Goal: Task Accomplishment & Management: Manage account settings

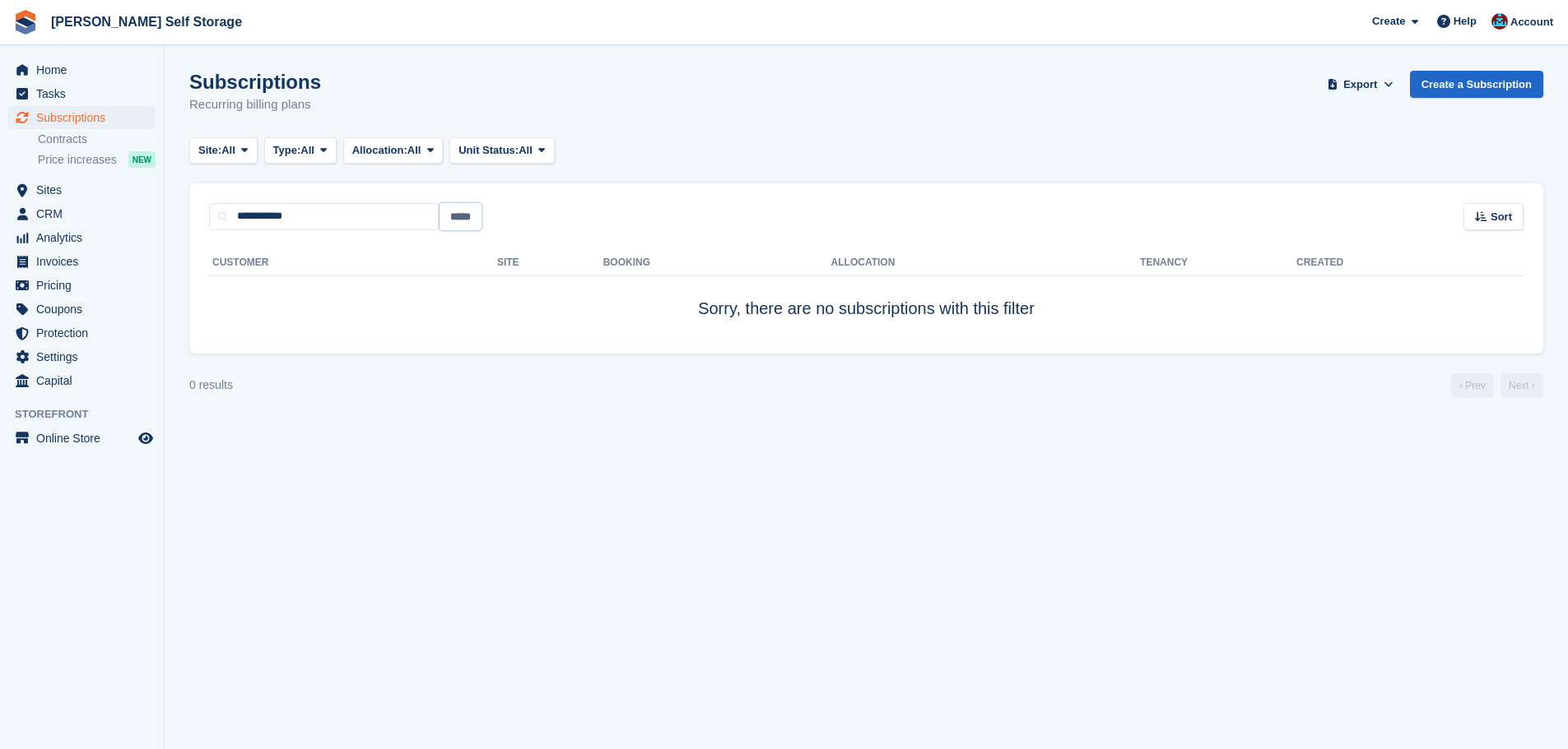
click at [464, 216] on input "*****" at bounding box center [460, 217] width 42 height 27
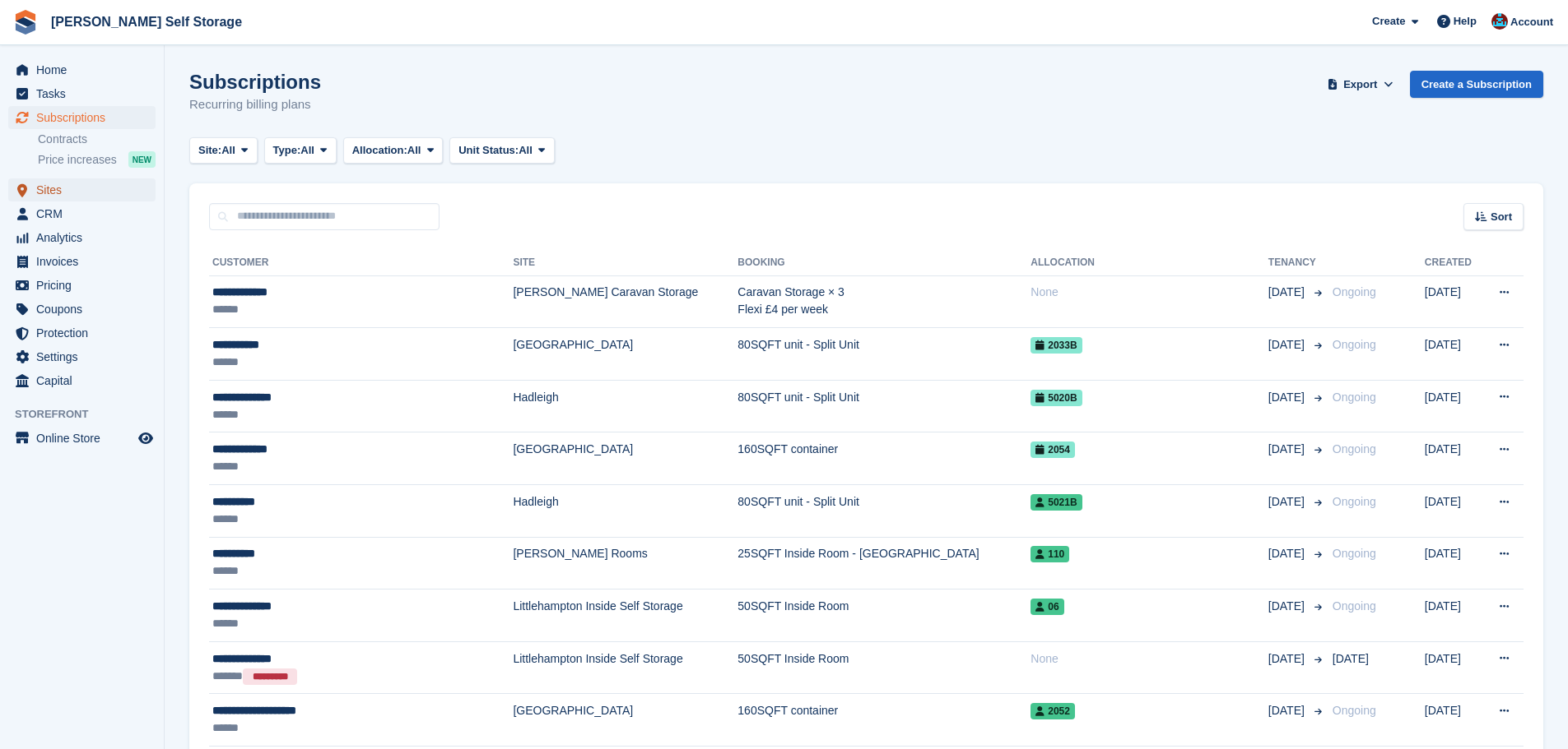
click at [47, 189] on span "Sites" at bounding box center [85, 190] width 99 height 23
click at [68, 116] on span "Subscriptions" at bounding box center [85, 117] width 99 height 23
type input "**********"
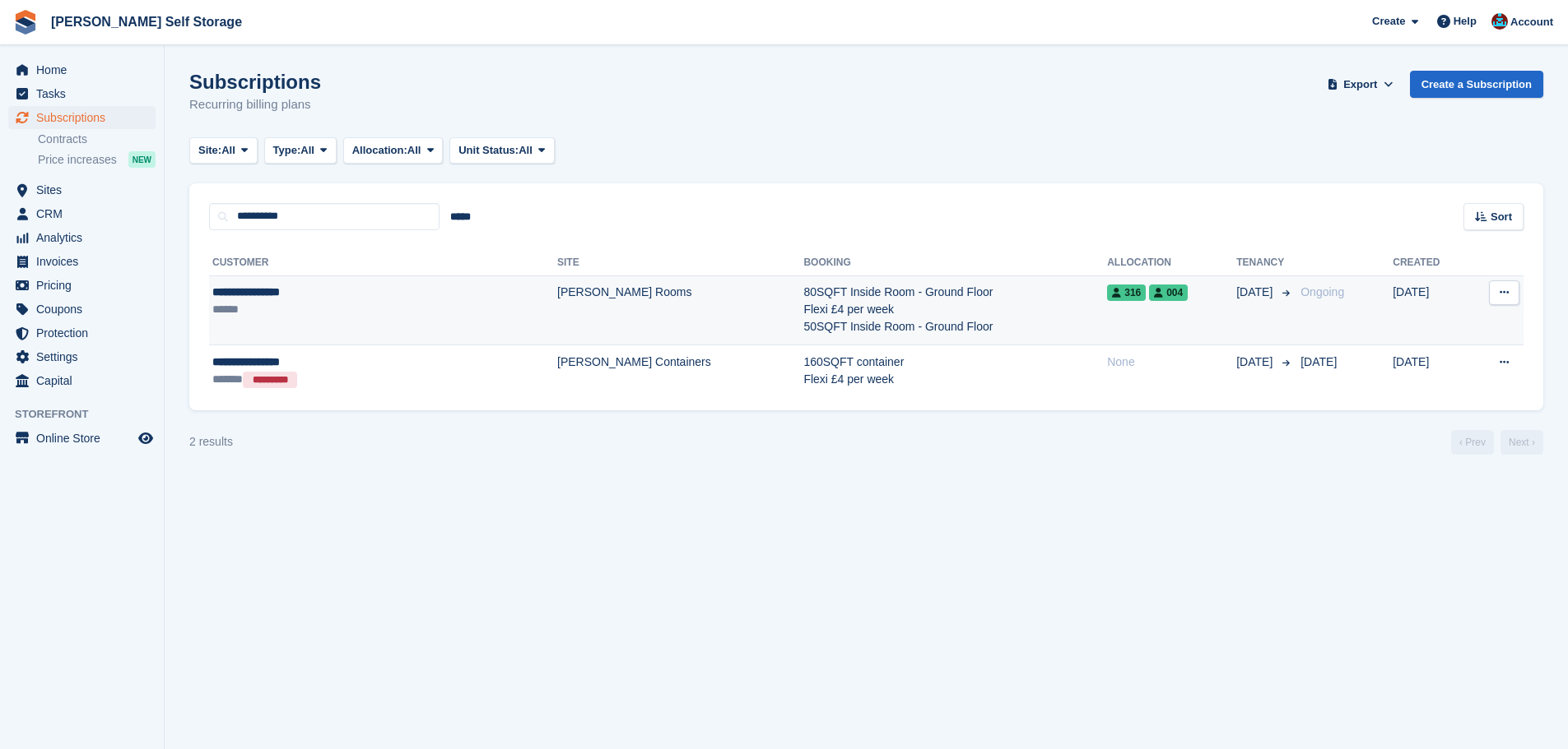
click at [938, 321] on td "80SQFT Inside Room - Ground Floor Flexi £4 per week 50SQFT Inside Room - Ground…" at bounding box center [955, 311] width 304 height 70
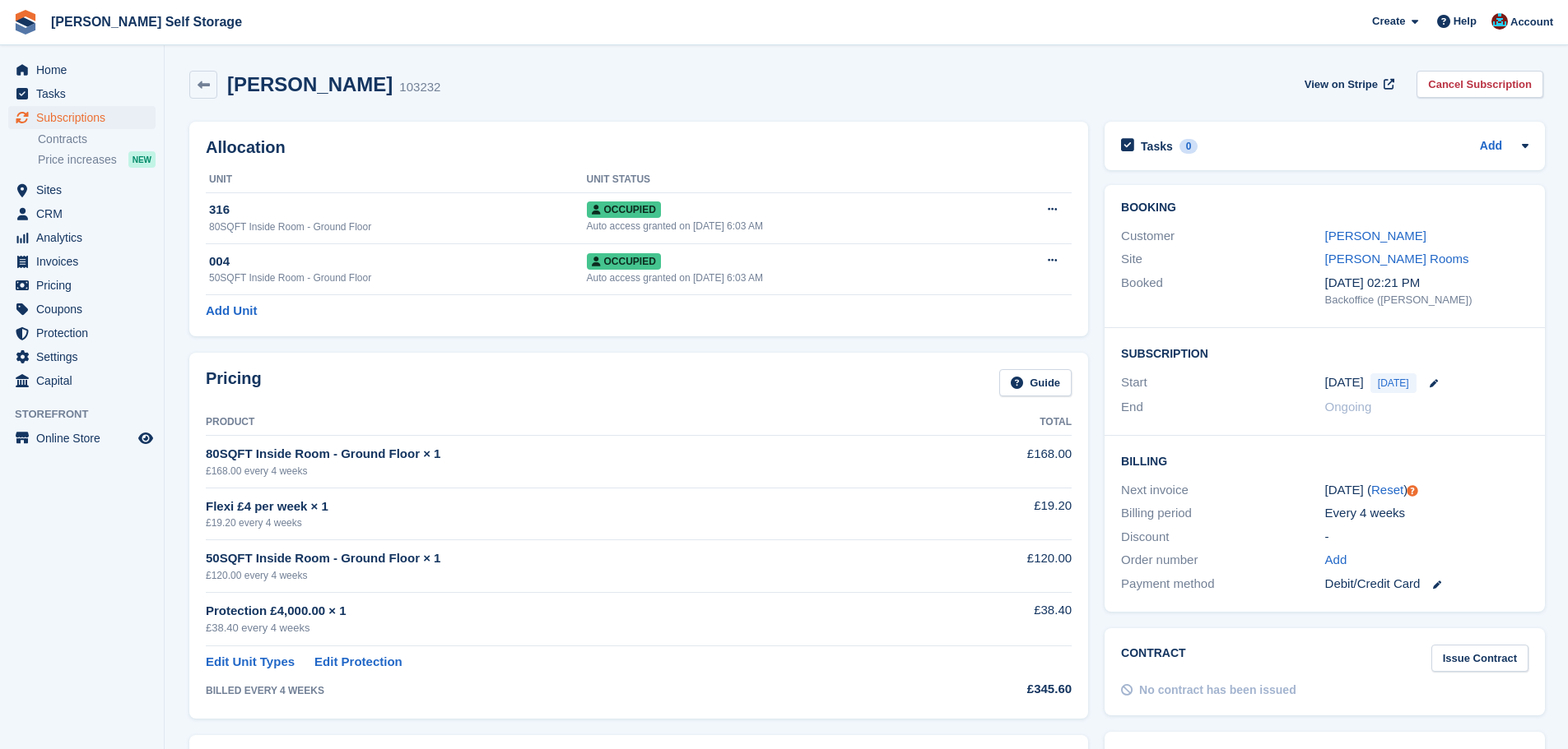
click at [342, 338] on div "Allocation Unit Unit Status 316 80SQFT Inside Room - Ground Floor Occupied Auto…" at bounding box center [638, 229] width 915 height 231
click at [72, 188] on span "Sites" at bounding box center [85, 190] width 99 height 23
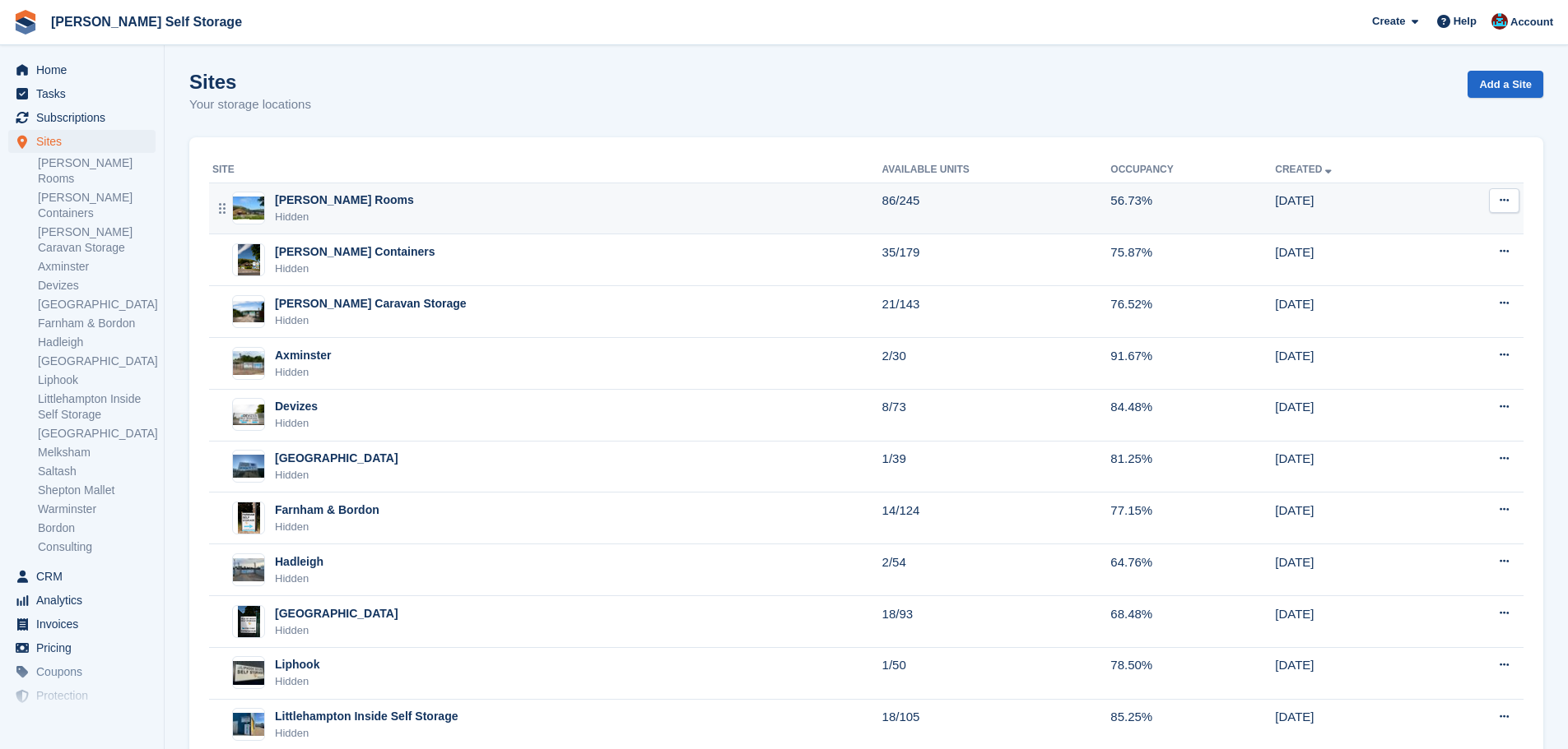
click at [243, 217] on img at bounding box center [248, 208] width 31 height 24
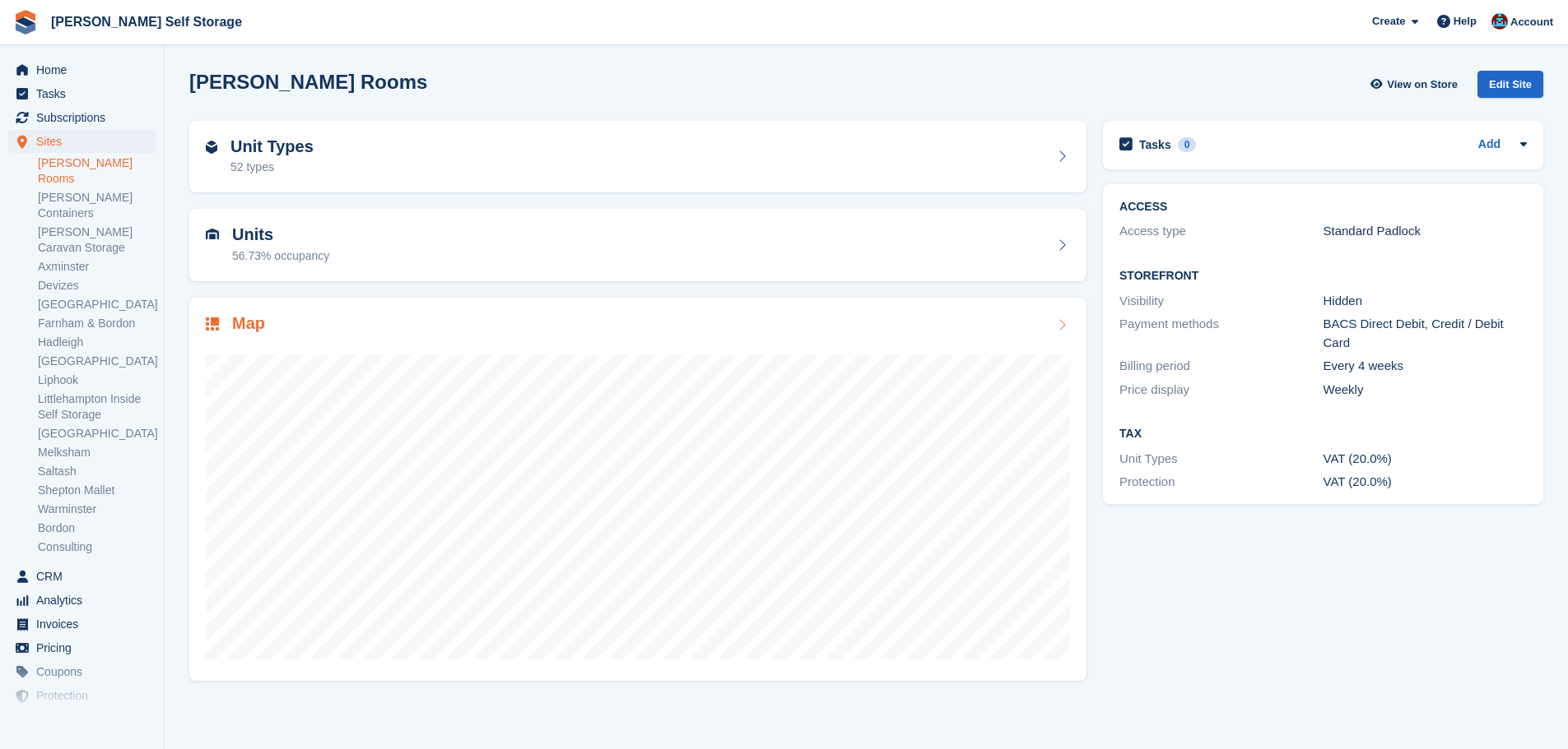
click at [256, 337] on div at bounding box center [638, 500] width 864 height 329
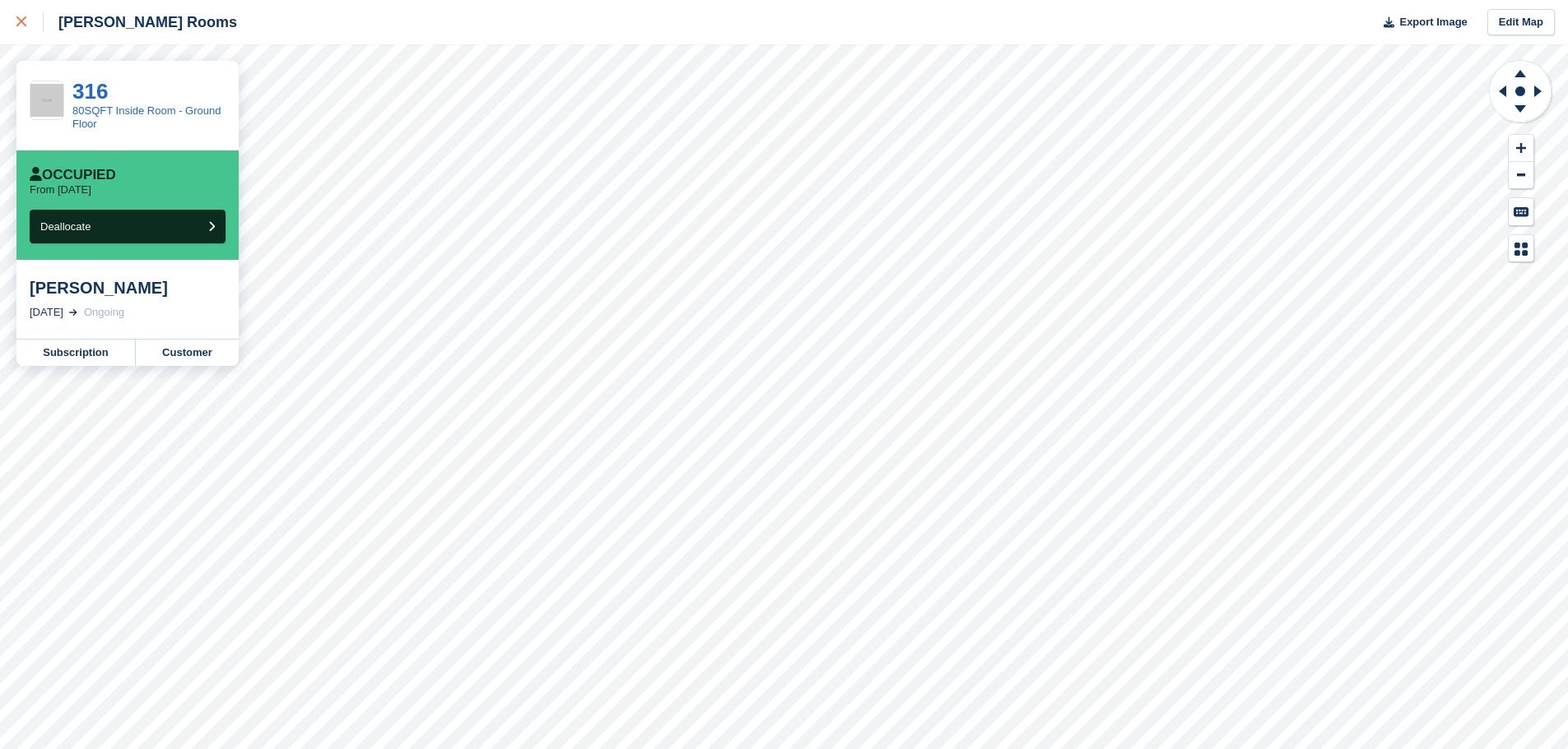
click at [28, 21] on div at bounding box center [30, 22] width 27 height 20
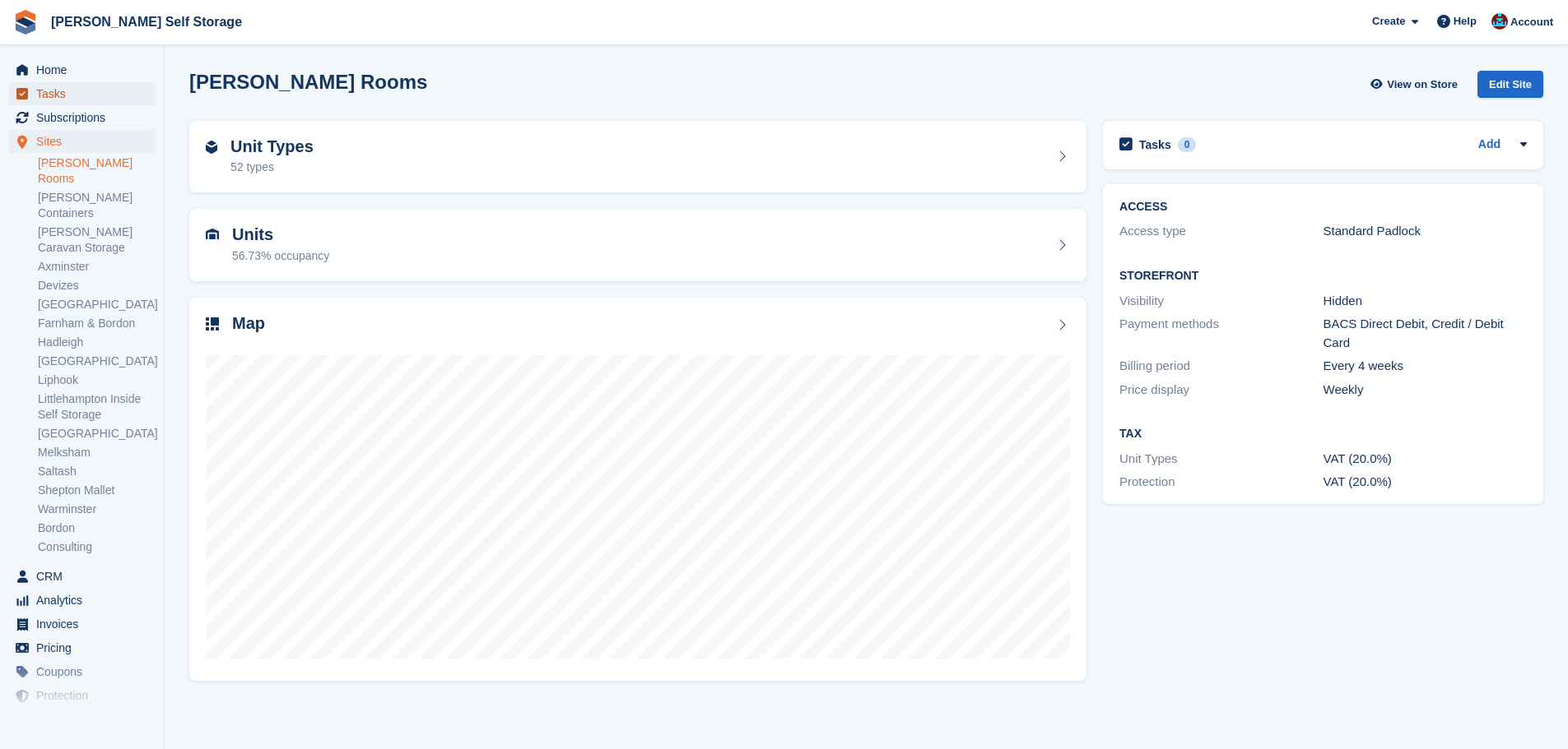
click at [39, 99] on span "Tasks" at bounding box center [85, 94] width 99 height 23
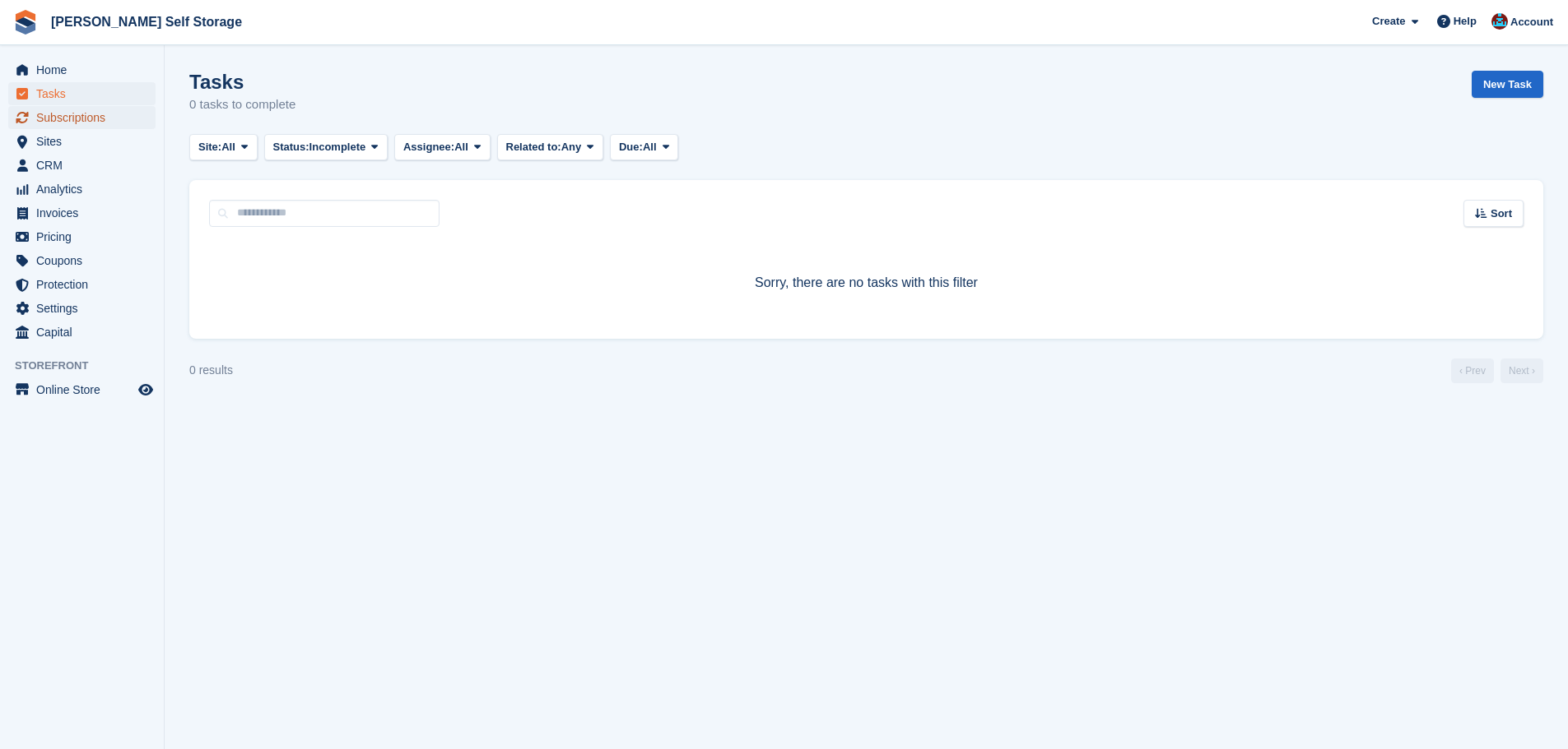
click at [104, 110] on span "Subscriptions" at bounding box center [85, 117] width 99 height 23
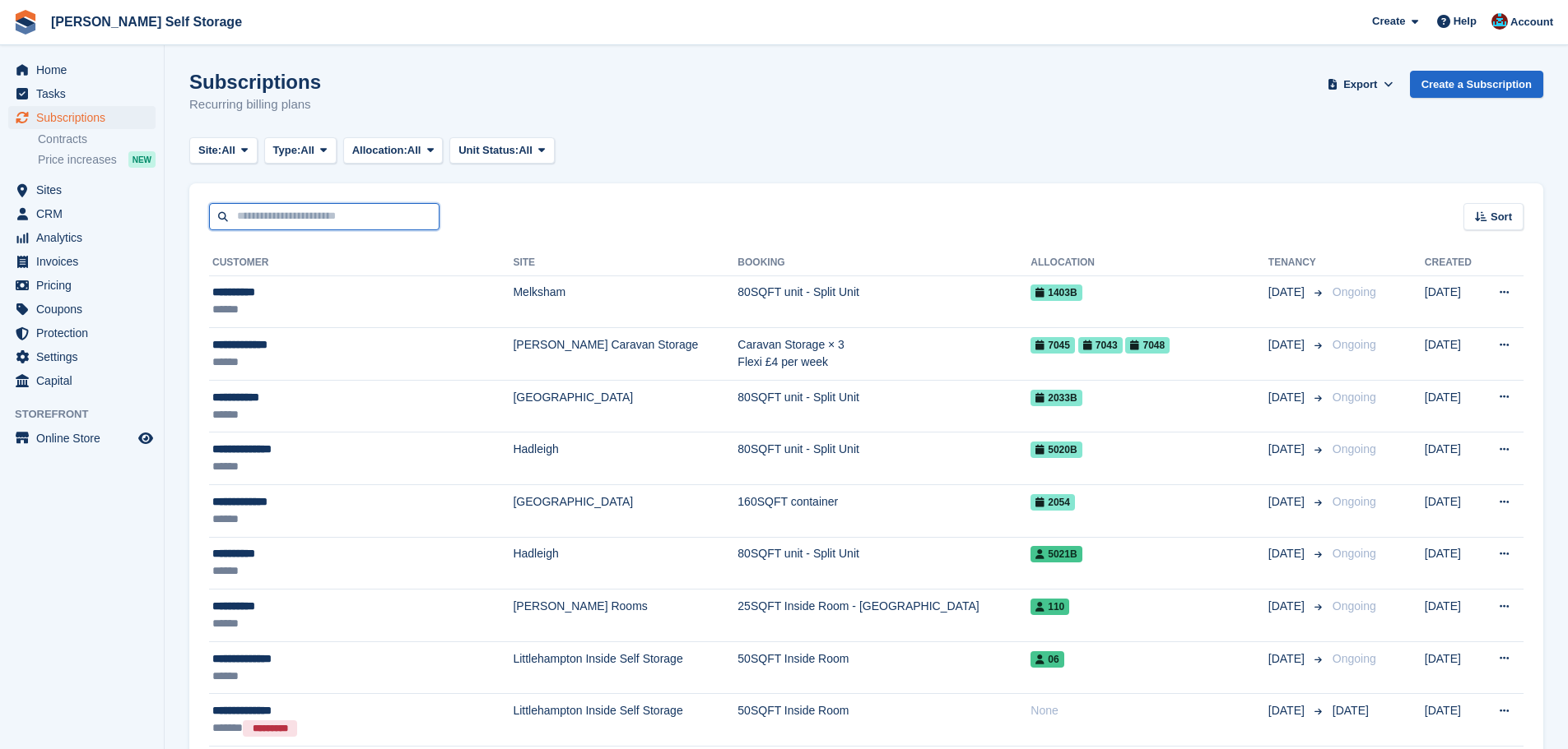
click at [299, 213] on input "text" at bounding box center [324, 217] width 230 height 27
type input "**********"
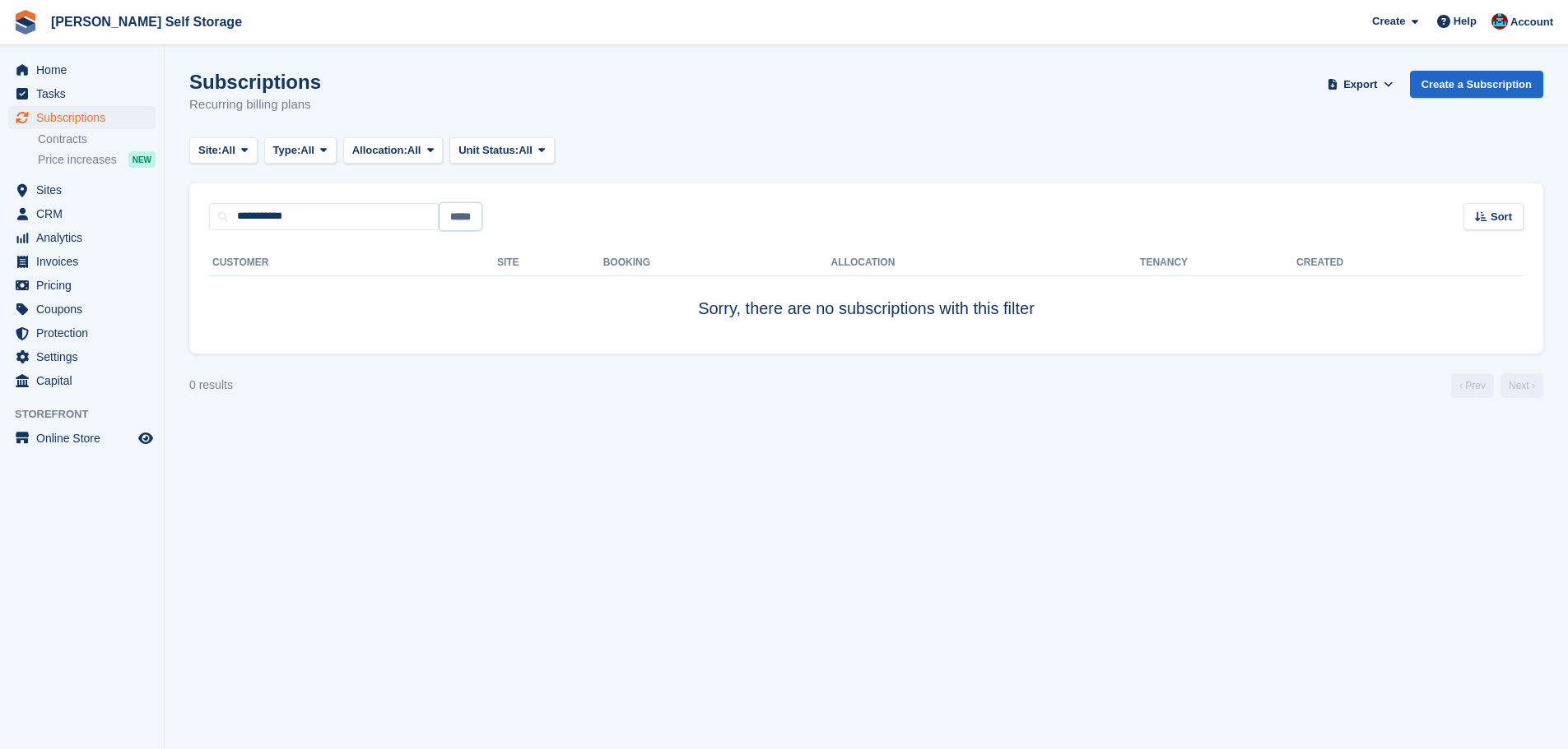
click at [467, 215] on input "*****" at bounding box center [460, 217] width 42 height 27
click at [663, 232] on div at bounding box center [973, 512] width 1568 height 749
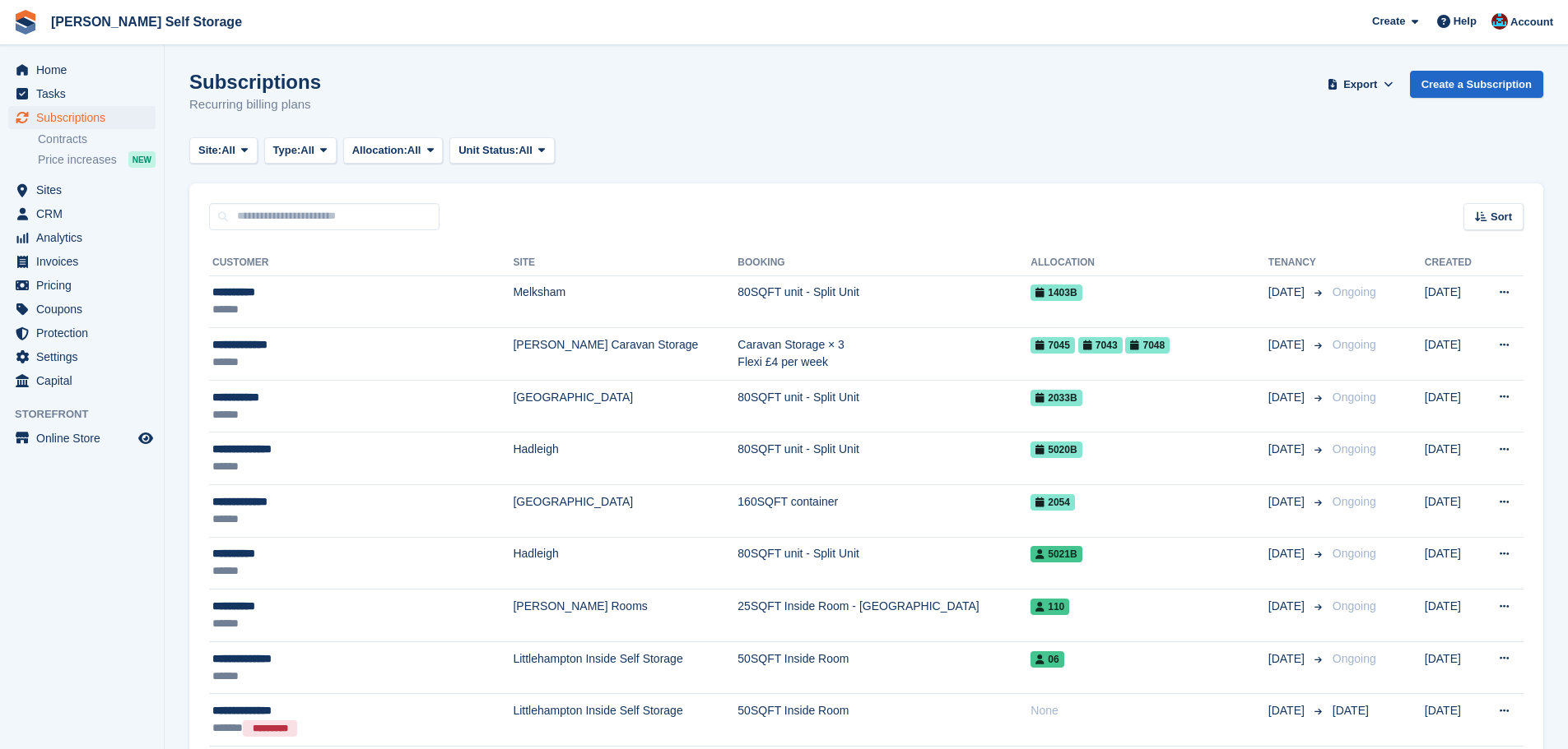
click at [518, 228] on div "Sort Sort by Customer name Date created Move in date Move out date Created (old…" at bounding box center [866, 207] width 1354 height 47
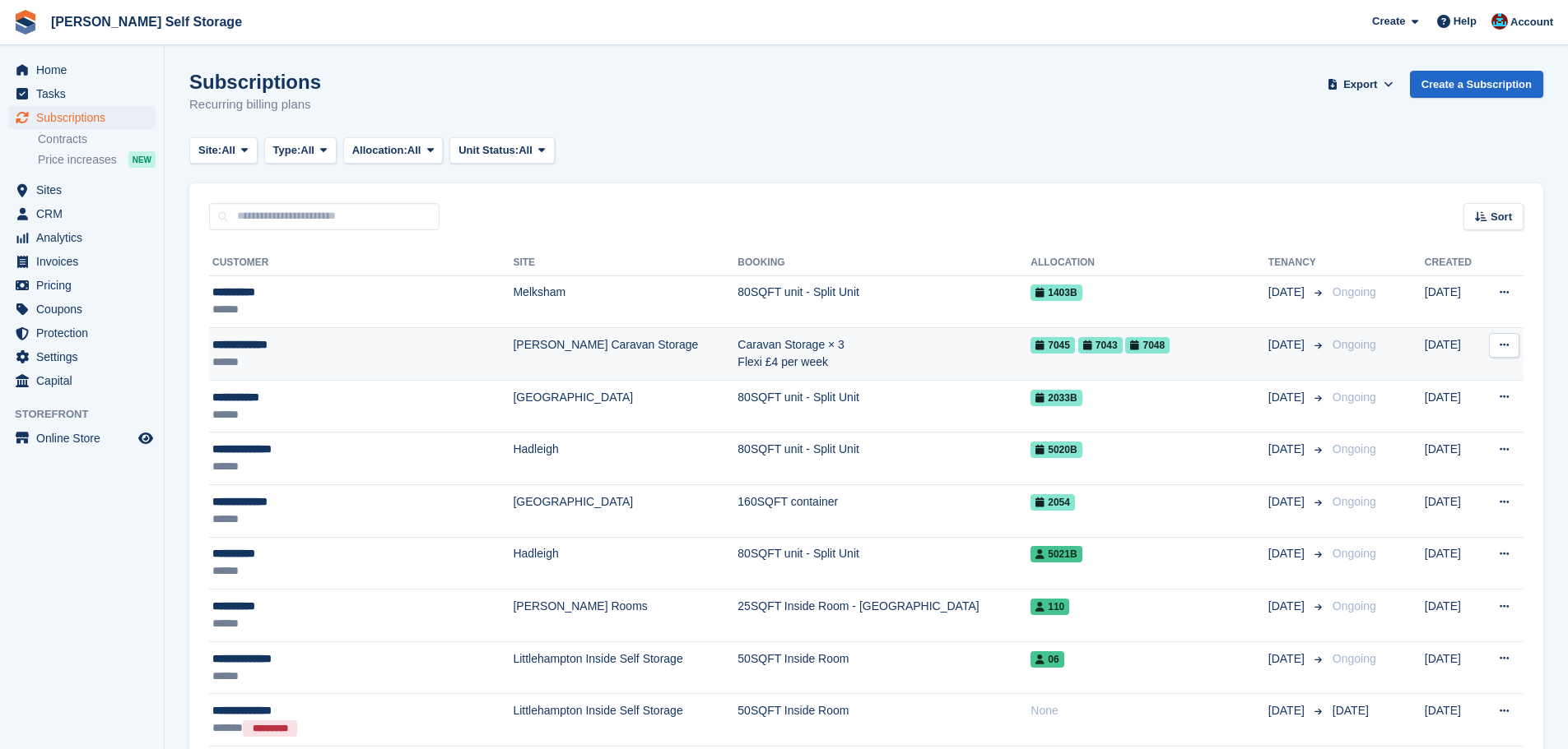
click at [653, 365] on td "[PERSON_NAME] Caravan Storage" at bounding box center [625, 354] width 225 height 53
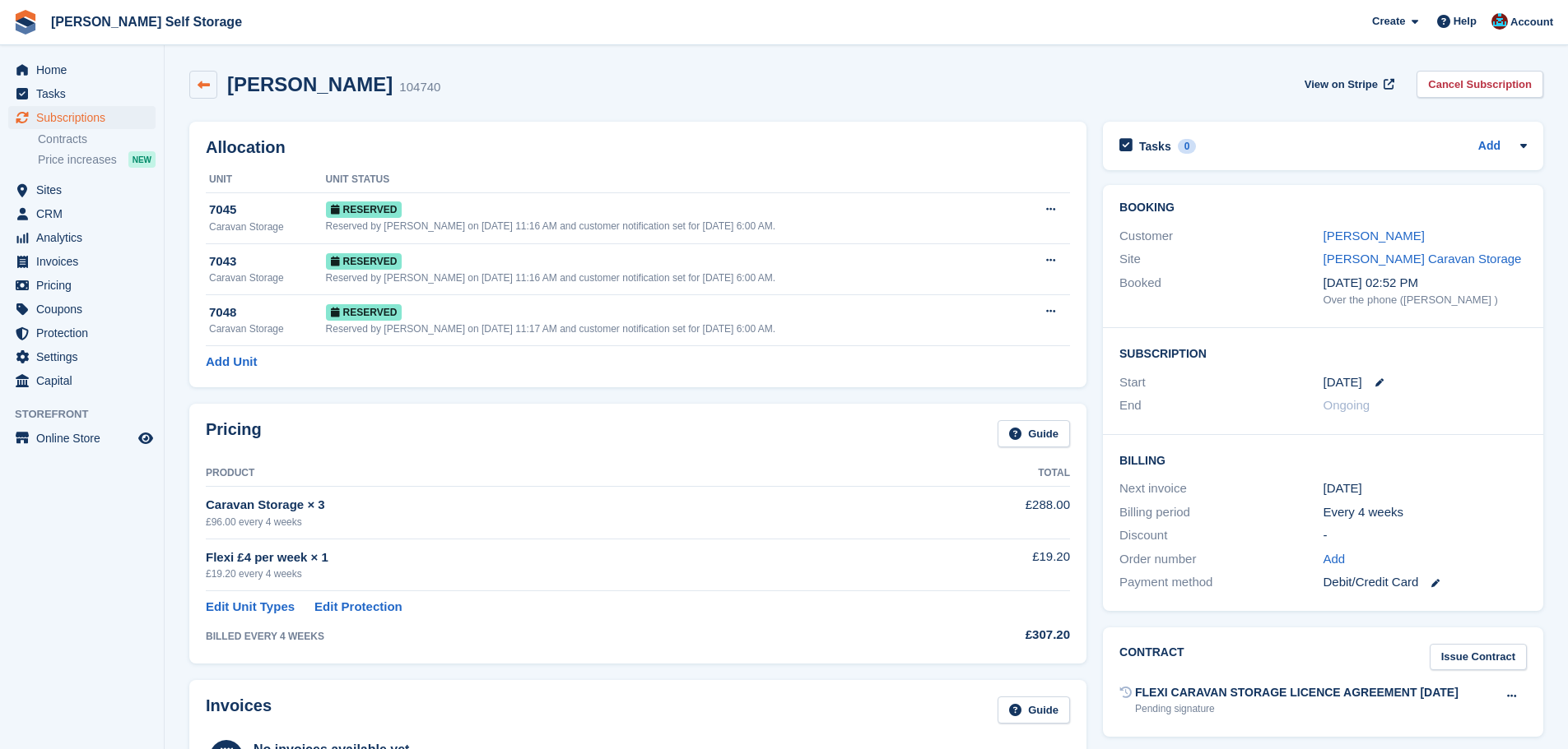
click at [204, 88] on icon at bounding box center [204, 85] width 13 height 13
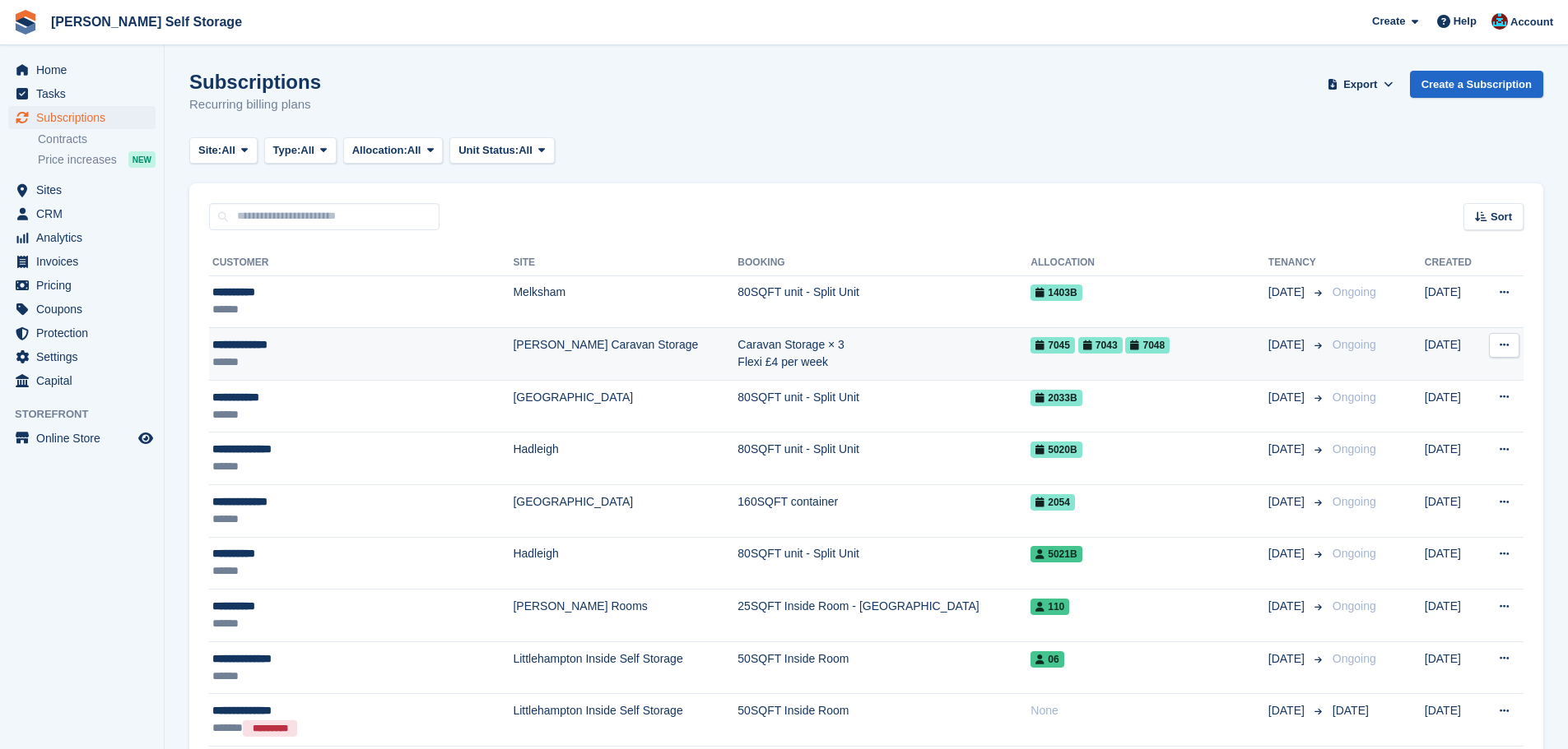
click at [562, 341] on td "[PERSON_NAME] Caravan Storage" at bounding box center [625, 354] width 225 height 53
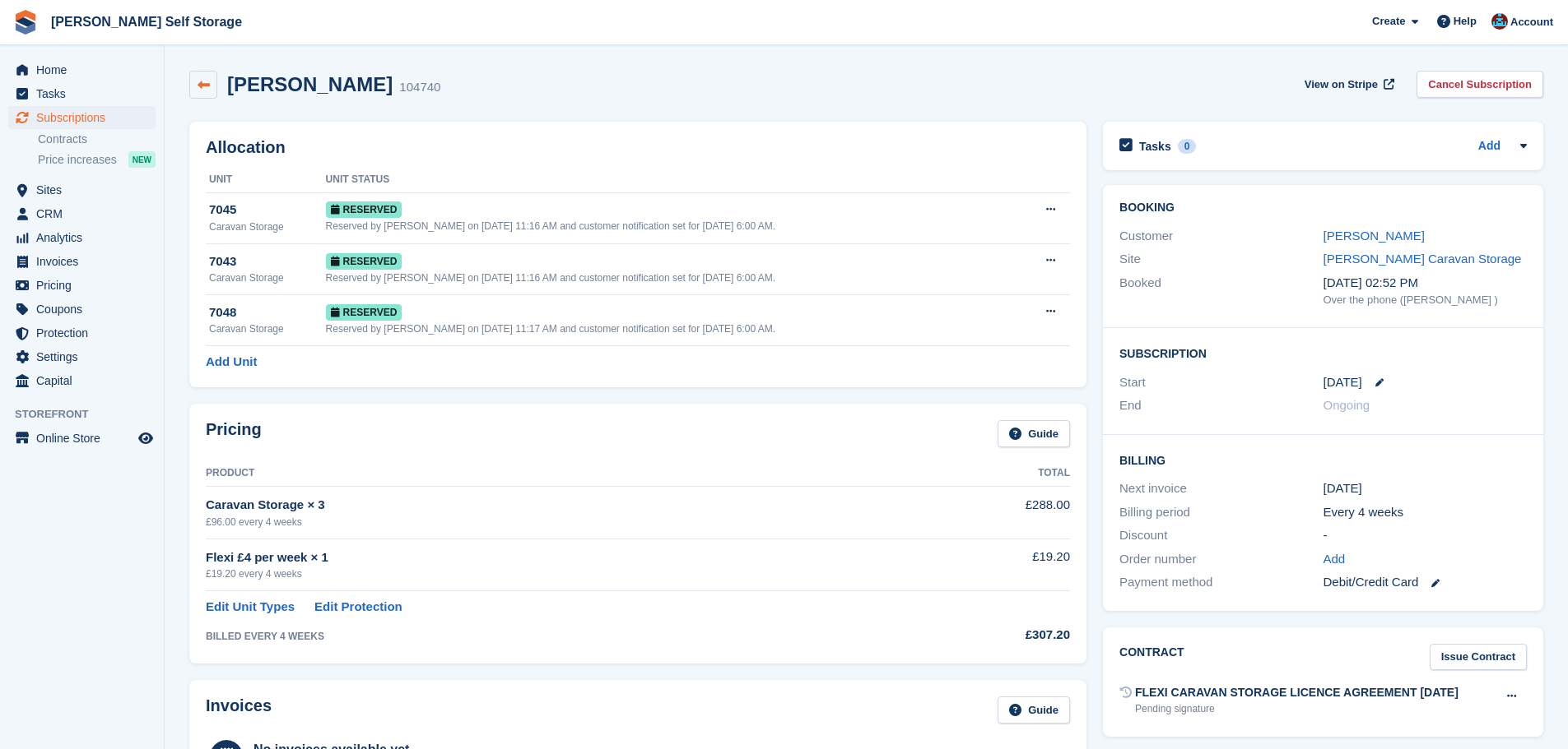
click at [203, 83] on icon at bounding box center [204, 85] width 13 height 13
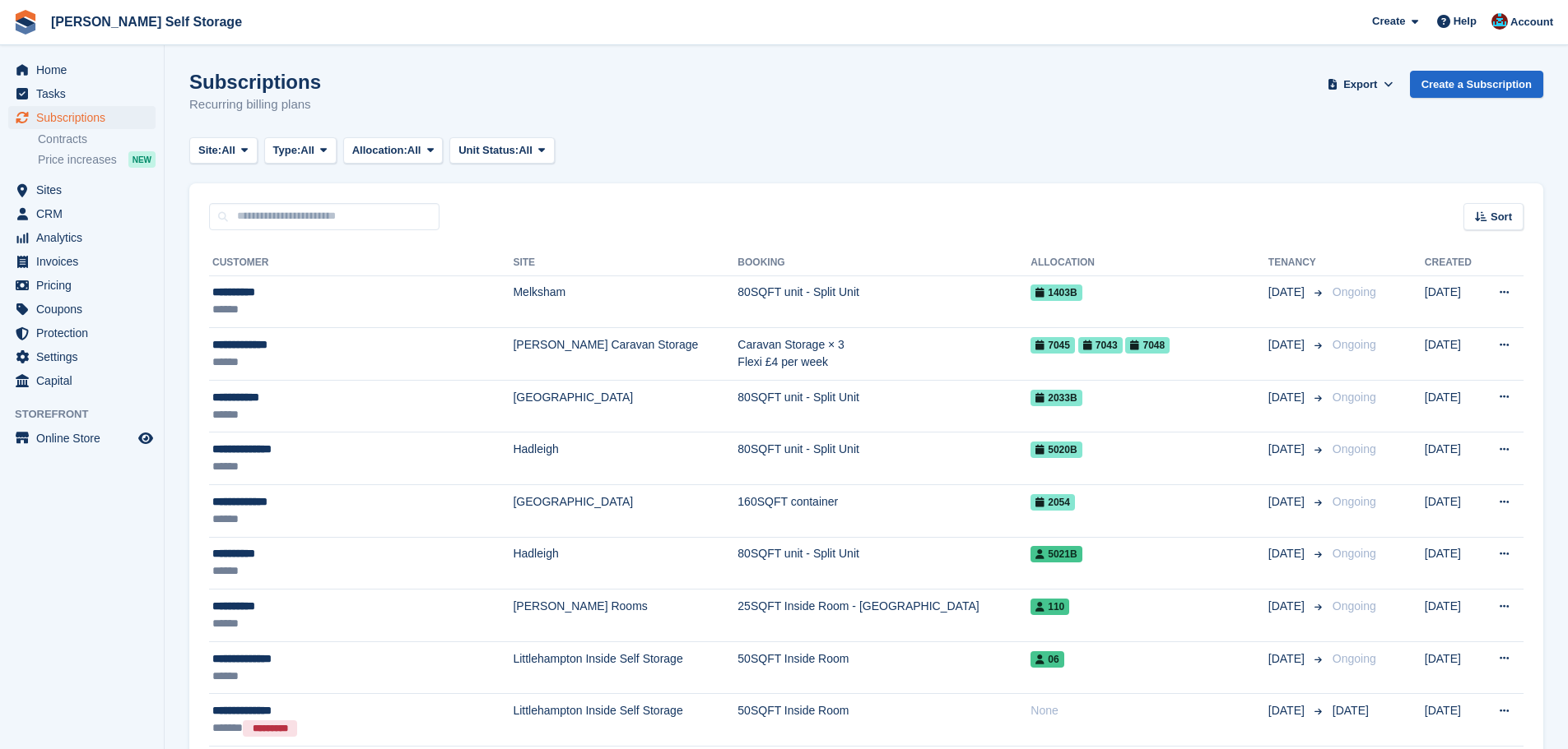
click at [514, 214] on div "Sort Sort by Customer name Date created Move in date Move out date Created (old…" at bounding box center [866, 207] width 1354 height 47
click at [351, 228] on input "text" at bounding box center [324, 217] width 230 height 27
type input "**********"
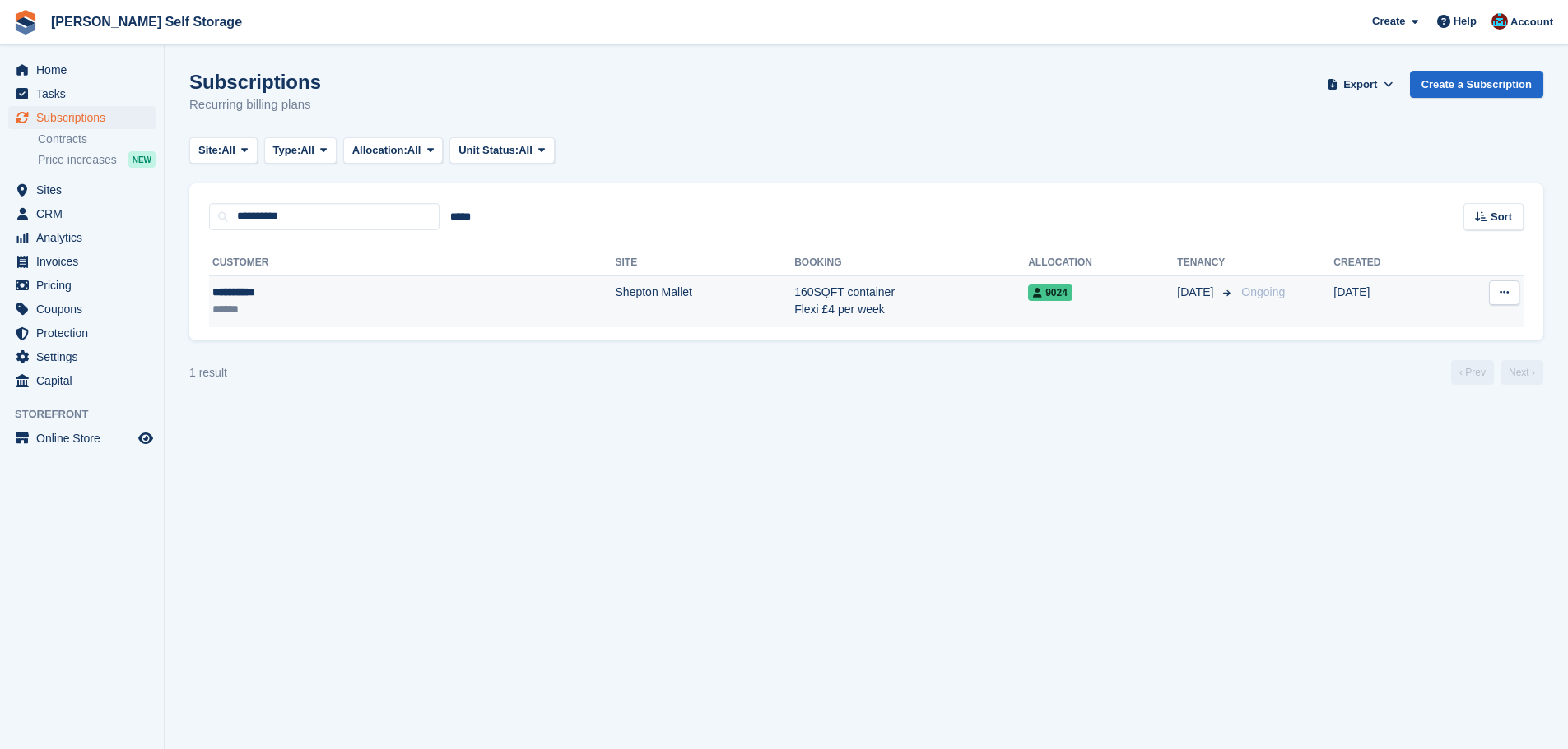
click at [616, 288] on td "Shepton Mallet" at bounding box center [706, 302] width 179 height 52
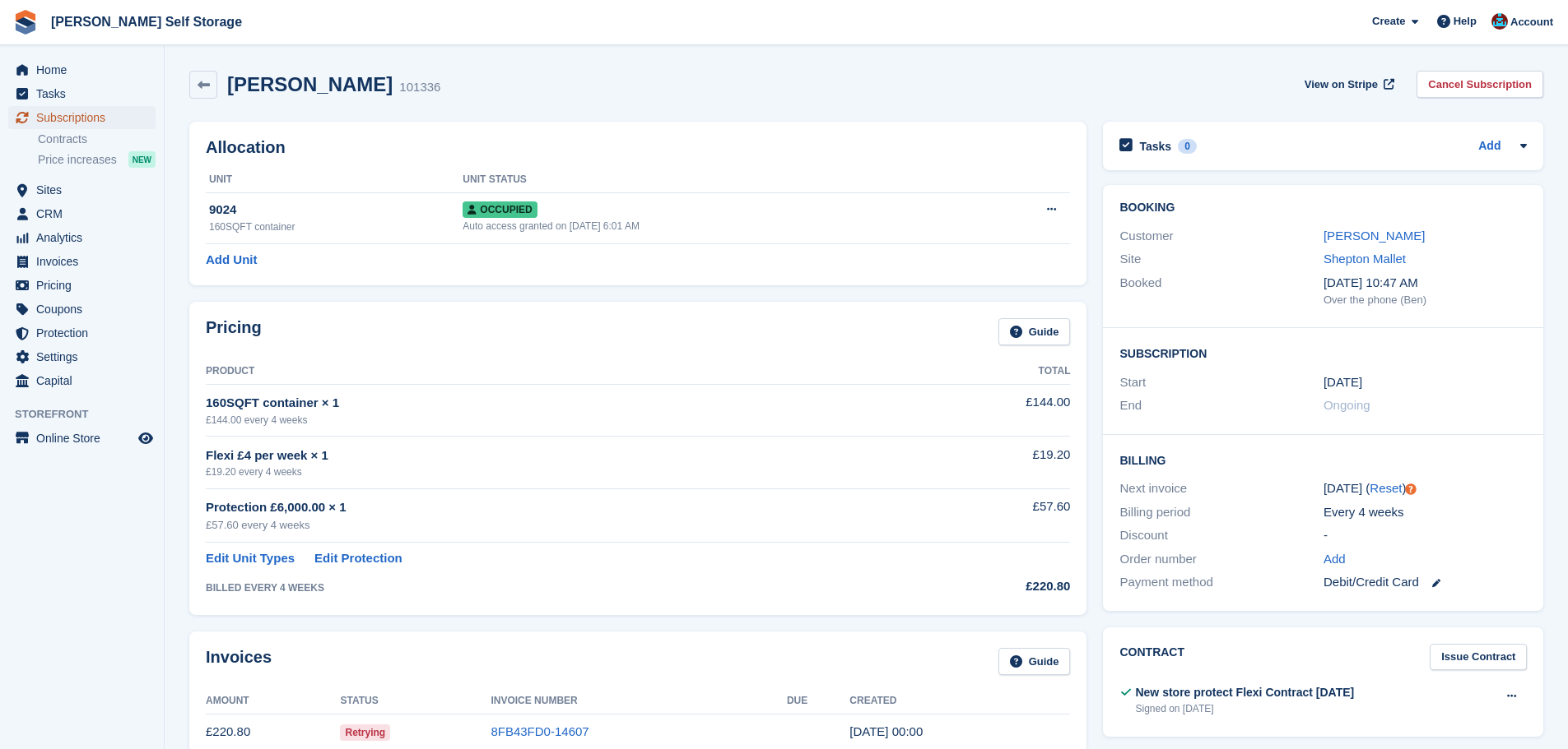
click at [124, 116] on span "Subscriptions" at bounding box center [85, 117] width 99 height 23
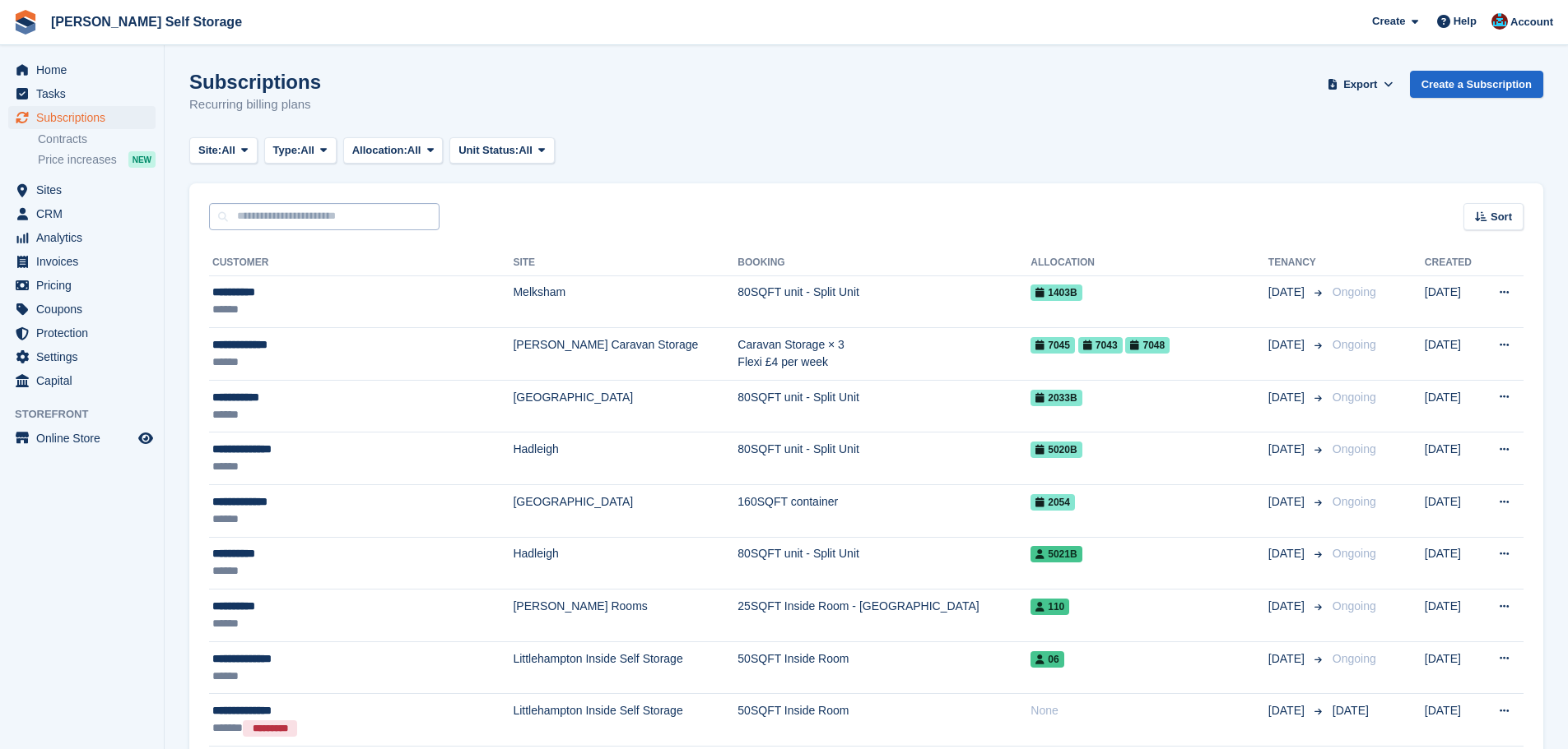
click at [331, 213] on input "text" at bounding box center [324, 217] width 230 height 27
type input "******"
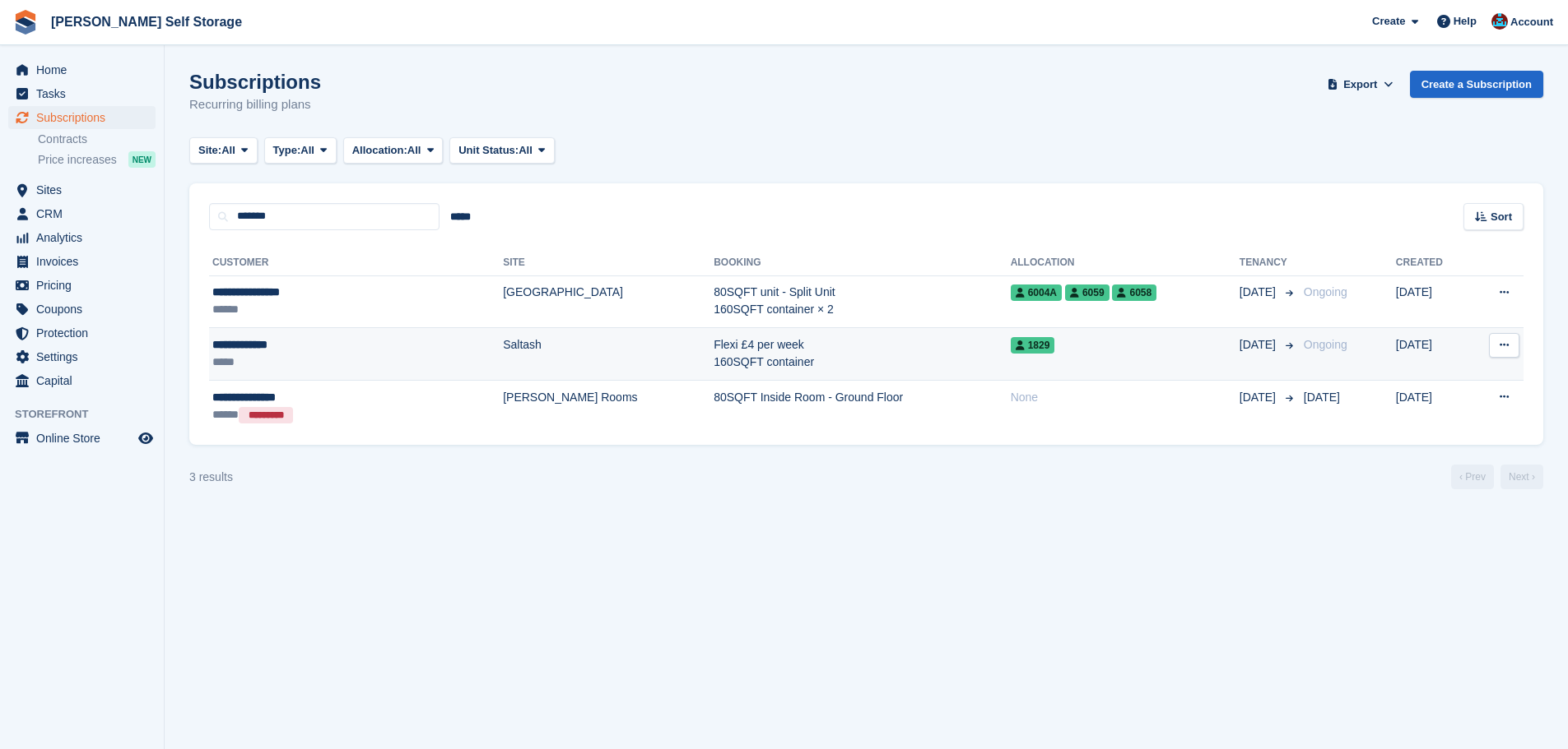
click at [390, 357] on div "*****" at bounding box center [305, 362] width 185 height 17
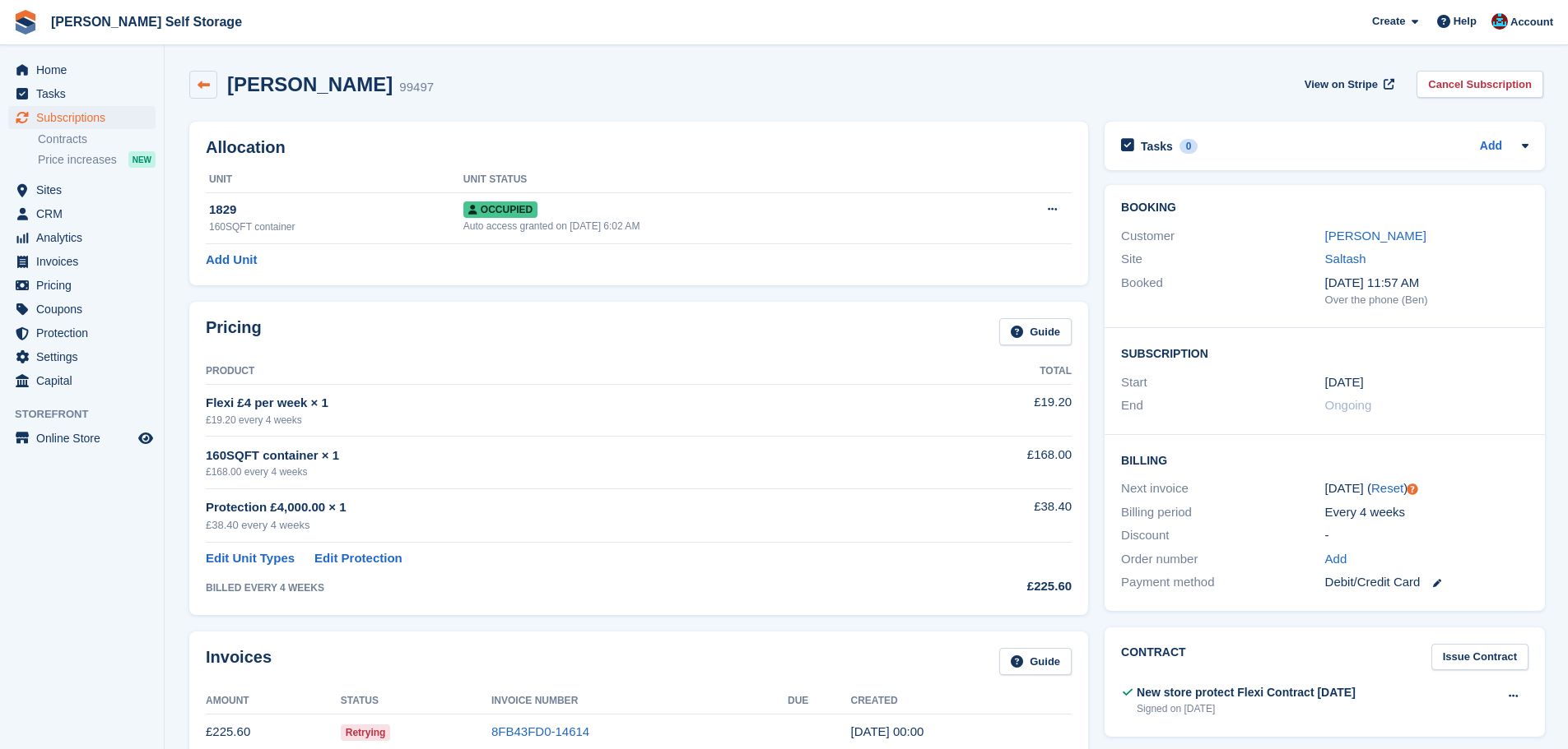
click at [203, 87] on icon at bounding box center [204, 85] width 13 height 13
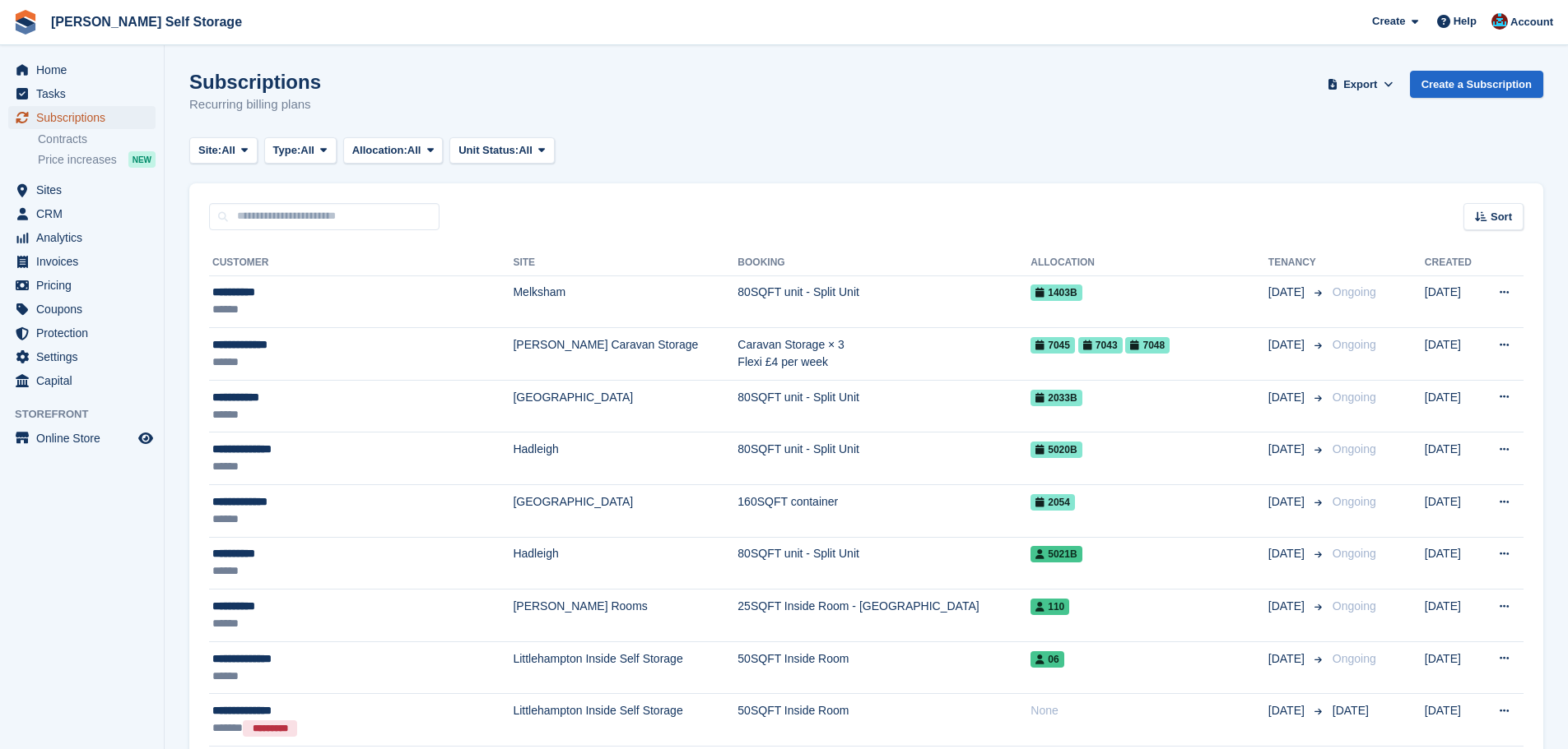
click at [79, 117] on span "Subscriptions" at bounding box center [85, 117] width 99 height 23
drag, startPoint x: 498, startPoint y: 200, endPoint x: 737, endPoint y: 228, distance: 240.6
click at [498, 199] on div "Sort Sort by Customer name Date created Move in date Move out date Created (old…" at bounding box center [866, 207] width 1354 height 47
click at [351, 219] on input "text" at bounding box center [324, 217] width 230 height 27
type input "******"
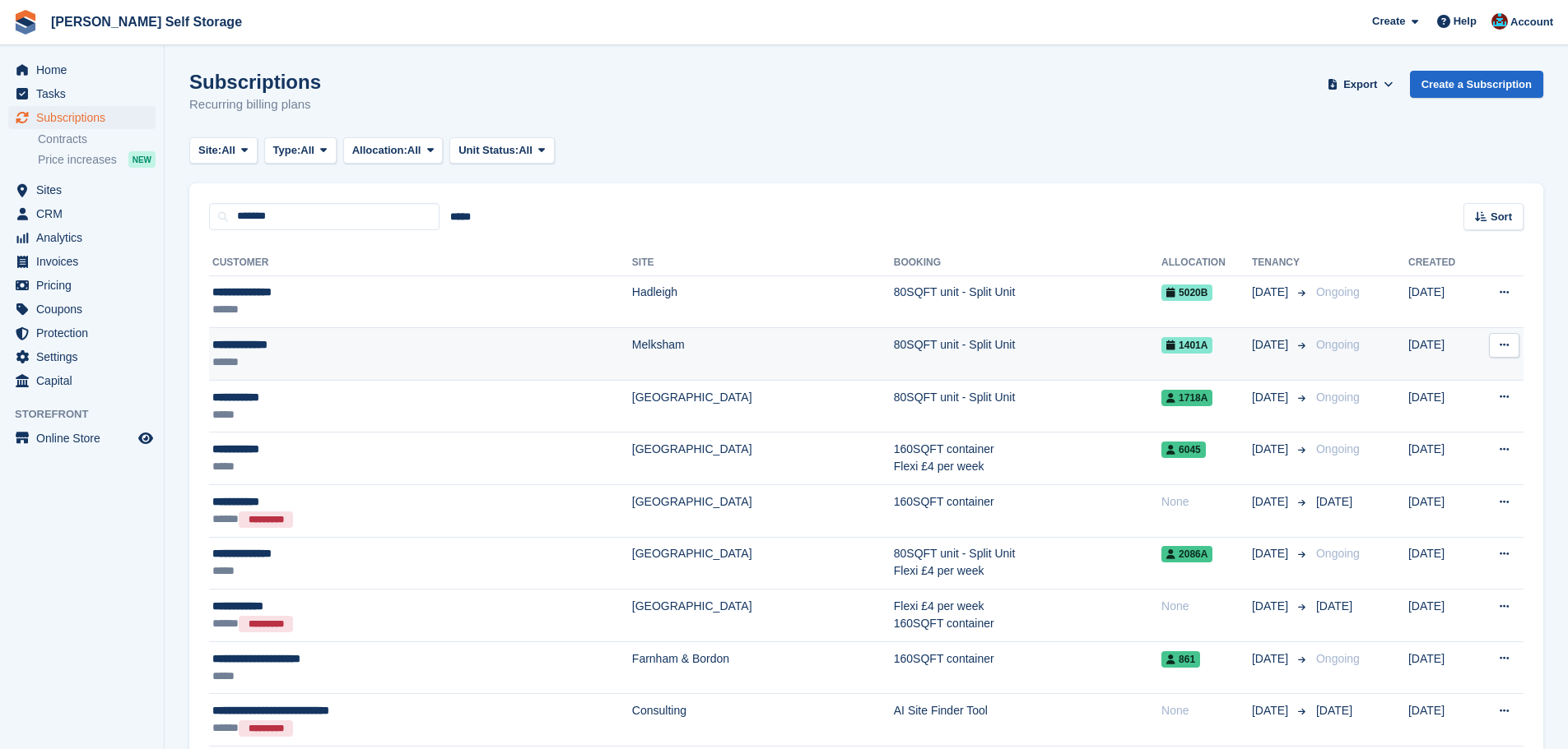
click at [427, 351] on div "**********" at bounding box center [360, 345] width 296 height 17
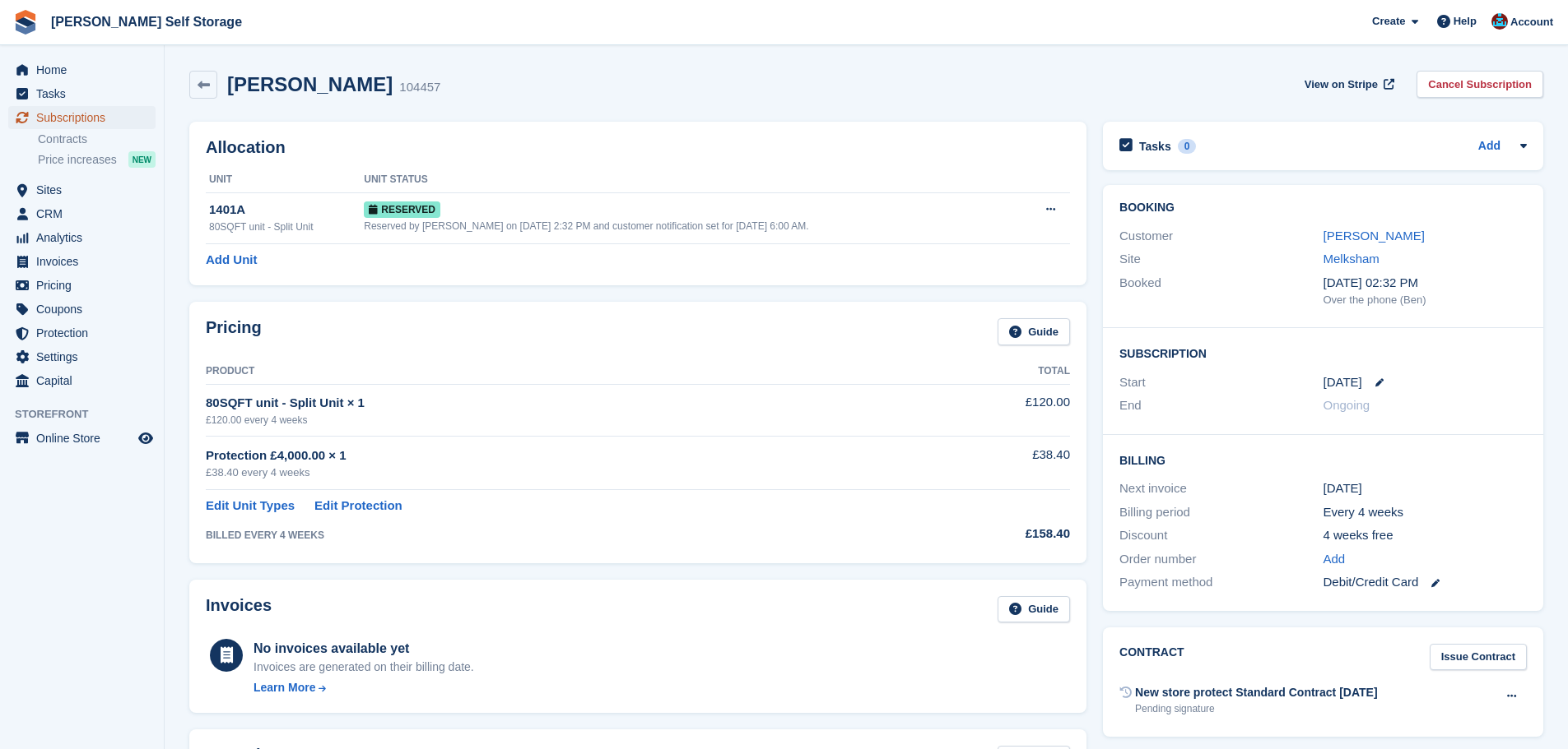
click at [110, 116] on span "Subscriptions" at bounding box center [85, 117] width 99 height 23
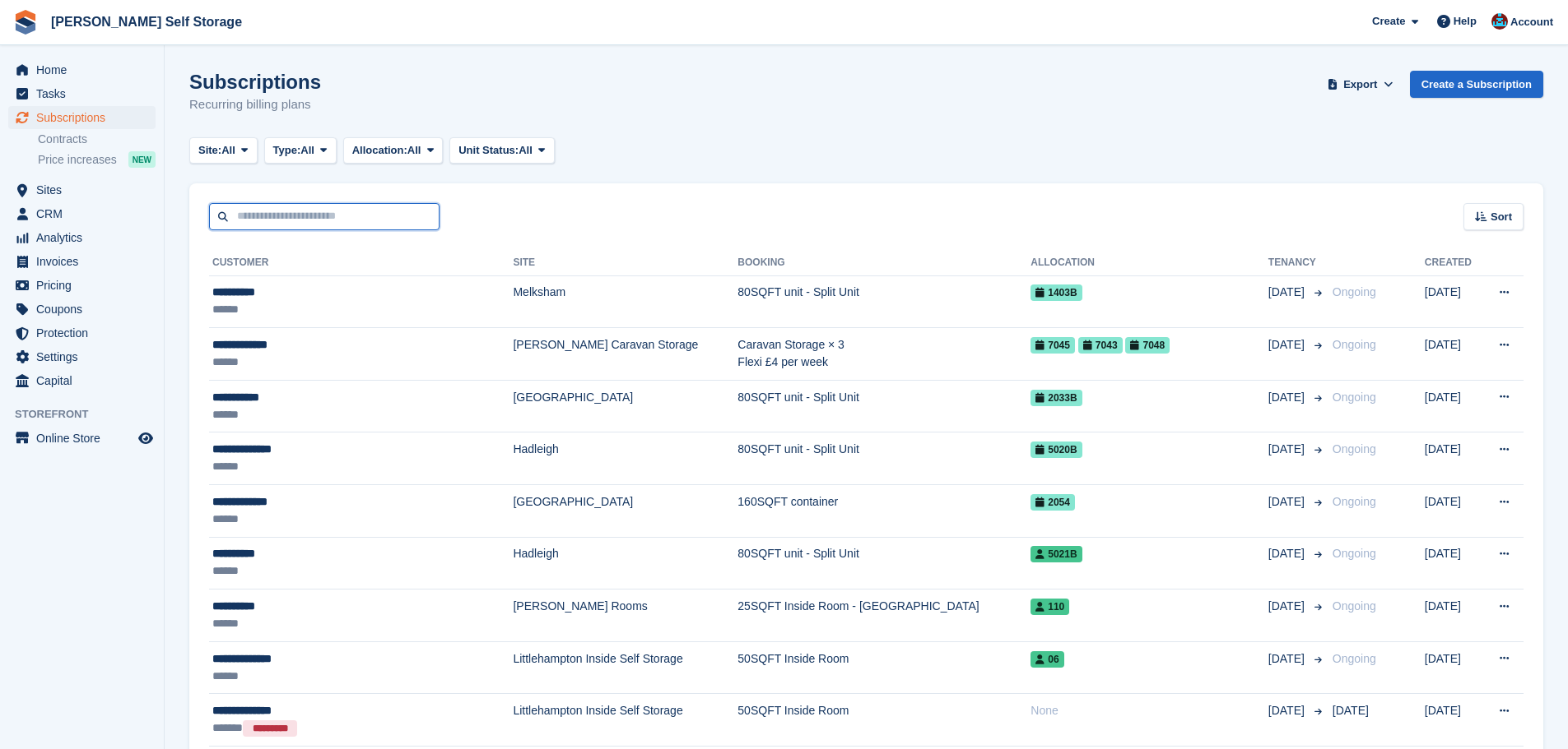
click at [308, 219] on input "text" at bounding box center [324, 217] width 230 height 27
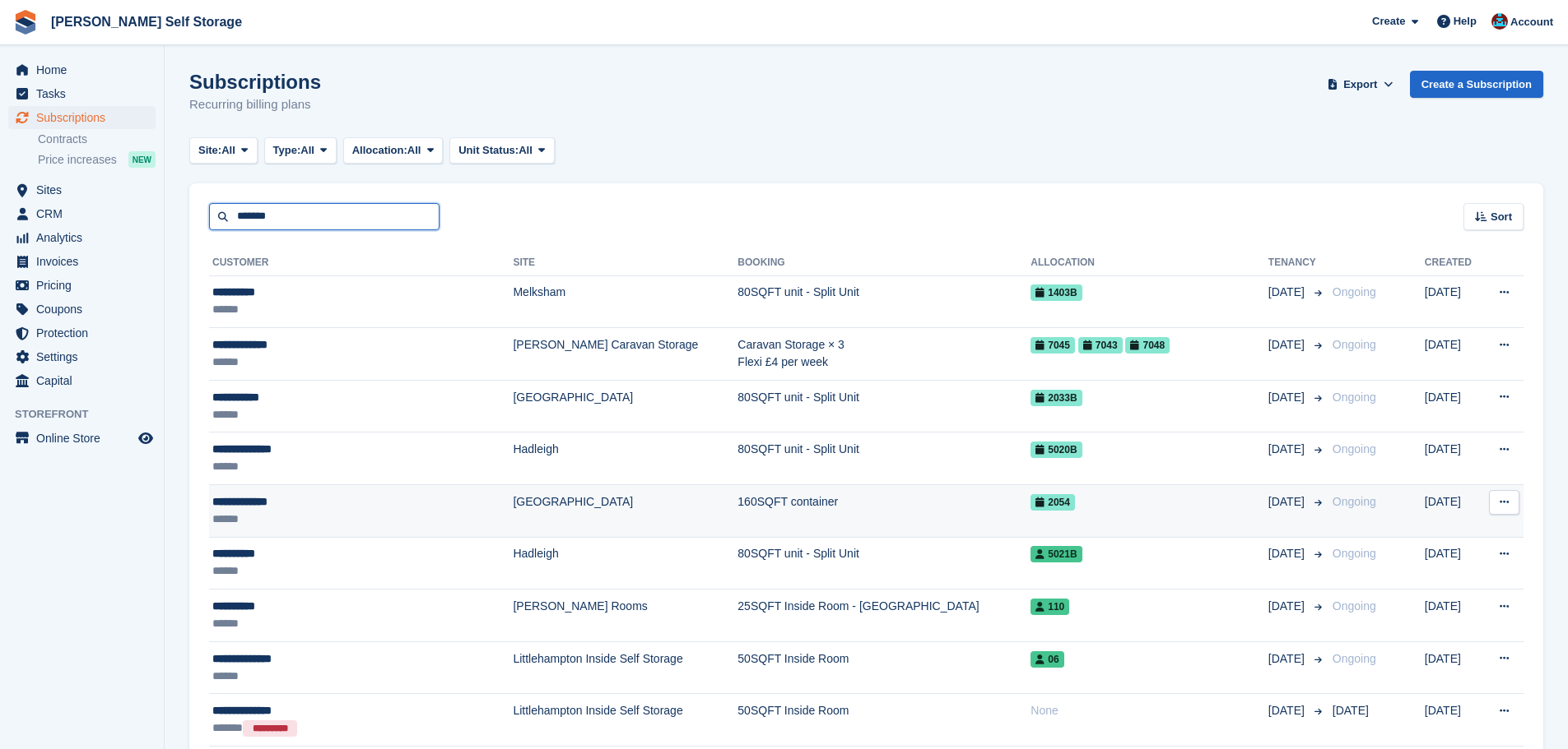
type input "*******"
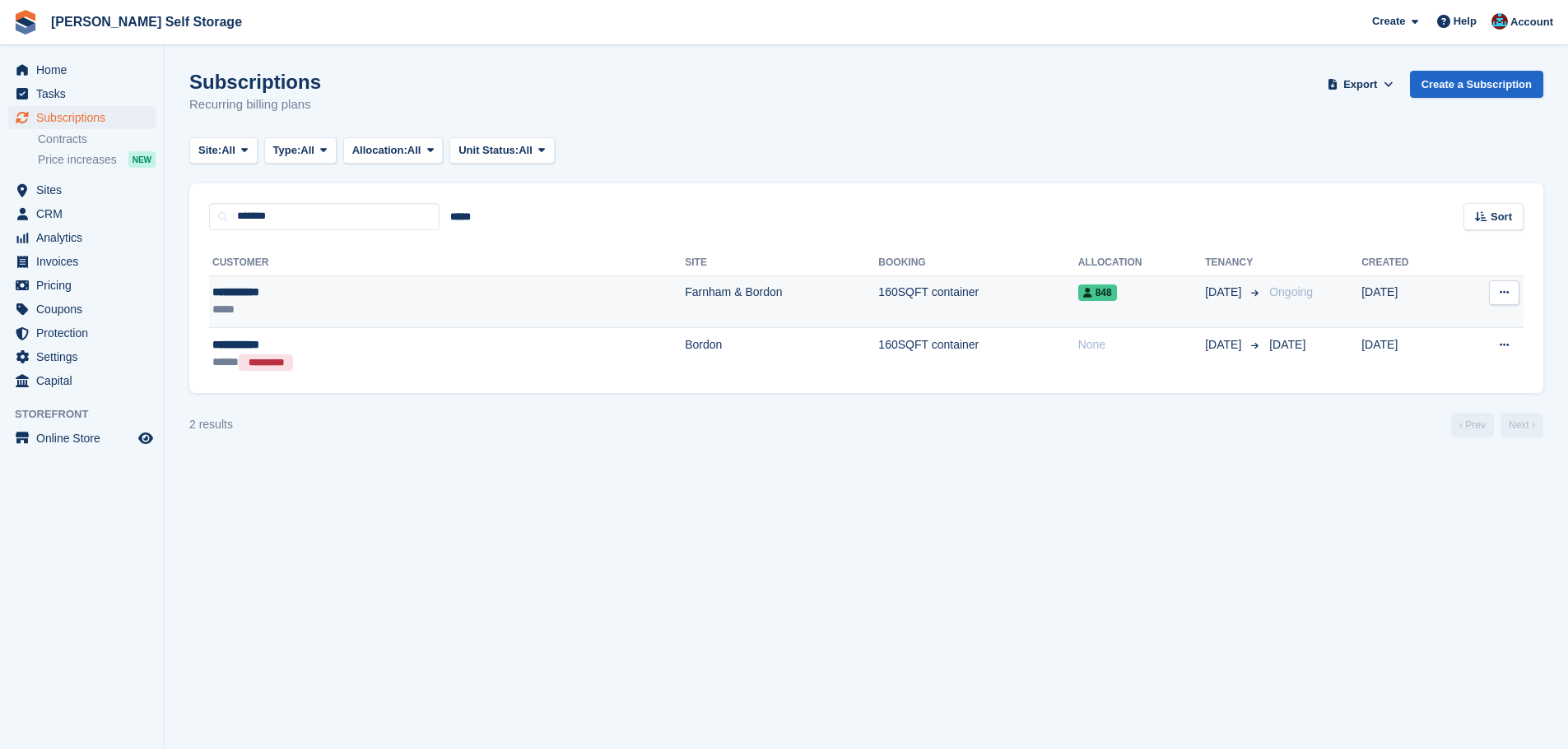
click at [685, 309] on td "Farnham & Bordon" at bounding box center [782, 302] width 194 height 53
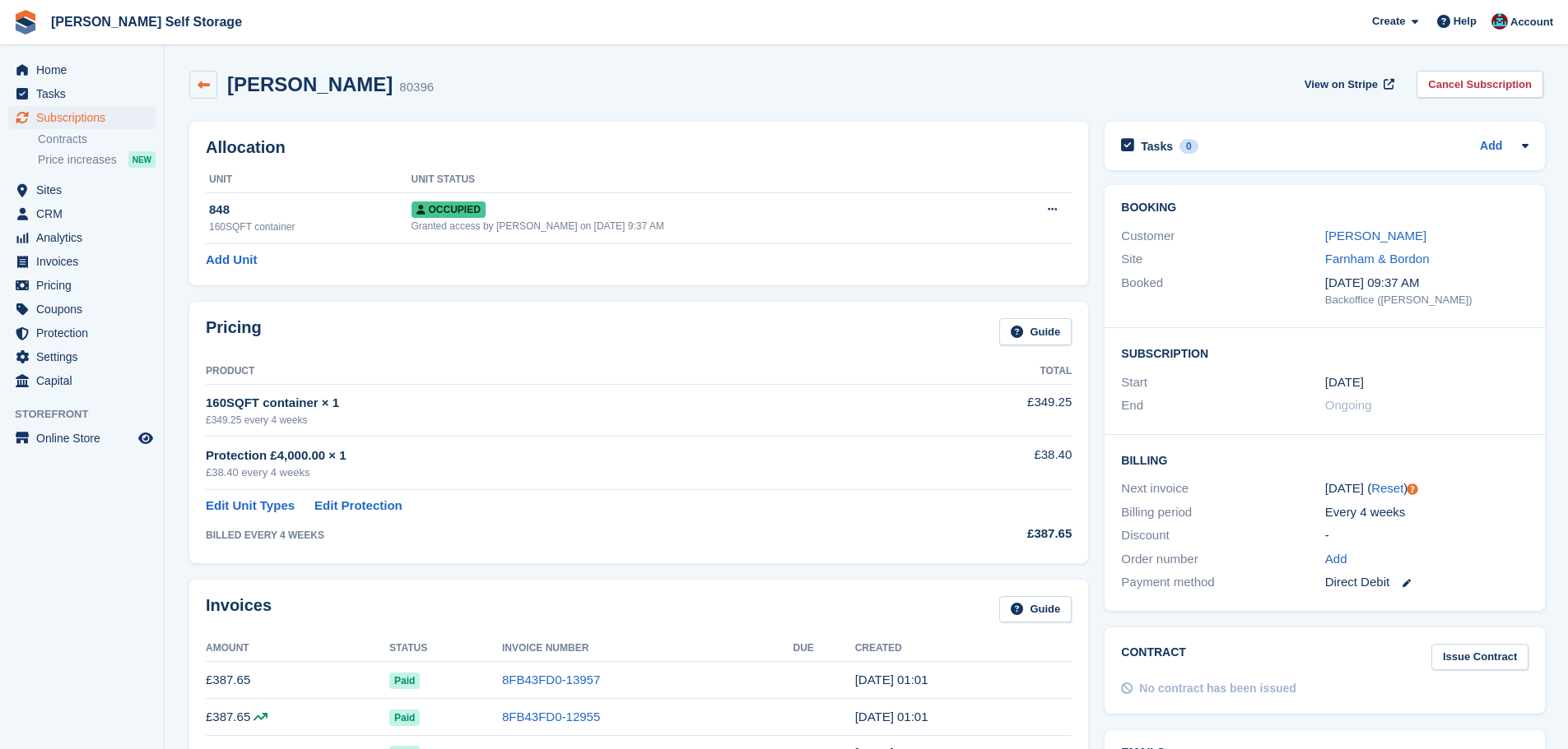
click at [203, 72] on link at bounding box center [203, 84] width 28 height 28
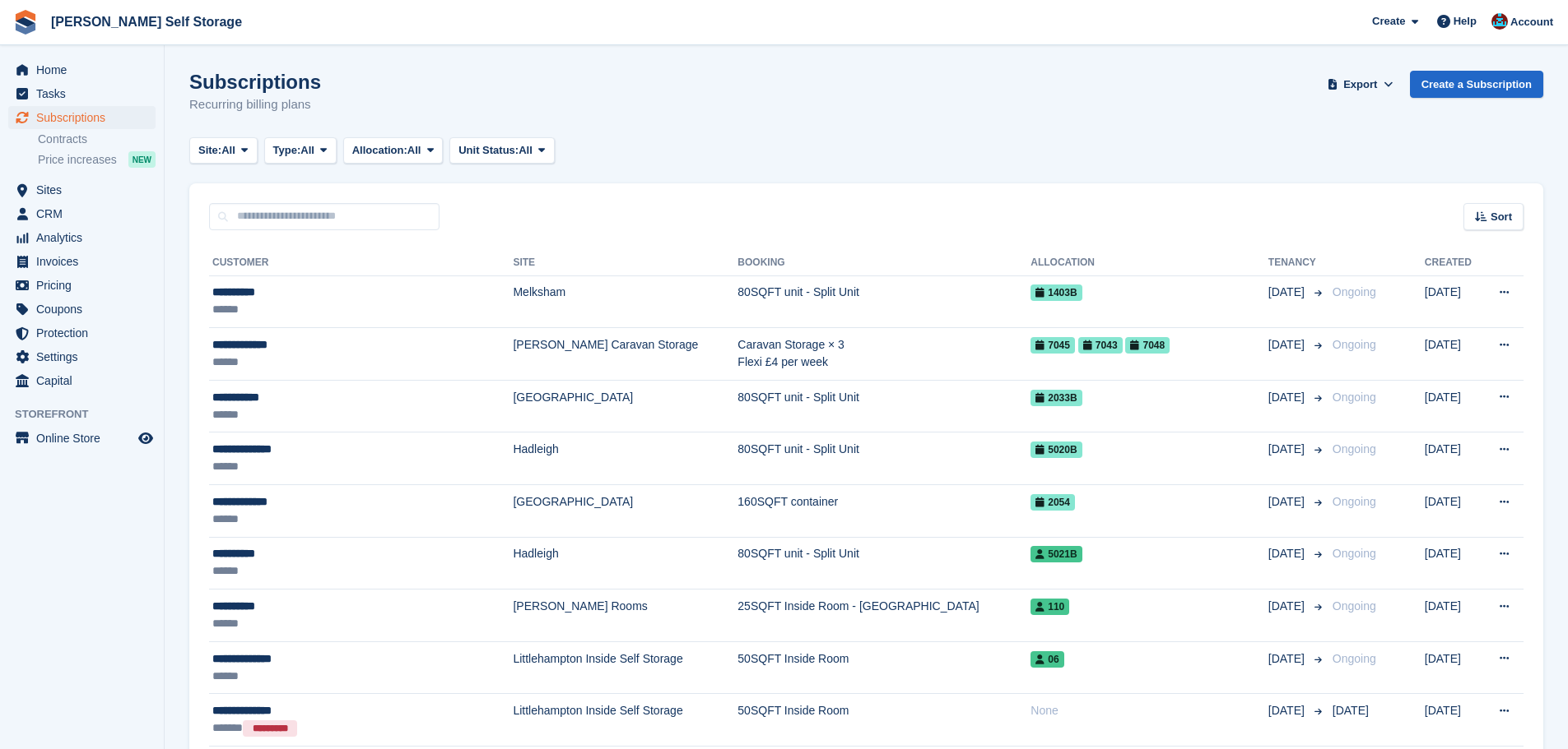
click at [640, 196] on div "Sort Sort by Customer name Date created Move in date Move out date Created (old…" at bounding box center [866, 207] width 1354 height 47
click at [912, 220] on div "Sort Sort by Customer name Date created Move in date Move out date Created (old…" at bounding box center [866, 207] width 1354 height 47
click at [290, 220] on input "text" at bounding box center [324, 217] width 230 height 27
drag, startPoint x: 717, startPoint y: 211, endPoint x: 674, endPoint y: 201, distance: 44.1
click at [717, 211] on div "Sort Sort by Customer name Date created Move in date Move out date Created (old…" at bounding box center [866, 207] width 1354 height 47
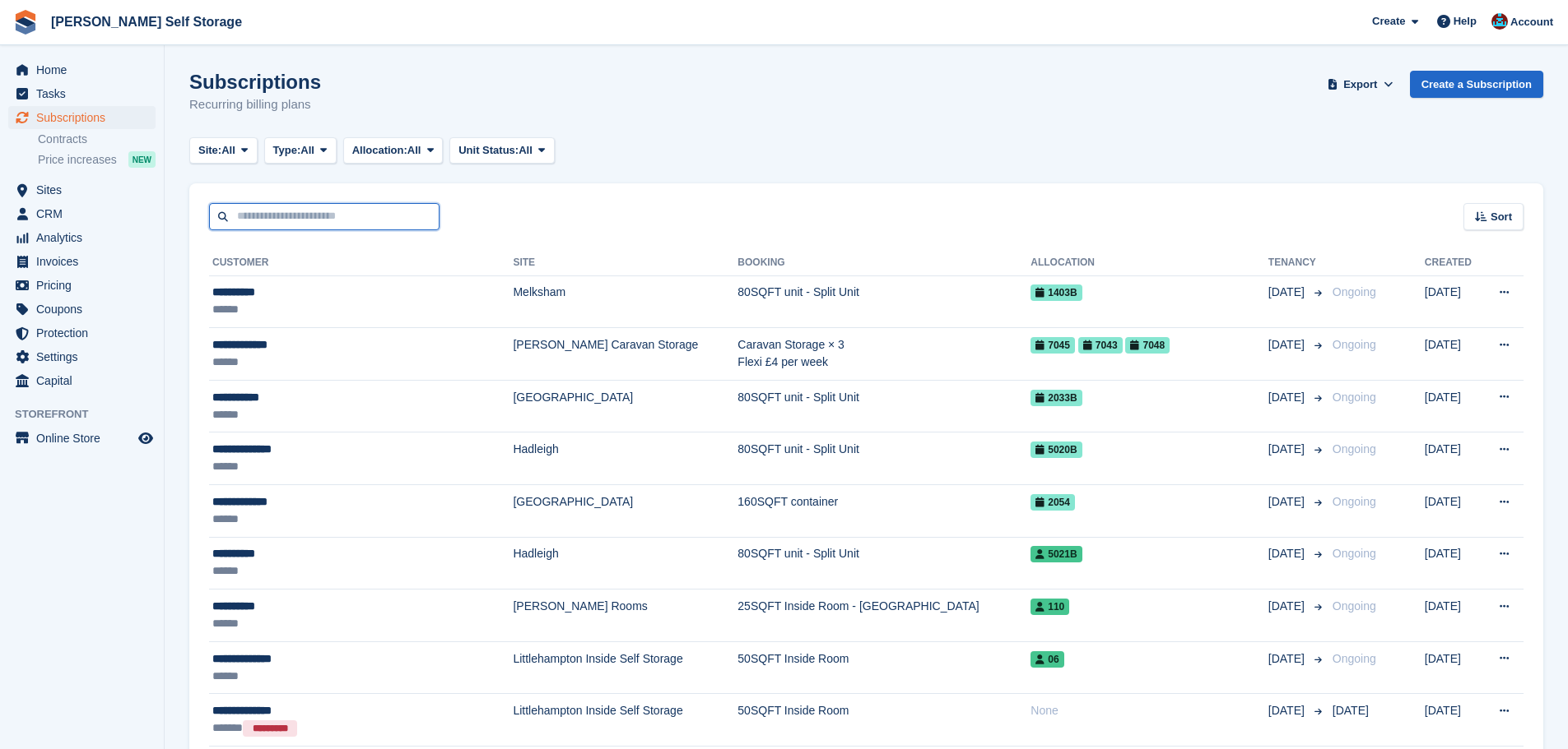
click at [337, 211] on input "text" at bounding box center [324, 217] width 230 height 27
type input "**********"
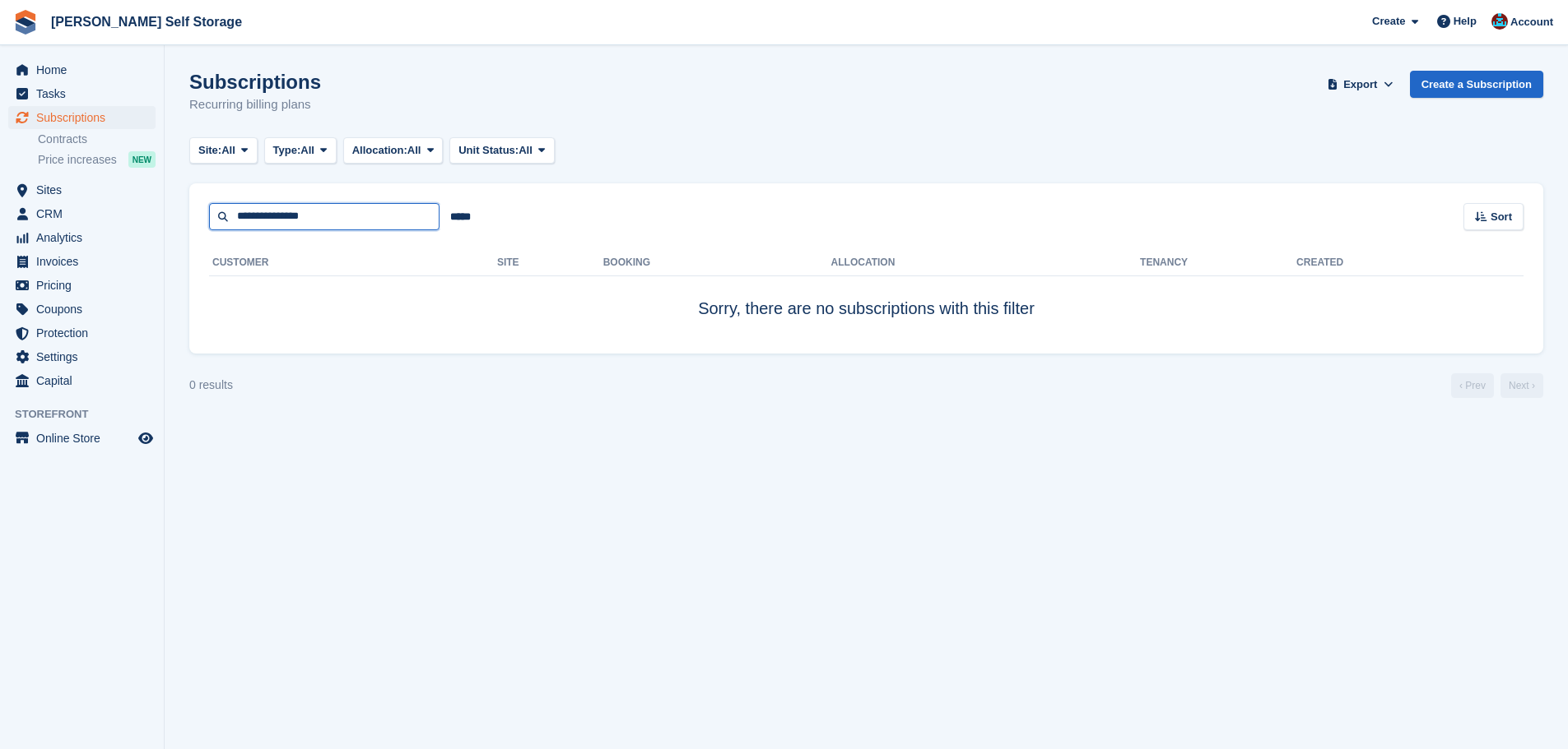
click at [373, 217] on input "**********" at bounding box center [324, 217] width 230 height 27
type input "*"
type input "******"
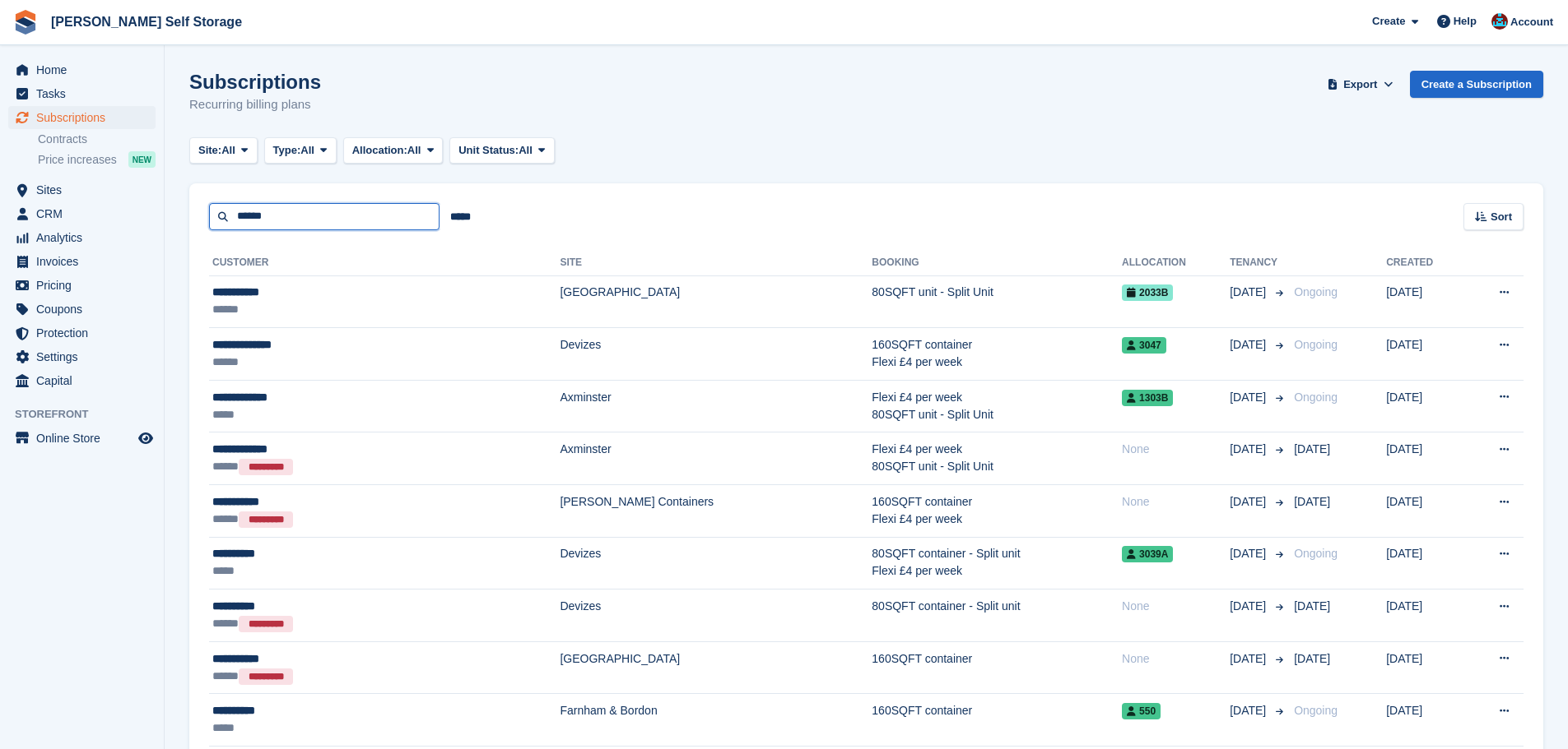
click at [364, 208] on input "******" at bounding box center [324, 217] width 230 height 27
click at [699, 210] on div "****** ***** Sort Sort by Customer name Date created Move in date Move out date…" at bounding box center [866, 207] width 1354 height 47
drag, startPoint x: 335, startPoint y: 217, endPoint x: 494, endPoint y: 244, distance: 161.3
click at [478, 243] on div "**********" at bounding box center [866, 628] width 1354 height 890
drag, startPoint x: 610, startPoint y: 227, endPoint x: 325, endPoint y: 216, distance: 285.2
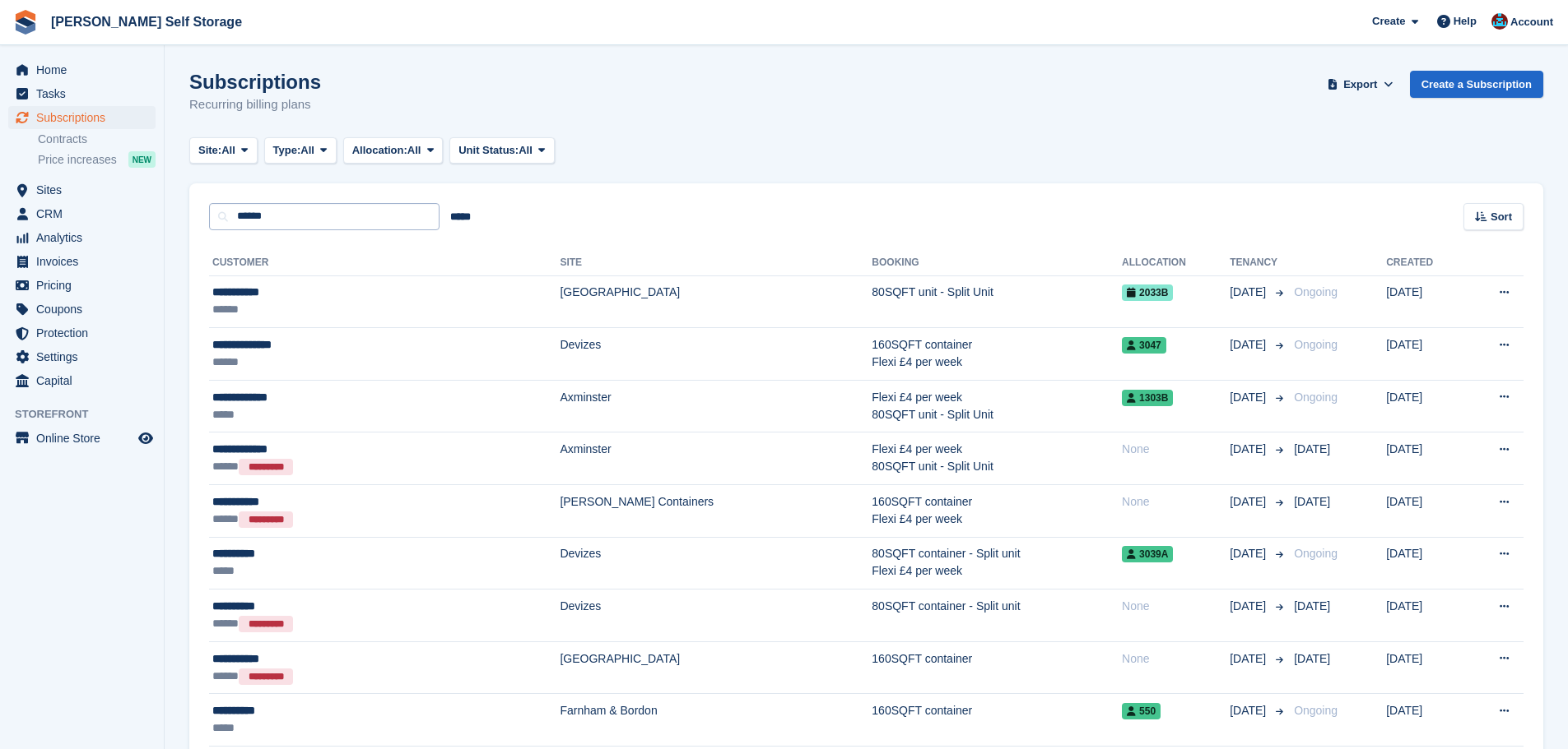
click at [610, 226] on div "****** ***** Sort Sort by Customer name Date created Move in date Move out date…" at bounding box center [866, 207] width 1354 height 47
click at [72, 184] on span "Sites" at bounding box center [85, 190] width 99 height 23
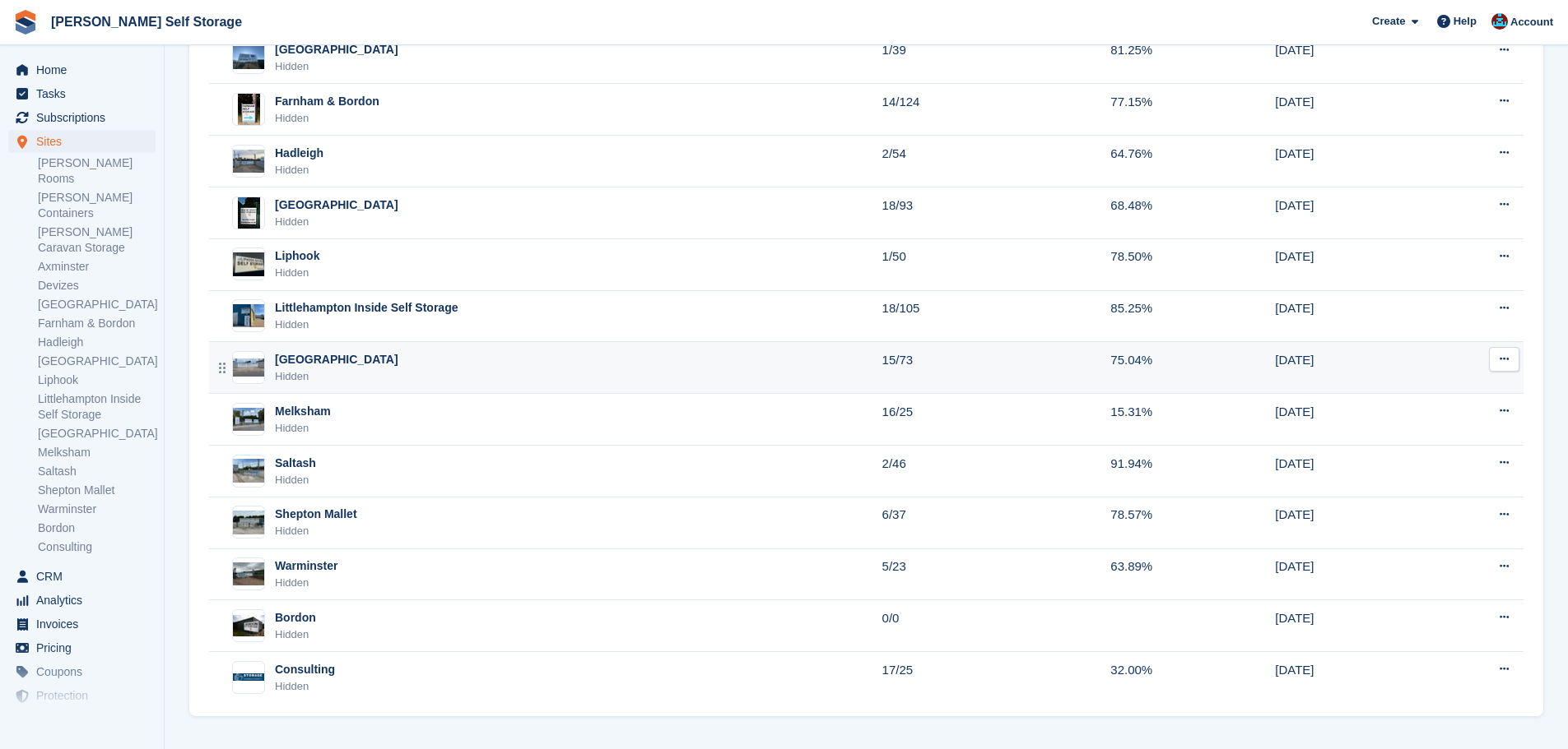
scroll to position [410, 0]
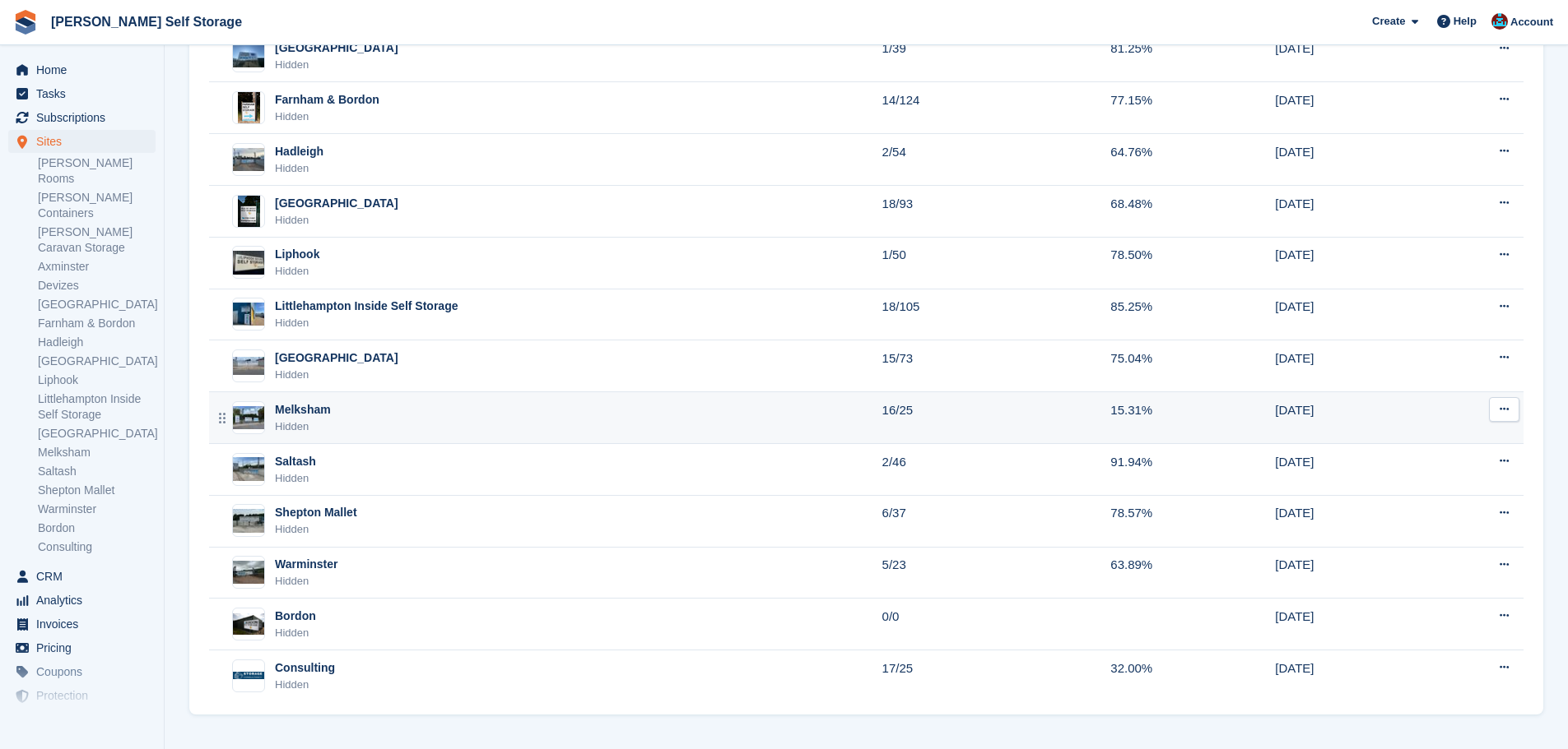
click at [342, 424] on div "Melksham Hidden" at bounding box center [547, 418] width 670 height 34
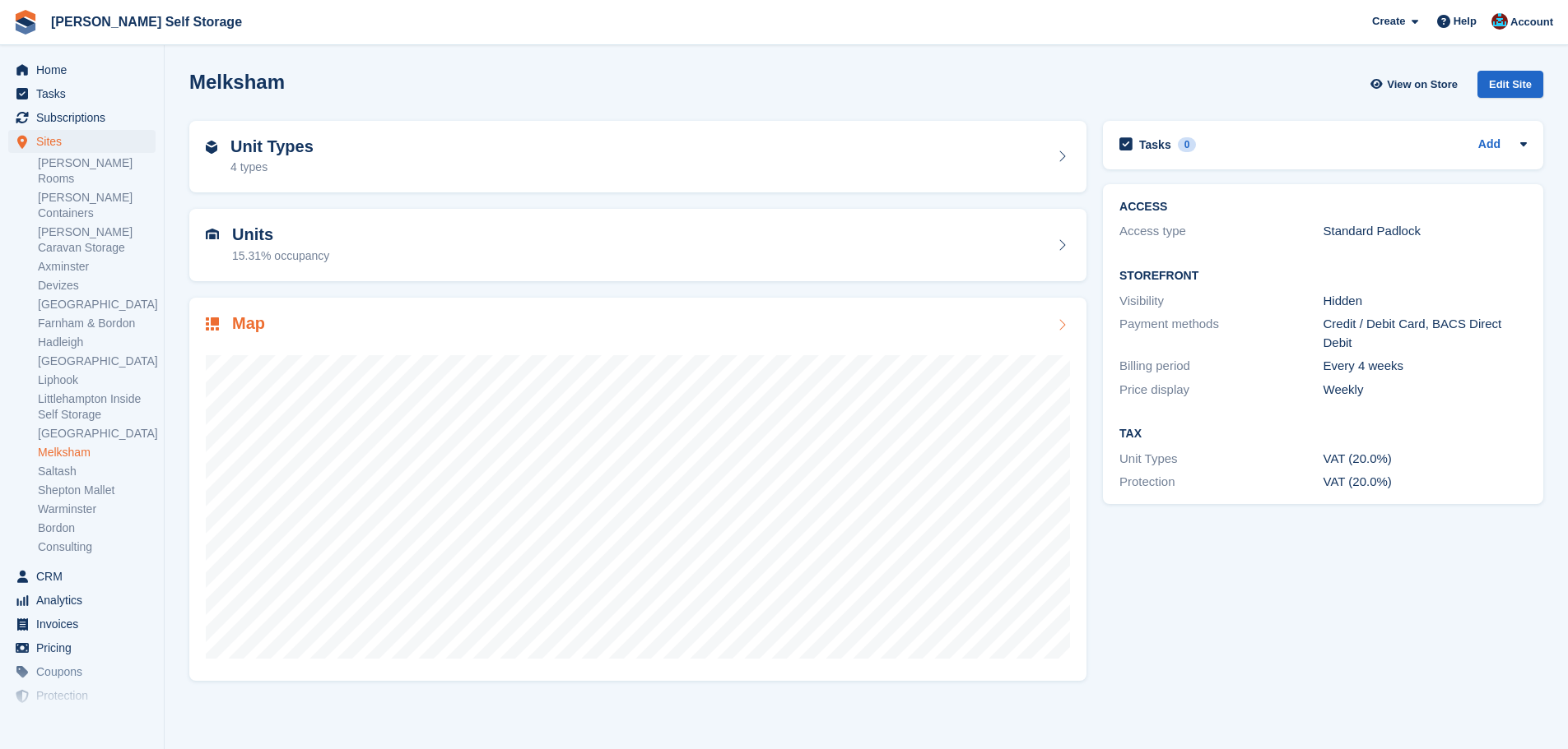
click at [257, 323] on h2 "Map" at bounding box center [248, 323] width 33 height 19
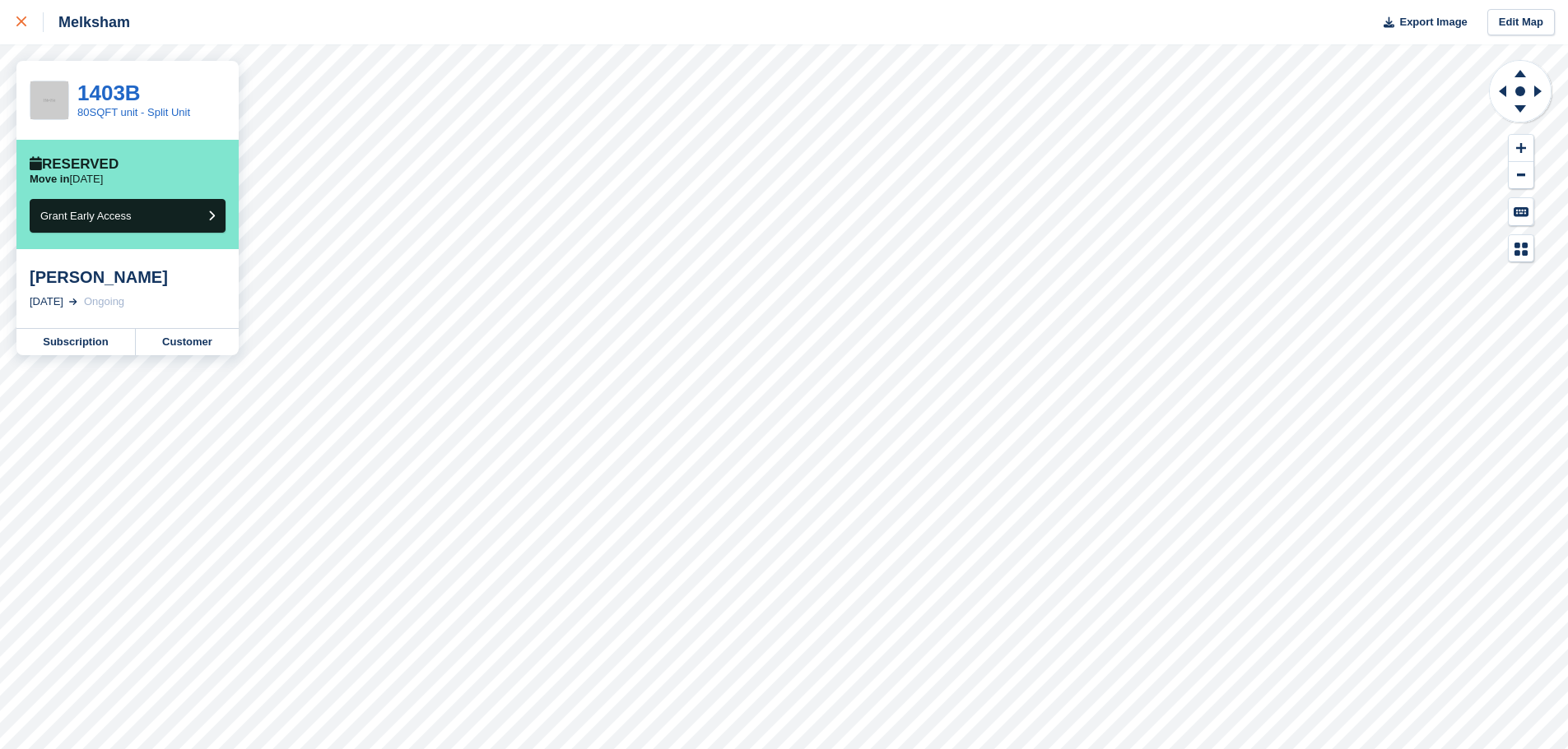
click at [32, 39] on link at bounding box center [22, 22] width 44 height 45
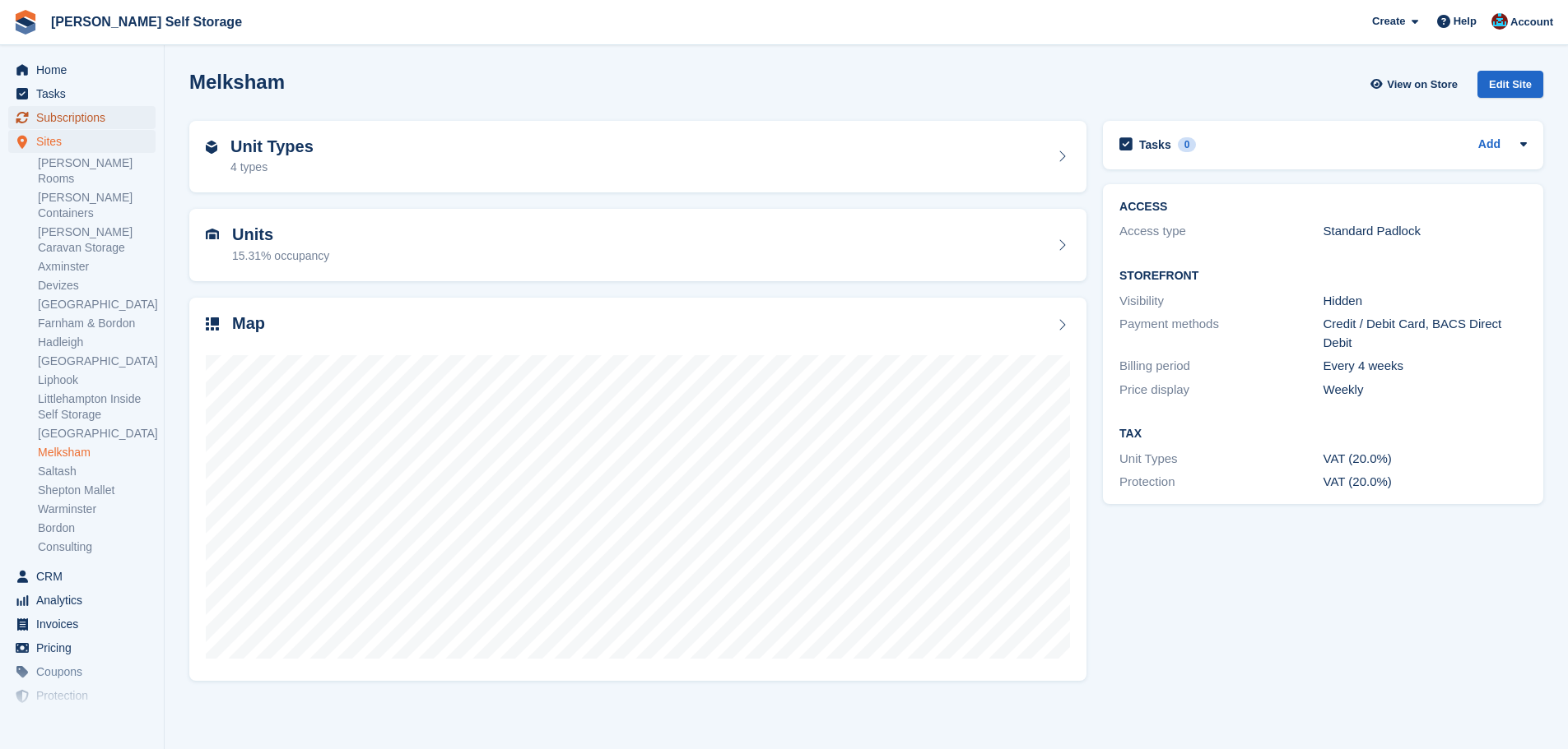
drag, startPoint x: 121, startPoint y: 125, endPoint x: 113, endPoint y: 124, distance: 8.1
click at [121, 124] on span "Subscriptions" at bounding box center [85, 117] width 99 height 23
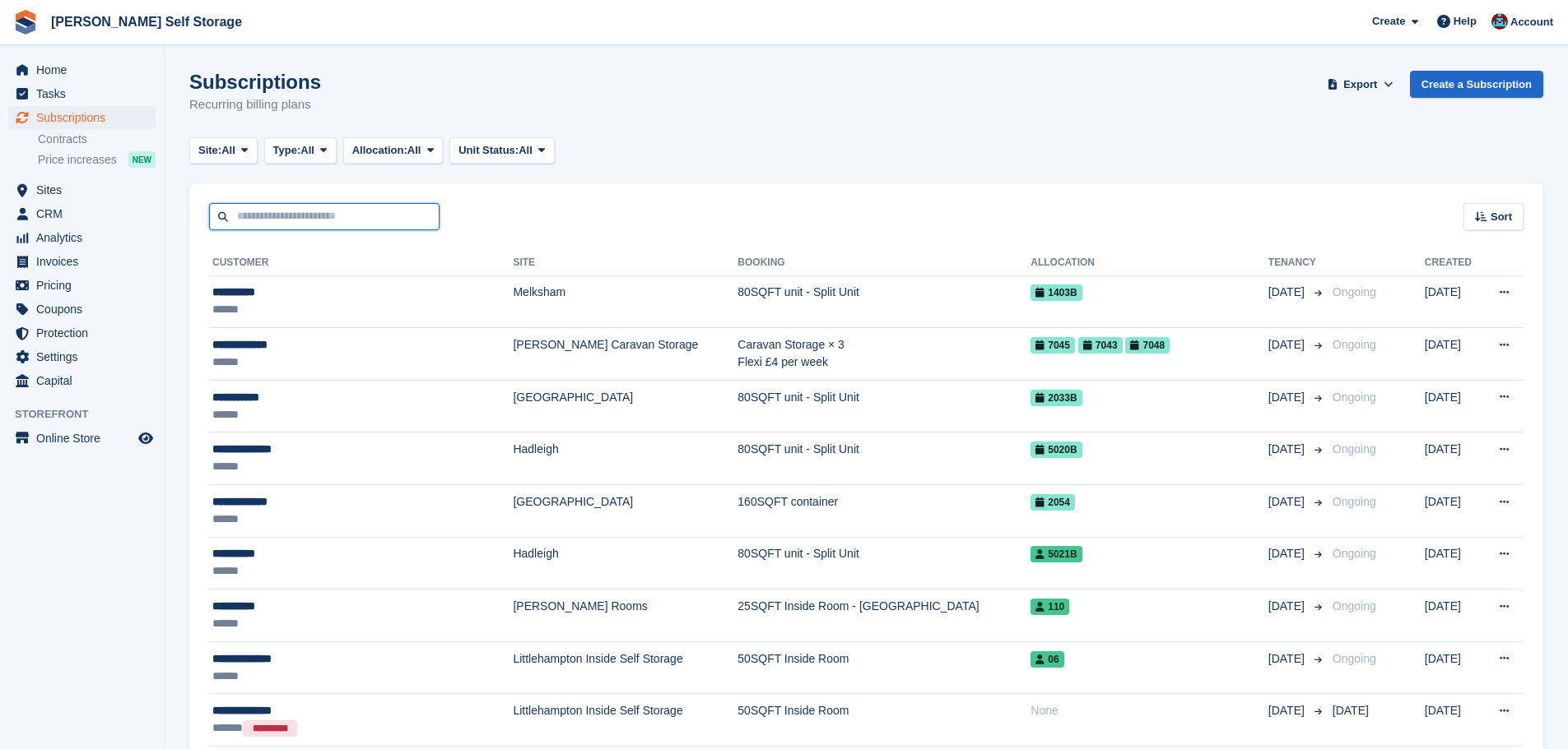
click at [324, 221] on input "text" at bounding box center [324, 217] width 230 height 27
type input "******"
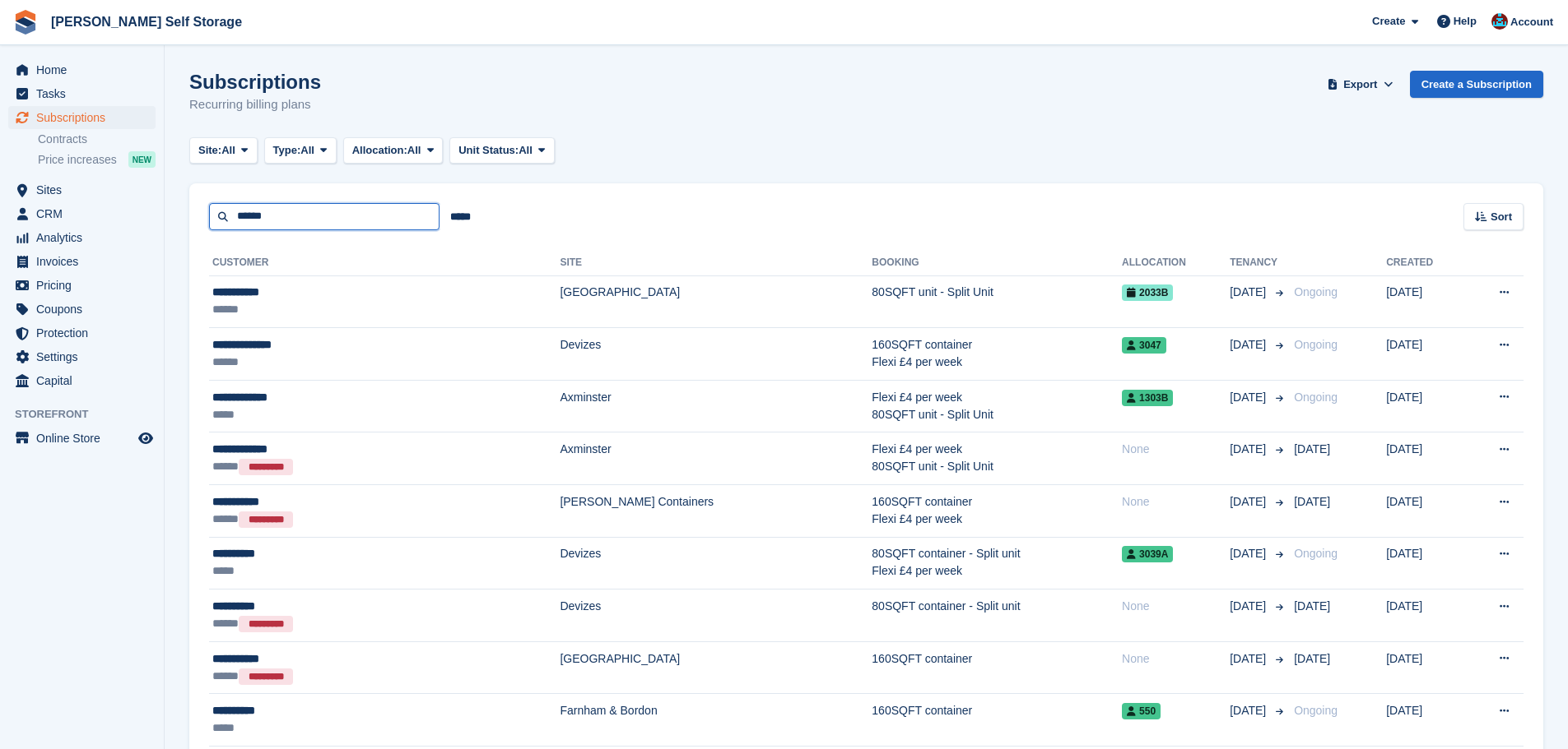
drag, startPoint x: 345, startPoint y: 212, endPoint x: 195, endPoint y: 217, distance: 150.1
click at [196, 218] on div "****** ***** Sort Sort by Customer name Date created Move in date Move out date…" at bounding box center [866, 207] width 1354 height 47
type input "*"
type input "*******"
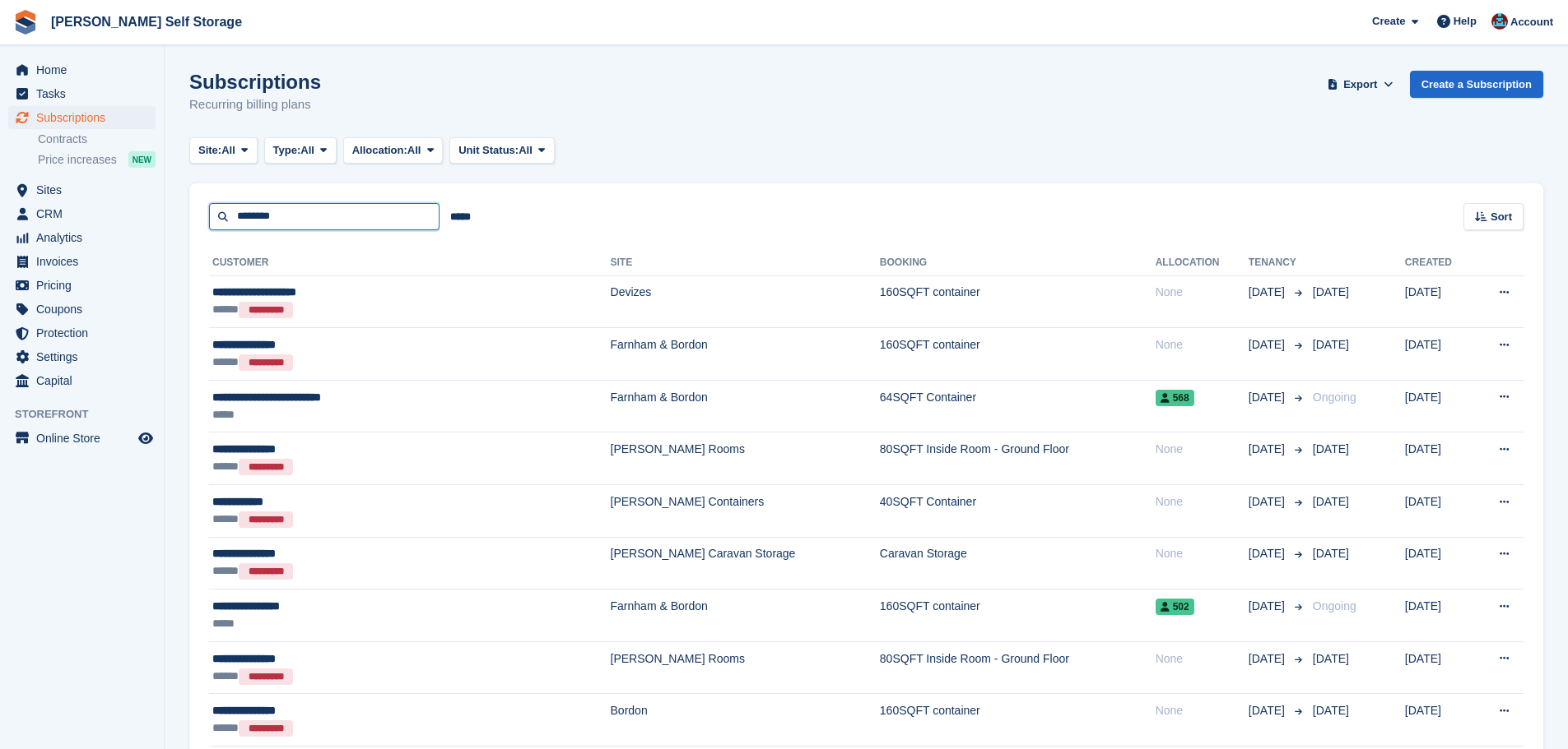
click at [308, 222] on input "*******" at bounding box center [324, 217] width 230 height 27
type input "********"
click at [55, 185] on span "Sites" at bounding box center [85, 190] width 99 height 23
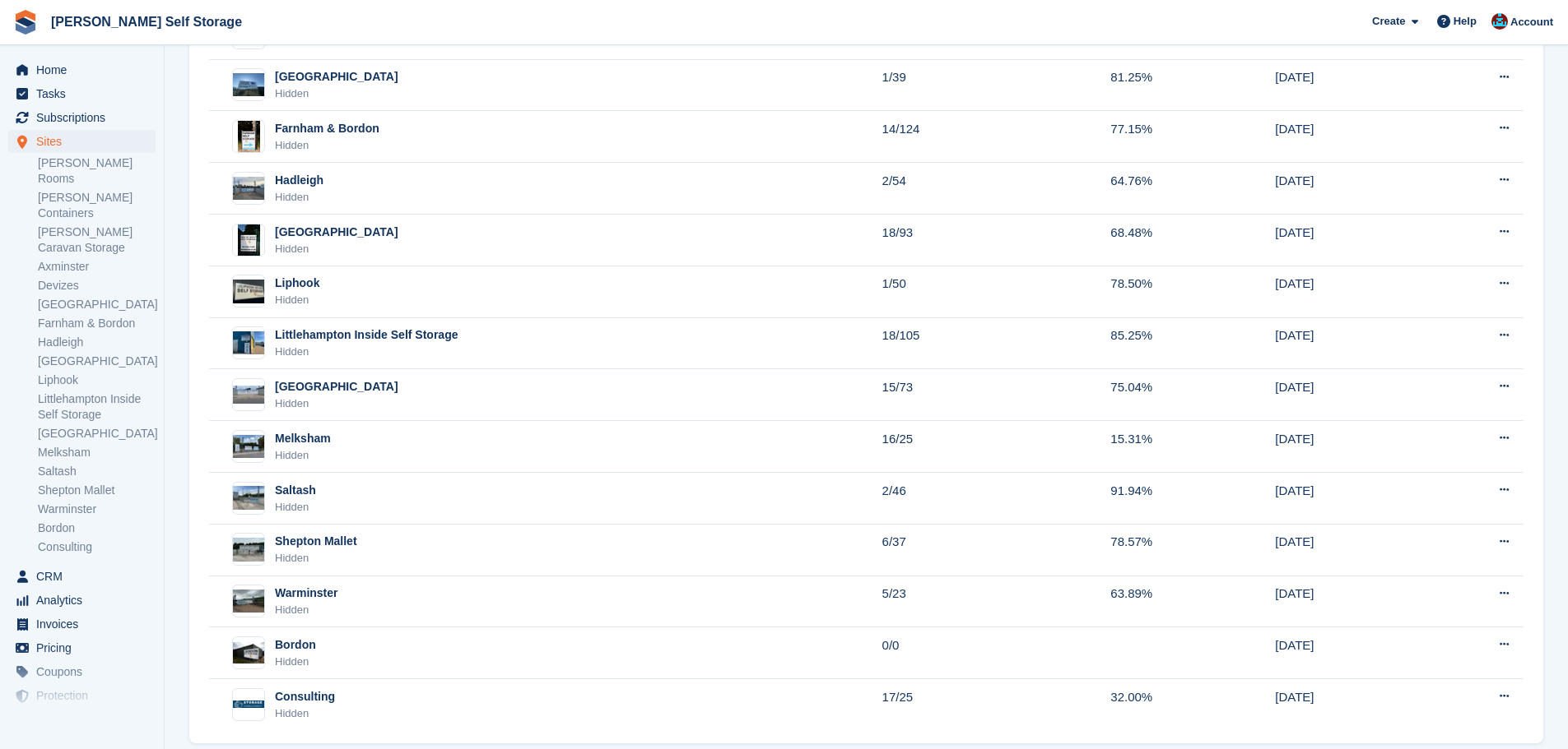
scroll to position [410, 0]
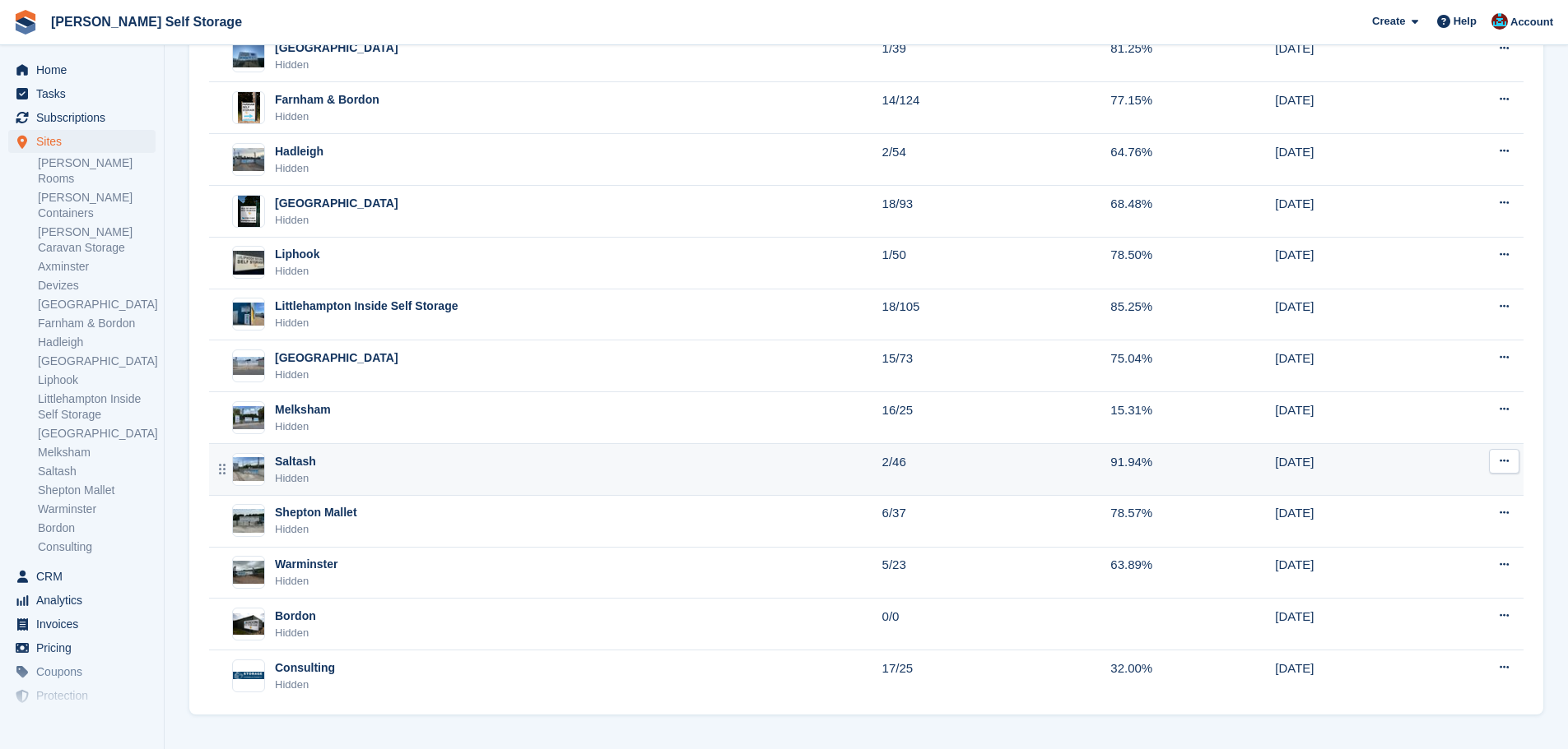
click at [333, 466] on div "Saltash Hidden" at bounding box center [547, 470] width 670 height 34
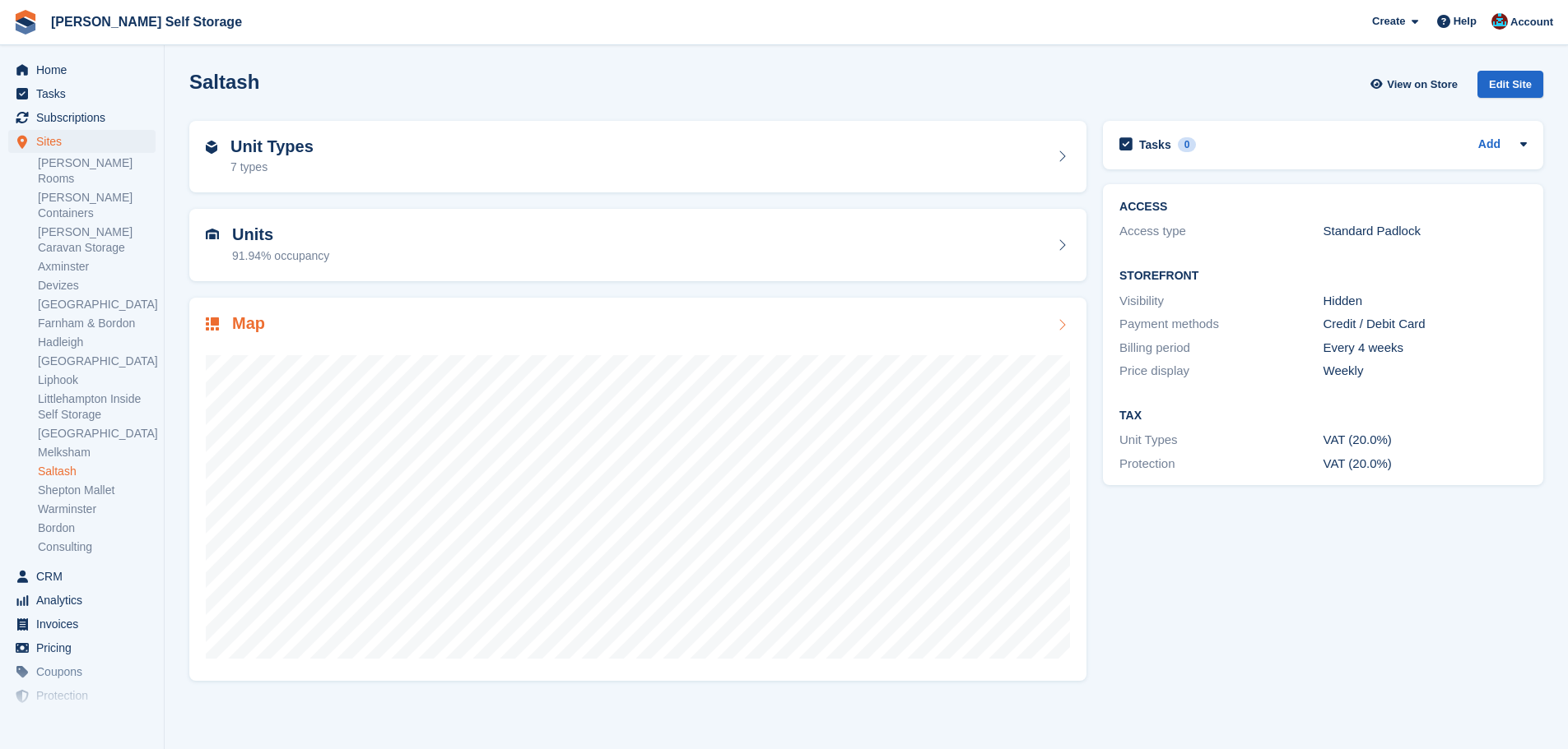
click at [247, 331] on h2 "Map" at bounding box center [248, 323] width 33 height 19
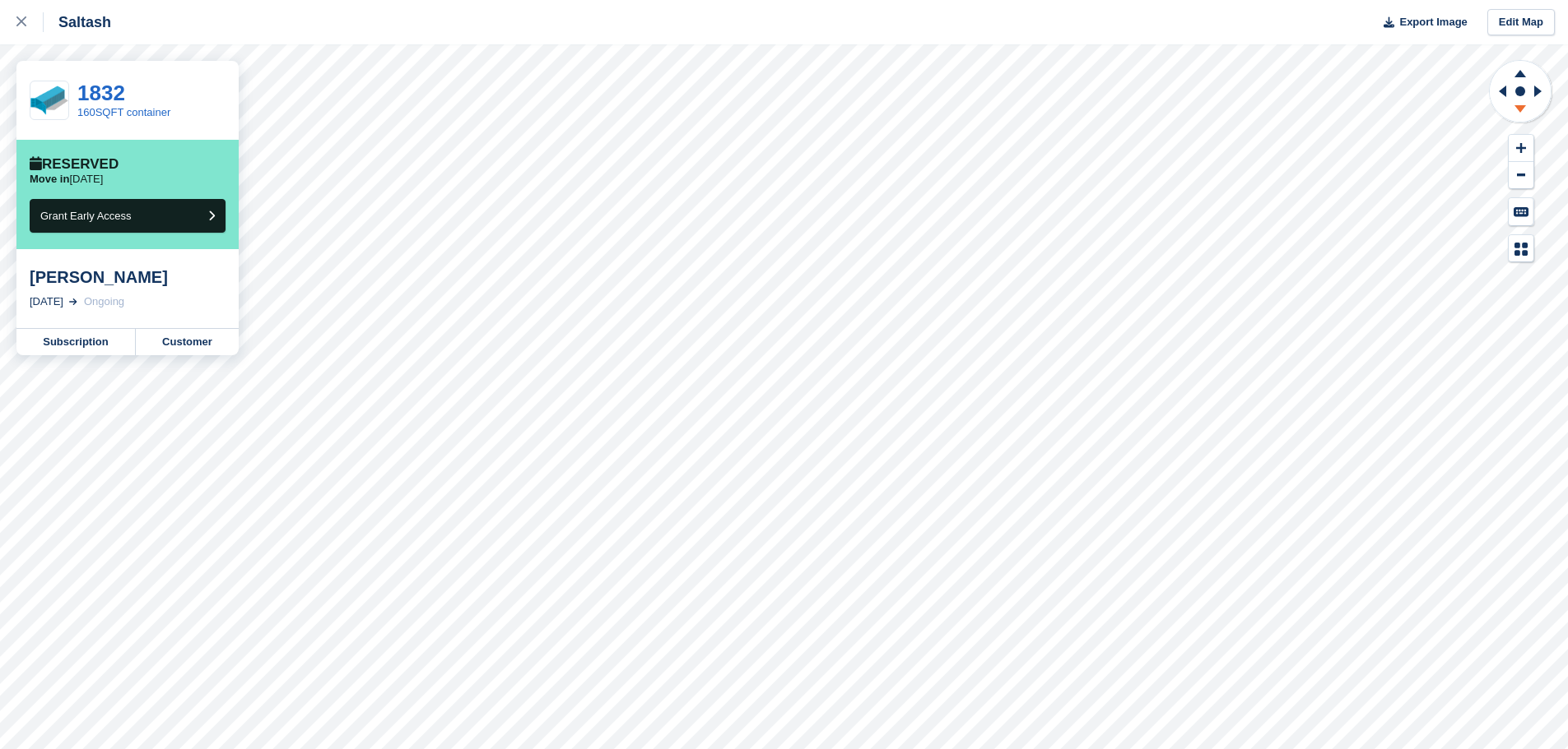
click at [1526, 116] on icon at bounding box center [1520, 111] width 43 height 21
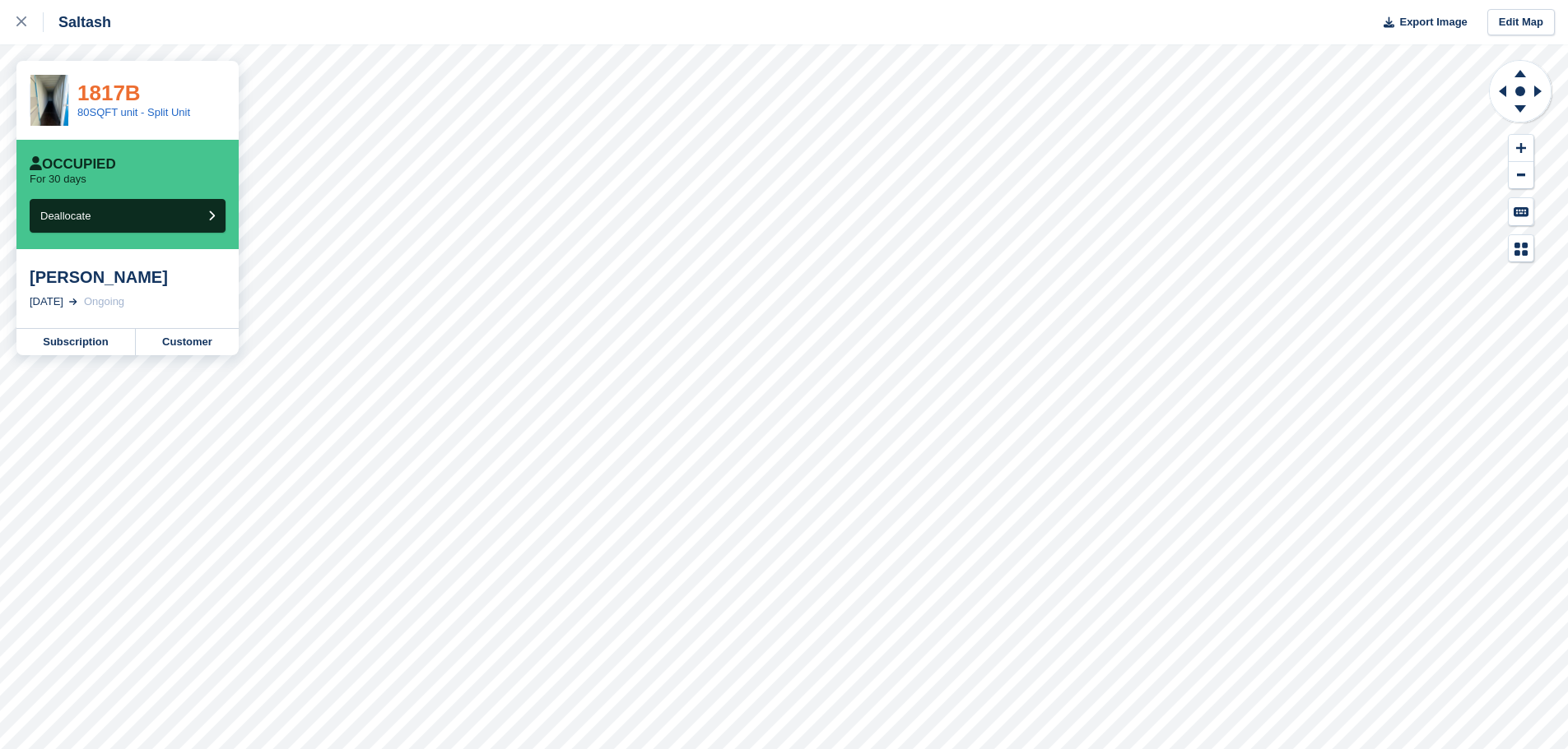
click at [98, 83] on link "1817B" at bounding box center [108, 93] width 64 height 25
click at [5, 27] on link at bounding box center [22, 22] width 44 height 45
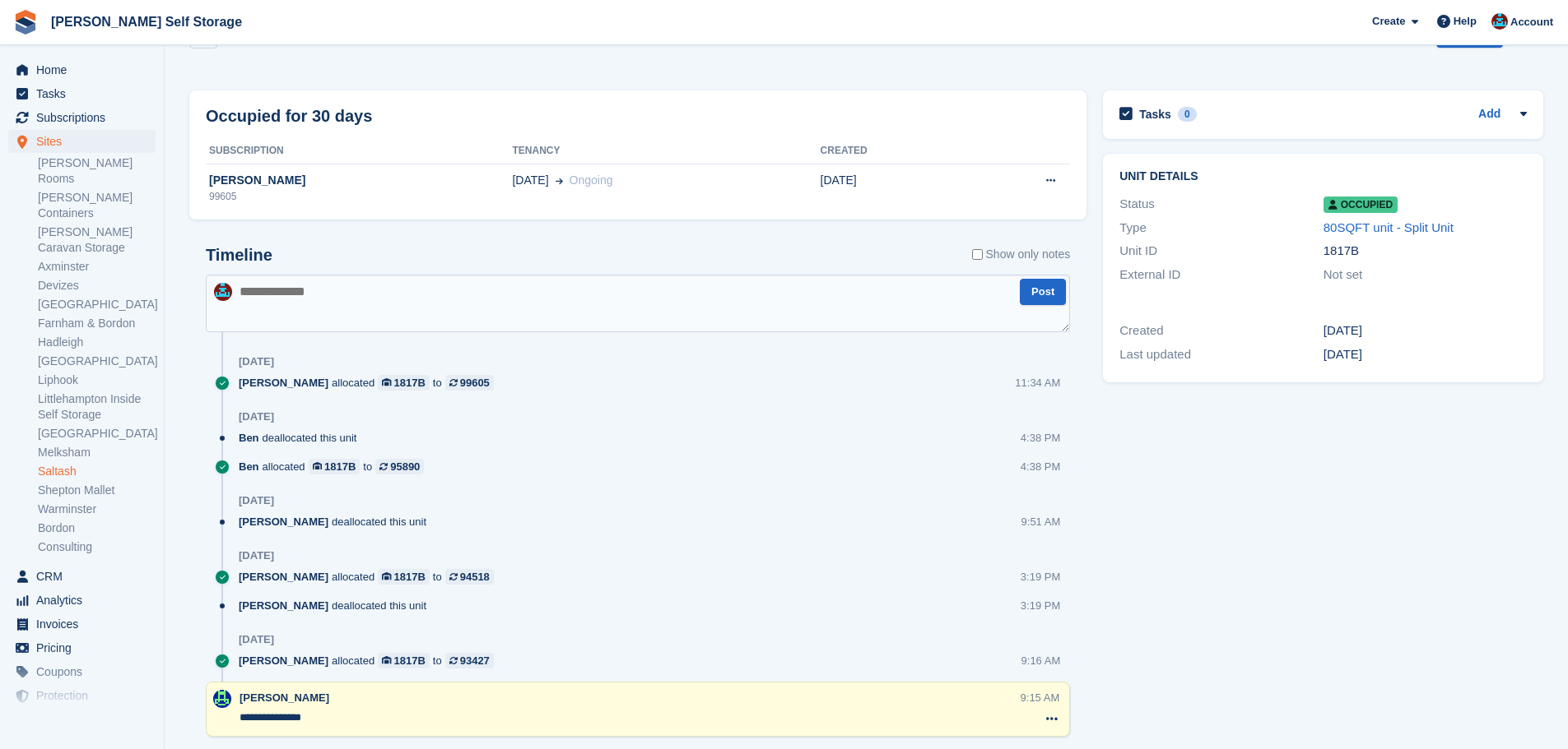
scroll to position [97, 0]
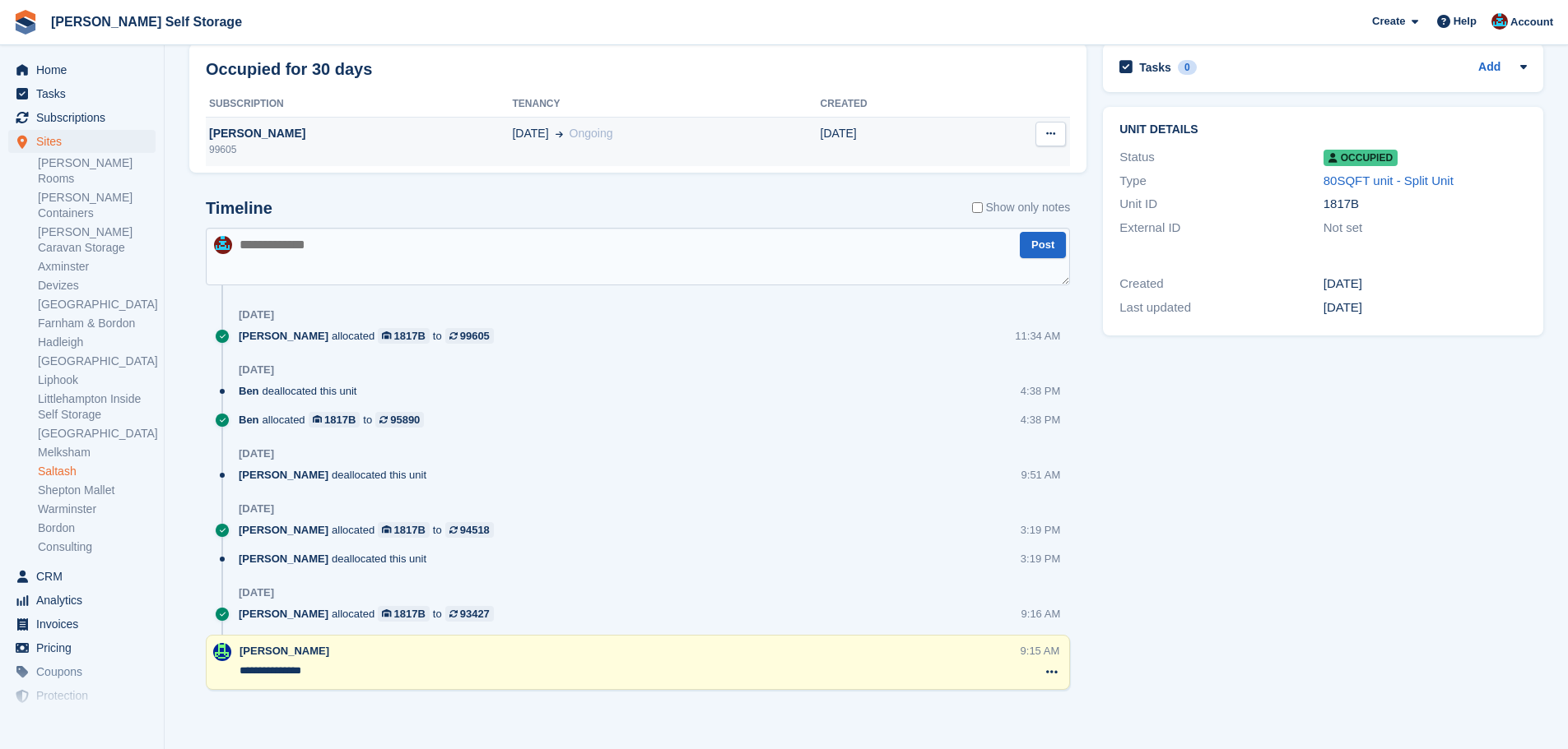
click at [569, 138] on span "Ongoing" at bounding box center [591, 133] width 44 height 13
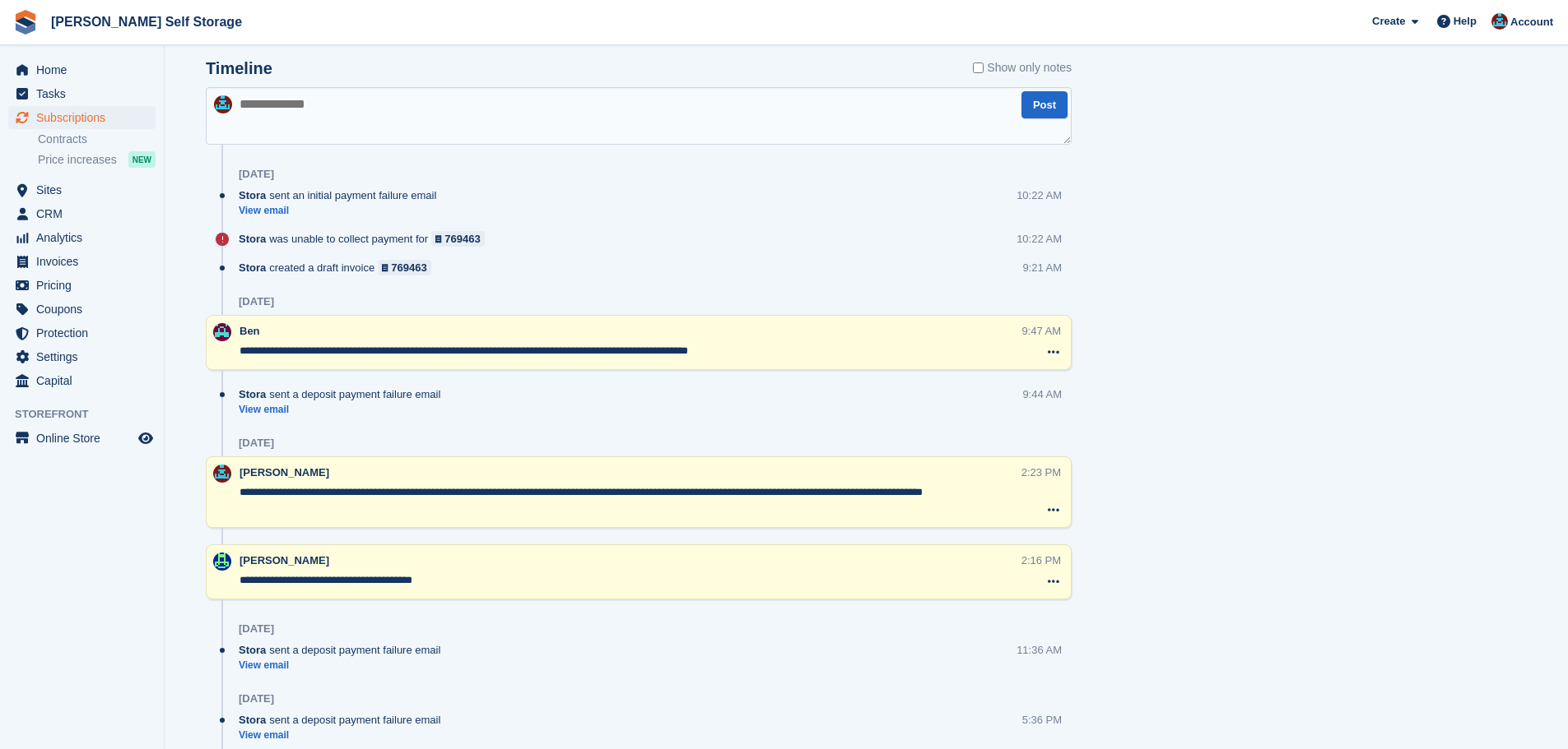
scroll to position [1151, 0]
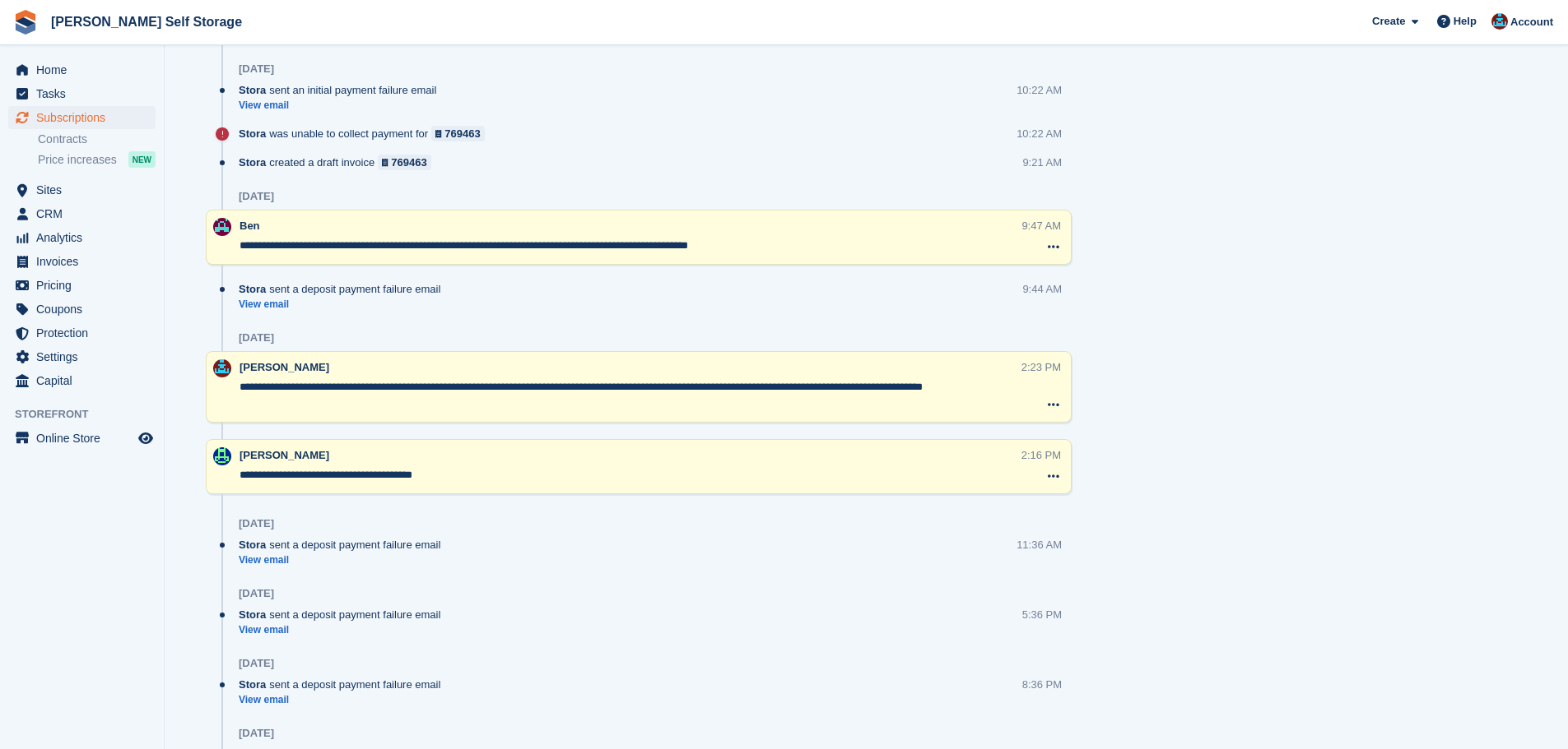
drag, startPoint x: 743, startPoint y: 249, endPoint x: 227, endPoint y: 235, distance: 516.2
click at [221, 228] on div "**********" at bounding box center [639, 237] width 866 height 56
drag, startPoint x: 1346, startPoint y: 359, endPoint x: 1316, endPoint y: 357, distance: 30.1
click at [1343, 360] on div "Tasks 0 Add No tasks related to Subscription #99605 Booking Customer Charlie Da…" at bounding box center [1325, 427] width 457 height 2931
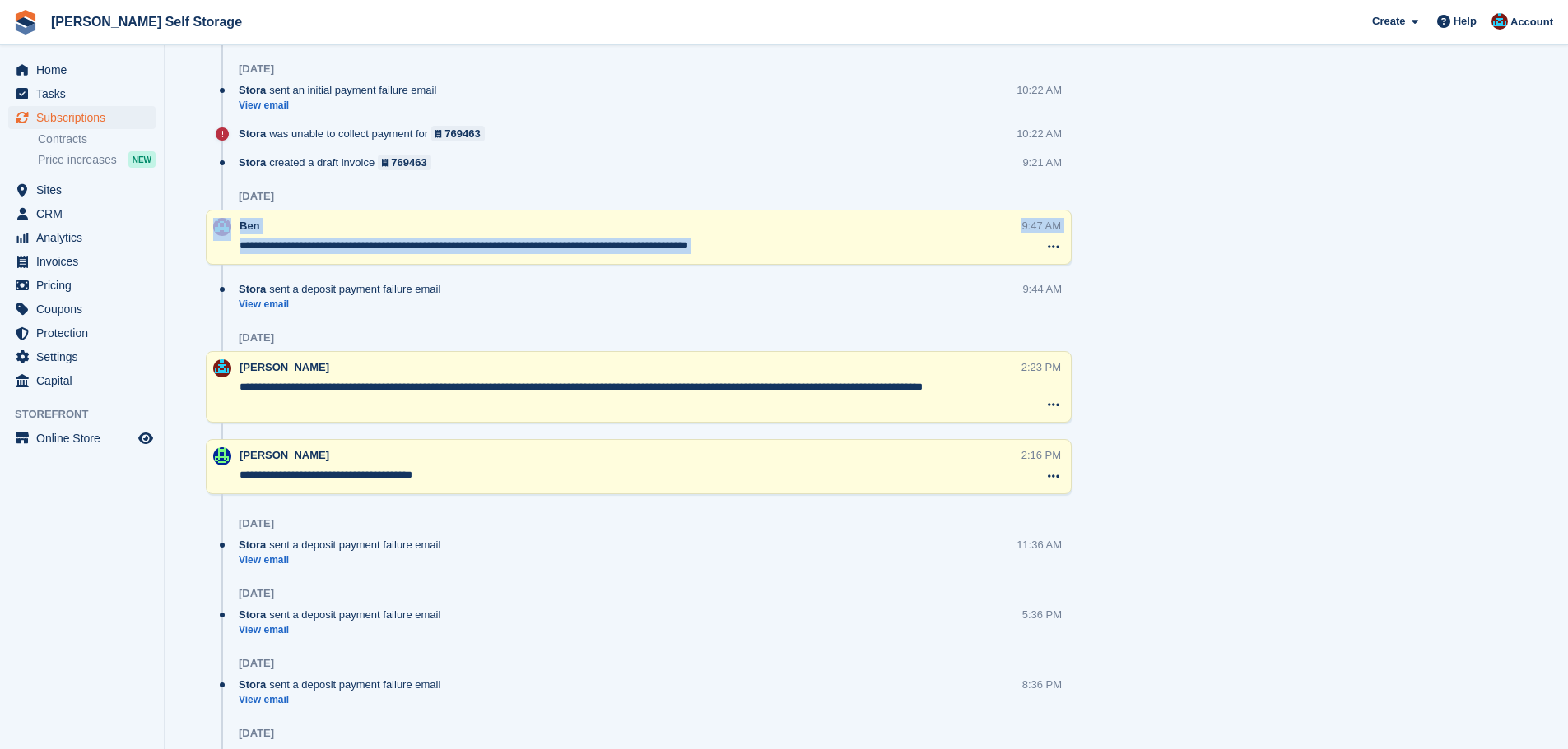
drag, startPoint x: 238, startPoint y: 251, endPoint x: 832, endPoint y: 286, distance: 595.0
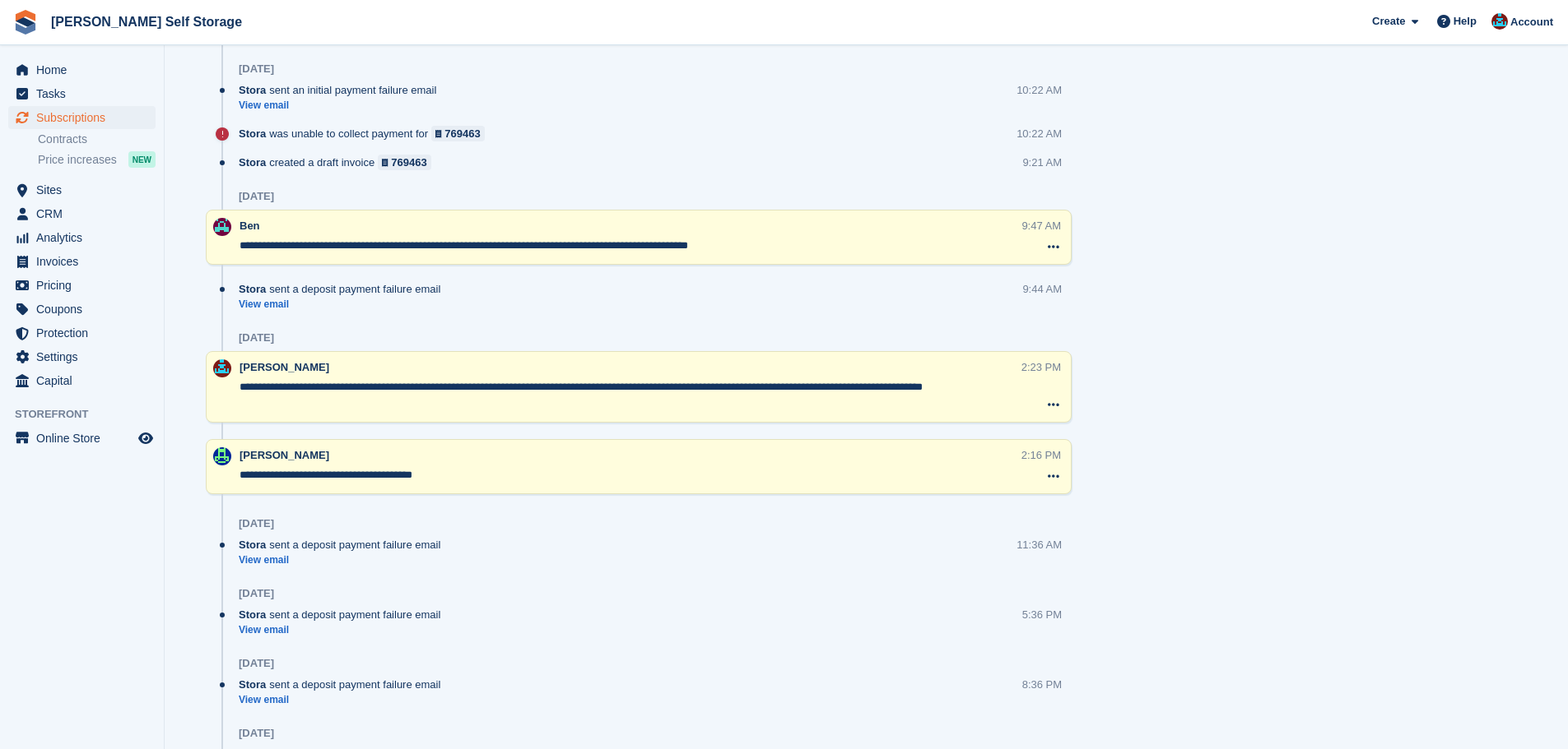
click at [1479, 424] on div "Tasks 0 Add No tasks related to Subscription #99605 Booking Customer Charlie Da…" at bounding box center [1325, 427] width 457 height 2931
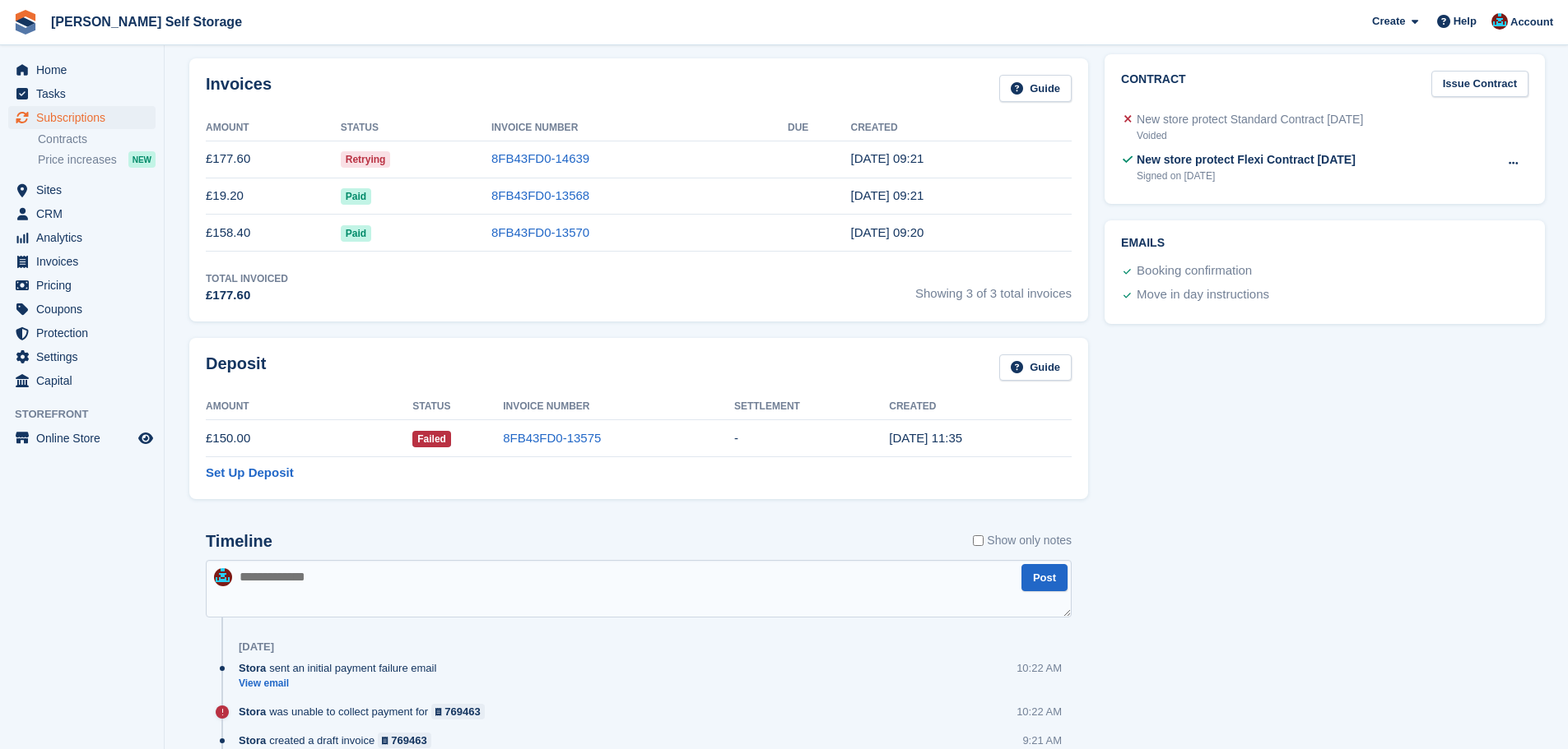
scroll to position [494, 0]
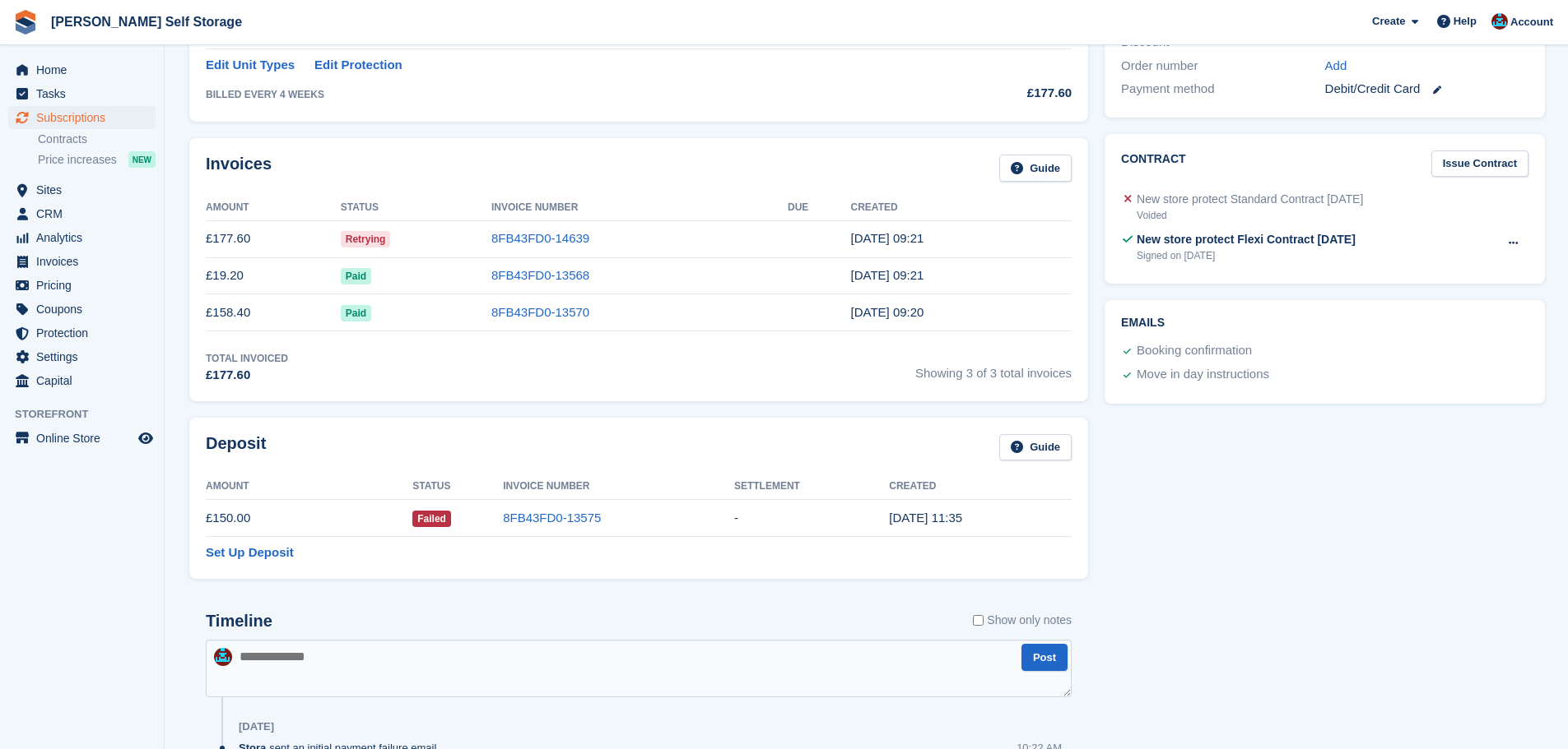
click at [606, 405] on div "Invoices Guide Amount Status Invoice Number Due Created £177.60 Retrying 8FB43F…" at bounding box center [638, 270] width 915 height 280
click at [593, 402] on div "Invoices Guide Amount Status Invoice Number Due Created £177.60 Retrying 8FB43F…" at bounding box center [638, 270] width 915 height 280
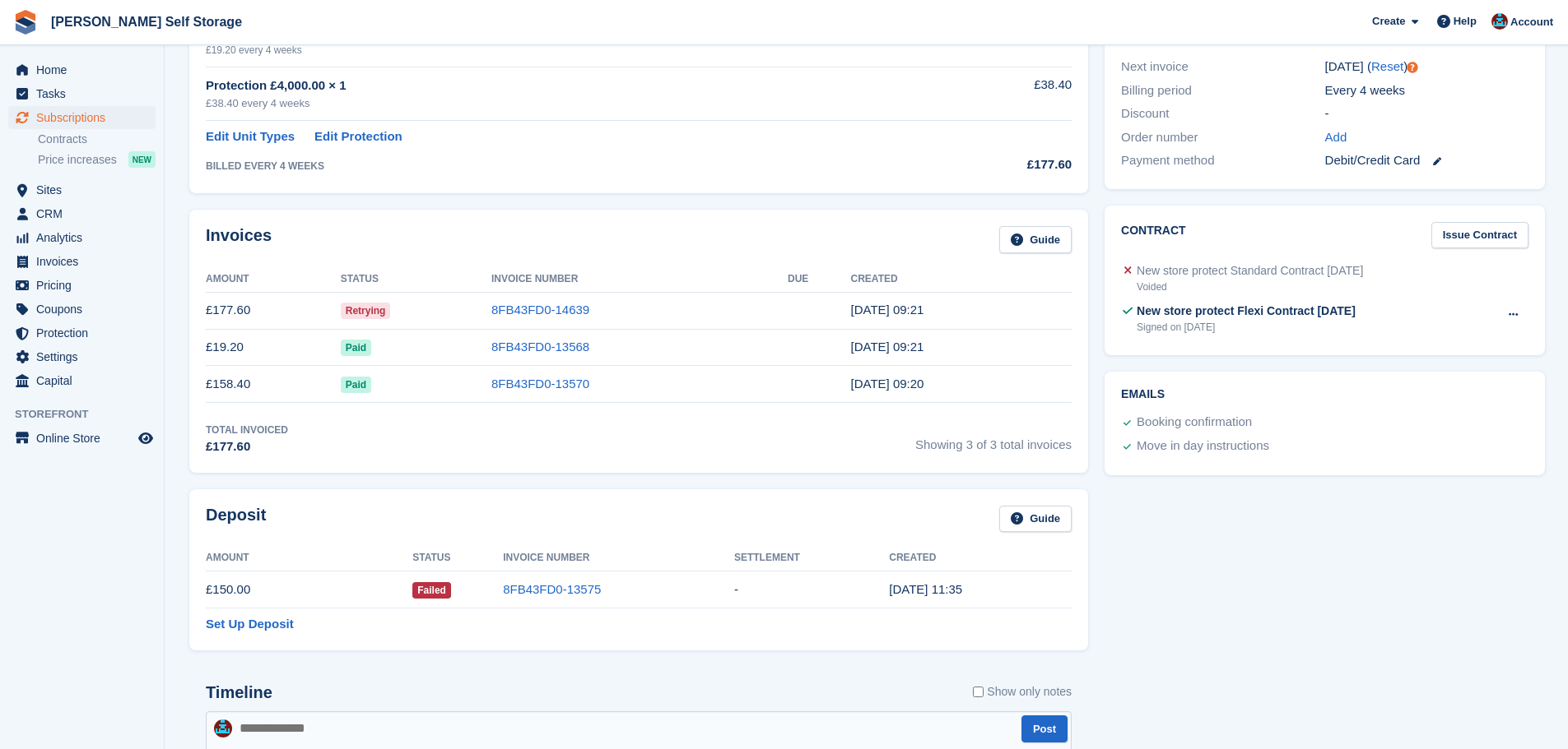
scroll to position [411, 0]
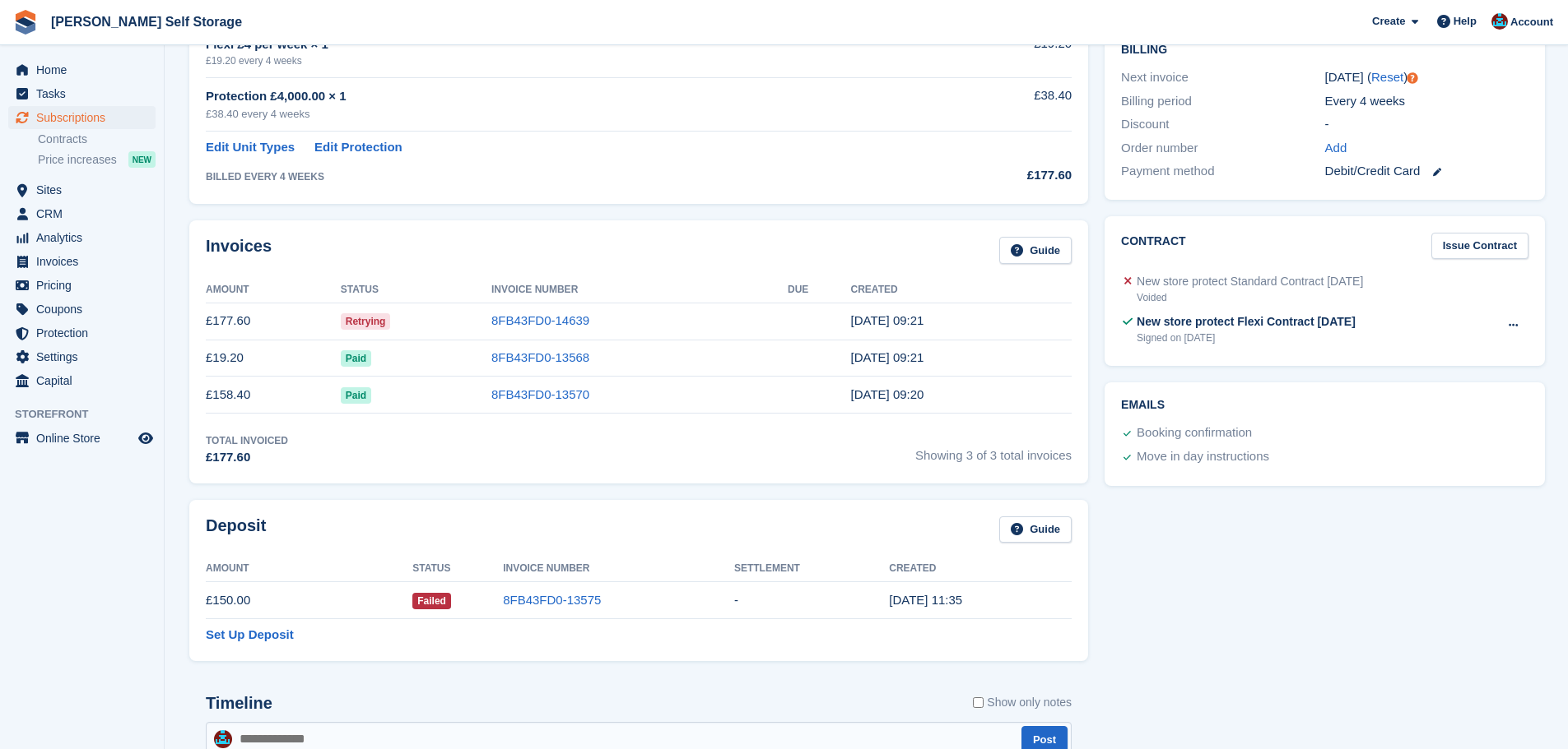
drag, startPoint x: 827, startPoint y: 386, endPoint x: 945, endPoint y: 400, distance: 118.8
click at [954, 400] on tr "£158.40 Paid 8FB43FD0-13570 2 Aug, 09:20" at bounding box center [639, 395] width 866 height 37
click at [808, 463] on div "Total Invoiced £177.60 Showing 3 of 3 total invoices" at bounding box center [639, 451] width 866 height 34
drag, startPoint x: 863, startPoint y: 395, endPoint x: 905, endPoint y: 442, distance: 63.0
click at [945, 404] on tr "£158.40 Paid 8FB43FD0-13570 2 Aug, 09:20" at bounding box center [639, 395] width 866 height 37
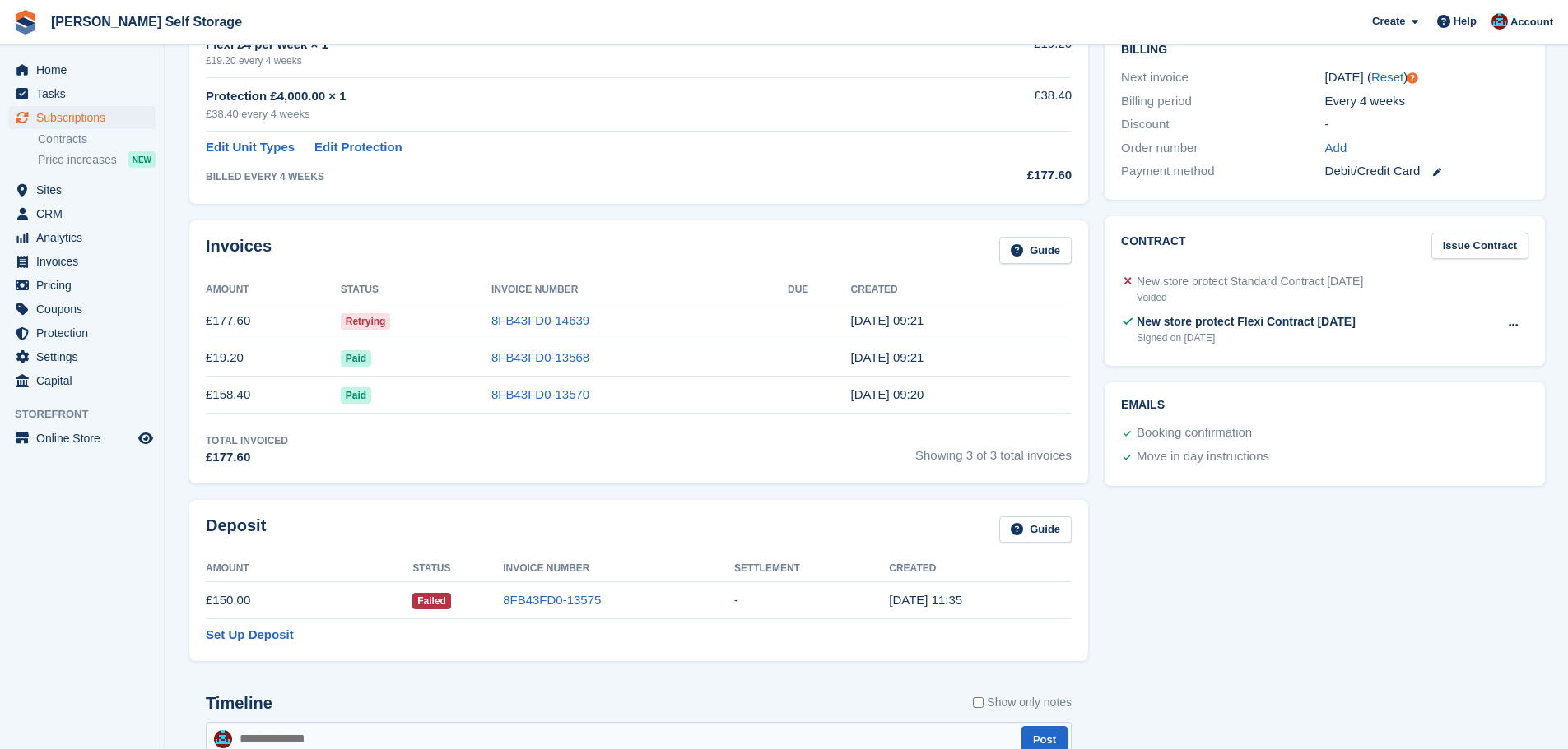
drag, startPoint x: 840, startPoint y: 474, endPoint x: 840, endPoint y: 456, distance: 18.0
click at [840, 473] on div "Invoices Guide Amount Status Invoice Number Due Created £177.60 Retrying 8FB43F…" at bounding box center [638, 352] width 899 height 263
drag, startPoint x: 830, startPoint y: 400, endPoint x: 940, endPoint y: 409, distance: 110.4
click at [940, 409] on tr "£158.40 Paid 8FB43FD0-13570 2 Aug, 09:20" at bounding box center [639, 395] width 866 height 37
click at [844, 467] on div "Invoices Guide Amount Status Invoice Number Due Created £177.60 Retrying 8FB43F…" at bounding box center [638, 352] width 899 height 263
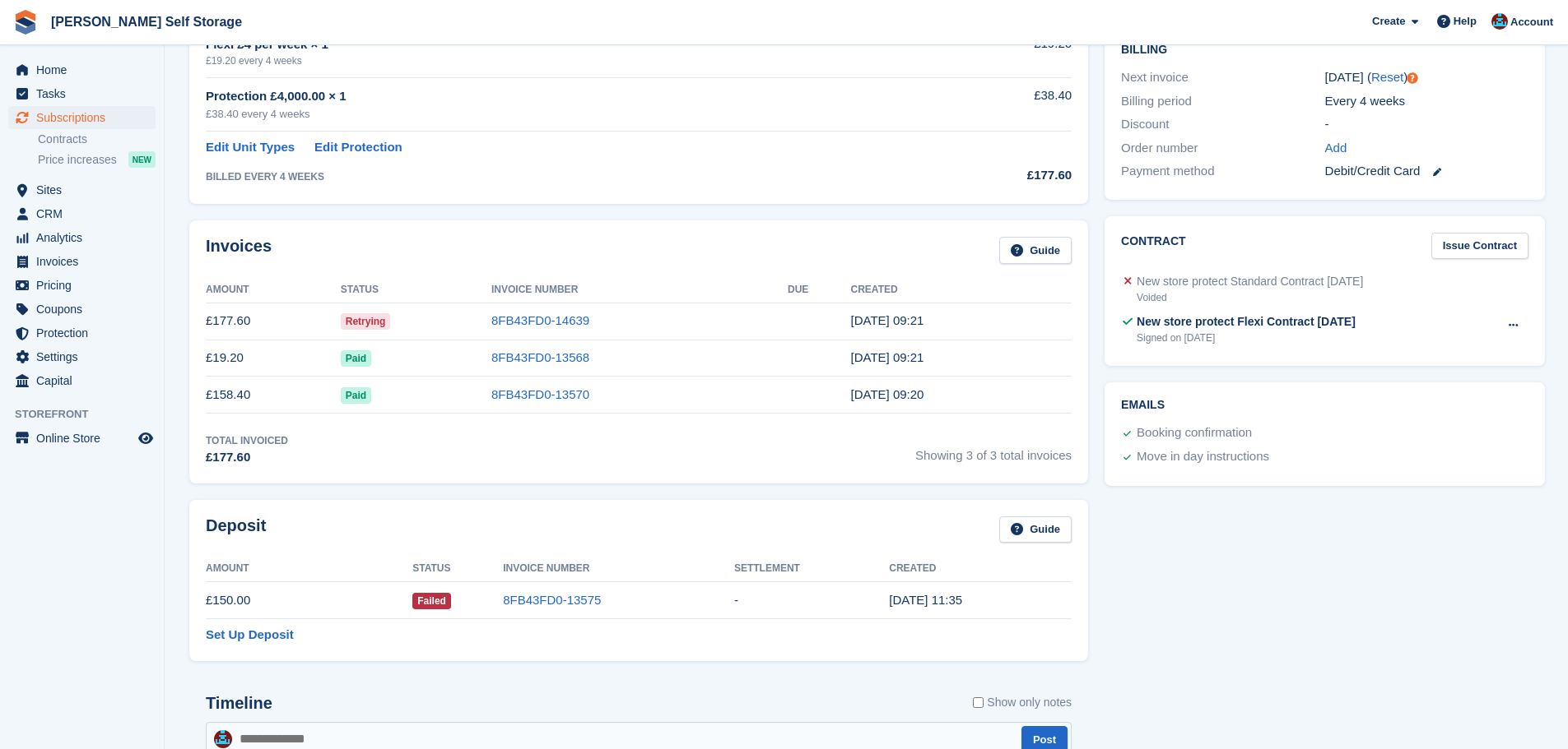
drag, startPoint x: 860, startPoint y: 397, endPoint x: 937, endPoint y: 409, distance: 77.9
click at [936, 409] on tr "£158.40 Paid 8FB43FD0-13570 2 Aug, 09:20" at bounding box center [639, 395] width 866 height 37
click at [813, 461] on div "Total Invoiced £177.60 Showing 3 of 3 total invoices" at bounding box center [639, 451] width 866 height 34
drag, startPoint x: 871, startPoint y: 398, endPoint x: 883, endPoint y: 409, distance: 16.3
click at [927, 412] on tr "£158.40 Paid 8FB43FD0-13570 2 Aug, 09:20" at bounding box center [639, 395] width 866 height 37
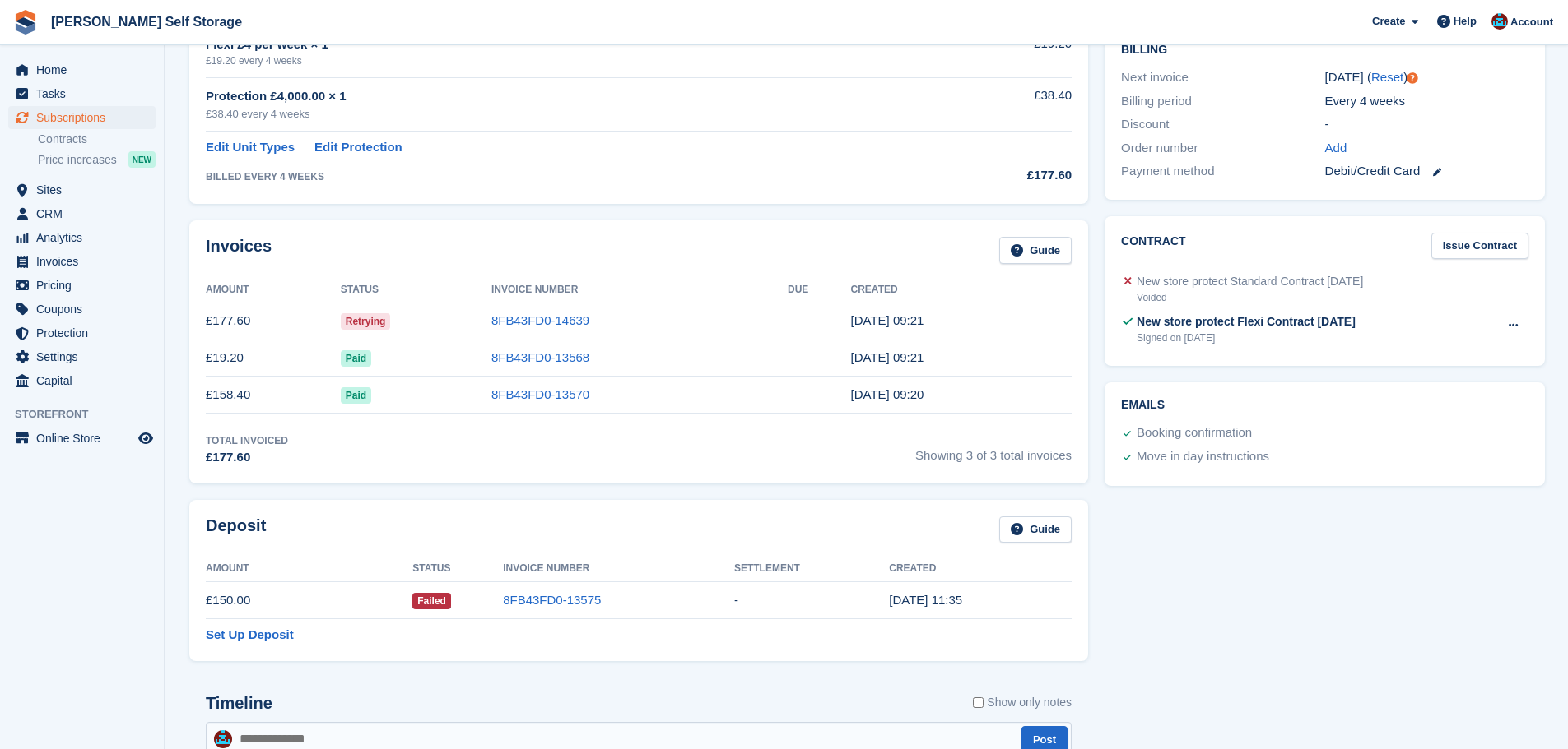
click at [860, 444] on div "Total Invoiced £177.60 Showing 3 of 3 total invoices" at bounding box center [639, 451] width 866 height 34
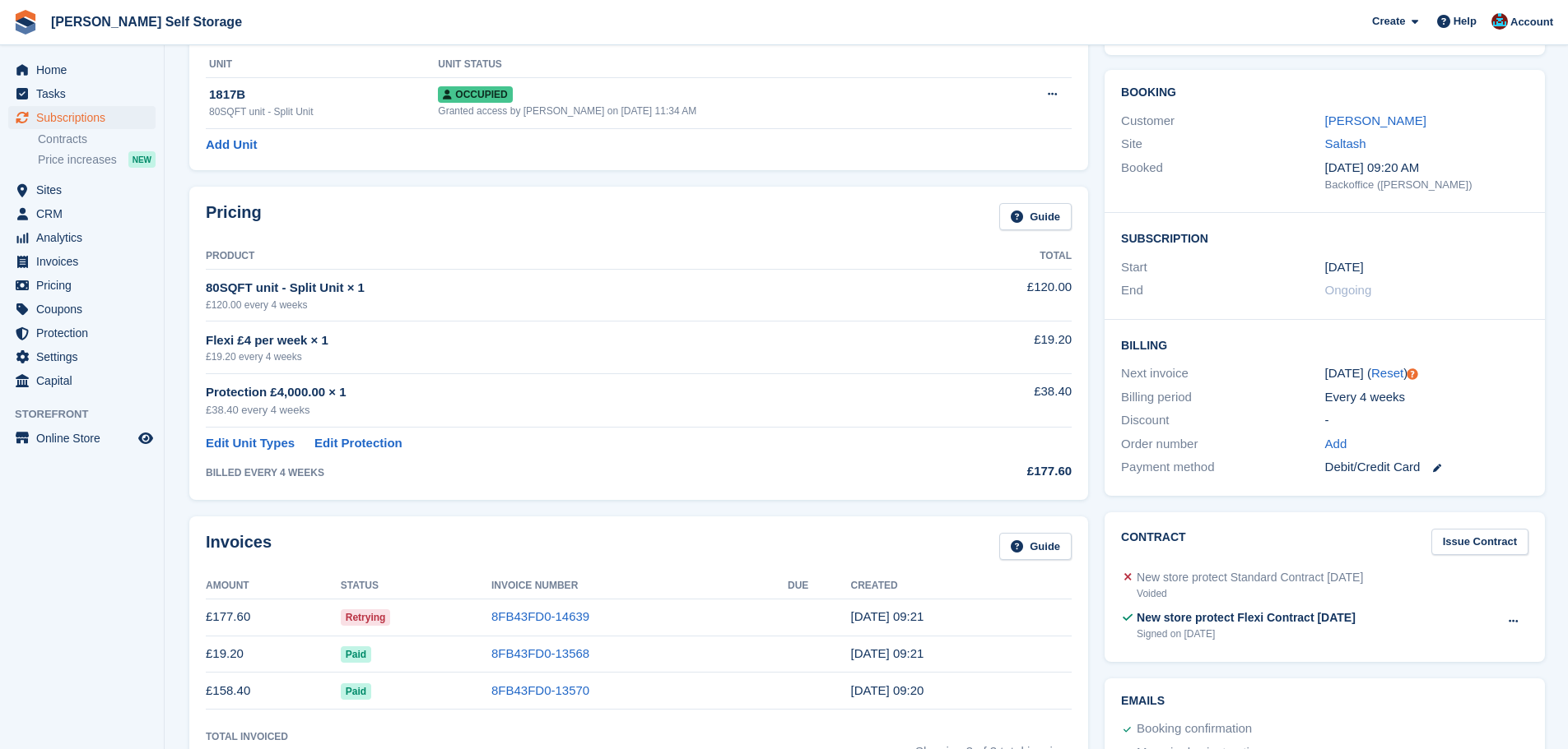
scroll to position [0, 0]
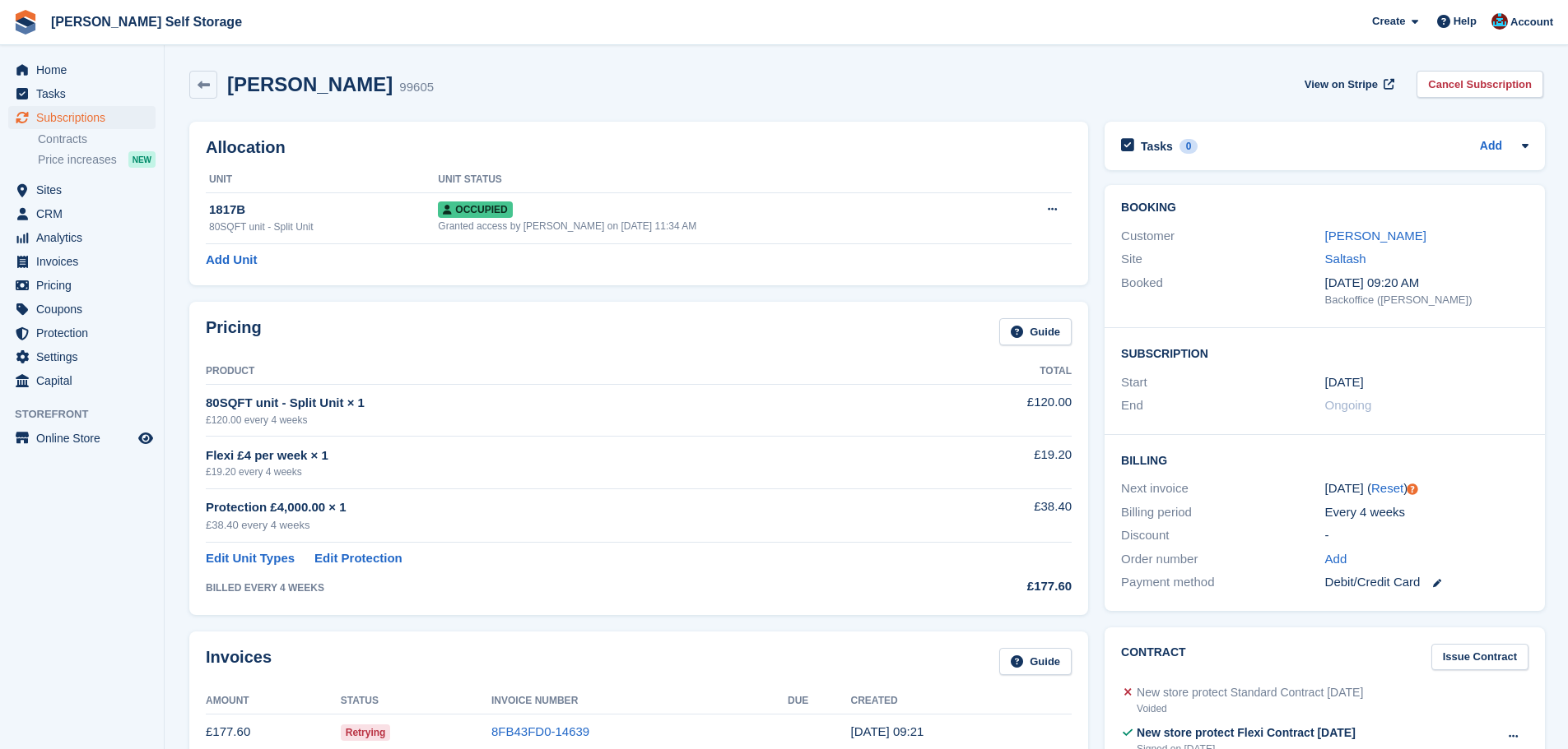
click at [605, 287] on div "Allocation Unit Unit Status 1817B 80SQFT unit - Split Unit Occupied Granted acc…" at bounding box center [638, 203] width 915 height 180
click at [609, 287] on div "Allocation Unit Unit Status 1817B 80SQFT unit - Split Unit Occupied Granted acc…" at bounding box center [638, 203] width 915 height 180
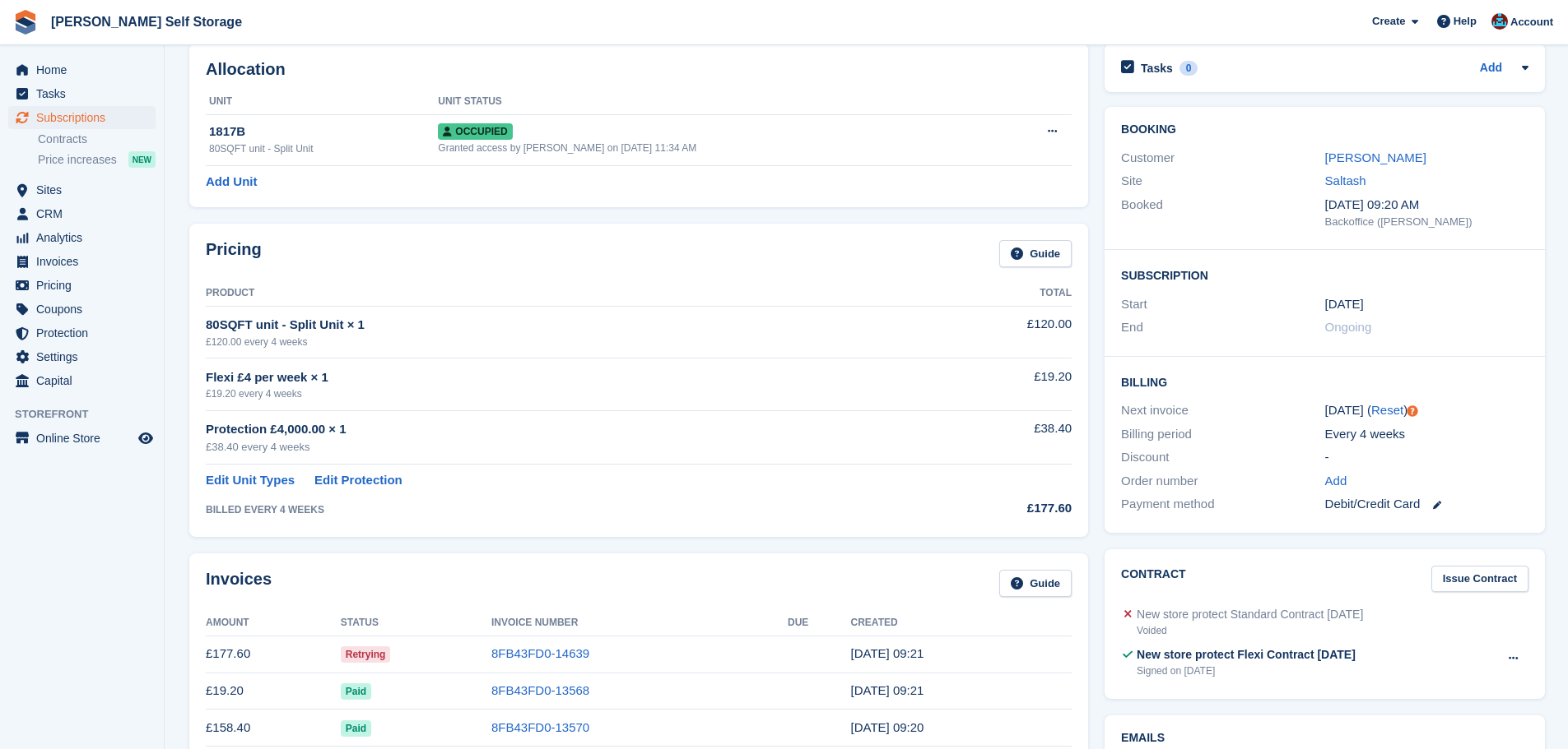
scroll to position [82, 0]
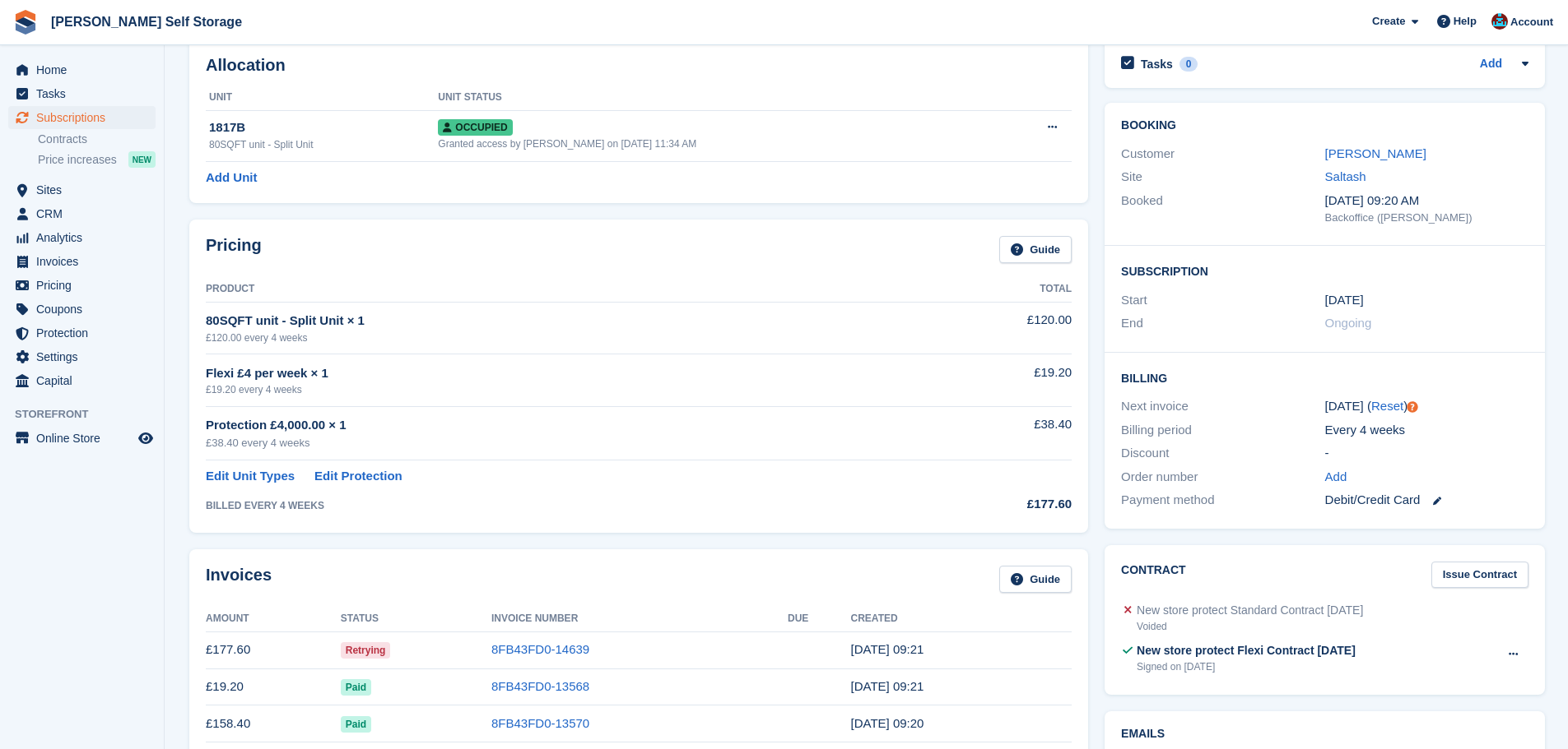
click at [543, 208] on div "Allocation Unit Unit Status 1817B 80SQFT unit - Split Unit Occupied Granted acc…" at bounding box center [638, 121] width 915 height 180
click at [543, 207] on div "Allocation Unit Unit Status 1817B 80SQFT unit - Split Unit Occupied Granted acc…" at bounding box center [638, 121] width 915 height 180
click at [550, 203] on div "Allocation Unit Unit Status 1817B 80SQFT unit - Split Unit Occupied Granted acc…" at bounding box center [638, 121] width 899 height 164
click at [550, 202] on div "Allocation Unit Unit Status 1817B 80SQFT unit - Split Unit Occupied Granted acc…" at bounding box center [638, 121] width 899 height 164
click at [628, 204] on div "Allocation Unit Unit Status 1817B 80SQFT unit - Split Unit Occupied Granted acc…" at bounding box center [638, 121] width 915 height 180
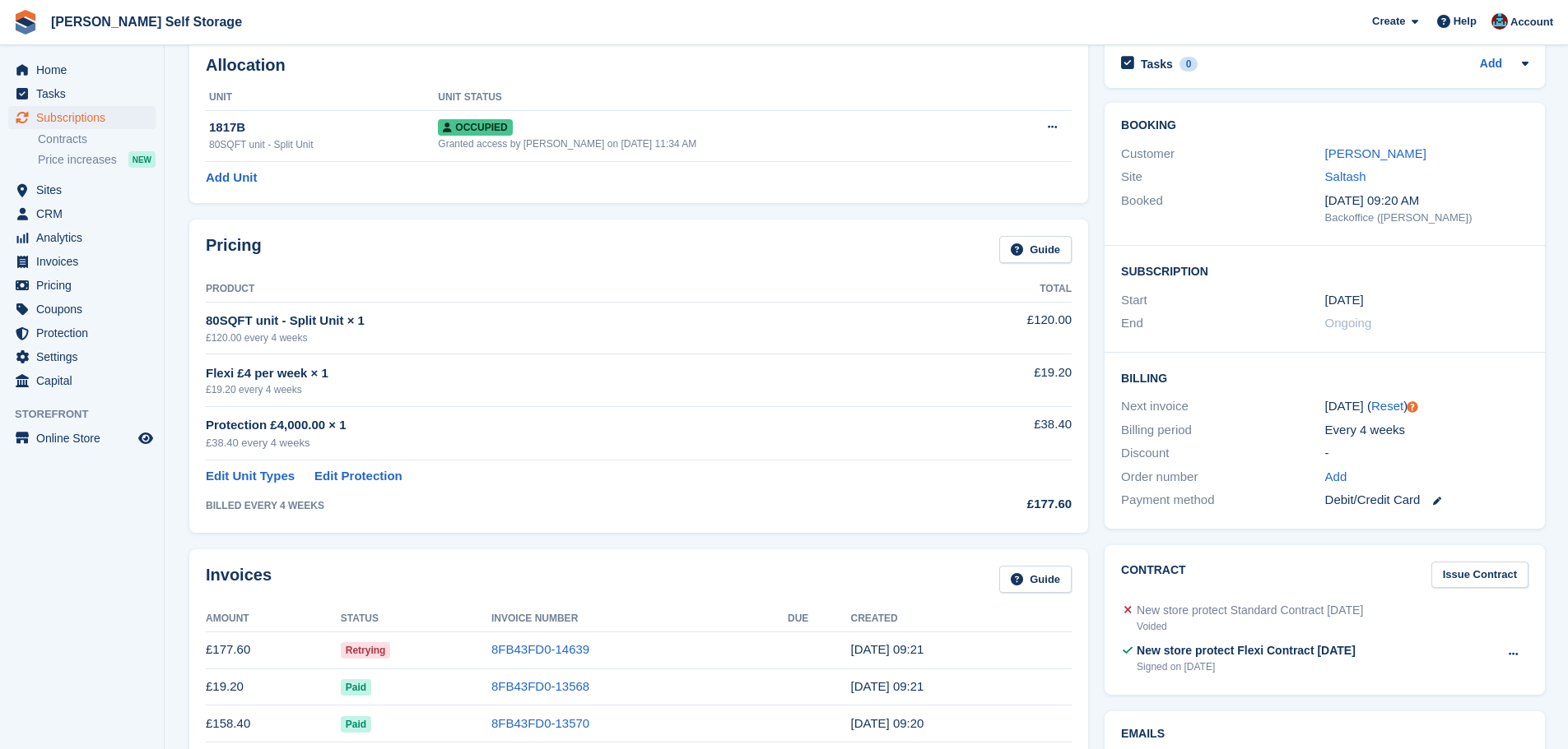
click at [612, 203] on div "Allocation Unit Unit Status 1817B 80SQFT unit - Split Unit Occupied Granted acc…" at bounding box center [638, 121] width 899 height 164
click at [598, 205] on div "Allocation Unit Unit Status 1817B 80SQFT unit - Split Unit Occupied Granted acc…" at bounding box center [638, 121] width 915 height 180
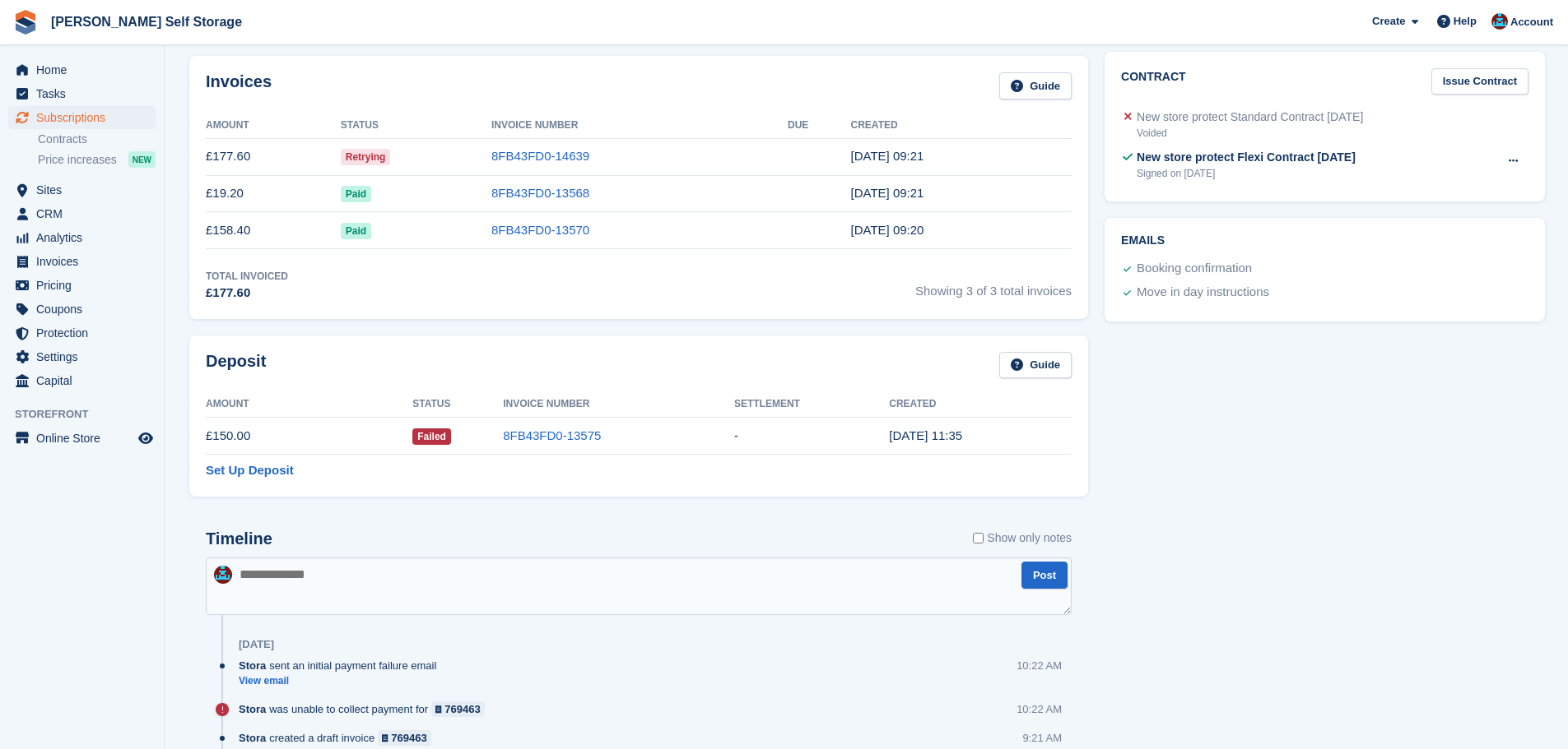
scroll to position [905, 0]
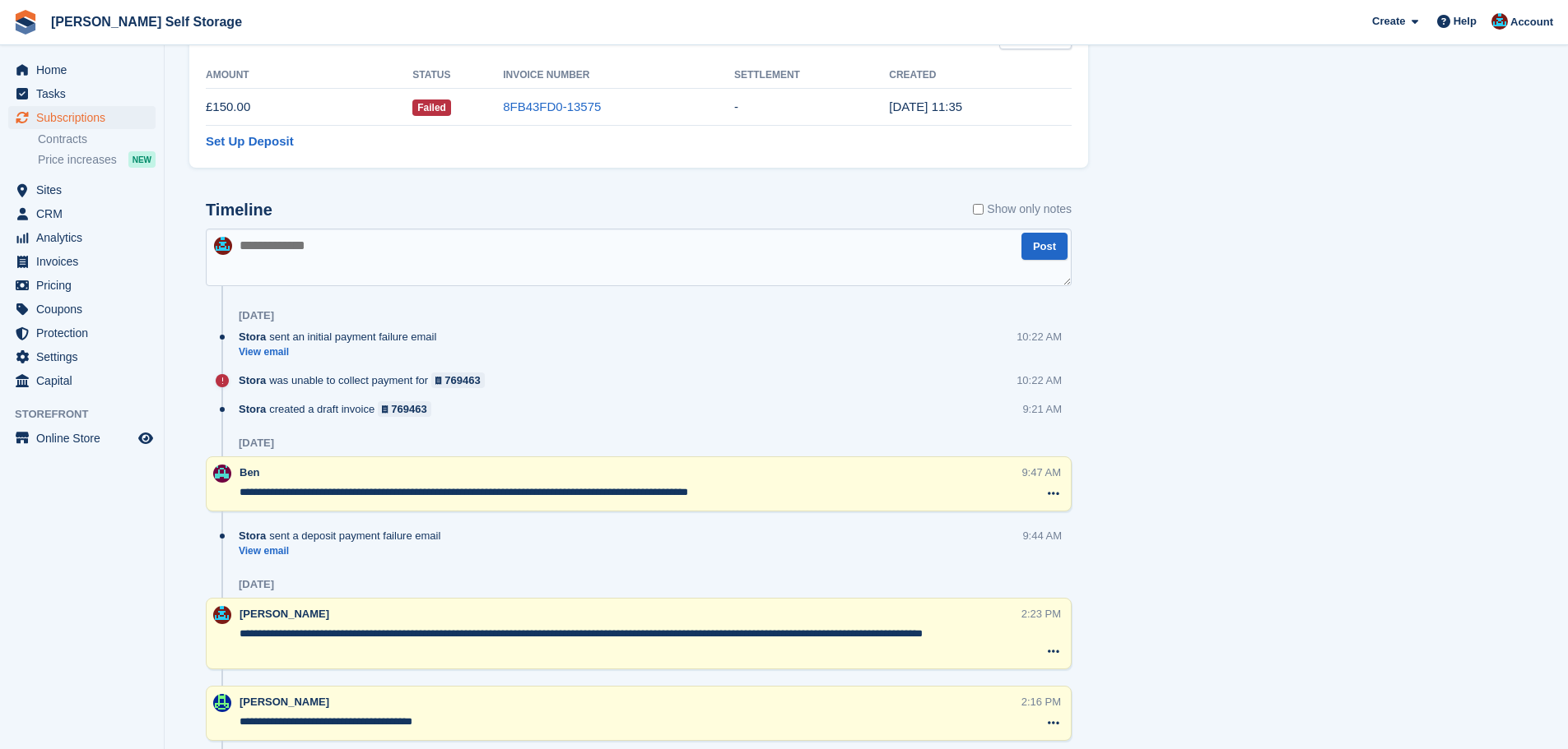
click at [347, 248] on textarea at bounding box center [639, 257] width 866 height 57
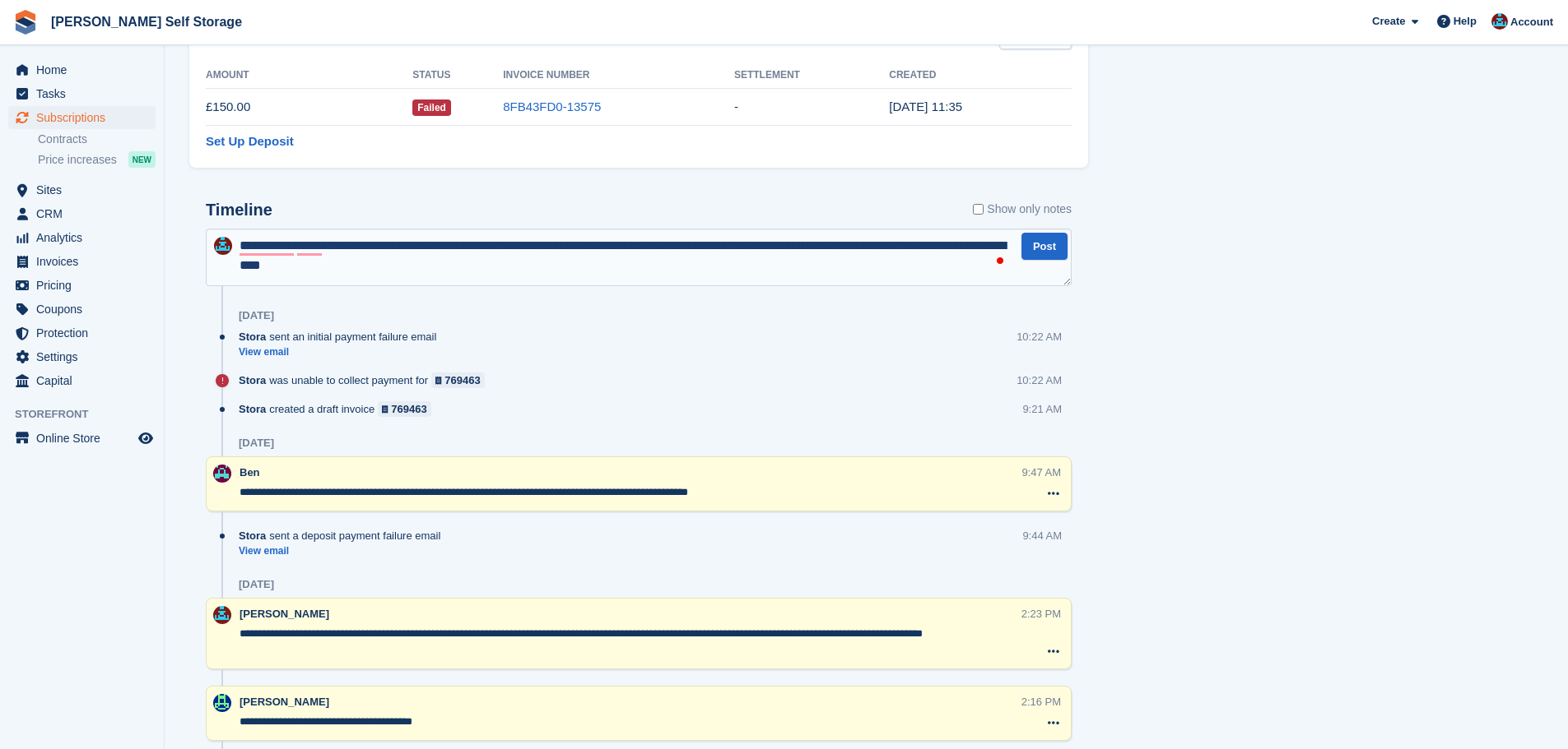
type textarea "**********"
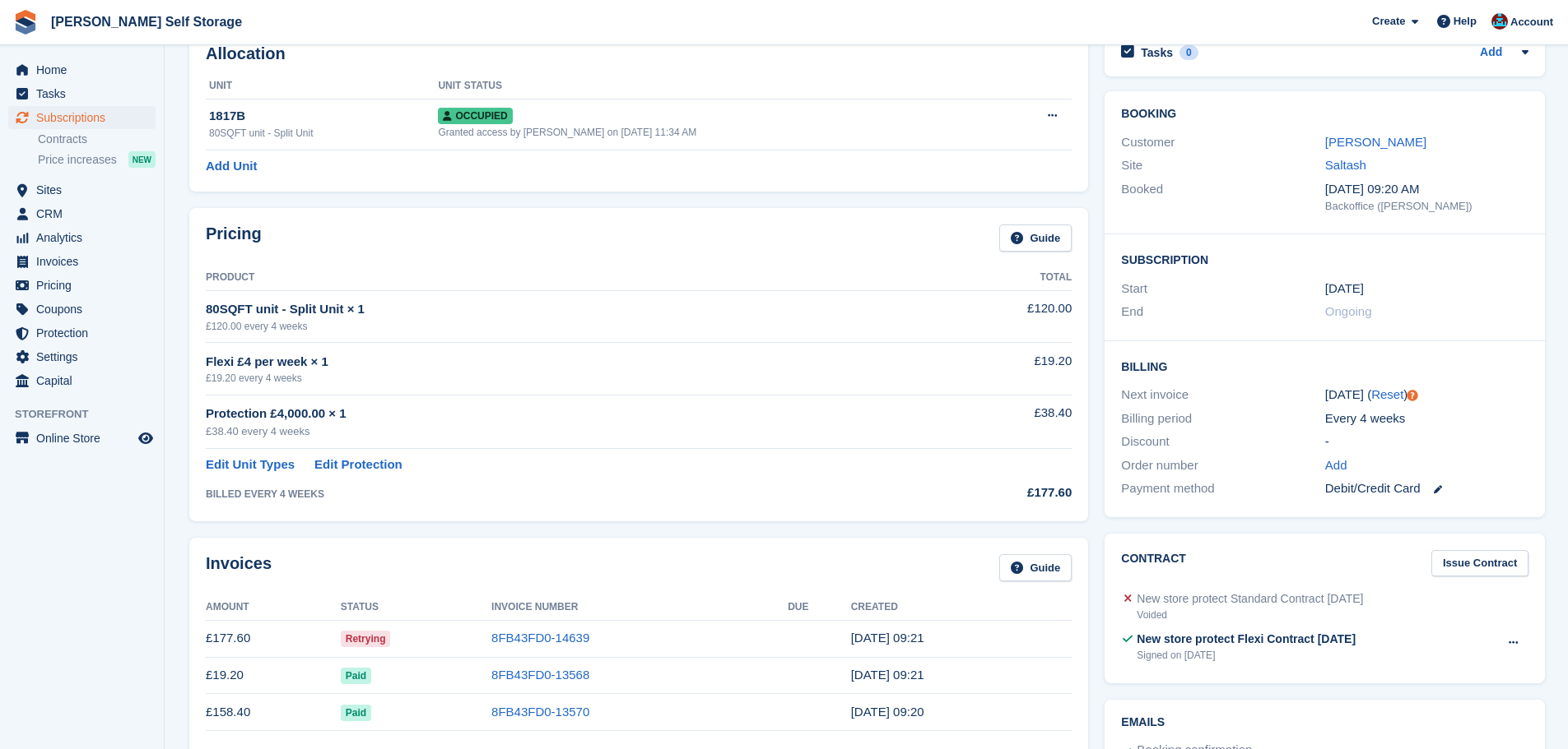
scroll to position [0, 0]
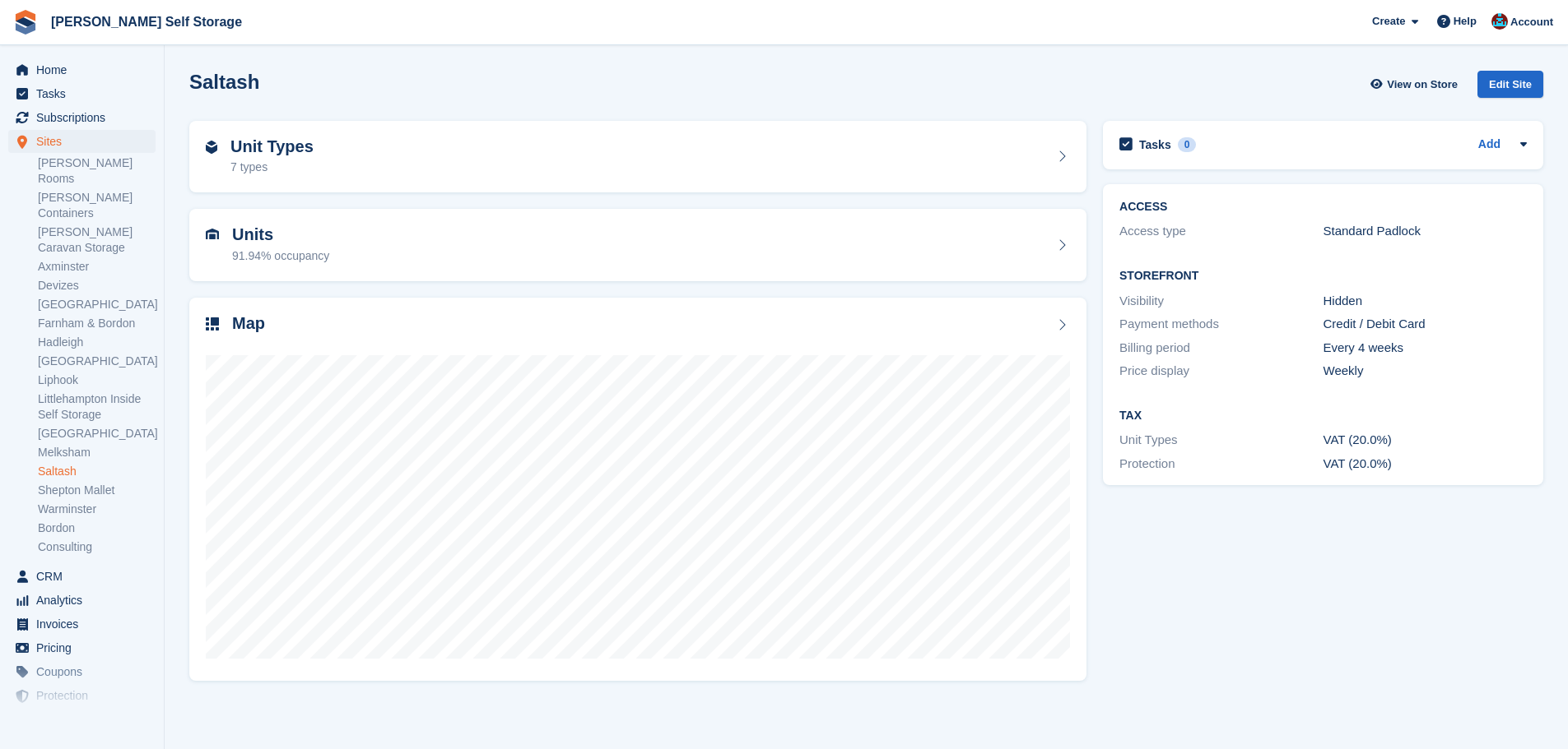
click at [113, 129] on ul "Subscriptions Subscriptions" at bounding box center [82, 117] width 164 height 24
click at [108, 124] on span "Subscriptions" at bounding box center [85, 117] width 99 height 23
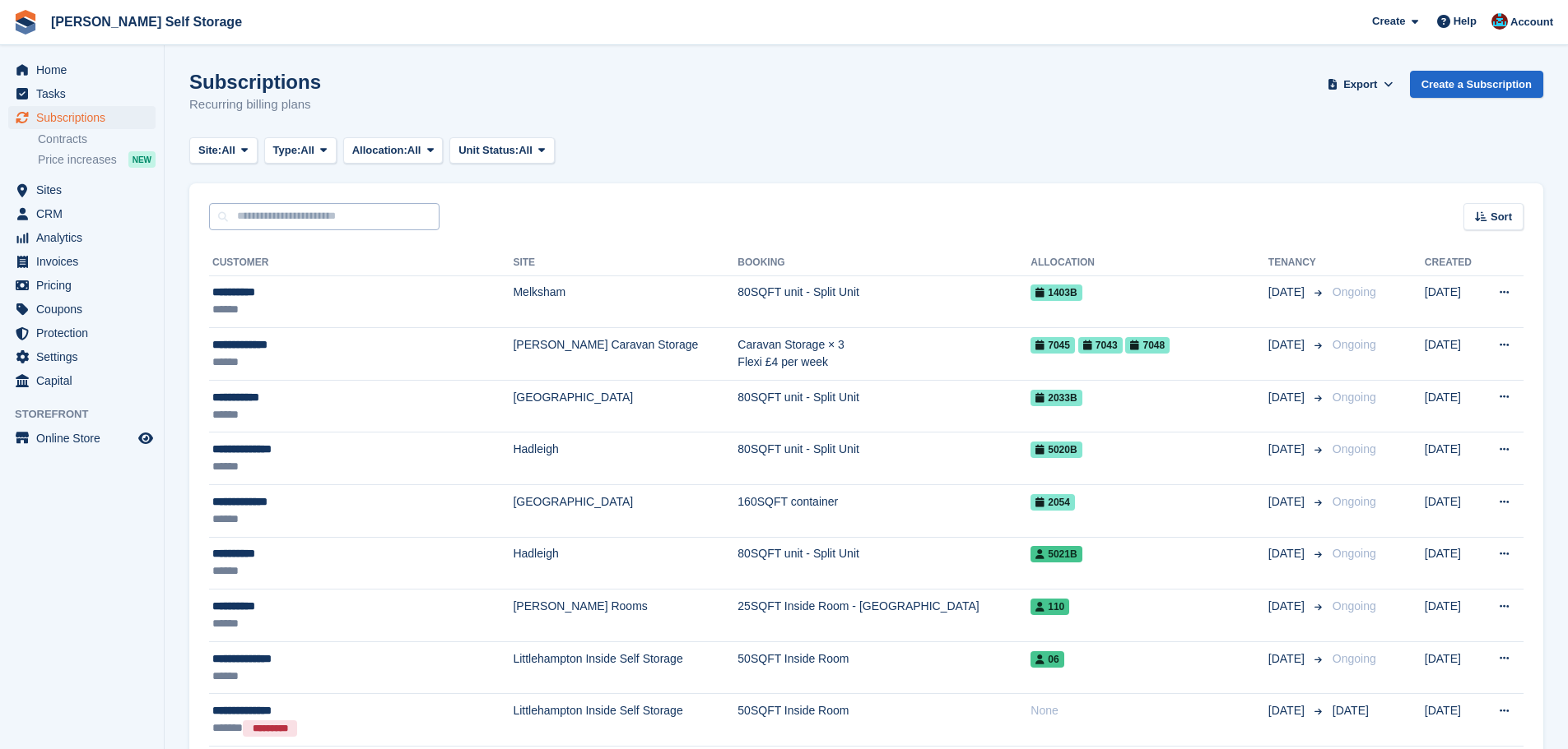
click at [374, 226] on input "text" at bounding box center [324, 217] width 230 height 27
click at [389, 228] on input "text" at bounding box center [324, 217] width 230 height 27
click at [650, 223] on div "Sort Sort by Customer name Date created Move in date Move out date Created (old…" at bounding box center [866, 207] width 1354 height 47
click at [391, 223] on input "text" at bounding box center [324, 217] width 230 height 27
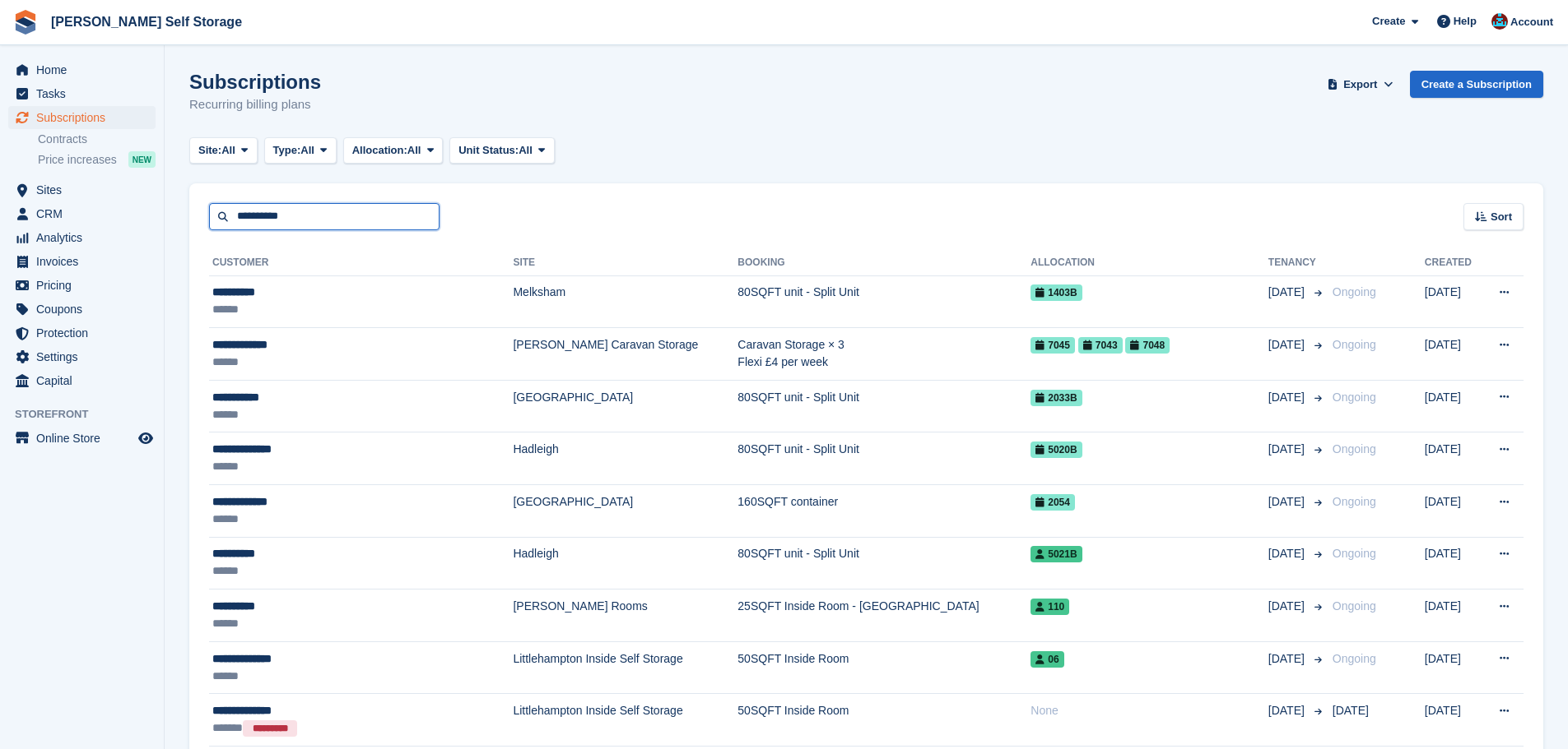
type input "**********"
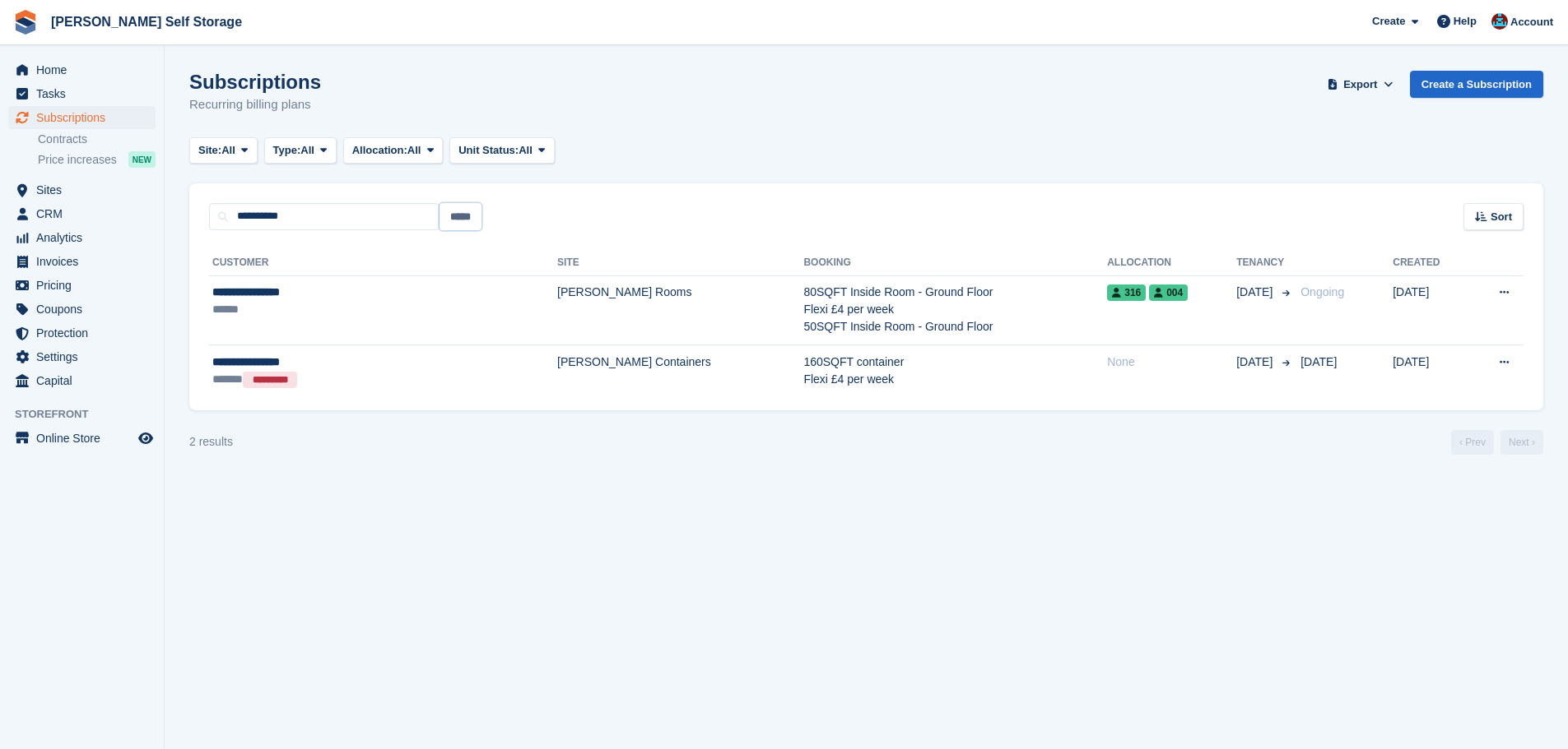
click at [466, 227] on input "*****" at bounding box center [460, 217] width 42 height 27
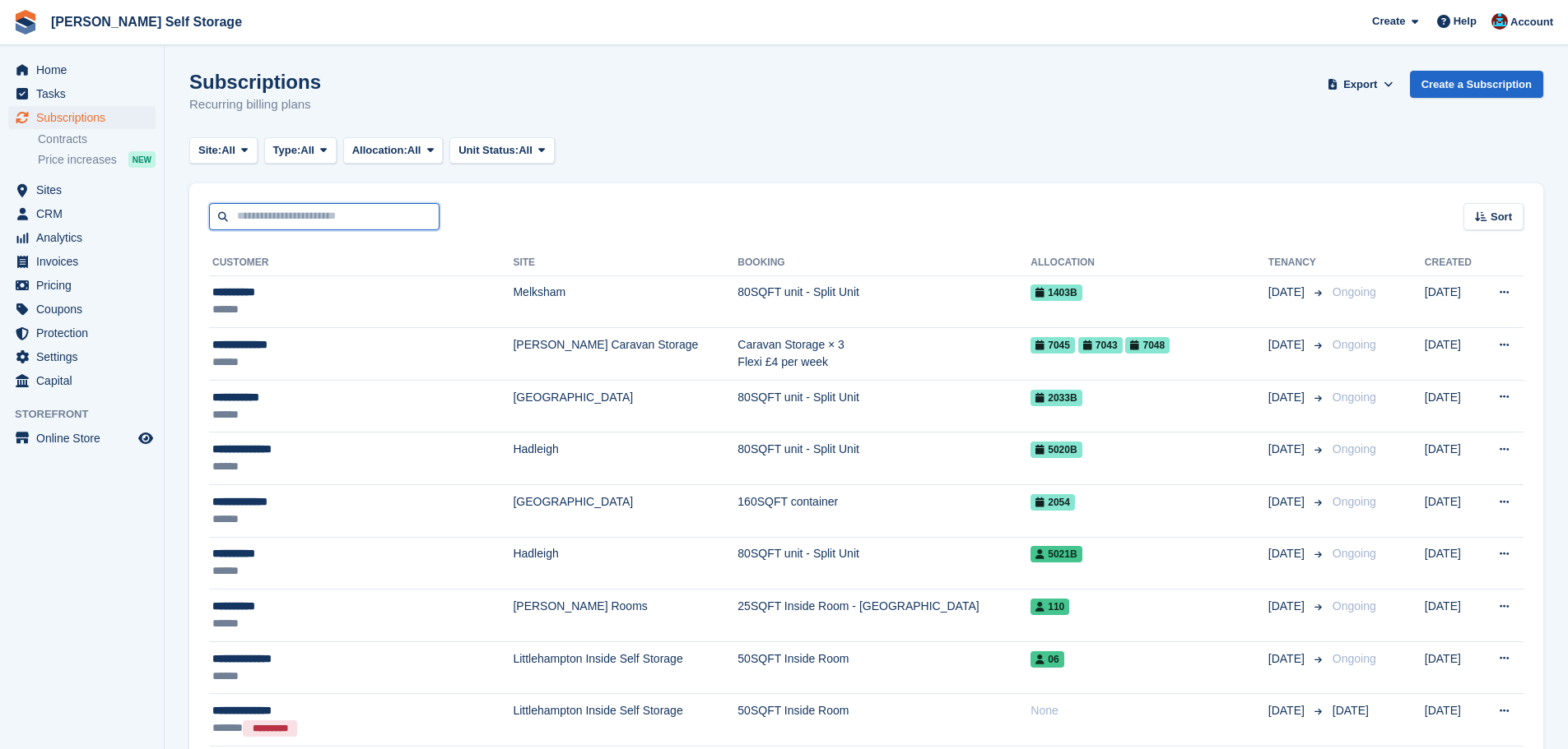
click at [278, 207] on input "text" at bounding box center [324, 217] width 230 height 27
type input "**********"
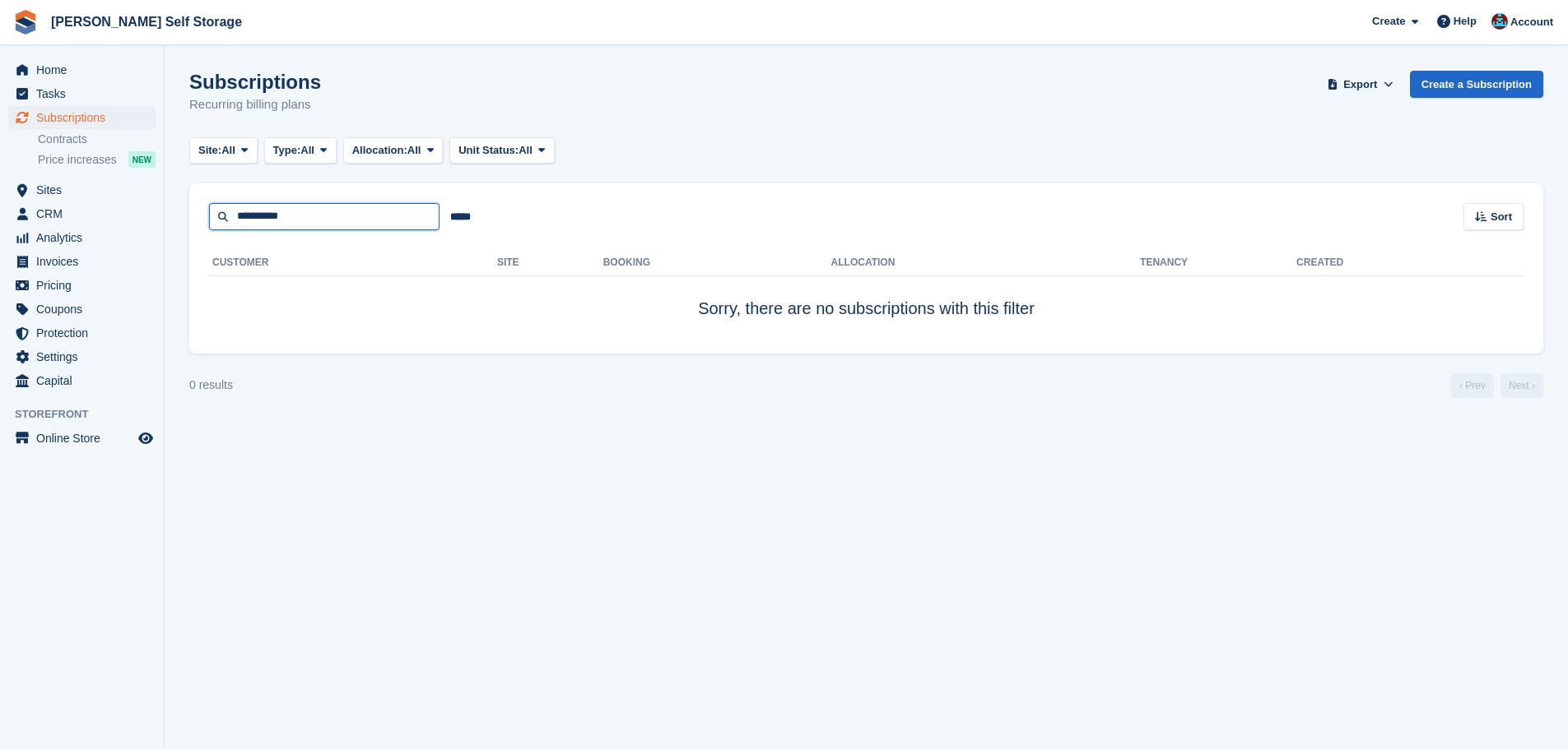
click at [304, 206] on input "**********" at bounding box center [324, 217] width 230 height 27
type input "*****"
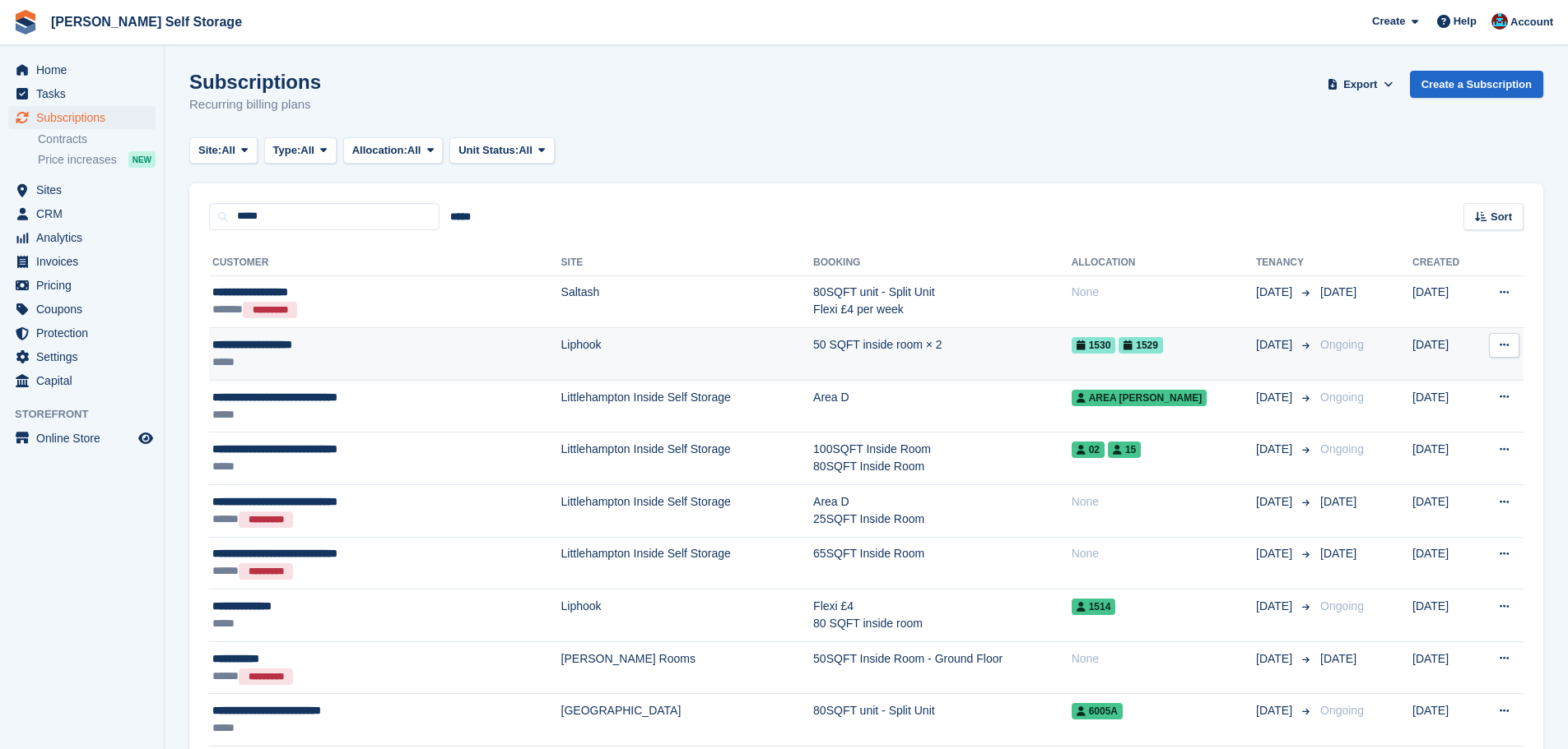
click at [410, 343] on div "**********" at bounding box center [340, 345] width 256 height 17
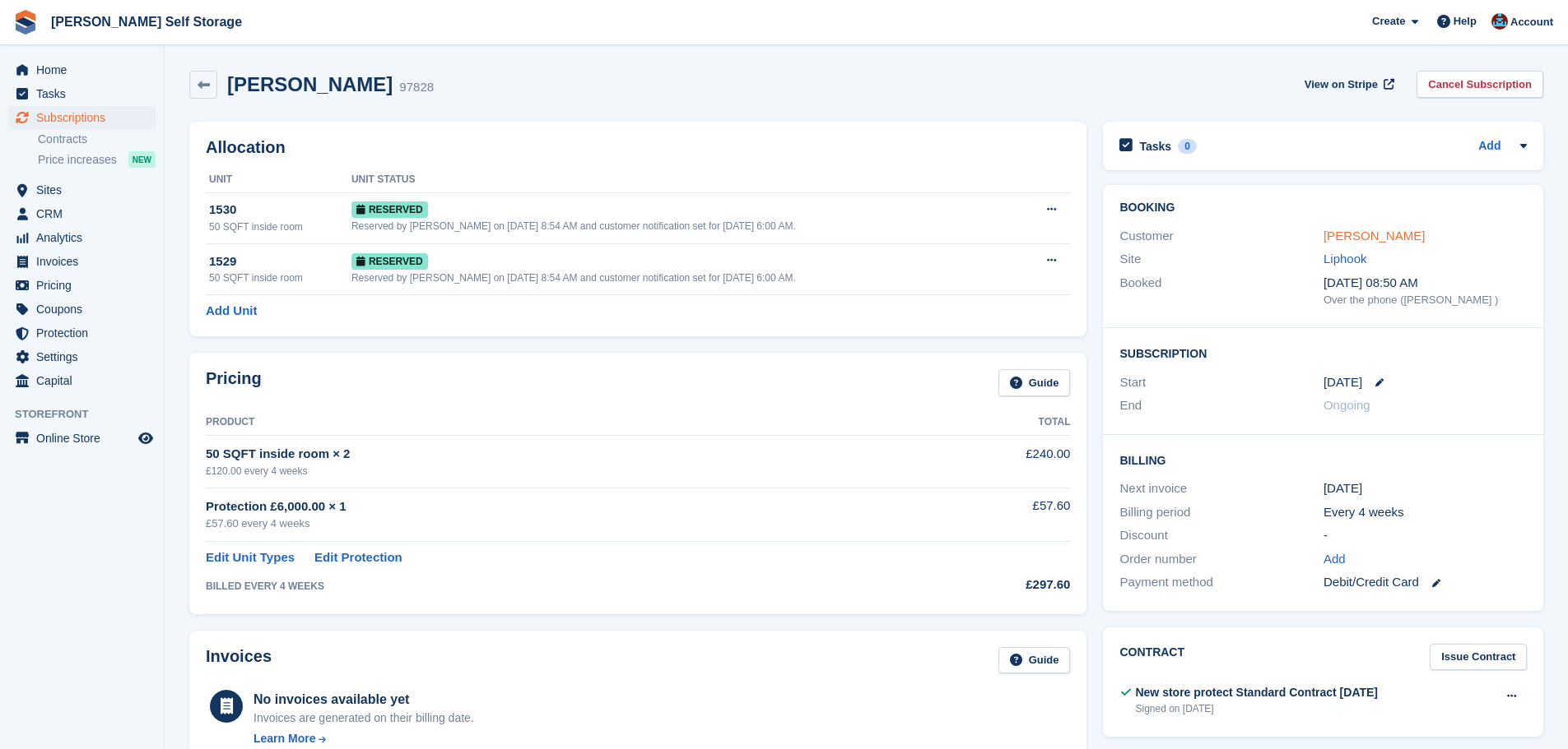
click at [1375, 236] on link "[PERSON_NAME]" at bounding box center [1373, 236] width 101 height 14
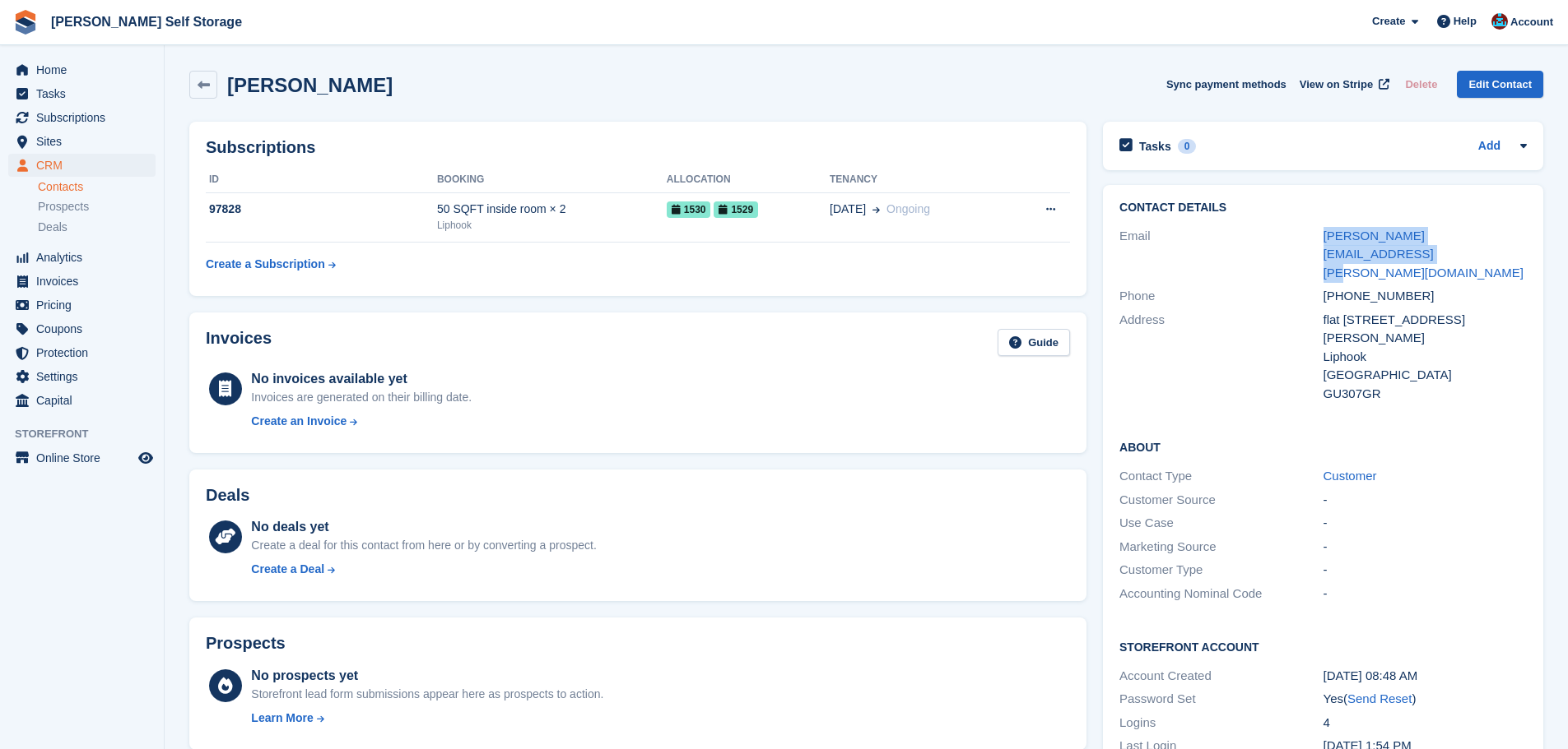
drag, startPoint x: 1273, startPoint y: 229, endPoint x: 1503, endPoint y: 235, distance: 230.1
click at [1503, 235] on div "Email nicky.nightingale@hotmail.co.uk" at bounding box center [1323, 255] width 407 height 61
copy div "nicky.nightingale@hotmail.co.uk"
click at [327, 220] on td "97828" at bounding box center [322, 218] width 231 height 50
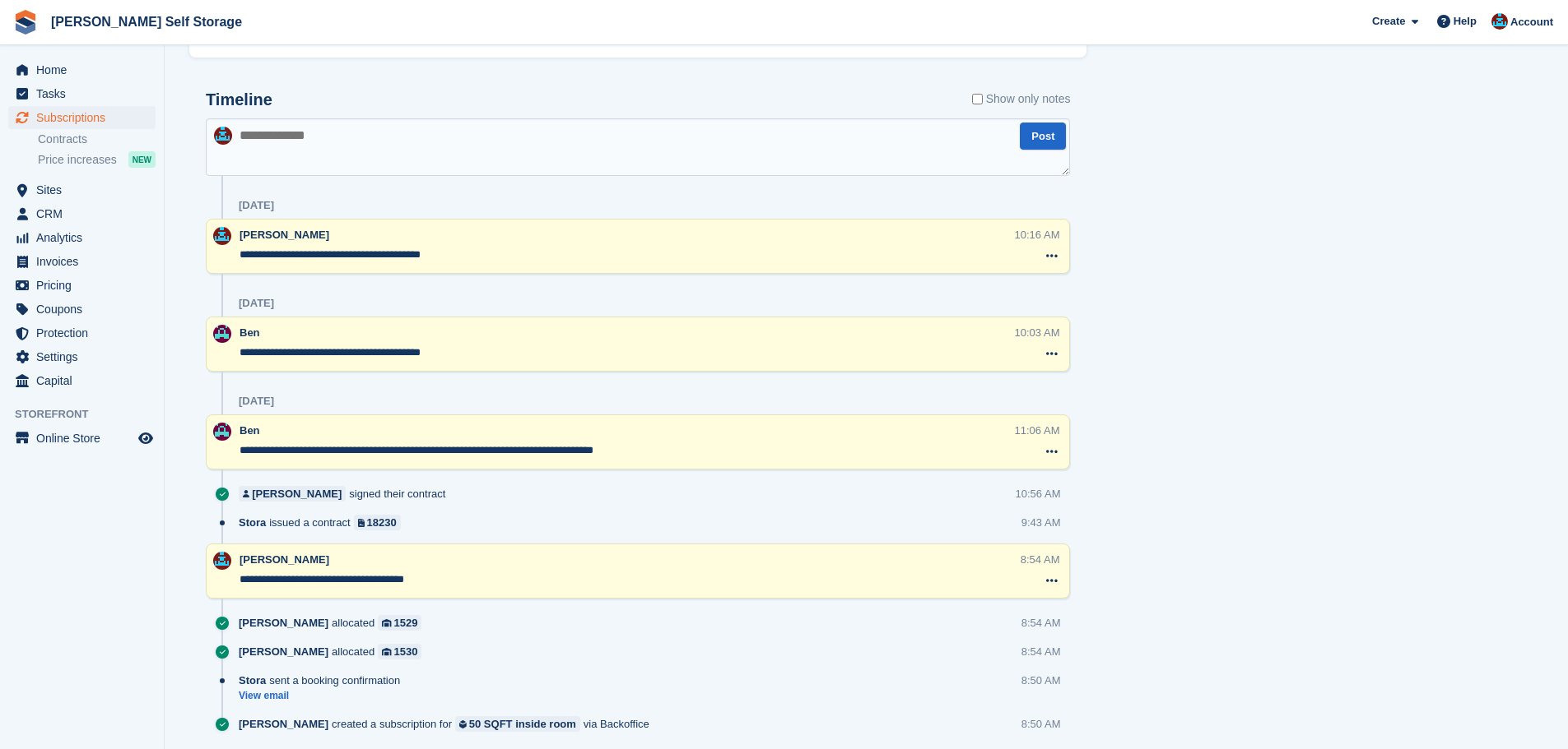
scroll to position [829, 0]
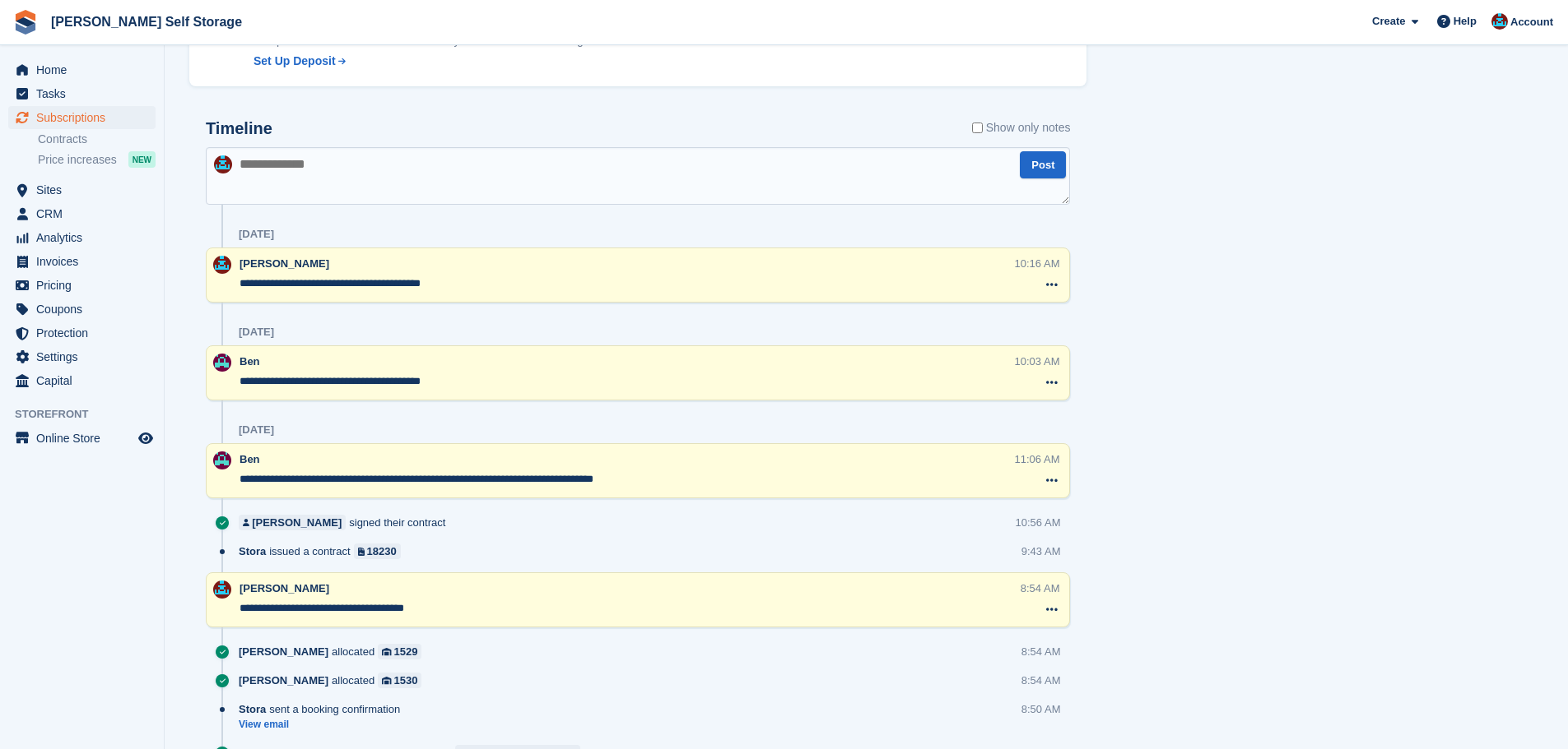
click at [318, 161] on textarea at bounding box center [638, 176] width 864 height 57
paste textarea "**********"
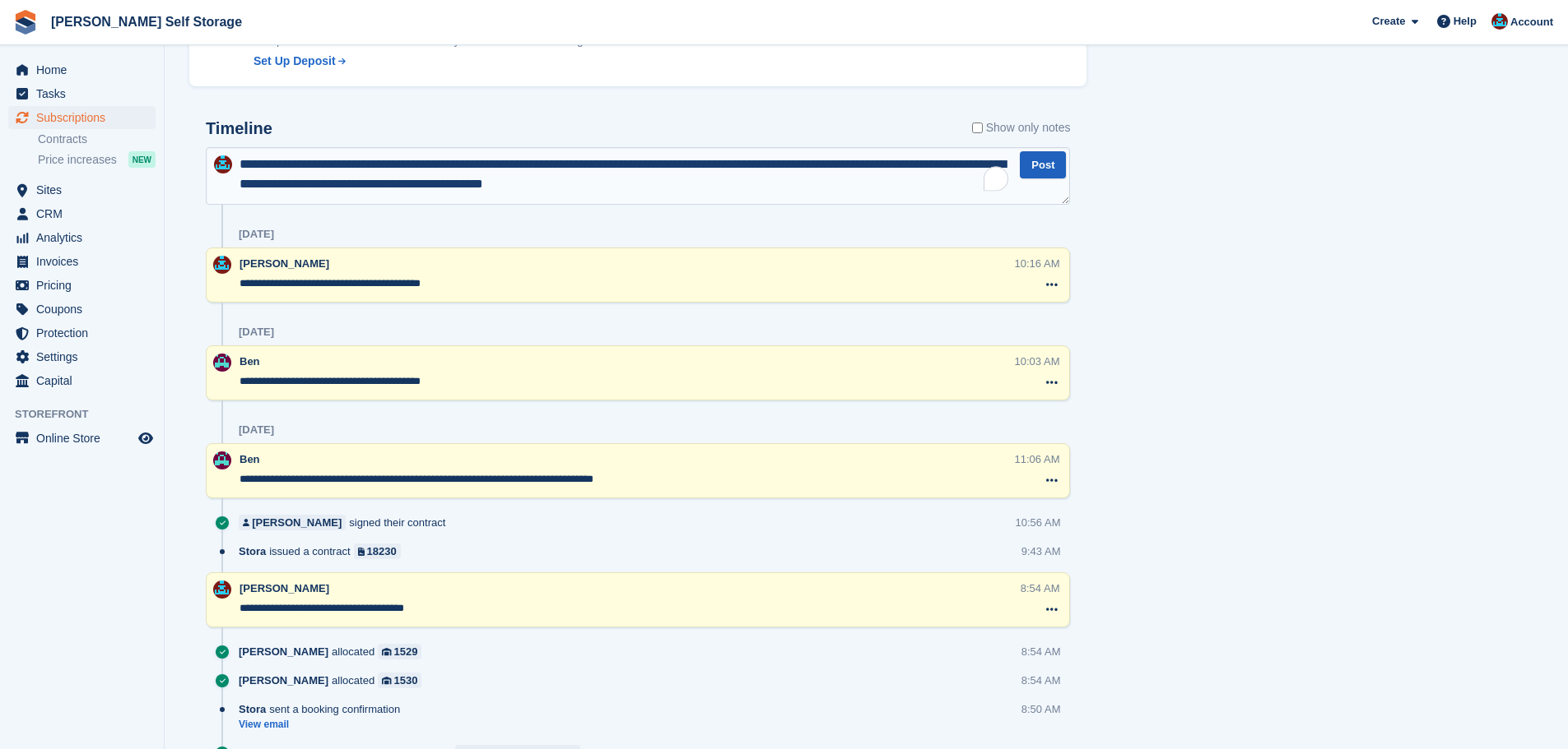
type textarea "**********"
click at [1047, 166] on button "Post" at bounding box center [1043, 165] width 46 height 27
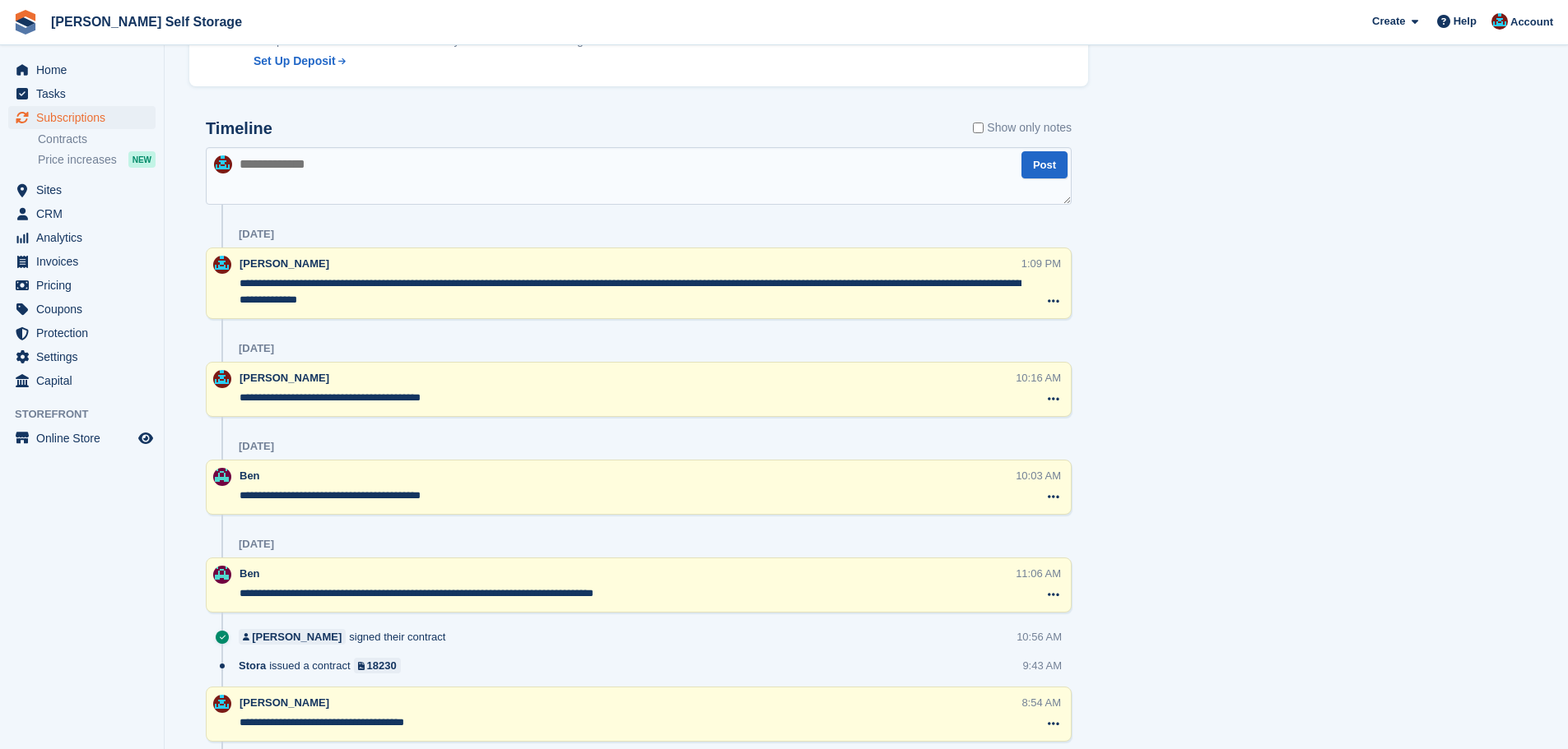
click at [1291, 258] on div "Tasks 0 Add No tasks related to Subscription #97828 Booking Customer [PERSON_NA…" at bounding box center [1325, 108] width 457 height 1646
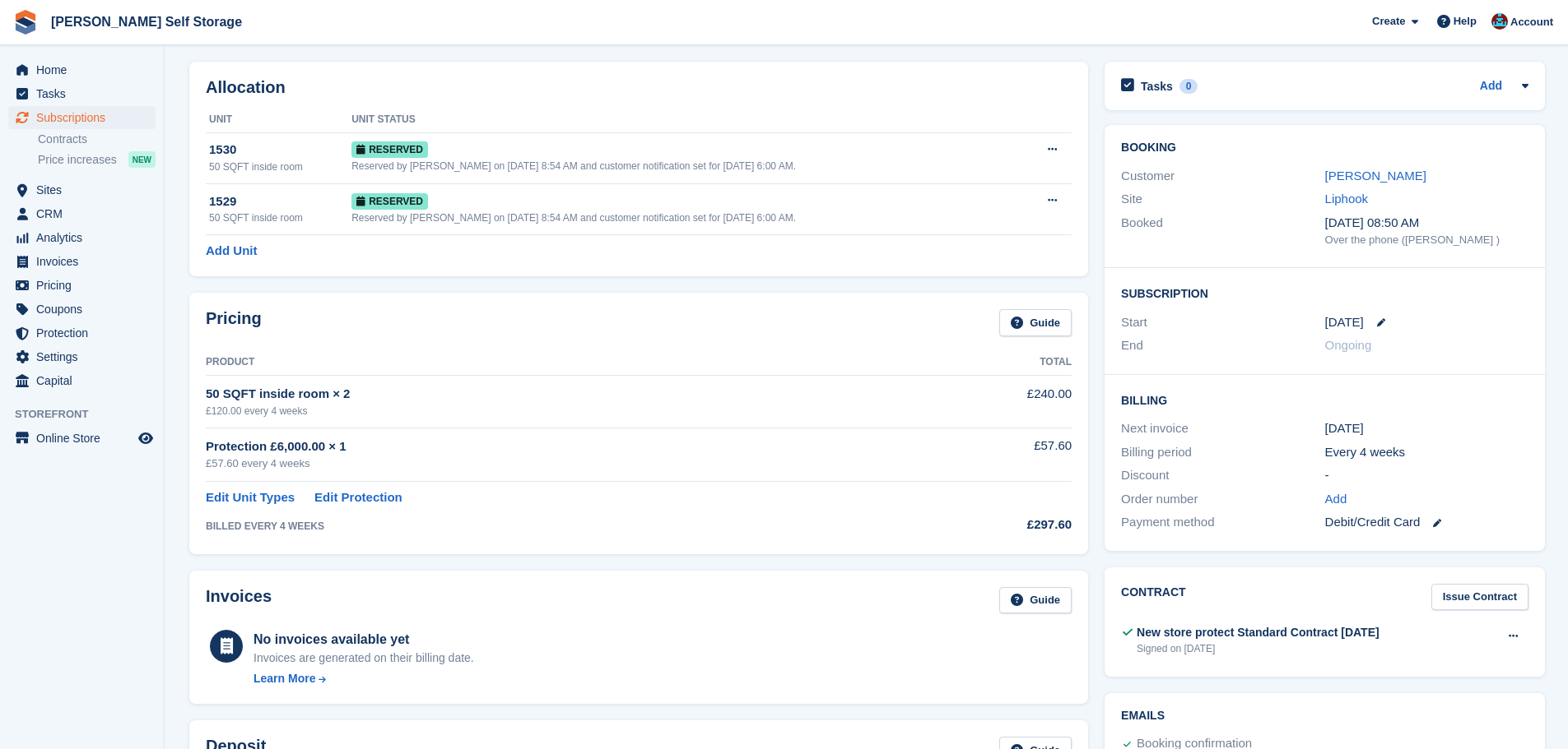
scroll to position [0, 0]
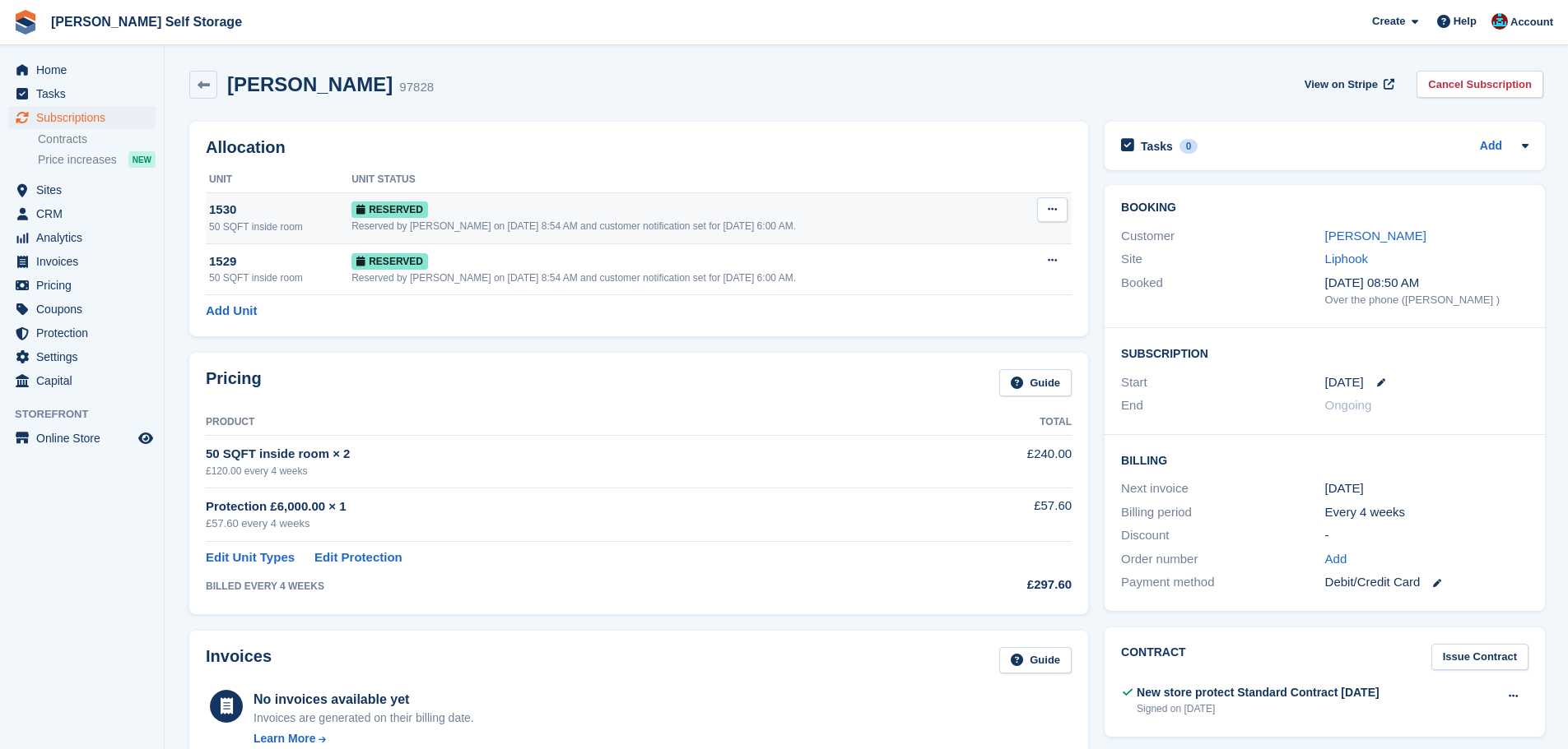
click at [335, 216] on div "1530" at bounding box center [280, 210] width 143 height 19
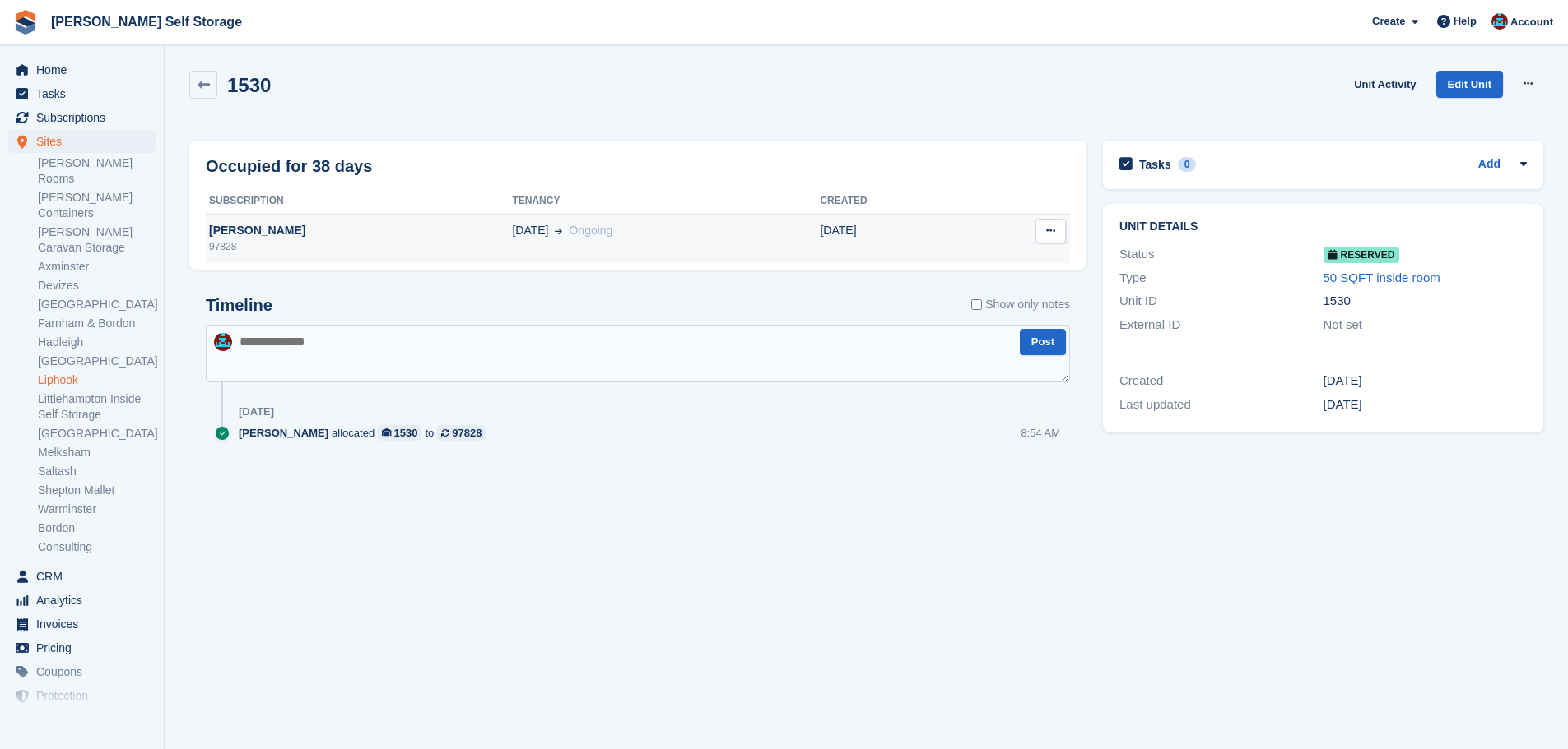
click at [816, 241] on td "25 Sep Ongoing" at bounding box center [665, 238] width 308 height 49
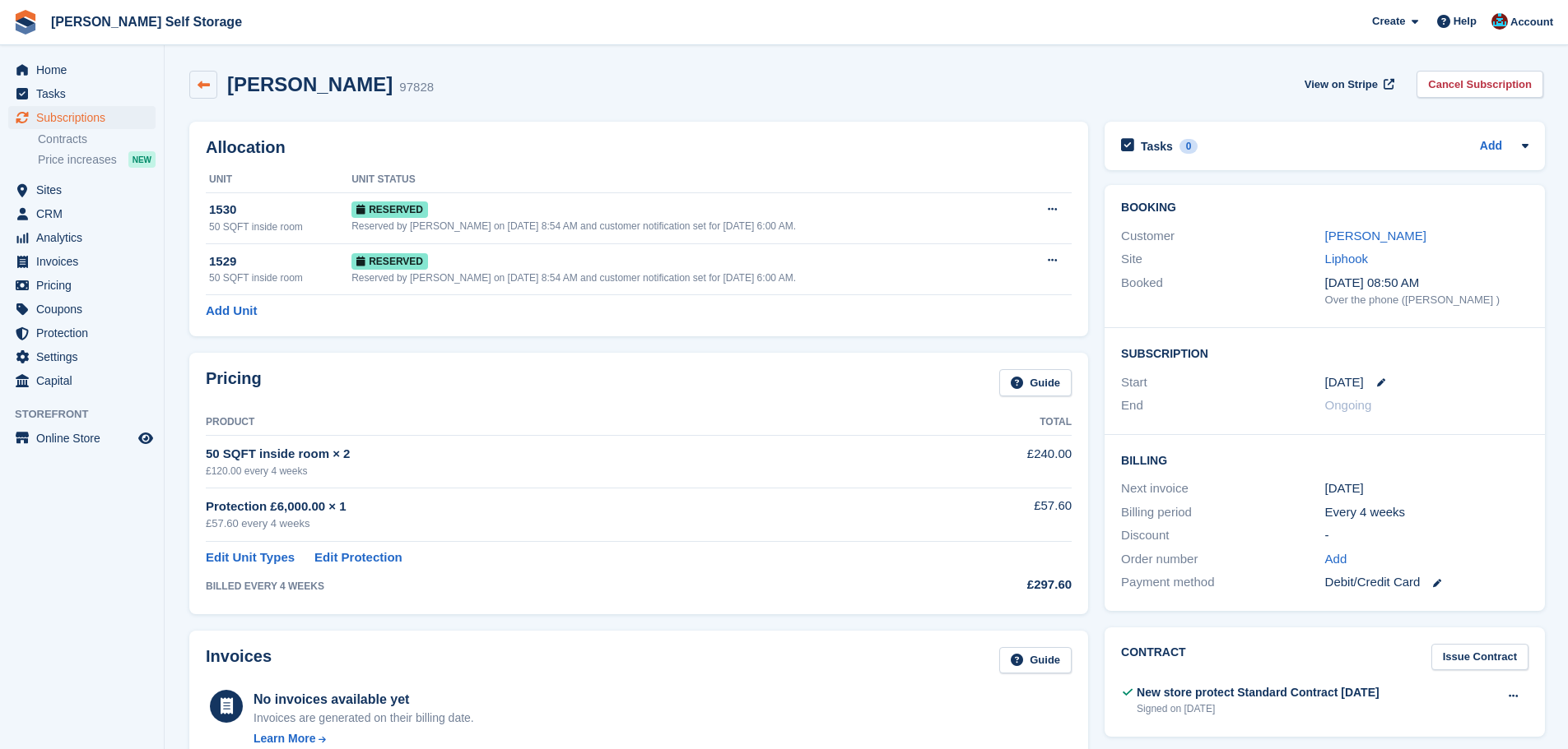
click at [205, 83] on icon at bounding box center [204, 85] width 13 height 13
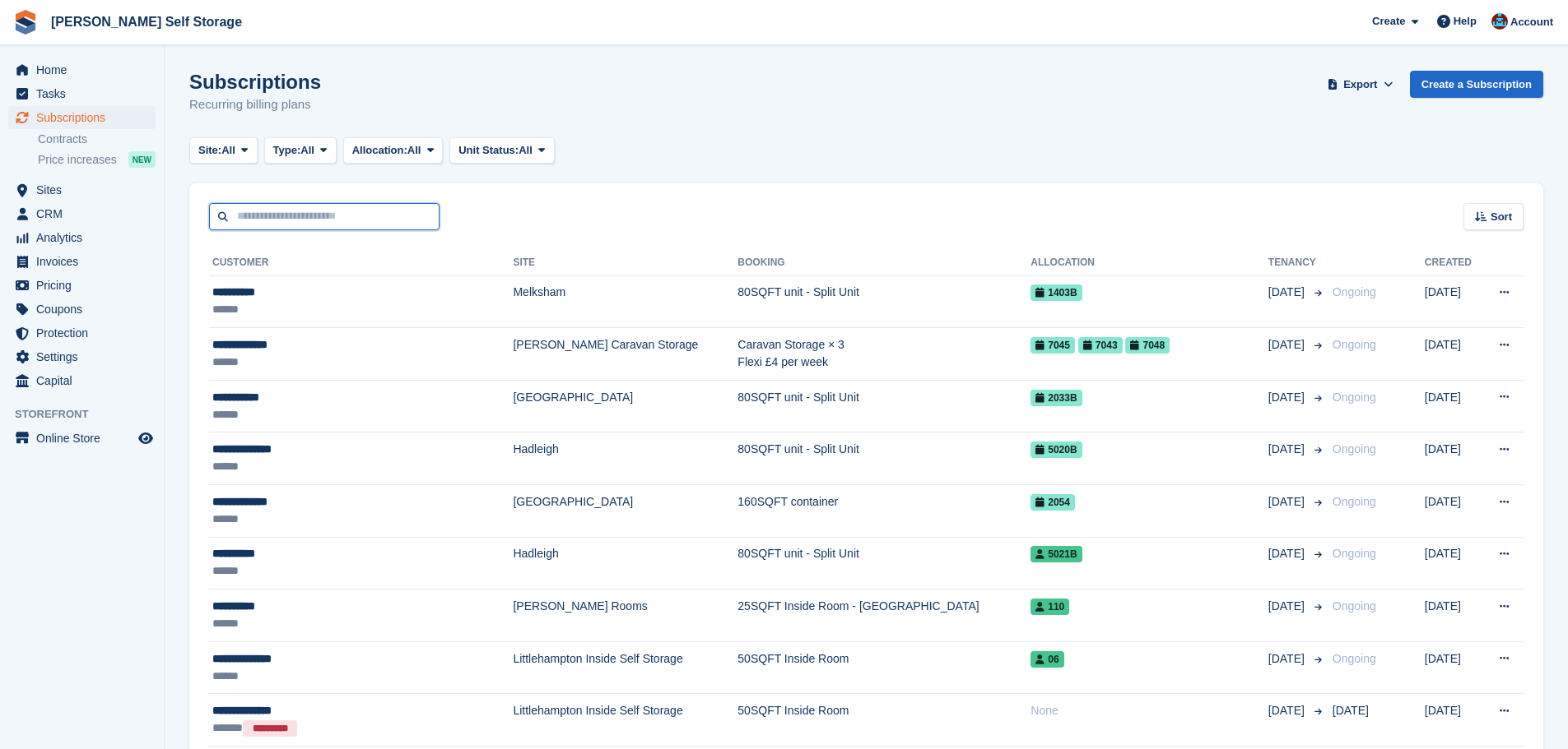
click at [316, 220] on input "text" at bounding box center [324, 217] width 230 height 27
type input "******"
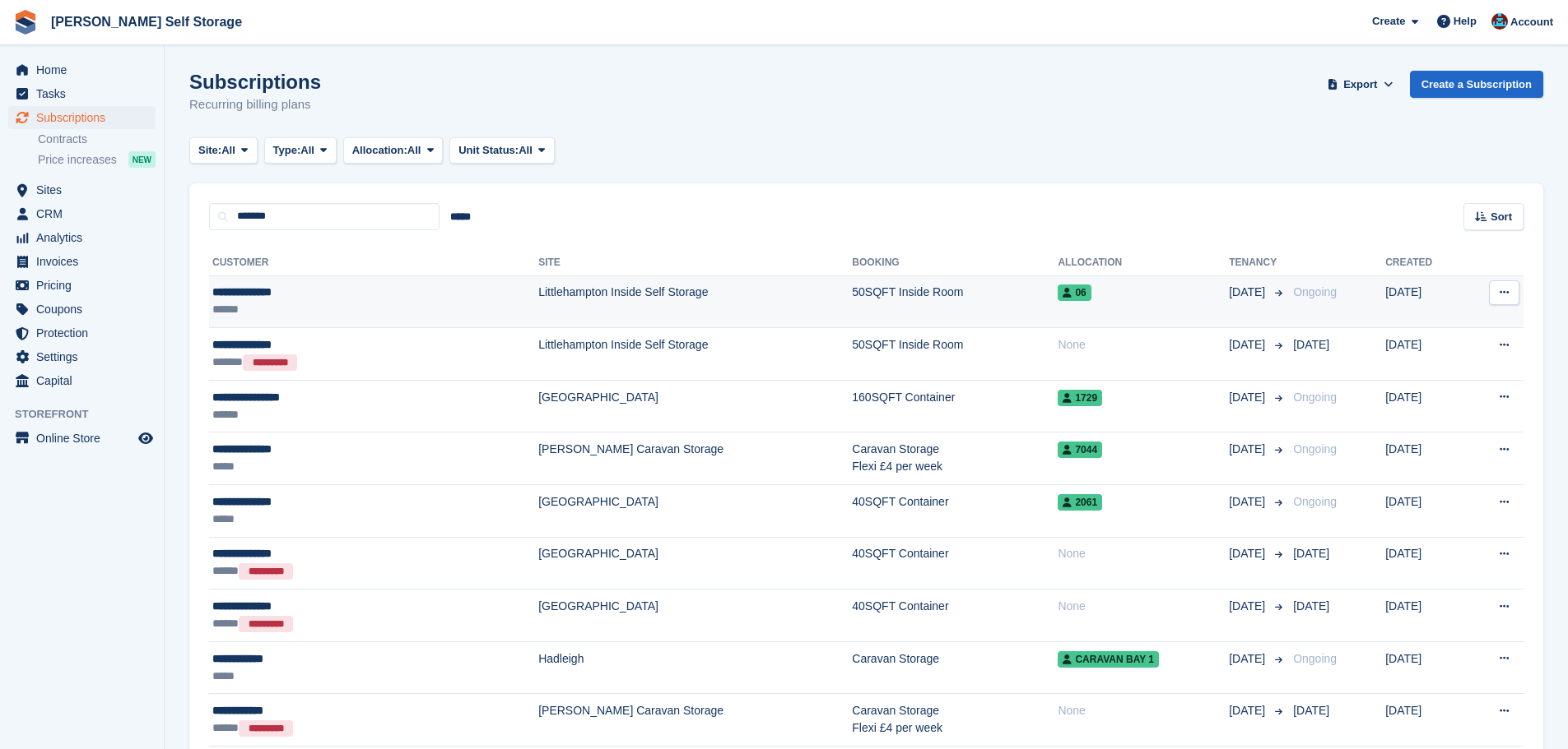
click at [582, 303] on td "Littlehampton Inside Self Storage" at bounding box center [695, 302] width 314 height 53
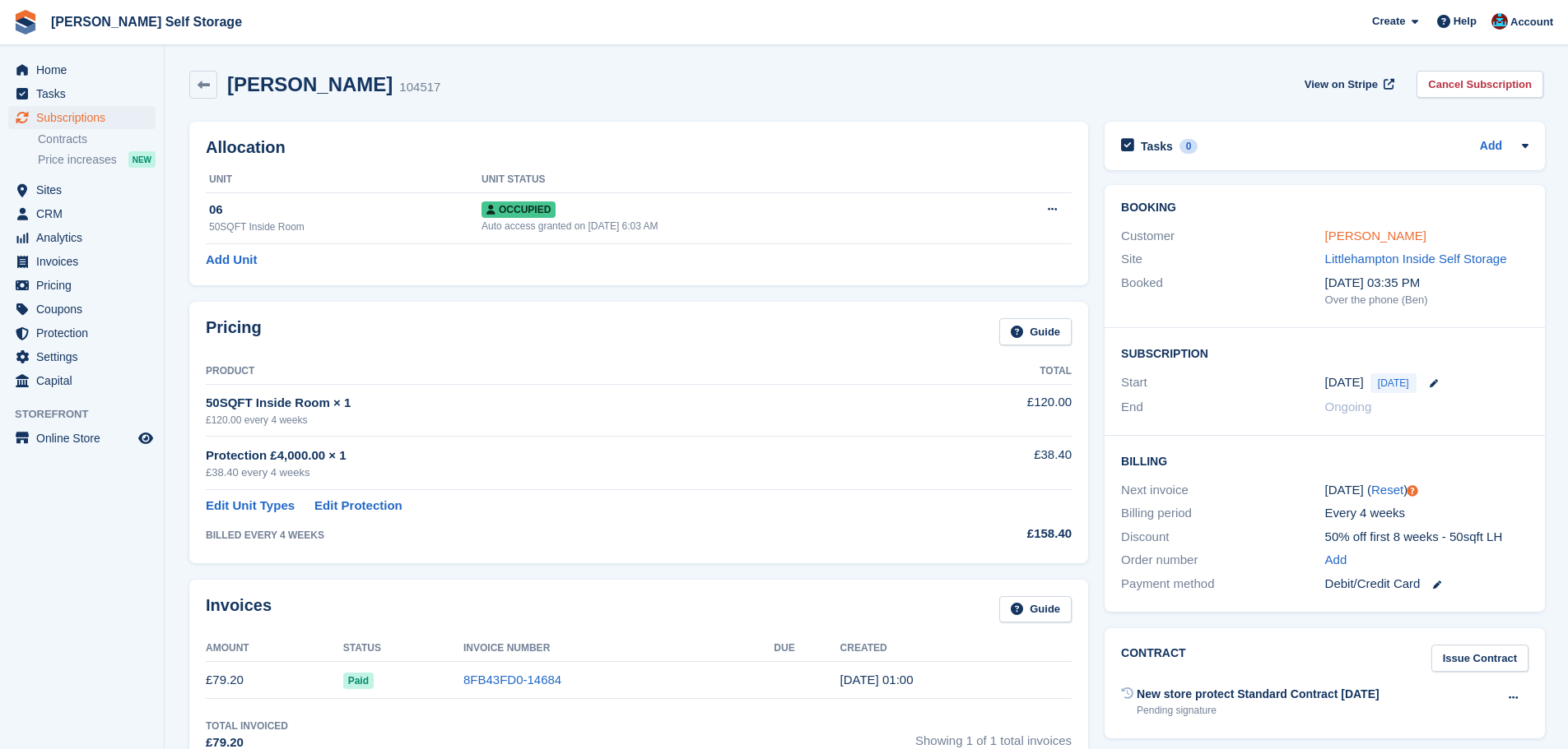
click at [1374, 242] on link "[PERSON_NAME]" at bounding box center [1375, 236] width 101 height 14
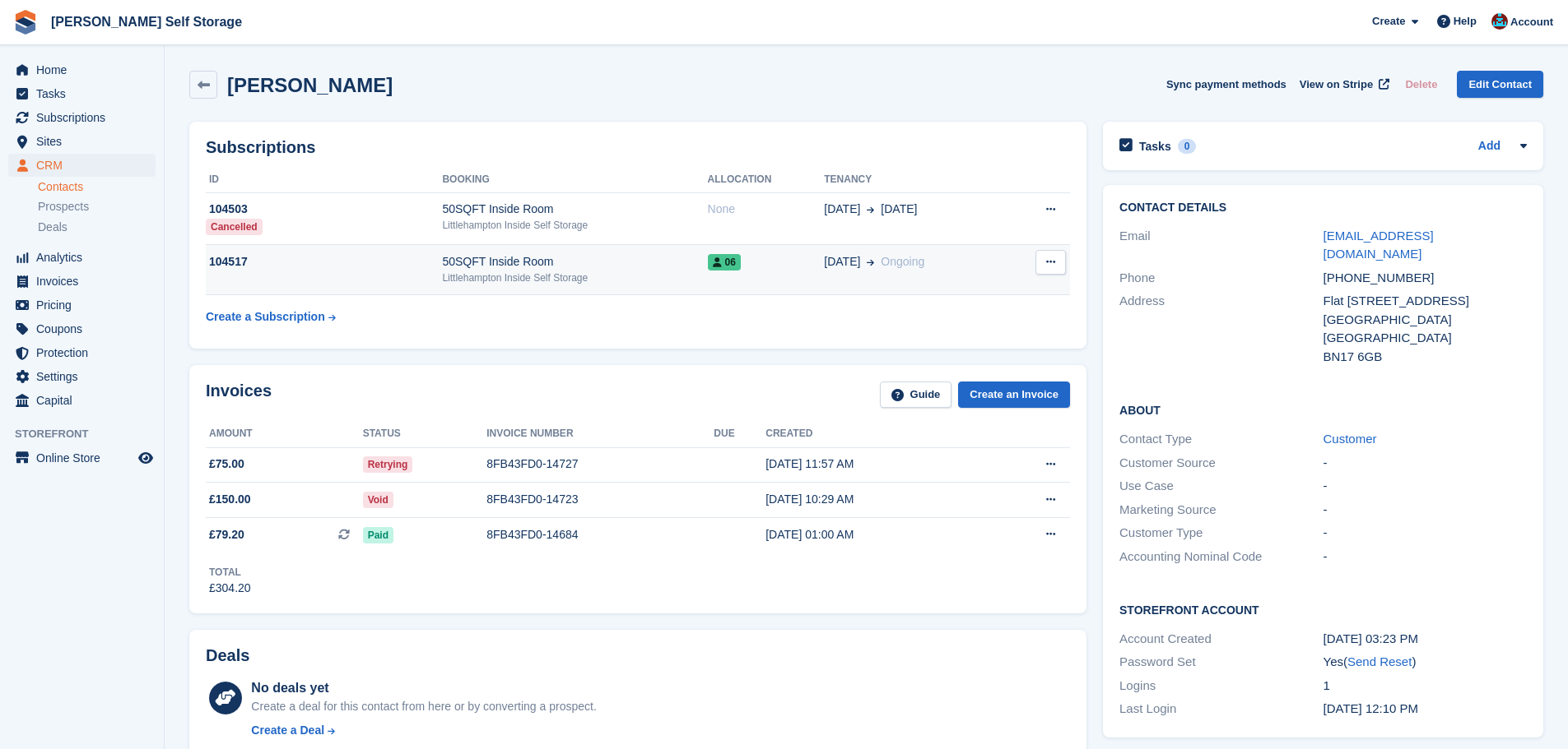
click at [499, 281] on div "Littlehampton Inside Self Storage" at bounding box center [575, 278] width 265 height 15
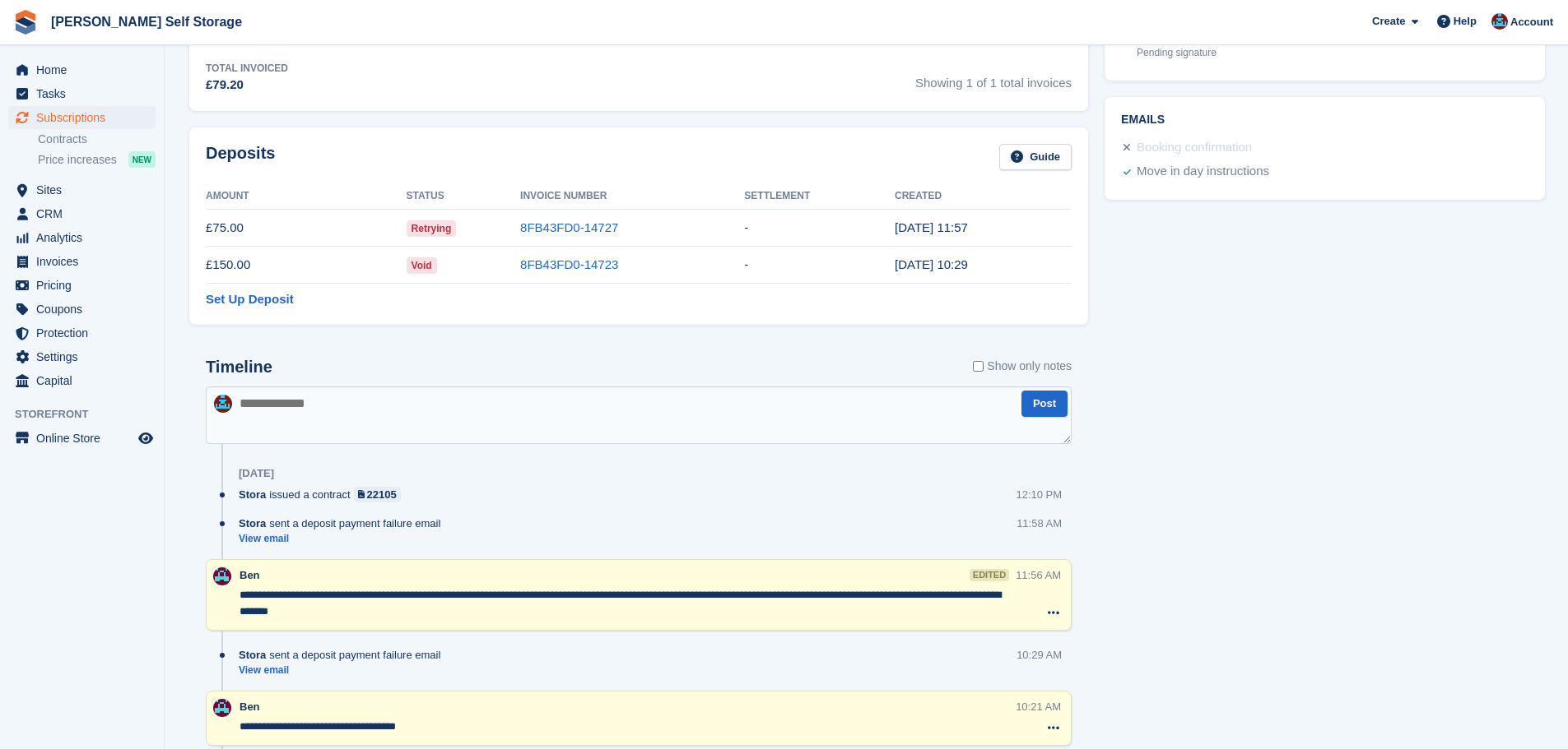
scroll to position [822, 0]
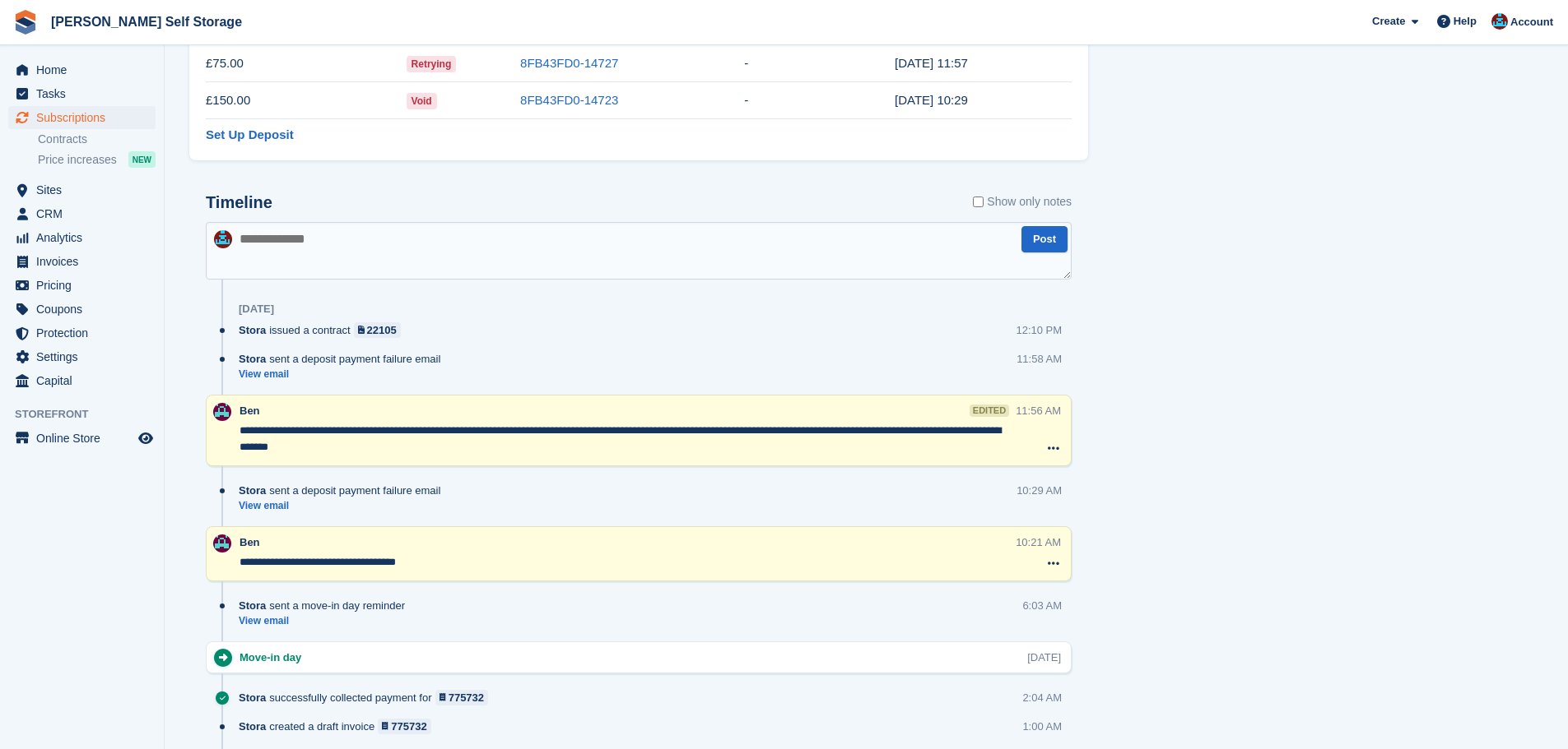
click at [373, 256] on textarea at bounding box center [639, 251] width 866 height 57
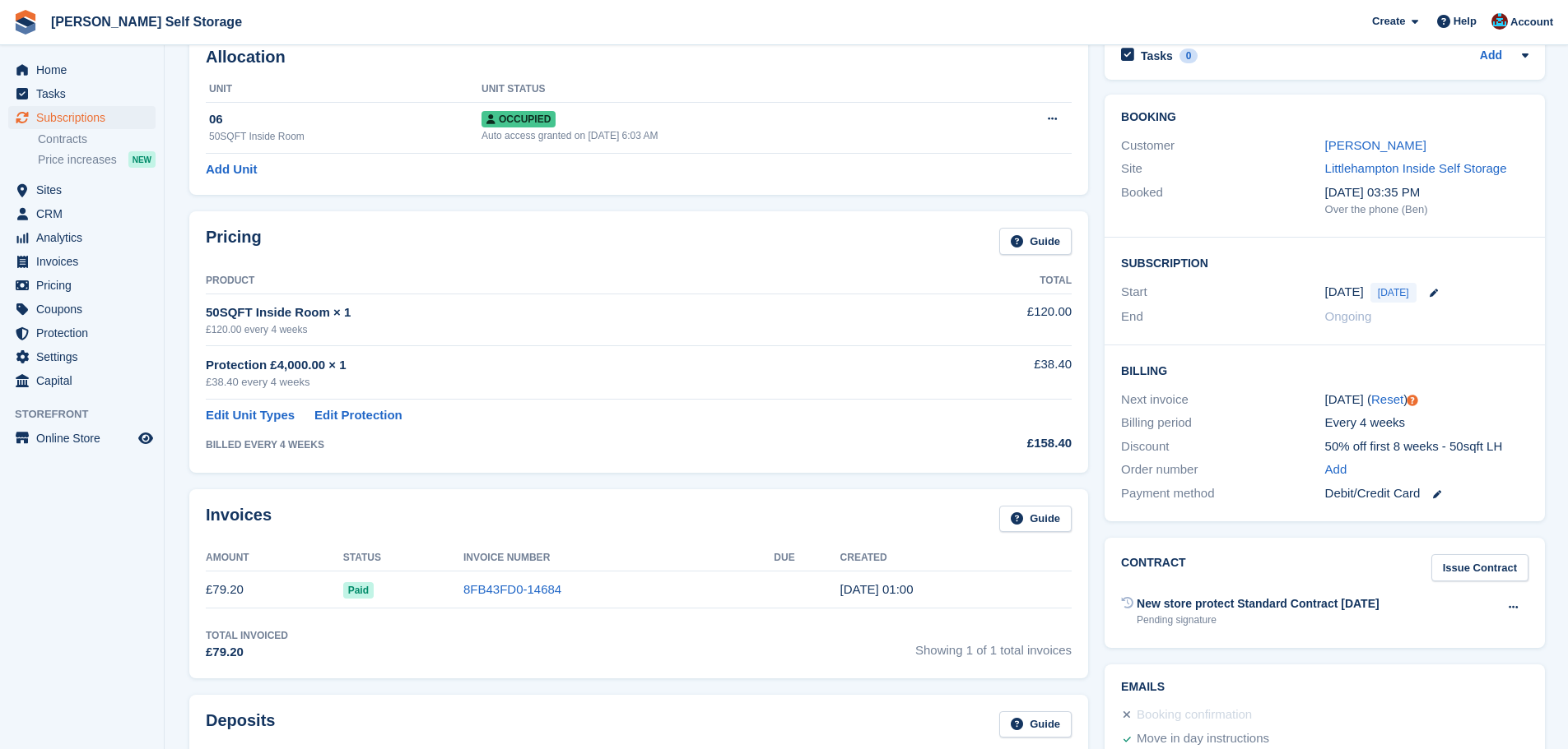
scroll to position [0, 0]
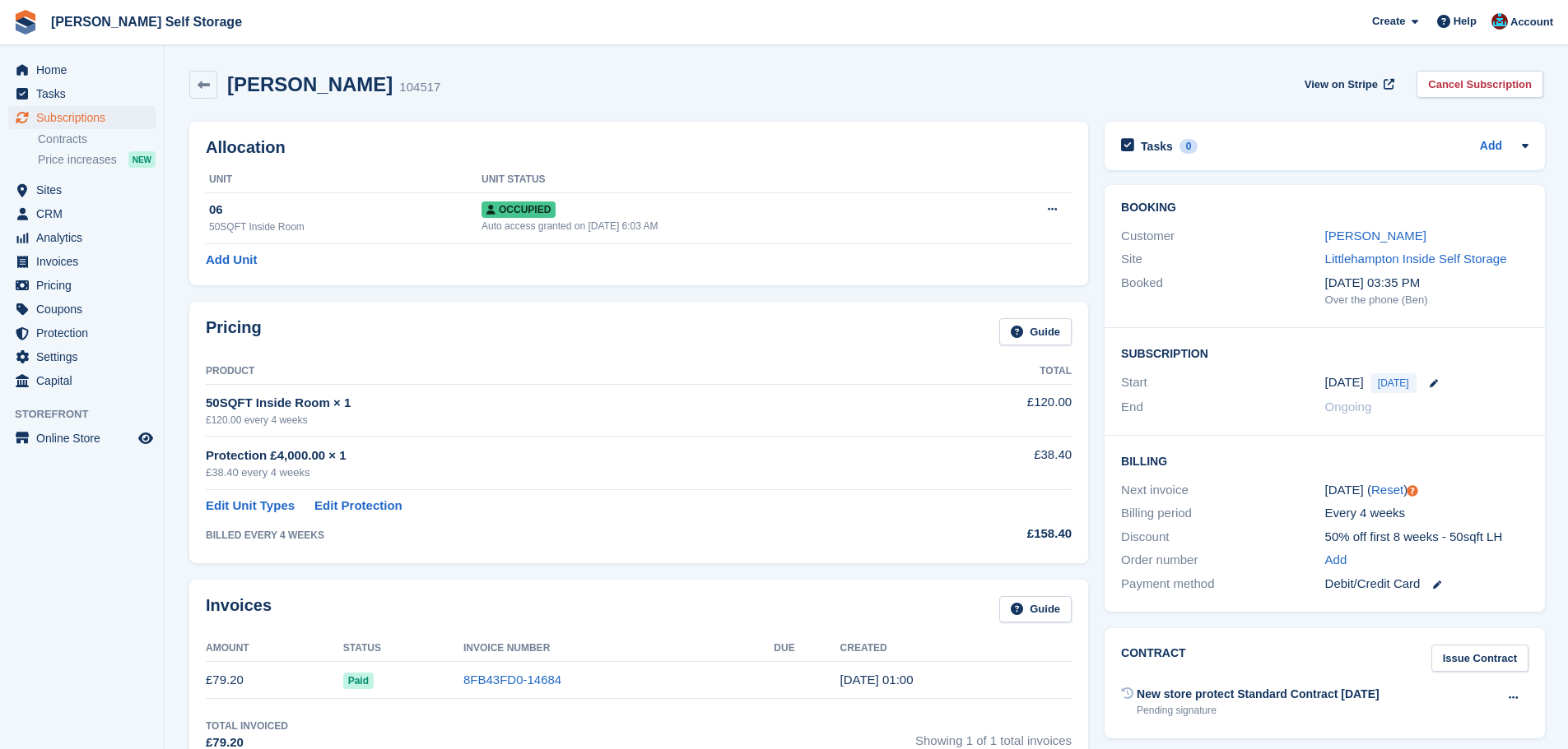
type textarea "**********"
click at [678, 289] on div "Allocation Unit Unit Status 06 50SQFT Inside Room Occupied Auto access granted …" at bounding box center [638, 203] width 915 height 180
drag, startPoint x: 679, startPoint y: 293, endPoint x: 699, endPoint y: 301, distance: 21.5
click at [429, 299] on div "Pricing Guide Product Total 50SQFT Inside Room × 1 £120.00 every 4 weeks £120.0…" at bounding box center [638, 432] width 915 height 277
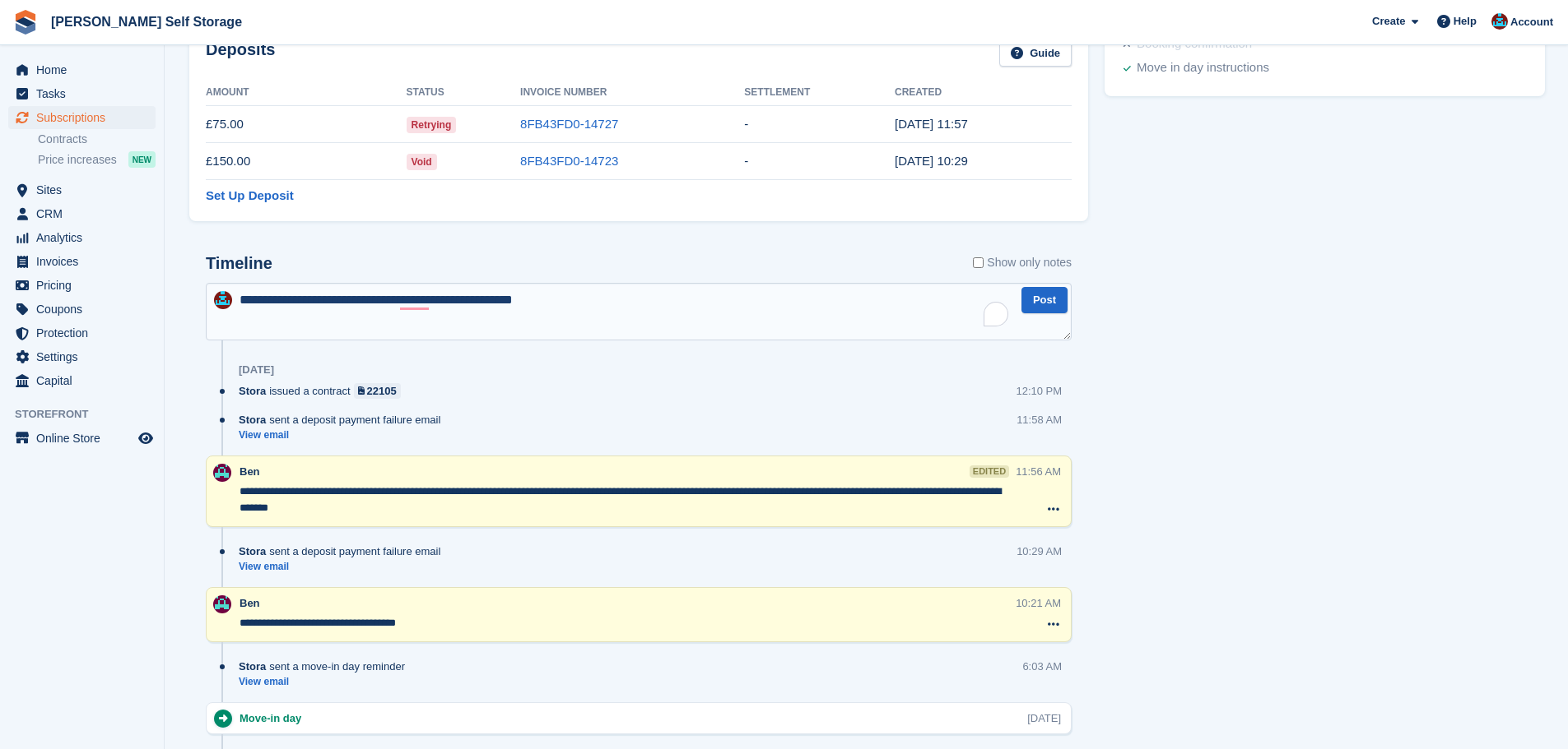
scroll to position [822, 0]
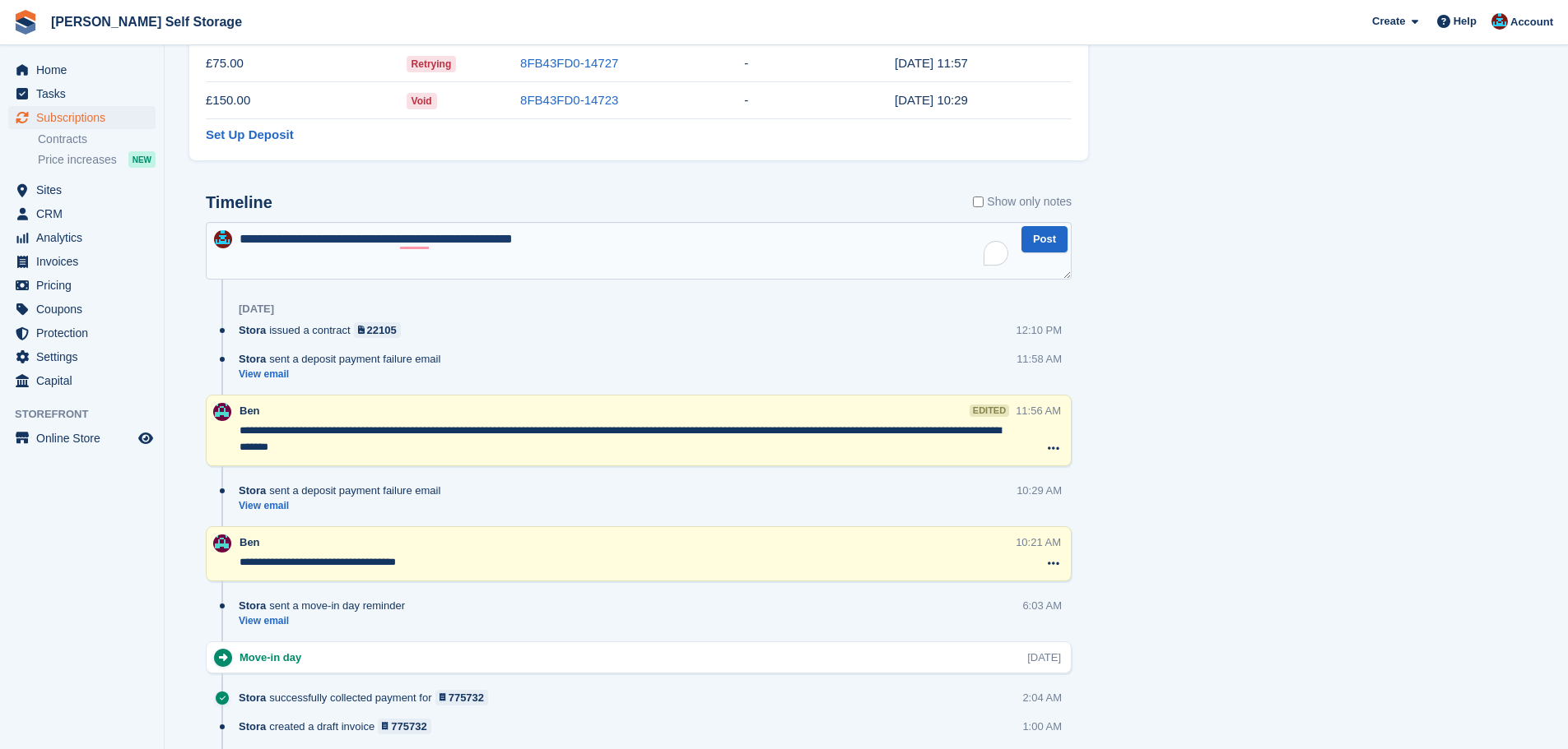
click at [559, 250] on textarea "**********" at bounding box center [639, 251] width 866 height 57
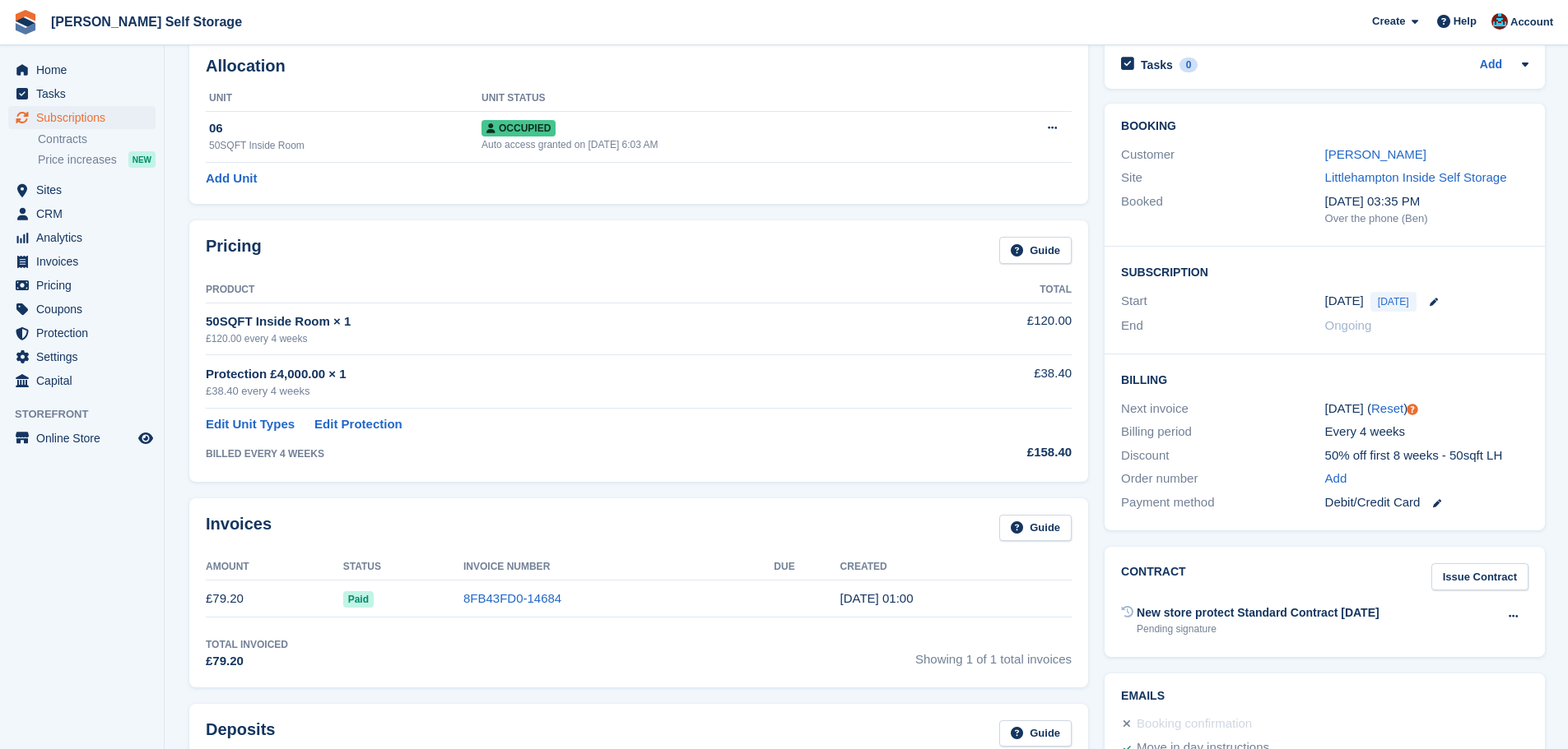
scroll to position [0, 0]
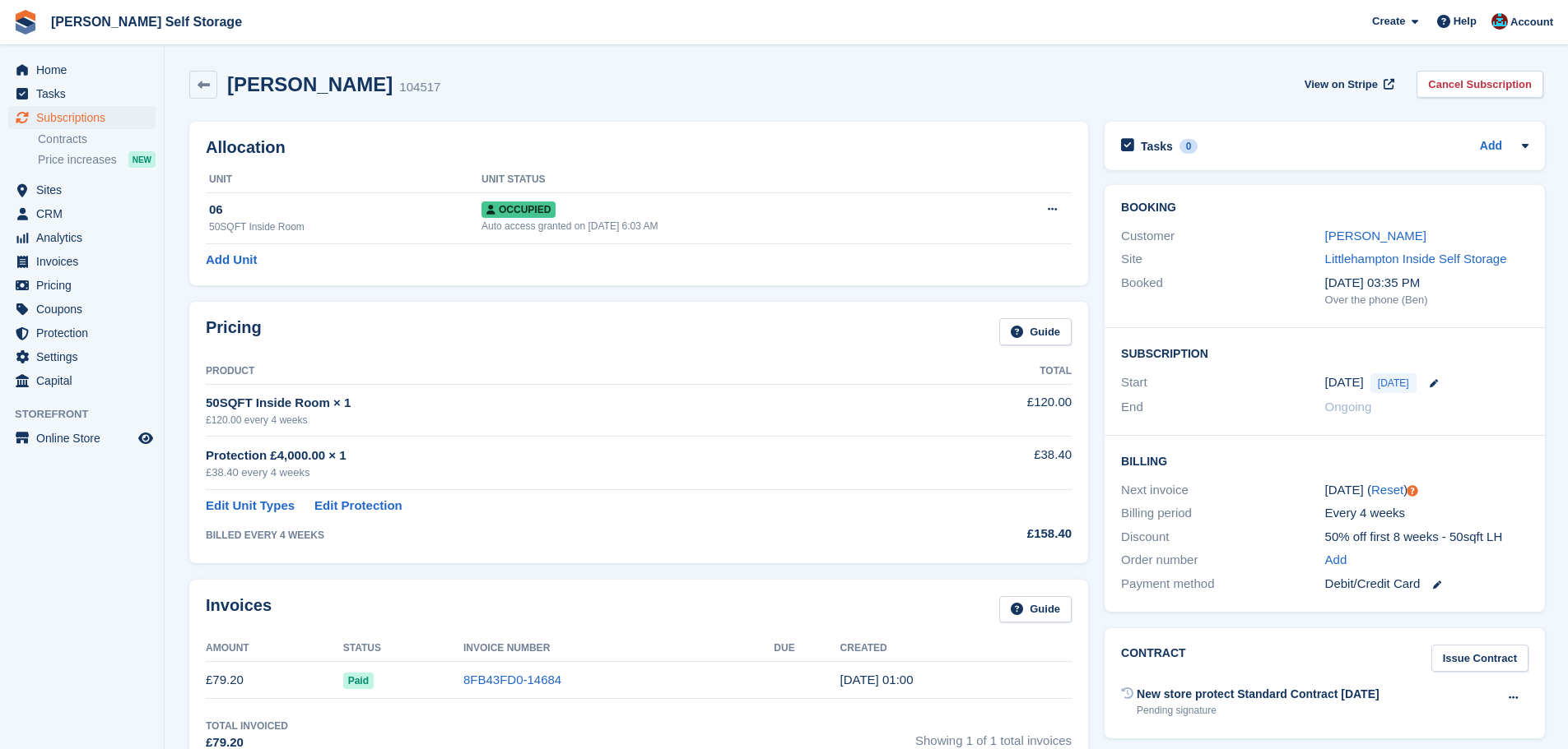
click at [587, 292] on div "Allocation Unit Unit Status 06 50SQFT Inside Room Occupied Auto access granted …" at bounding box center [638, 203] width 915 height 180
drag, startPoint x: 591, startPoint y: 286, endPoint x: 550, endPoint y: 280, distance: 41.4
click at [550, 280] on div "Allocation Unit Unit Status 06 50SQFT Inside Room Occupied Auto access granted …" at bounding box center [638, 203] width 899 height 164
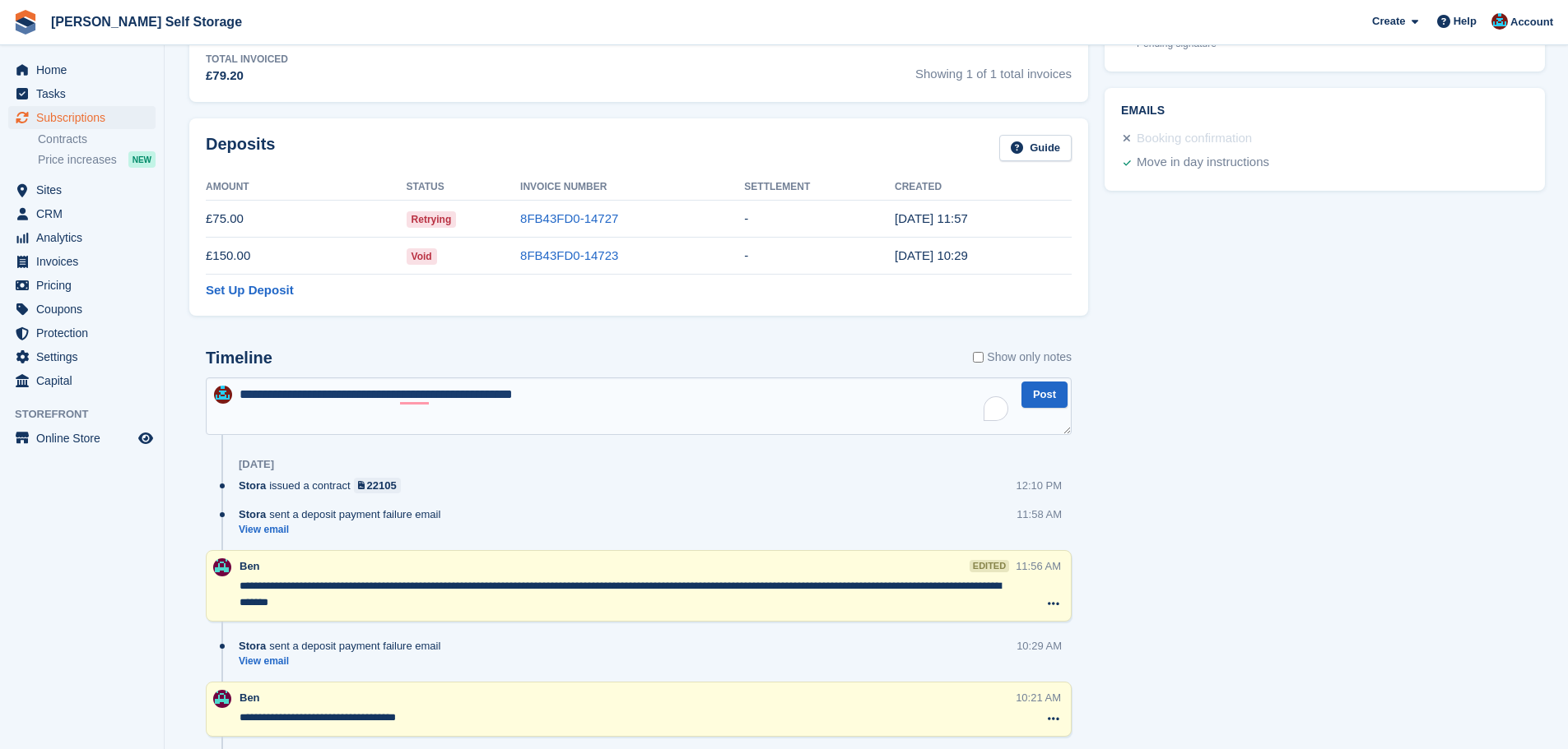
scroll to position [822, 0]
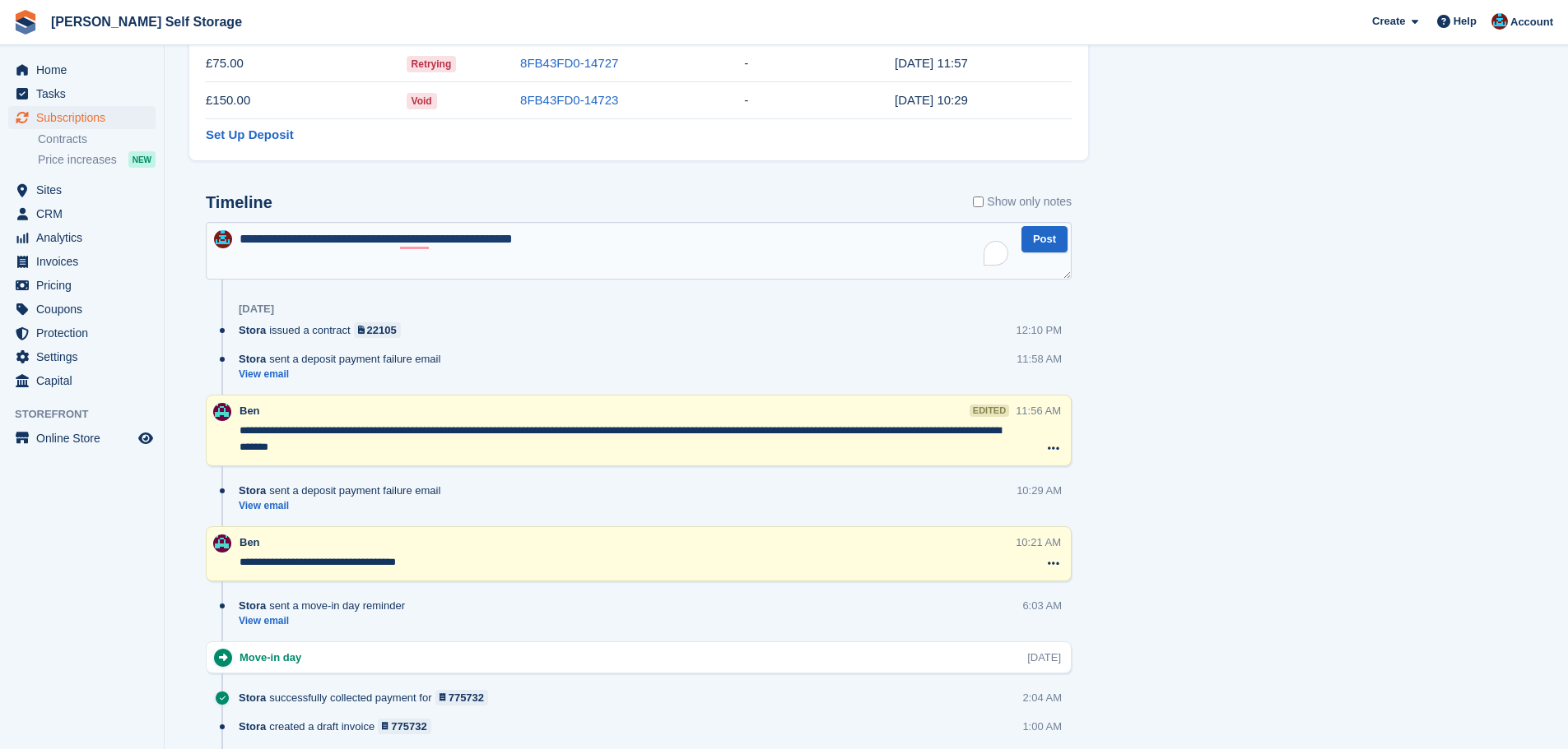
click at [604, 228] on textarea "**********" at bounding box center [639, 251] width 866 height 57
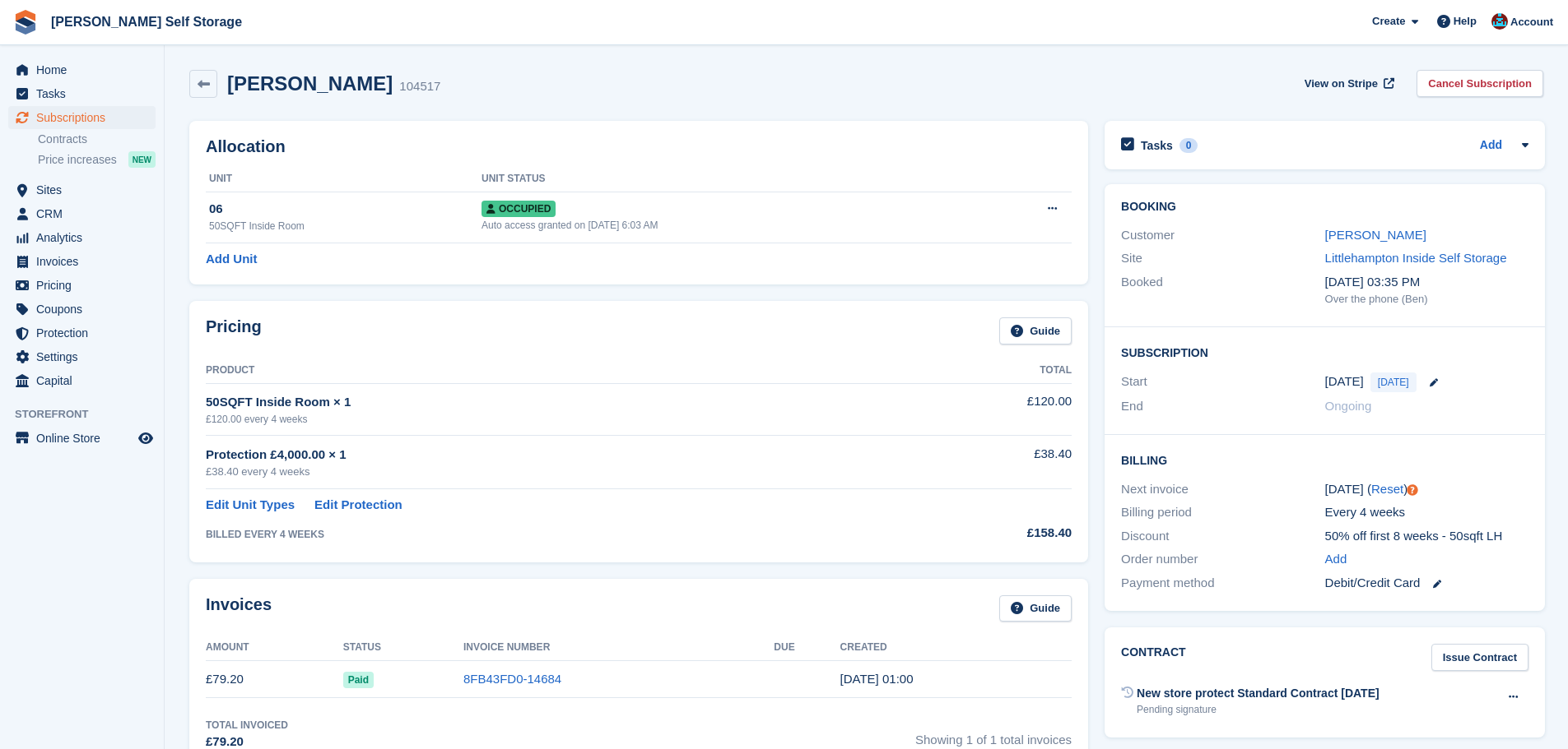
scroll to position [0, 0]
click at [572, 287] on div "Allocation Unit Unit Status 06 50SQFT Inside Room Occupied Auto access granted …" at bounding box center [638, 203] width 915 height 180
click at [200, 90] on icon at bounding box center [204, 85] width 13 height 13
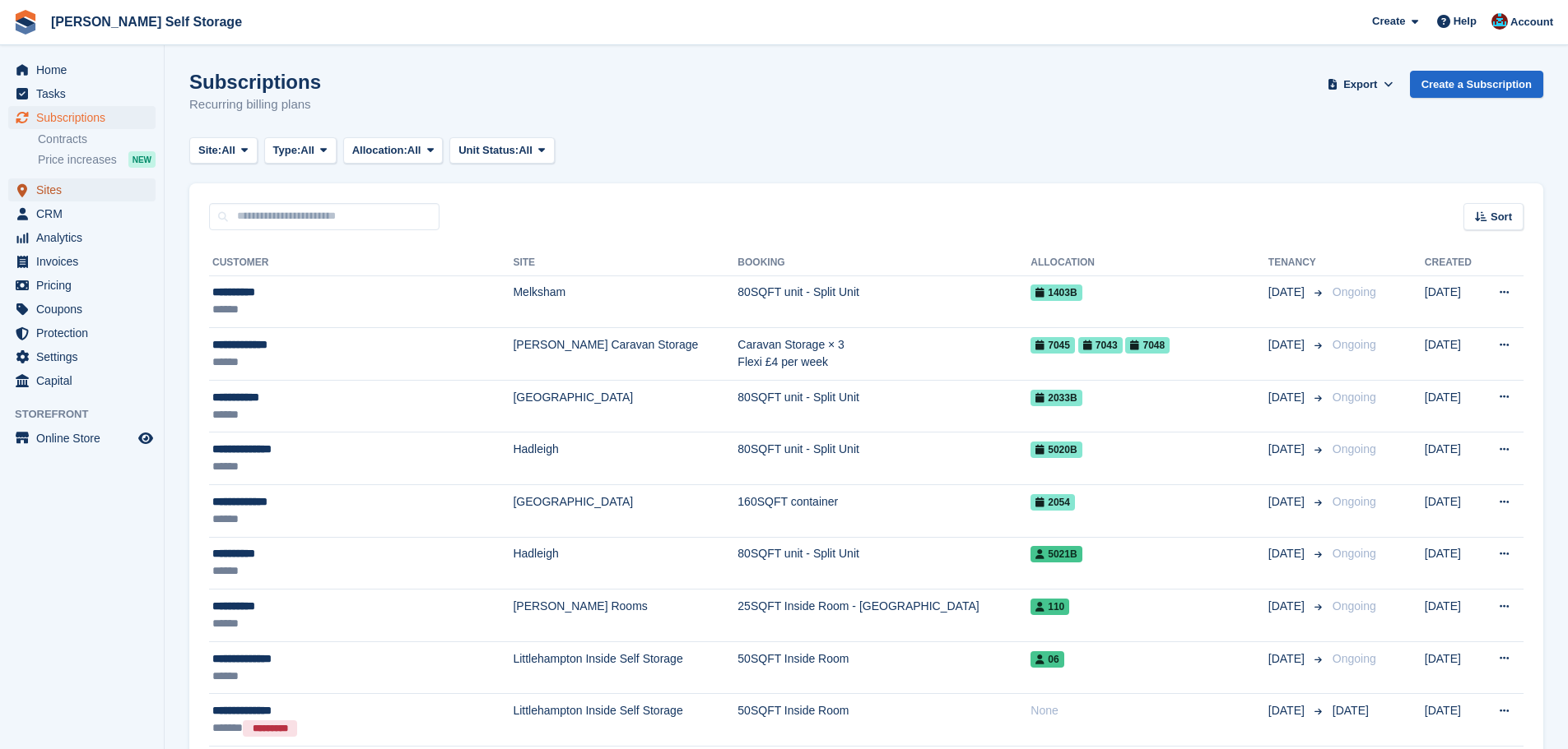
click at [114, 193] on span "Sites" at bounding box center [85, 190] width 99 height 23
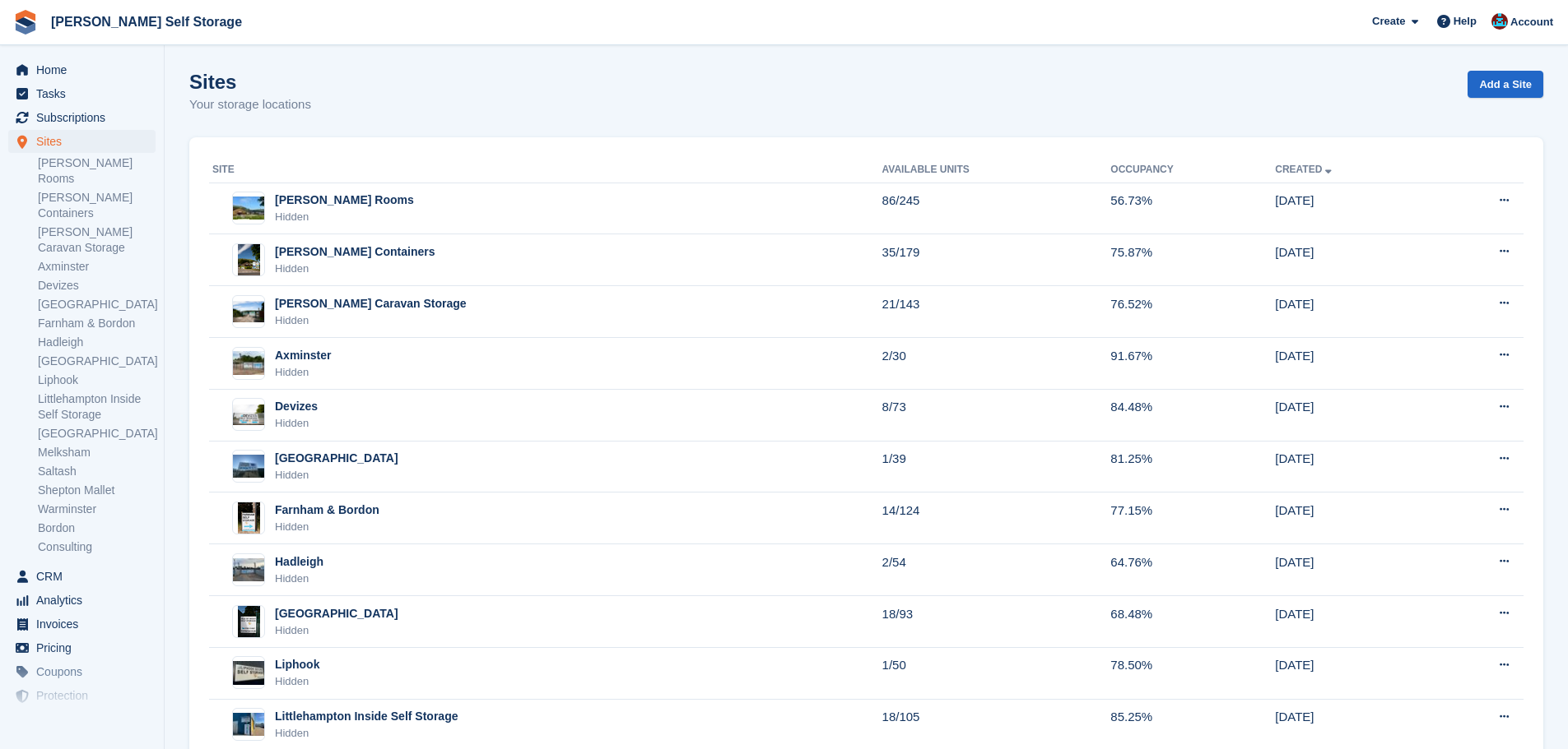
click at [435, 166] on th "Site" at bounding box center [545, 169] width 673 height 26
click at [690, 166] on th "Site" at bounding box center [545, 169] width 673 height 26
click at [703, 163] on th "Site" at bounding box center [545, 169] width 673 height 26
click at [446, 153] on div "Site Available Units Occupancy Created Alton Rooms Hidden 86/245 56.73% 09 Feb …" at bounding box center [866, 632] width 1354 height 989
click at [705, 159] on th "Site" at bounding box center [545, 169] width 673 height 26
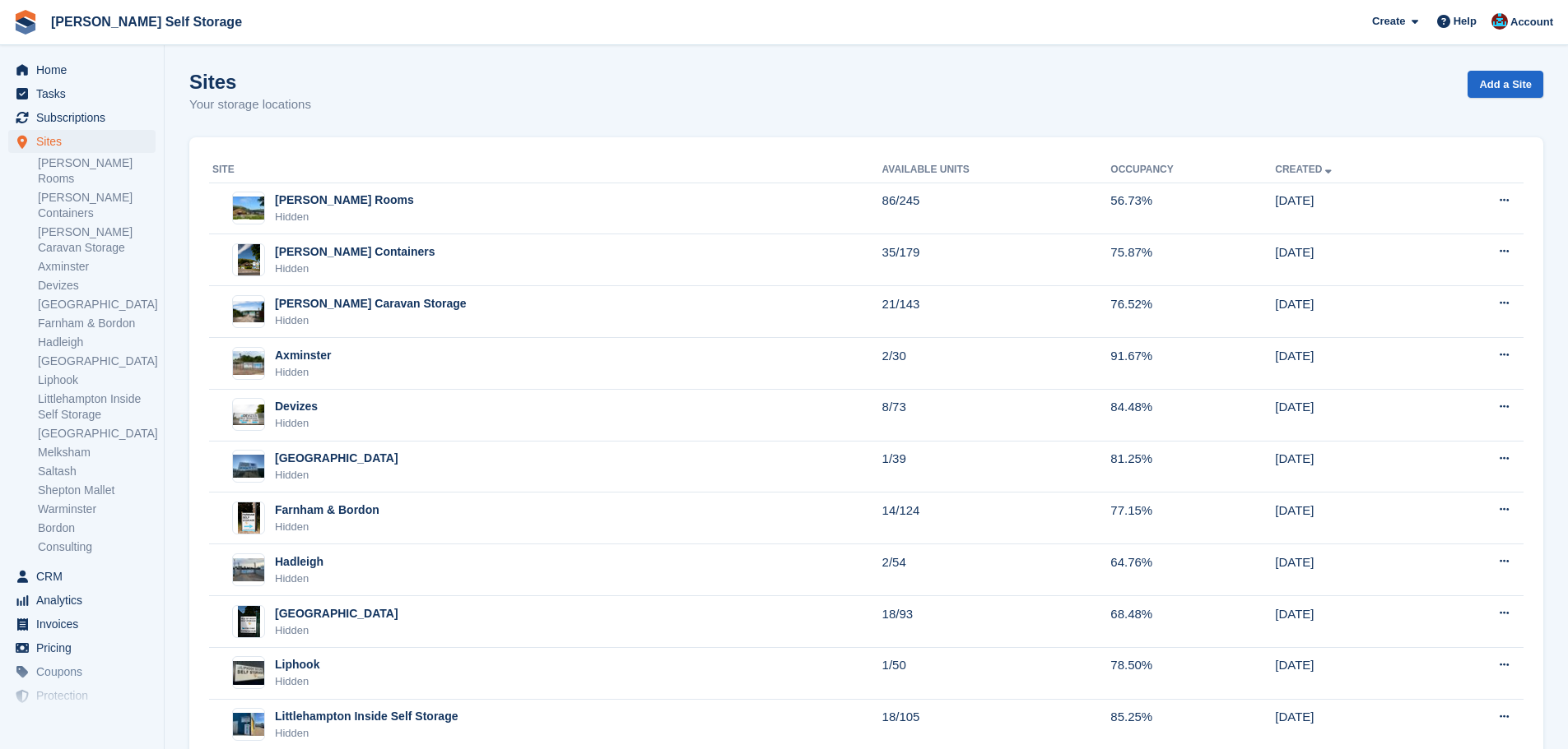
click at [360, 154] on div "Site Available Units Occupancy Created Alton Rooms Hidden 86/245 56.73% 09 Feb …" at bounding box center [866, 632] width 1354 height 989
click at [408, 158] on th "Site" at bounding box center [545, 169] width 673 height 26
drag, startPoint x: 299, startPoint y: 157, endPoint x: 307, endPoint y: 151, distance: 10.0
click at [299, 157] on th "Site" at bounding box center [545, 169] width 673 height 26
click at [100, 113] on span "Subscriptions" at bounding box center [85, 117] width 99 height 23
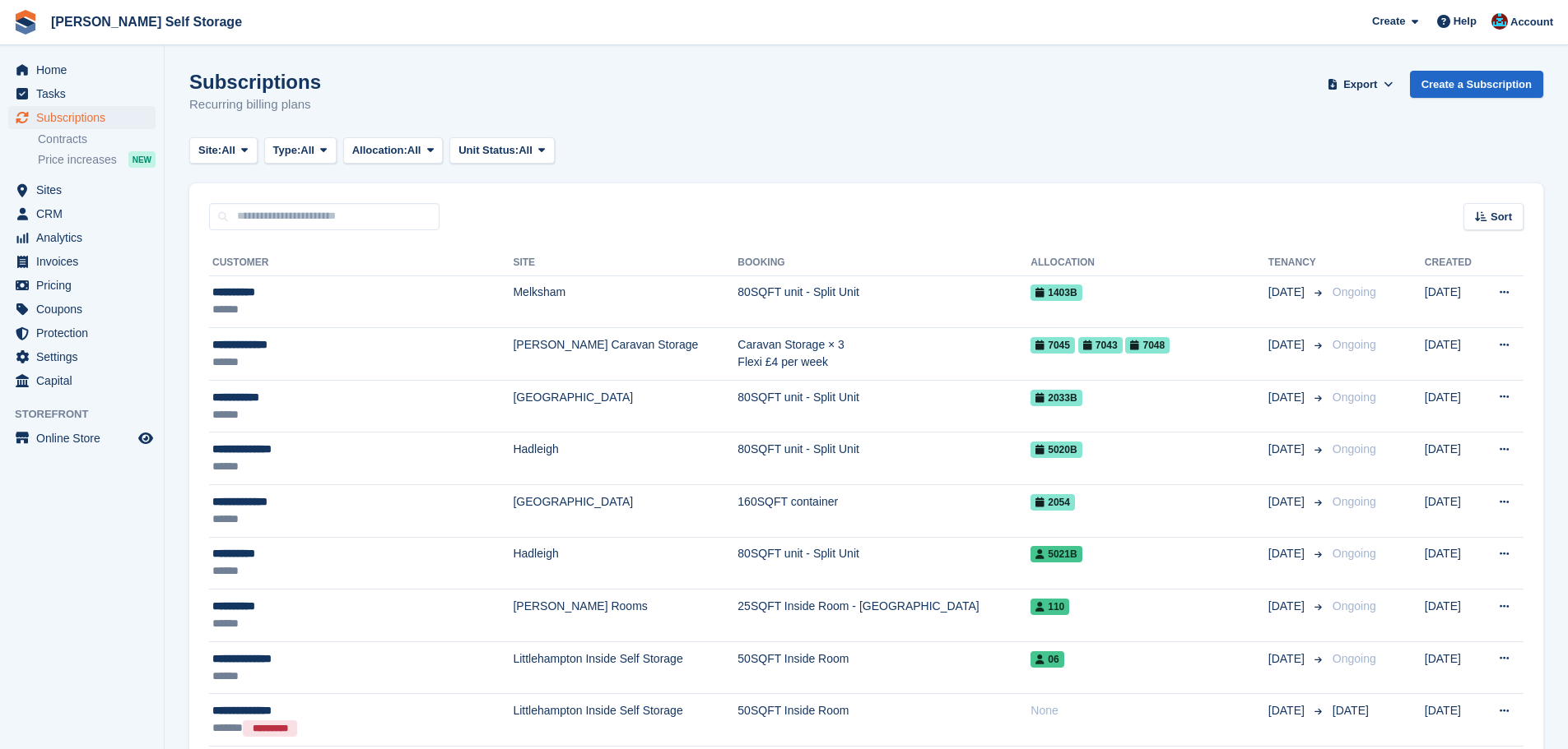
click at [523, 206] on div "Sort Sort by Customer name Date created Move in date Move out date Created (old…" at bounding box center [866, 207] width 1354 height 47
click at [552, 211] on div "Sort Sort by Customer name Date created Move in date Move out date Created (old…" at bounding box center [866, 207] width 1354 height 47
click at [106, 196] on span "Sites" at bounding box center [85, 190] width 99 height 23
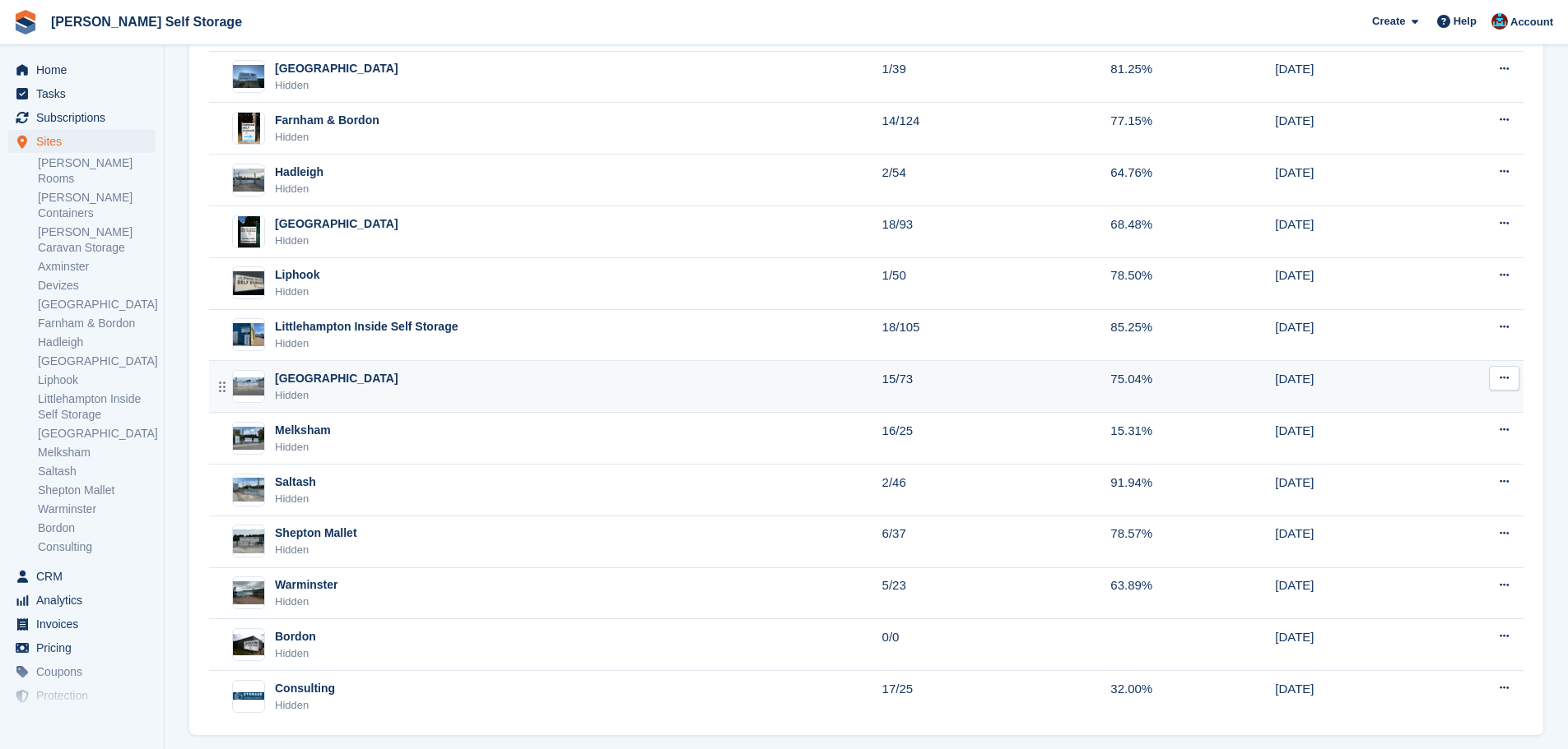
scroll to position [410, 0]
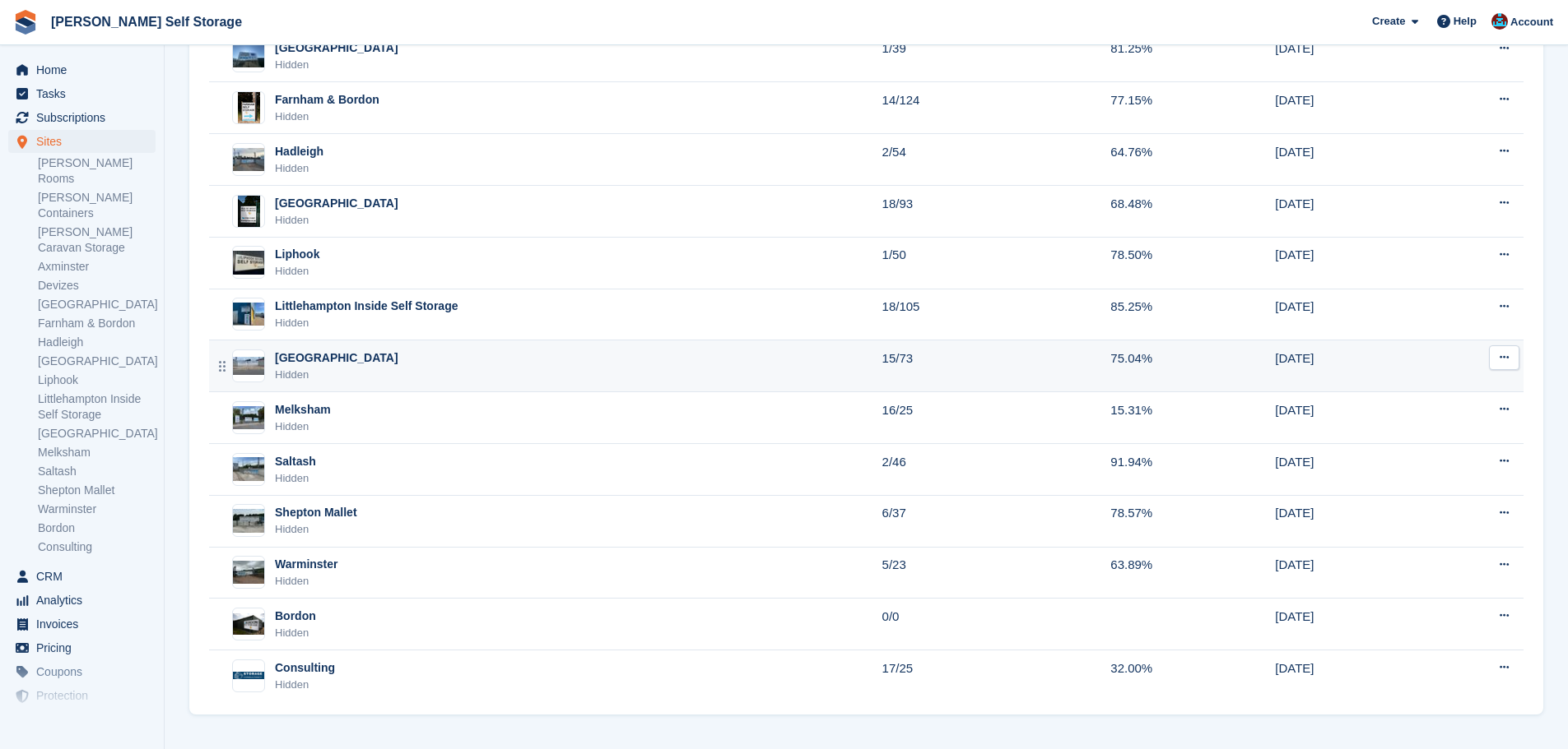
click at [414, 383] on div "Littlehampton Hidden" at bounding box center [547, 366] width 670 height 34
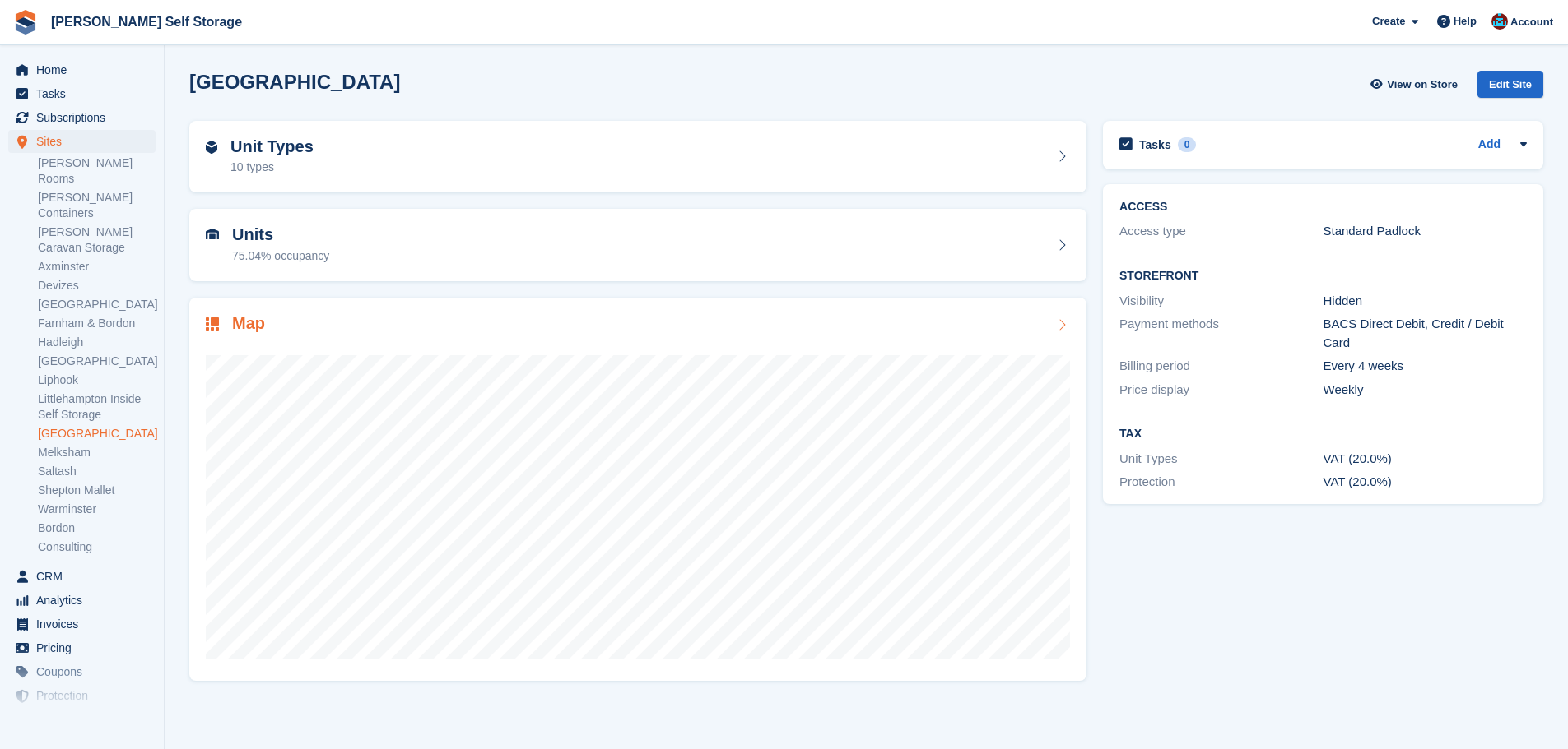
click at [264, 324] on h2 "Map" at bounding box center [248, 323] width 33 height 19
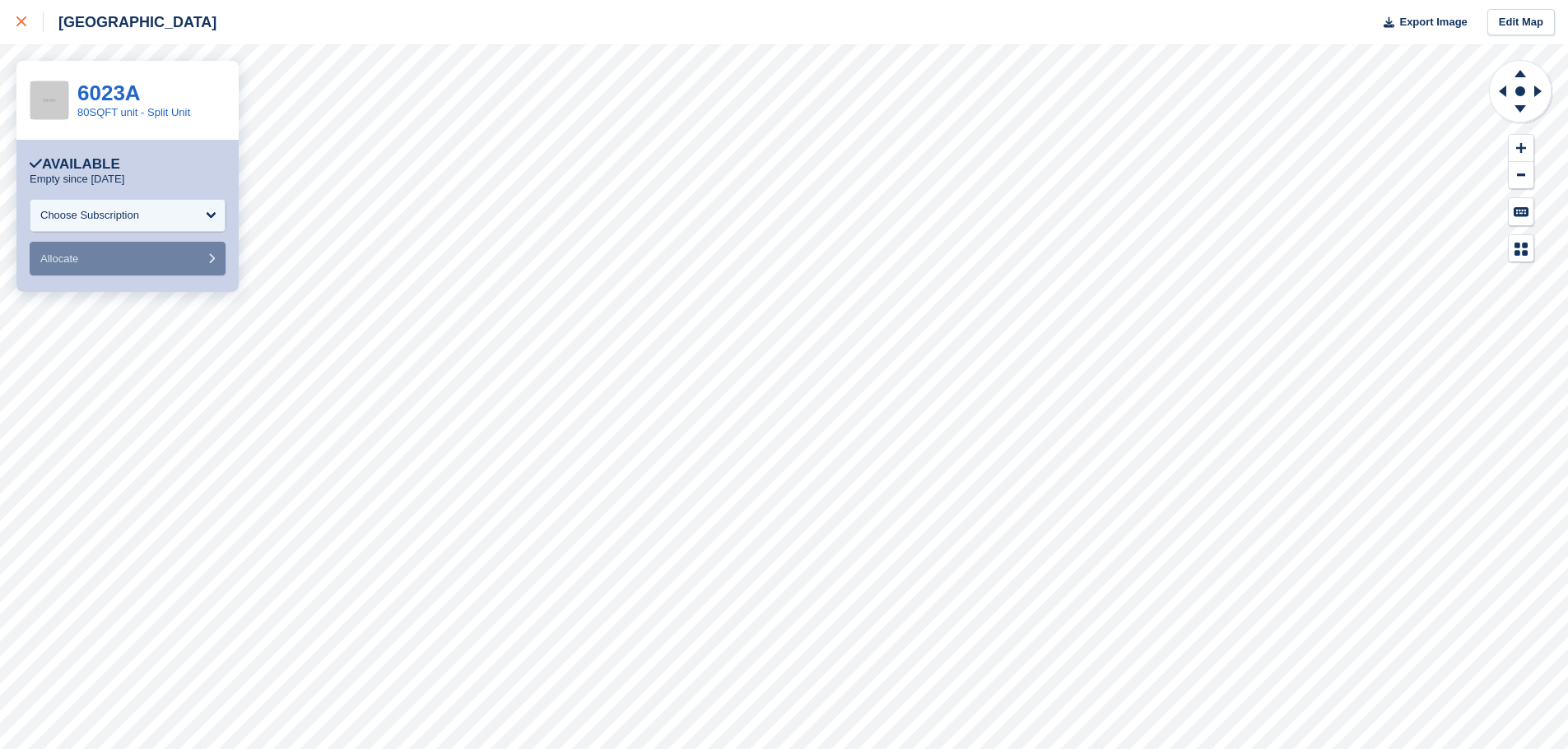
click at [16, 29] on link at bounding box center [22, 22] width 44 height 45
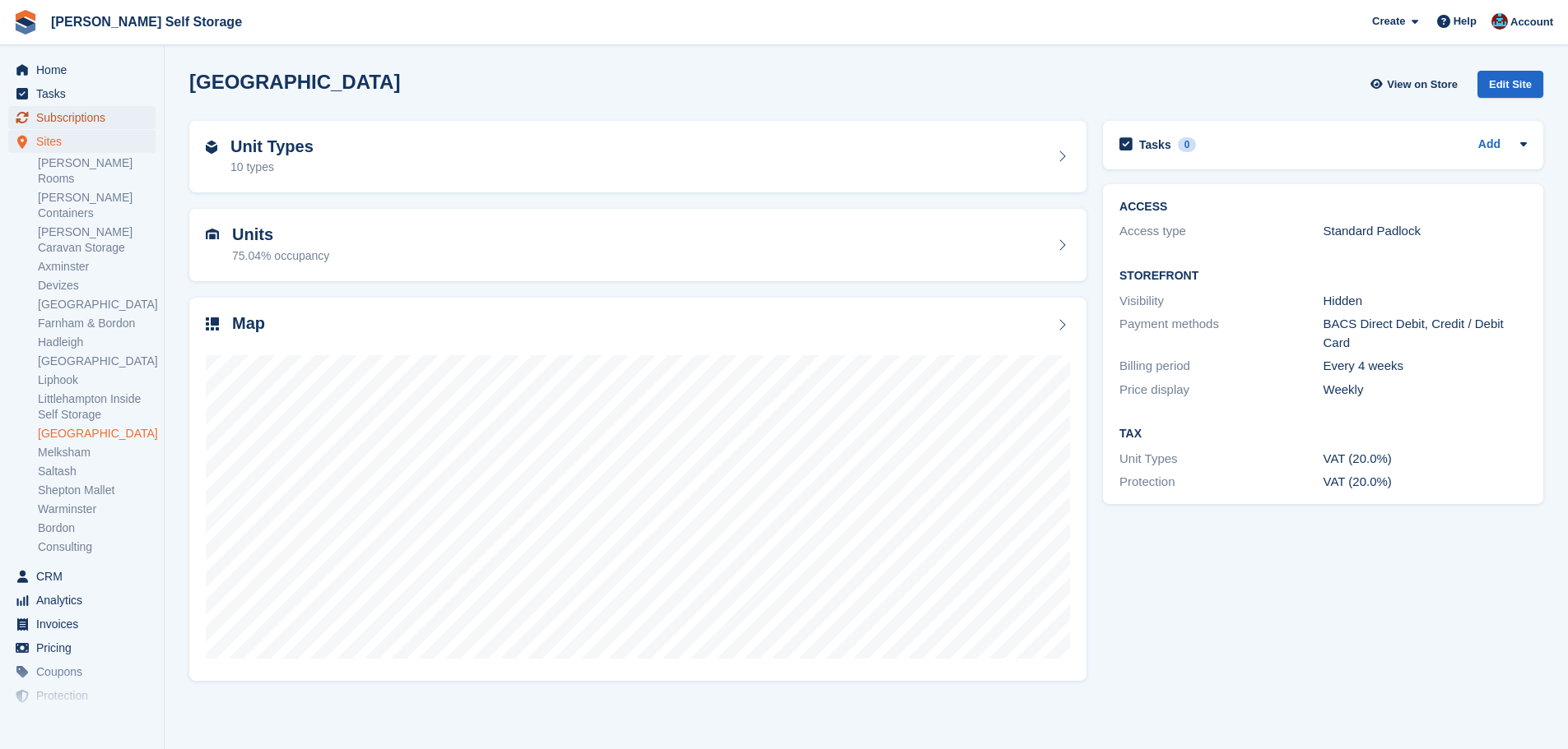
click at [79, 113] on span "Subscriptions" at bounding box center [85, 117] width 99 height 23
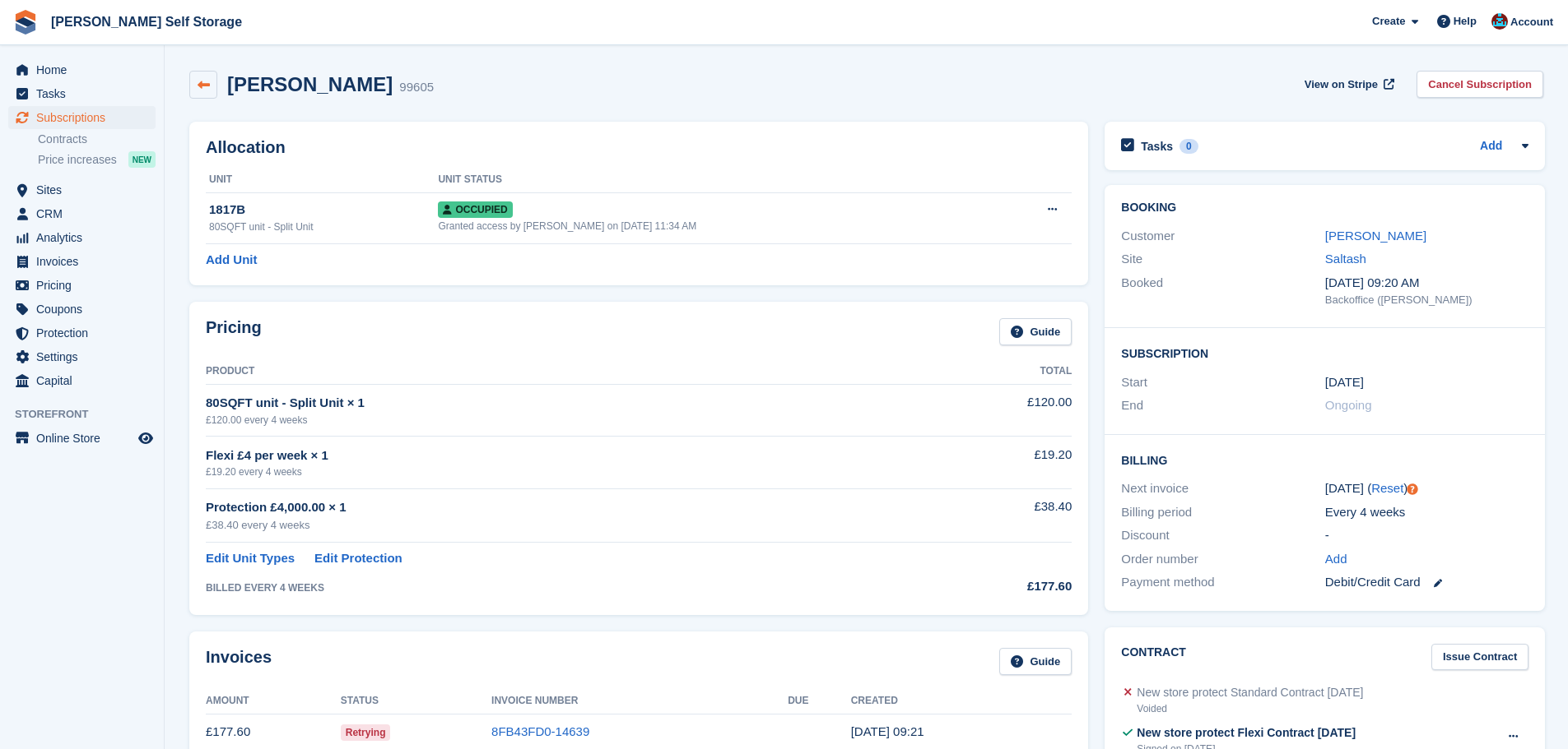
click at [200, 79] on icon at bounding box center [204, 85] width 13 height 13
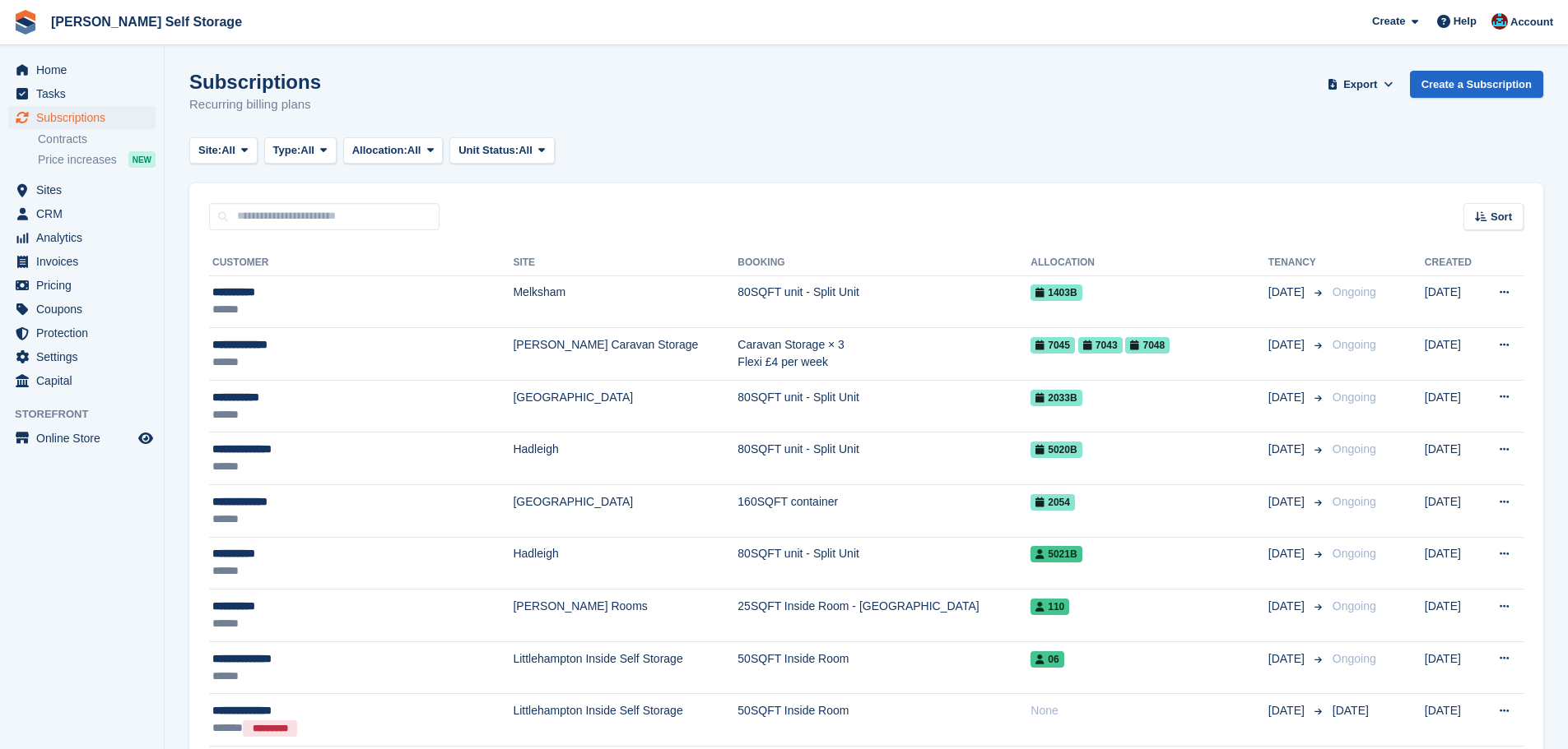
click at [273, 225] on input "text" at bounding box center [324, 217] width 230 height 27
type input "******"
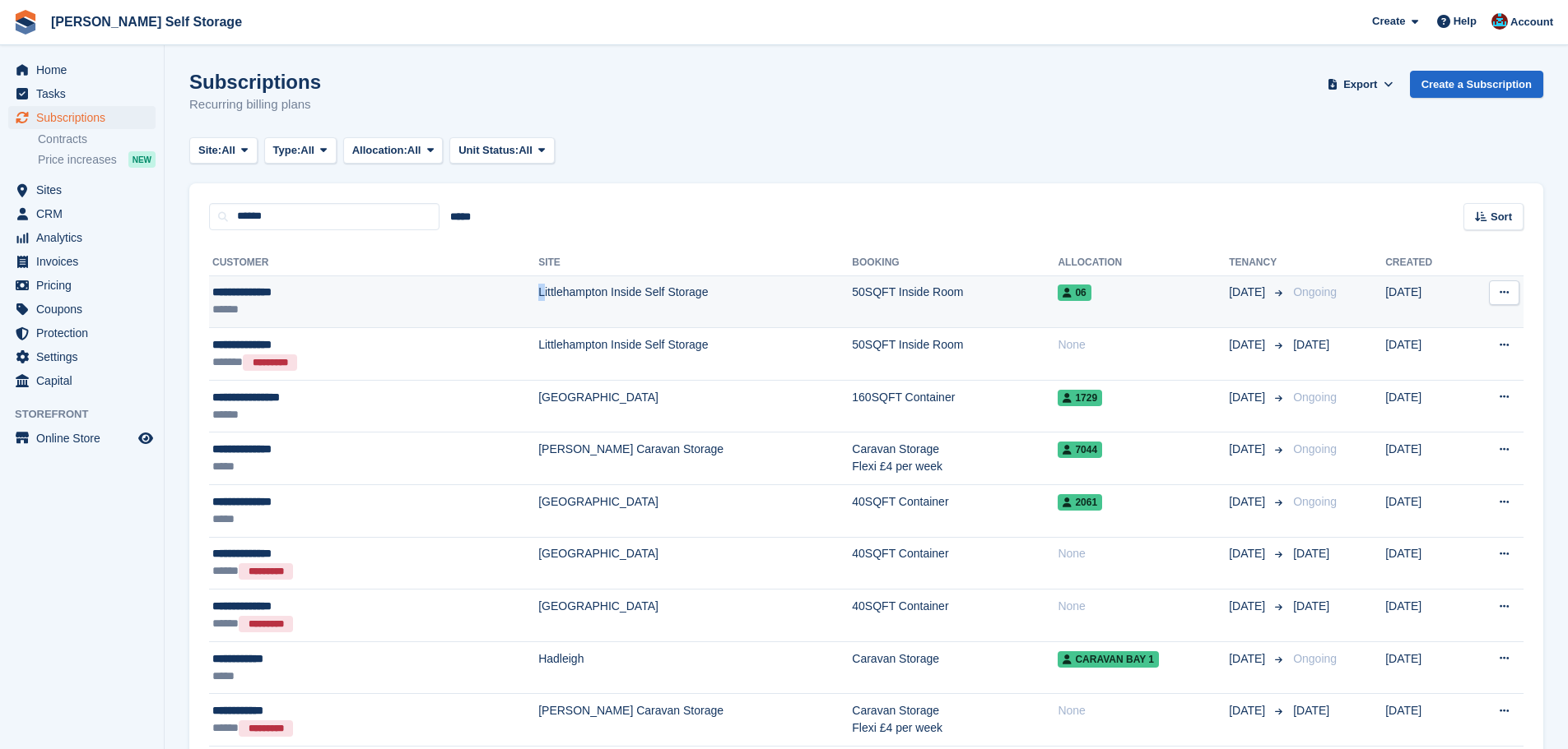
click at [538, 288] on td "Littlehampton Inside Self Storage" at bounding box center [695, 302] width 314 height 53
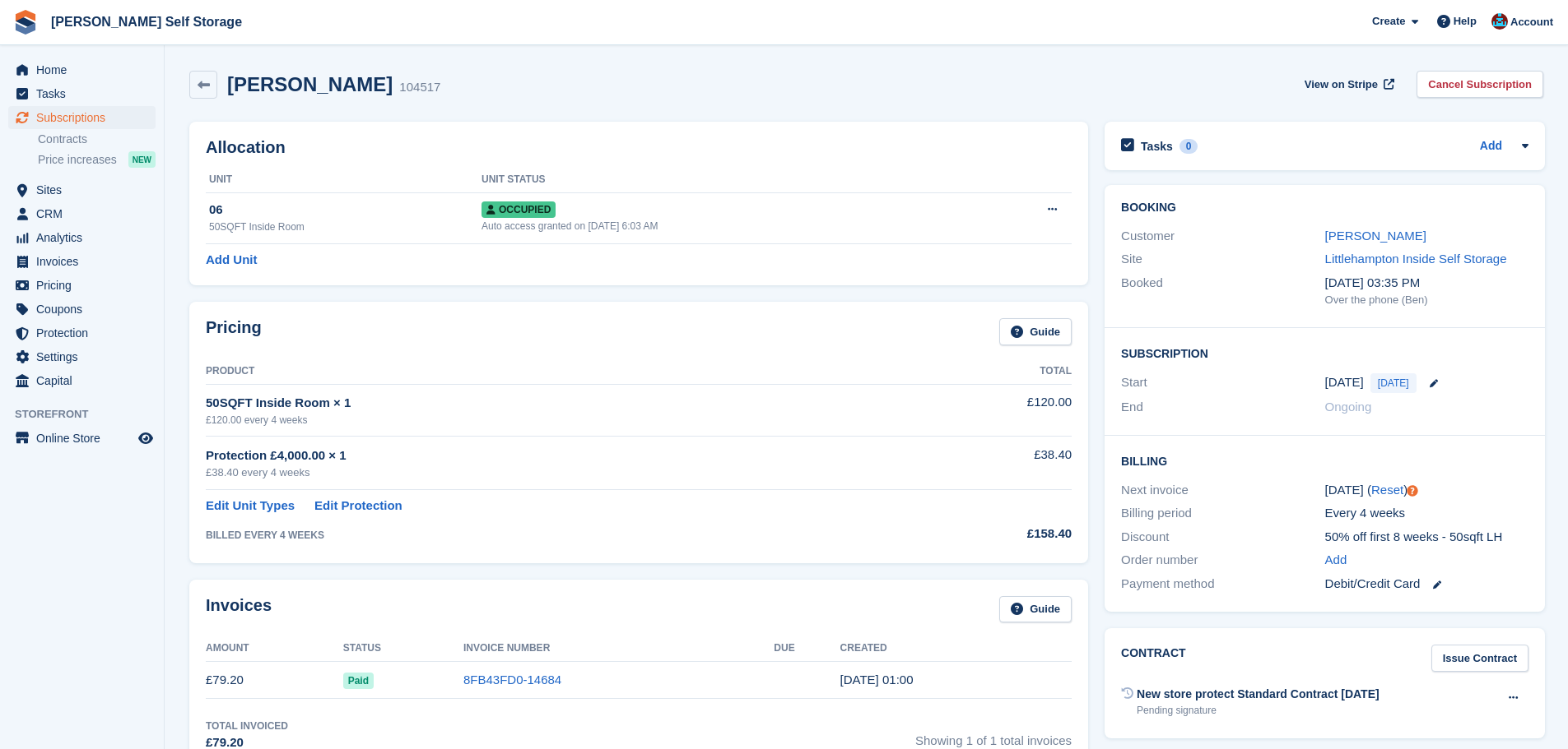
click at [486, 286] on div "Allocation Unit Unit Status 06 50SQFT Inside Room Occupied Auto access granted …" at bounding box center [638, 203] width 899 height 164
click at [206, 91] on link at bounding box center [203, 84] width 28 height 28
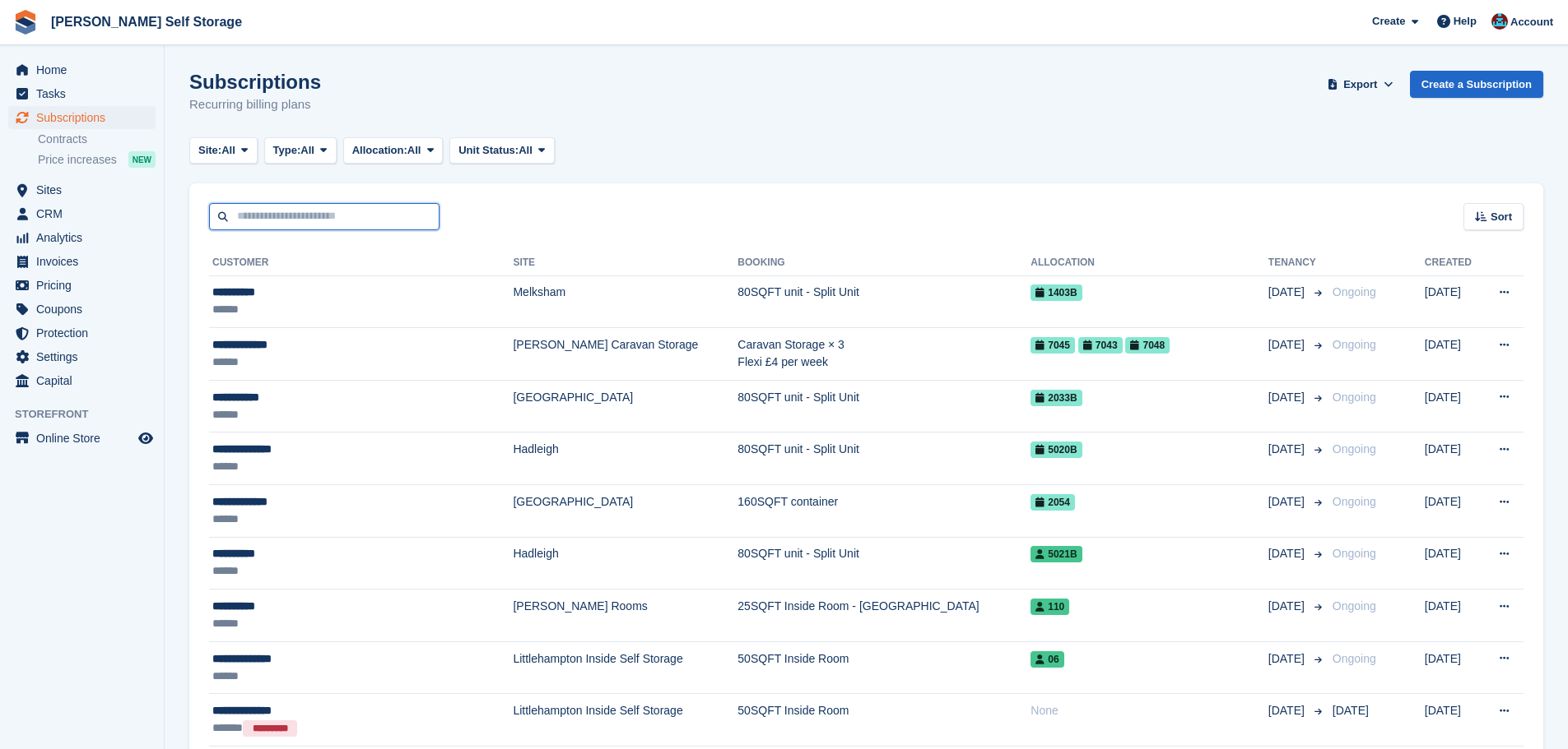
click at [265, 224] on input "text" at bounding box center [324, 217] width 230 height 27
type input "*******"
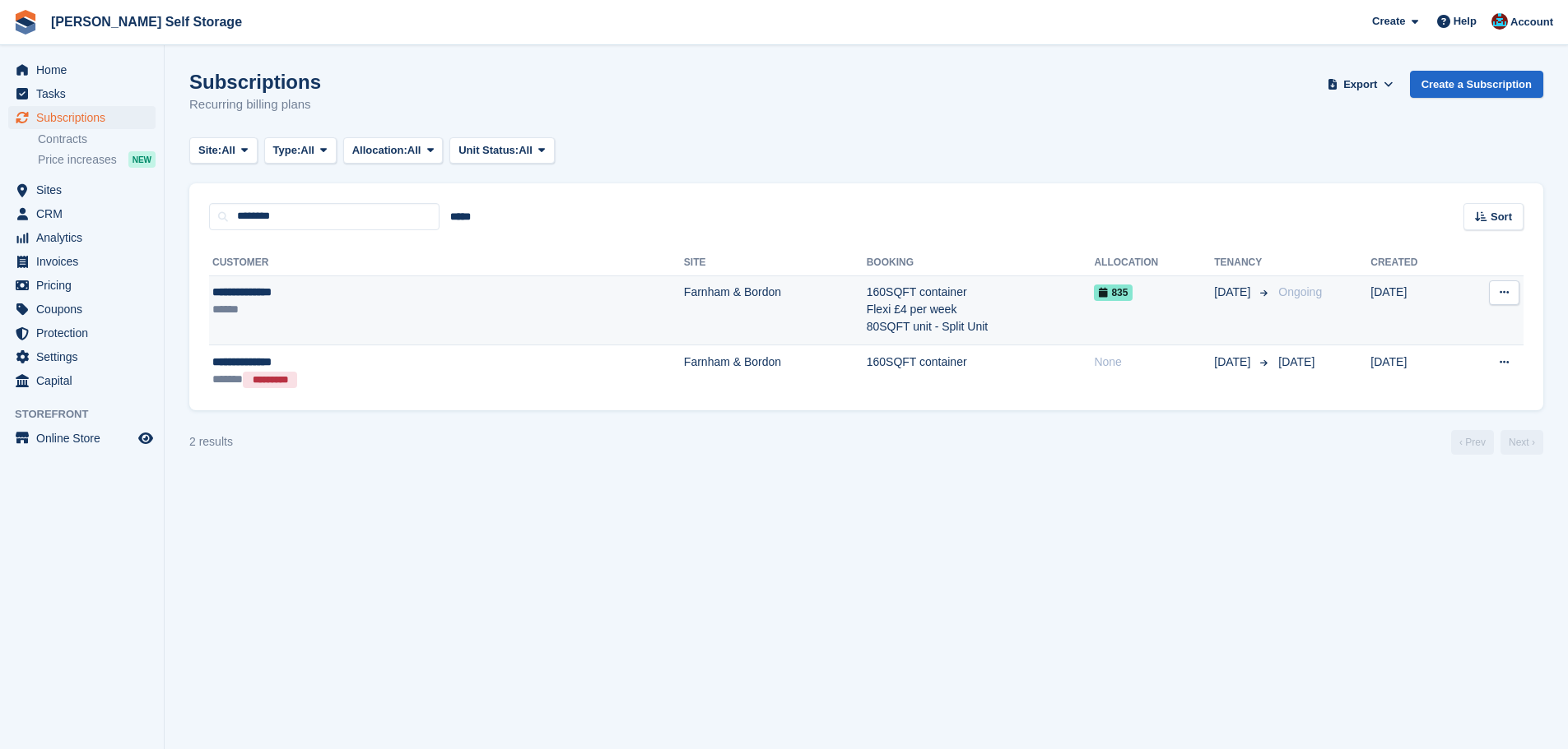
click at [684, 297] on td "Farnham & Bordon" at bounding box center [775, 311] width 183 height 70
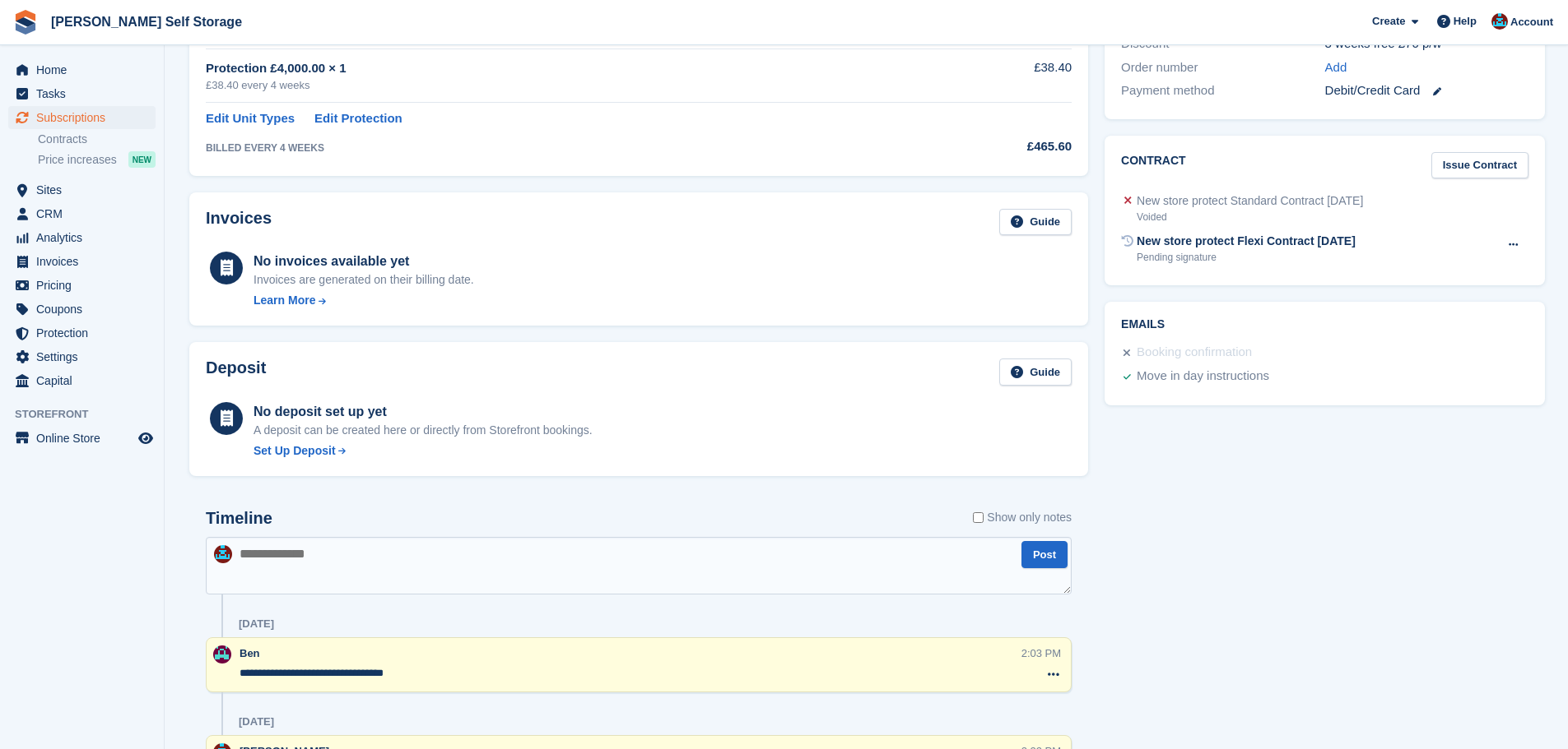
scroll to position [246, 0]
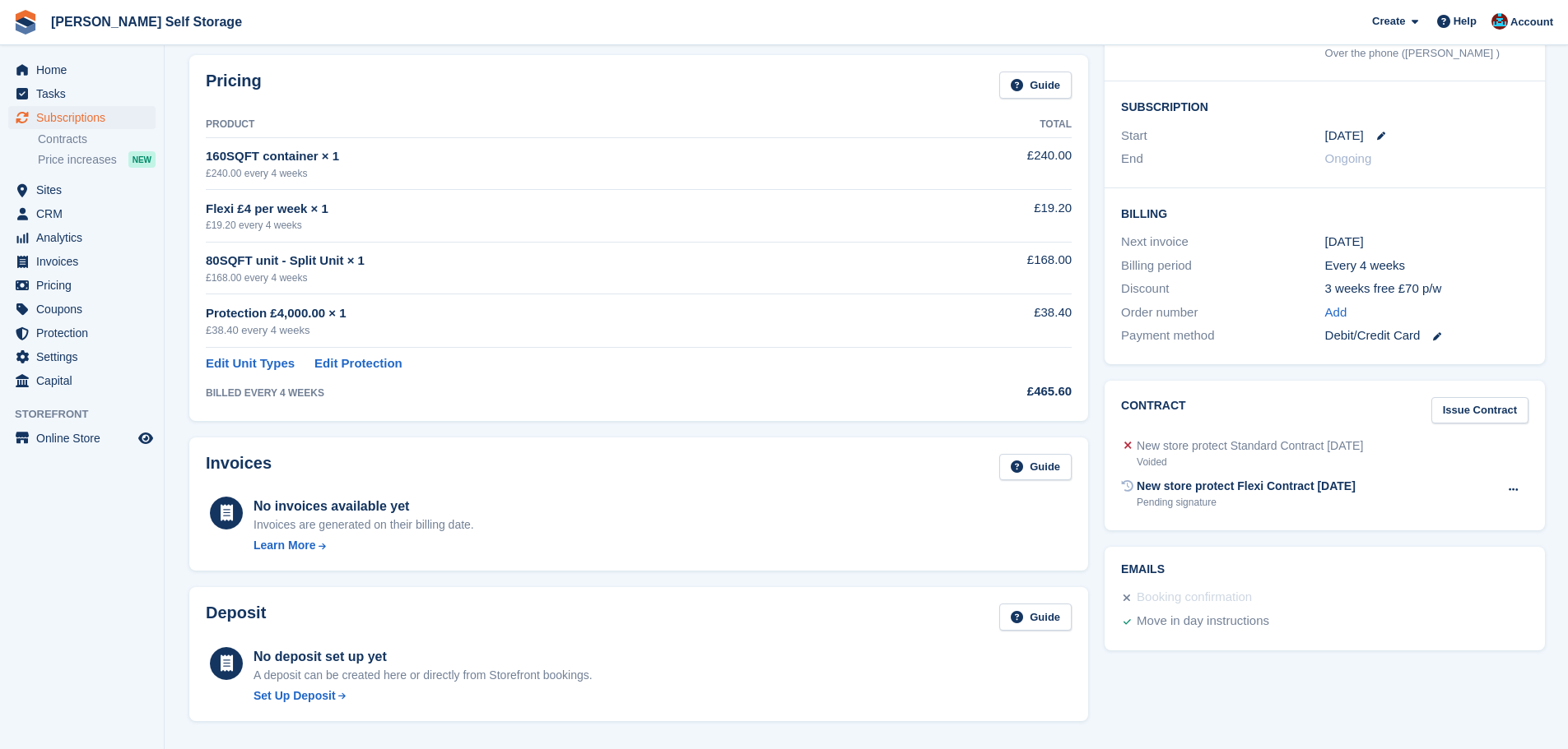
click at [507, 425] on div "Pricing Guide Product Total 160SQFT container × 1 £240.00 every 4 weeks £240.00…" at bounding box center [638, 237] width 915 height 382
click at [553, 419] on div "Pricing Guide Product Total 160SQFT container × 1 £240.00 every 4 weeks £240.00…" at bounding box center [638, 238] width 899 height 366
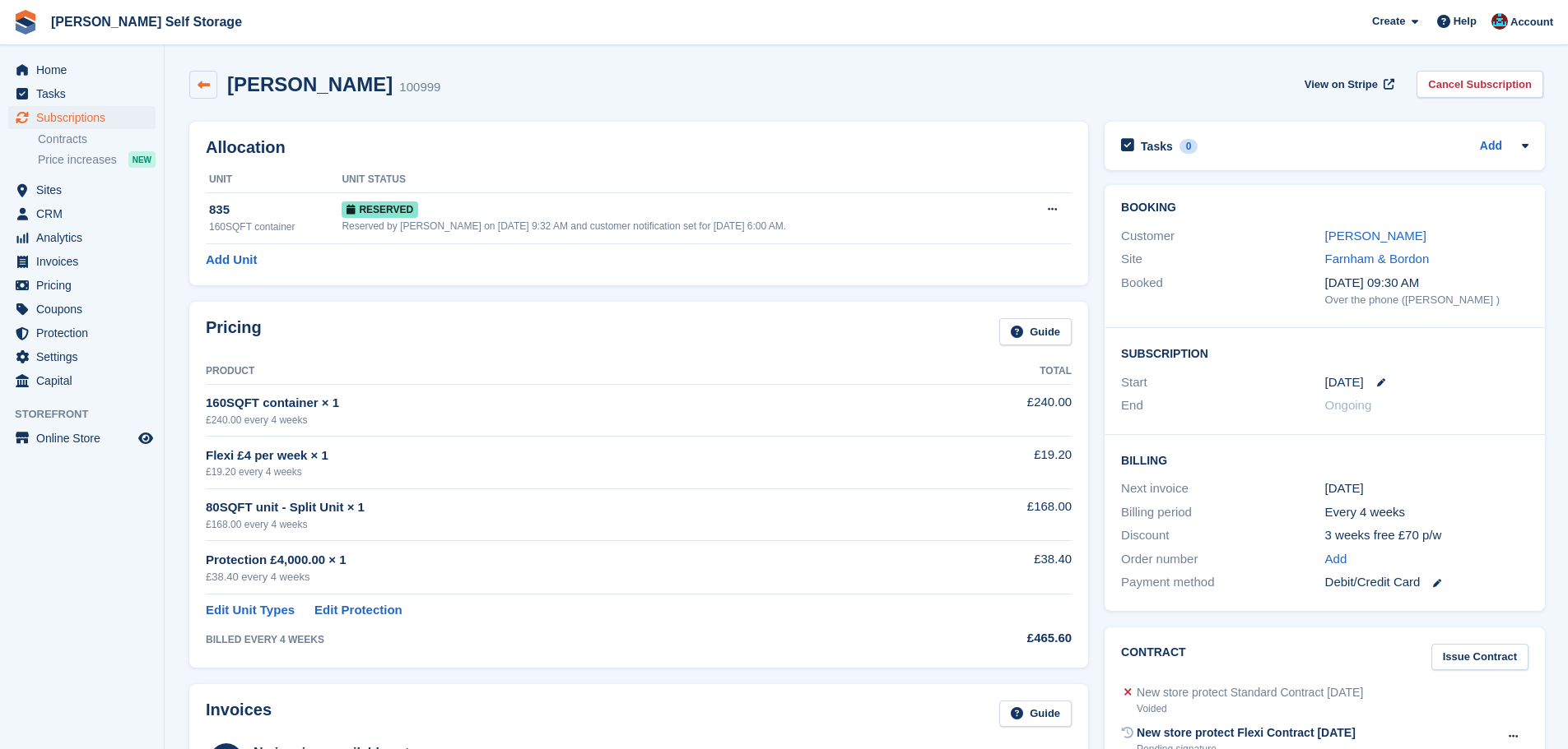
click at [207, 79] on icon at bounding box center [204, 85] width 13 height 13
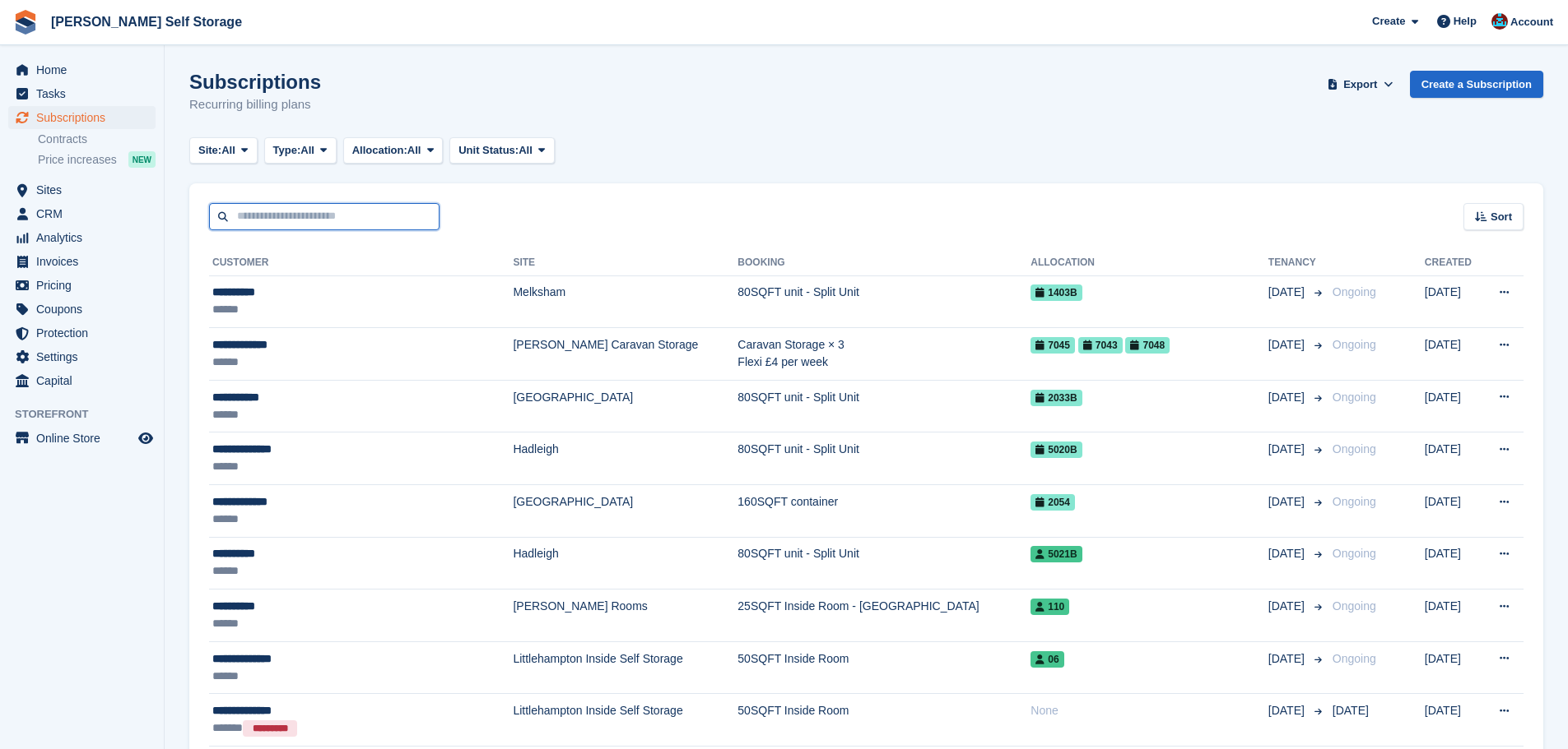
click at [310, 221] on input "text" at bounding box center [324, 217] width 230 height 27
click at [648, 219] on div "Sort Sort by Customer name Date created Move in date Move out date Created (old…" at bounding box center [866, 207] width 1354 height 47
drag, startPoint x: 748, startPoint y: 260, endPoint x: 878, endPoint y: 203, distance: 141.9
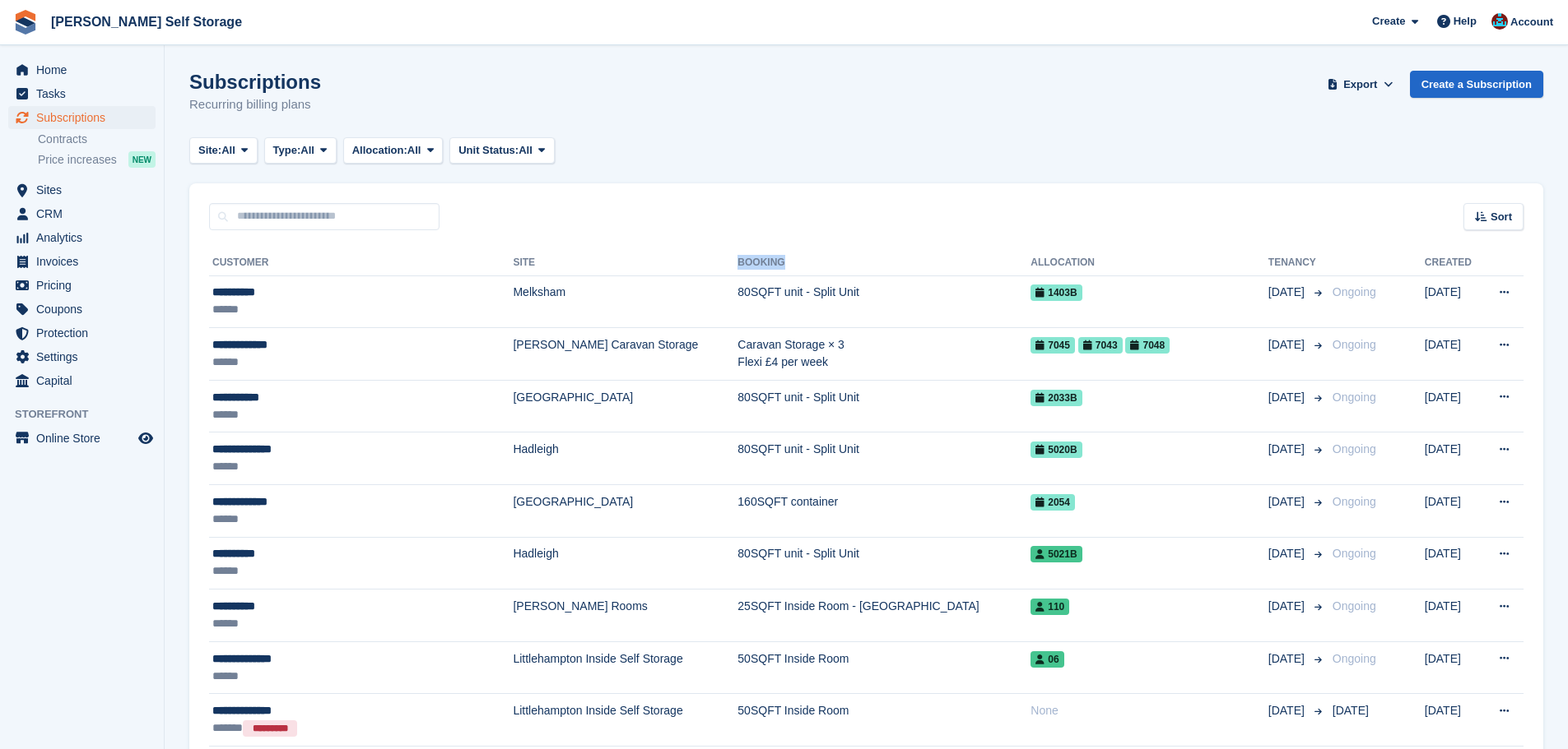
drag, startPoint x: 689, startPoint y: 262, endPoint x: 809, endPoint y: 222, distance: 126.5
click at [802, 263] on tr "Customer Site Booking Allocation Tenancy Created" at bounding box center [866, 263] width 1314 height 26
click at [805, 211] on div "Sort Sort by Customer name Date created Move in date Move out date Created (old…" at bounding box center [866, 207] width 1354 height 47
drag, startPoint x: 665, startPoint y: 248, endPoint x: 820, endPoint y: 248, distance: 155.0
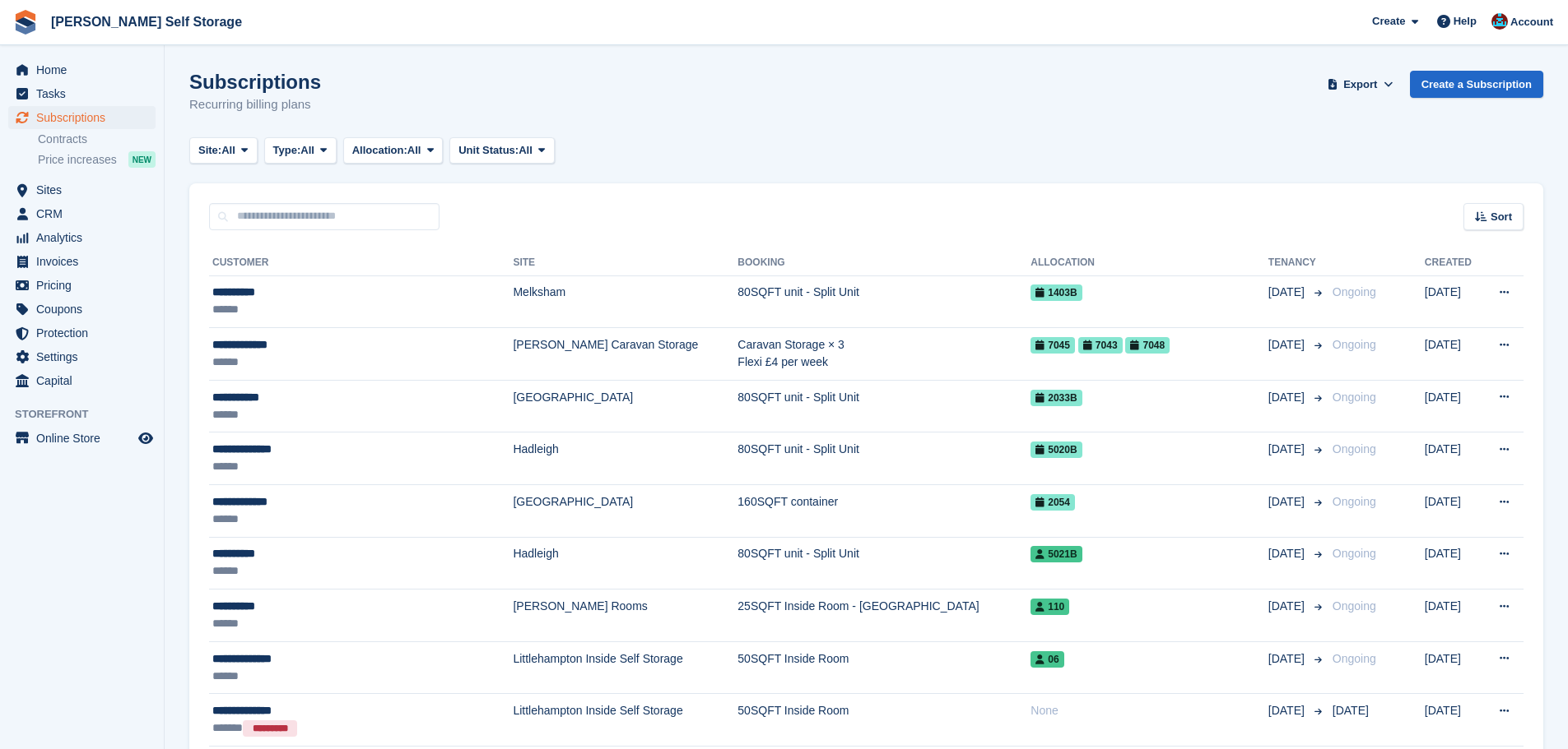
click at [808, 193] on div "Sort Sort by Customer name Date created Move in date Move out date Created (old…" at bounding box center [866, 207] width 1354 height 47
drag, startPoint x: 209, startPoint y: 264, endPoint x: 1433, endPoint y: 245, distance: 1224.1
click at [1480, 258] on tr "Customer Site Booking Allocation Tenancy Created" at bounding box center [866, 263] width 1314 height 26
click at [1283, 224] on div "Sort Sort by Customer name Date created Move in date Move out date Created (old…" at bounding box center [866, 207] width 1354 height 47
drag, startPoint x: 208, startPoint y: 254, endPoint x: 1479, endPoint y: 265, distance: 1271.0
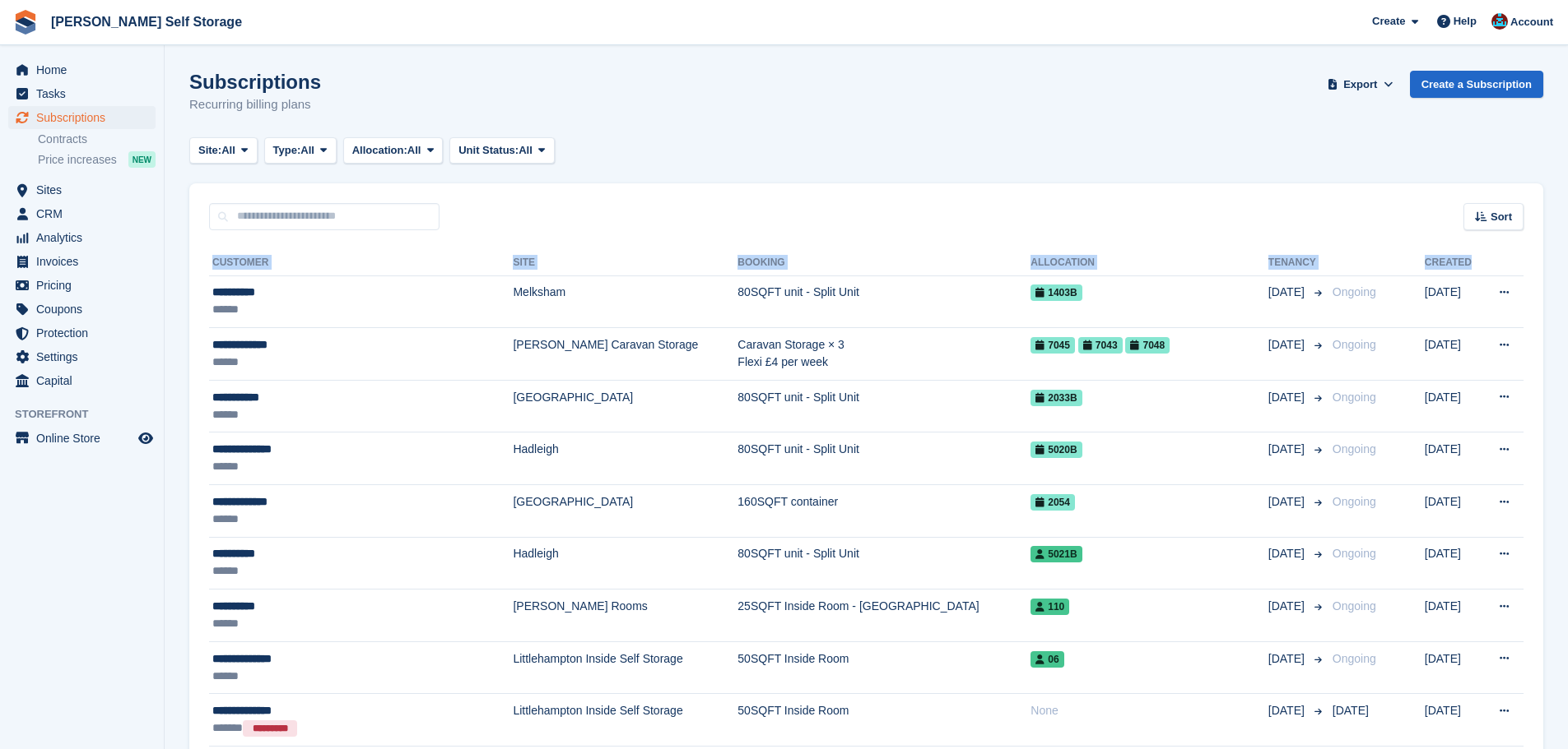
drag, startPoint x: 1277, startPoint y: 234, endPoint x: 1262, endPoint y: 233, distance: 15.0
drag, startPoint x: 1053, startPoint y: 266, endPoint x: 962, endPoint y: 259, distance: 91.3
click at [963, 260] on tr "Customer Site Booking Allocation Tenancy Created" at bounding box center [866, 263] width 1314 height 26
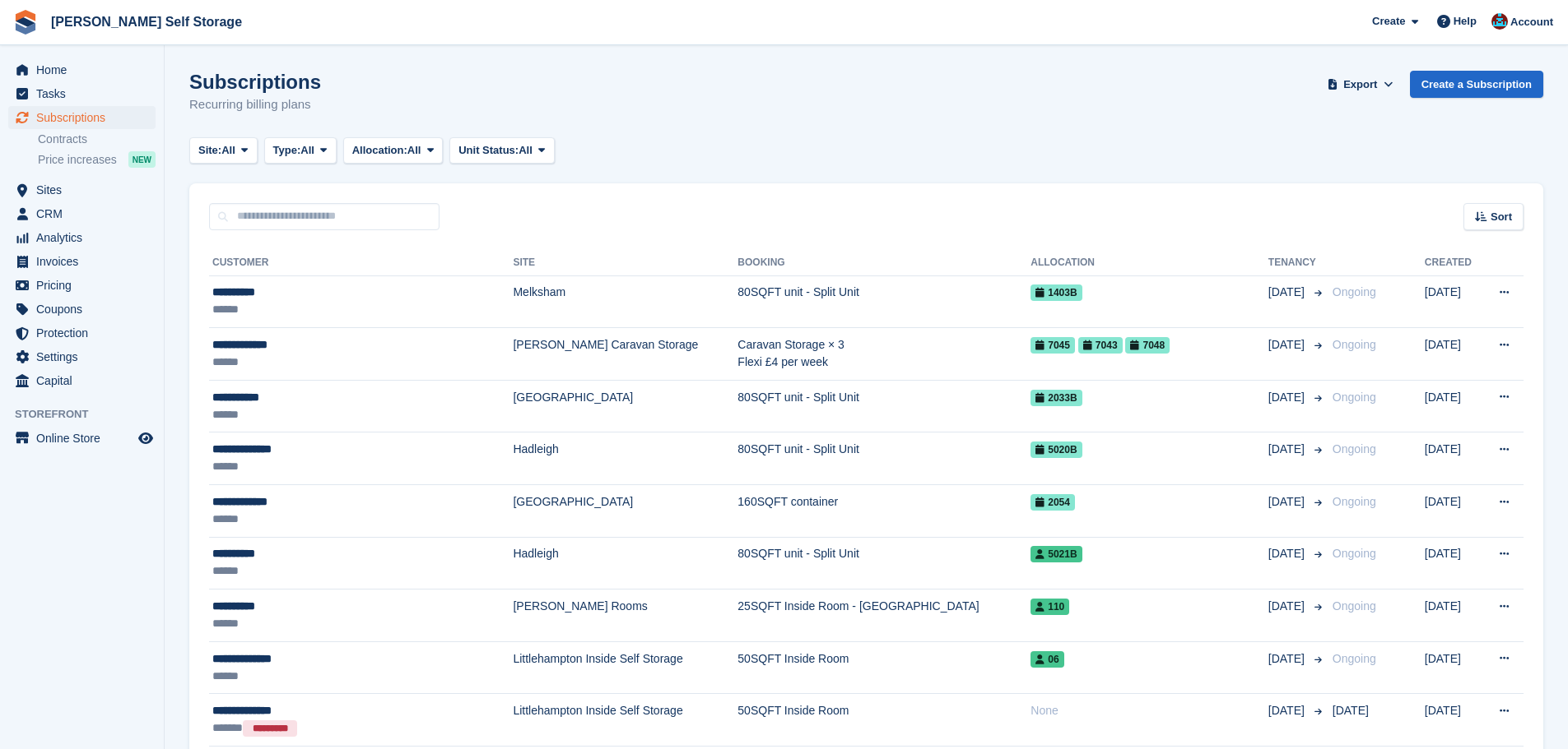
drag, startPoint x: 747, startPoint y: 263, endPoint x: 657, endPoint y: 244, distance: 92.0
click at [675, 263] on tr "Customer Site Booking Allocation Tenancy Created" at bounding box center [866, 263] width 1314 height 26
drag, startPoint x: 478, startPoint y: 263, endPoint x: 430, endPoint y: 264, distance: 48.0
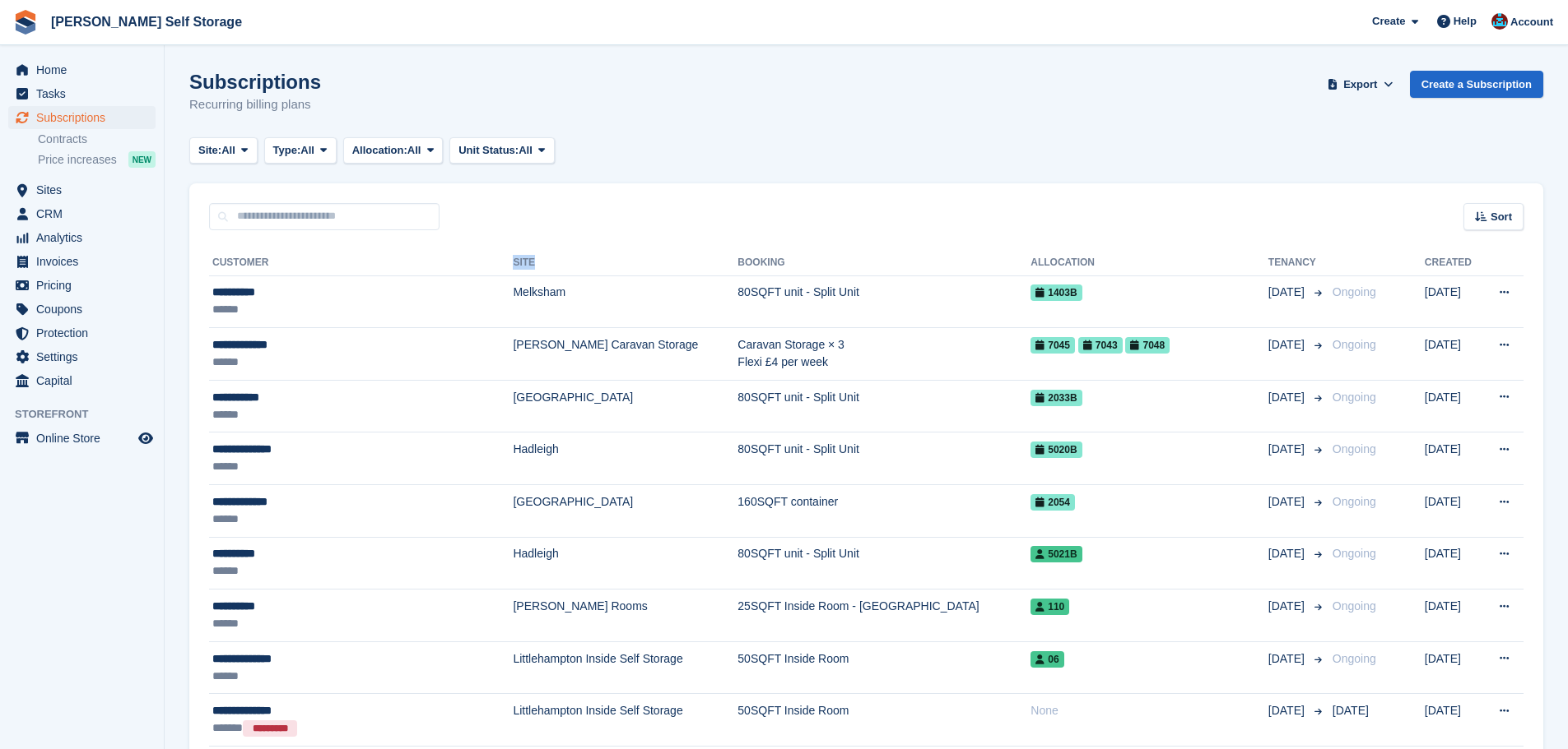
click at [430, 264] on tr "Customer Site Booking Allocation Tenancy Created" at bounding box center [866, 263] width 1314 height 26
drag, startPoint x: 417, startPoint y: 257, endPoint x: 408, endPoint y: 256, distance: 9.1
click at [417, 256] on th "Customer" at bounding box center [360, 263] width 304 height 26
drag, startPoint x: 210, startPoint y: 262, endPoint x: 1483, endPoint y: 263, distance: 1273.0
click at [1483, 263] on tr "Customer Site Booking Allocation Tenancy Created" at bounding box center [866, 263] width 1314 height 26
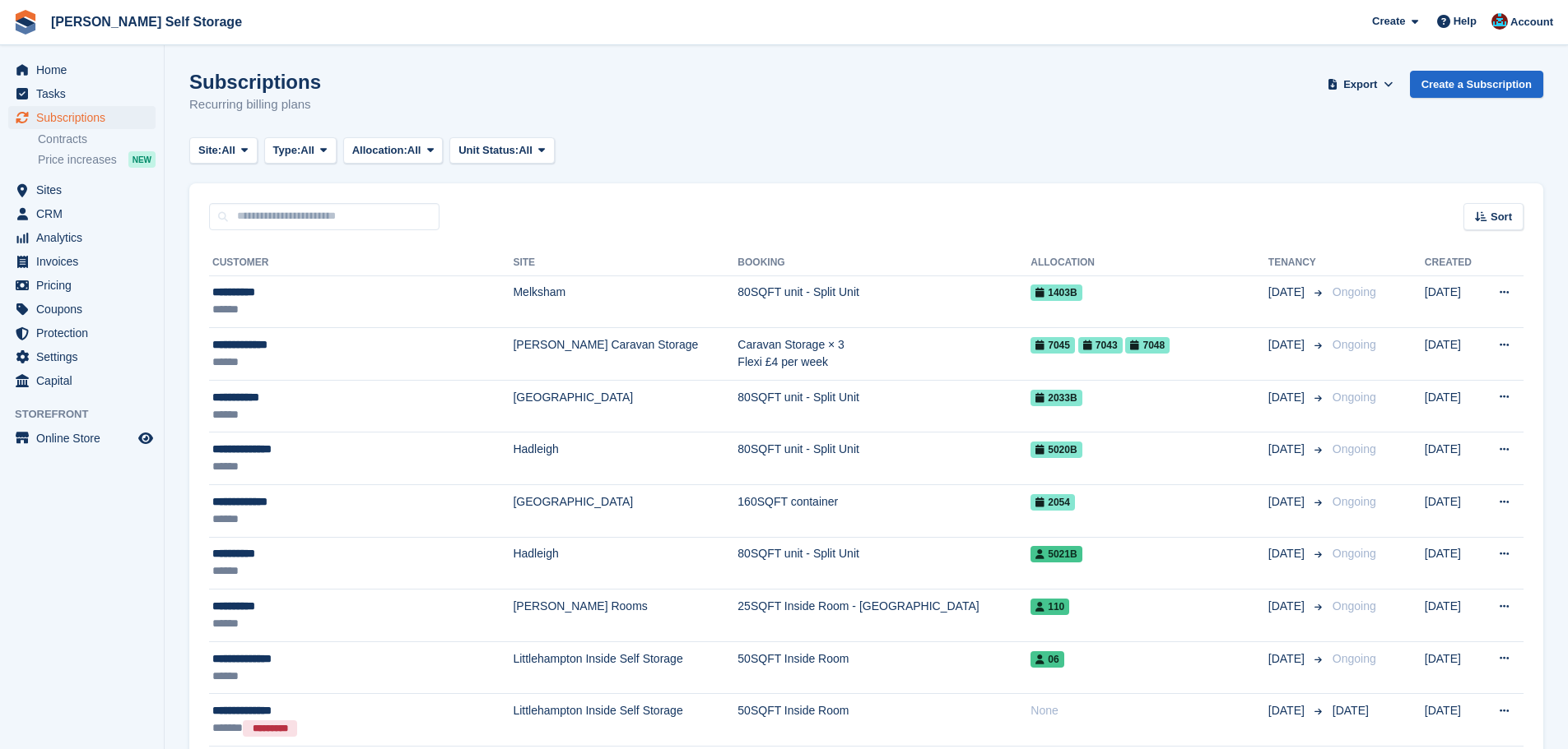
click at [1084, 220] on div "Sort Sort by Customer name Date created Move in date Move out date Created (old…" at bounding box center [866, 207] width 1354 height 47
drag, startPoint x: 794, startPoint y: 251, endPoint x: 852, endPoint y: 240, distance: 59.0
click at [854, 219] on div "Sort Sort by Customer name Date created Move in date Move out date Created (old…" at bounding box center [866, 207] width 1354 height 47
drag, startPoint x: 706, startPoint y: 256, endPoint x: 802, endPoint y: 245, distance: 96.6
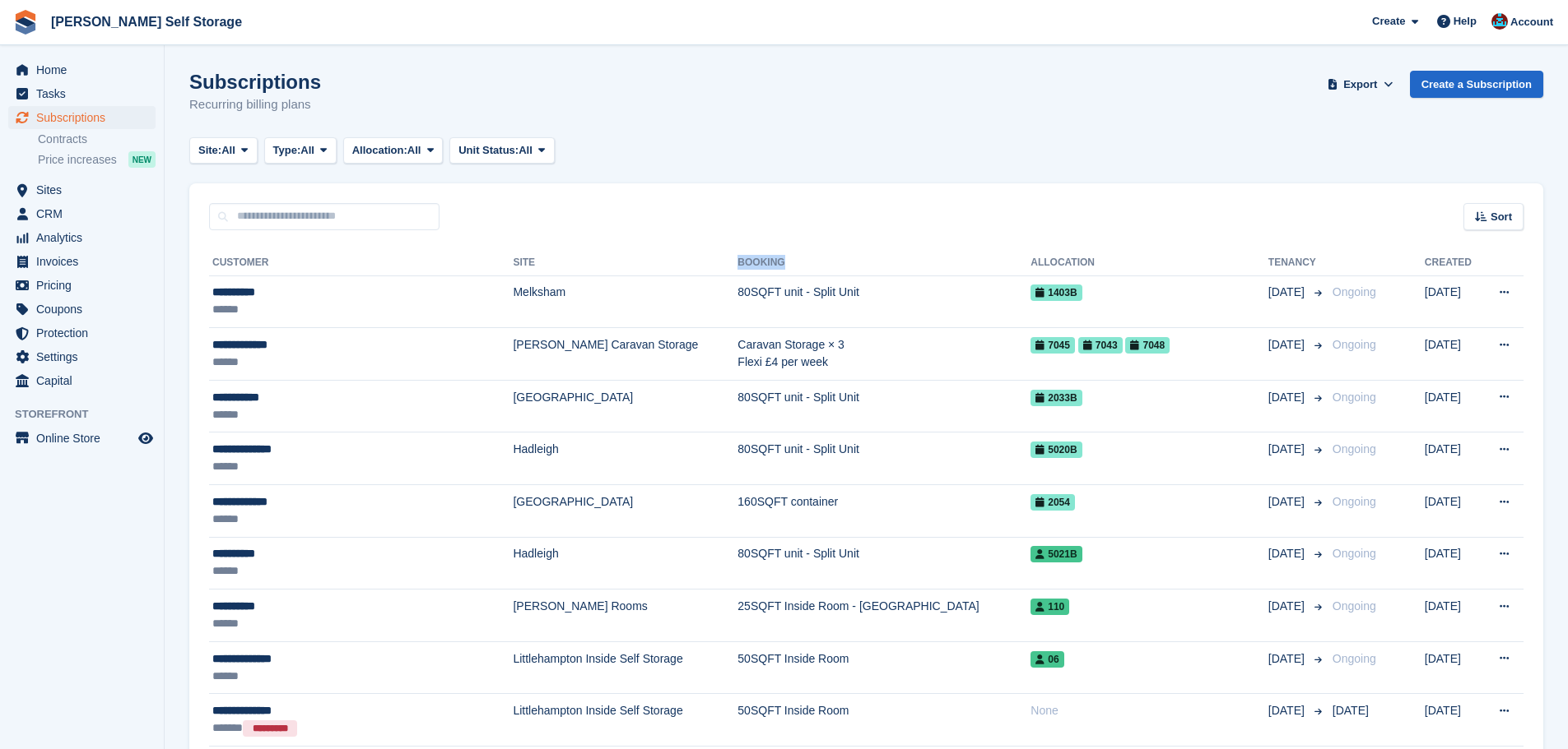
click at [800, 216] on div "Sort Sort by Customer name Date created Move in date Move out date Created (old…" at bounding box center [866, 207] width 1354 height 47
drag, startPoint x: 700, startPoint y: 260, endPoint x: 759, endPoint y: 260, distance: 59.0
click at [759, 260] on tr "Customer Site Booking Allocation Tenancy Created" at bounding box center [866, 263] width 1314 height 26
click at [751, 220] on div "Sort Sort by Customer name Date created Move in date Move out date Created (old…" at bounding box center [866, 207] width 1354 height 47
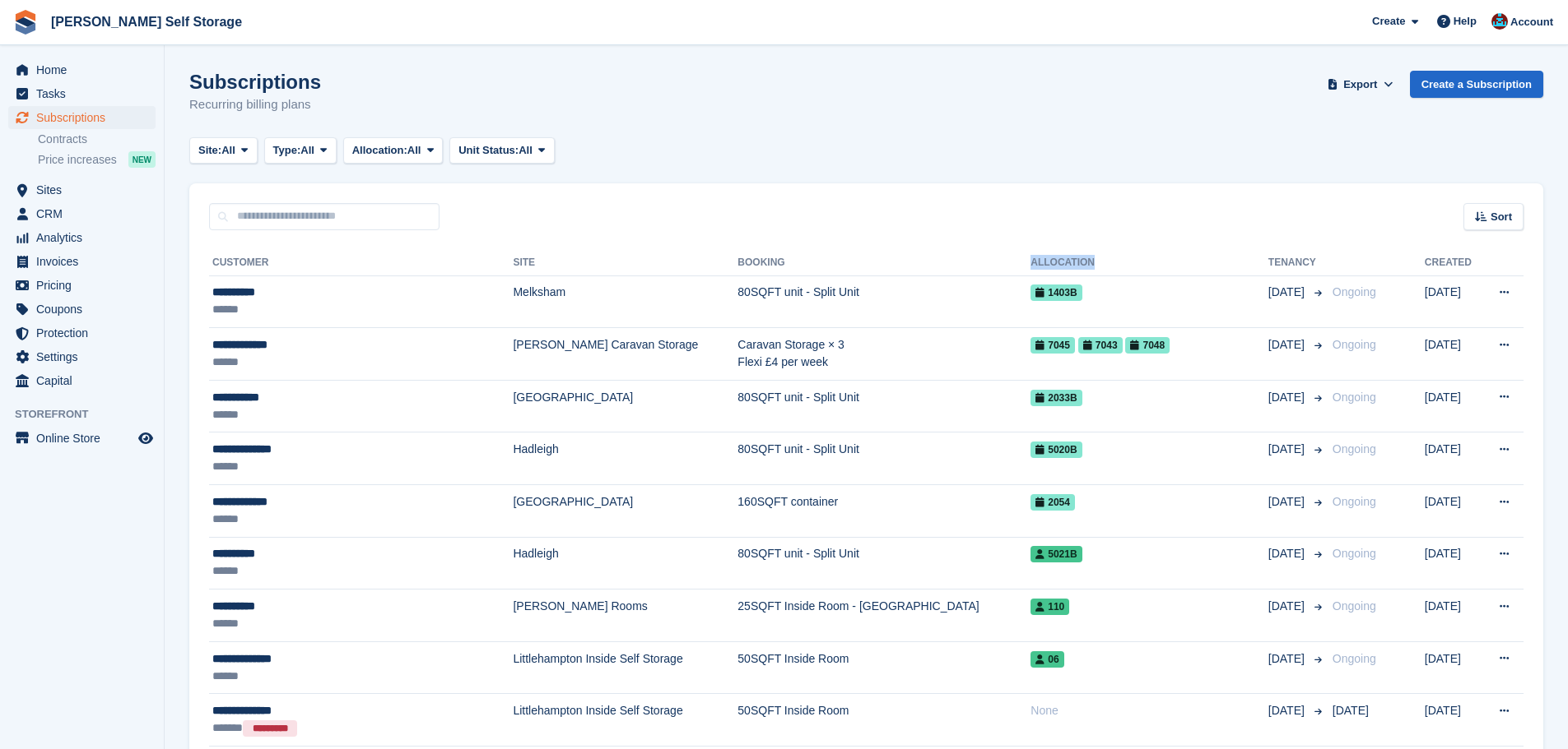
drag, startPoint x: 974, startPoint y: 265, endPoint x: 1039, endPoint y: 231, distance: 73.4
click at [1061, 266] on tr "Customer Site Booking Allocation Tenancy Created" at bounding box center [866, 263] width 1314 height 26
click at [982, 202] on div "Sort Sort by Customer name Date created Move in date Move out date Created (old…" at bounding box center [866, 207] width 1354 height 47
drag, startPoint x: 689, startPoint y: 256, endPoint x: 789, endPoint y: 253, distance: 100.0
click at [788, 255] on tr "Customer Site Booking Allocation Tenancy Created" at bounding box center [866, 263] width 1314 height 26
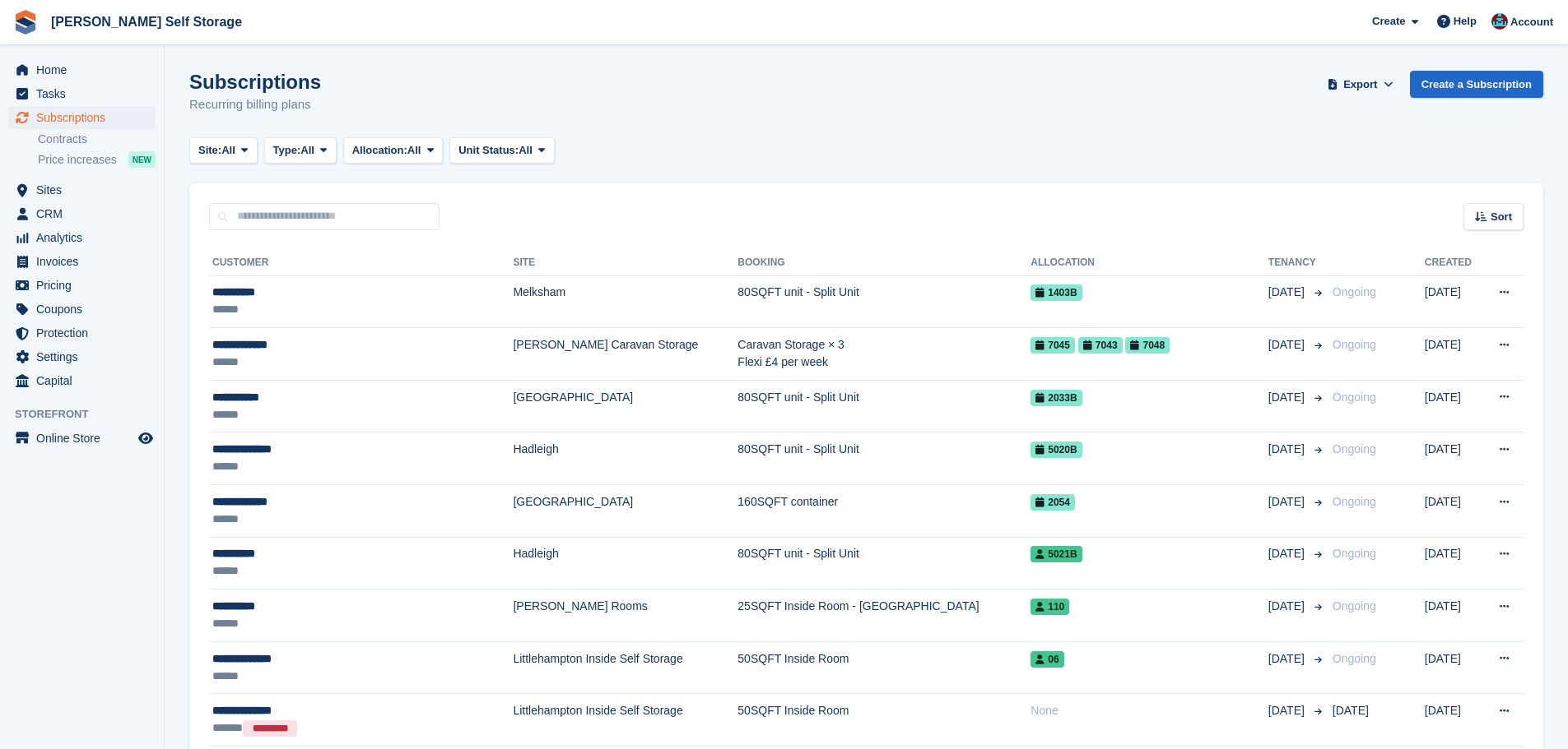
click at [779, 226] on div "Sort Sort by Customer name Date created Move in date Move out date Created (old…" at bounding box center [866, 207] width 1354 height 47
drag, startPoint x: 455, startPoint y: 263, endPoint x: 521, endPoint y: 241, distance: 69.6
click at [496, 261] on tr "Customer Site Booking Allocation Tenancy Created" at bounding box center [866, 263] width 1314 height 26
click at [526, 221] on div "Sort Sort by Customer name Date created Move in date Move out date Created (old…" at bounding box center [866, 207] width 1354 height 47
drag, startPoint x: 207, startPoint y: 258, endPoint x: 262, endPoint y: 261, distance: 55.1
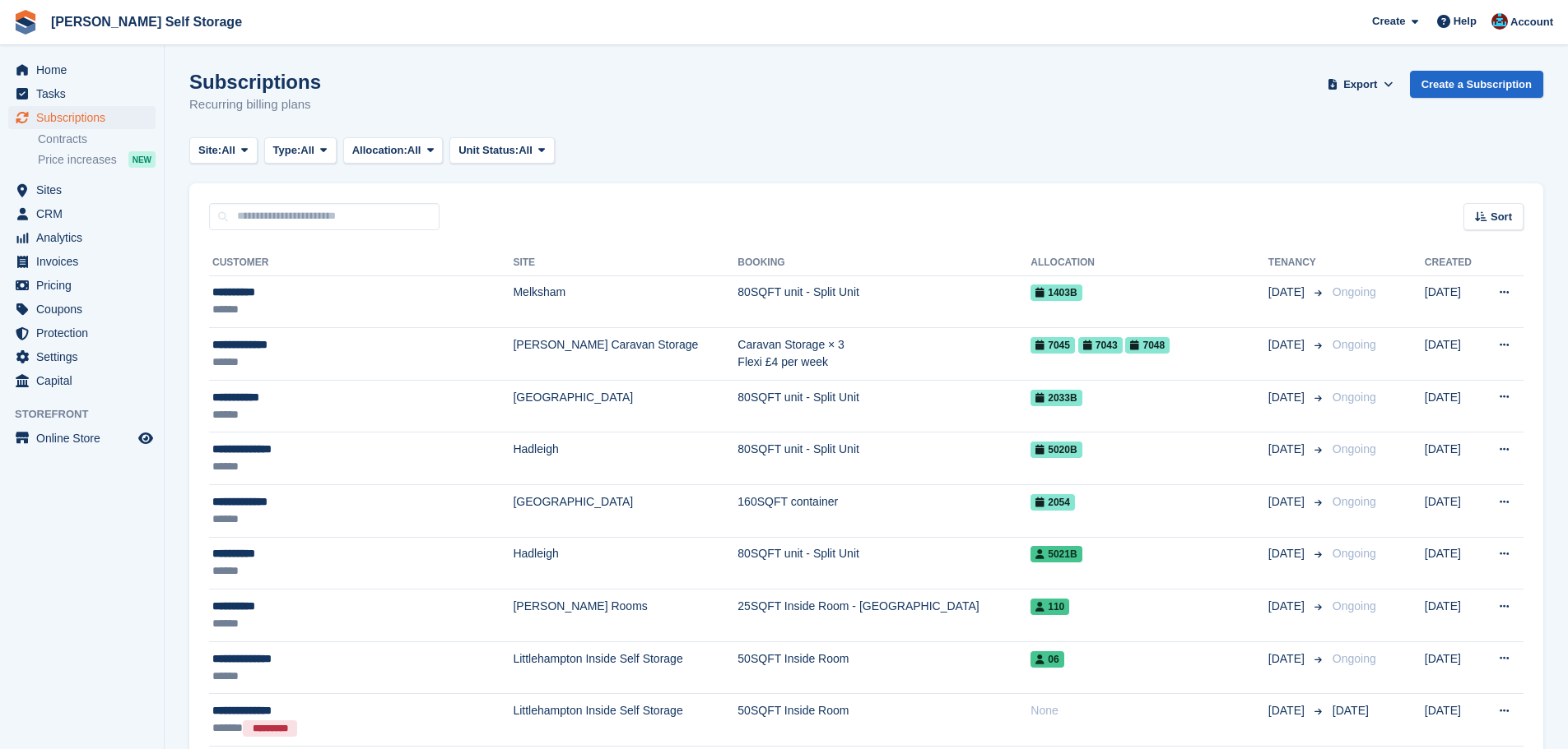
click at [649, 207] on div "Sort Sort by Customer name Date created Move in date Move out date Created (old…" at bounding box center [866, 207] width 1354 height 47
click at [64, 181] on span "Sites" at bounding box center [85, 190] width 99 height 23
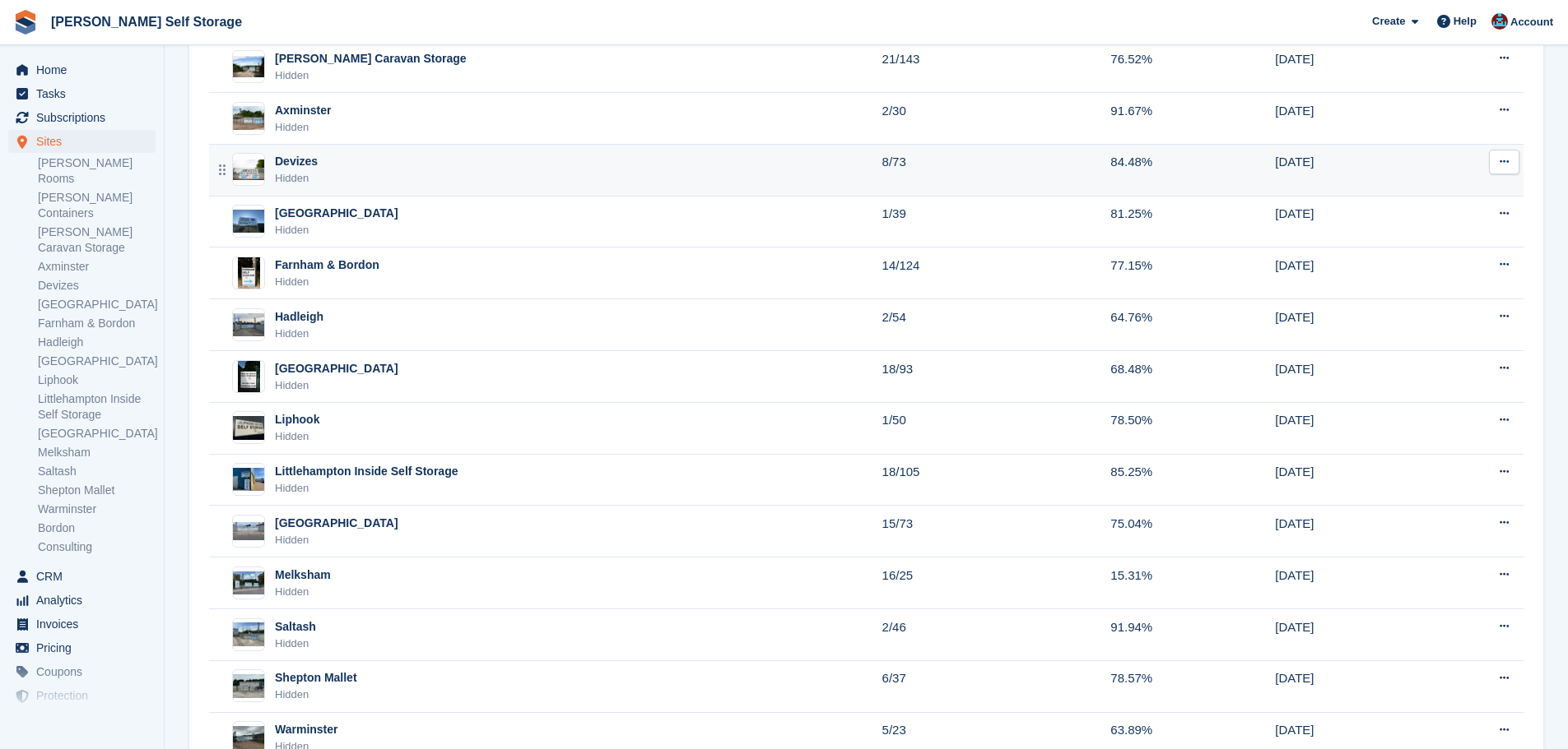
scroll to position [246, 0]
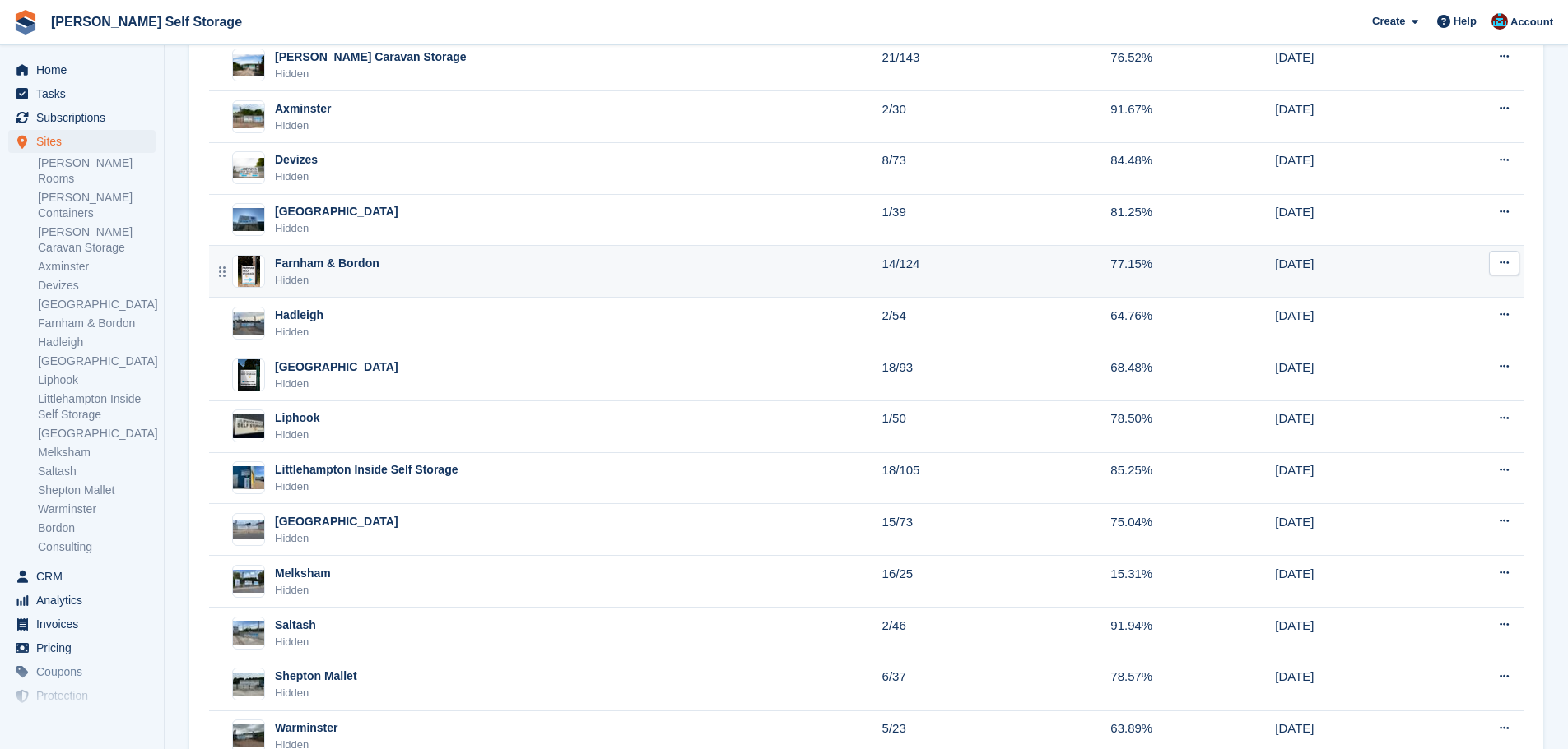
click at [359, 272] on div "Hidden" at bounding box center [327, 280] width 105 height 16
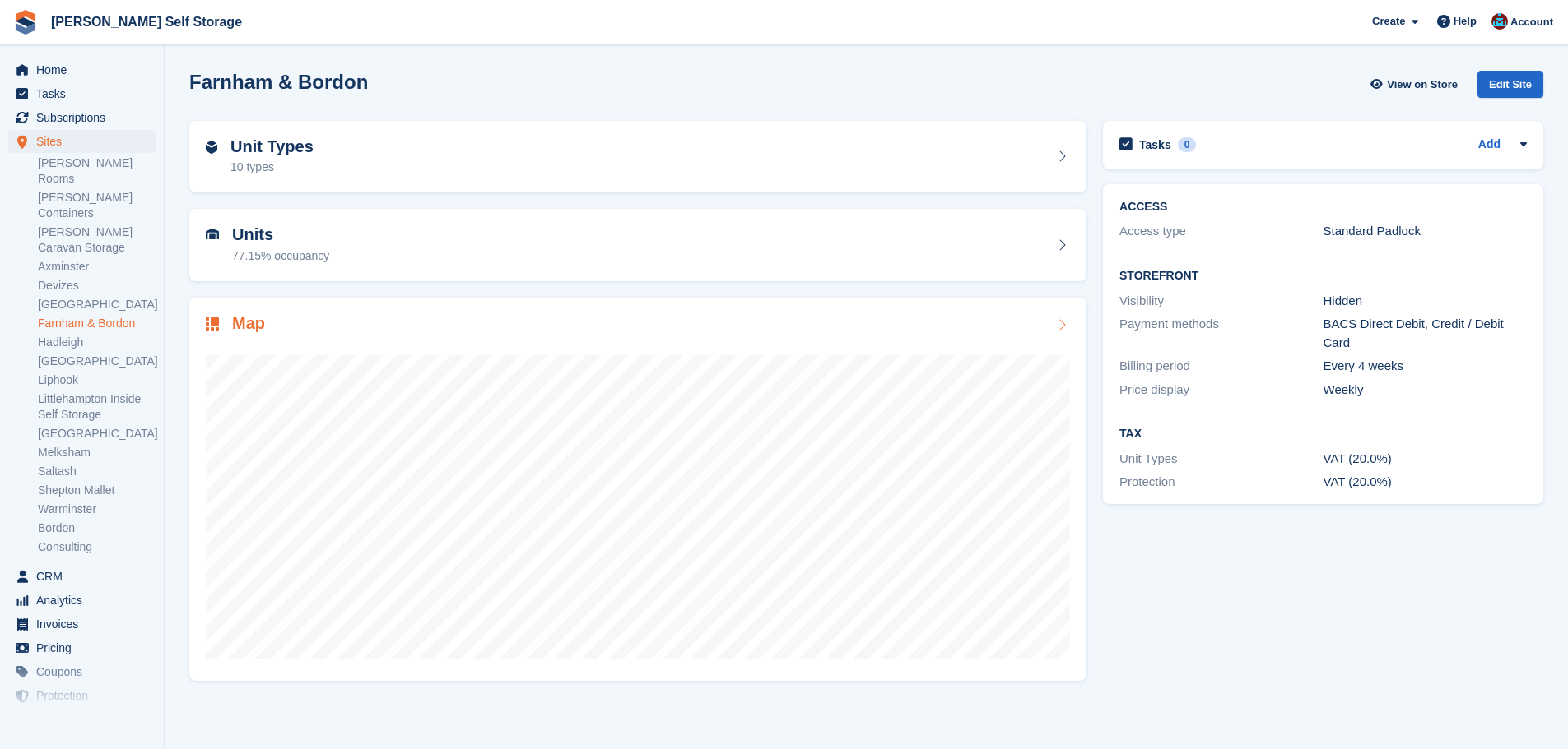
click at [270, 328] on div "Map" at bounding box center [638, 325] width 864 height 22
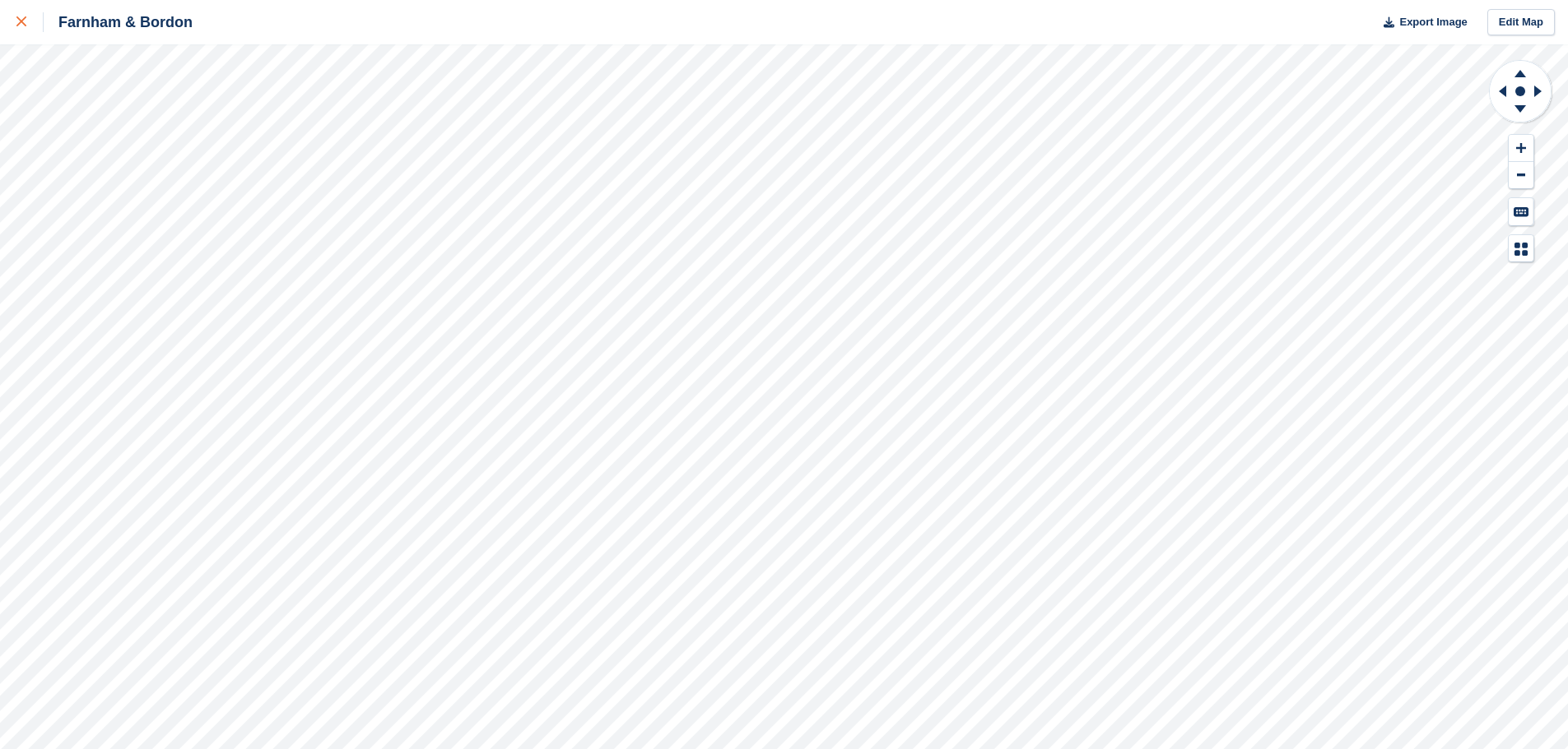
click at [25, 26] on icon at bounding box center [21, 21] width 10 height 10
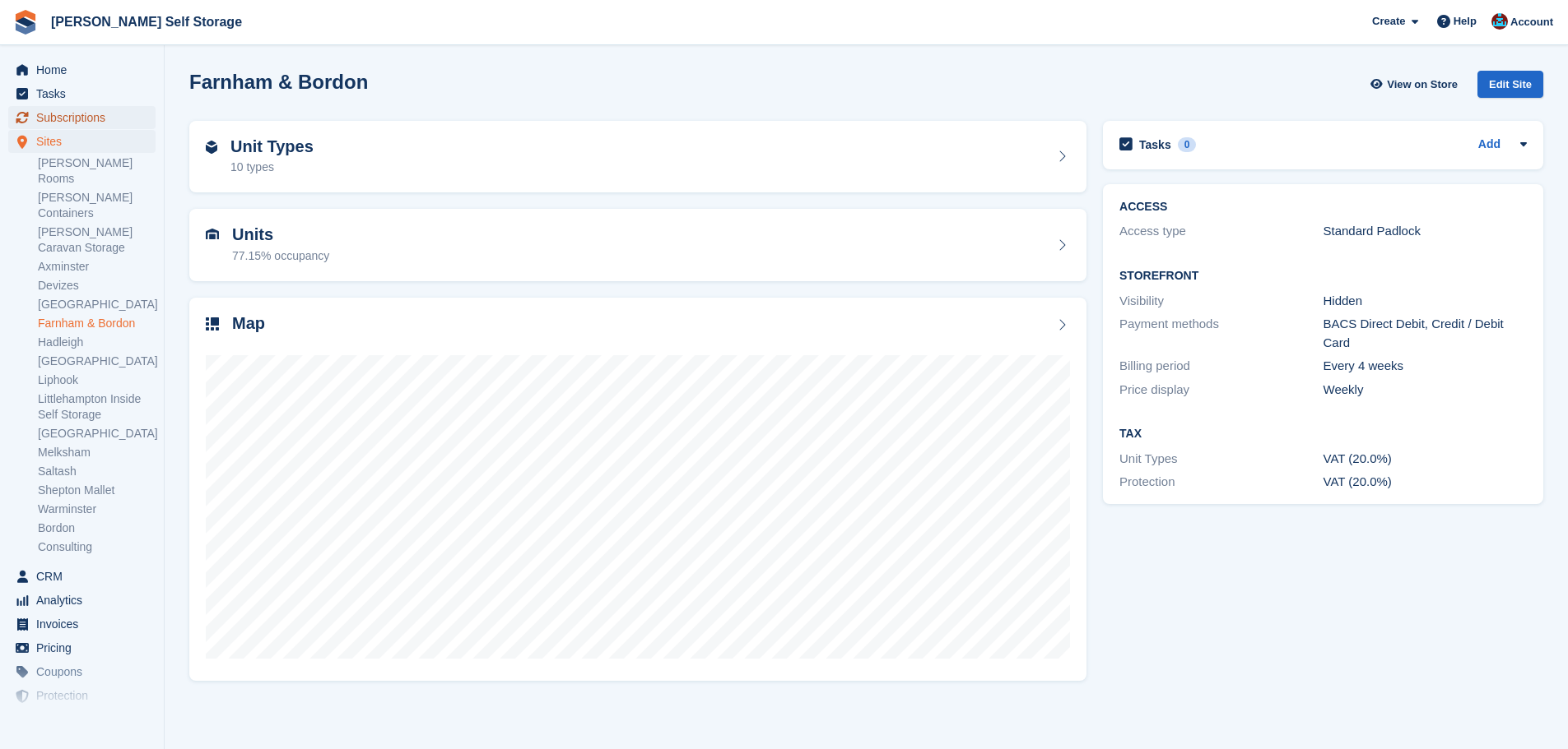
click at [103, 118] on span "Subscriptions" at bounding box center [85, 117] width 99 height 23
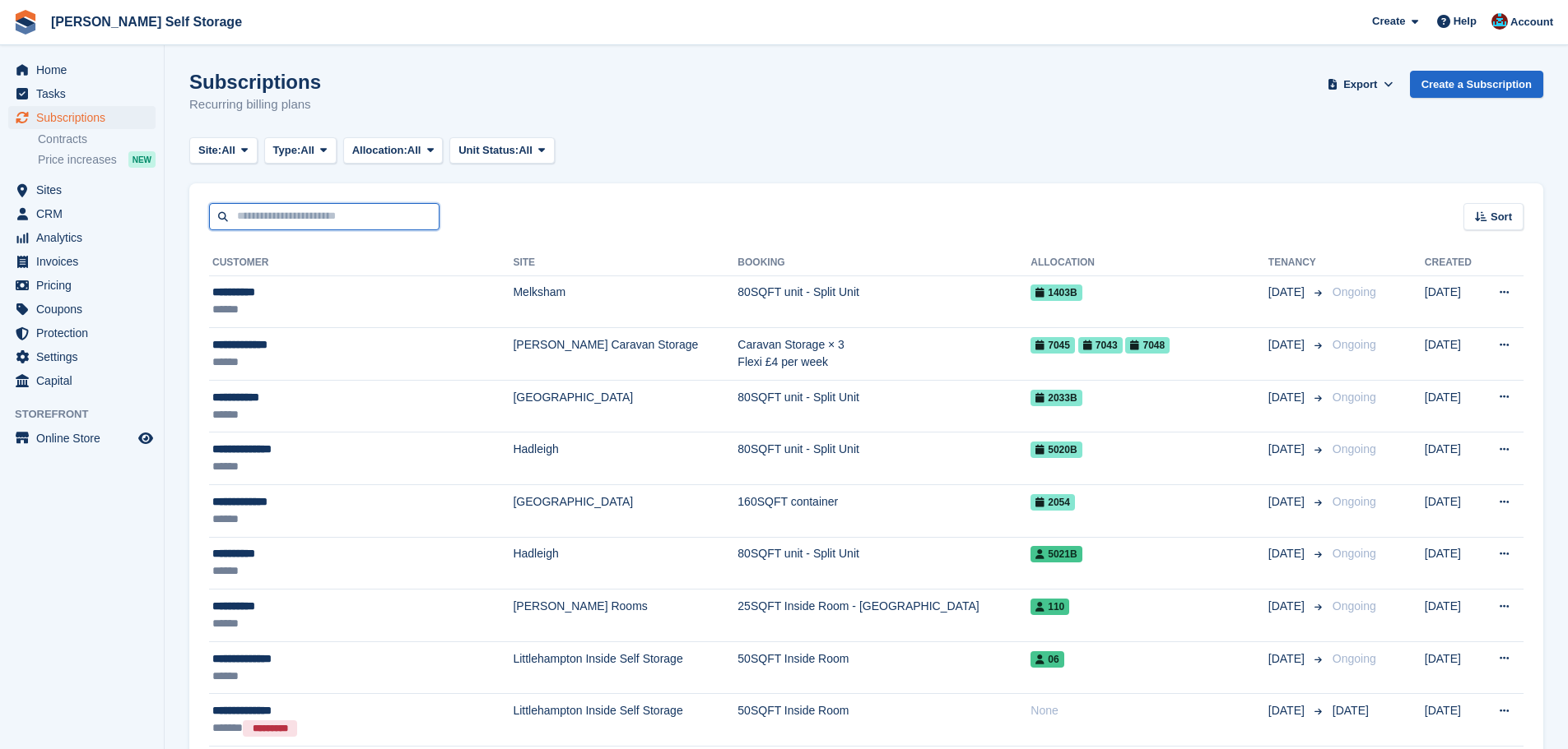
drag, startPoint x: 0, startPoint y: 0, endPoint x: 351, endPoint y: 217, distance: 412.7
click at [349, 217] on input "text" at bounding box center [324, 217] width 230 height 27
type input "***"
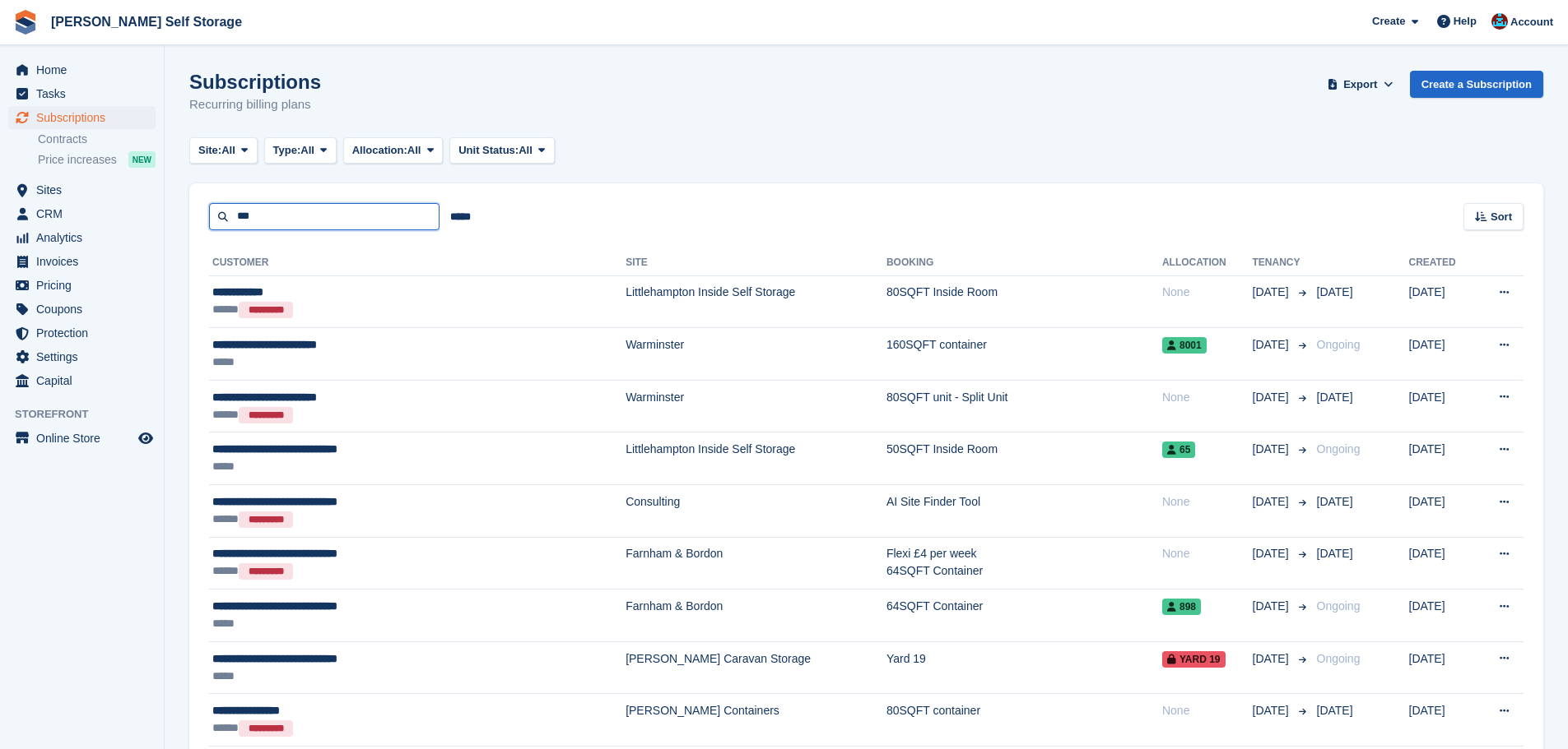
click at [324, 206] on input "***" at bounding box center [324, 217] width 230 height 27
click at [451, 220] on input "*****" at bounding box center [460, 217] width 42 height 27
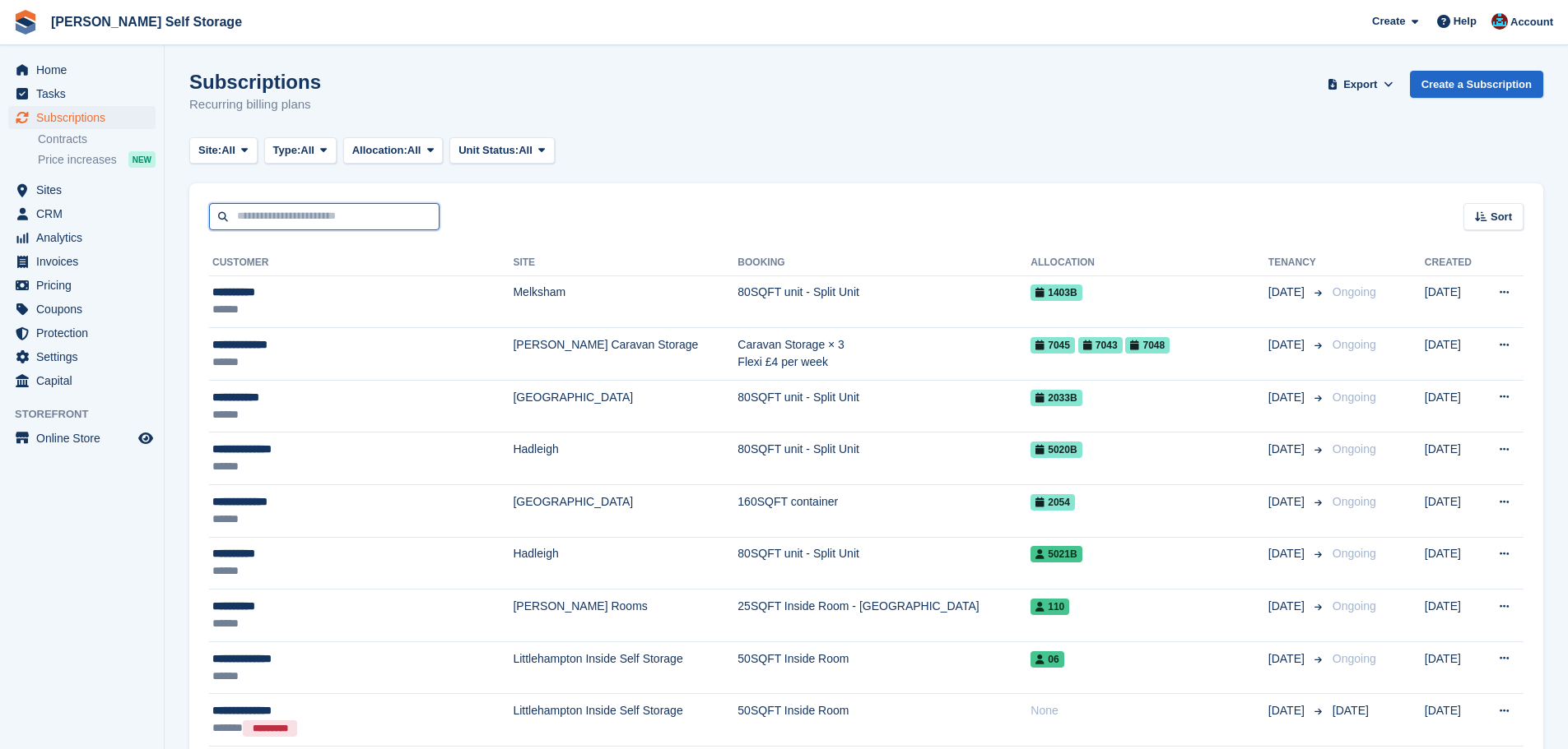
click at [337, 214] on input "text" at bounding box center [324, 217] width 230 height 27
type input "*******"
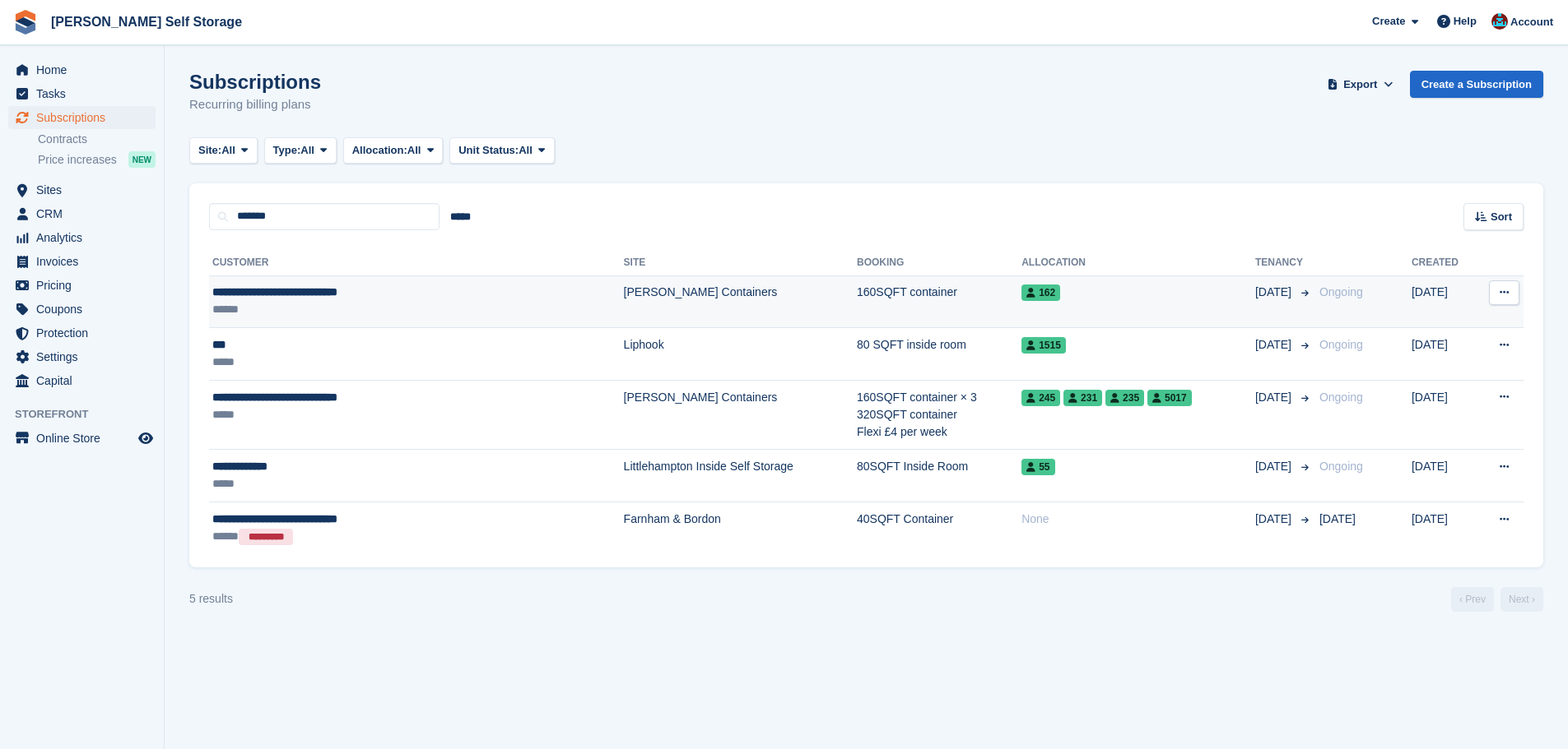
click at [455, 293] on div "**********" at bounding box center [361, 292] width 298 height 17
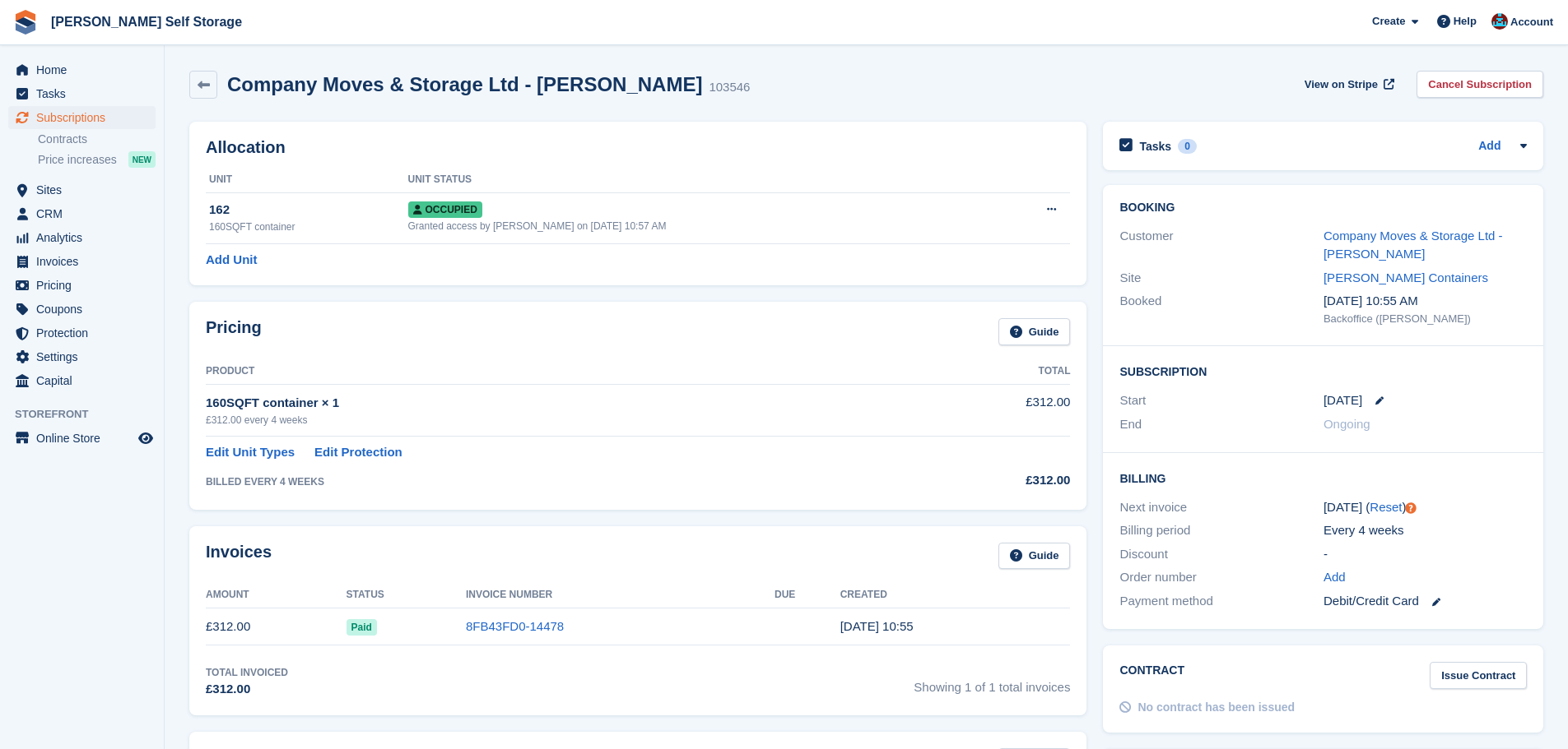
click at [487, 287] on div "Allocation Unit Unit Status 162 160SQFT container Occupied Granted access by Je…" at bounding box center [637, 203] width 914 height 180
click at [571, 285] on div "Allocation Unit Unit Status 162 160SQFT container Occupied Granted access by Je…" at bounding box center [637, 203] width 897 height 164
click at [1379, 237] on link "Company Moves & Storage Ltd - [PERSON_NAME]" at bounding box center [1413, 245] width 179 height 33
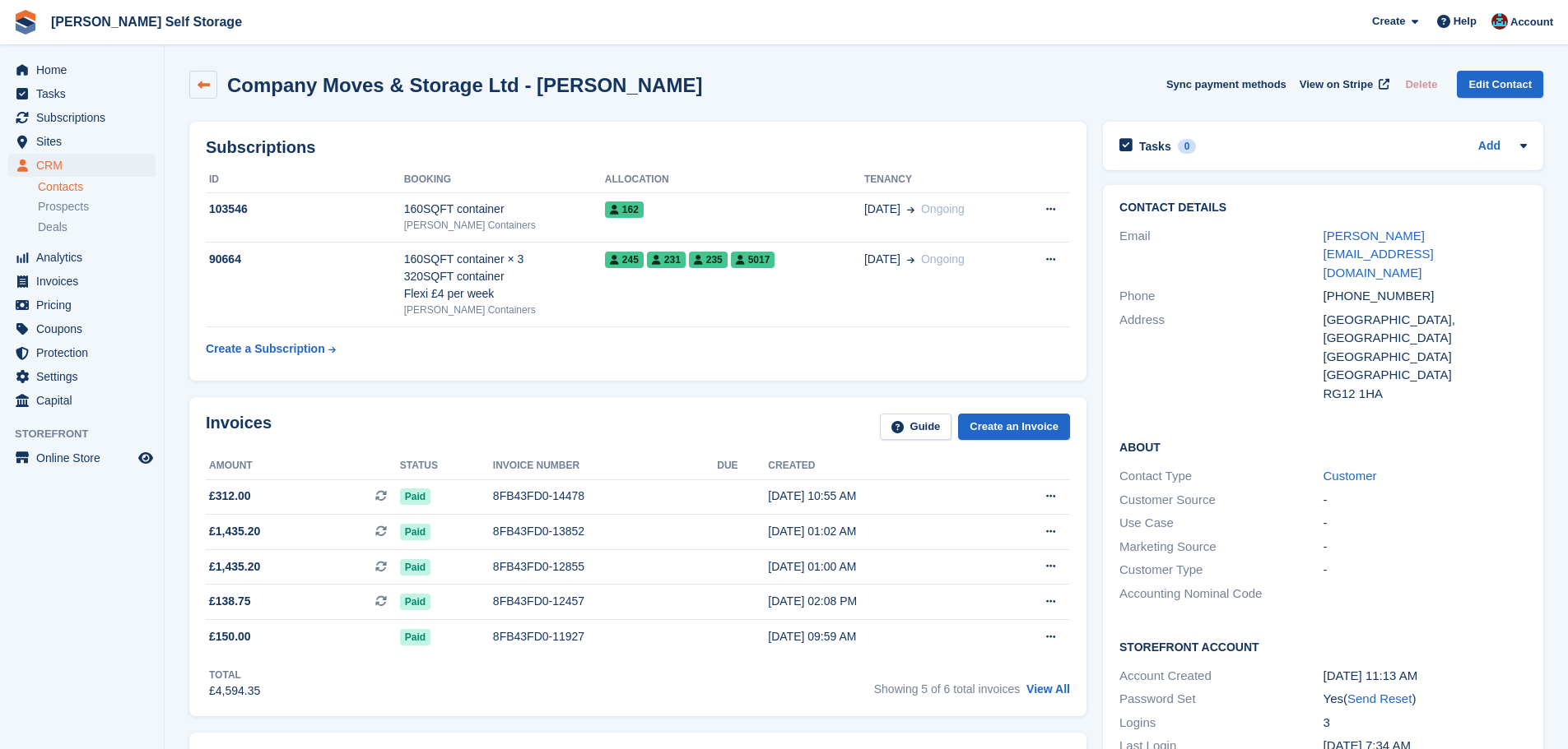
click at [204, 84] on icon at bounding box center [204, 85] width 13 height 13
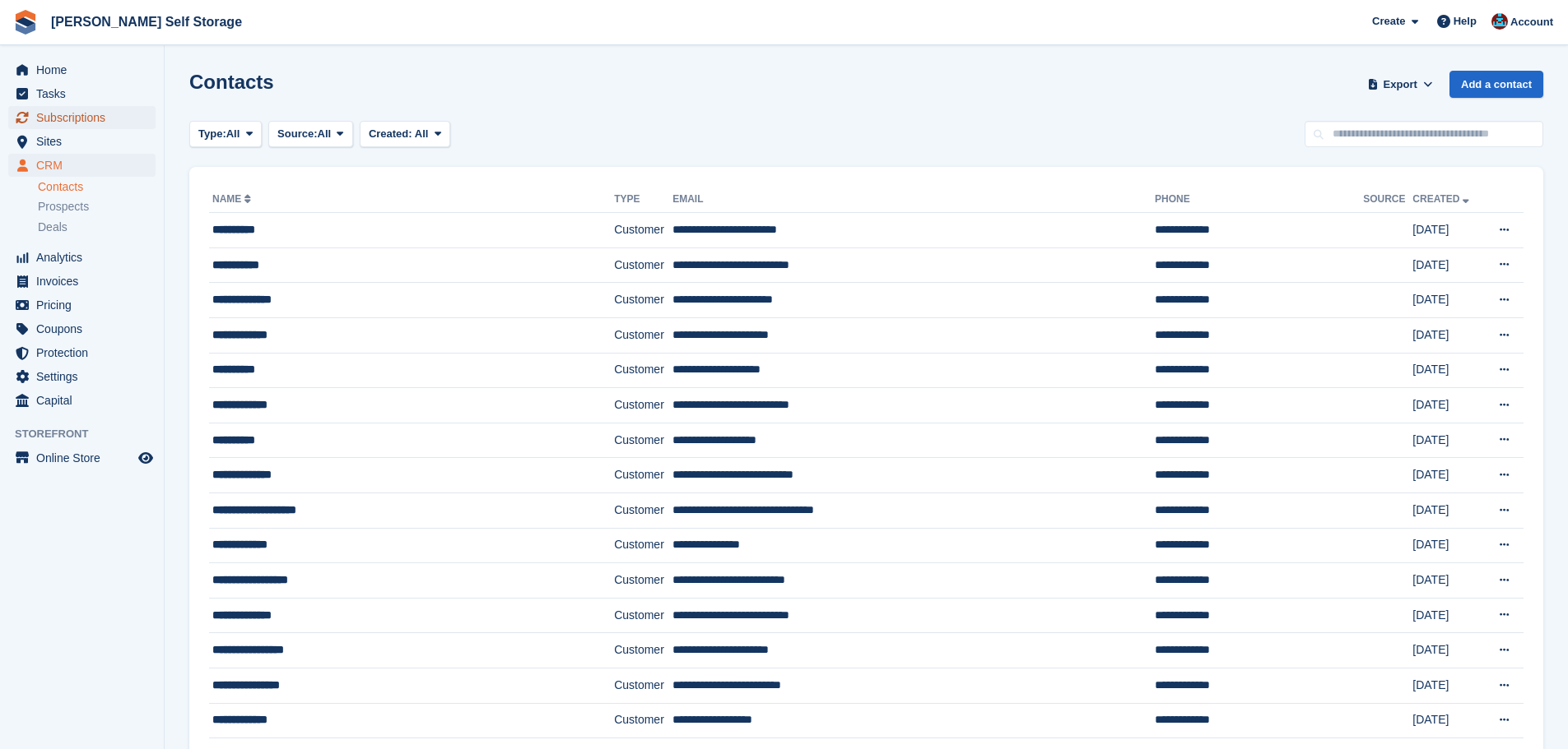
click at [96, 106] on span "Subscriptions" at bounding box center [85, 117] width 99 height 23
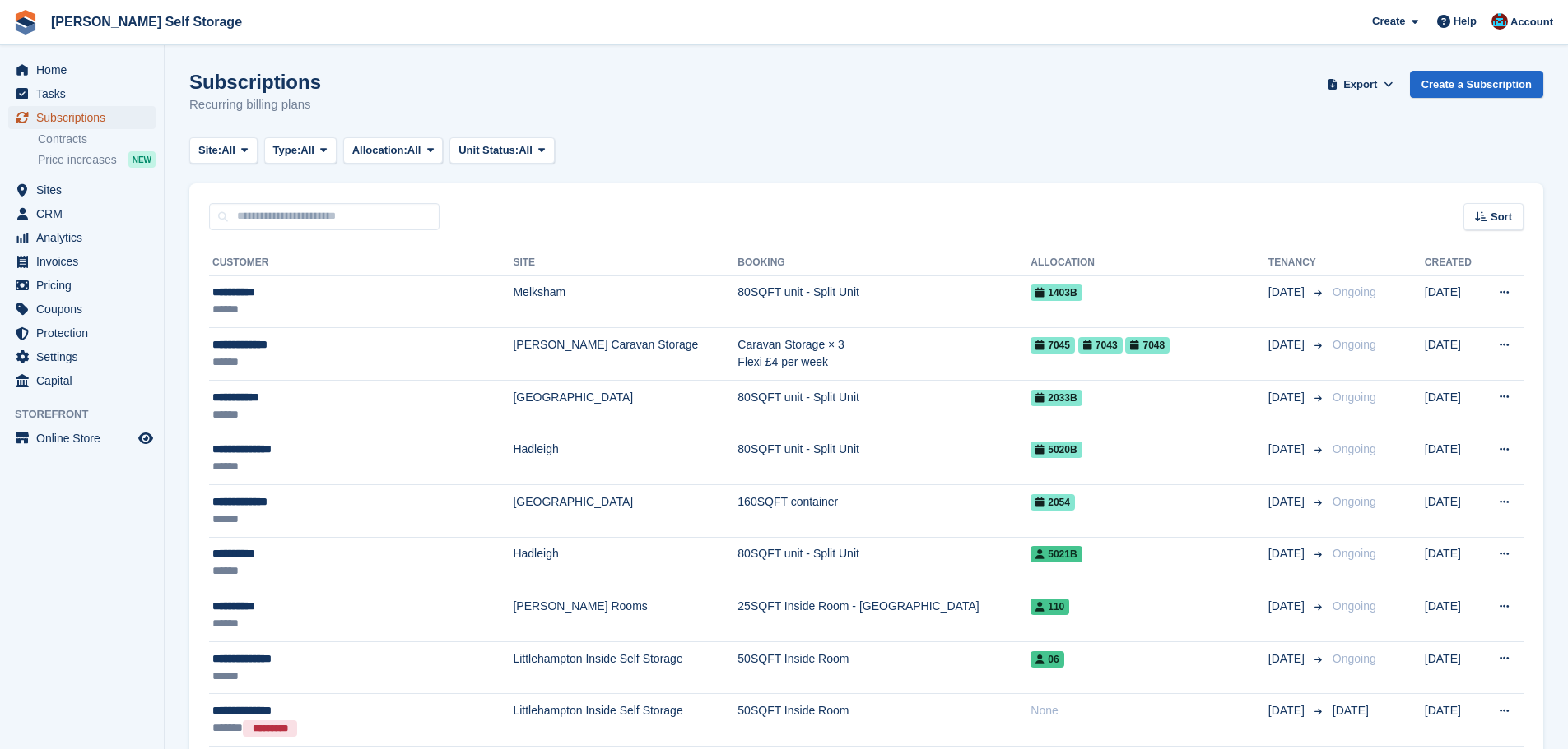
click at [97, 118] on span "Subscriptions" at bounding box center [85, 117] width 99 height 23
click at [265, 216] on input "text" at bounding box center [324, 217] width 230 height 27
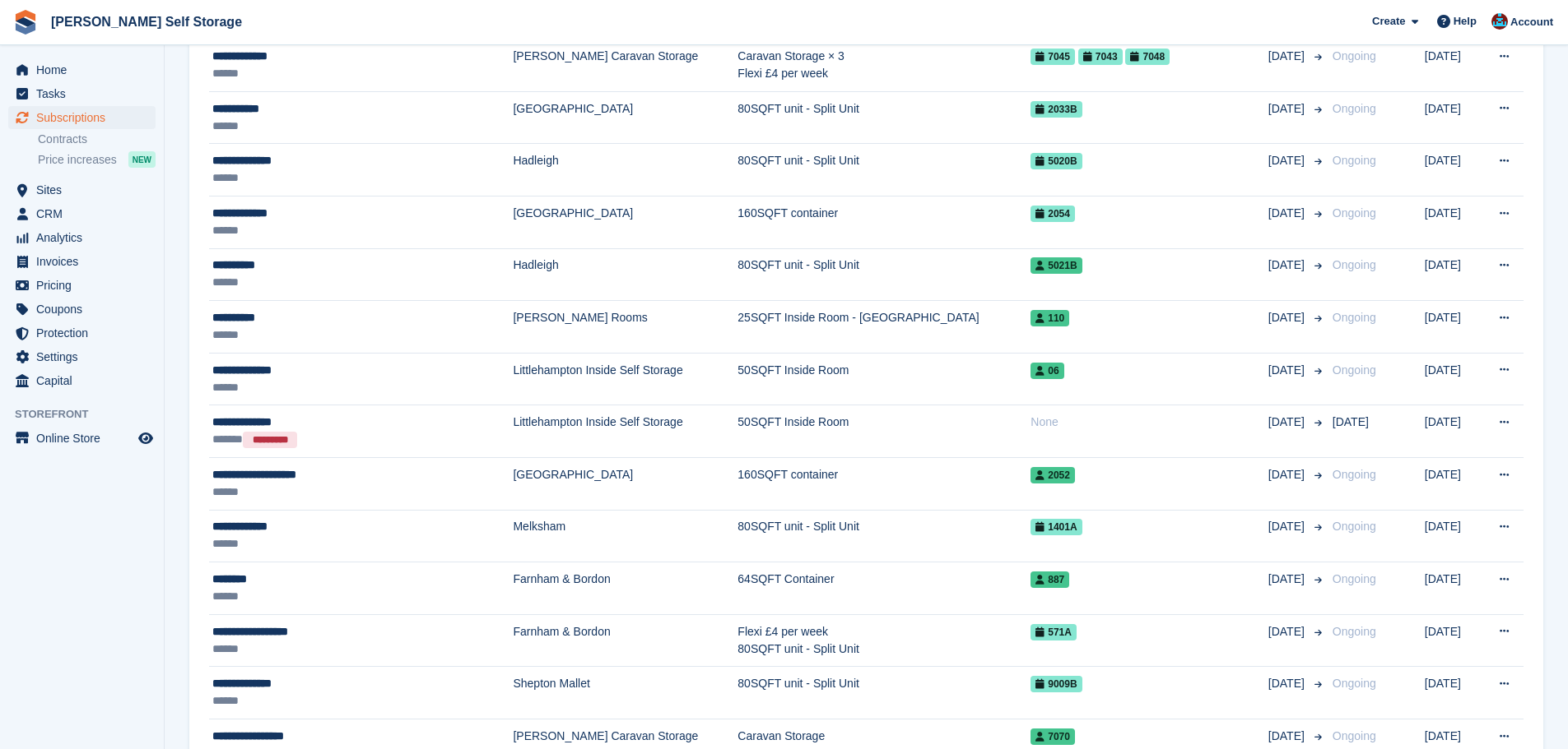
scroll to position [40, 0]
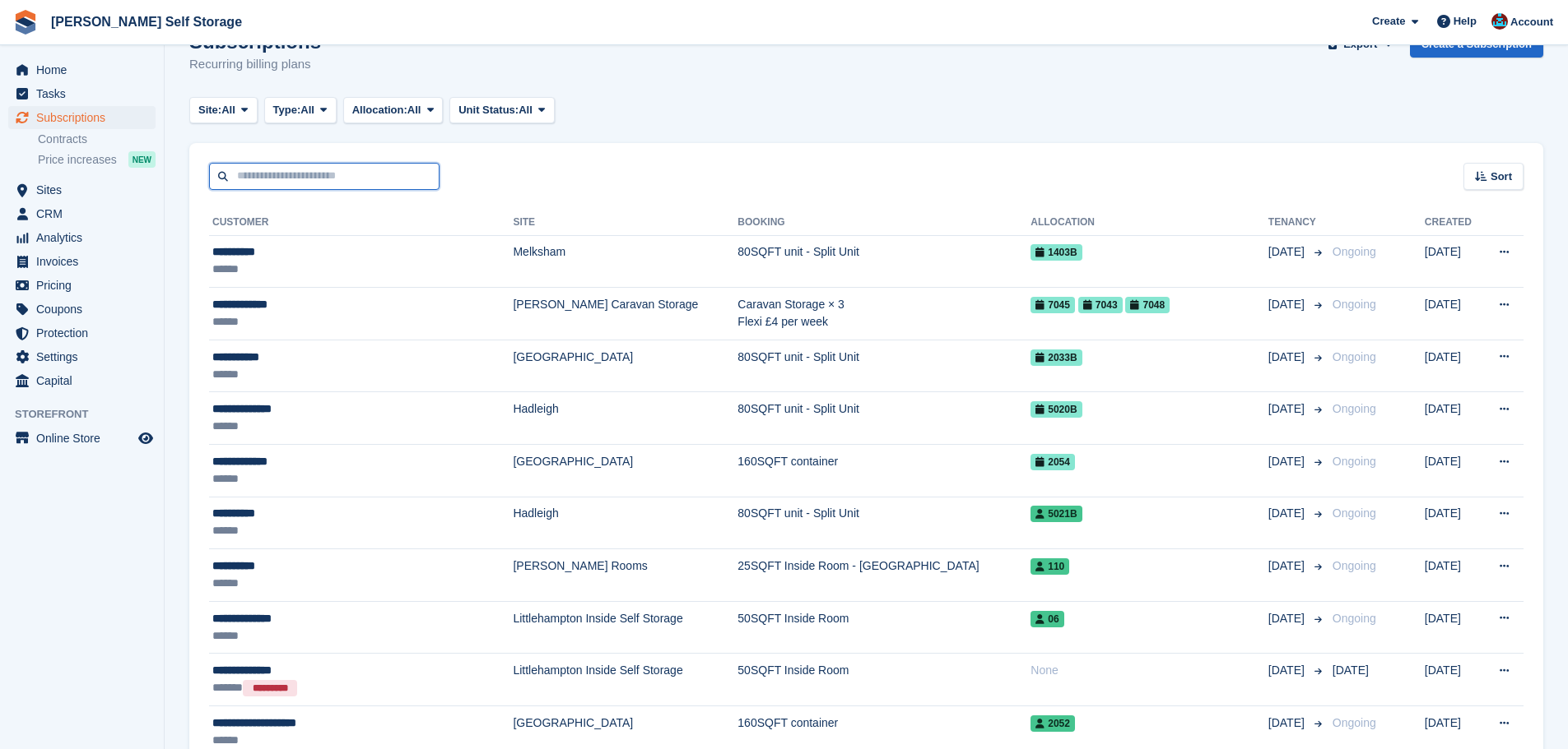
click at [405, 181] on input "text" at bounding box center [324, 176] width 230 height 27
type input "**********"
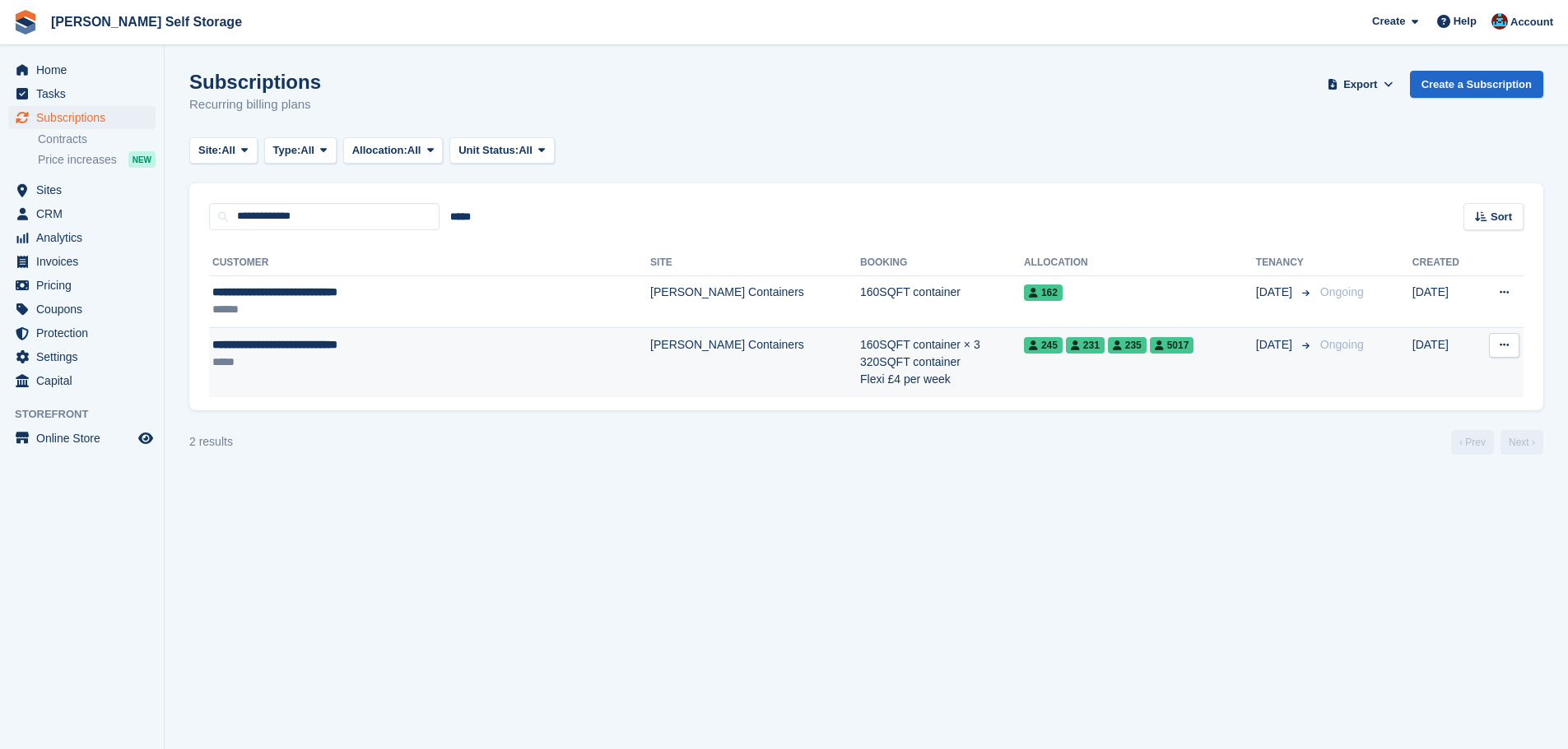
click at [442, 340] on div "**********" at bounding box center [372, 345] width 320 height 17
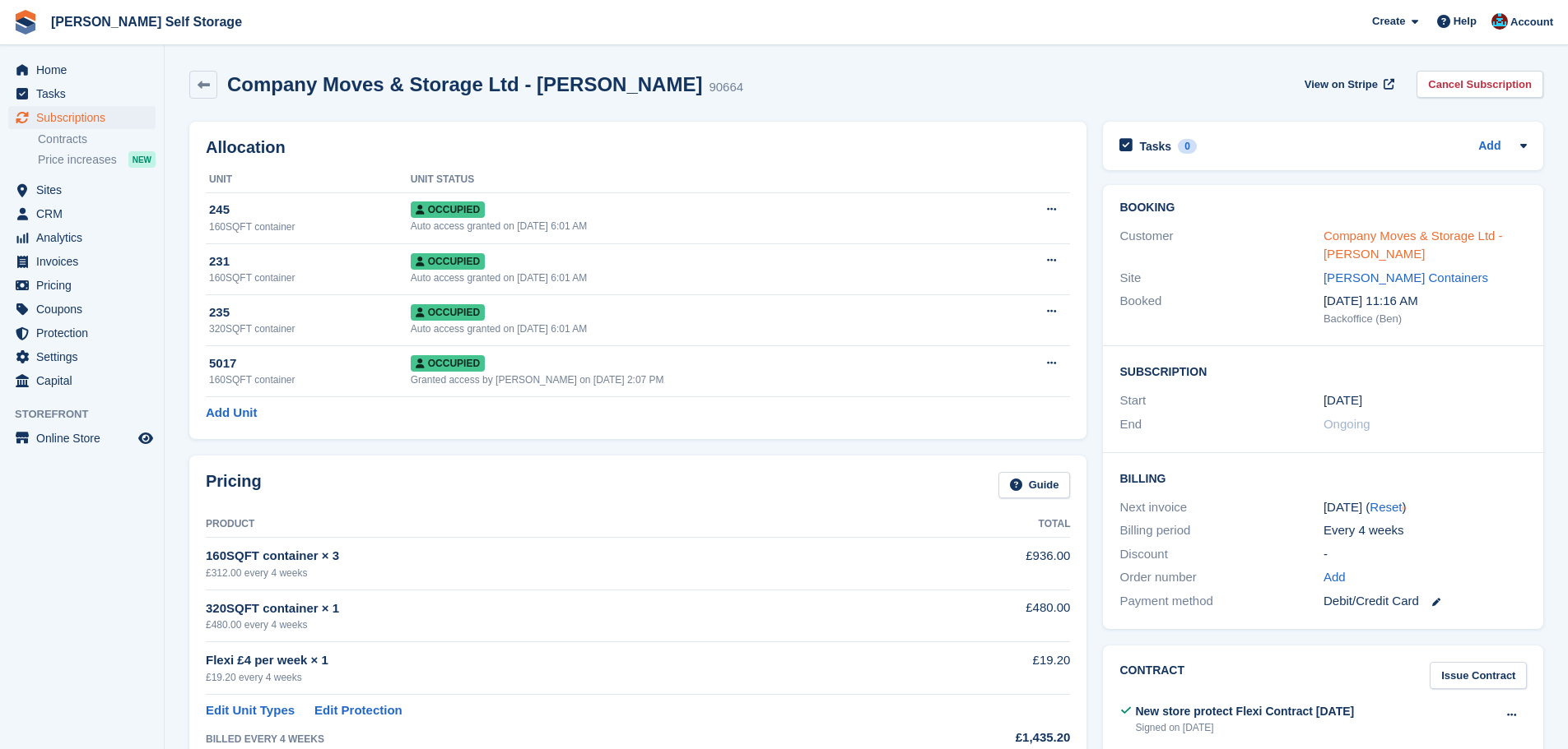
click at [1397, 234] on link "Company Moves & Storage Ltd - [PERSON_NAME]" at bounding box center [1413, 245] width 179 height 33
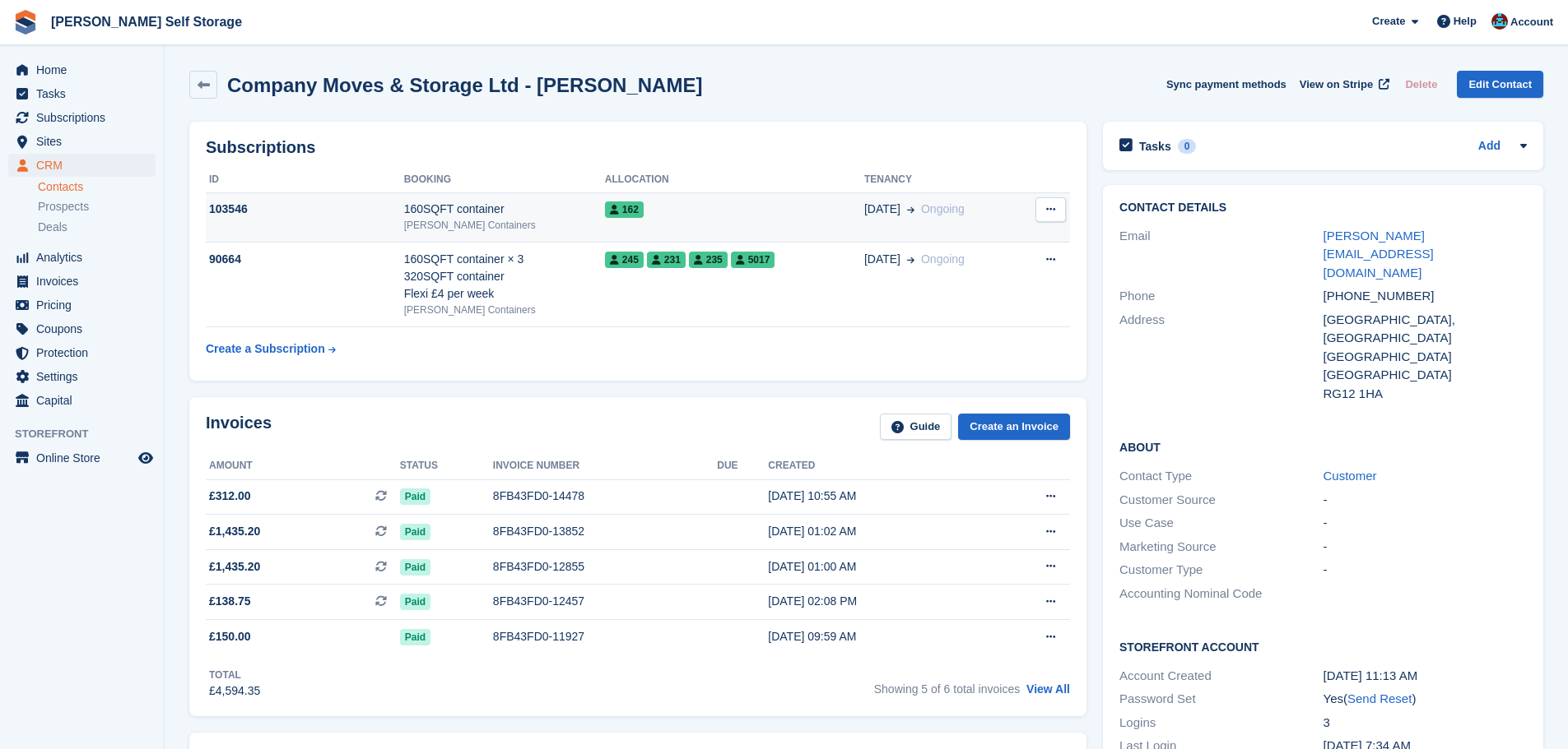
click at [377, 211] on div "103546" at bounding box center [305, 209] width 198 height 17
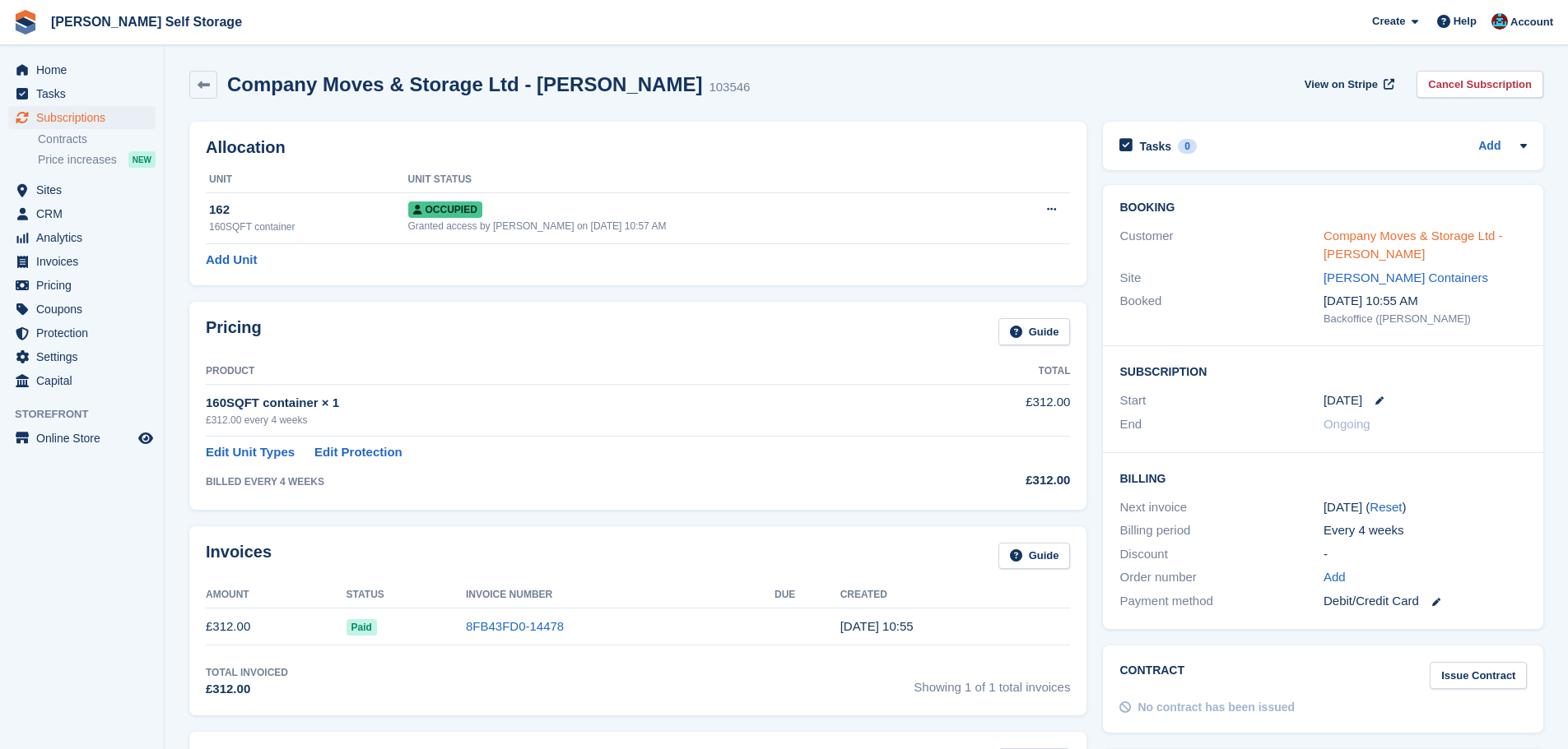
click at [1433, 244] on link "Company Moves & Storage Ltd - [PERSON_NAME]" at bounding box center [1413, 245] width 179 height 33
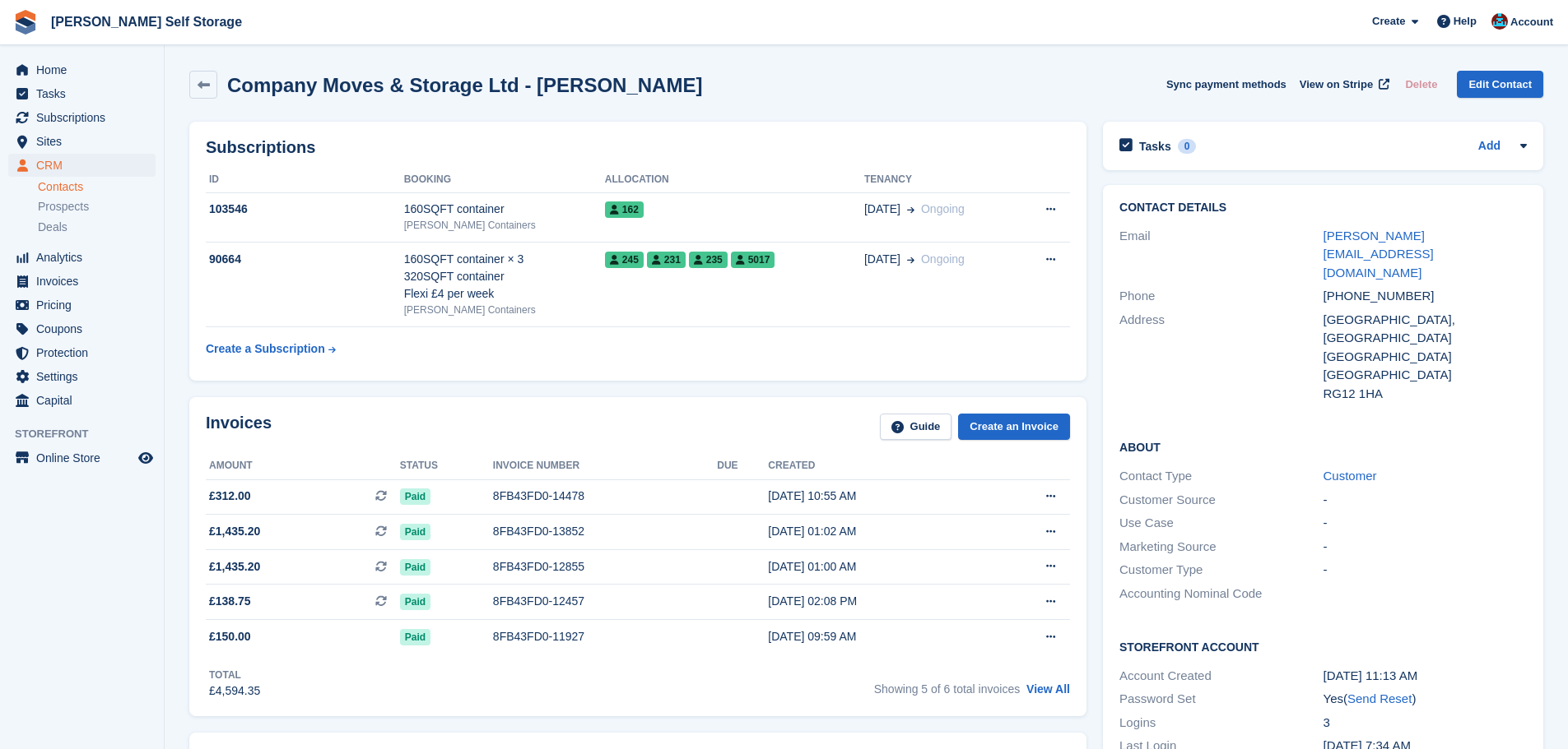
click at [566, 390] on div "Invoices Guide Create an Invoice Amount Status Invoice number Due Created £312.…" at bounding box center [637, 556] width 914 height 336
click at [212, 85] on link at bounding box center [203, 84] width 28 height 28
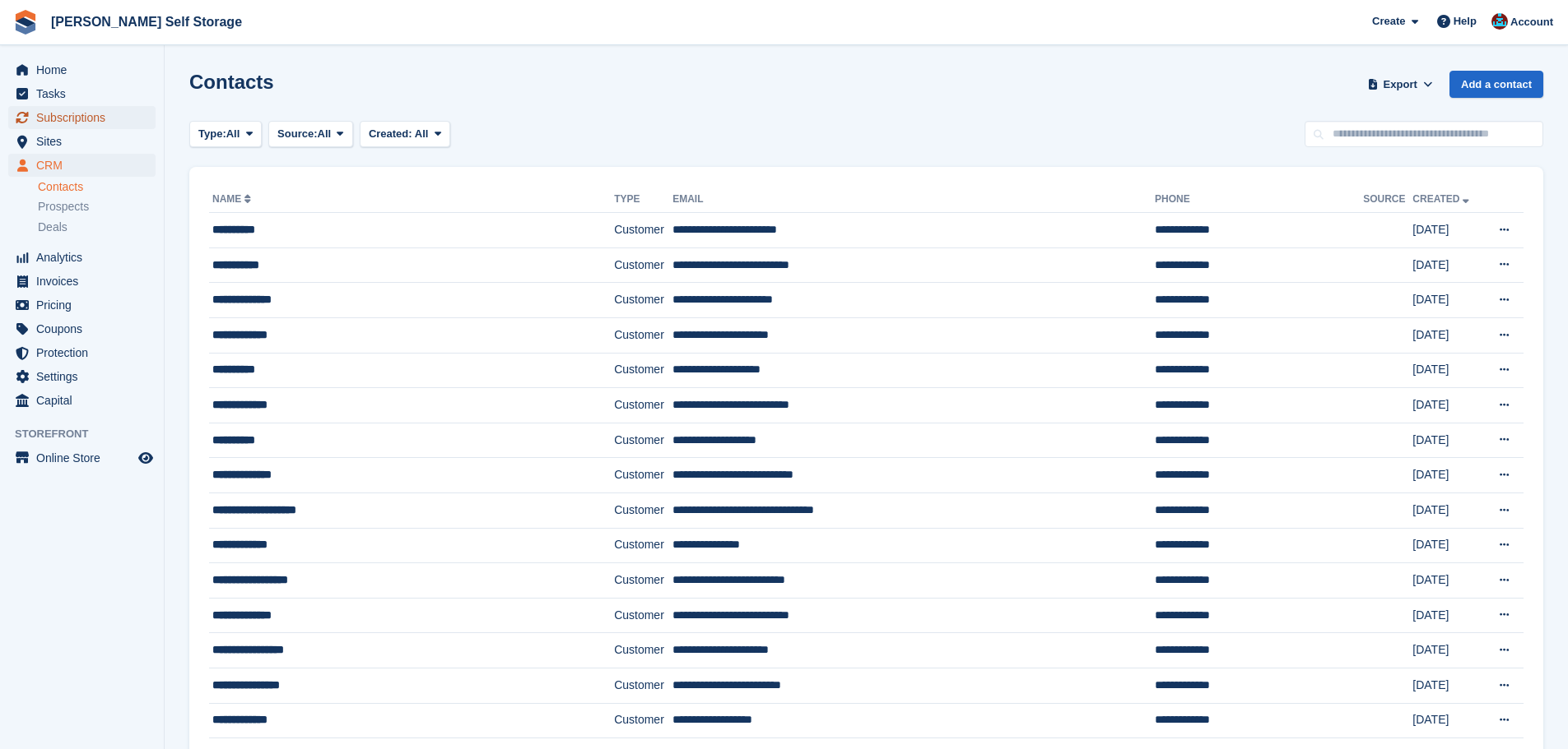
click at [105, 120] on span "Subscriptions" at bounding box center [85, 117] width 99 height 23
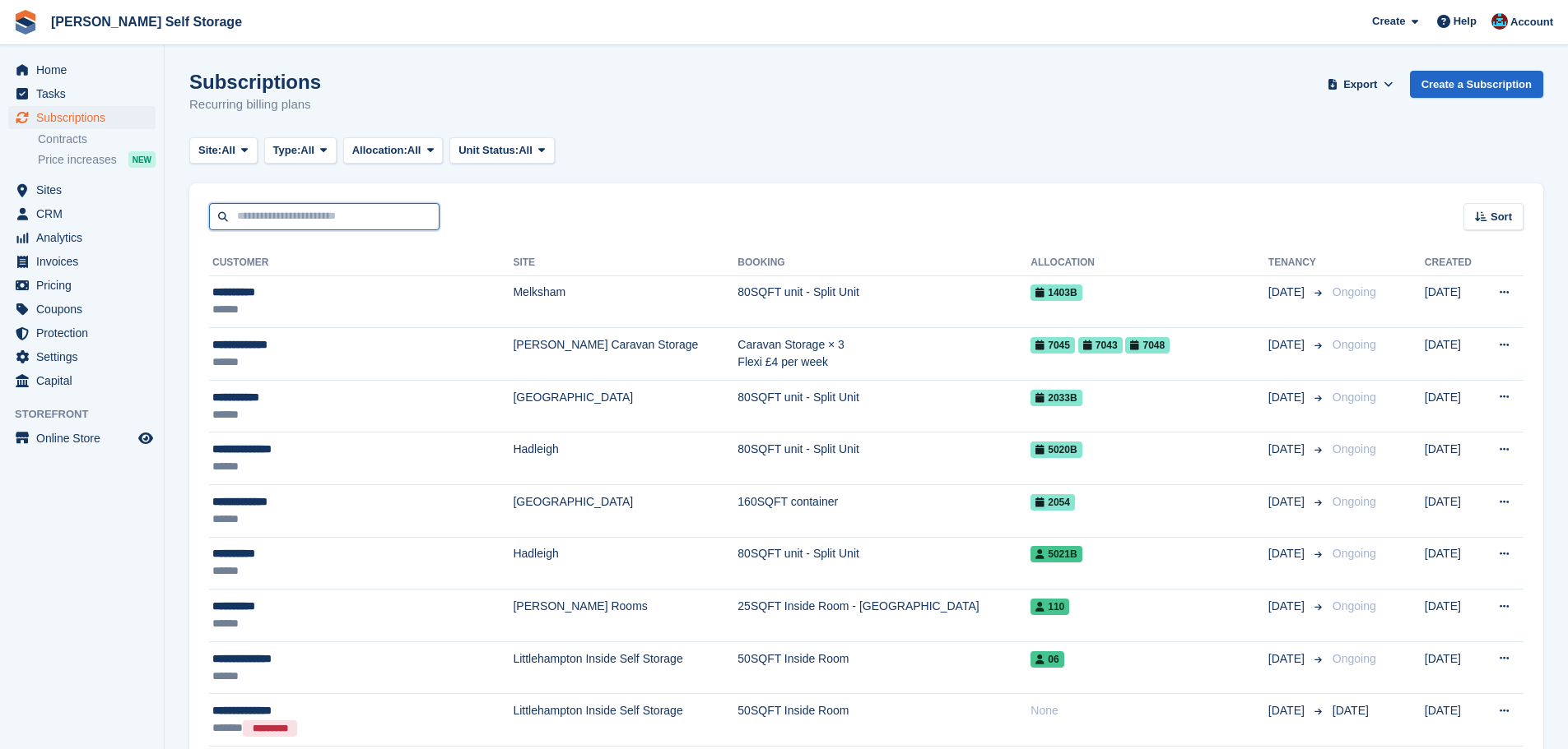
drag, startPoint x: 421, startPoint y: 216, endPoint x: 448, endPoint y: 221, distance: 27.5
click at [421, 216] on input "text" at bounding box center [324, 217] width 230 height 27
click at [340, 223] on input "text" at bounding box center [324, 217] width 230 height 27
type input "******"
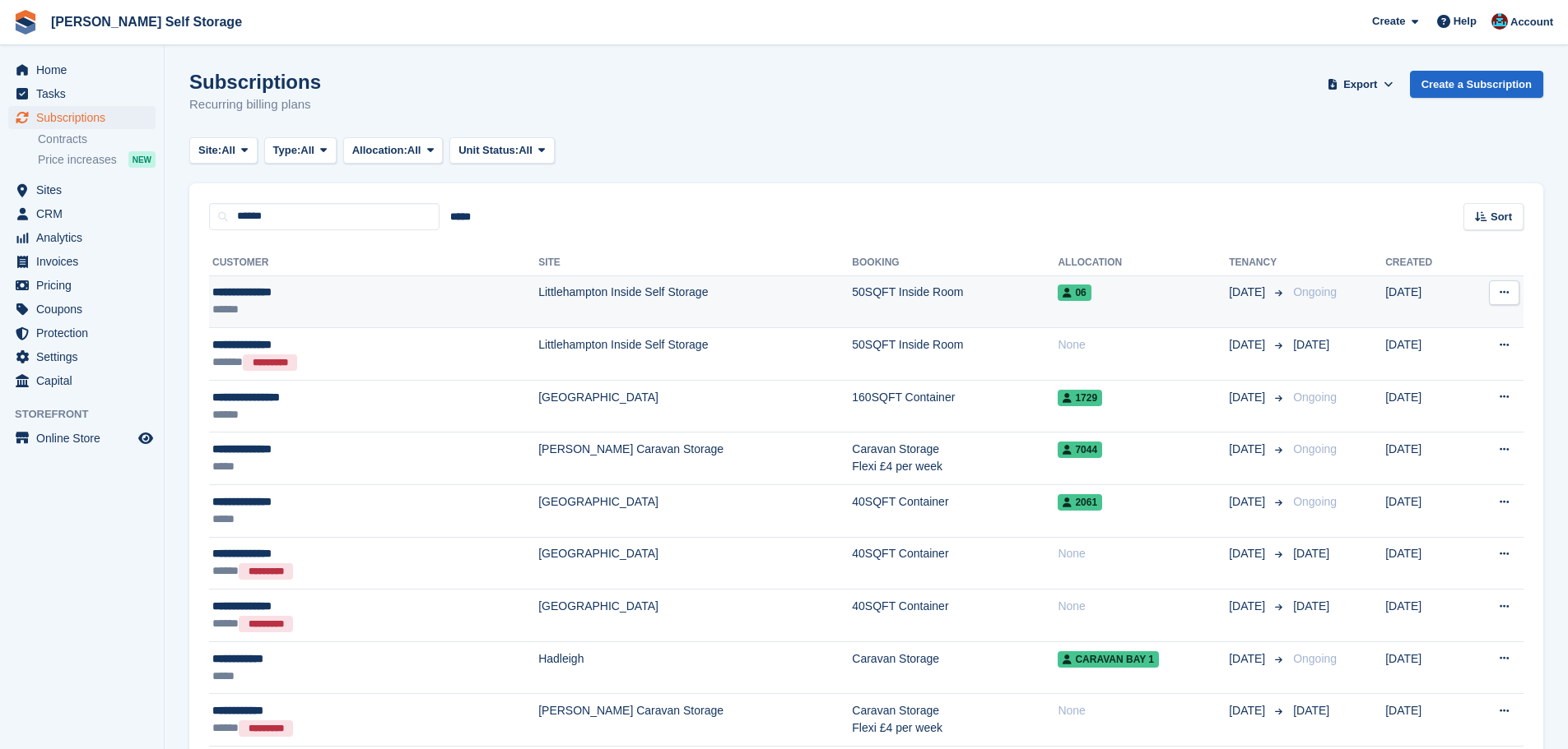
click at [346, 293] on div "**********" at bounding box center [308, 292] width 191 height 17
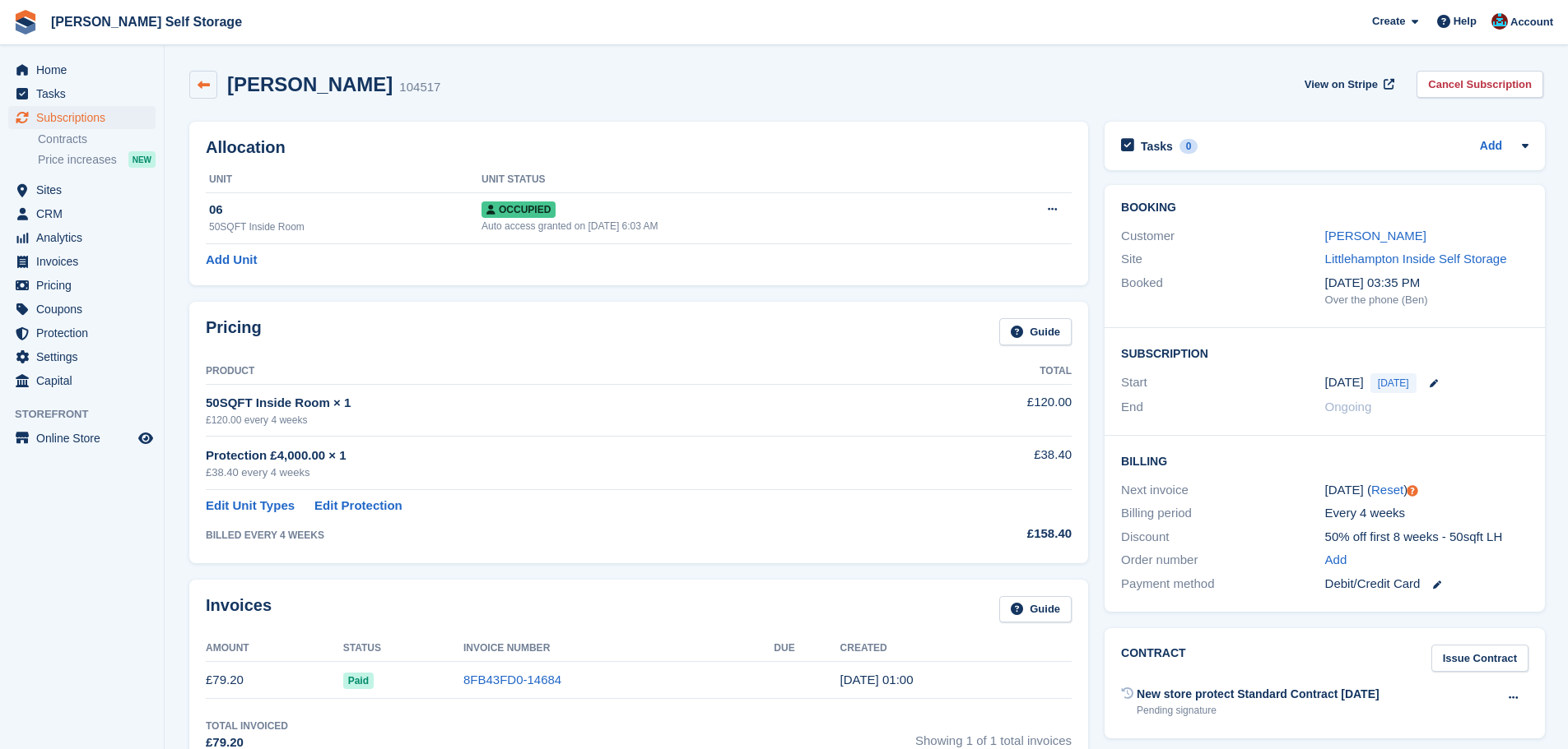
click at [198, 80] on icon at bounding box center [204, 85] width 13 height 13
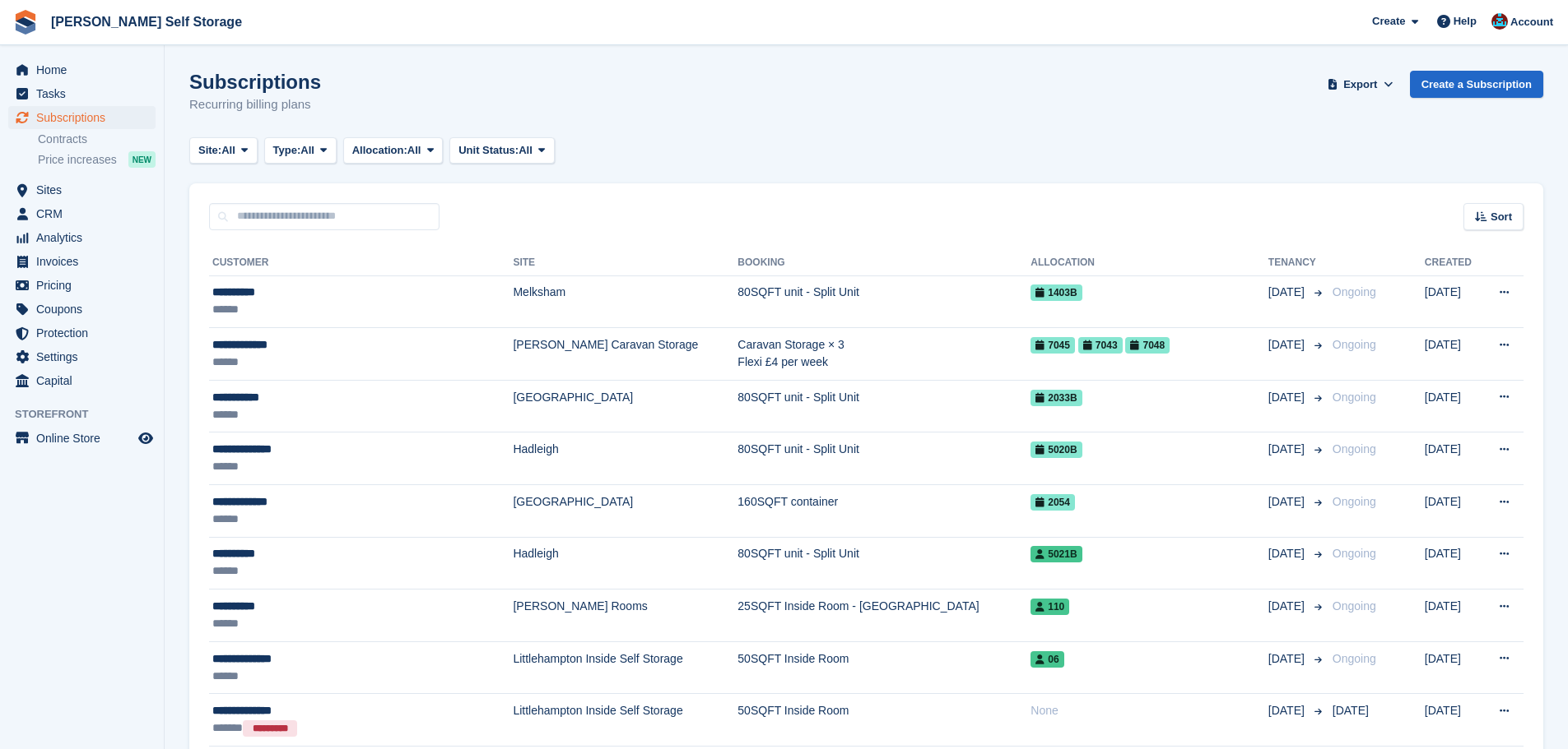
click at [479, 197] on div "Sort Sort by Customer name Date created Move in date Move out date Created (old…" at bounding box center [866, 207] width 1354 height 47
click at [415, 213] on input "text" at bounding box center [324, 217] width 230 height 27
click at [472, 215] on div "Sort Sort by Customer name Date created Move in date Move out date Created (old…" at bounding box center [866, 207] width 1354 height 47
click at [220, 259] on th "Customer" at bounding box center [360, 263] width 304 height 26
drag, startPoint x: 221, startPoint y: 258, endPoint x: 1456, endPoint y: 271, distance: 1235.1
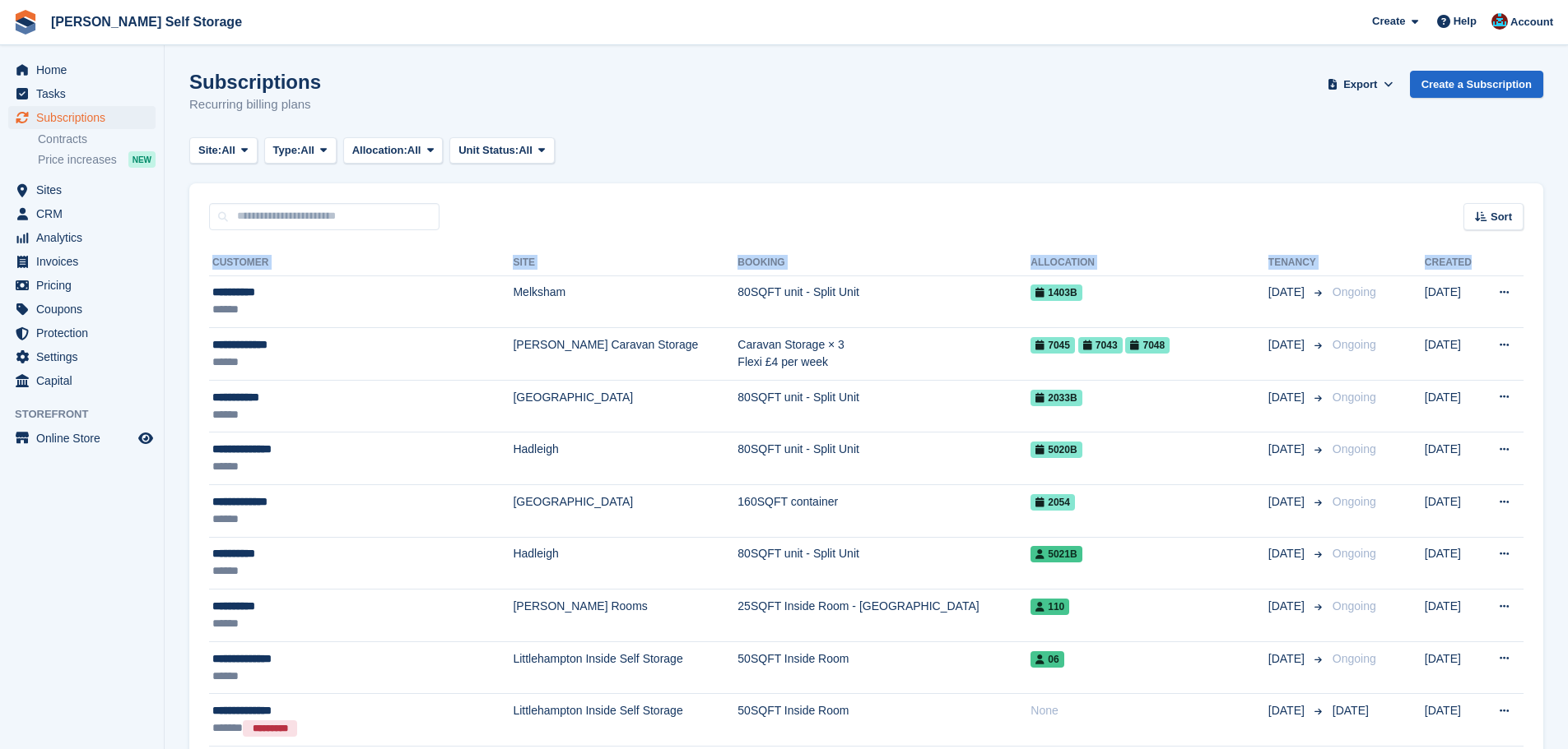
click at [1456, 271] on tr "Customer Site Booking Allocation Tenancy Created" at bounding box center [866, 263] width 1314 height 26
click at [1255, 211] on div "Sort Sort by Customer name Date created Move in date Move out date Created (old…" at bounding box center [866, 207] width 1354 height 47
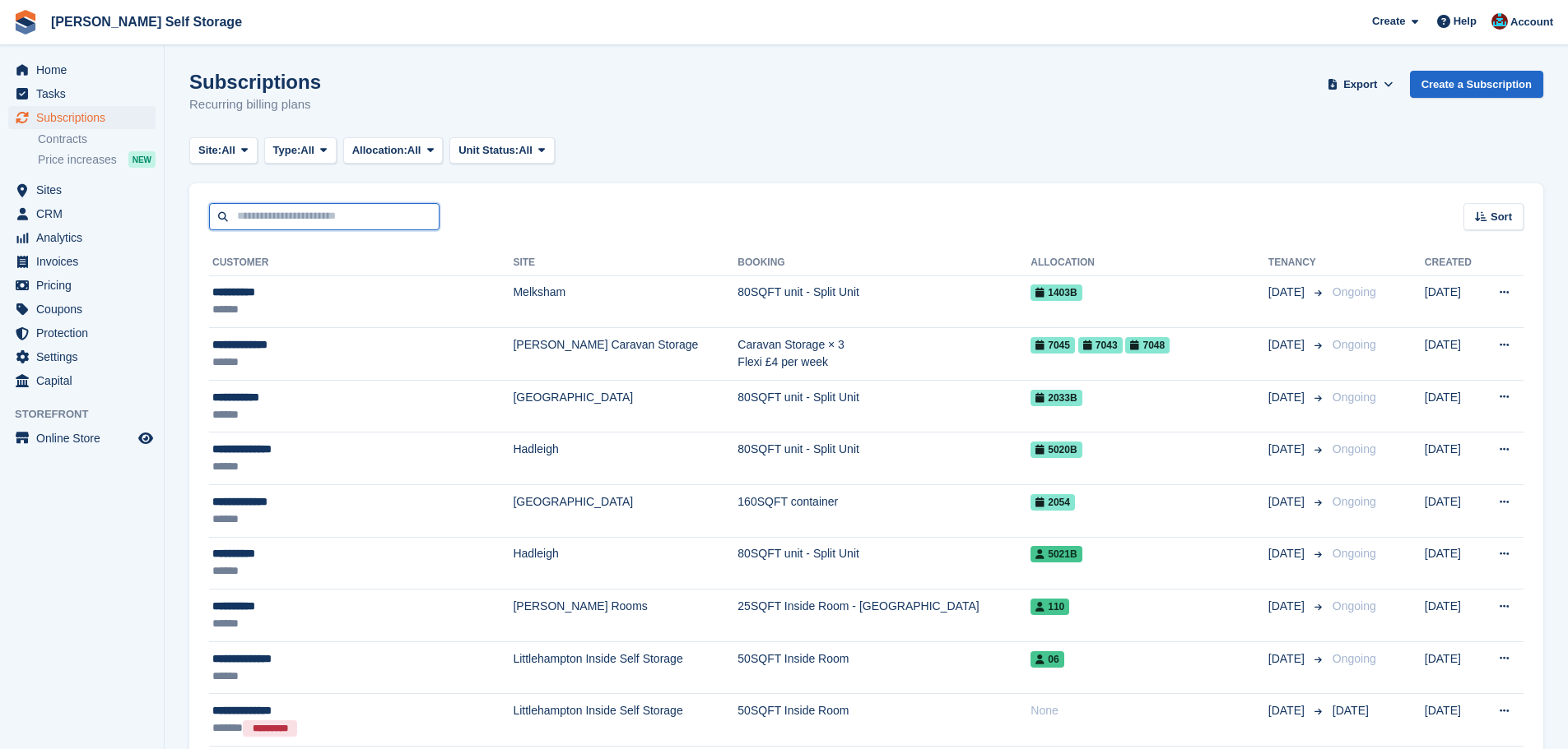
click at [333, 217] on input "text" at bounding box center [324, 217] width 230 height 27
click at [487, 217] on div "Sort Sort by Customer name Date created Move in date Move out date Created (old…" at bounding box center [866, 207] width 1354 height 47
click at [372, 218] on input "text" at bounding box center [324, 217] width 230 height 27
click at [509, 206] on div "Sort Sort by Customer name Date created Move in date Move out date Created (old…" at bounding box center [866, 207] width 1354 height 47
click at [308, 224] on input "text" at bounding box center [324, 217] width 230 height 27
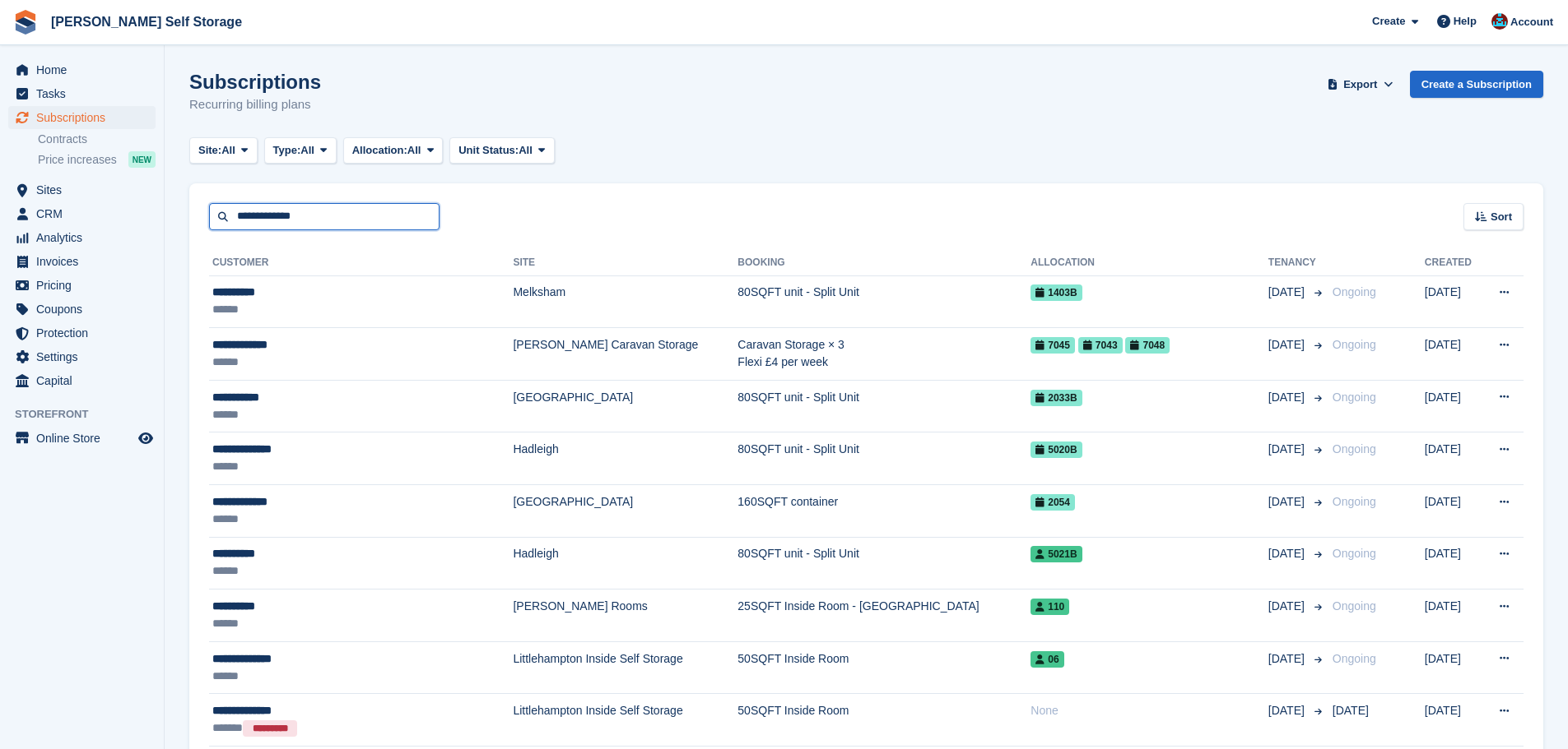
type input "**********"
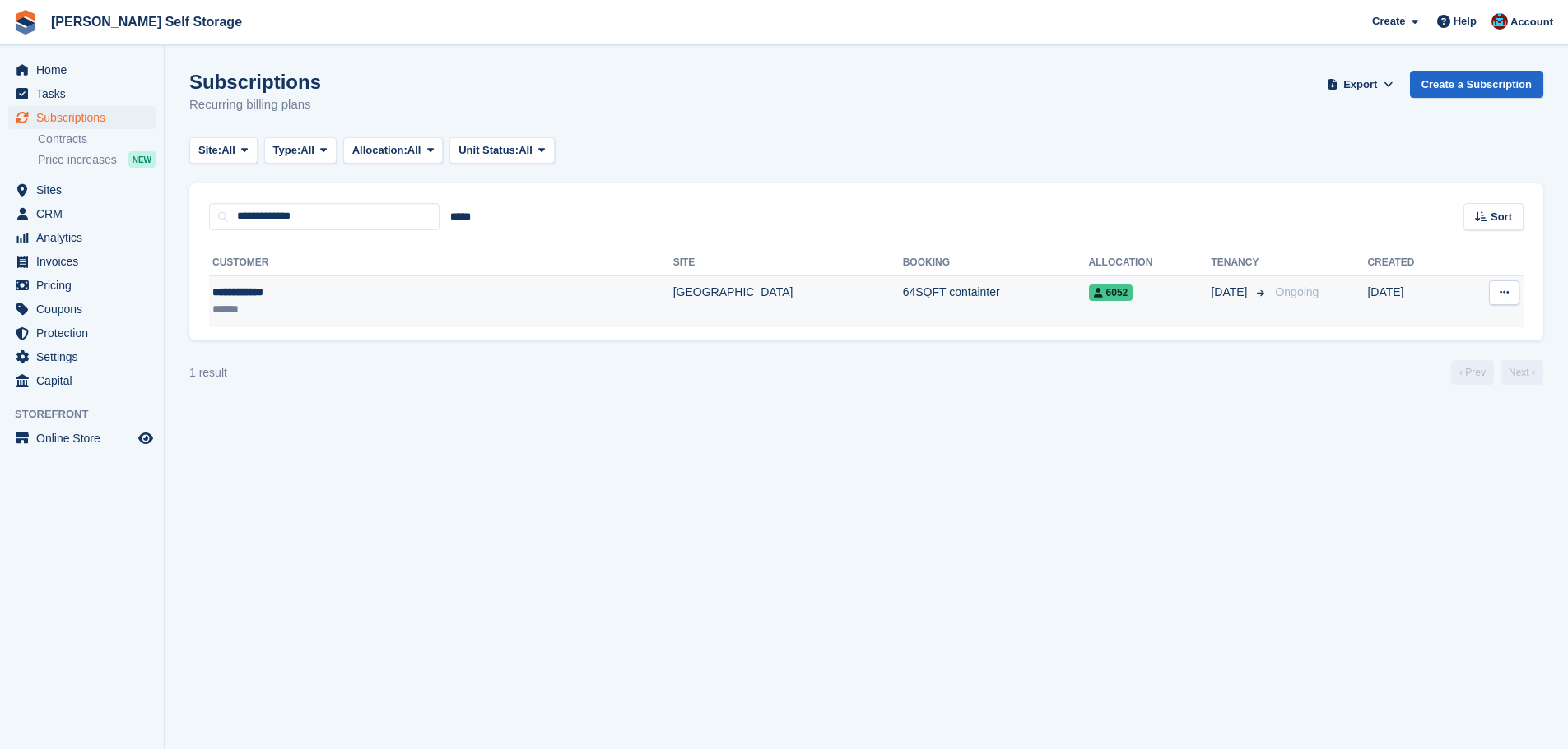
click at [417, 299] on div "**********" at bounding box center [332, 292] width 238 height 17
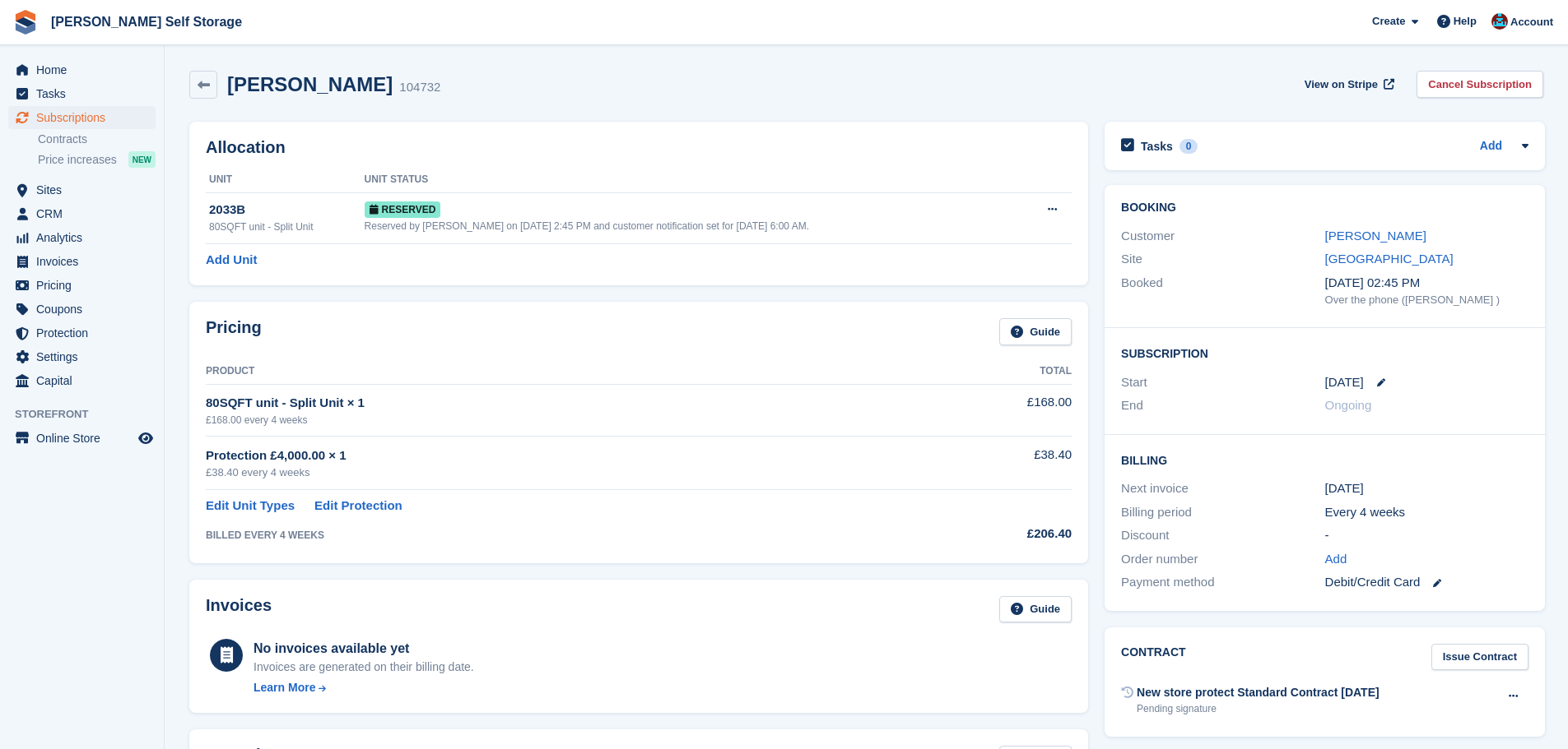
click at [540, 288] on div "Allocation Unit Unit Status 2033B 80SQFT unit - Split Unit Reserved Reserved by…" at bounding box center [638, 203] width 915 height 180
drag, startPoint x: 205, startPoint y: 81, endPoint x: 260, endPoint y: 106, distance: 60.4
click at [206, 79] on icon at bounding box center [204, 85] width 13 height 13
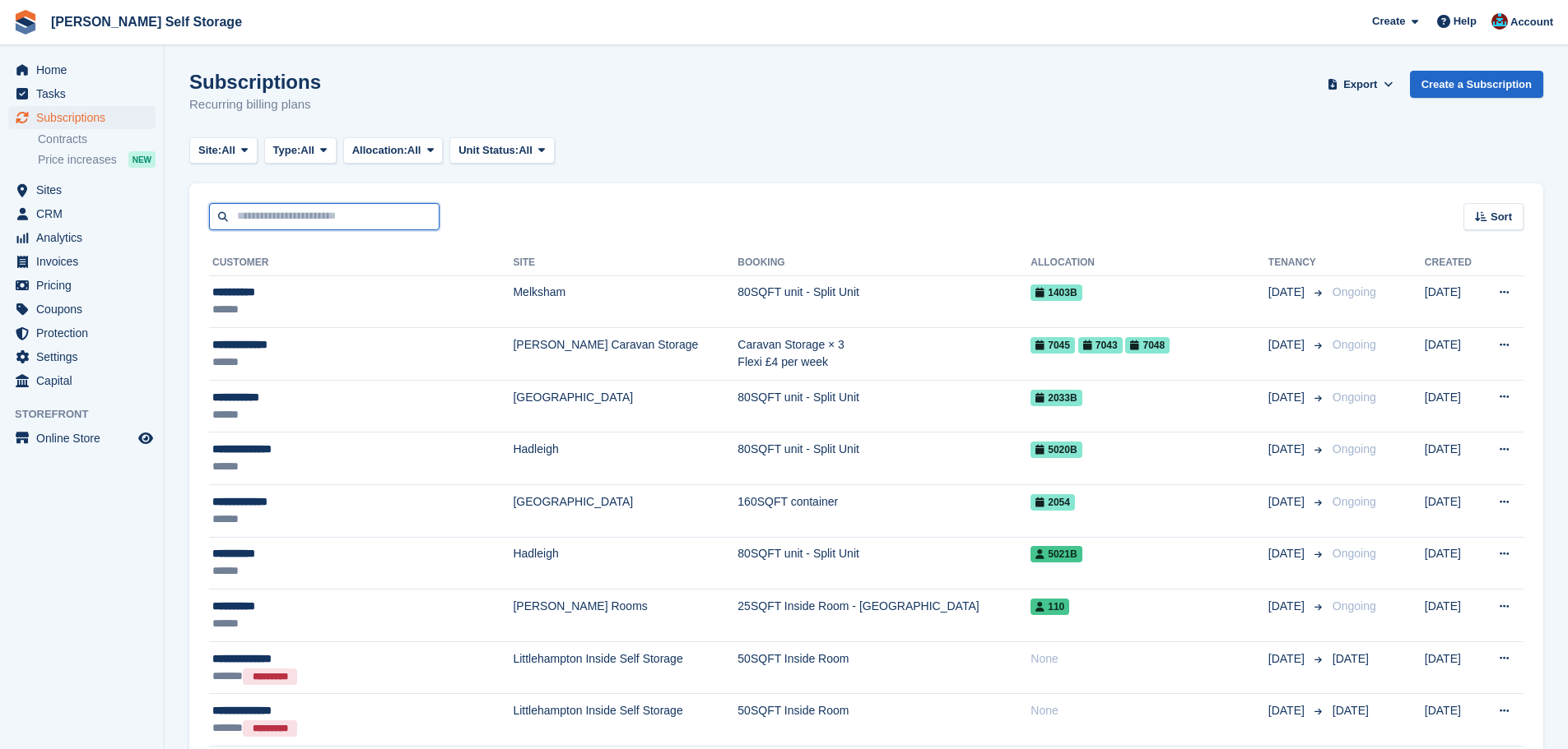
click at [340, 216] on input "text" at bounding box center [324, 217] width 230 height 27
drag, startPoint x: 387, startPoint y: 228, endPoint x: 407, endPoint y: 228, distance: 20.0
click at [387, 228] on input "text" at bounding box center [324, 217] width 230 height 27
type input "******"
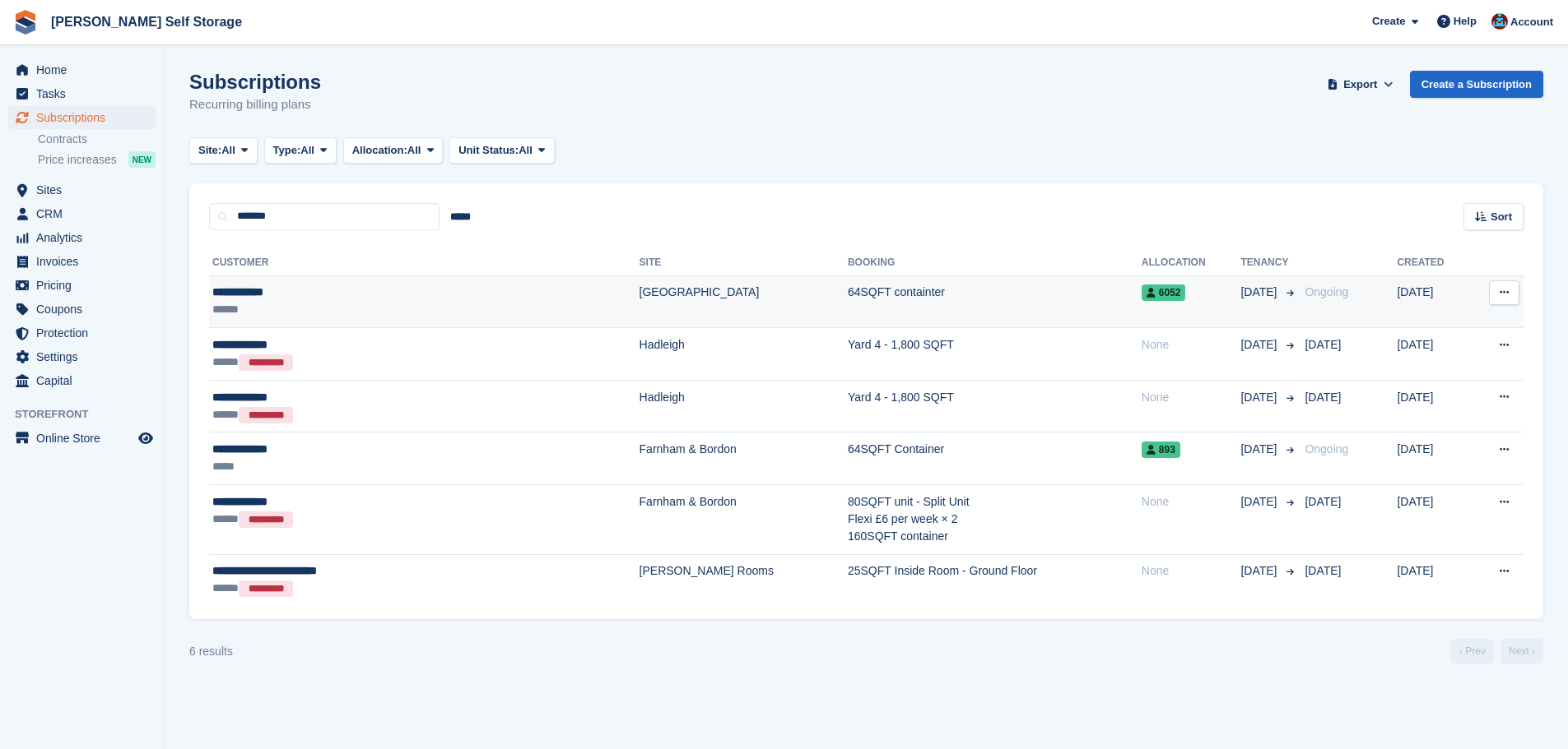
click at [435, 295] on div "**********" at bounding box center [350, 292] width 274 height 17
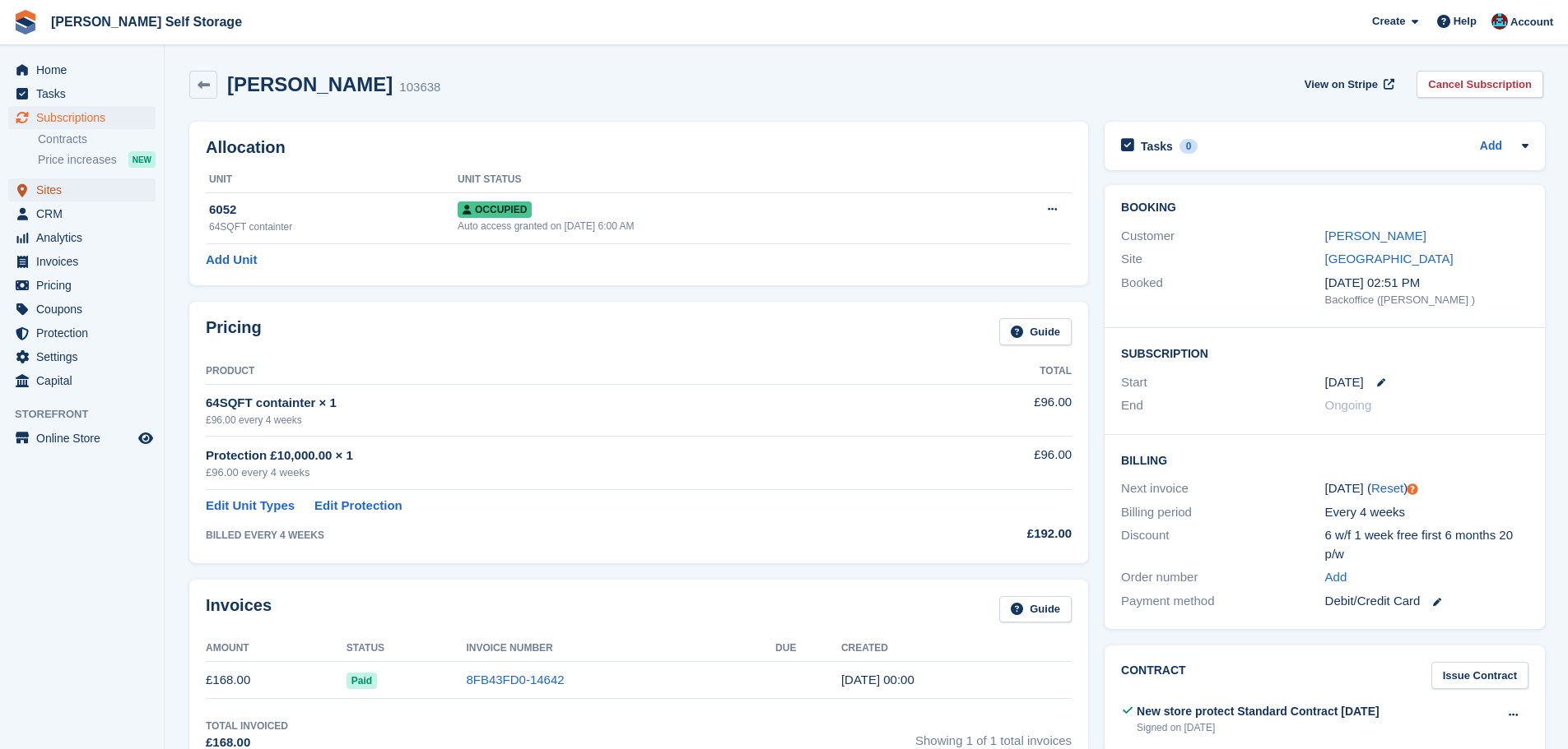
click at [106, 187] on span "Sites" at bounding box center [85, 190] width 99 height 23
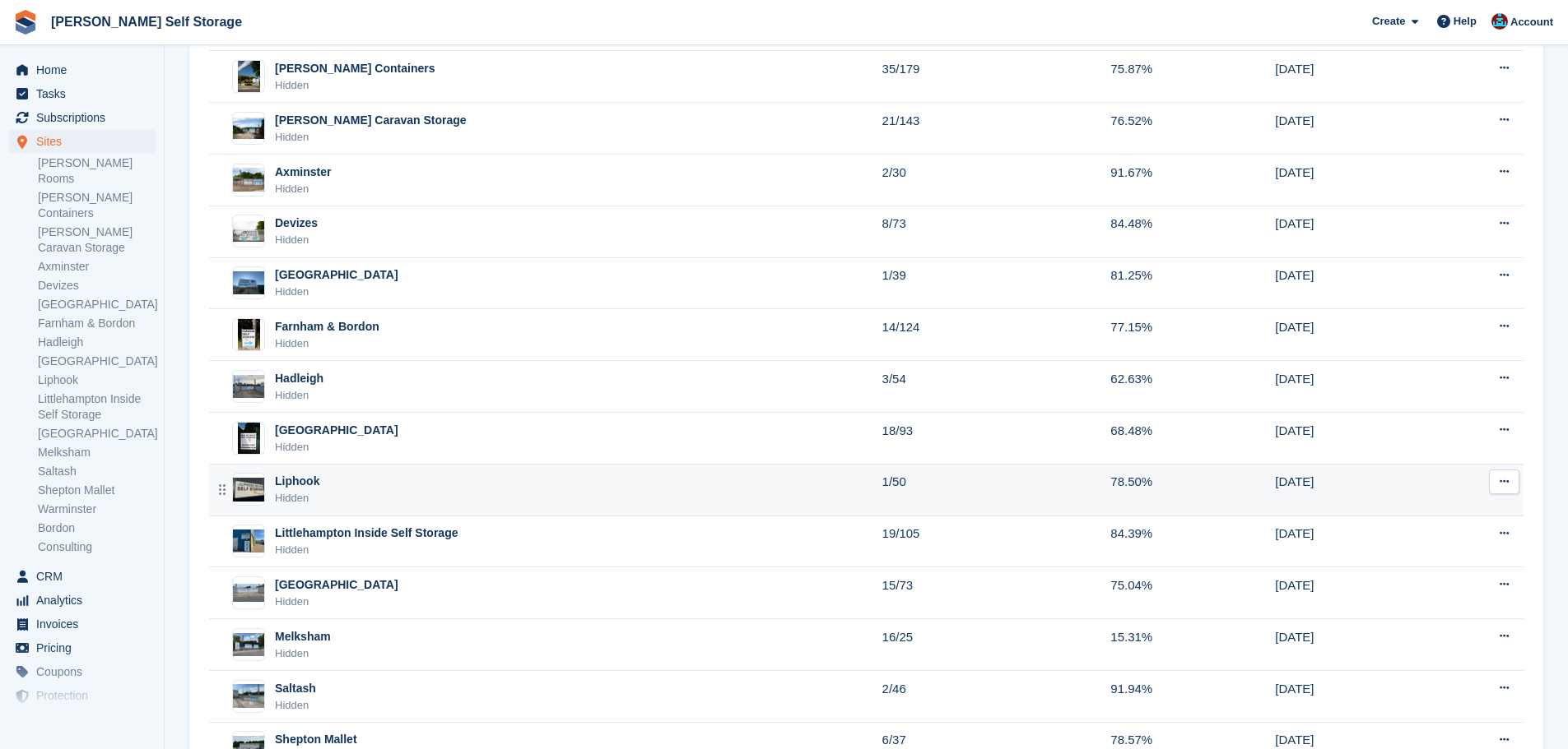
scroll to position [246, 0]
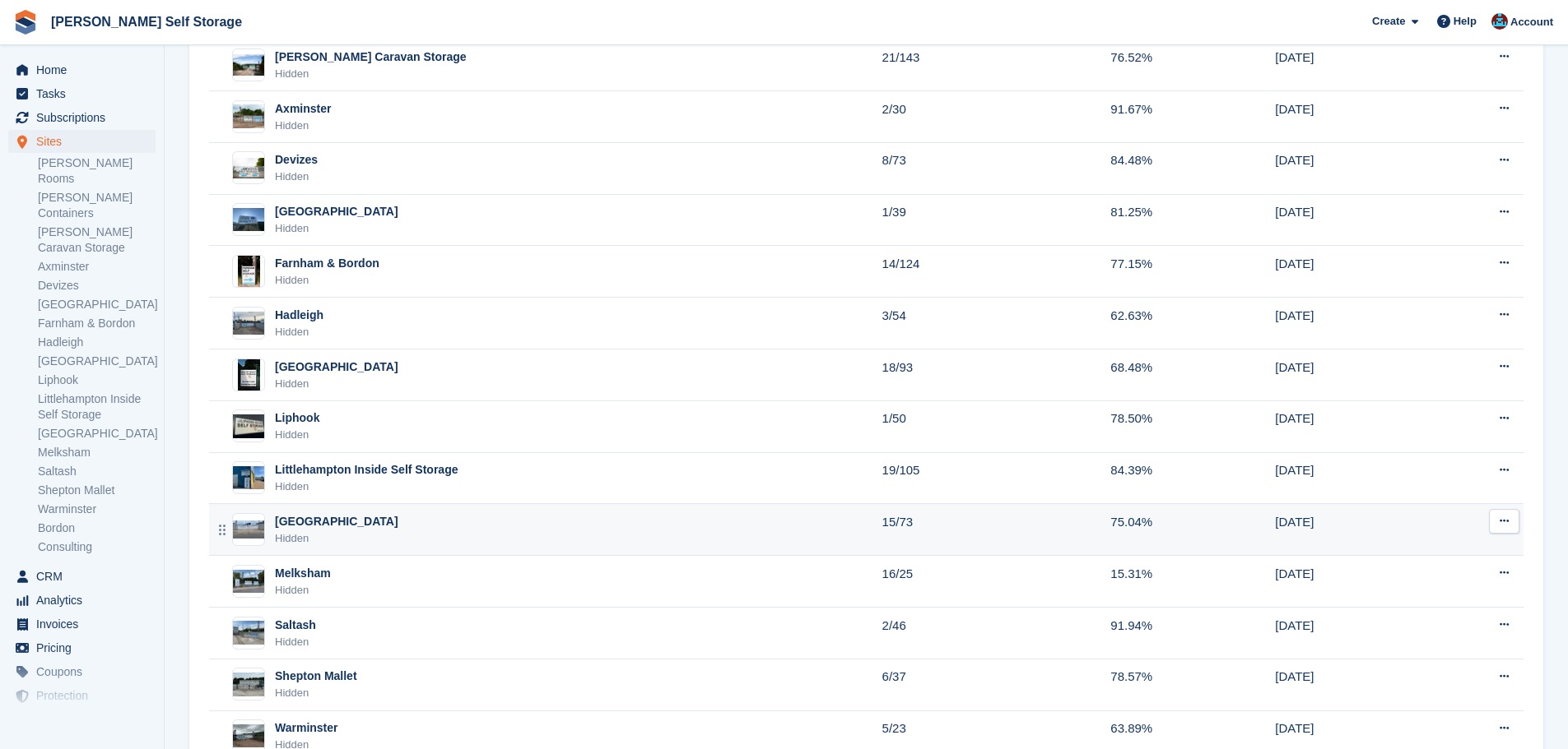
click at [363, 532] on div "Littlehampton Hidden" at bounding box center [547, 530] width 670 height 34
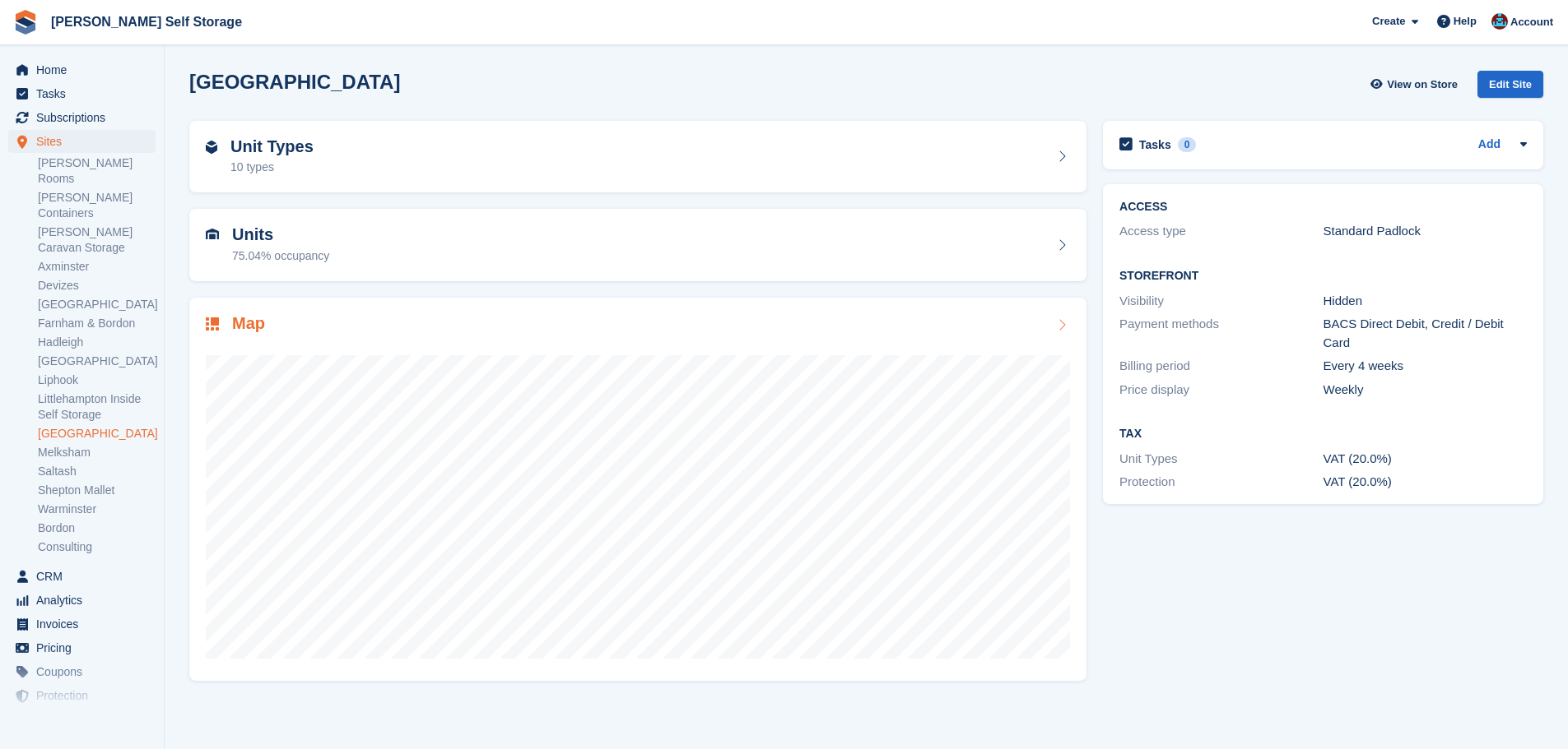
click at [255, 323] on h2 "Map" at bounding box center [248, 323] width 33 height 19
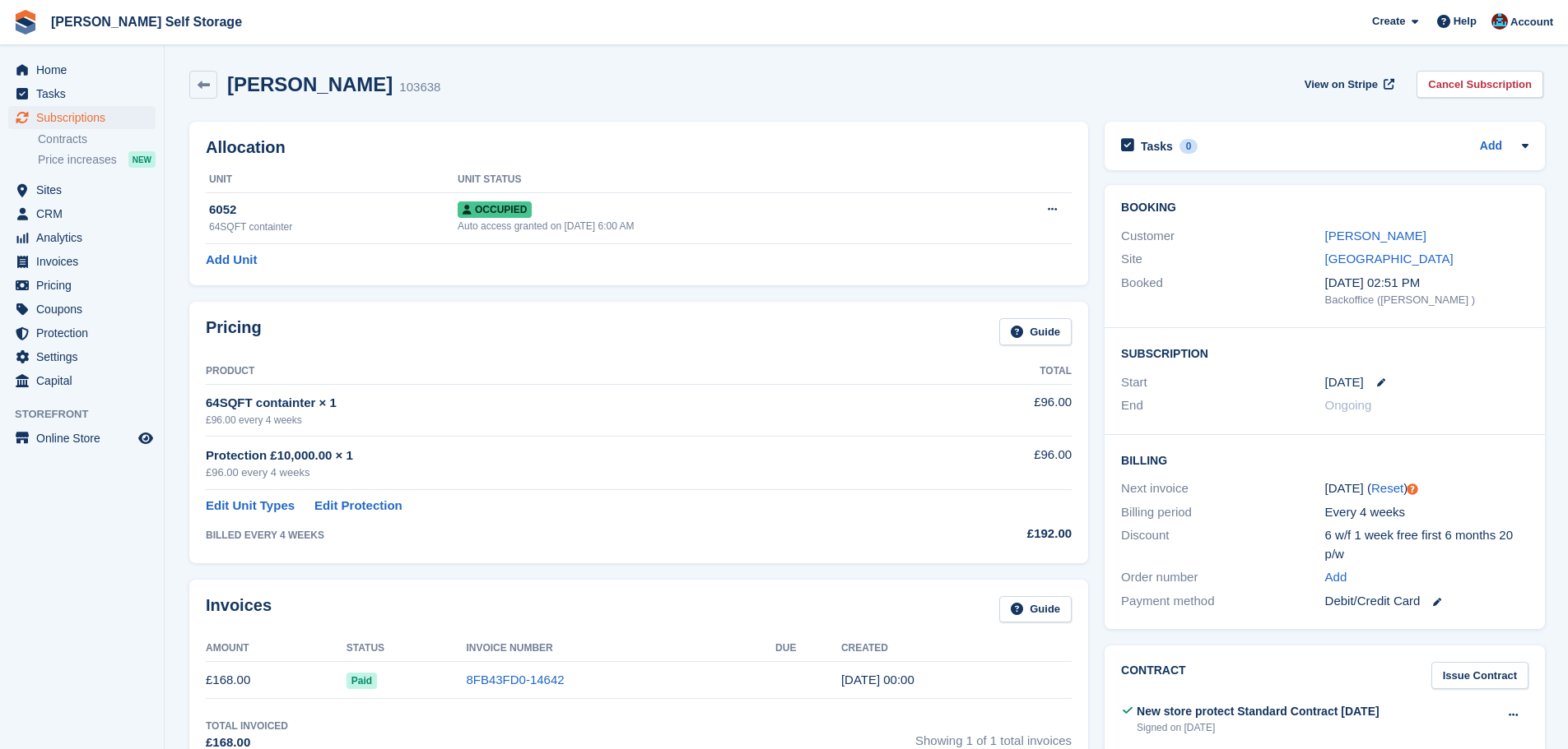
drag, startPoint x: 518, startPoint y: 288, endPoint x: 569, endPoint y: 289, distance: 51.0
click at [519, 287] on div "Allocation Unit Unit Status 6052 64SQFT containter Occupied Auto access granted…" at bounding box center [638, 203] width 915 height 180
click at [576, 291] on div "Allocation Unit Unit Status 6052 64SQFT containter Occupied Auto access granted…" at bounding box center [638, 203] width 915 height 180
click at [572, 288] on div "Allocation Unit Unit Status 6052 64SQFT containter Occupied Auto access granted…" at bounding box center [638, 203] width 915 height 180
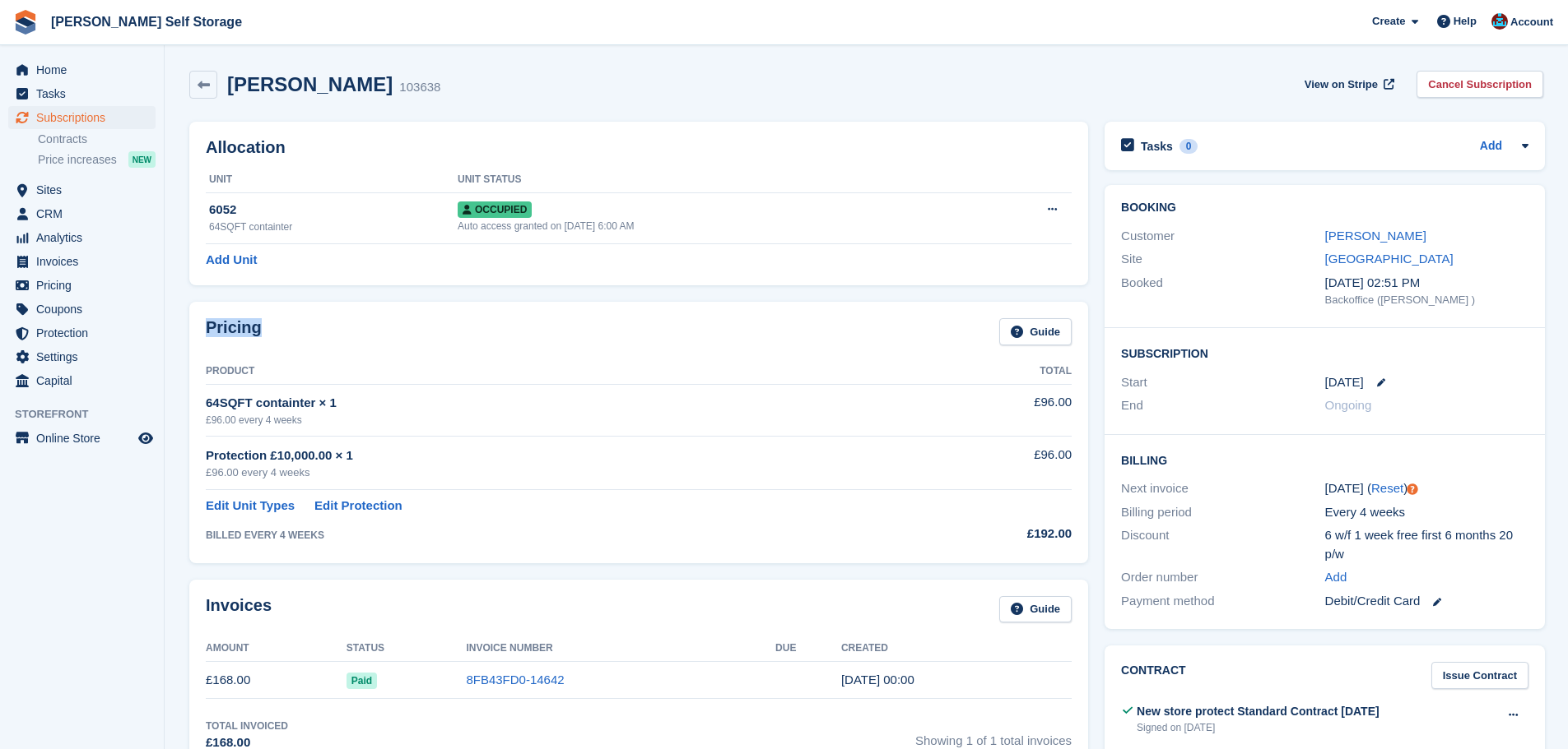
click at [577, 301] on div "Pricing Guide Product Total 64SQFT containter × 1 £96.00 every 4 weeks £96.00 P…" at bounding box center [638, 432] width 915 height 277
click at [123, 186] on span "Sites" at bounding box center [85, 190] width 99 height 23
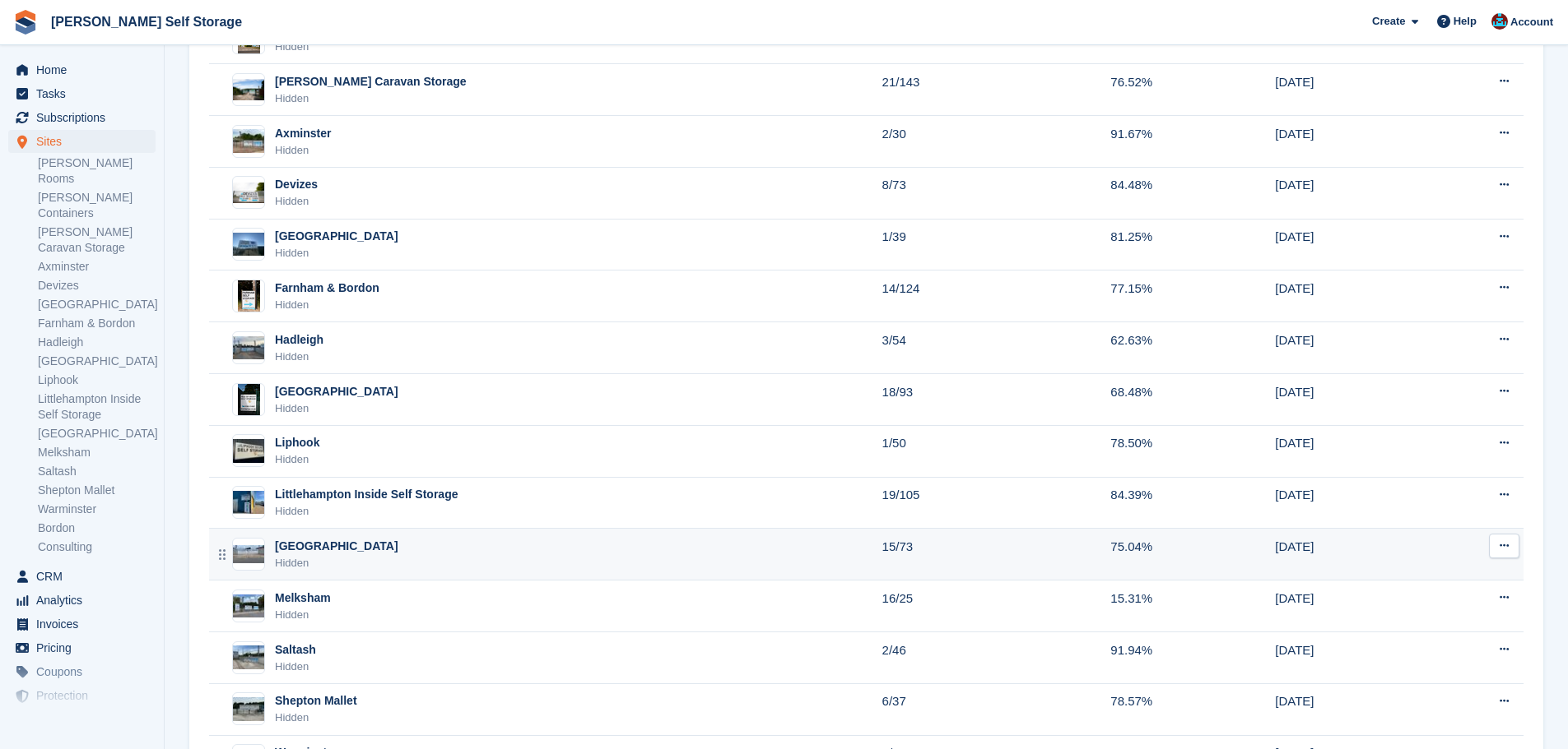
scroll to position [329, 0]
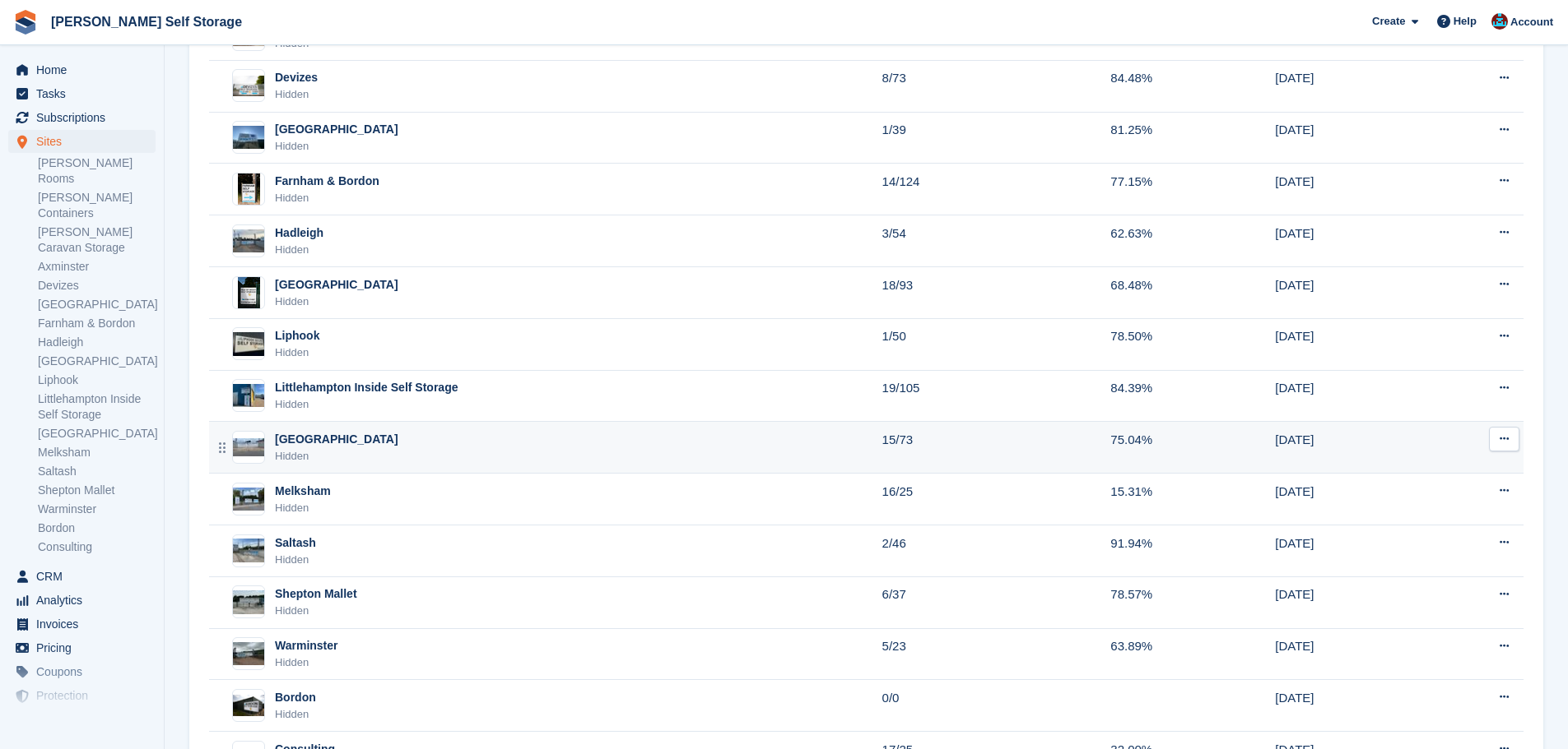
click at [376, 446] on div "Littlehampton Hidden" at bounding box center [547, 448] width 670 height 34
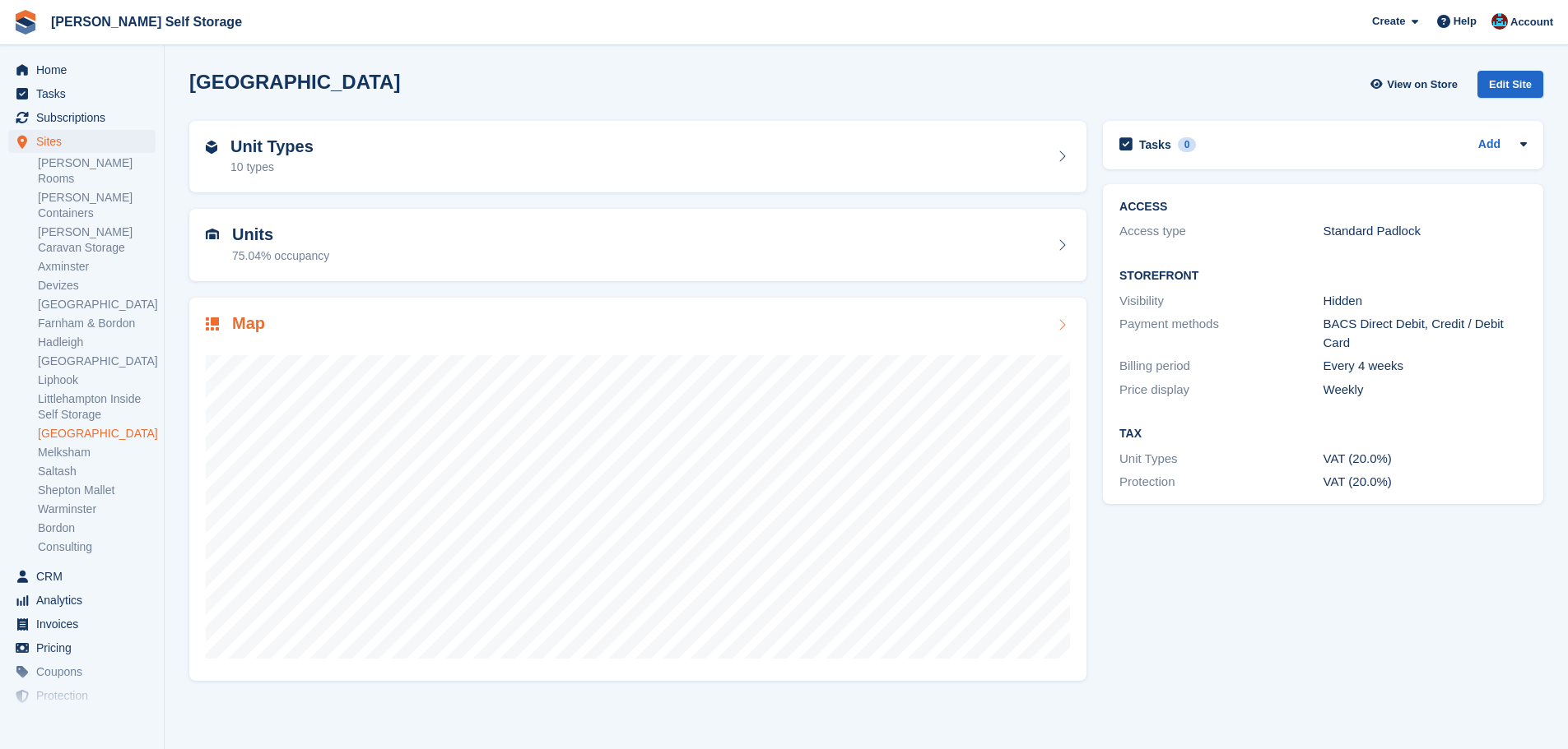
click at [278, 325] on div "Map" at bounding box center [638, 325] width 864 height 22
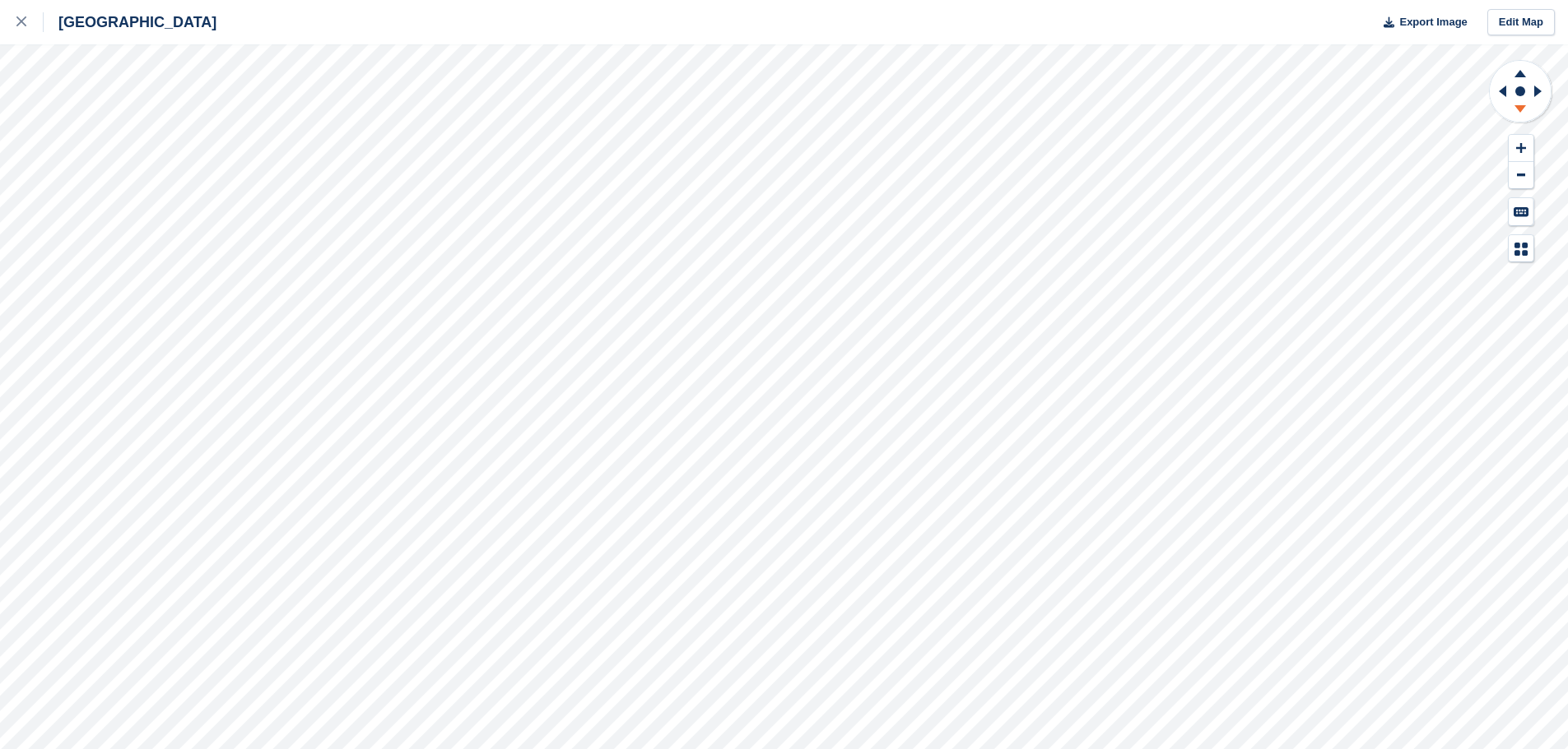
click at [1526, 107] on icon at bounding box center [1520, 111] width 43 height 21
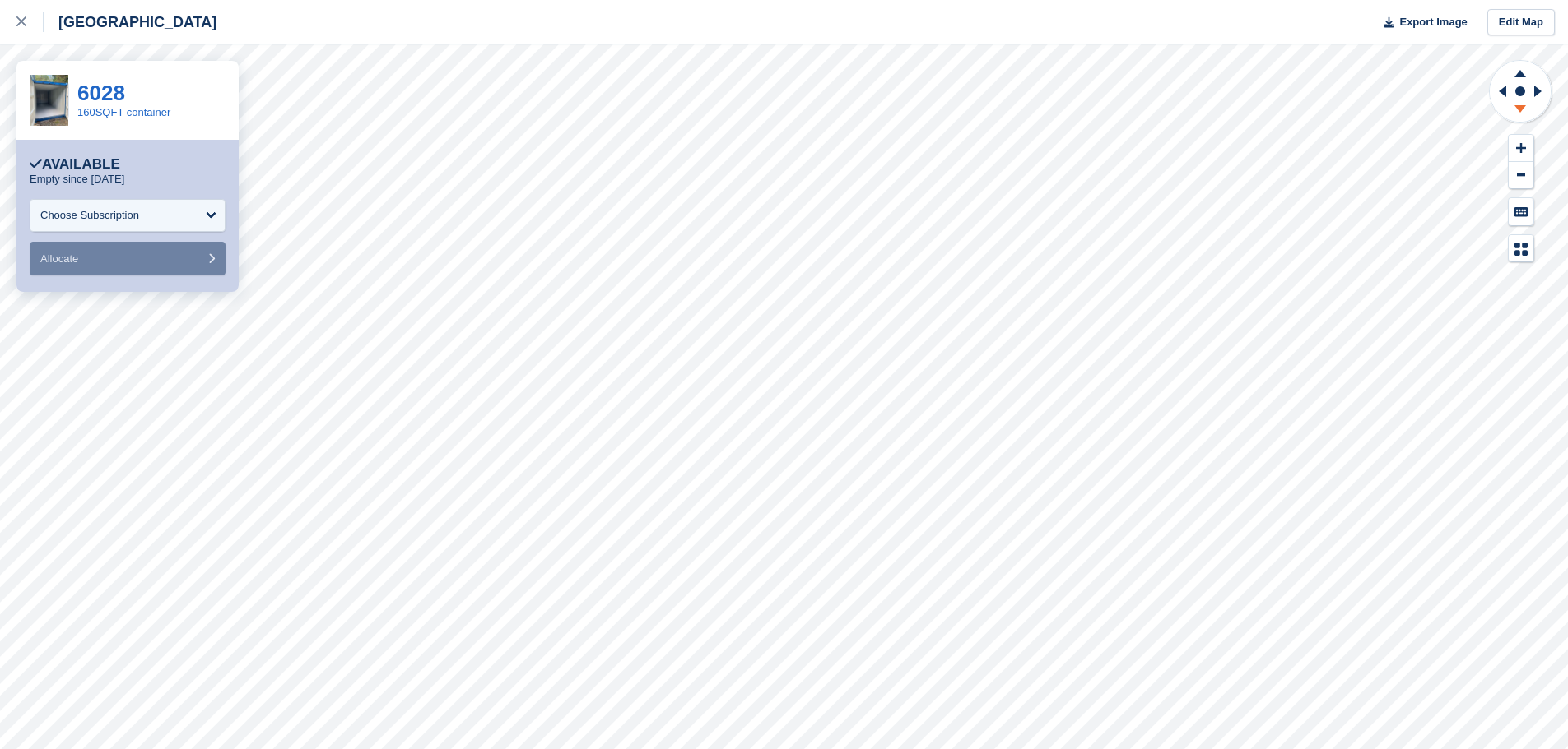
click at [1529, 115] on icon at bounding box center [1520, 111] width 43 height 21
click at [20, 24] on icon at bounding box center [21, 21] width 10 height 10
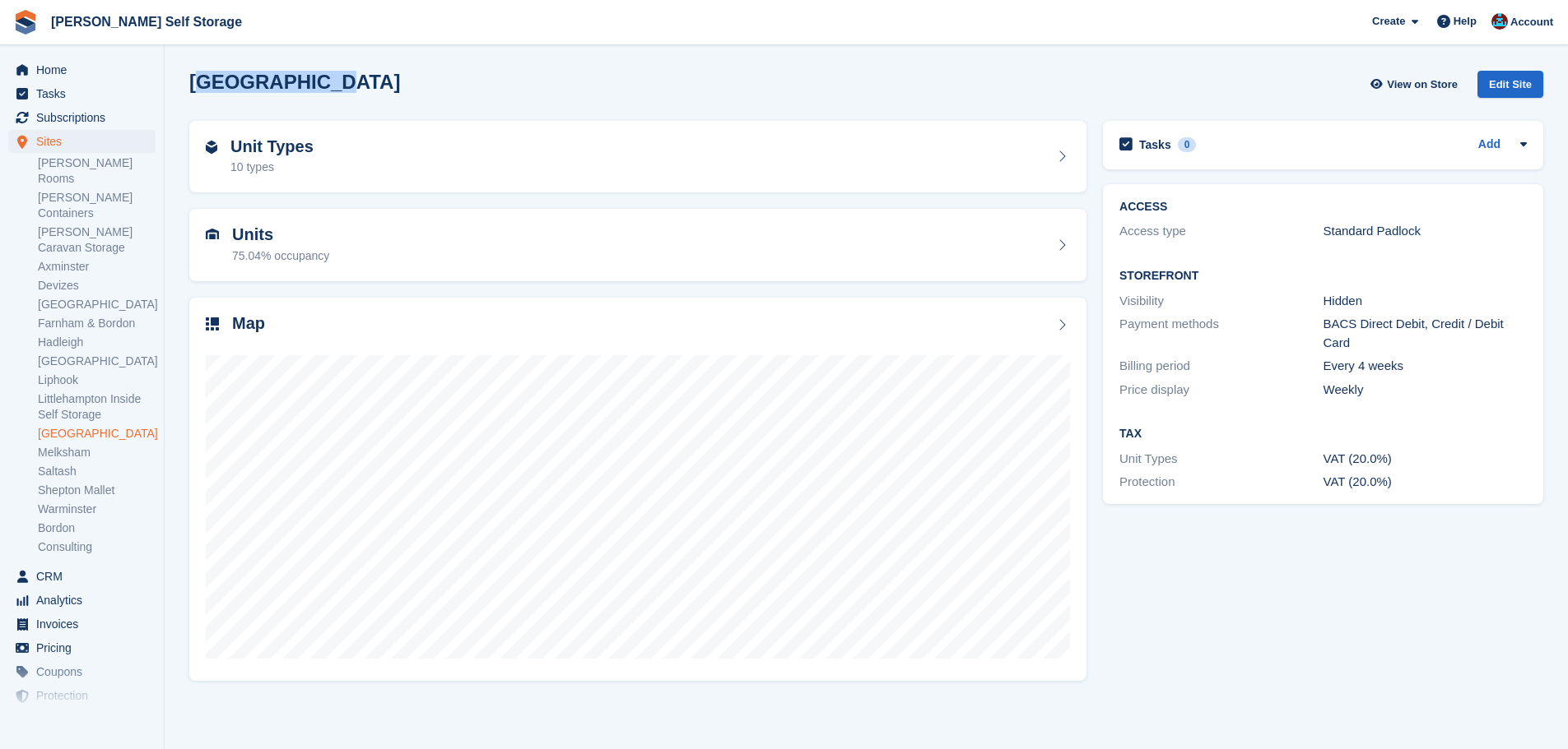
drag, startPoint x: 197, startPoint y: 79, endPoint x: 391, endPoint y: 74, distance: 194.1
click at [352, 79] on div "[GEOGRAPHIC_DATA] View on Store Edit Site" at bounding box center [866, 84] width 1354 height 27
click at [392, 74] on div "Littlehampton View on Store Edit Site" at bounding box center [866, 84] width 1354 height 27
click at [94, 108] on span "Subscriptions" at bounding box center [85, 117] width 99 height 23
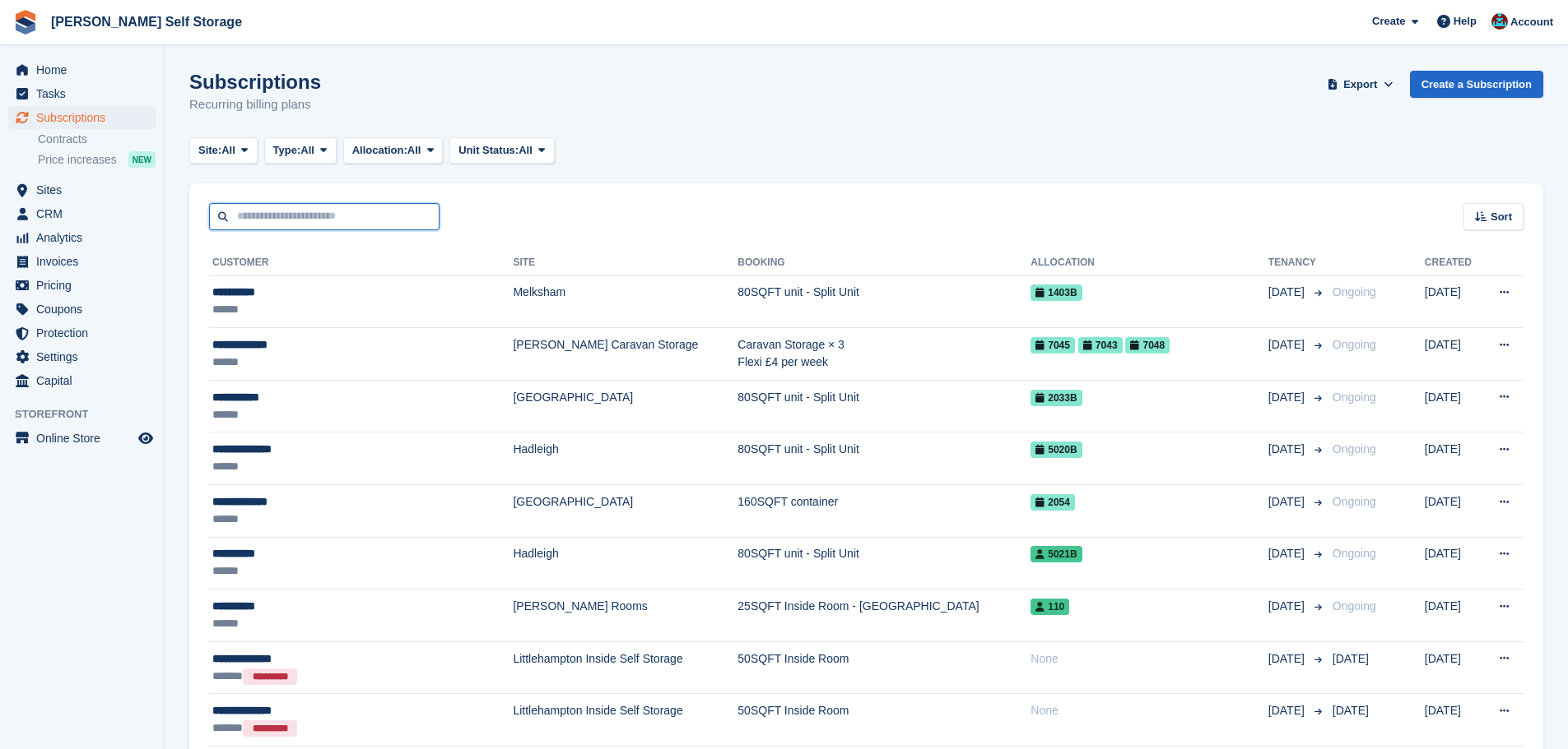
click at [275, 218] on input "text" at bounding box center [324, 217] width 230 height 27
type input "**********"
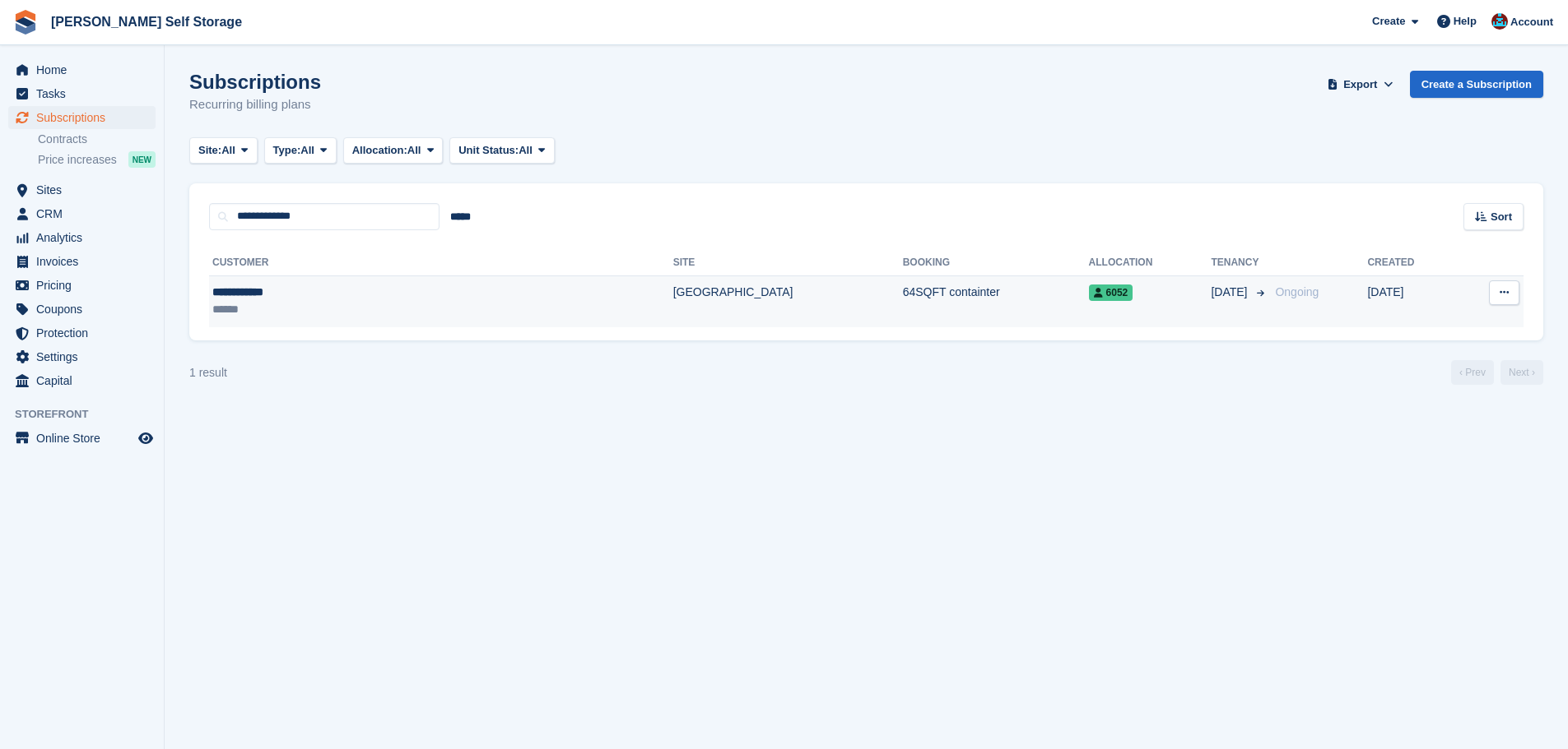
click at [673, 291] on td "[GEOGRAPHIC_DATA]" at bounding box center [788, 302] width 230 height 52
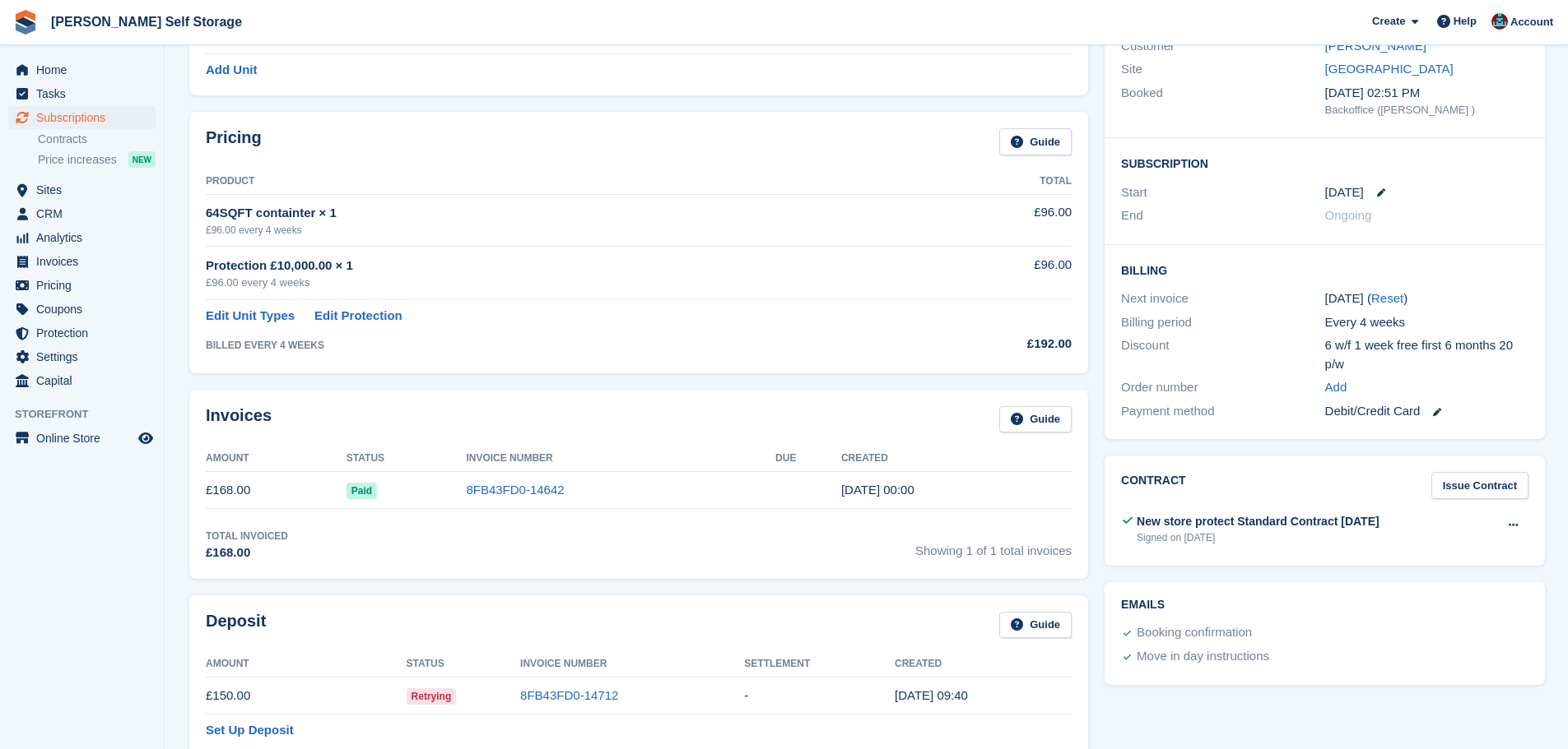
scroll to position [576, 0]
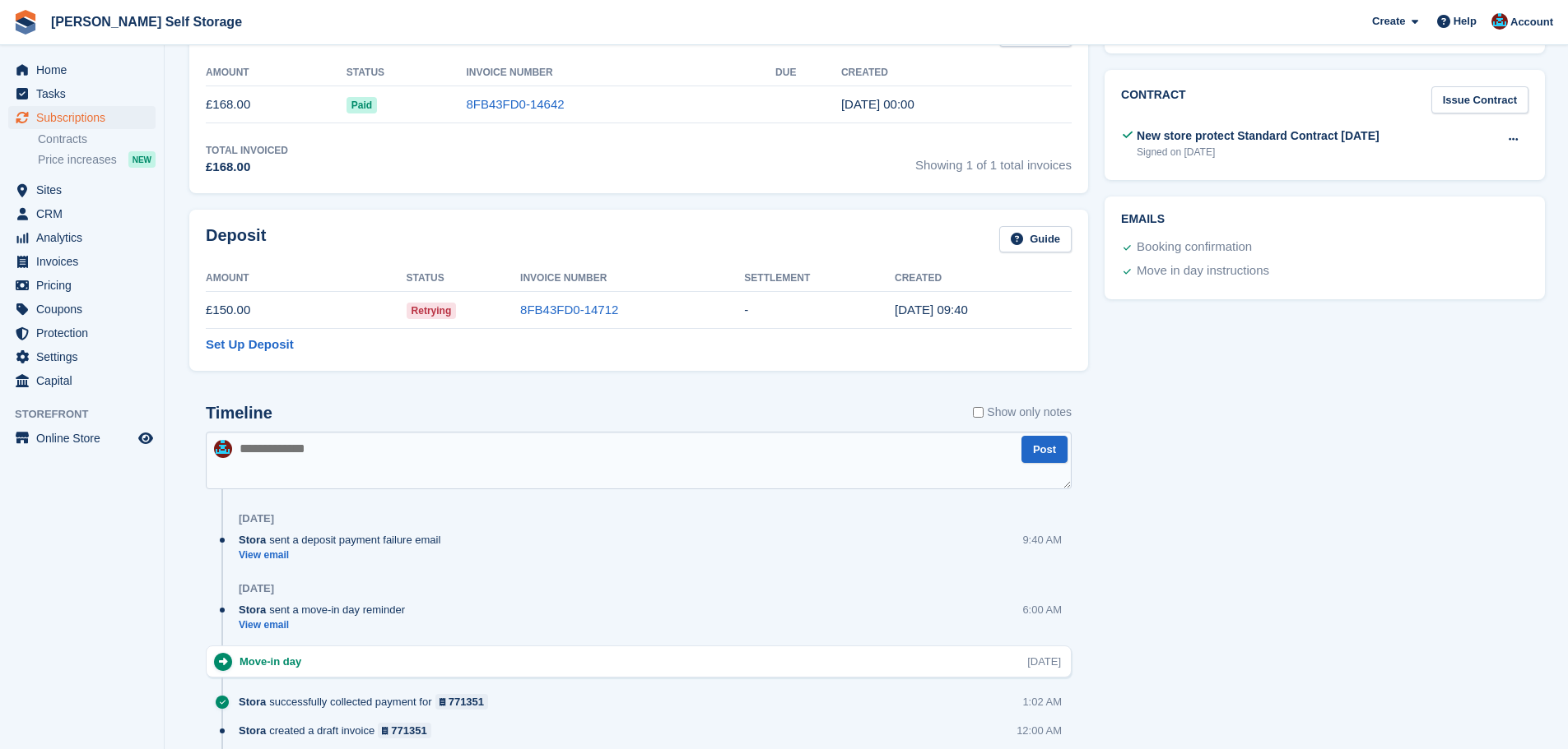
drag, startPoint x: 418, startPoint y: 469, endPoint x: 436, endPoint y: 490, distance: 27.7
click at [418, 468] on textarea at bounding box center [639, 461] width 866 height 57
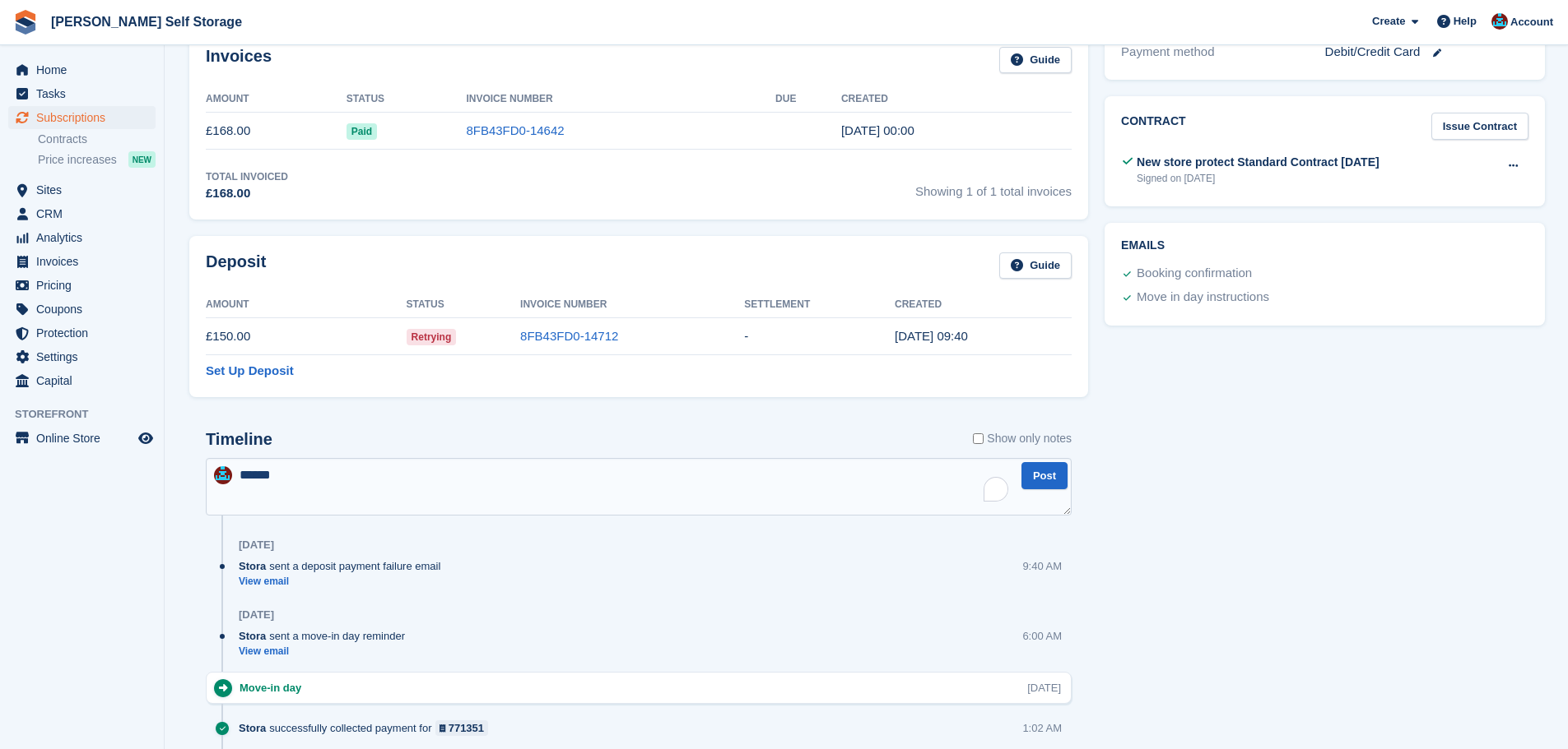
scroll to position [740, 0]
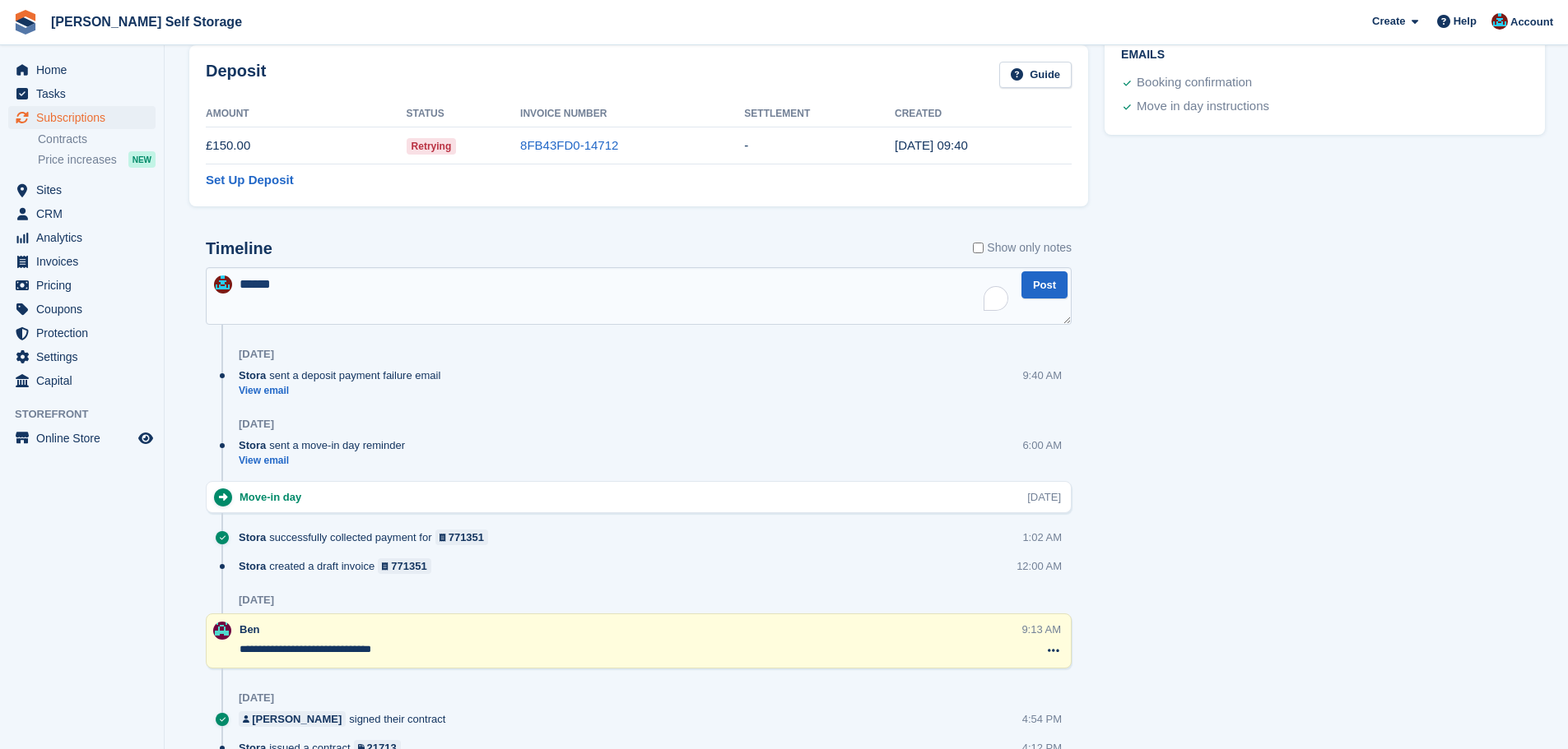
click at [338, 298] on textarea "*****" at bounding box center [639, 296] width 866 height 57
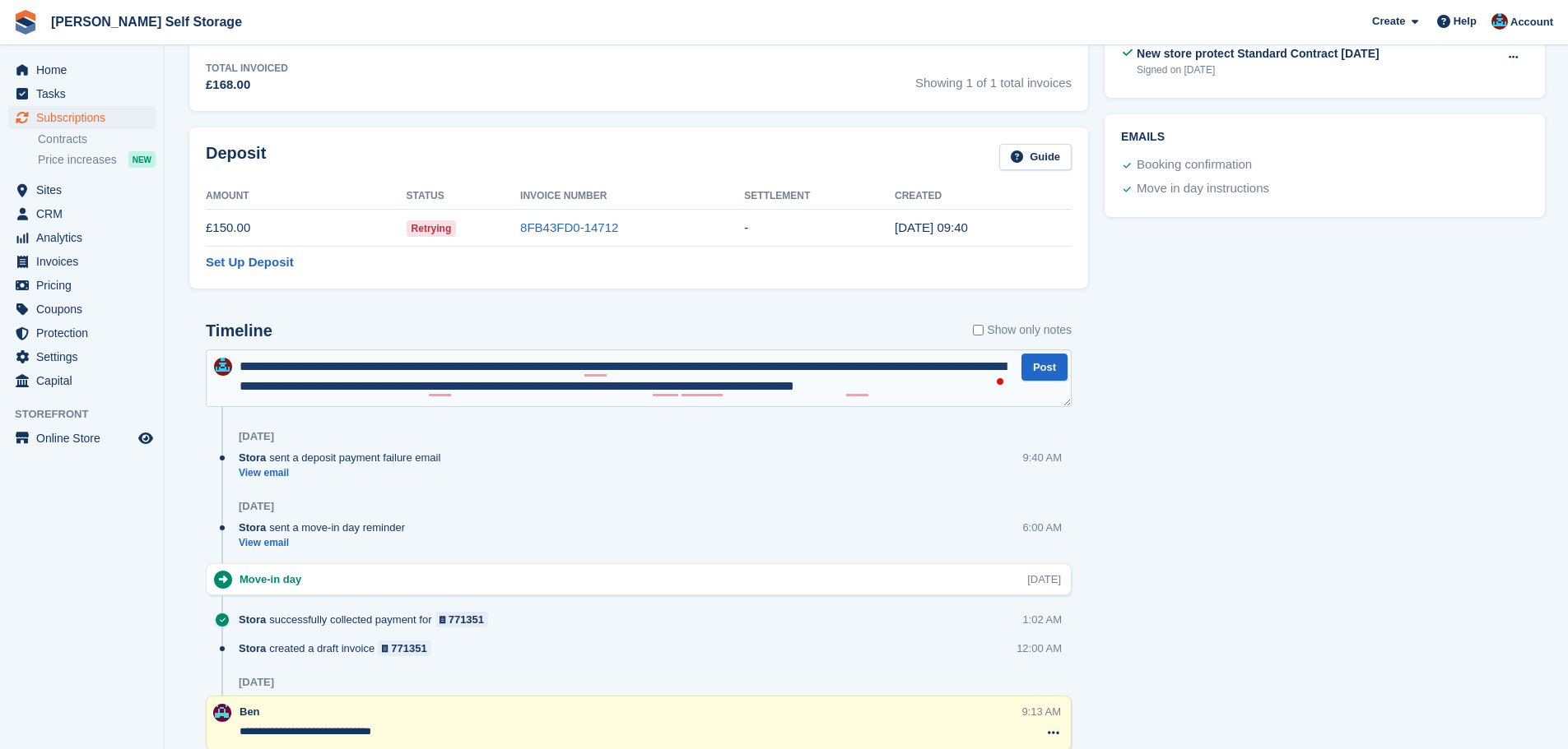
scroll to position [9, 0]
type textarea "**********"
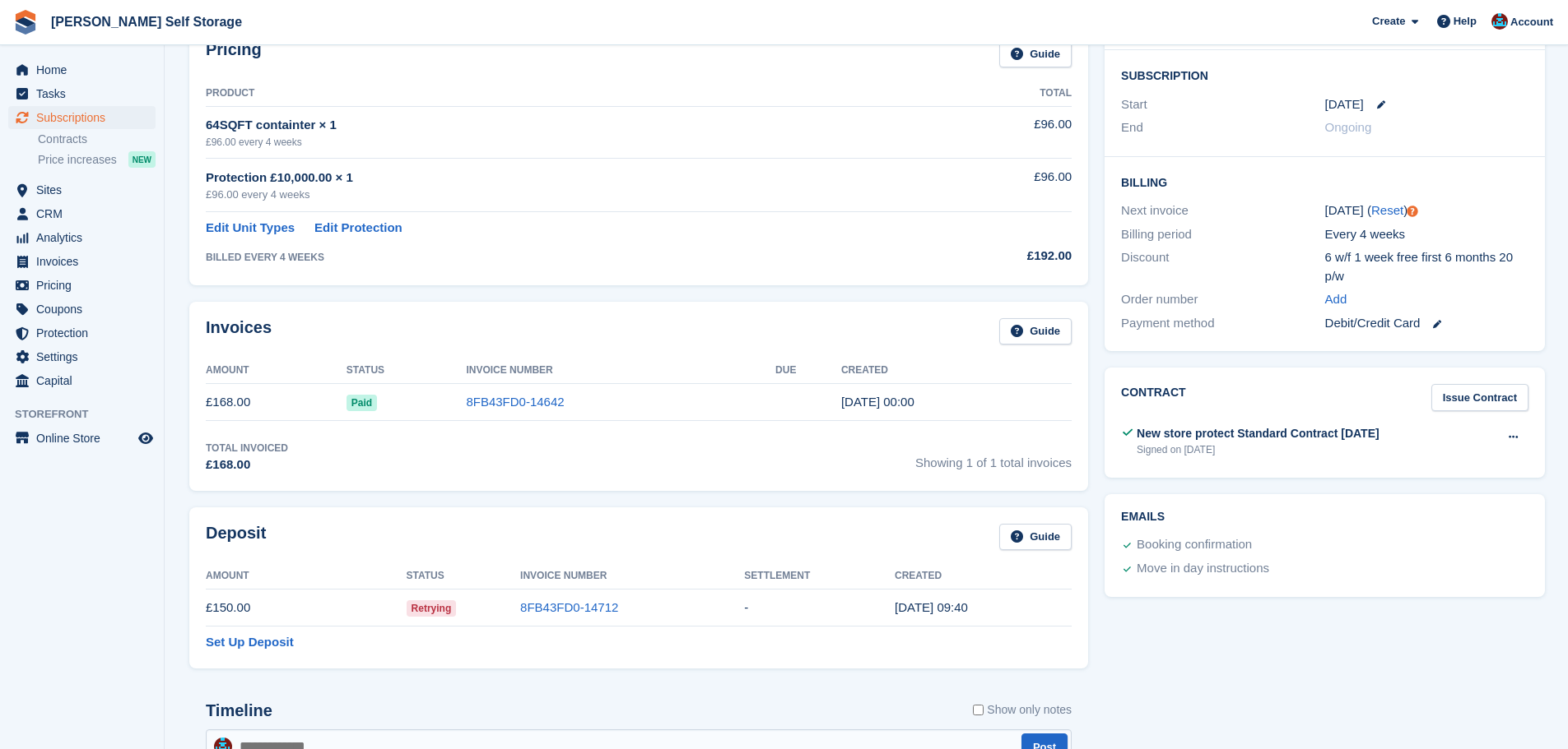
scroll to position [0, 0]
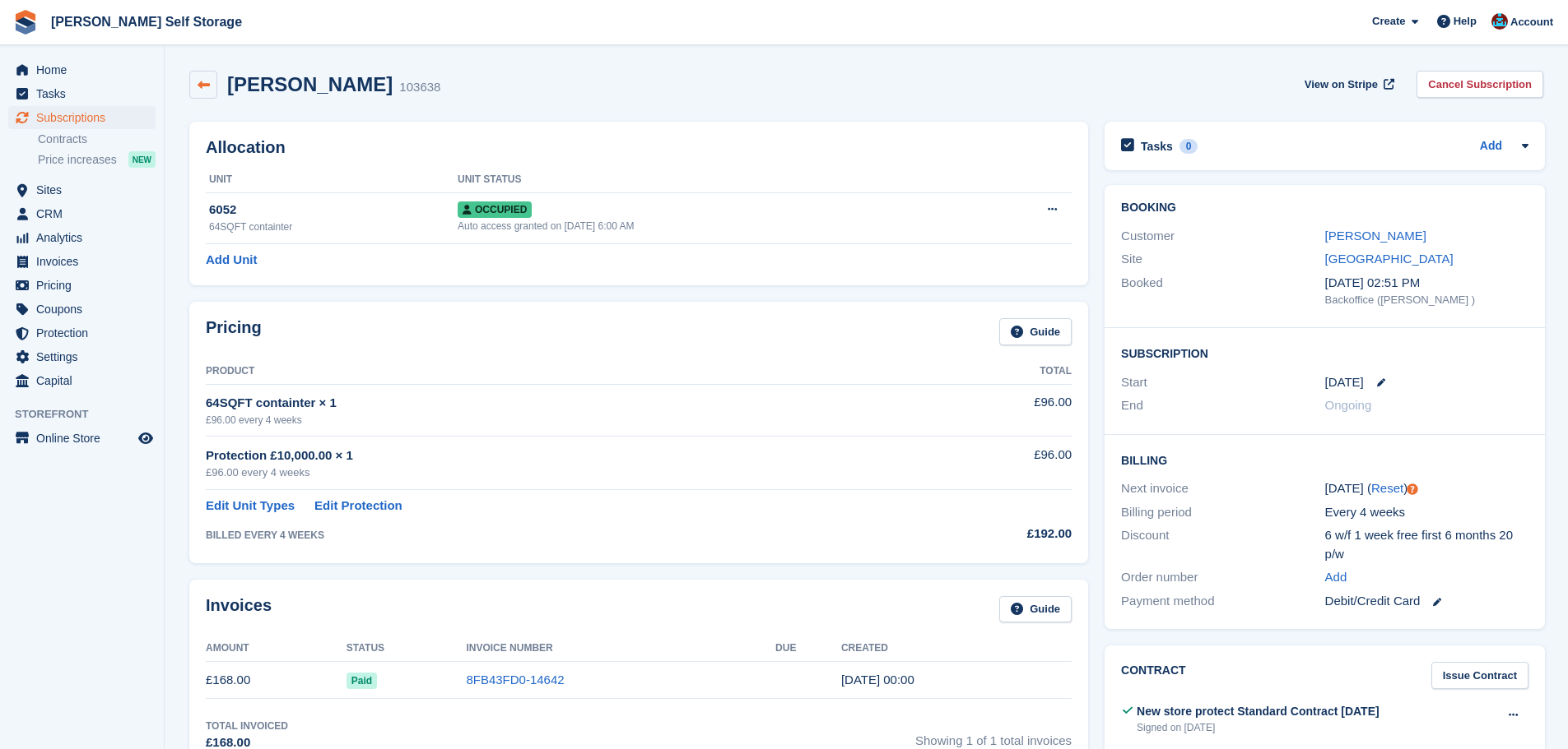
click at [206, 87] on icon at bounding box center [204, 85] width 13 height 13
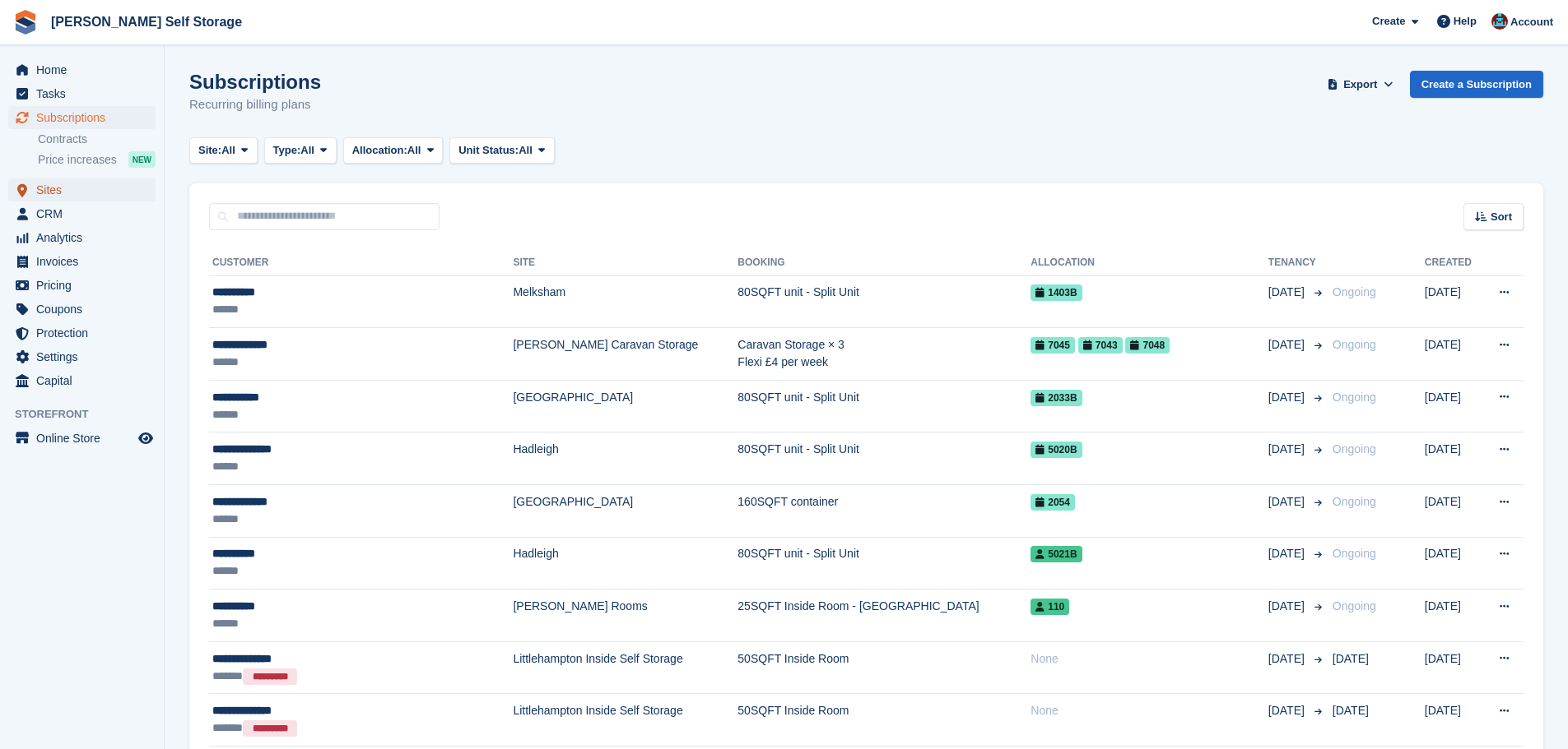
click at [82, 189] on span "Sites" at bounding box center [85, 190] width 99 height 23
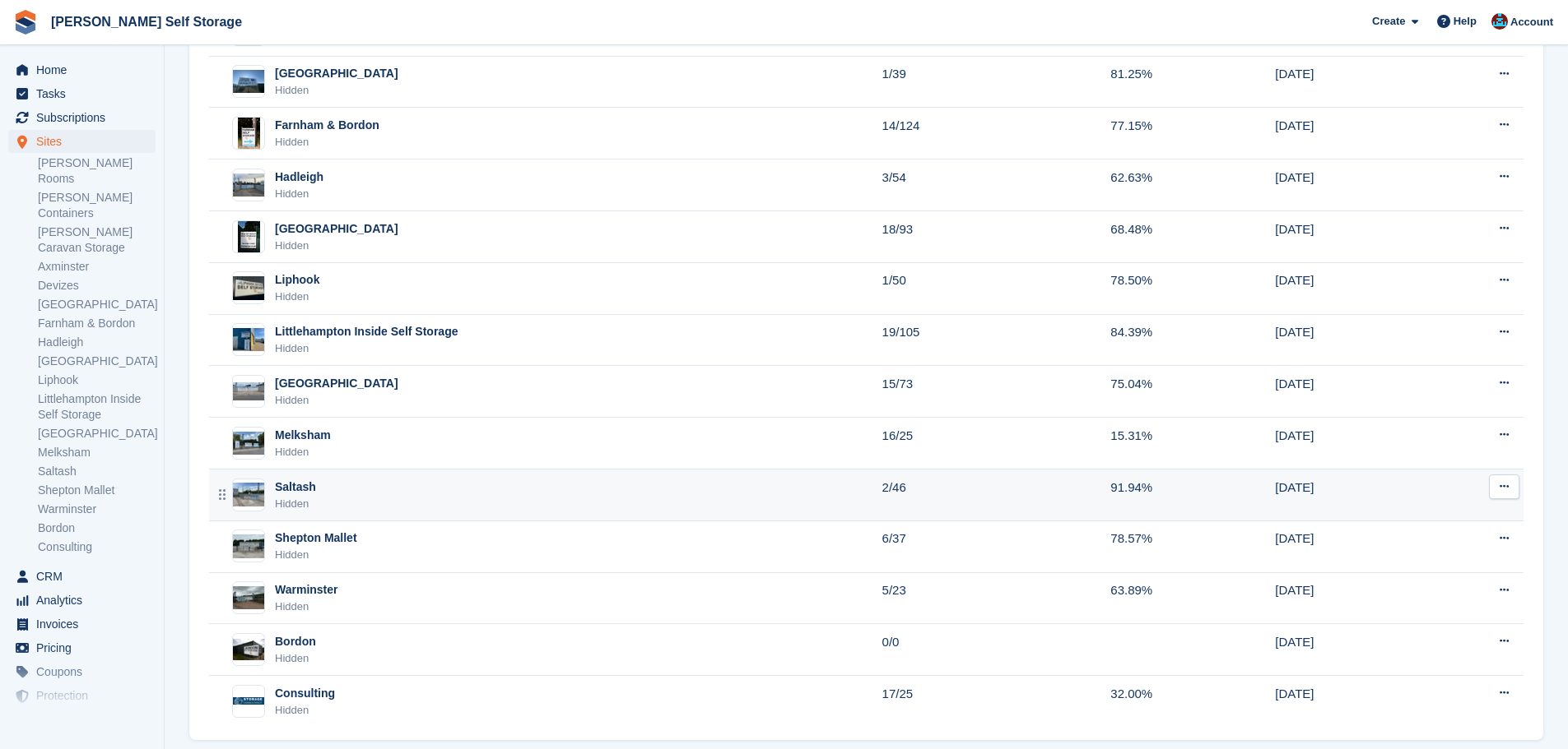
scroll to position [410, 0]
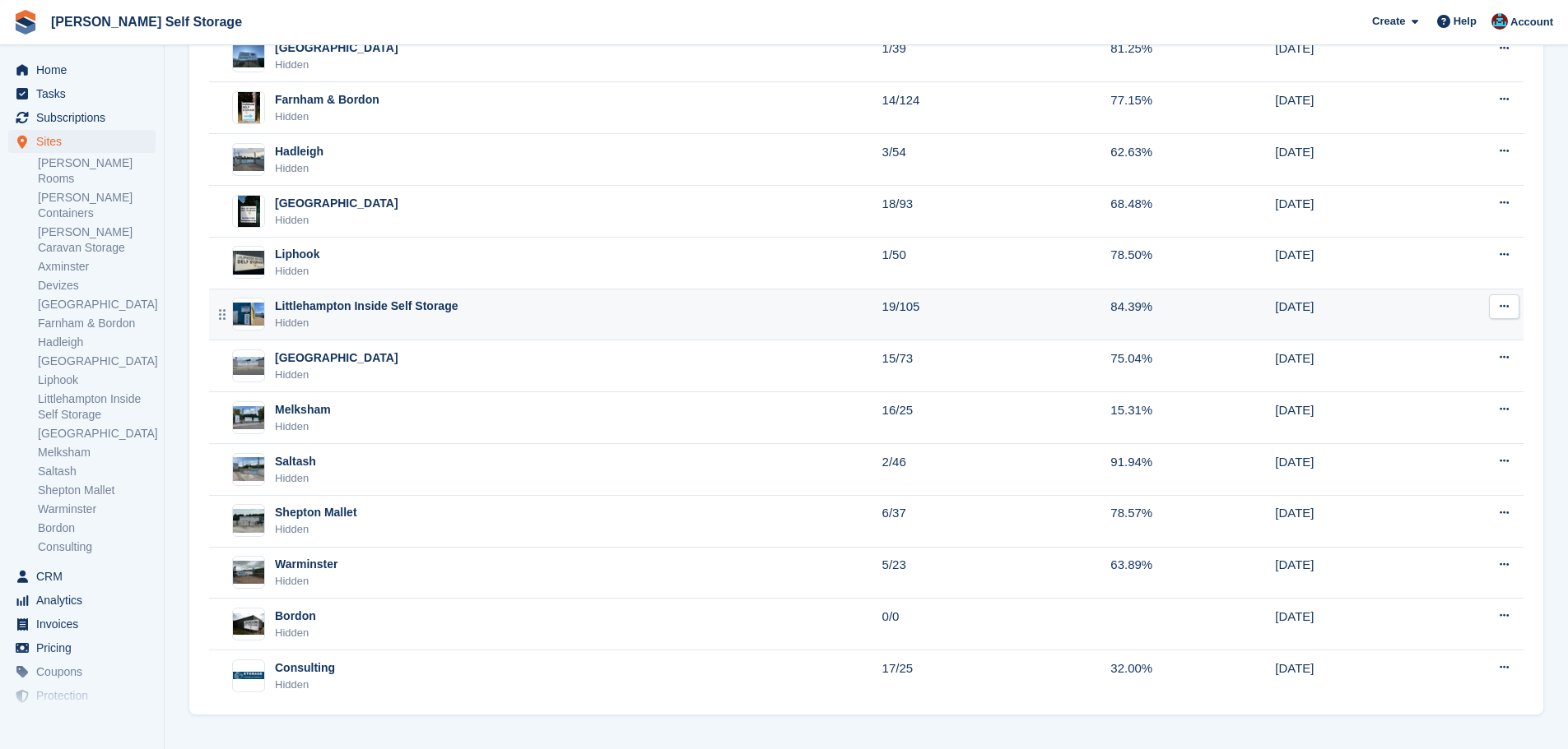
click at [393, 309] on div "Littlehampton Inside Self Storage" at bounding box center [367, 306] width 183 height 17
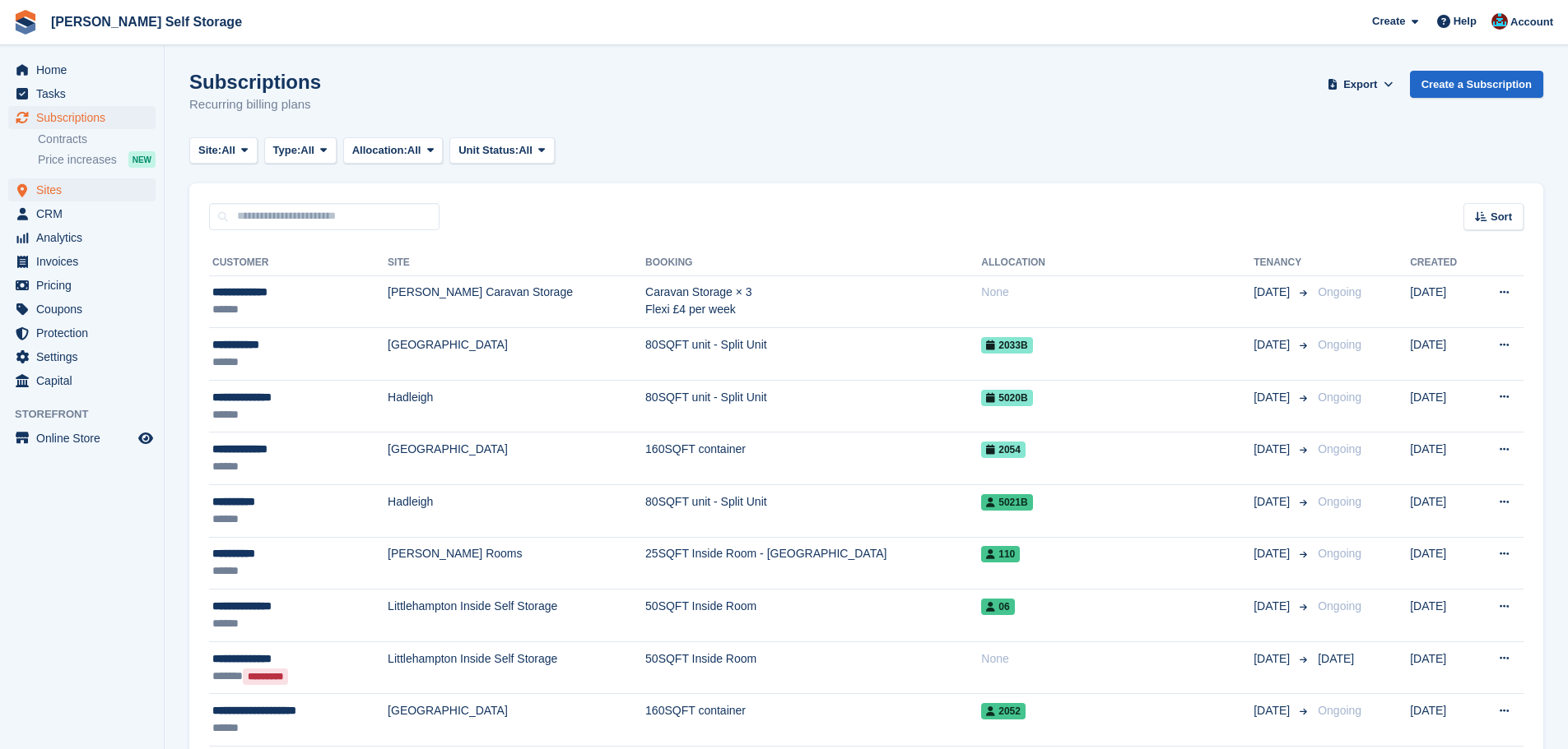
click at [91, 190] on span "Sites" at bounding box center [85, 190] width 99 height 23
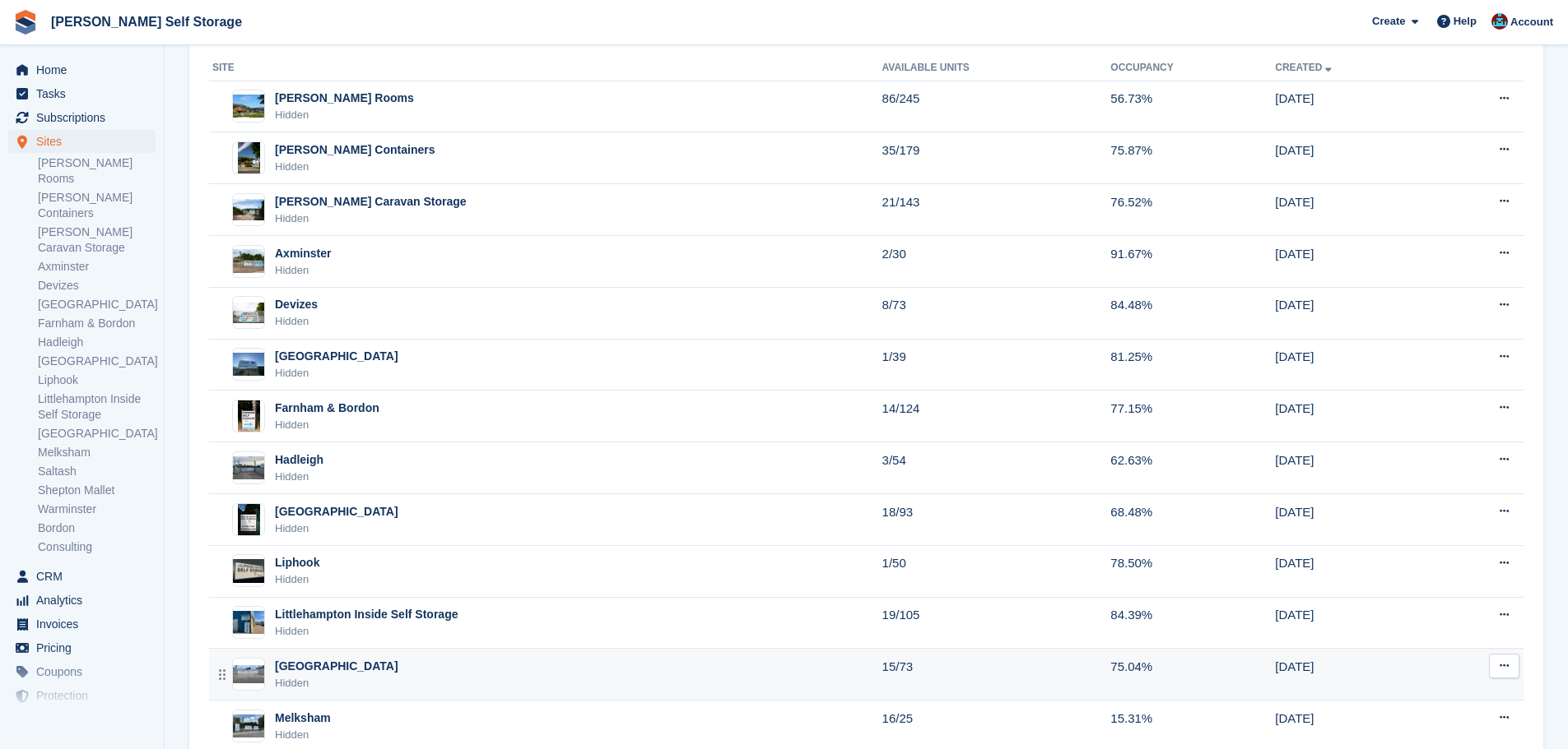
scroll to position [246, 0]
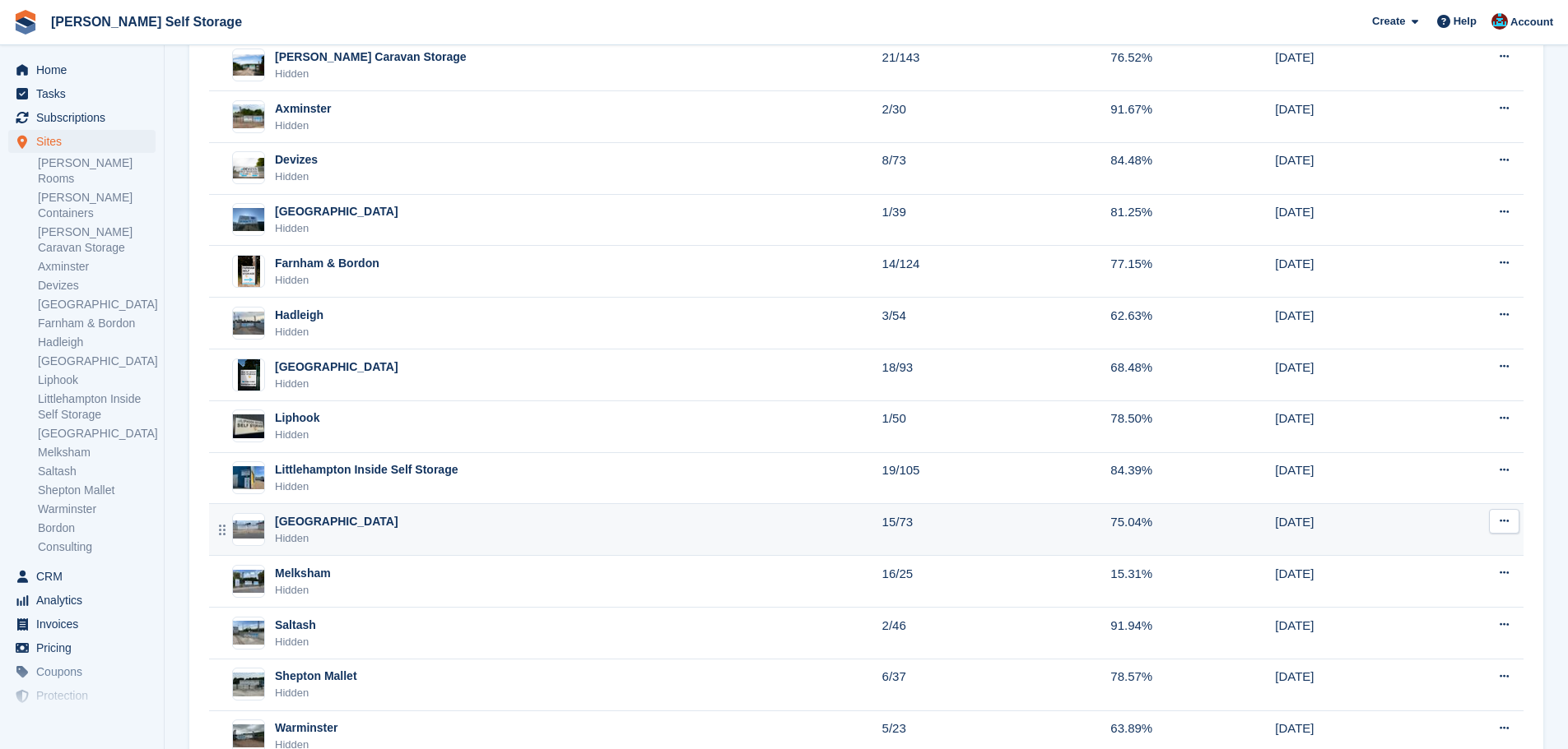
click at [380, 529] on div "Littlehampton Hidden" at bounding box center [547, 530] width 670 height 34
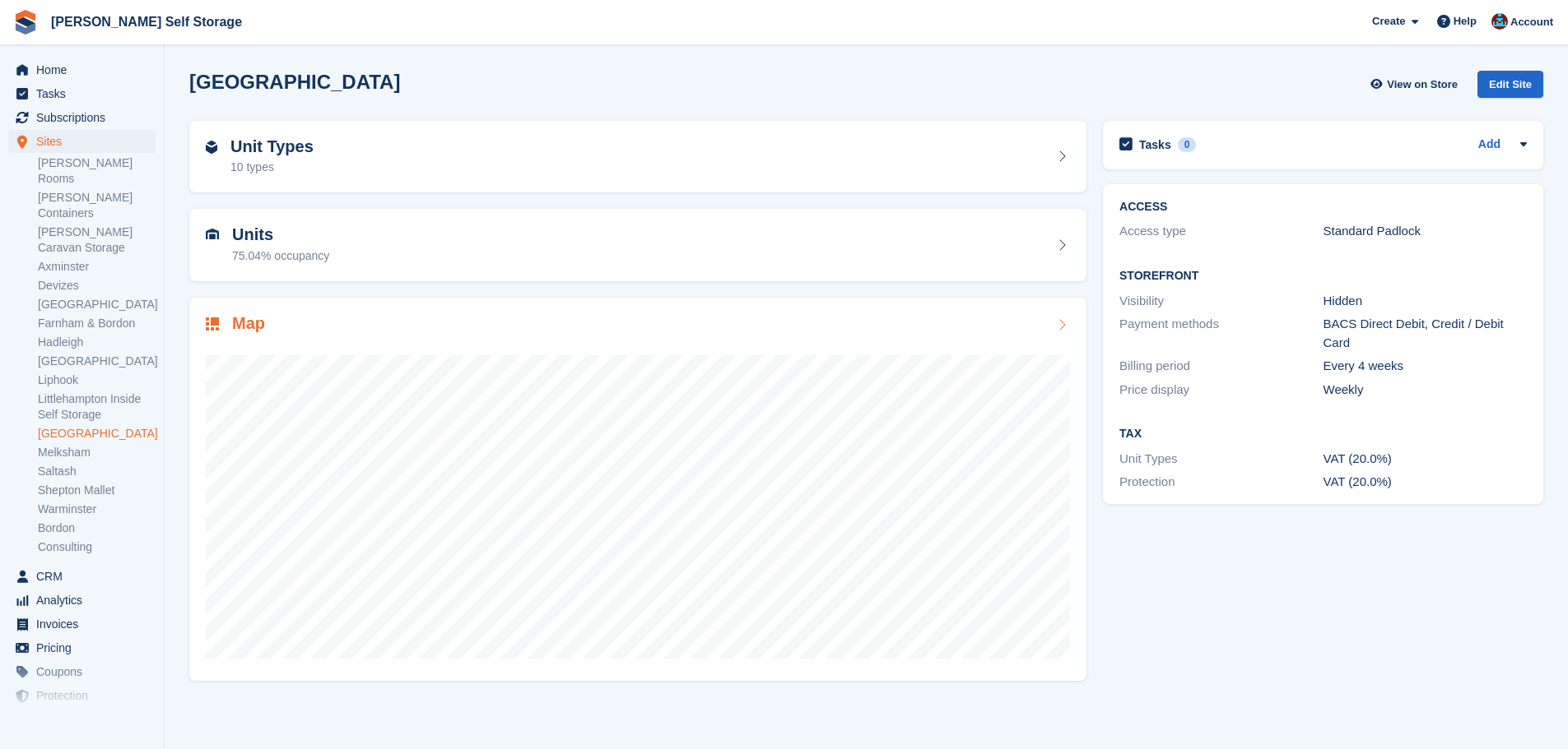
click at [259, 327] on h2 "Map" at bounding box center [248, 323] width 33 height 19
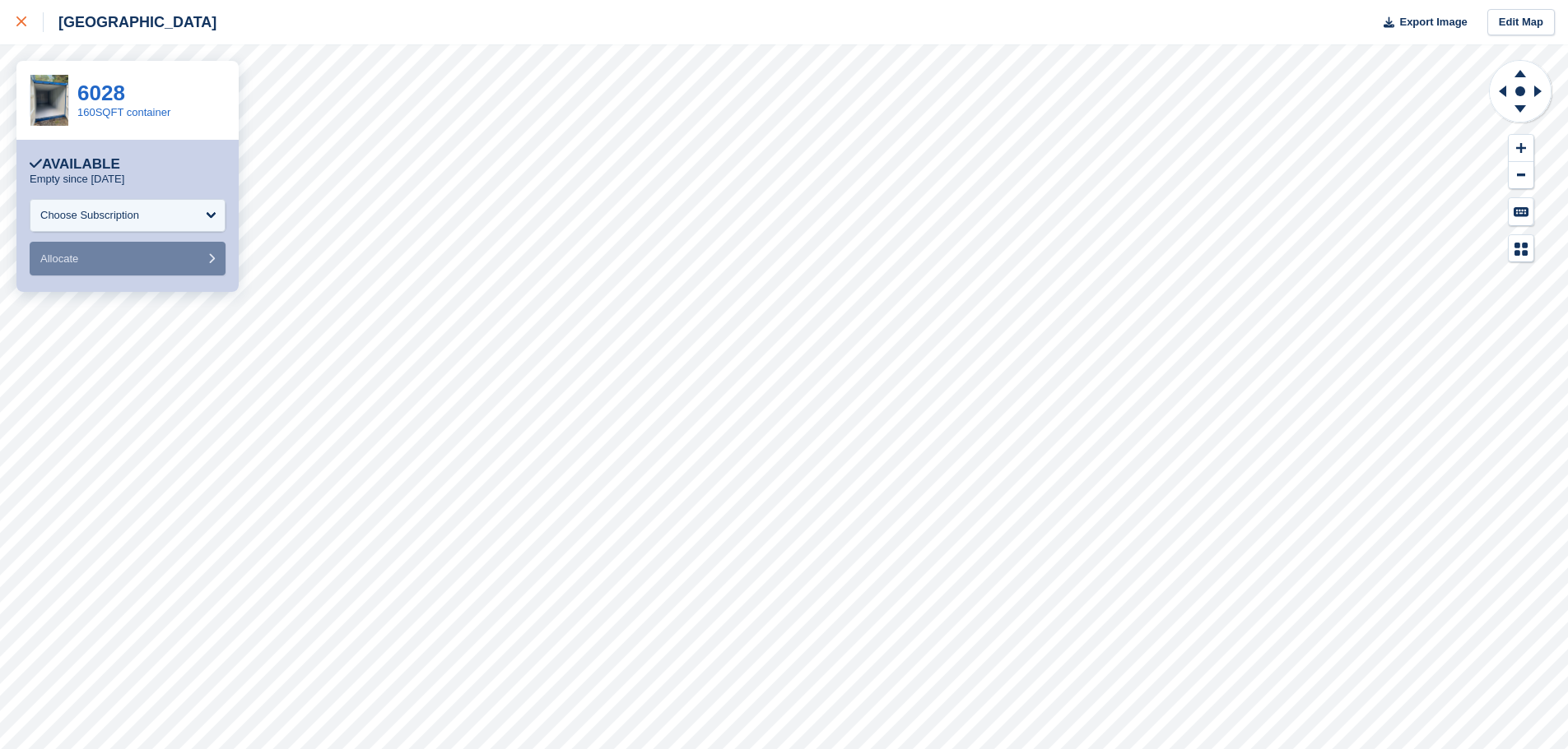
click at [22, 15] on div at bounding box center [30, 22] width 27 height 20
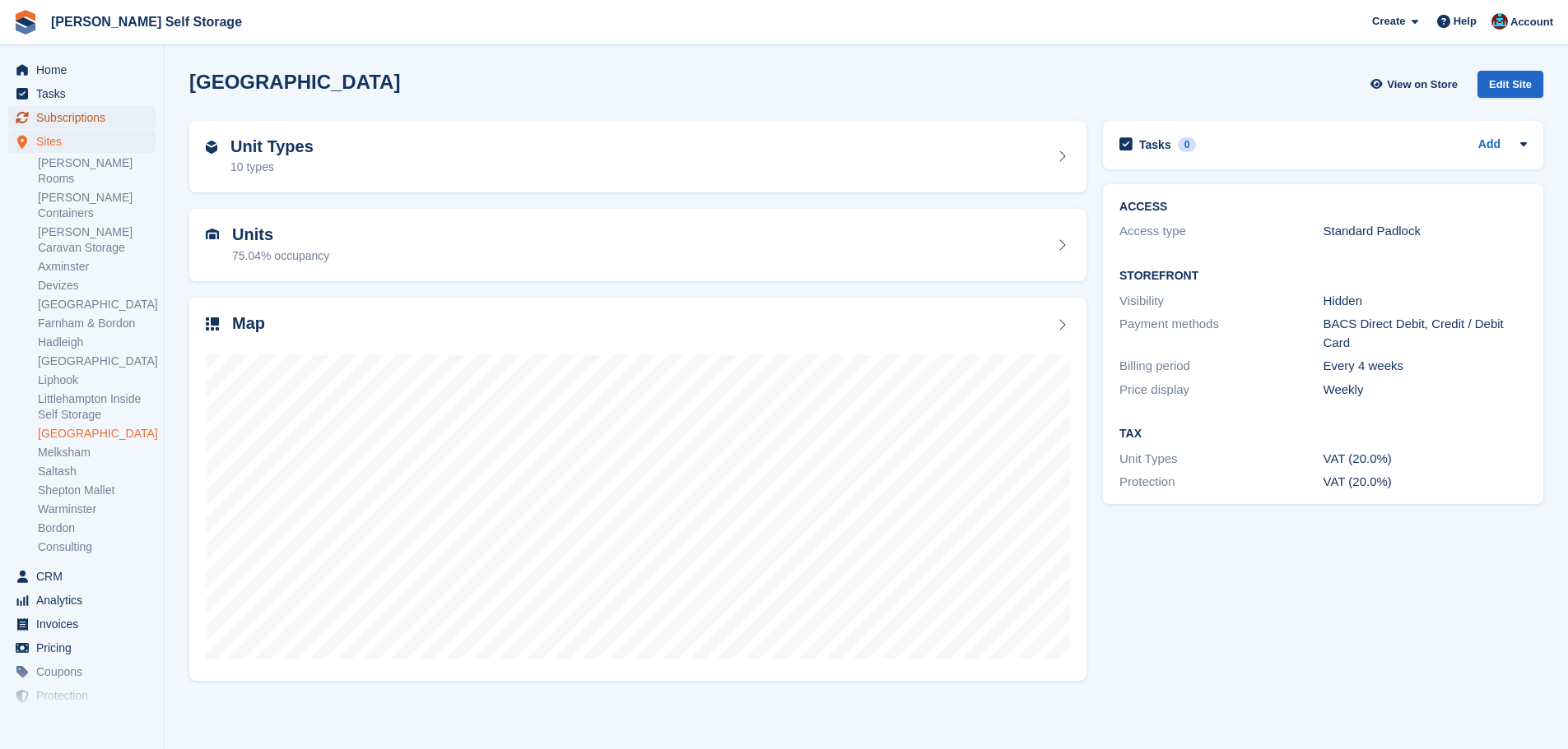
click at [99, 121] on span "Subscriptions" at bounding box center [85, 117] width 99 height 23
click at [247, 330] on h2 "Map" at bounding box center [248, 323] width 33 height 19
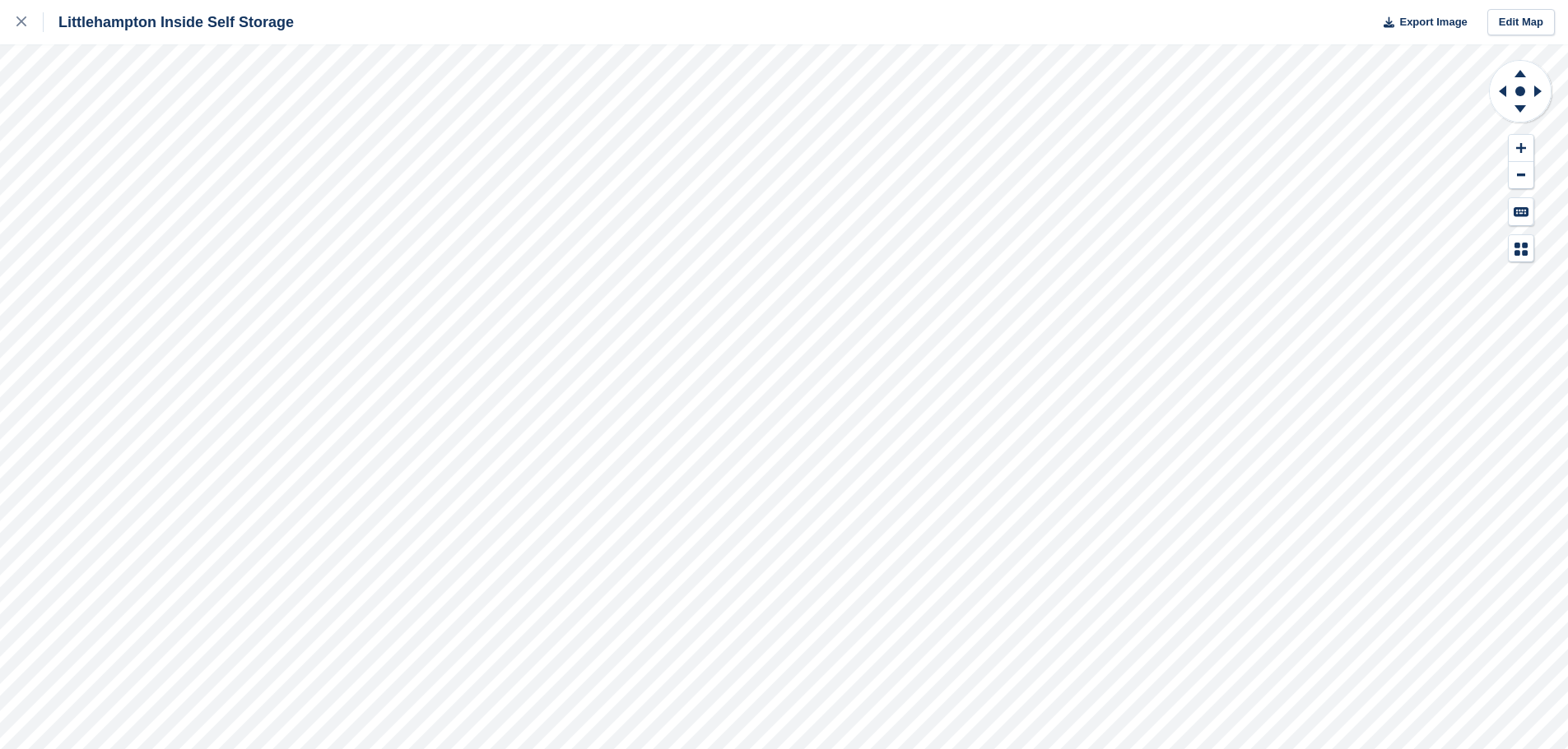
drag, startPoint x: 21, startPoint y: 24, endPoint x: 85, endPoint y: 3, distance: 67.4
click at [21, 24] on icon at bounding box center [21, 21] width 10 height 10
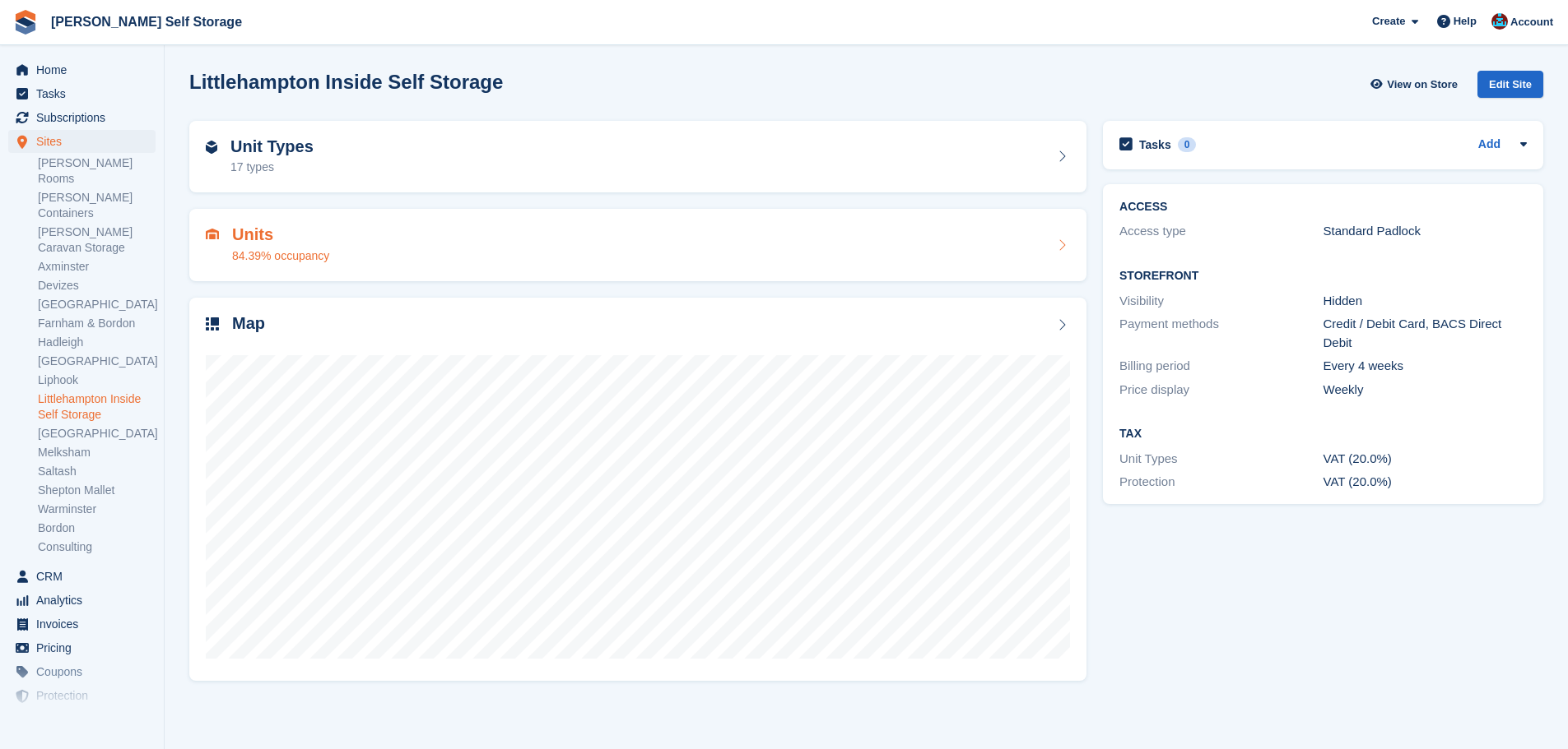
click at [282, 233] on h2 "Units" at bounding box center [281, 235] width 97 height 19
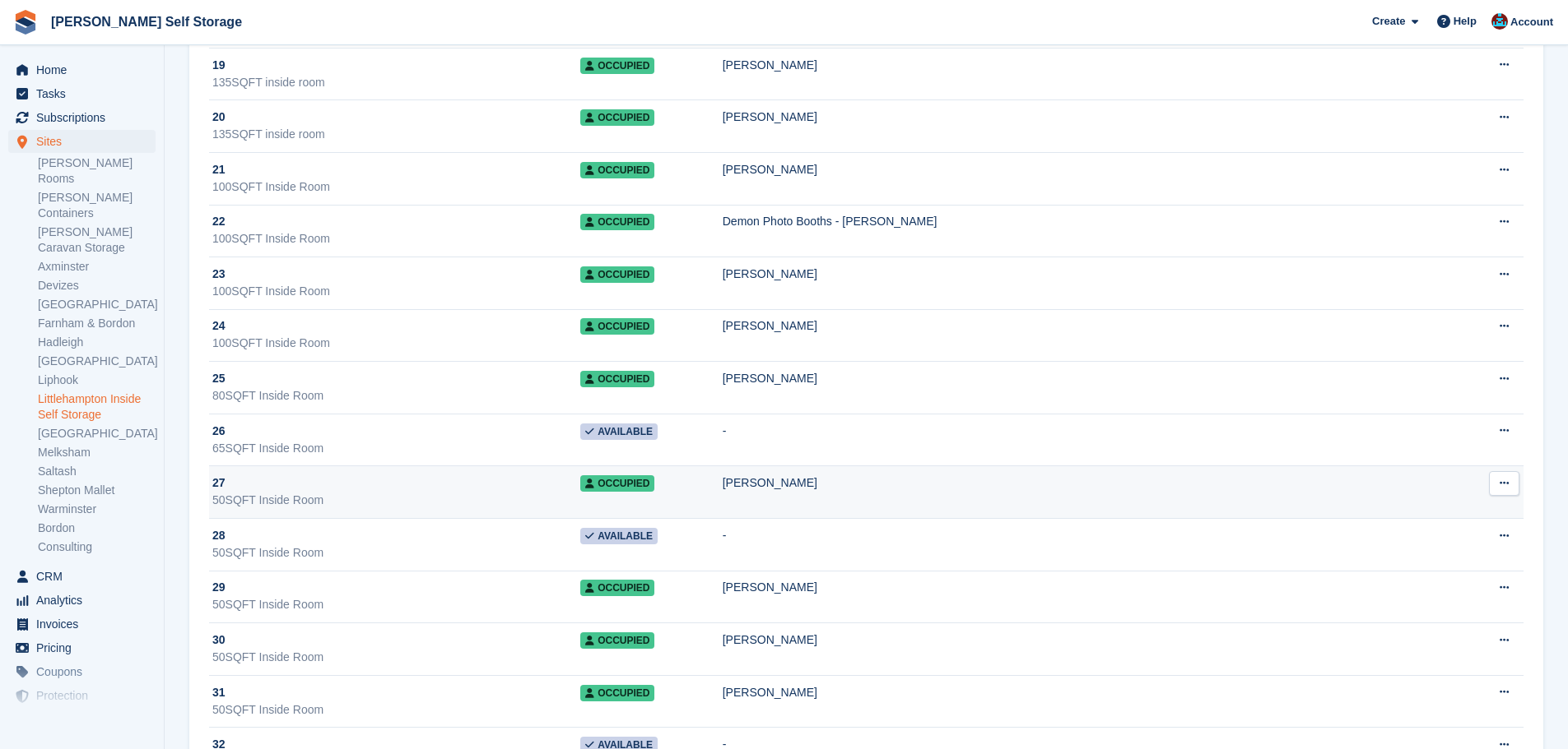
scroll to position [1645, 0]
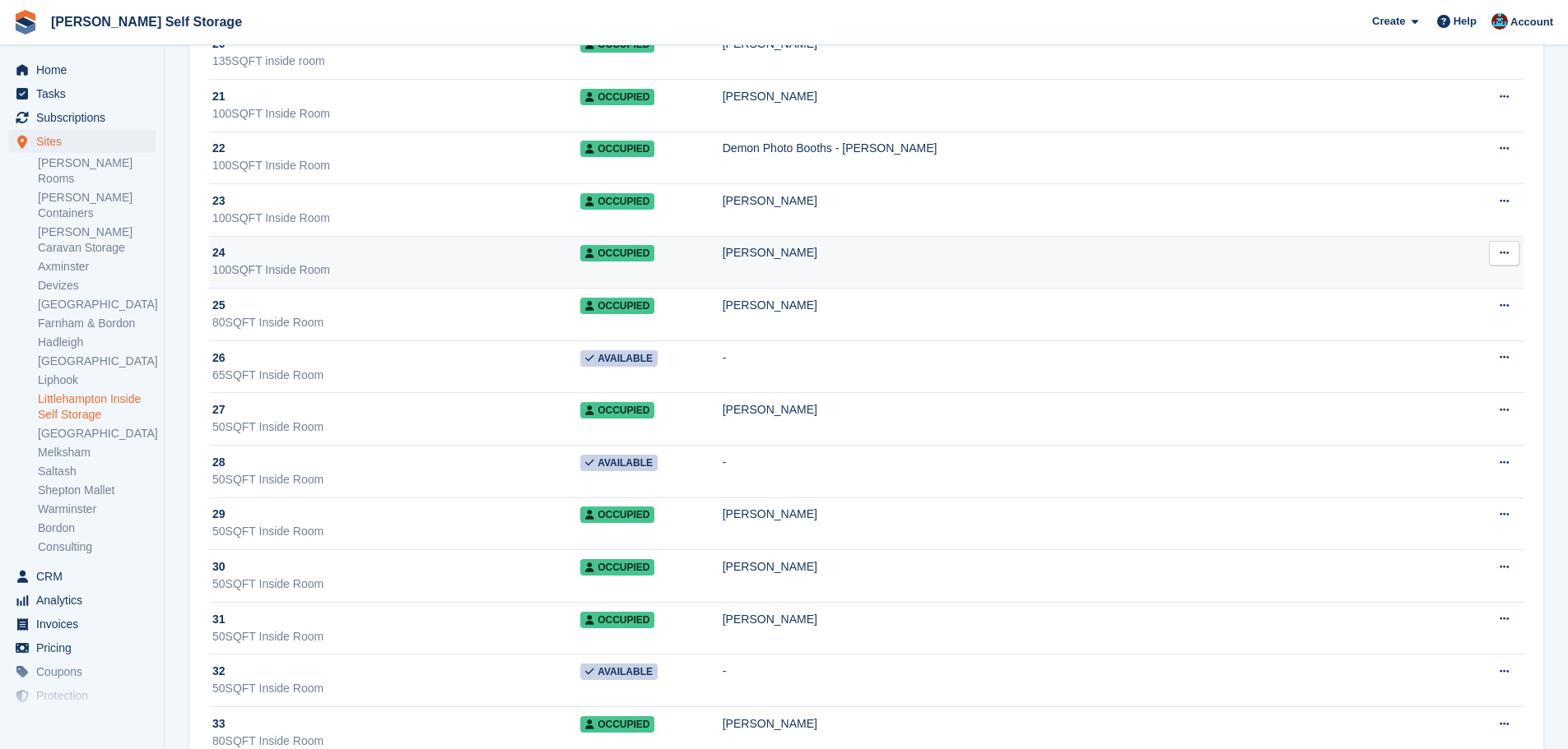
click at [458, 266] on div "100SQFT Inside Room" at bounding box center [396, 270] width 368 height 17
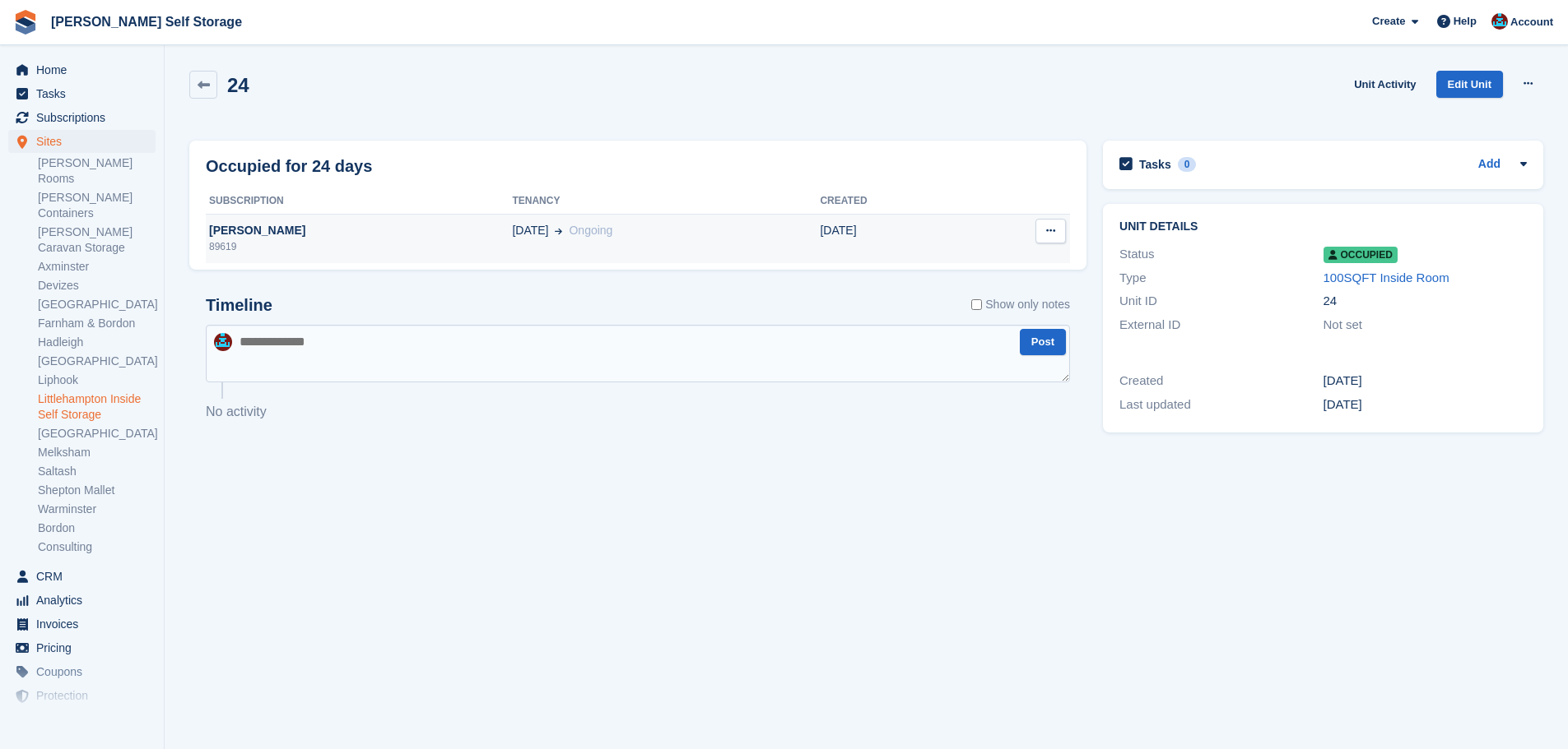
click at [420, 246] on div "89619" at bounding box center [360, 246] width 307 height 15
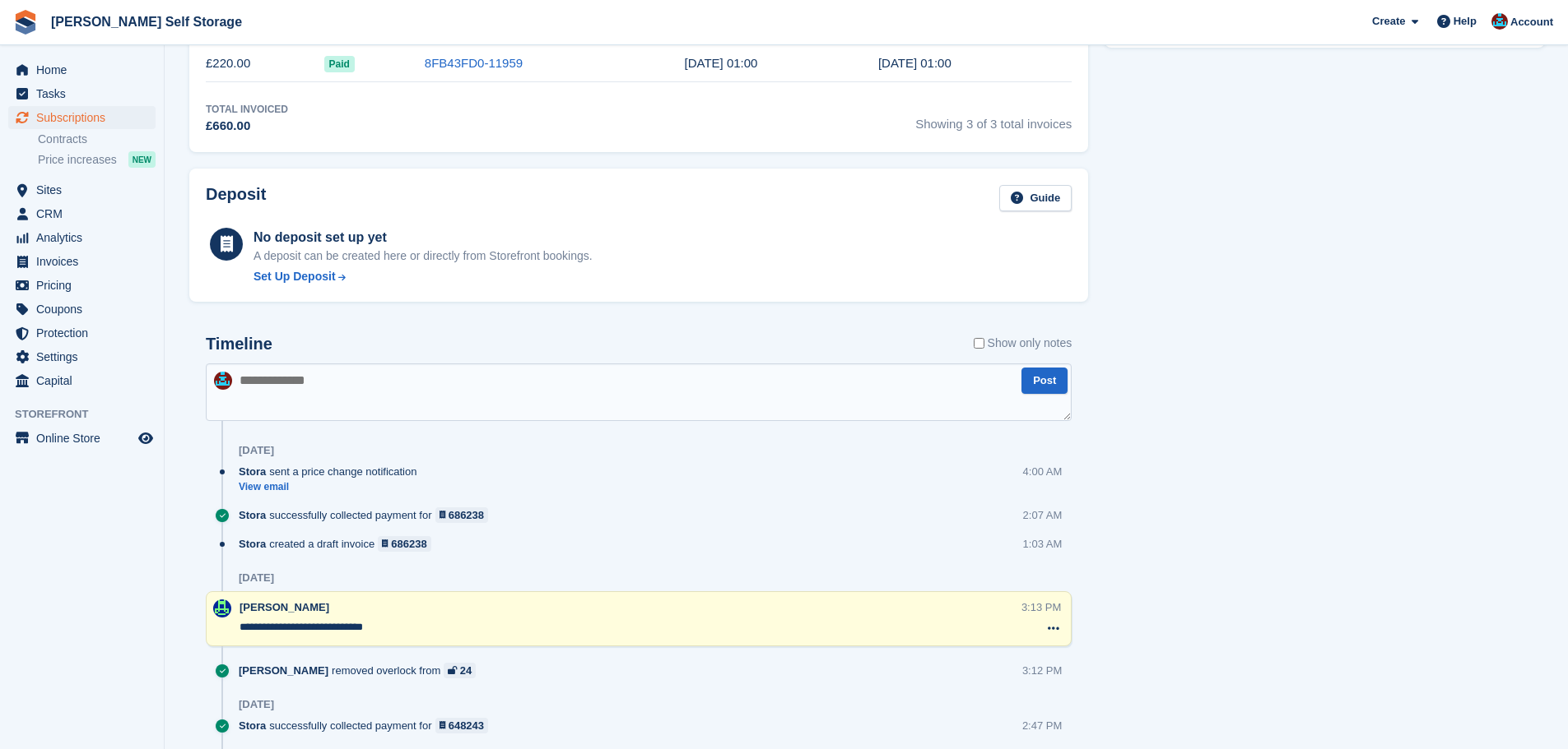
scroll to position [740, 0]
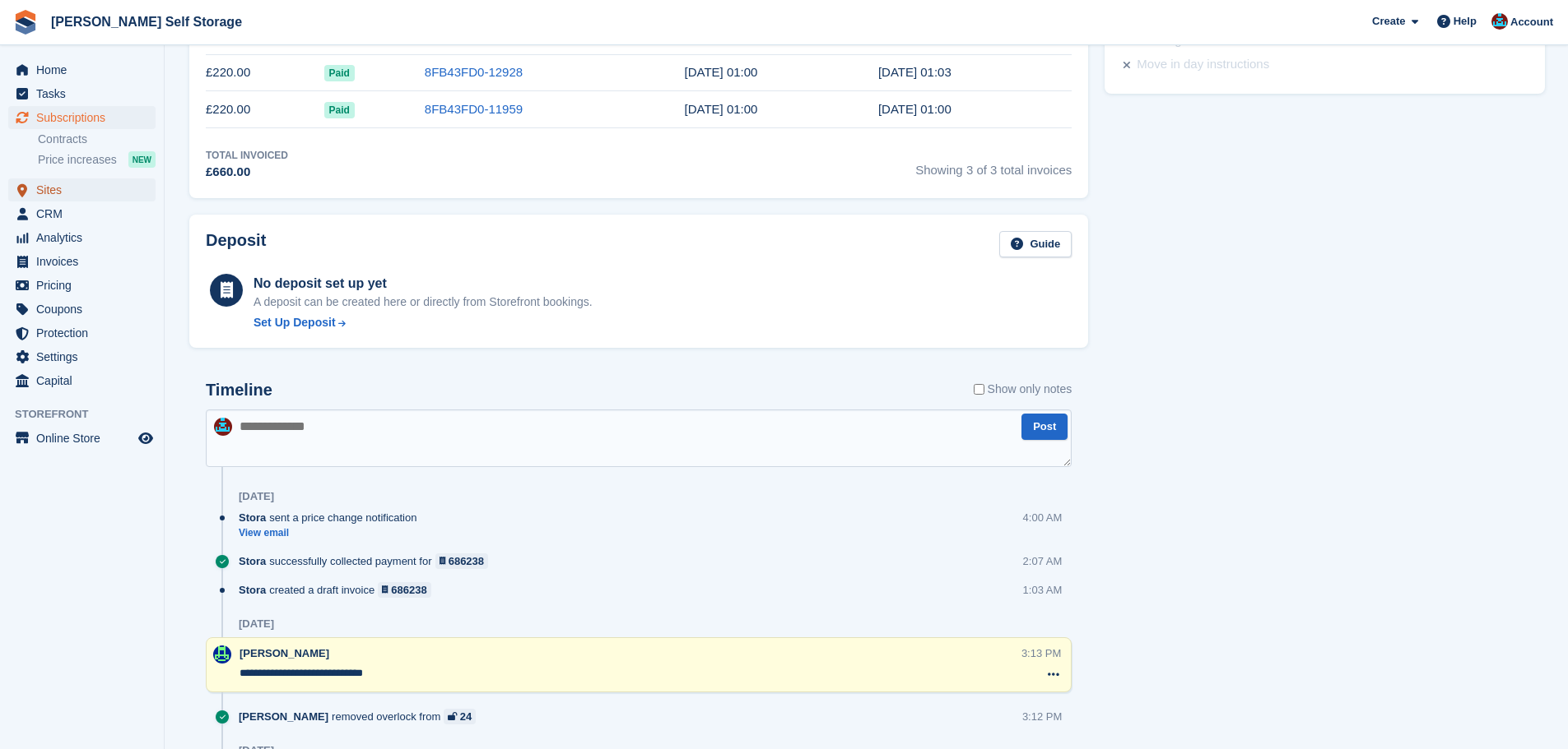
click at [76, 185] on span "Sites" at bounding box center [85, 190] width 99 height 23
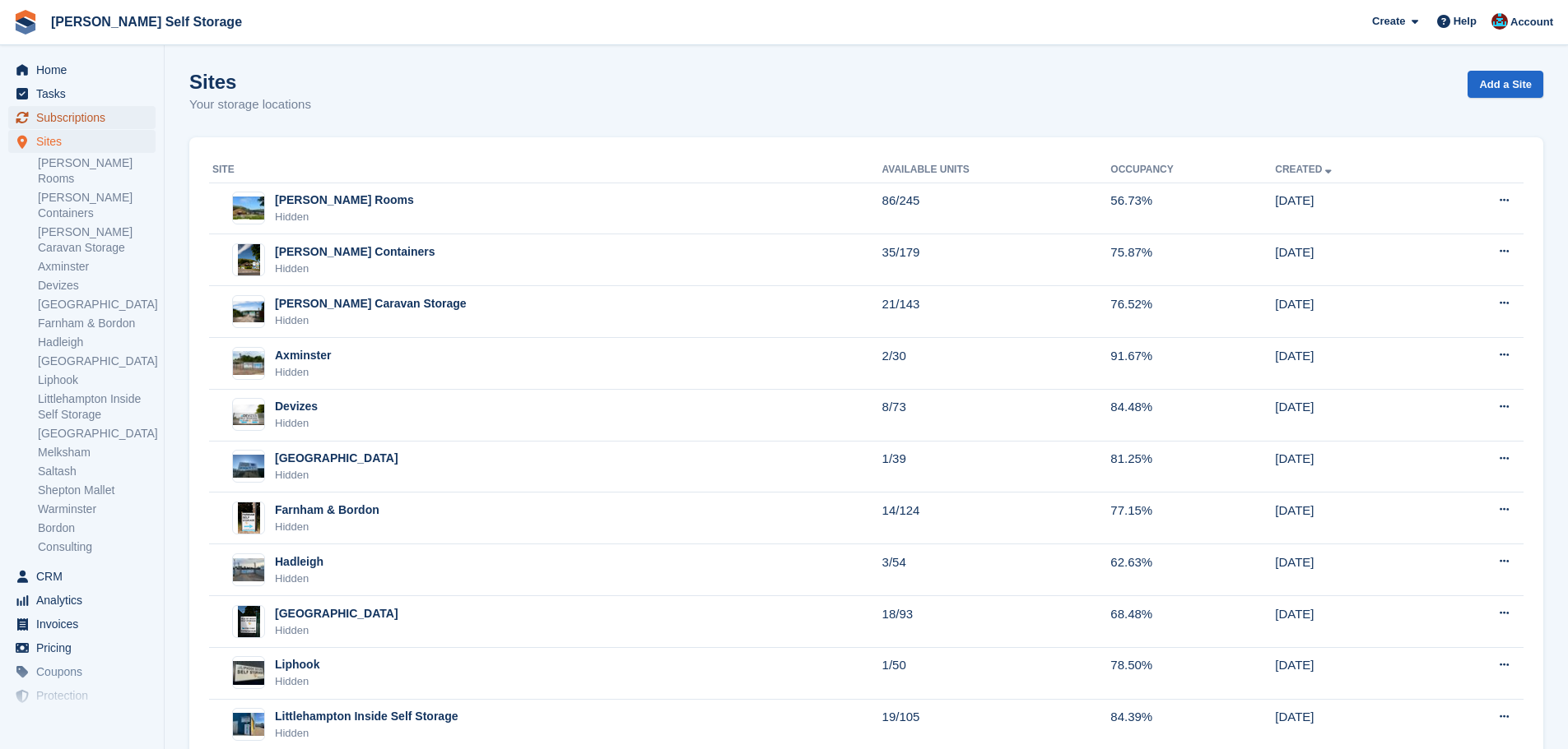
click at [63, 116] on span "Subscriptions" at bounding box center [85, 117] width 99 height 23
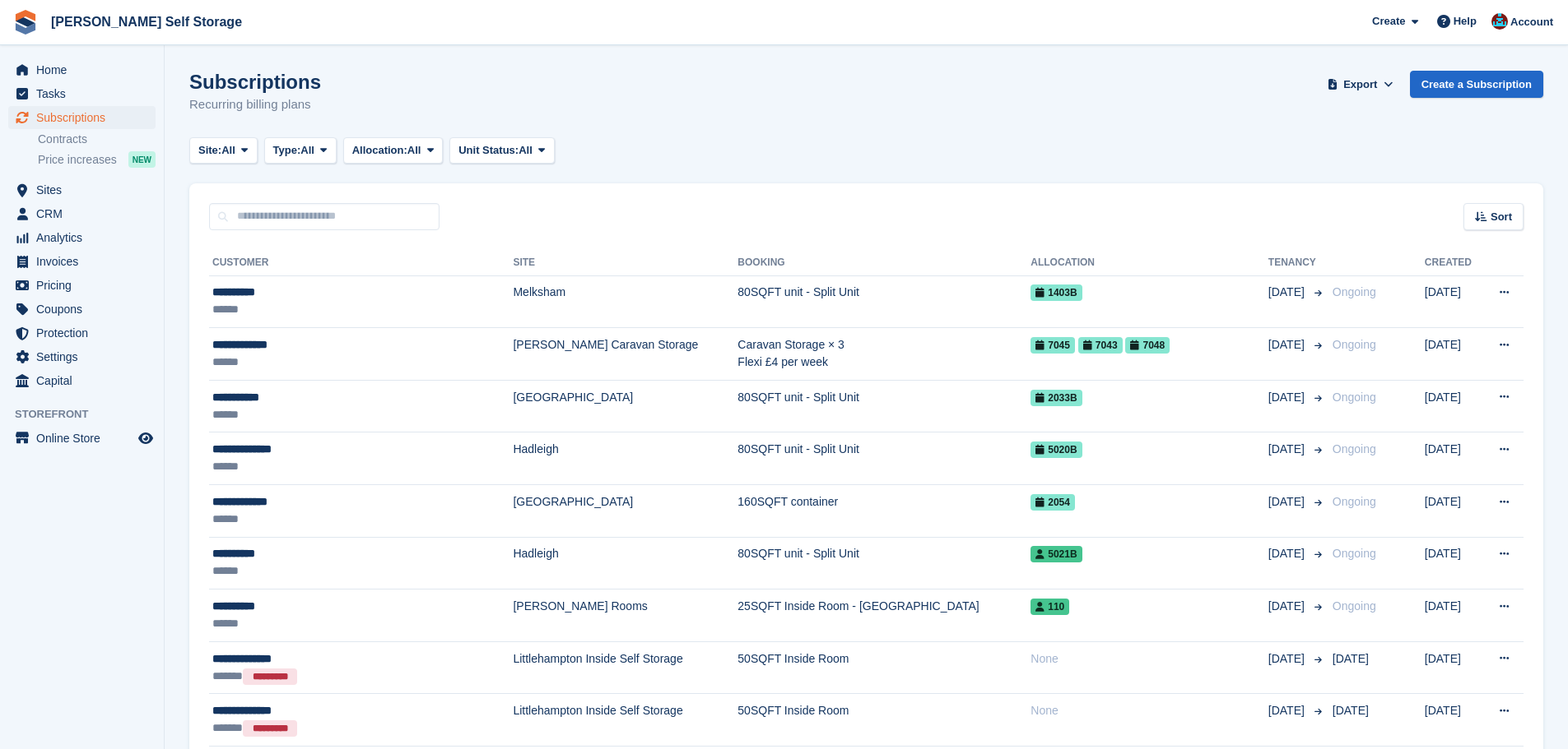
click at [694, 189] on div "Sort Sort by Customer name Date created Move in date Move out date Created (old…" at bounding box center [866, 207] width 1354 height 47
click at [1470, 73] on link "Create a Subscription" at bounding box center [1477, 84] width 134 height 27
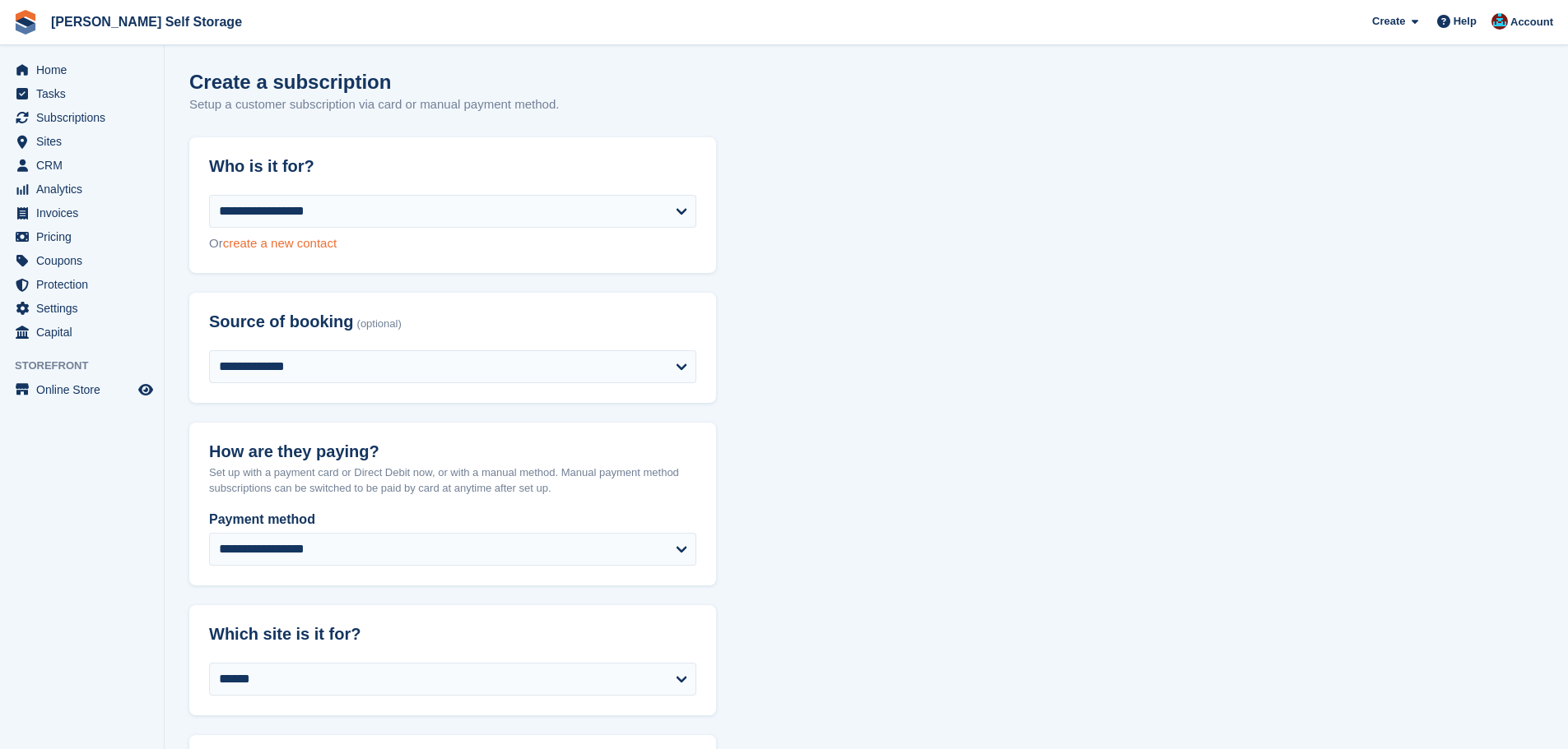
click at [309, 241] on link "create a new contact" at bounding box center [280, 244] width 114 height 14
select select "**********"
select select "****"
select select "*"
select select "****"
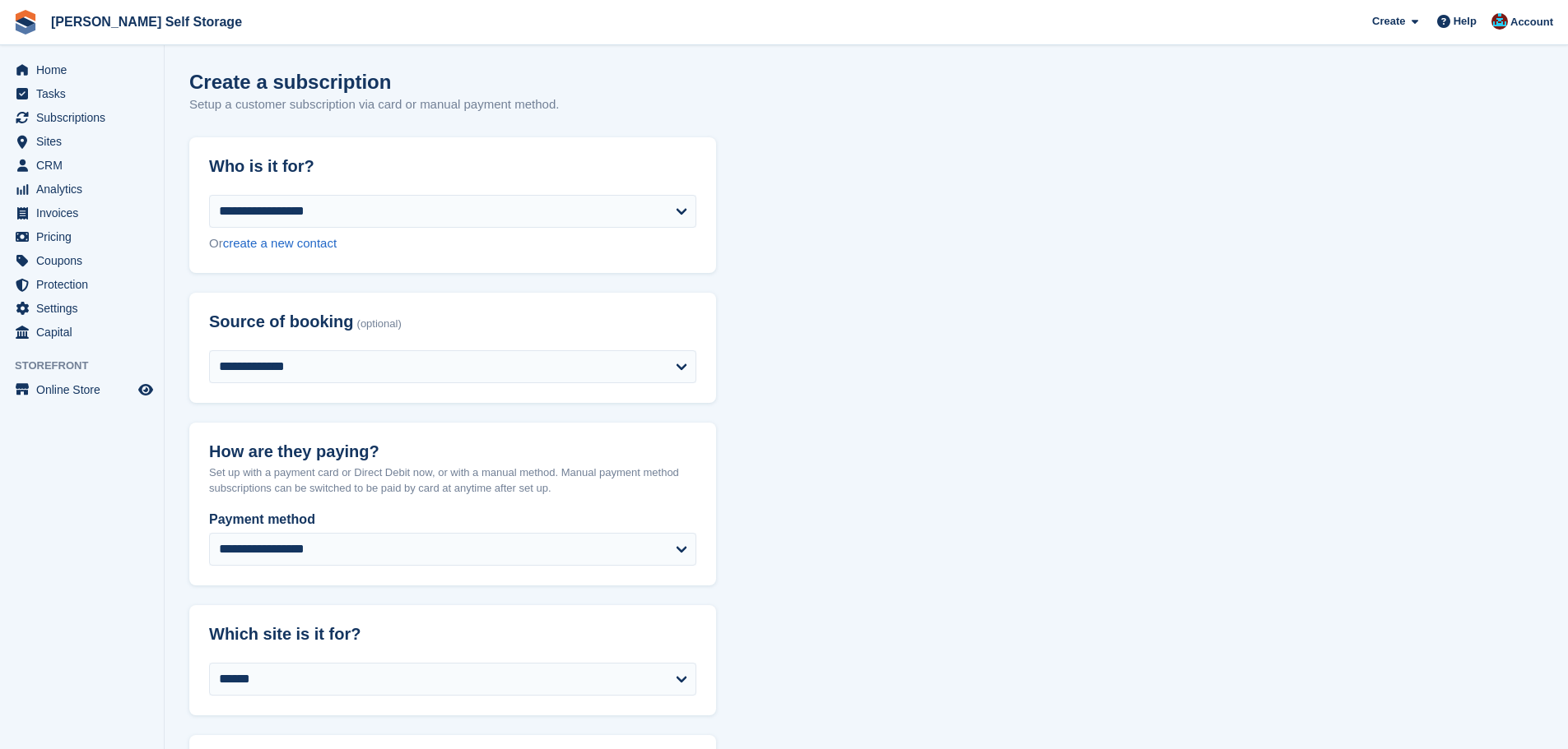
select select "*****"
select select
select select "**"
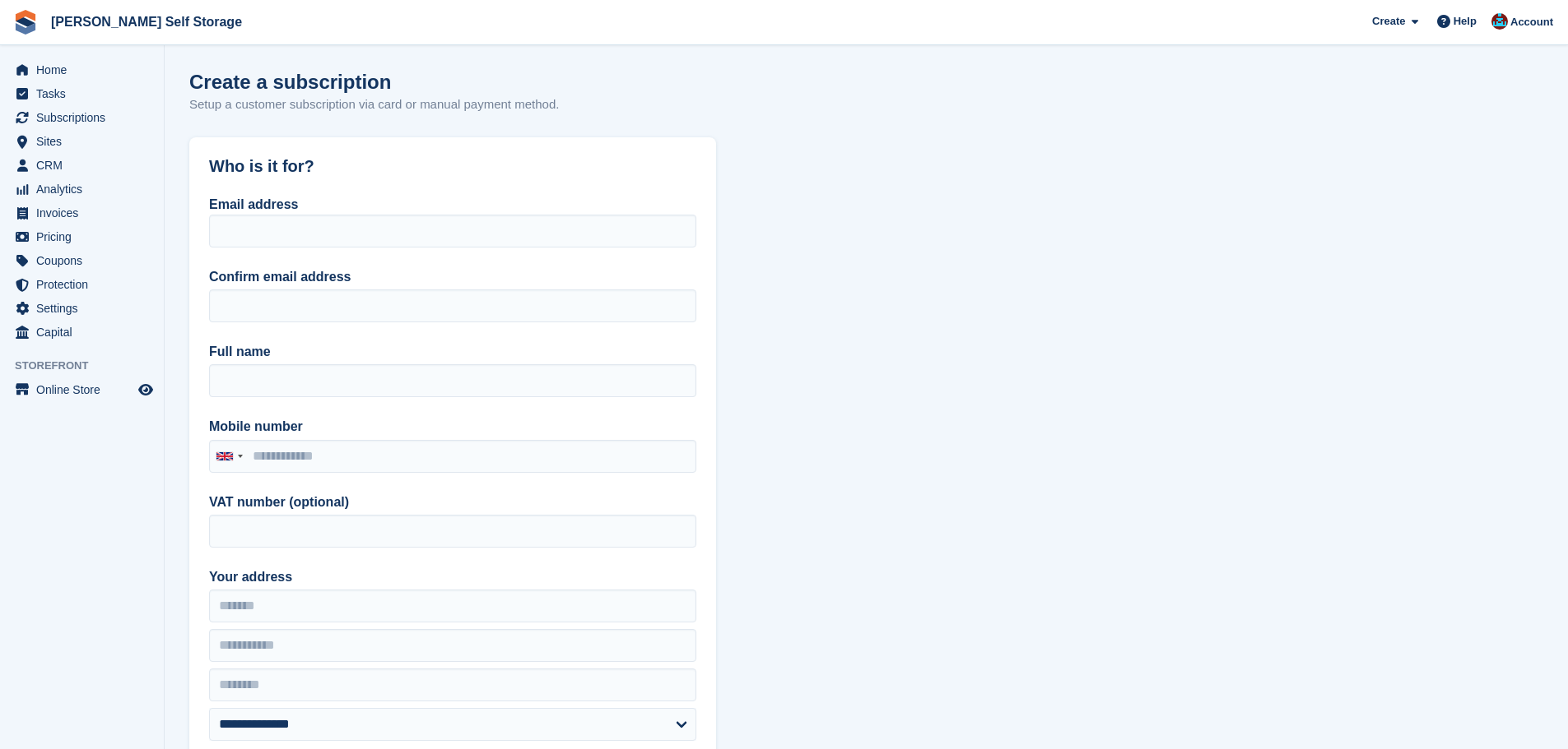
click at [517, 253] on div "Email address Confirm email address Full name Mobile number United Kingdom +44 …" at bounding box center [453, 490] width 527 height 590
click at [463, 237] on input "Email address" at bounding box center [453, 231] width 488 height 33
click at [420, 186] on header "Who is it for?" at bounding box center [453, 166] width 527 height 58
click at [377, 224] on input "Email address" at bounding box center [453, 231] width 488 height 33
drag, startPoint x: 1162, startPoint y: 465, endPoint x: 1097, endPoint y: 464, distance: 65.0
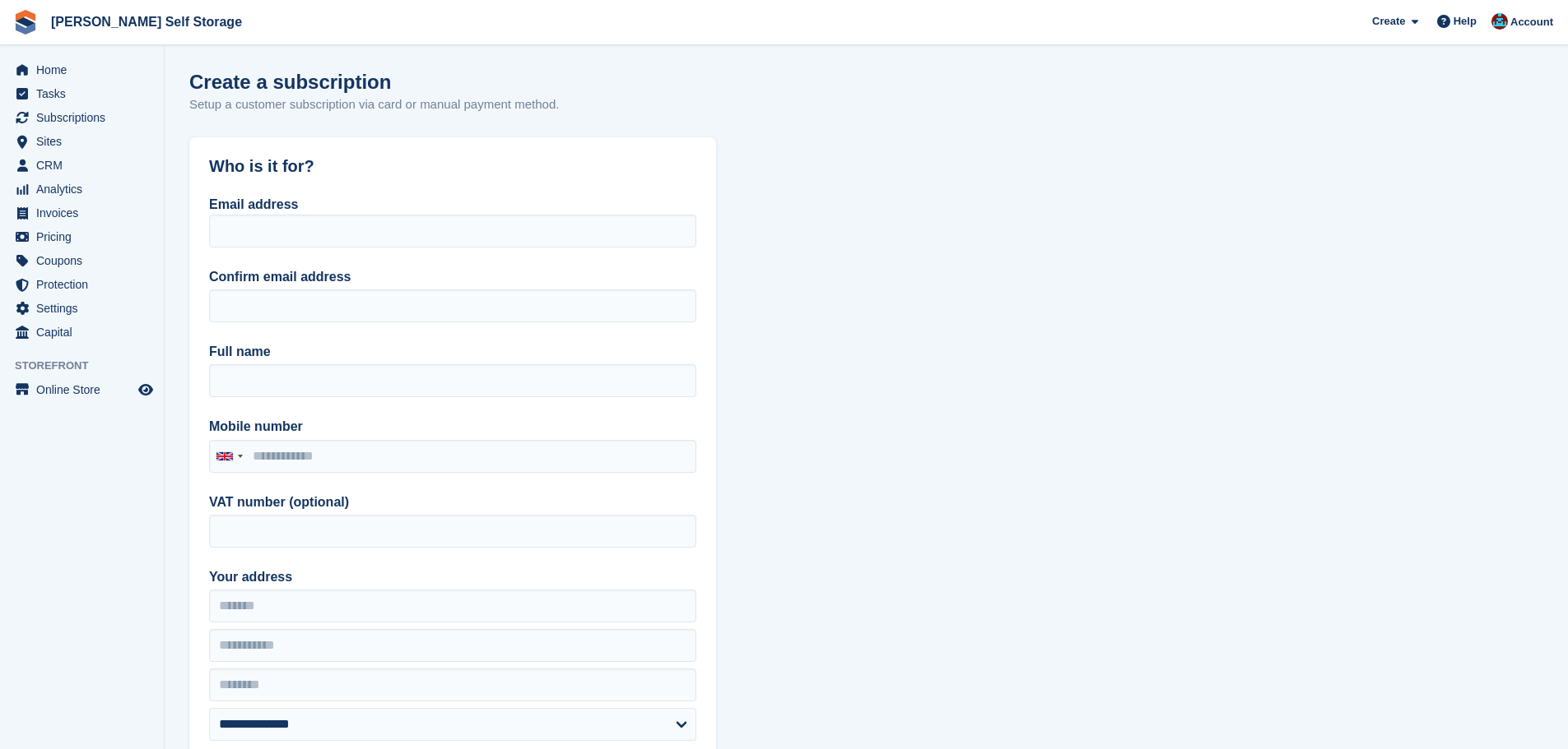
drag, startPoint x: 266, startPoint y: 222, endPoint x: 273, endPoint y: 214, distance: 10.6
click at [267, 221] on input "Email address" at bounding box center [453, 231] width 488 height 33
drag, startPoint x: 344, startPoint y: 274, endPoint x: 212, endPoint y: 275, distance: 132.0
click at [195, 279] on div "Email address Confirm email address Full name Mobile number United Kingdom +44 …" at bounding box center [453, 490] width 527 height 590
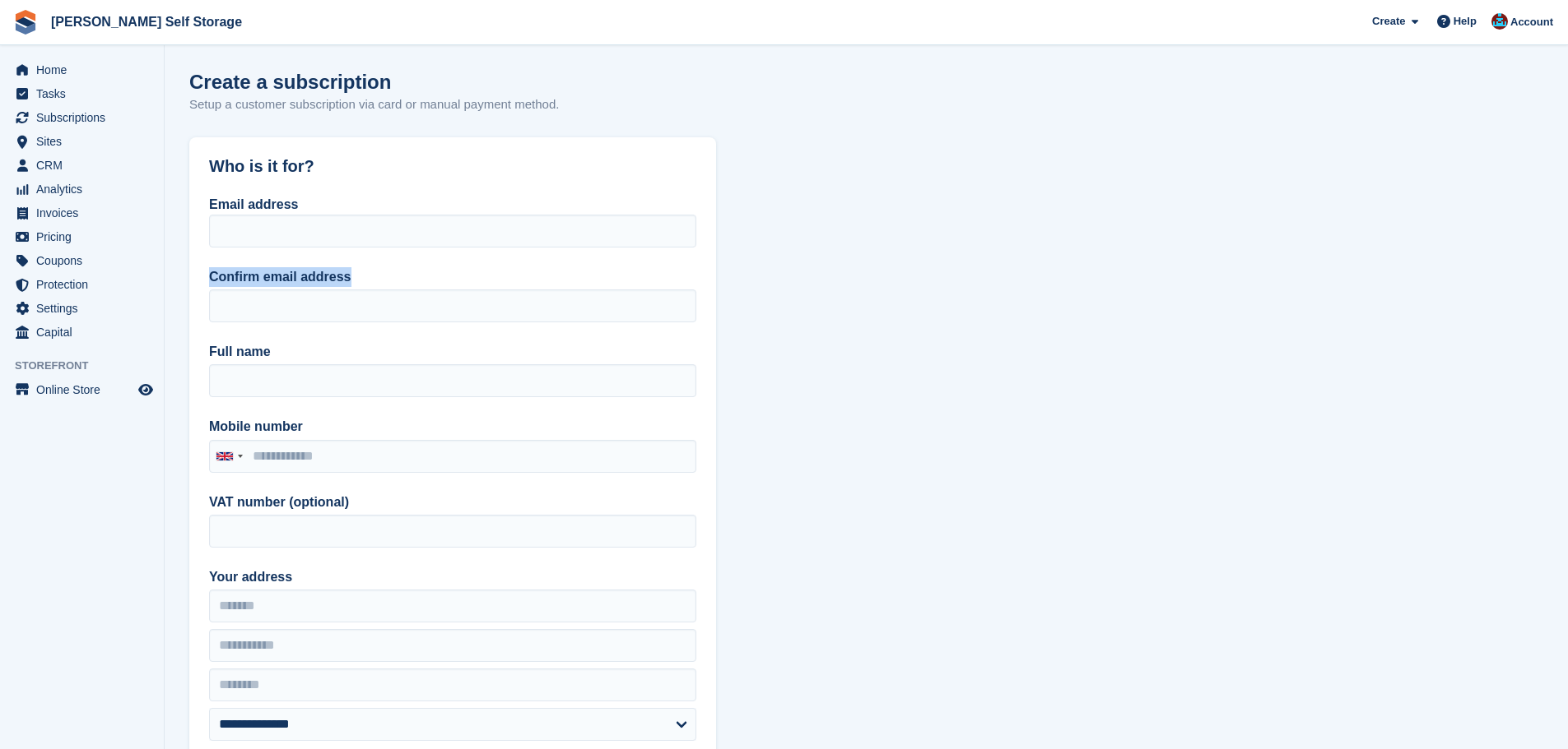
click at [353, 267] on label "Confirm email address" at bounding box center [453, 277] width 488 height 20
click at [353, 289] on input "Confirm email address" at bounding box center [453, 306] width 488 height 33
drag, startPoint x: 334, startPoint y: 280, endPoint x: 198, endPoint y: 278, distance: 136.0
click at [198, 278] on div "Email address Confirm email address Full name Mobile number United Kingdom +44 …" at bounding box center [453, 490] width 527 height 590
click at [428, 265] on div "Email address Confirm email address Full name Mobile number United Kingdom +44 …" at bounding box center [453, 490] width 527 height 590
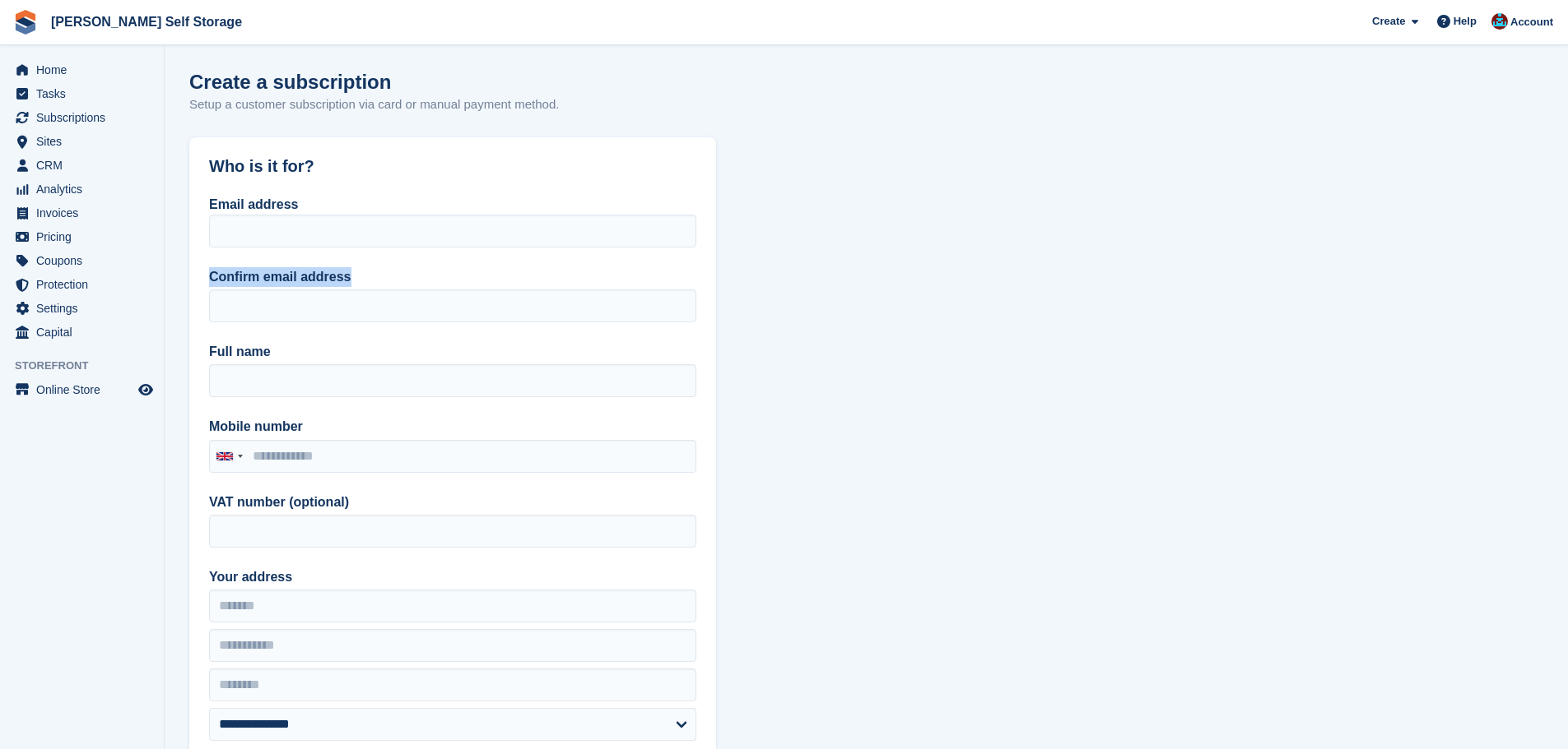
click at [402, 259] on div "Email address Confirm email address Full name Mobile number United Kingdom +44 …" at bounding box center [453, 490] width 527 height 590
click at [298, 232] on input "Email address" at bounding box center [453, 231] width 488 height 33
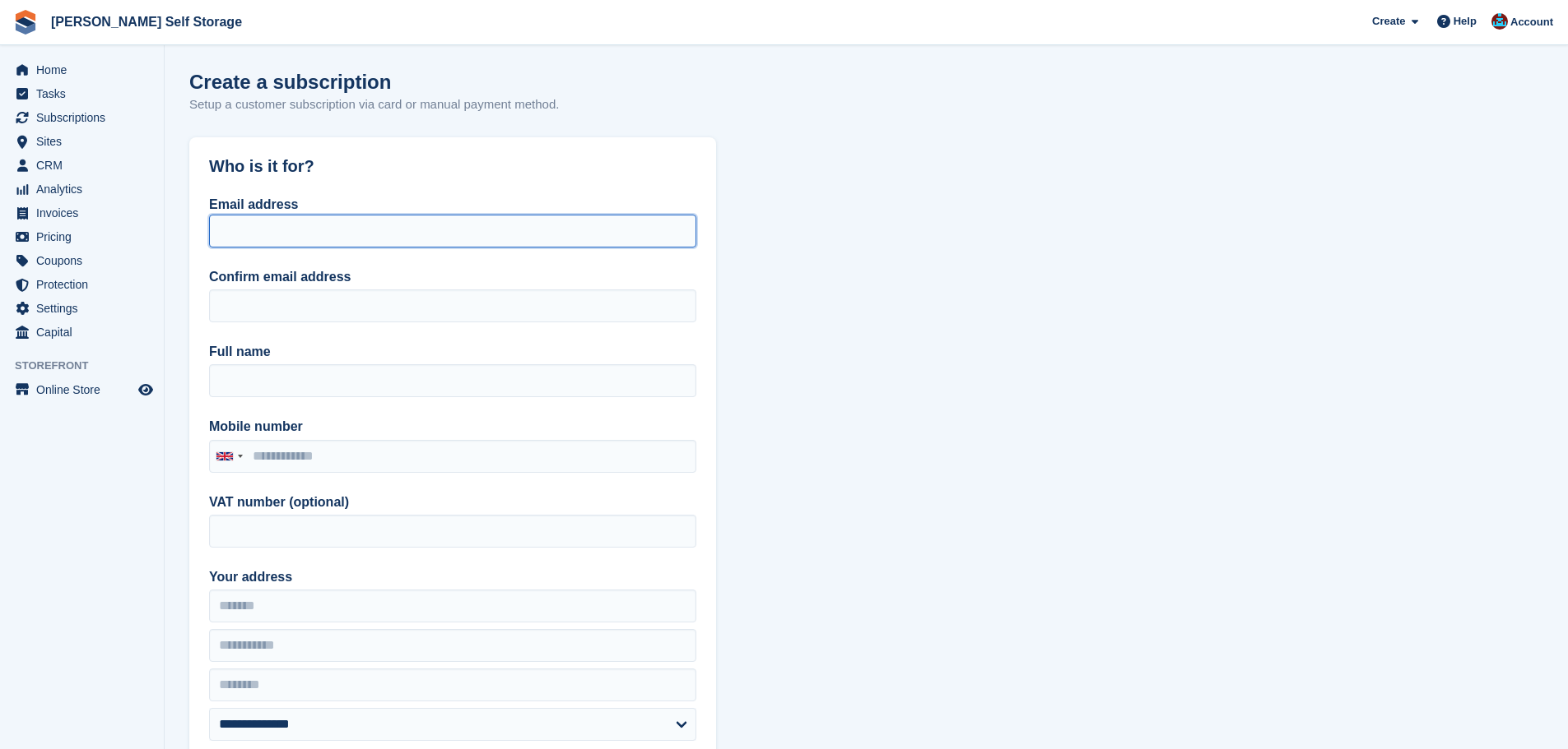
paste input "**********"
type input "**********"
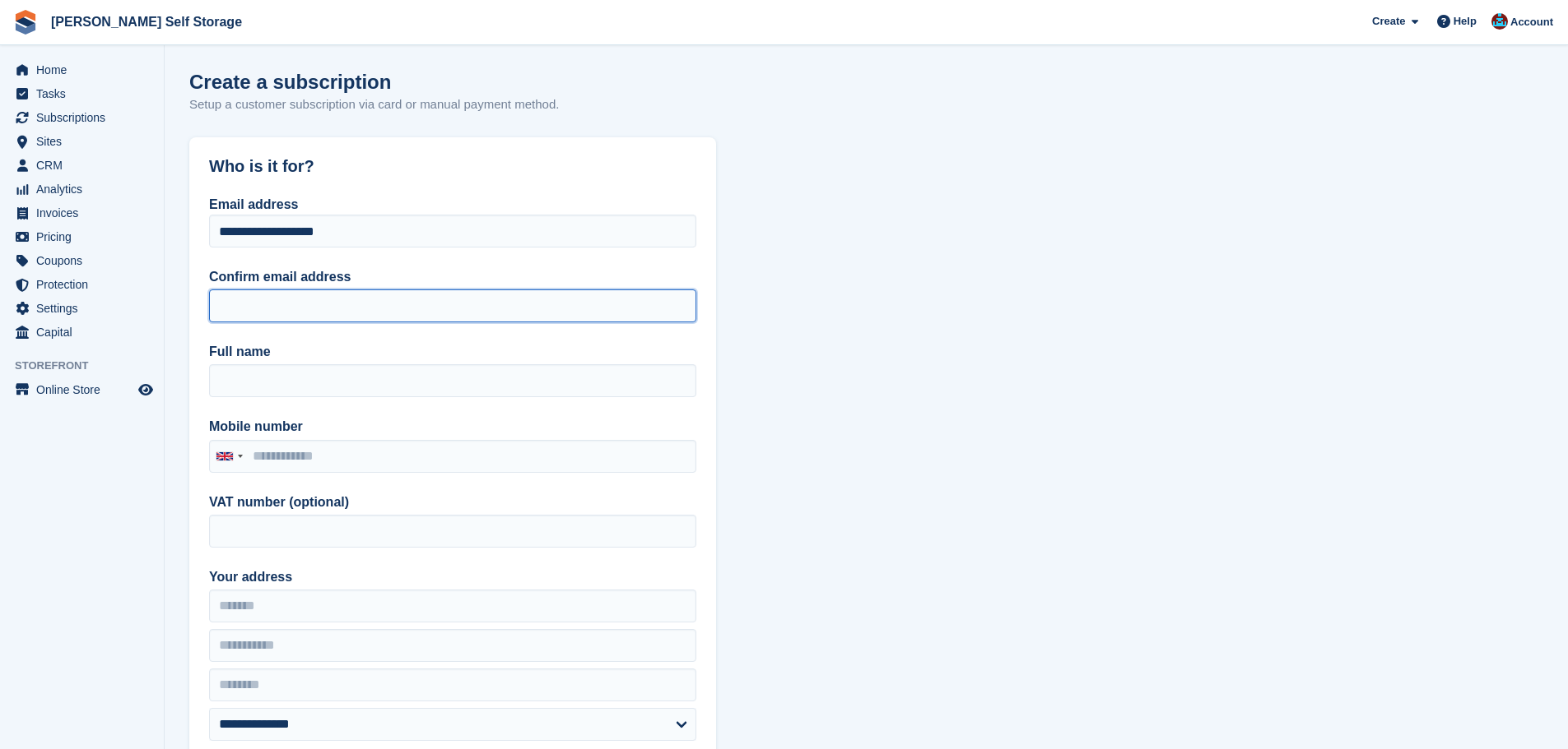
click at [305, 309] on input "Confirm email address" at bounding box center [453, 306] width 488 height 33
paste input "**********"
type input "**********"
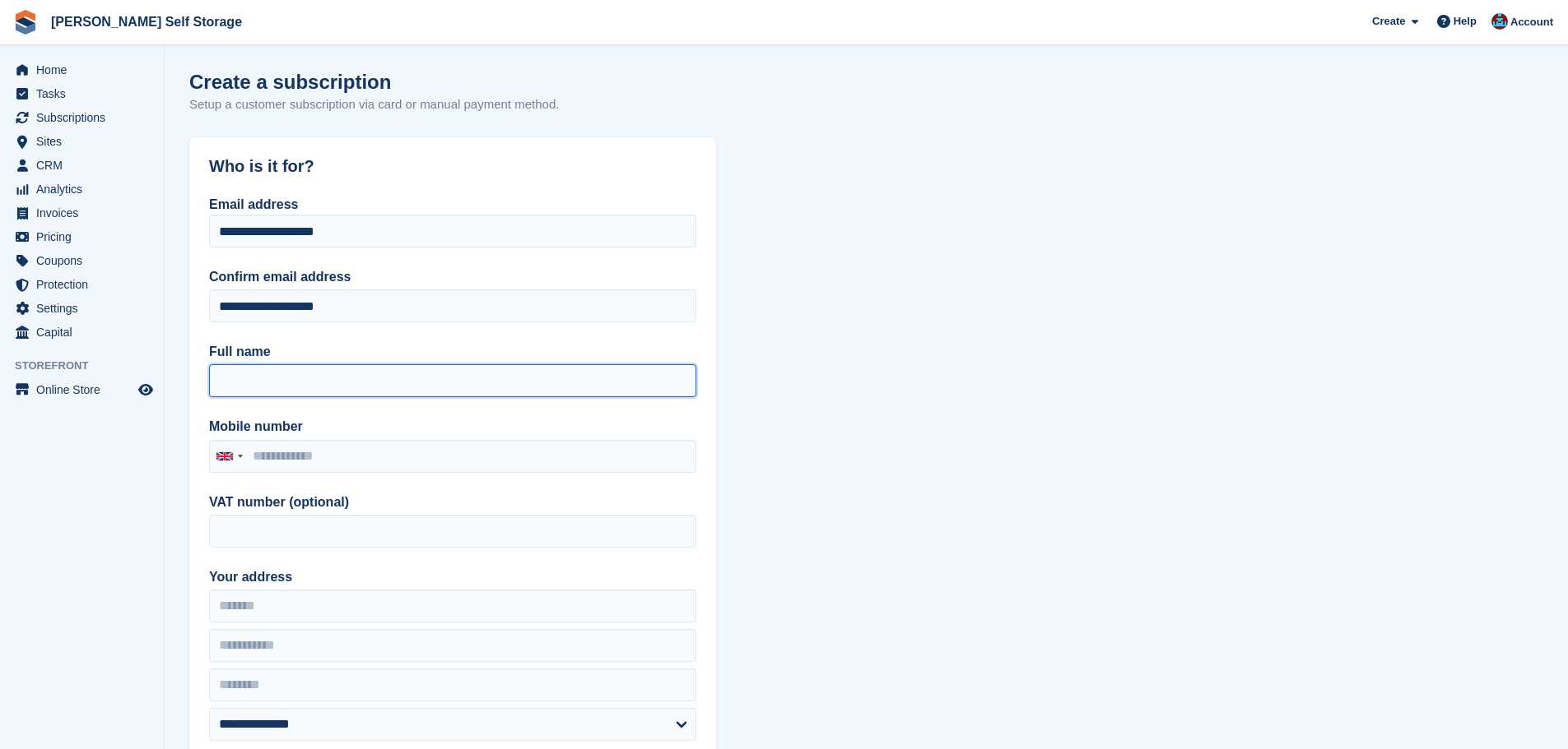
click at [386, 367] on input "Full name" at bounding box center [453, 381] width 488 height 33
click at [394, 396] on div "**********" at bounding box center [453, 490] width 527 height 590
click at [366, 377] on input "Full name" at bounding box center [453, 381] width 488 height 33
click at [364, 377] on input "Full name" at bounding box center [453, 381] width 488 height 33
paste input "**********"
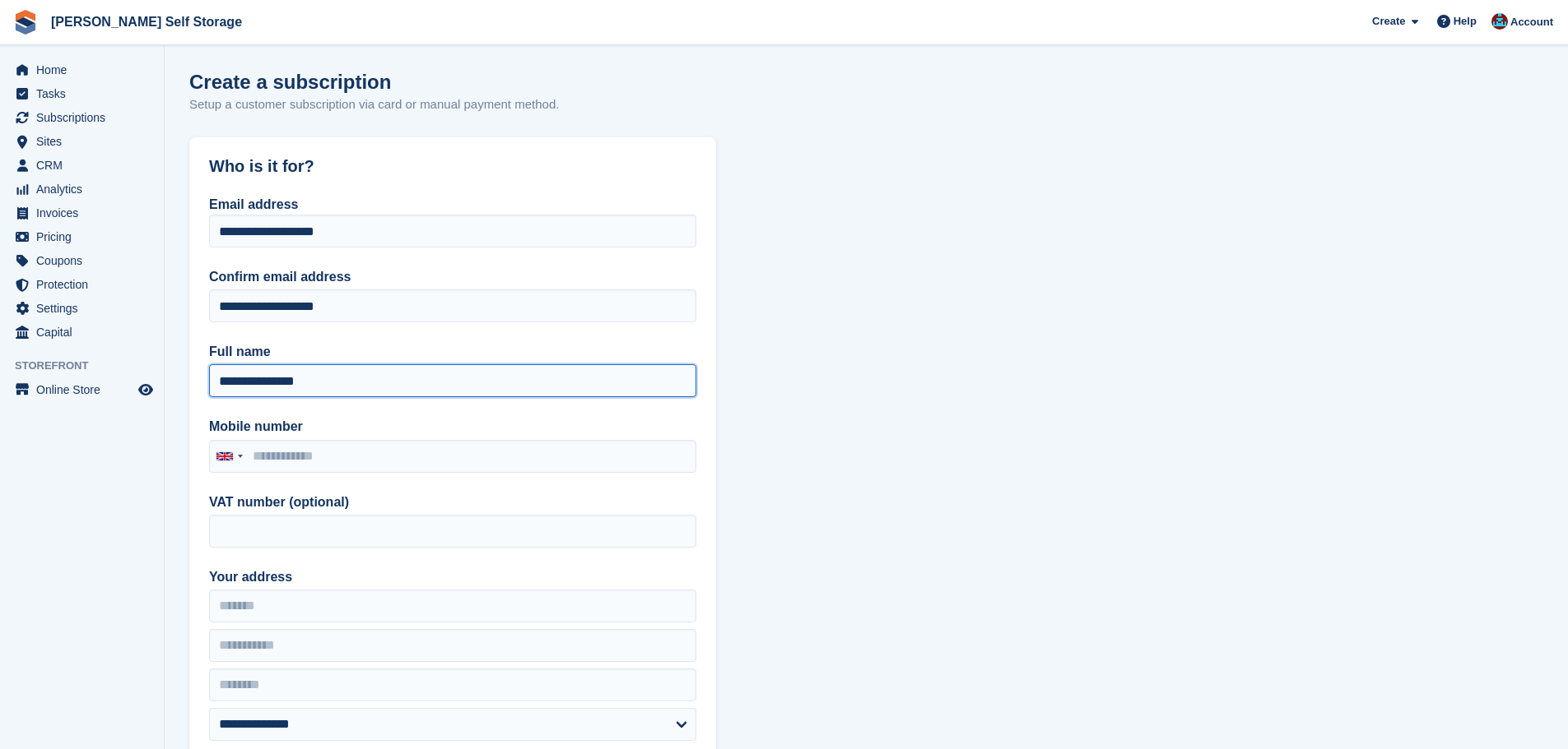
type input "**********"
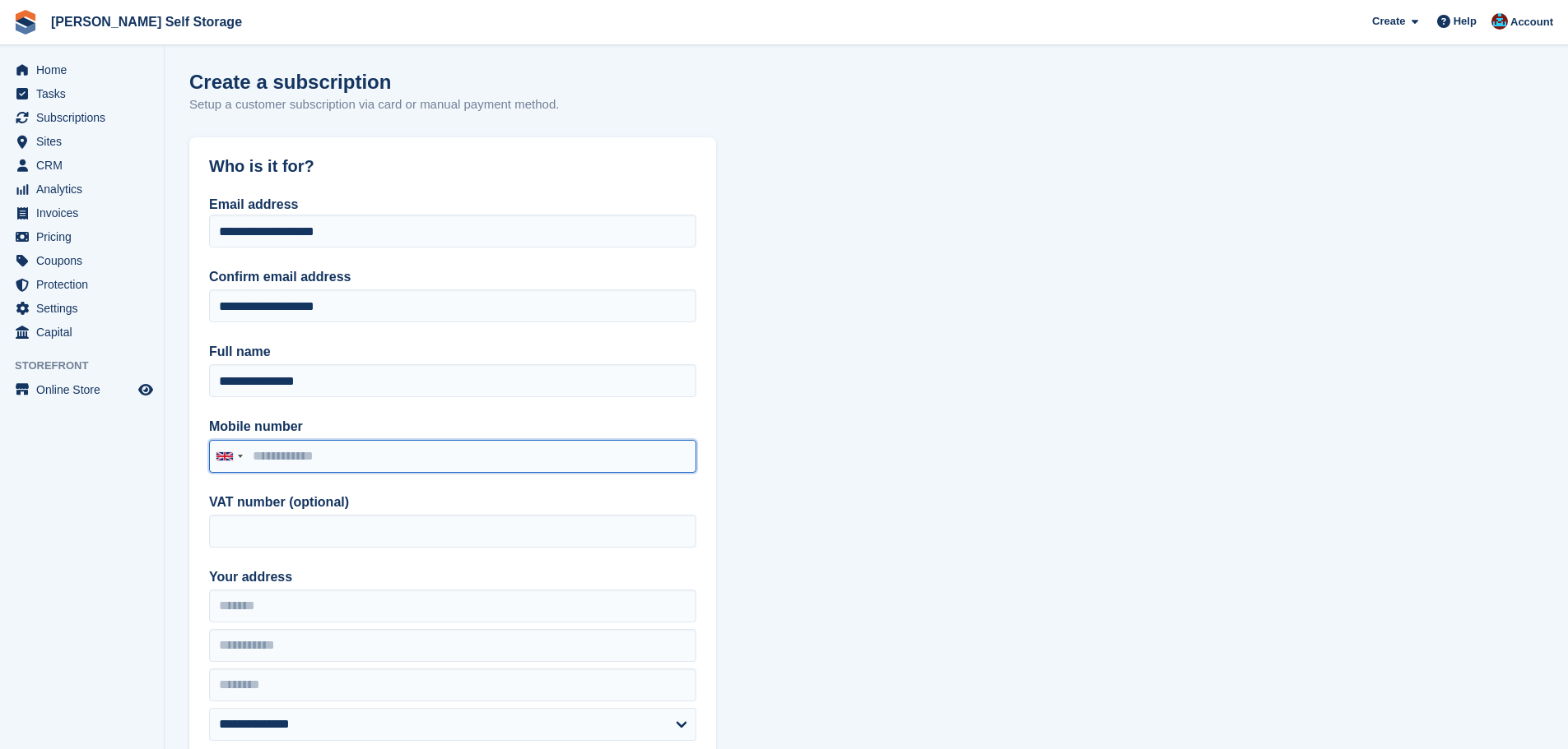
click at [321, 451] on input "Mobile number" at bounding box center [453, 456] width 488 height 33
click at [309, 469] on input "Mobile number" at bounding box center [453, 456] width 488 height 33
paste input "**********"
click at [249, 455] on input "**********" at bounding box center [453, 456] width 488 height 33
type input "**********"
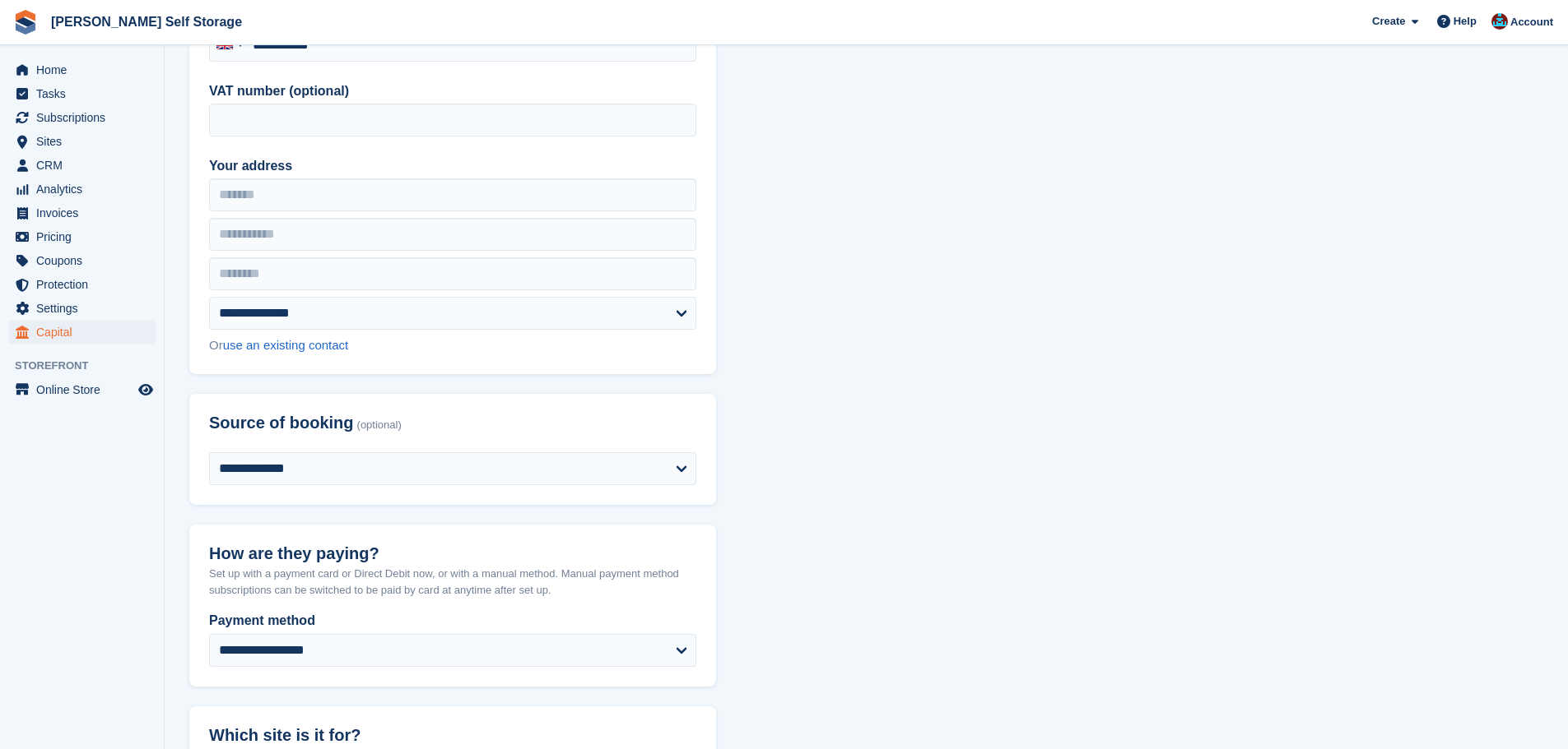
scroll to position [494, 0]
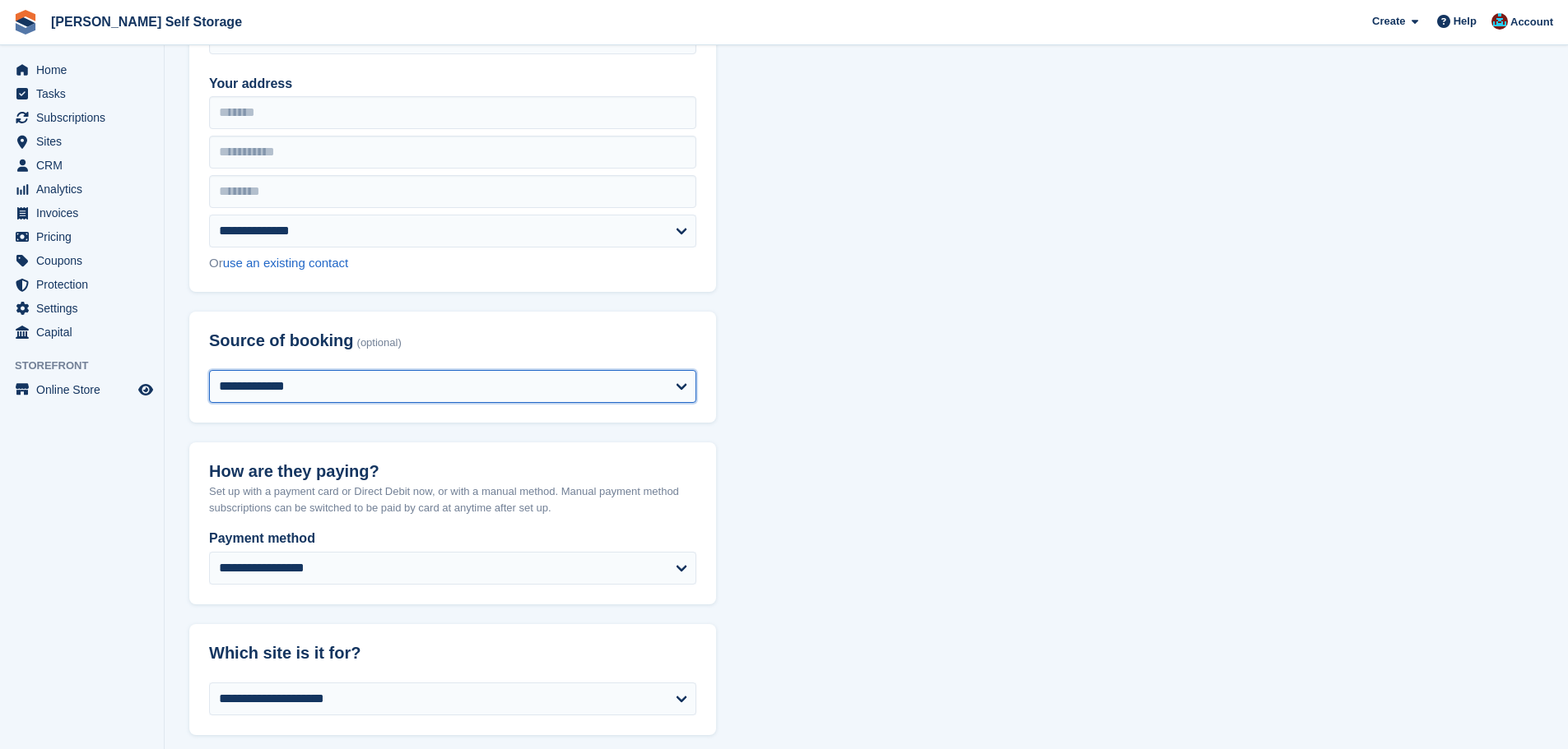
click at [386, 390] on select "**********" at bounding box center [453, 386] width 488 height 33
select select "*****"
click at [209, 370] on select "**********" at bounding box center [453, 386] width 488 height 33
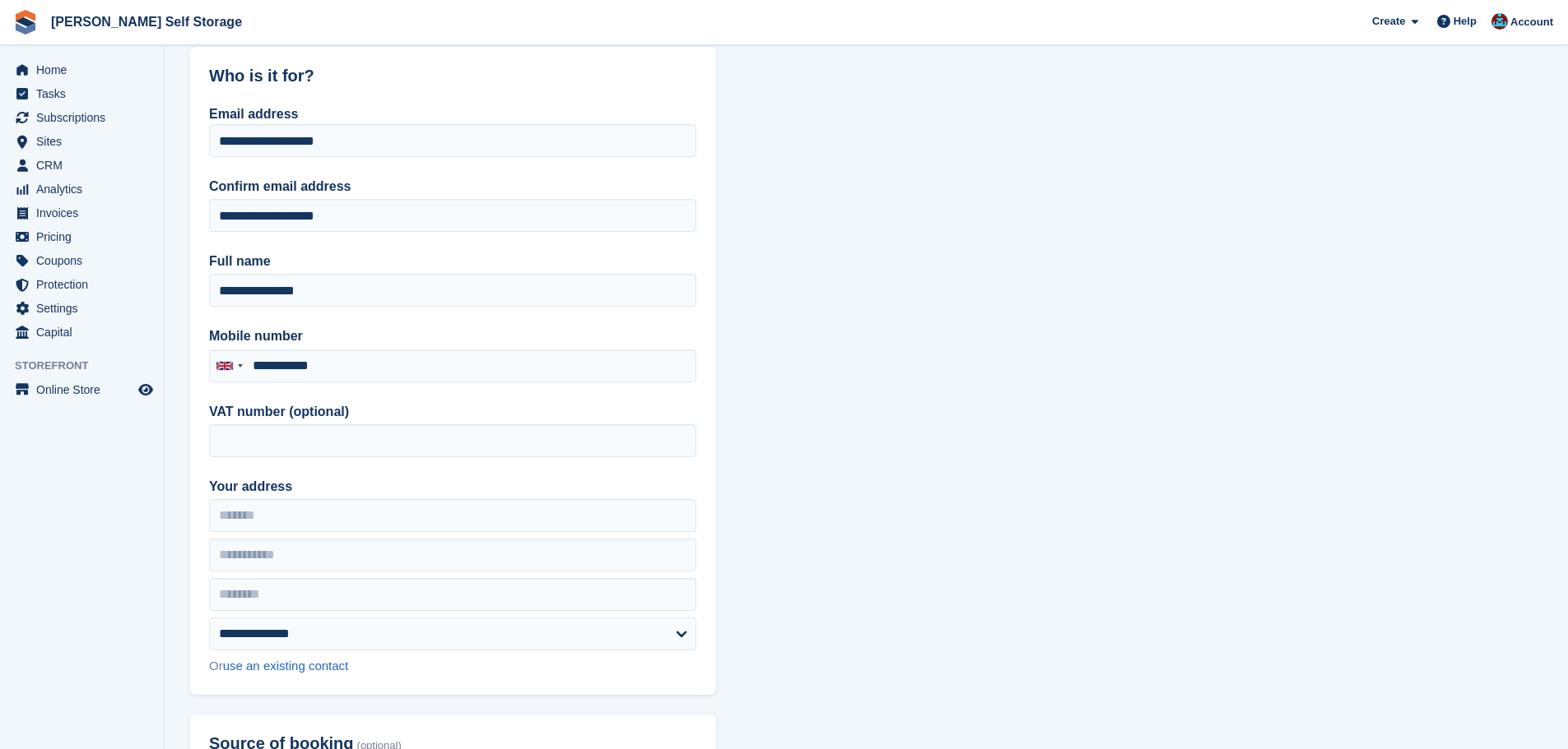
scroll to position [0, 0]
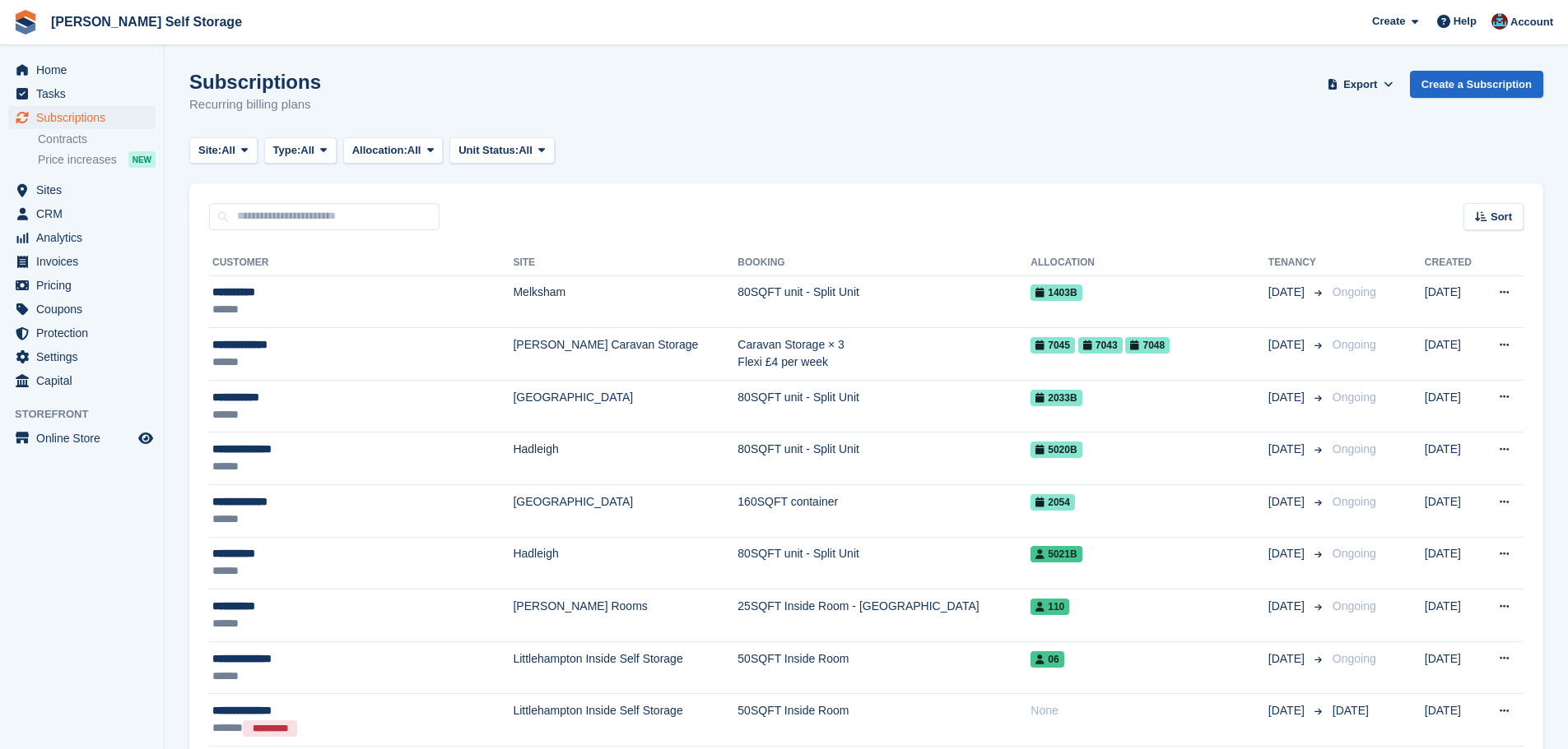
click at [790, 186] on div "Sort Sort by Customer name Date created Move in date Move out date Created (old…" at bounding box center [866, 207] width 1354 height 47
click at [789, 186] on div "Sort Sort by Customer name Date created Move in date Move out date Created (old…" at bounding box center [866, 207] width 1354 height 47
click at [771, 188] on div "Sort Sort by Customer name Date created Move in date Move out date Created (old…" at bounding box center [866, 207] width 1354 height 47
drag, startPoint x: 690, startPoint y: 260, endPoint x: 784, endPoint y: 231, distance: 98.4
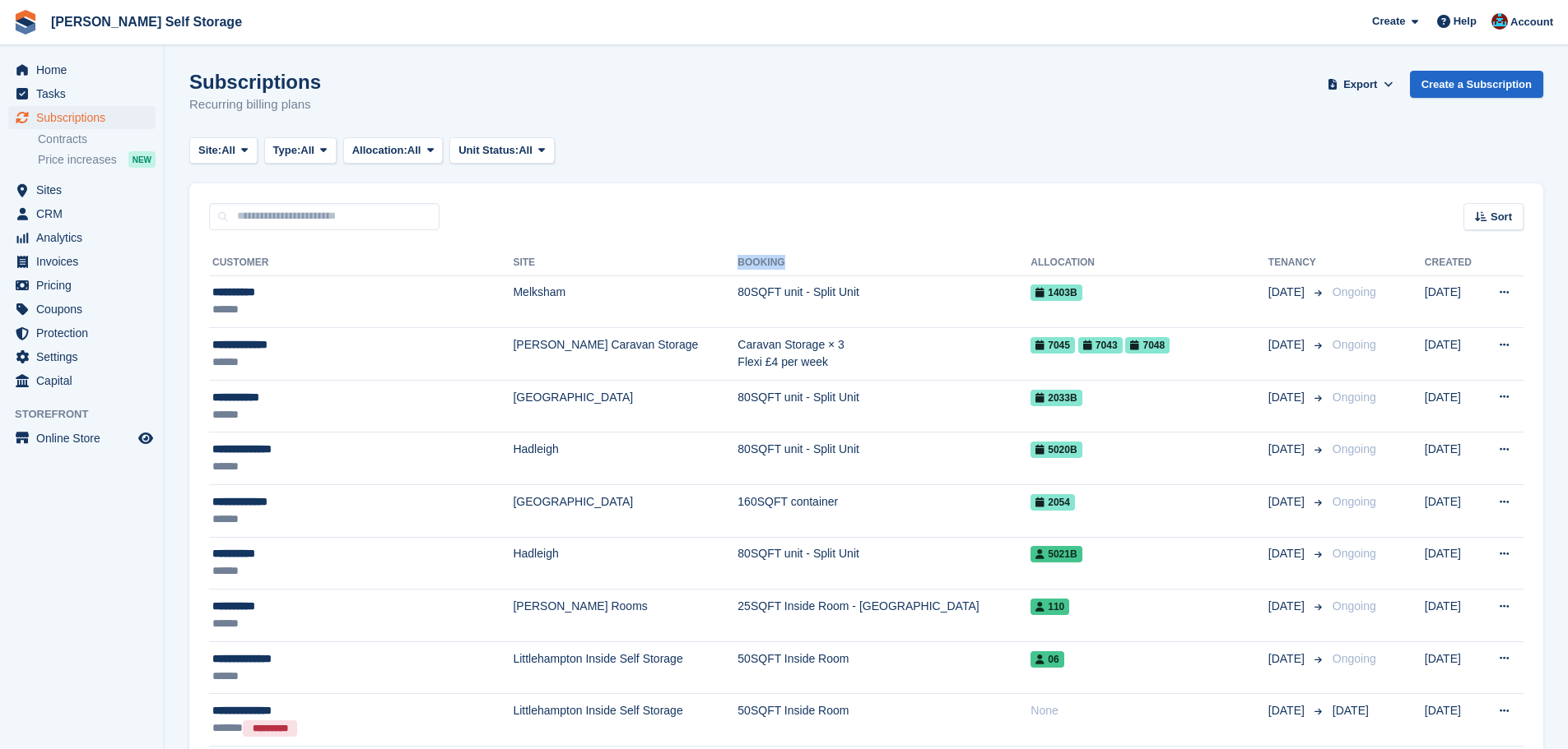
click at [783, 254] on tr "Customer Site Booking Allocation Tenancy Created" at bounding box center [866, 263] width 1314 height 26
click at [779, 228] on div "Sort Sort by Customer name Date created Move in date Move out date Created (old…" at bounding box center [866, 207] width 1354 height 47
drag, startPoint x: 211, startPoint y: 263, endPoint x: 794, endPoint y: 242, distance: 583.4
click at [814, 219] on div "Sort Sort by Customer name Date created Move in date Move out date Created (old…" at bounding box center [866, 207] width 1354 height 47
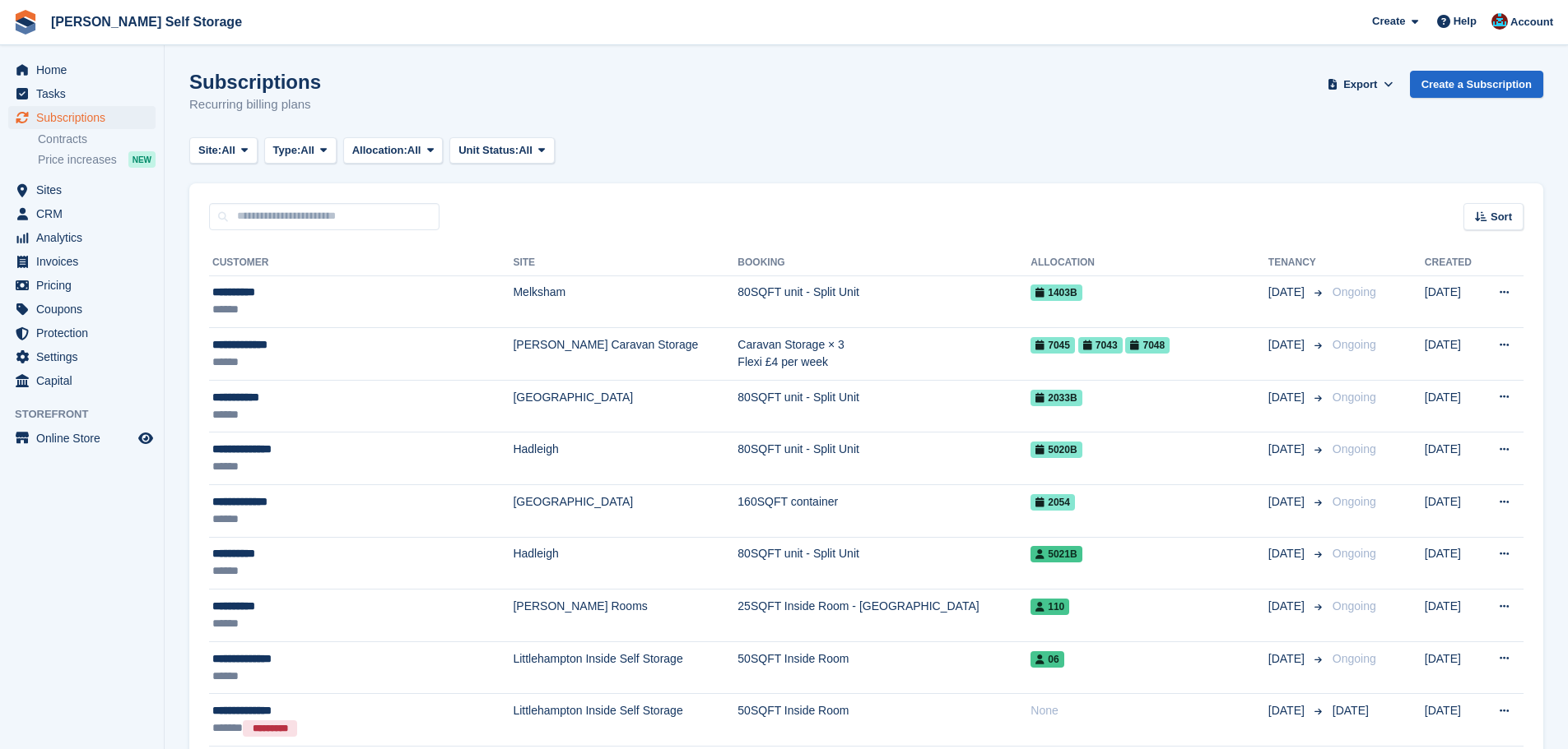
click at [814, 218] on div "Sort Sort by Customer name Date created Move in date Move out date Created (old…" at bounding box center [866, 207] width 1354 height 47
click at [619, 215] on div "Sort Sort by Customer name Date created Move in date Move out date Created (old…" at bounding box center [866, 207] width 1354 height 47
click at [695, 200] on div "Sort Sort by Customer name Date created Move in date Move out date Created (old…" at bounding box center [866, 207] width 1354 height 47
drag, startPoint x: 1297, startPoint y: 3, endPoint x: 970, endPoint y: 130, distance: 350.8
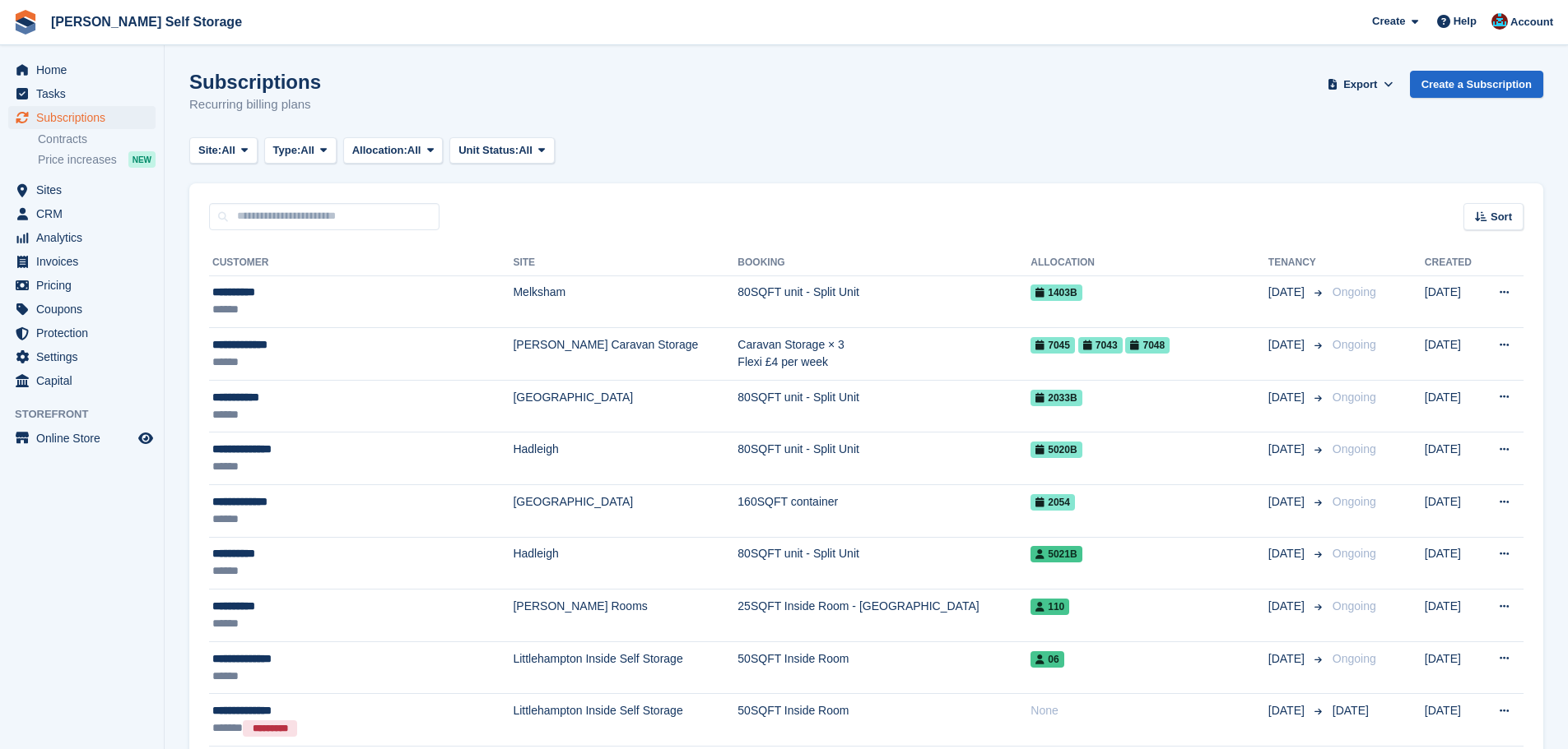
click at [970, 131] on div "Subscriptions Recurring billing plans Export Export Subscriptions Export a CSV …" at bounding box center [866, 102] width 1354 height 64
click at [283, 202] on div "Sort Sort by Customer name Date created Move in date Move out date Created (old…" at bounding box center [866, 207] width 1354 height 47
click at [116, 193] on span "Sites" at bounding box center [85, 190] width 99 height 23
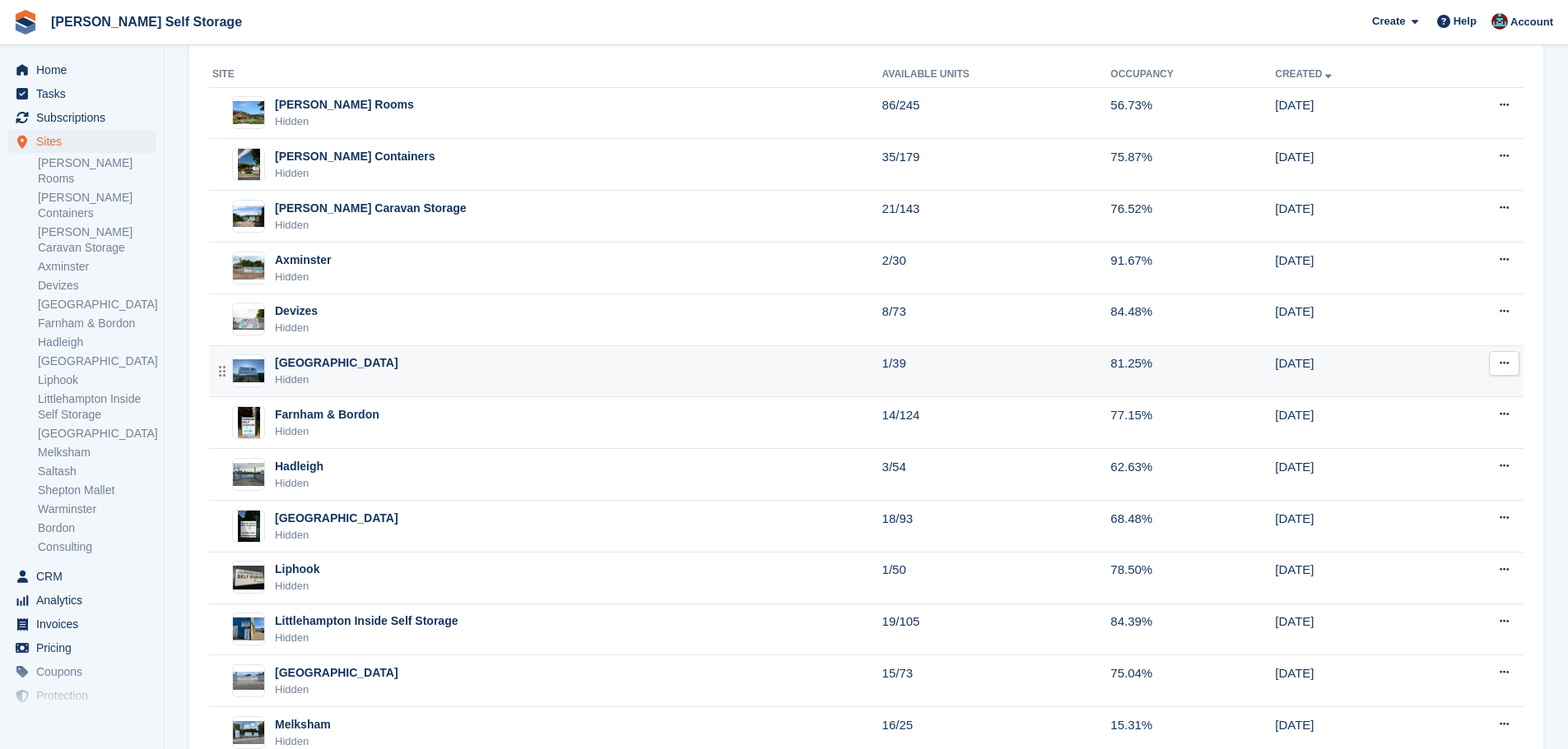
scroll to position [329, 0]
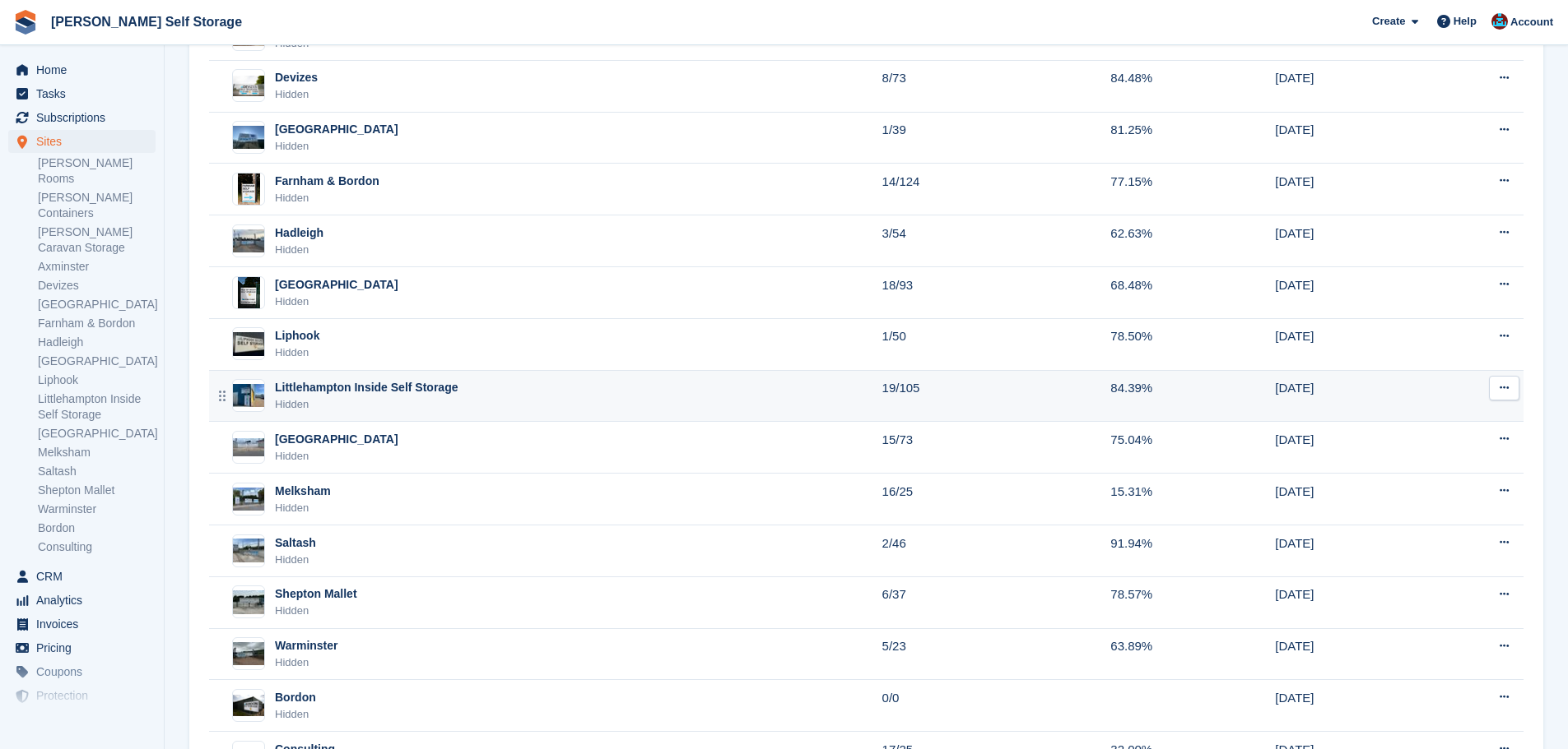
click at [352, 397] on div "Hidden" at bounding box center [367, 405] width 183 height 16
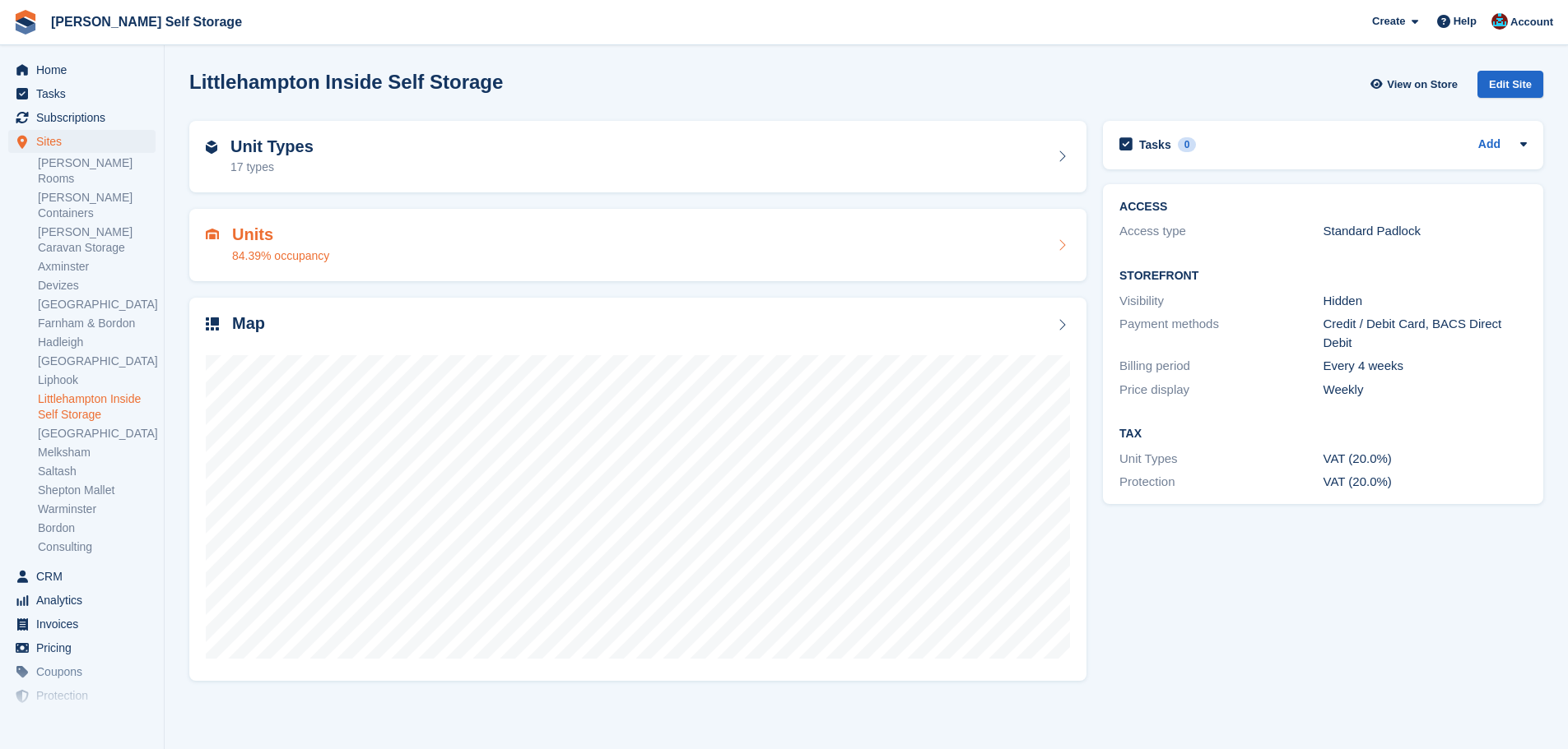
click at [273, 237] on h2 "Units" at bounding box center [281, 235] width 97 height 19
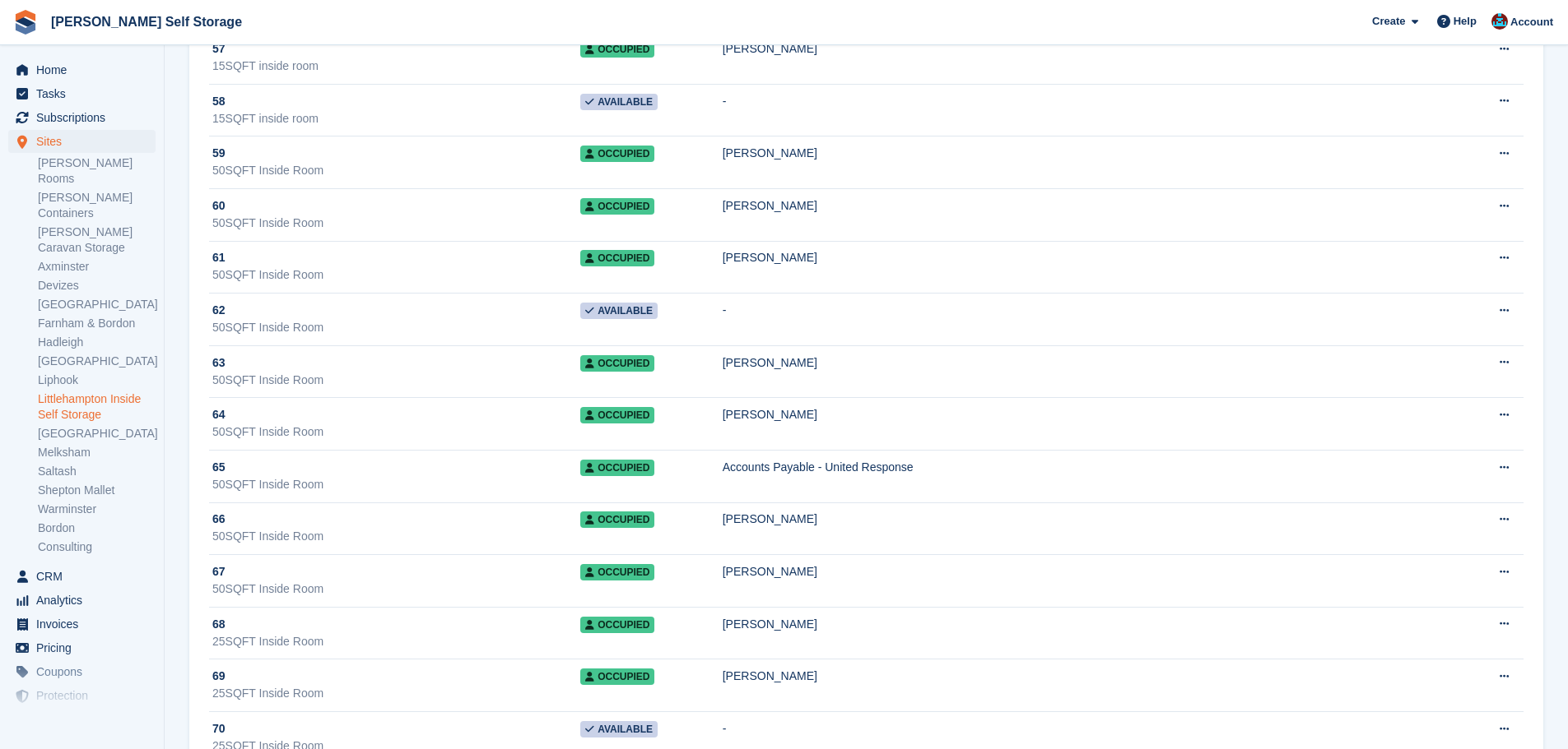
scroll to position [3866, 0]
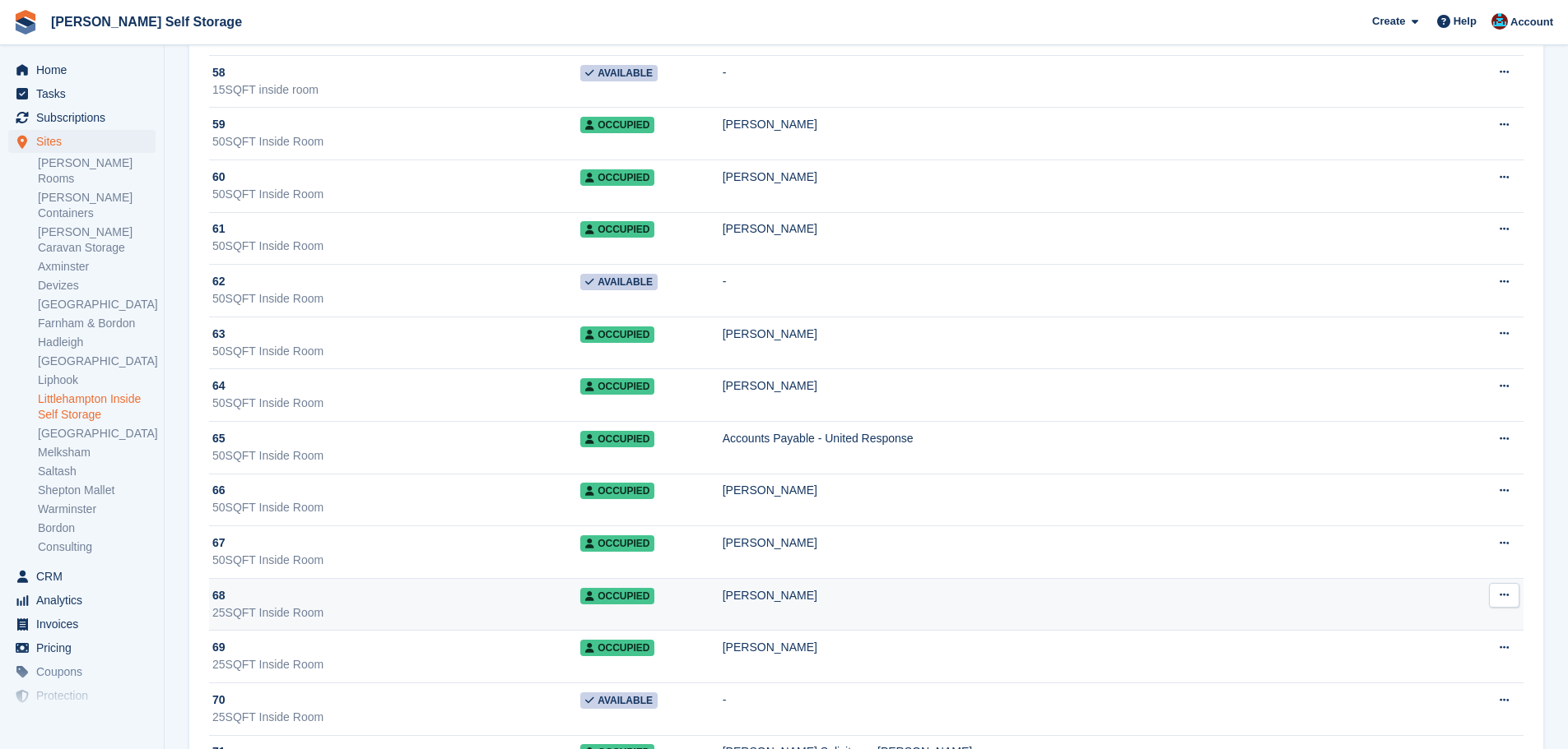
click at [469, 598] on div "68" at bounding box center [396, 596] width 368 height 17
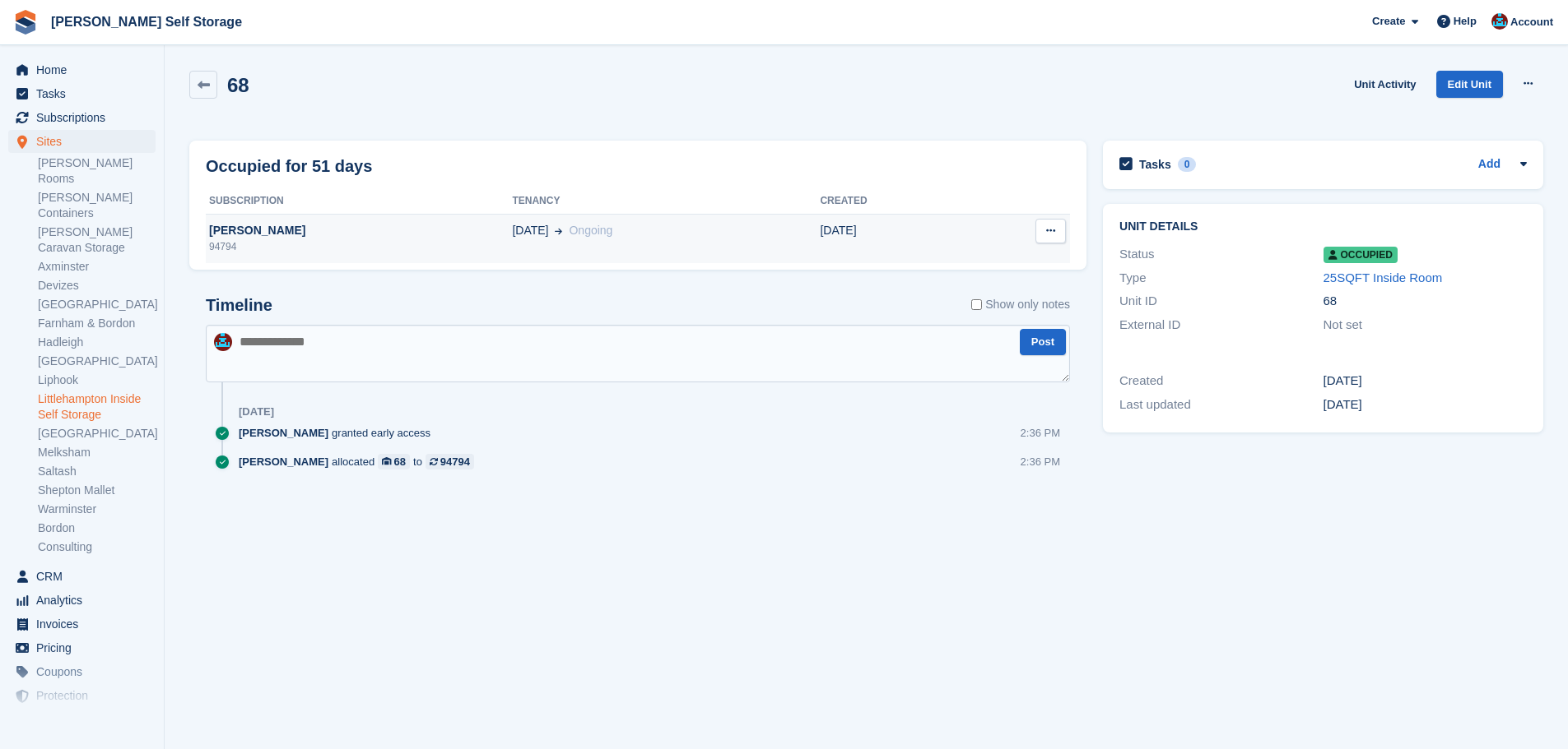
click at [512, 236] on span "[DATE]" at bounding box center [530, 230] width 36 height 17
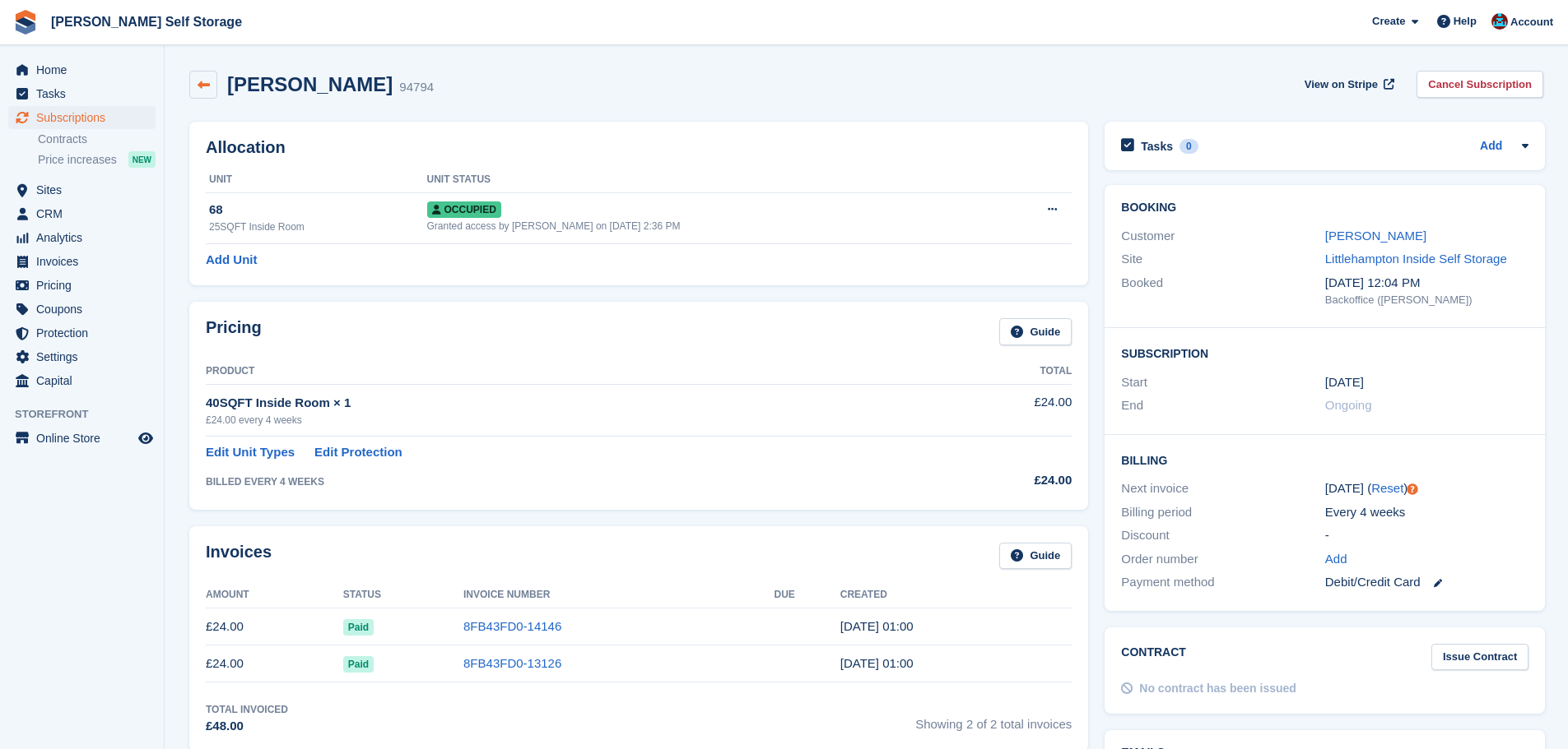
click at [212, 73] on link at bounding box center [203, 84] width 28 height 28
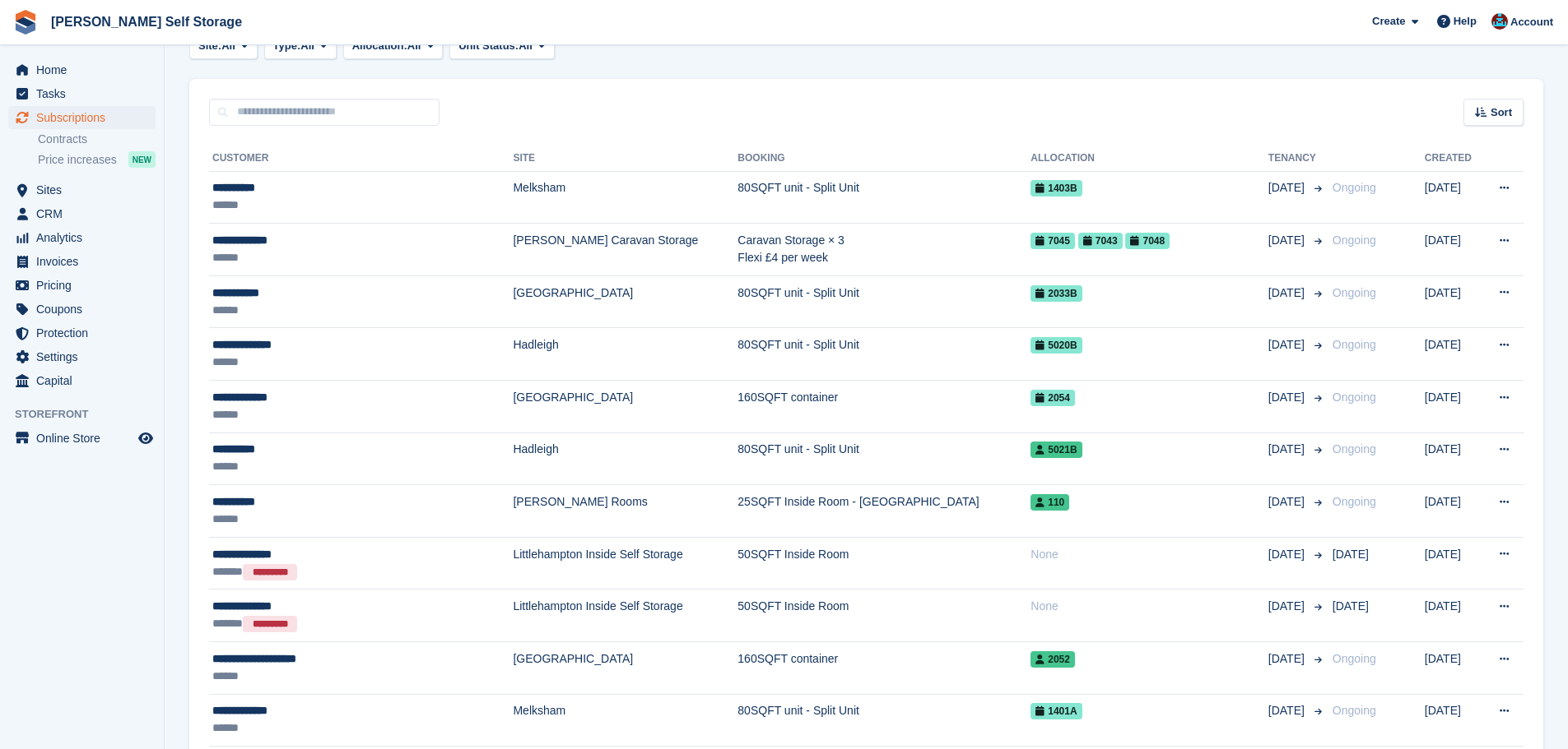
scroll to position [165, 0]
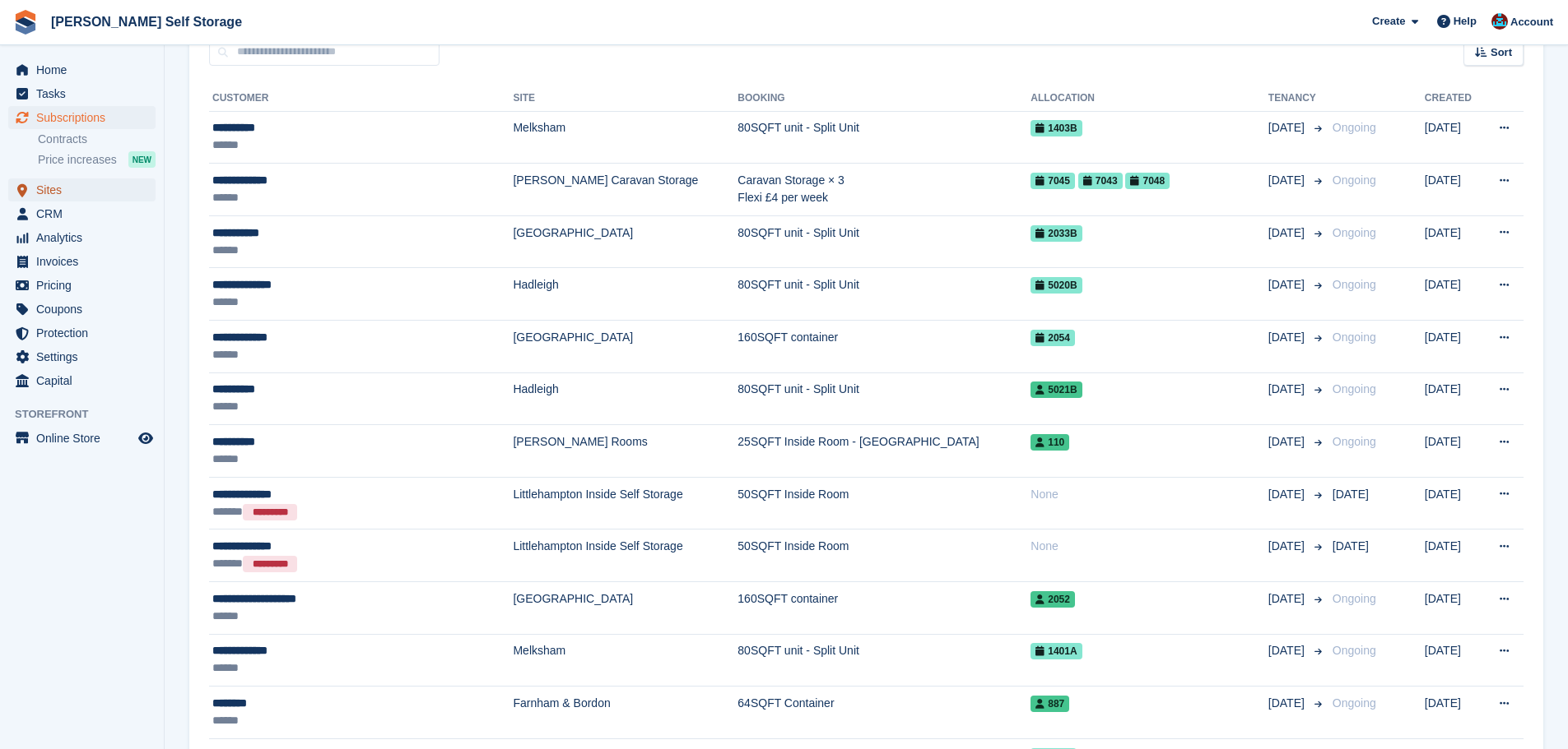
click at [52, 185] on span "Sites" at bounding box center [85, 190] width 99 height 23
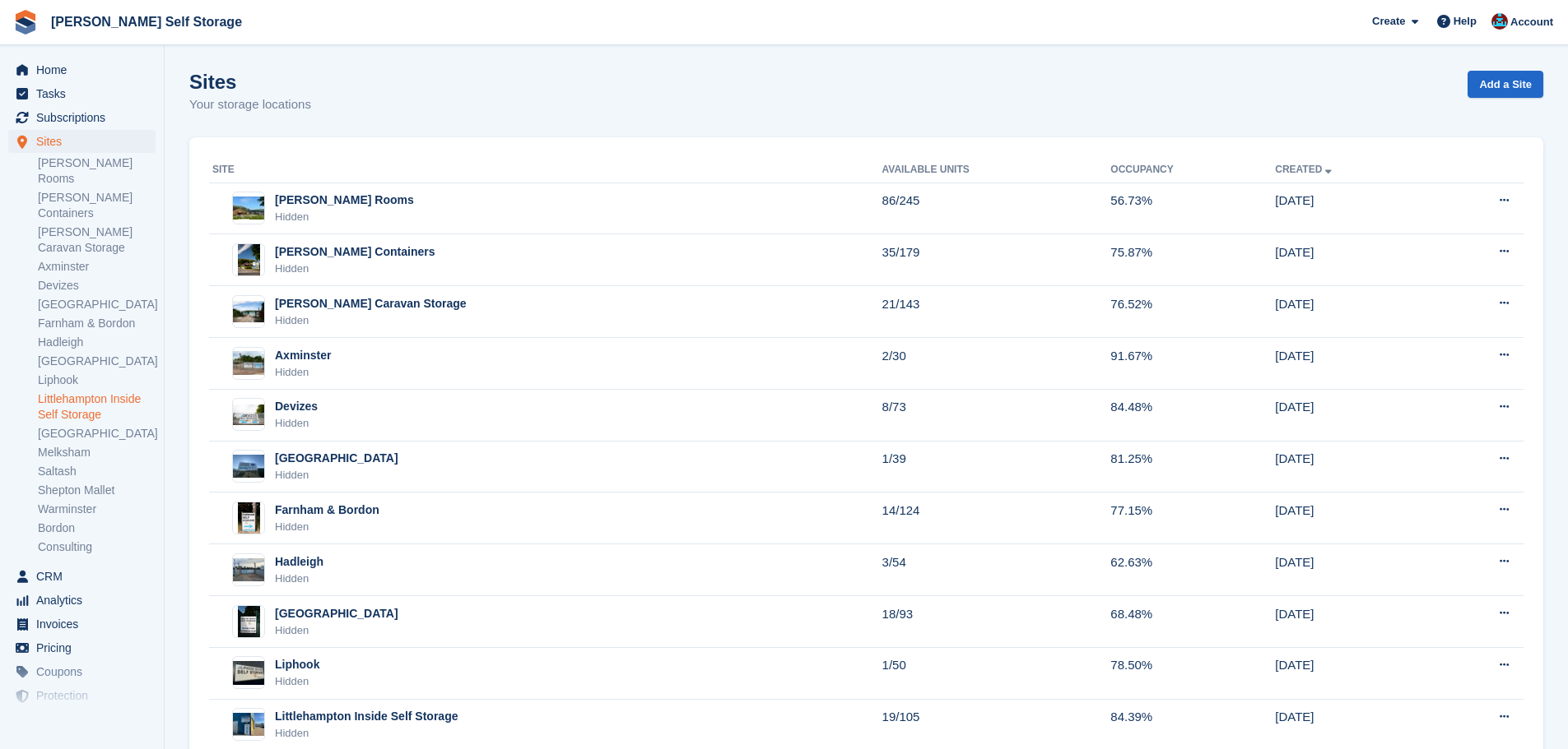
click at [103, 392] on link "Littlehampton Inside Self Storage" at bounding box center [96, 407] width 117 height 31
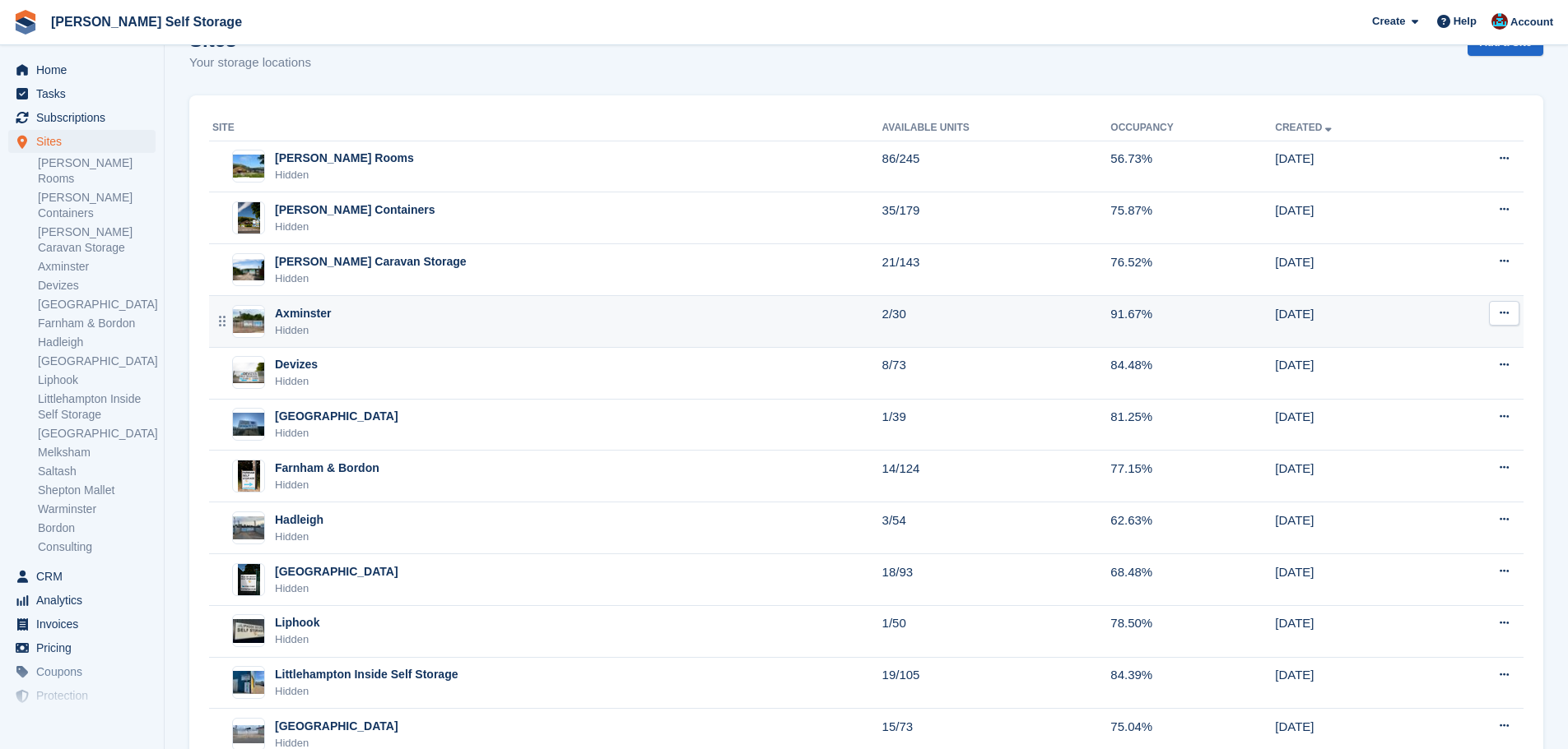
scroll to position [84, 0]
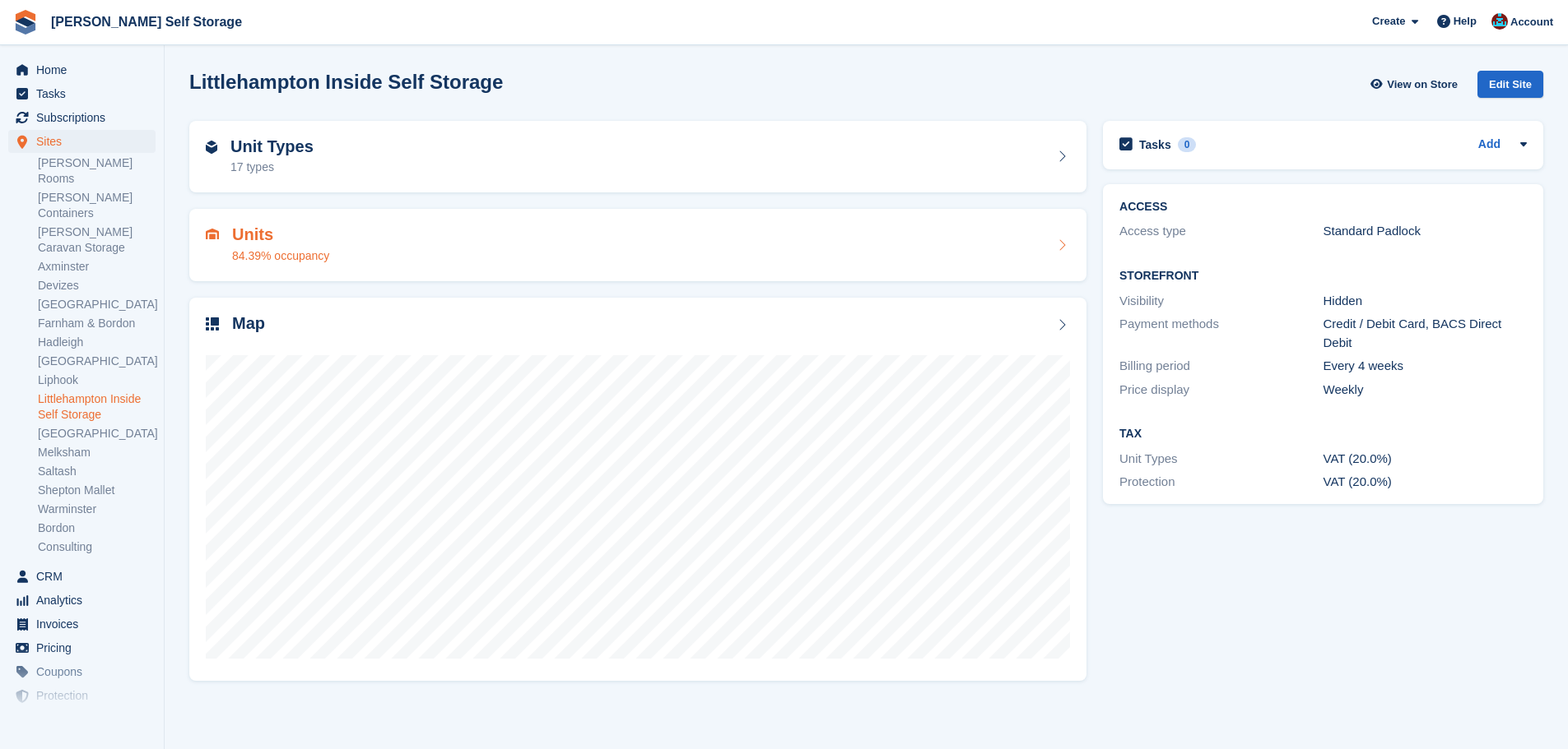
click at [233, 235] on h2 "Units" at bounding box center [281, 235] width 97 height 19
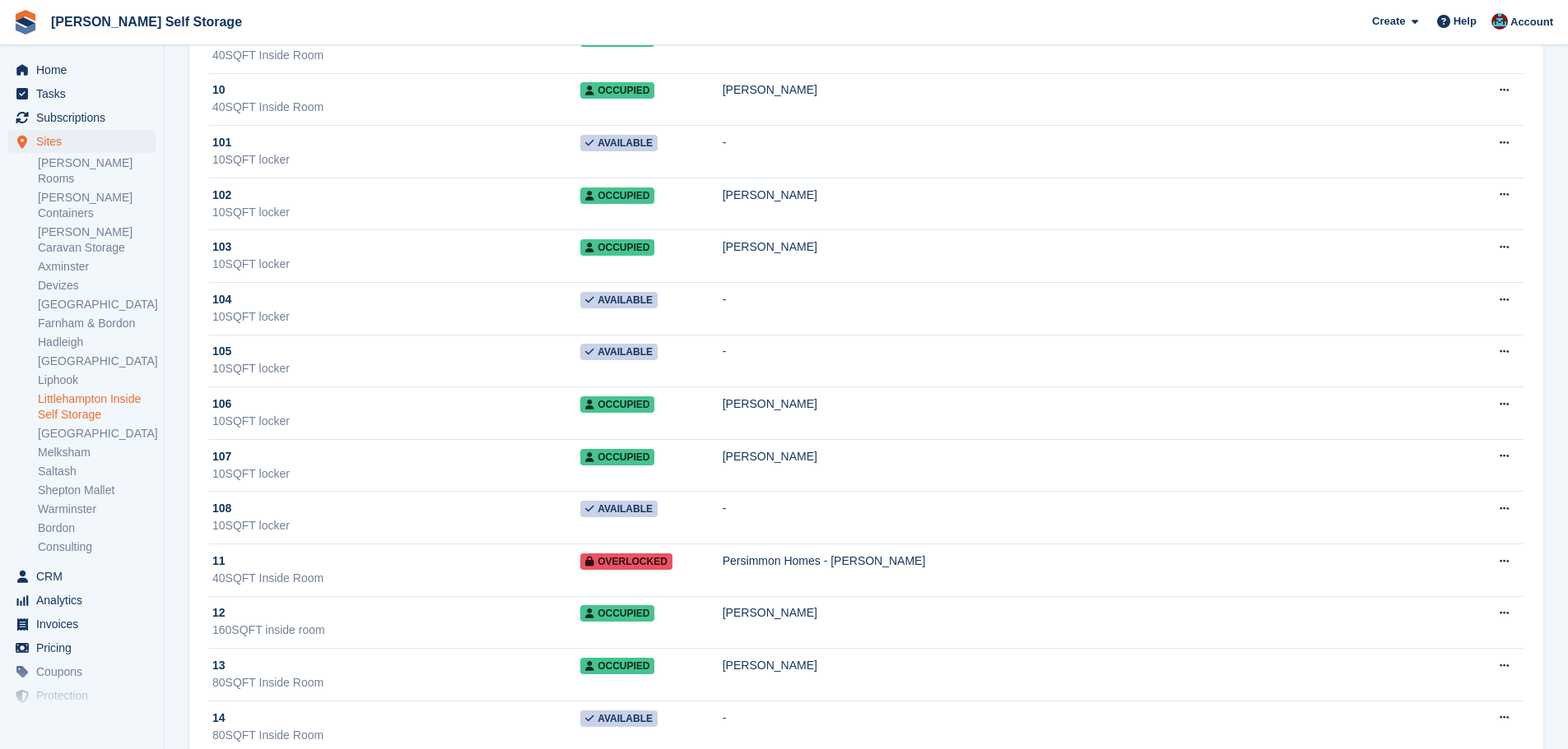
scroll to position [740, 0]
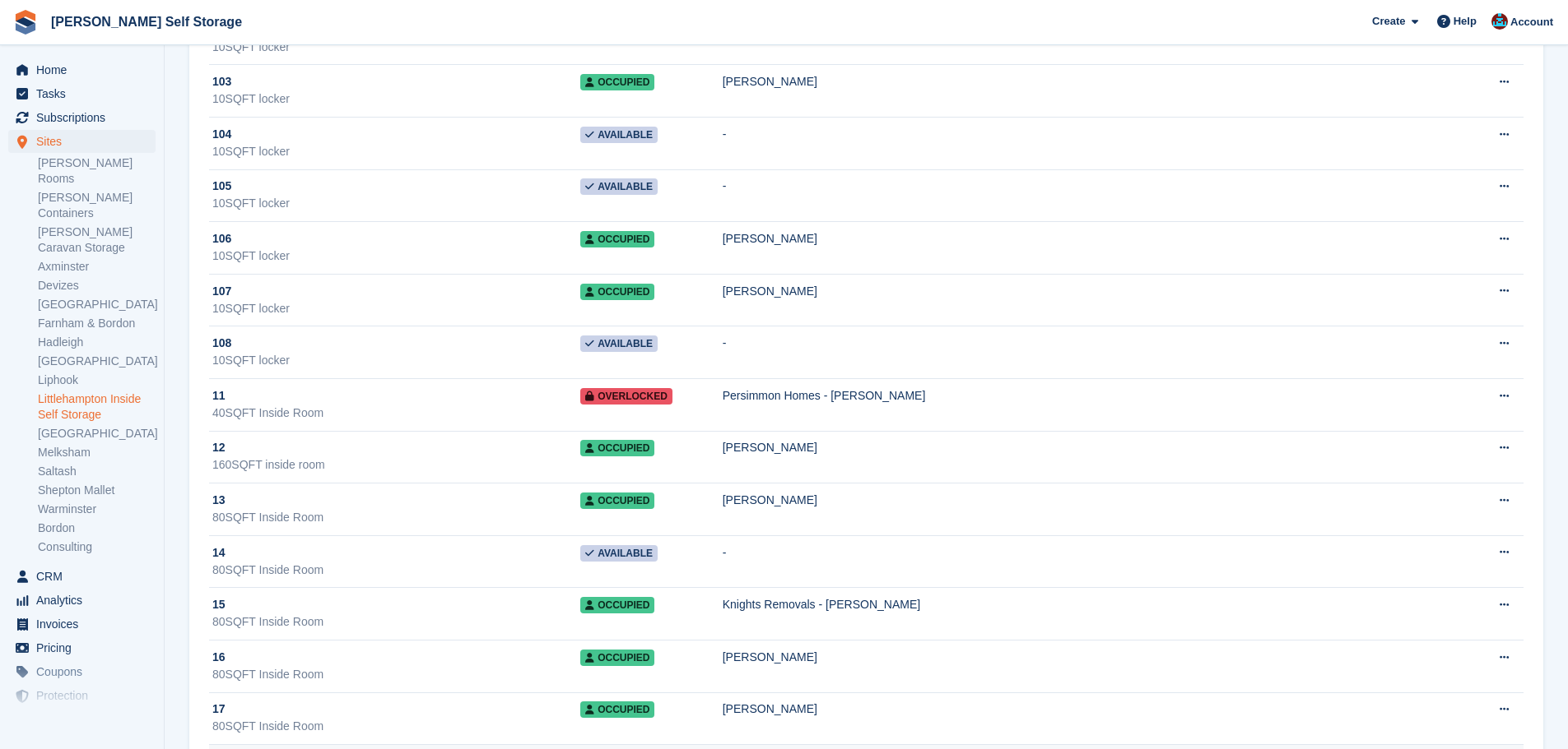
drag, startPoint x: 385, startPoint y: 286, endPoint x: 377, endPoint y: 518, distance: 232.1
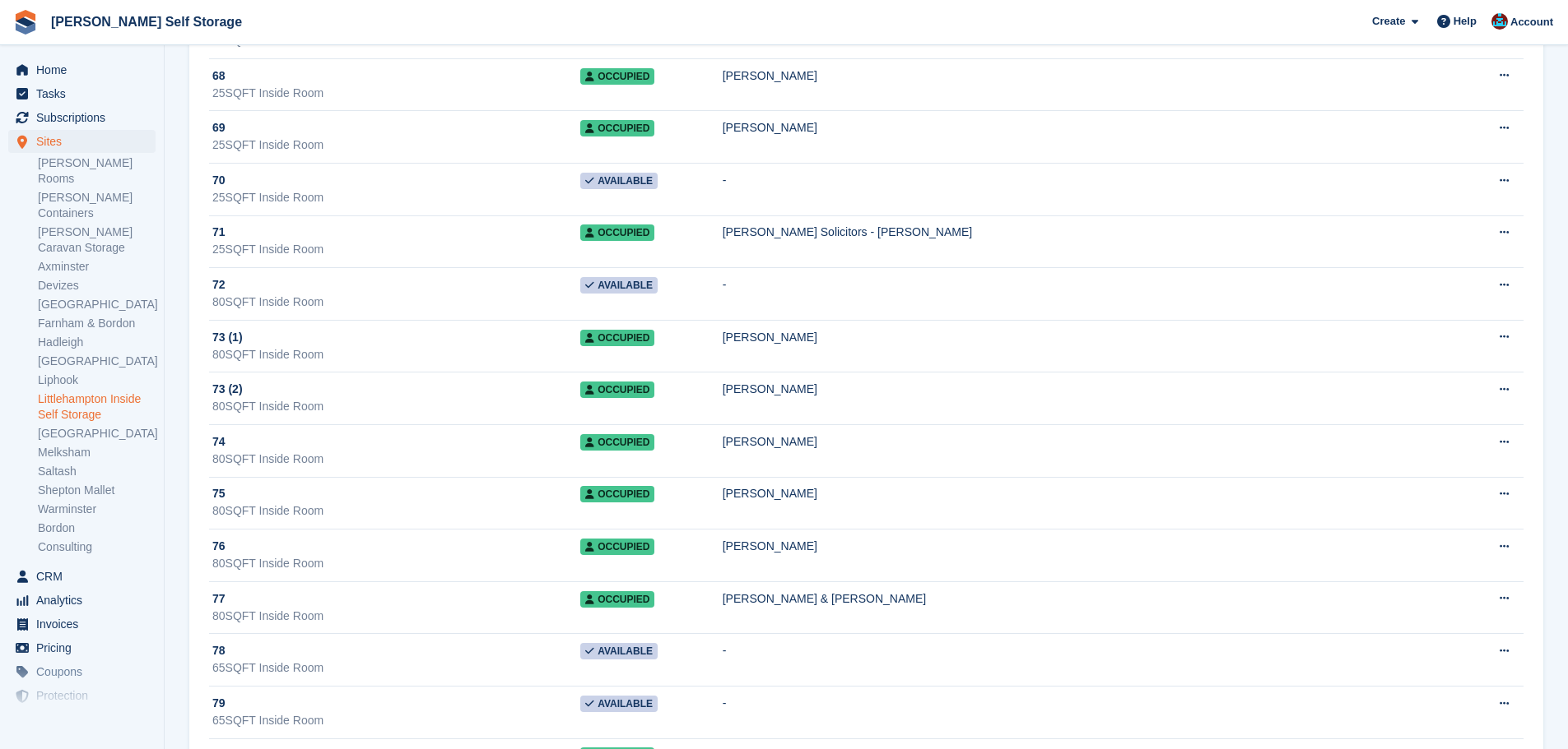
scroll to position [4989, 0]
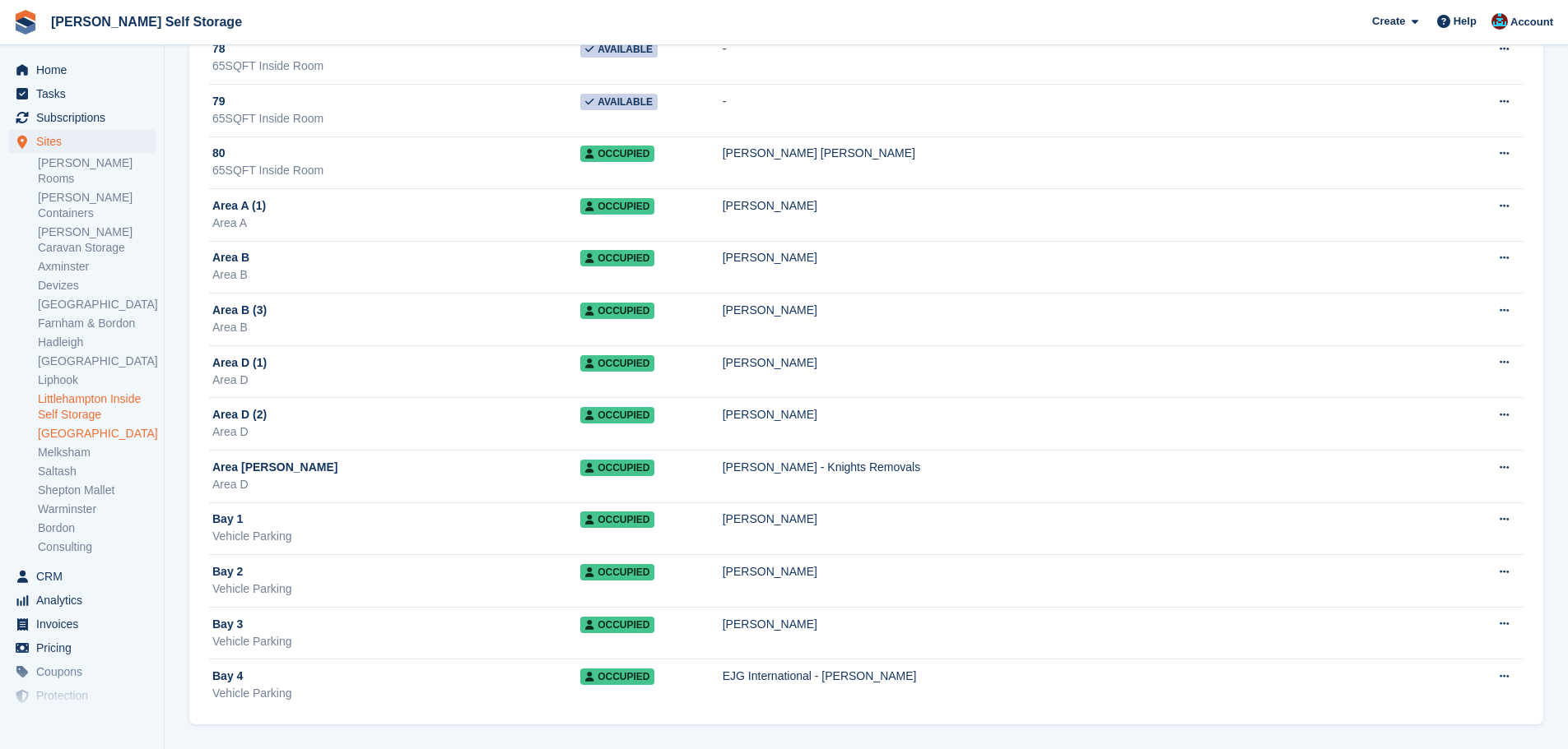
click at [98, 426] on link "[GEOGRAPHIC_DATA]" at bounding box center [96, 434] width 117 height 15
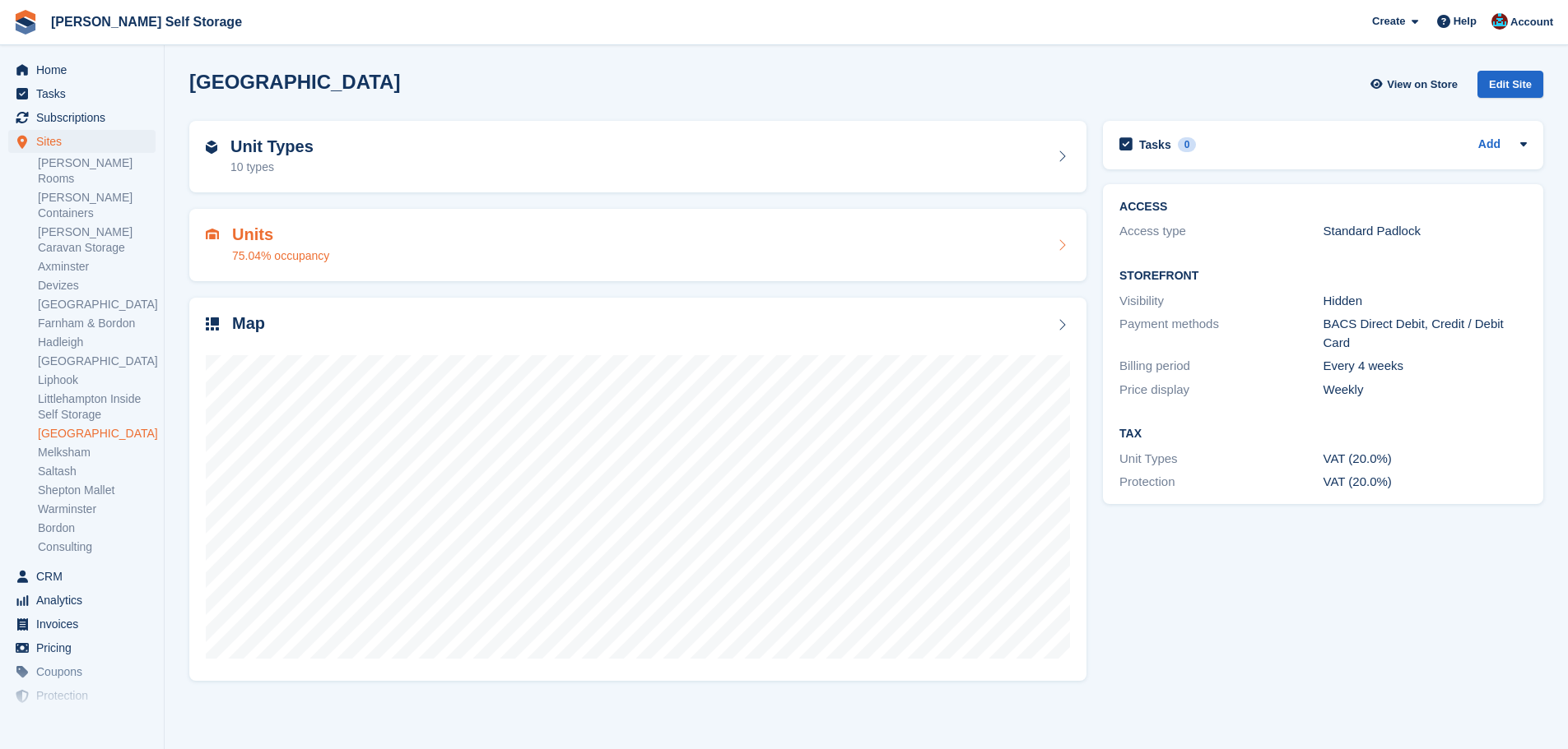
click at [304, 257] on div "75.04% occupancy" at bounding box center [281, 255] width 97 height 17
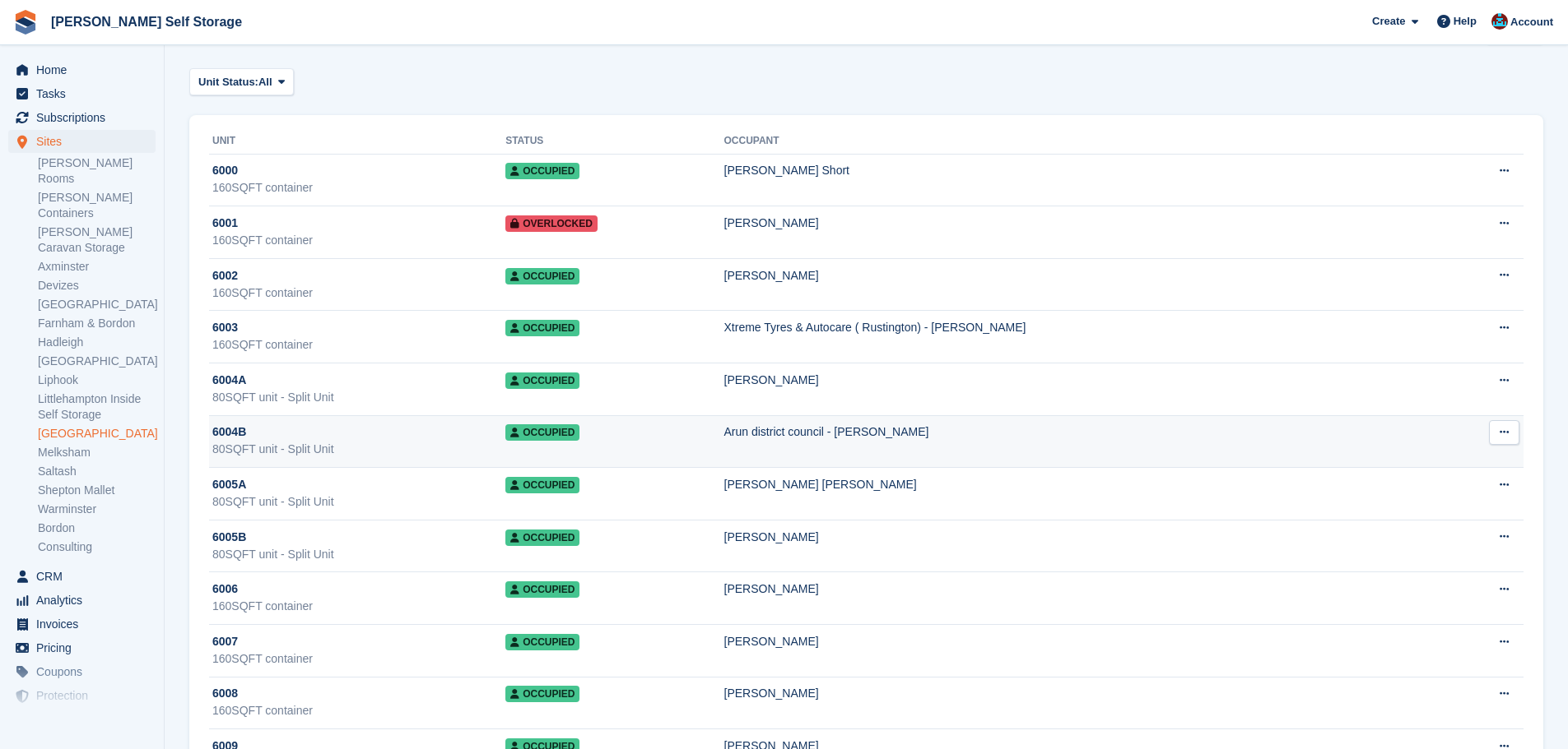
scroll to position [82, 0]
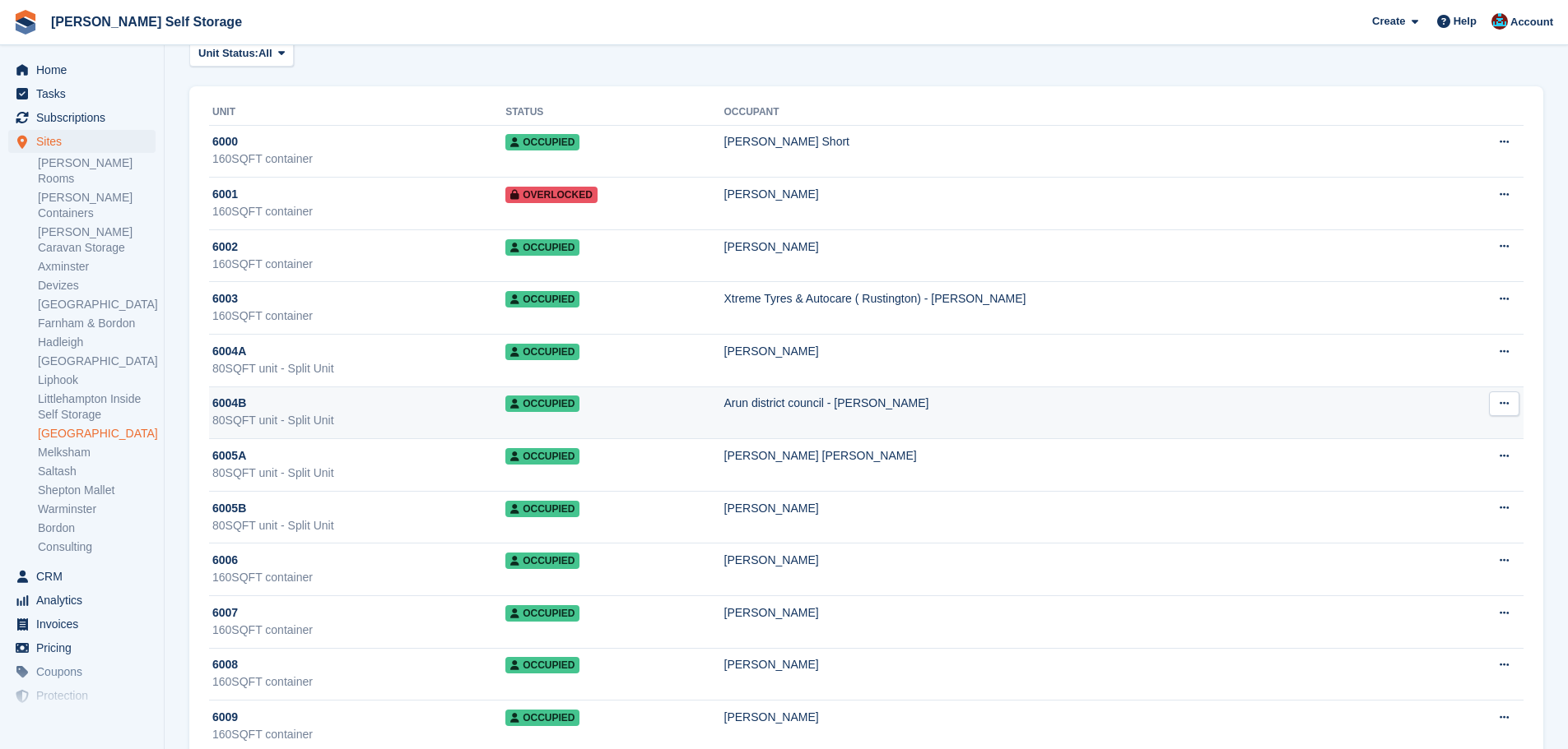
click at [448, 411] on div "6004B" at bounding box center [359, 403] width 293 height 17
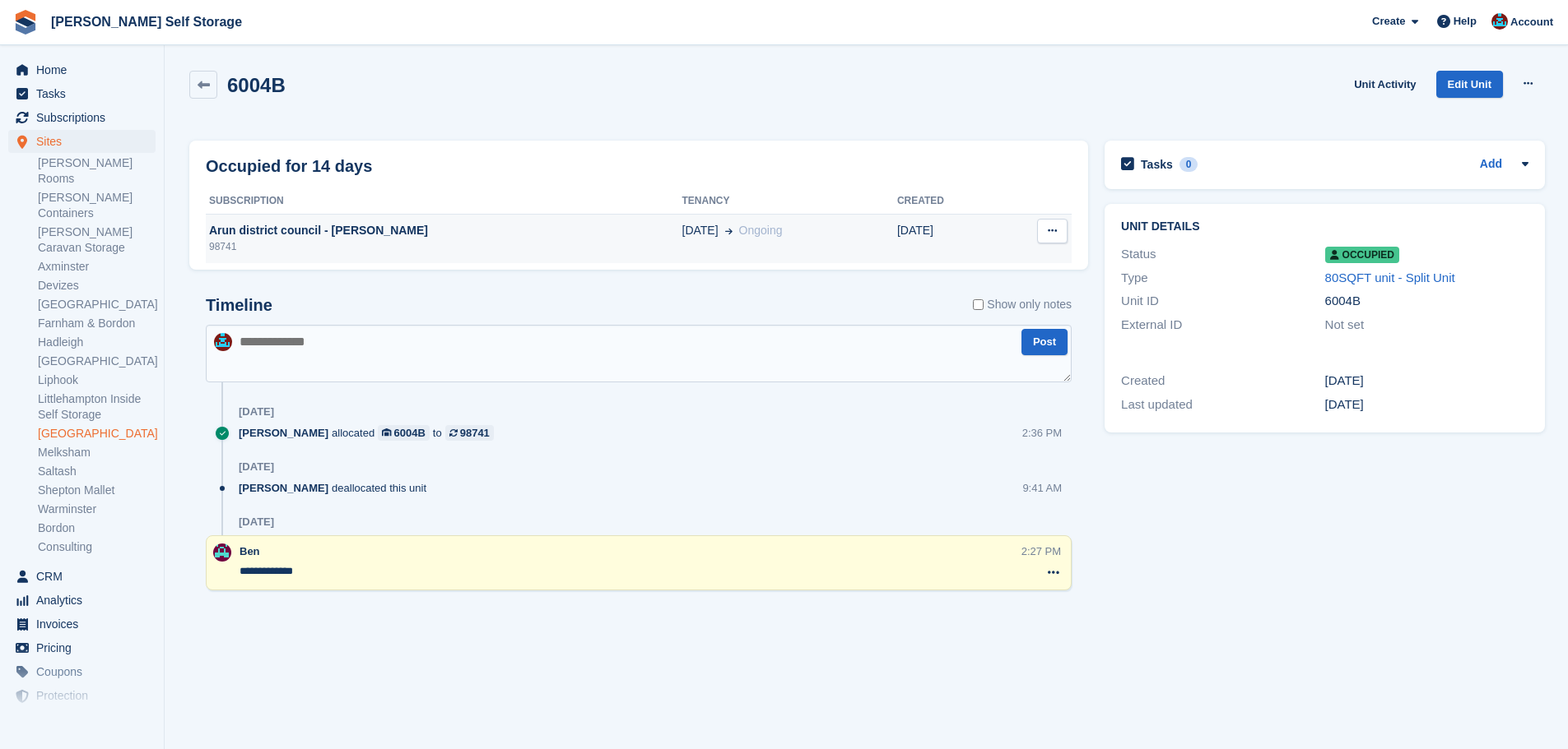
click at [401, 247] on div "98741" at bounding box center [445, 246] width 477 height 15
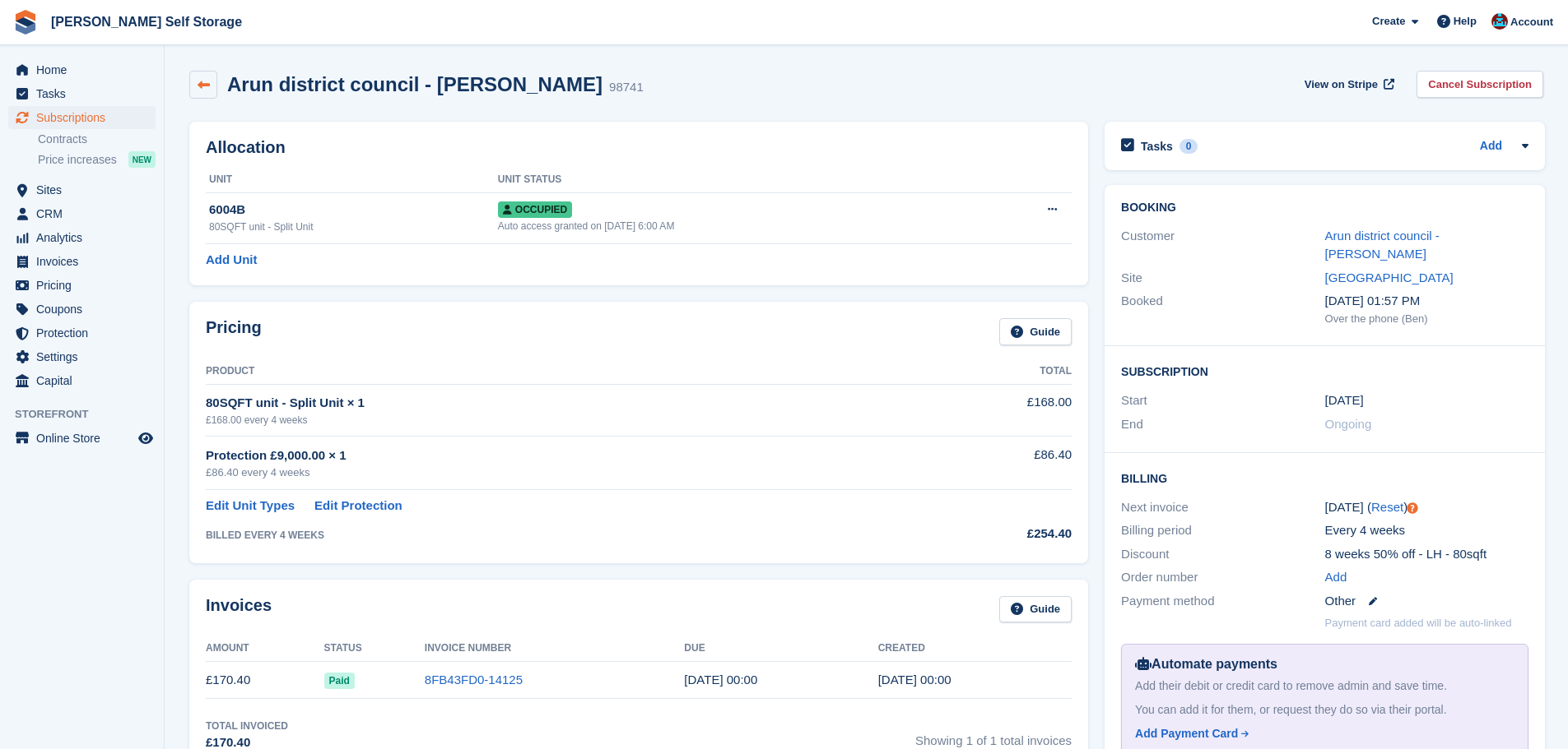
click at [216, 73] on link at bounding box center [203, 84] width 28 height 28
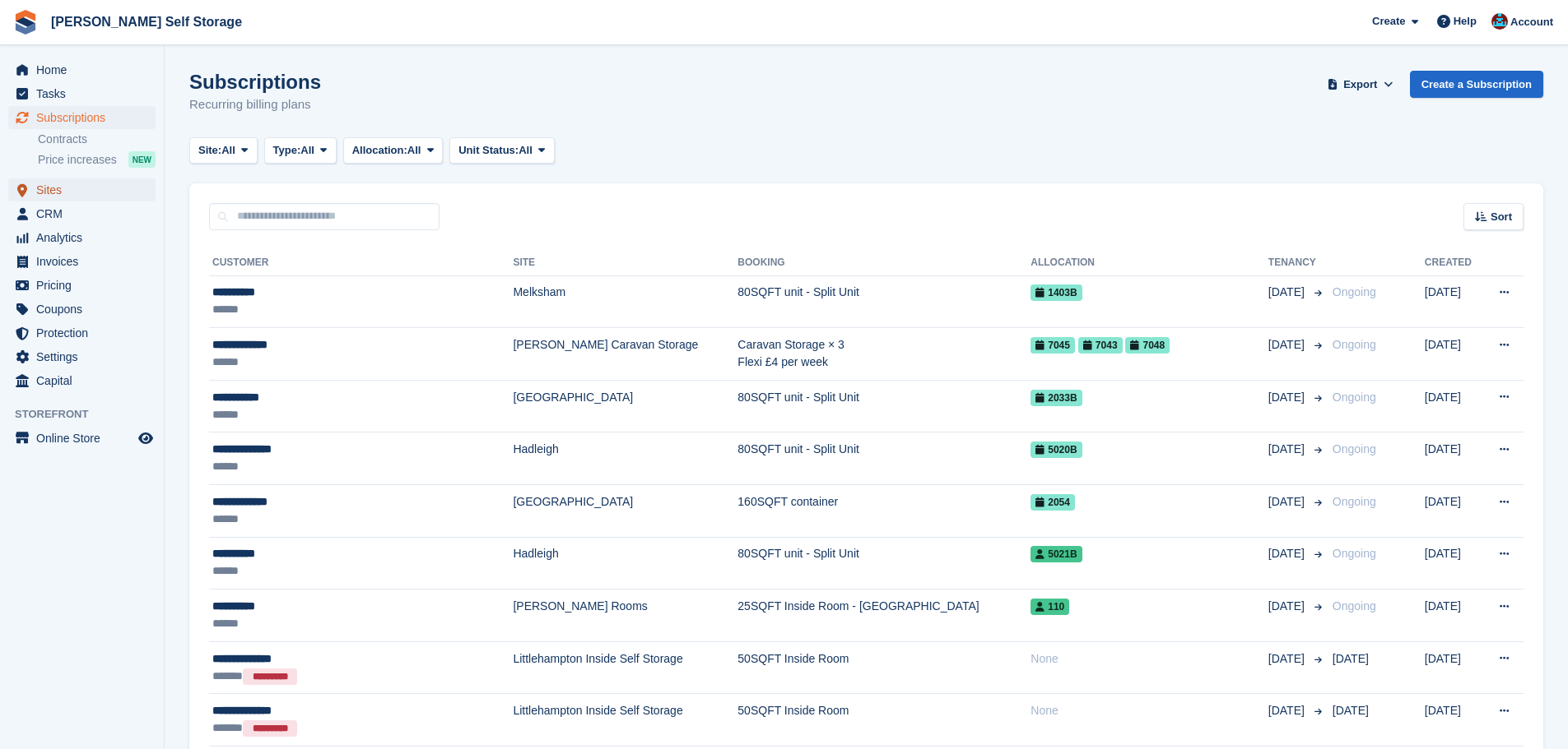
click at [100, 194] on span "Sites" at bounding box center [85, 190] width 99 height 23
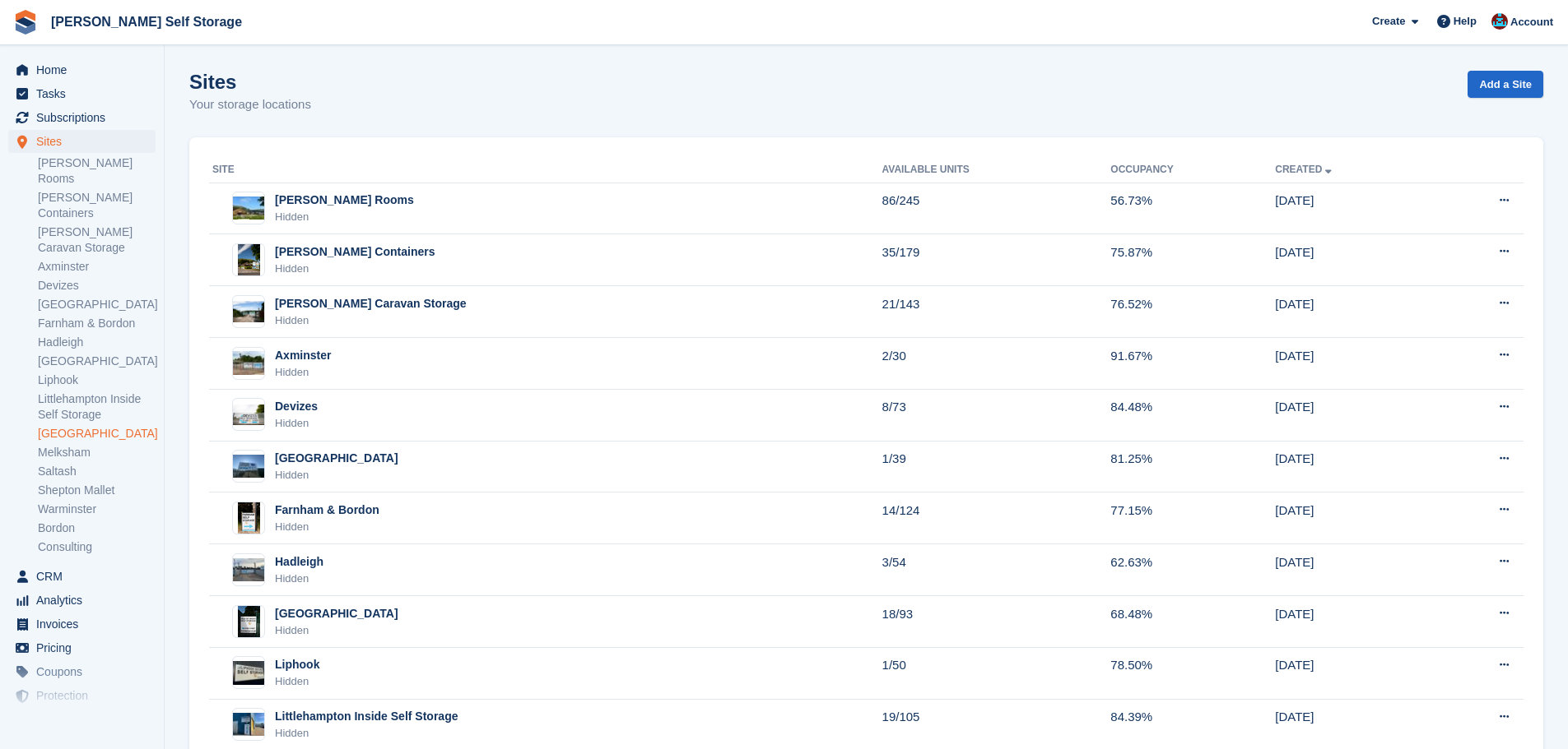
click at [84, 426] on link "[GEOGRAPHIC_DATA]" at bounding box center [96, 434] width 117 height 15
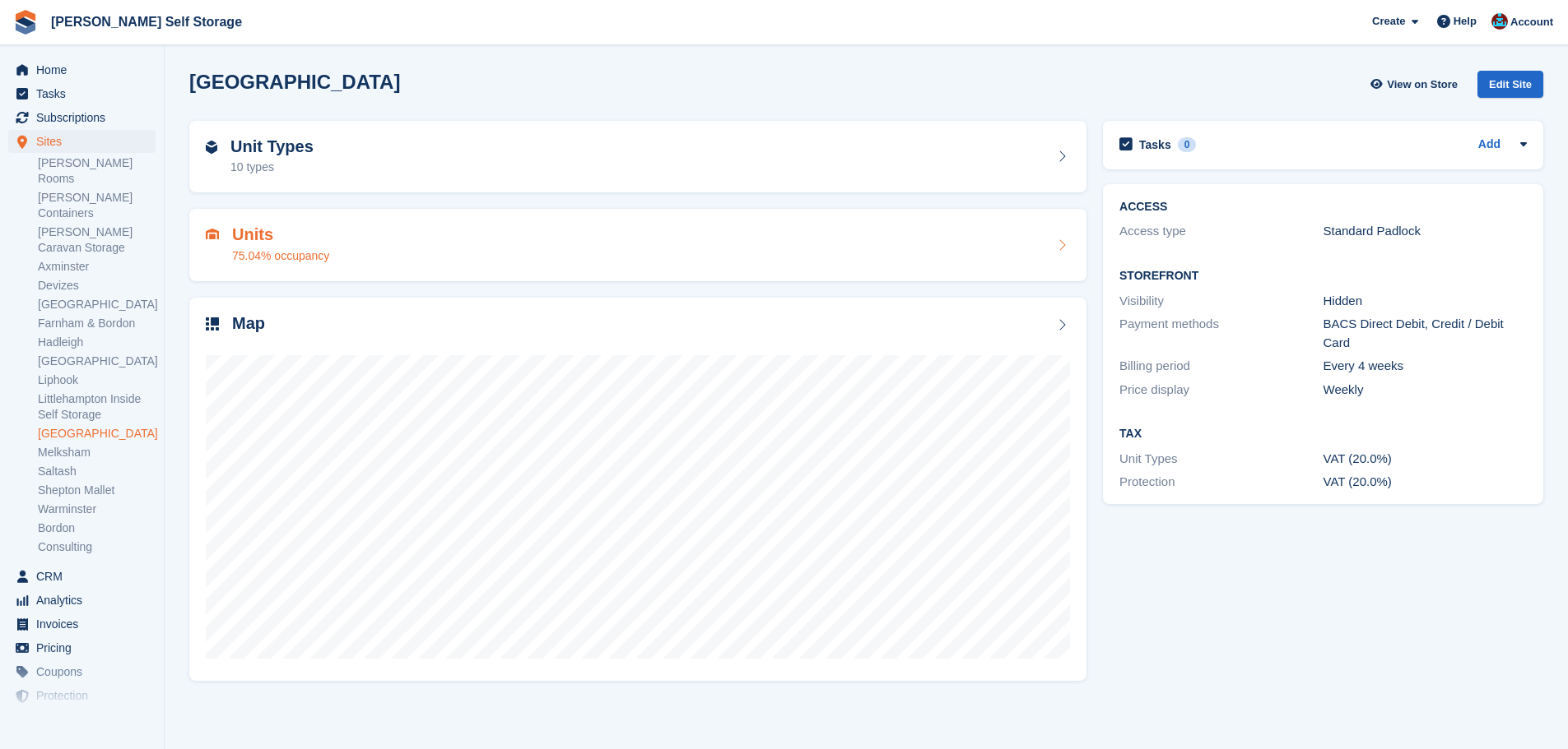
click at [482, 245] on div "Units 75.04% occupancy" at bounding box center [638, 245] width 864 height 39
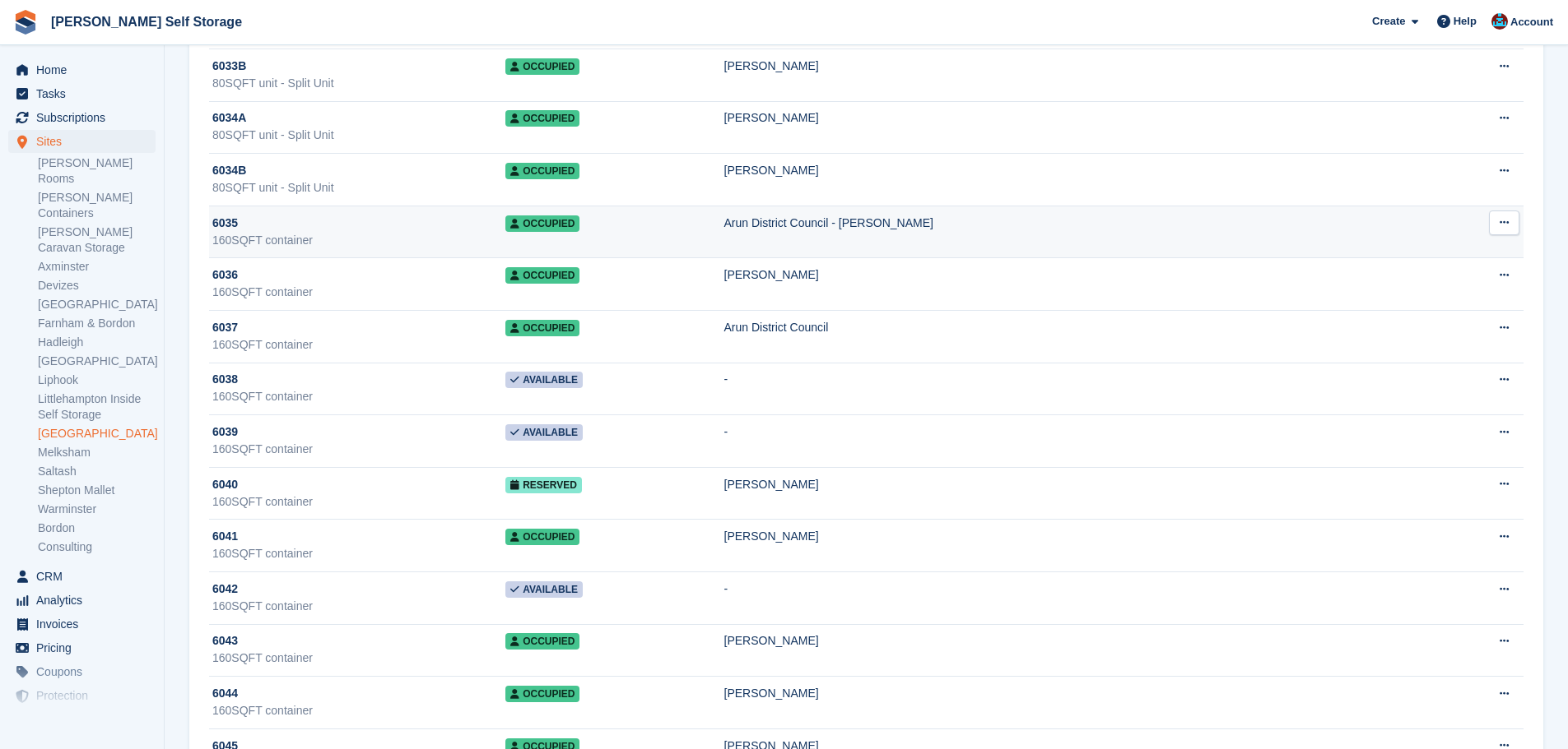
scroll to position [2386, 0]
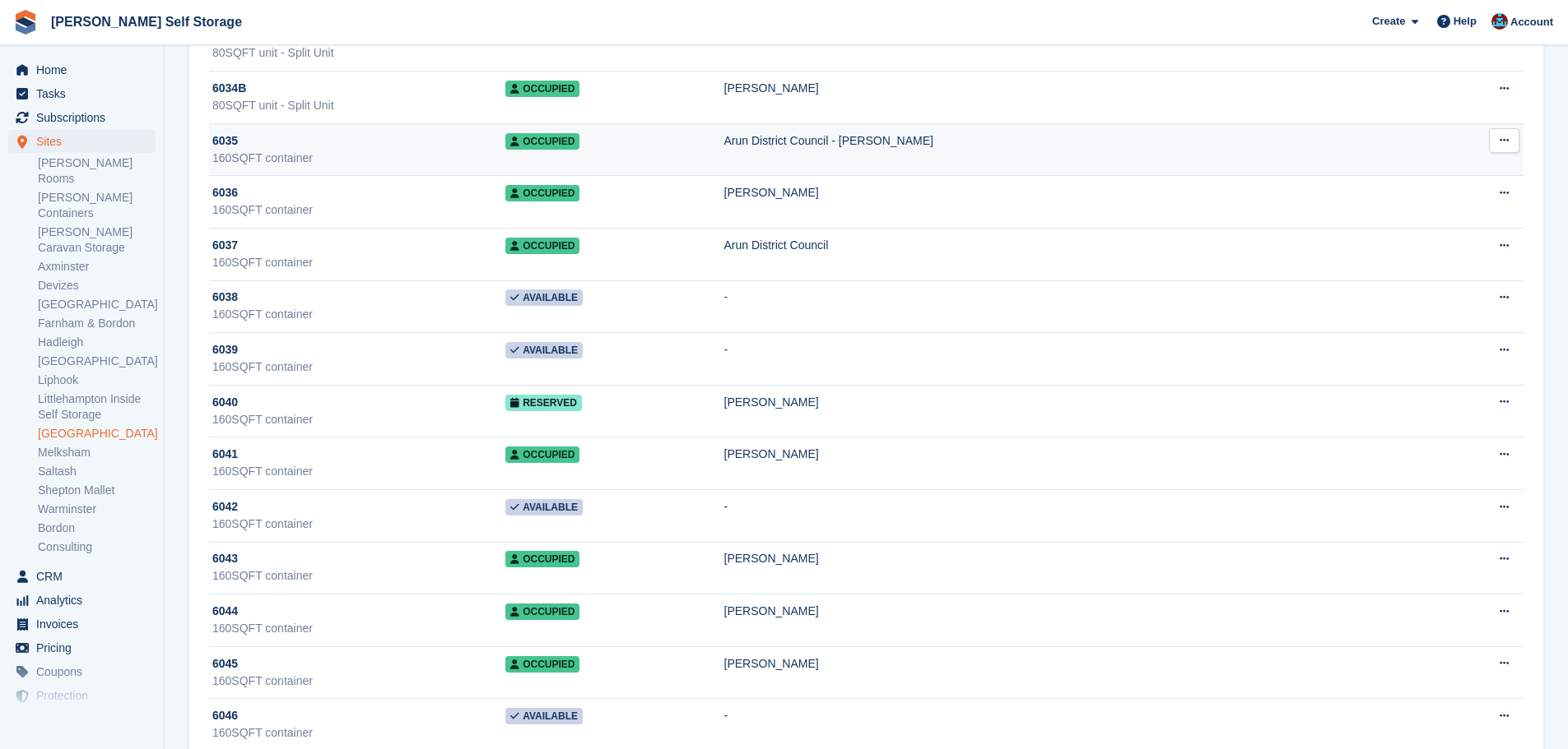
click at [354, 146] on div "6035" at bounding box center [359, 141] width 293 height 17
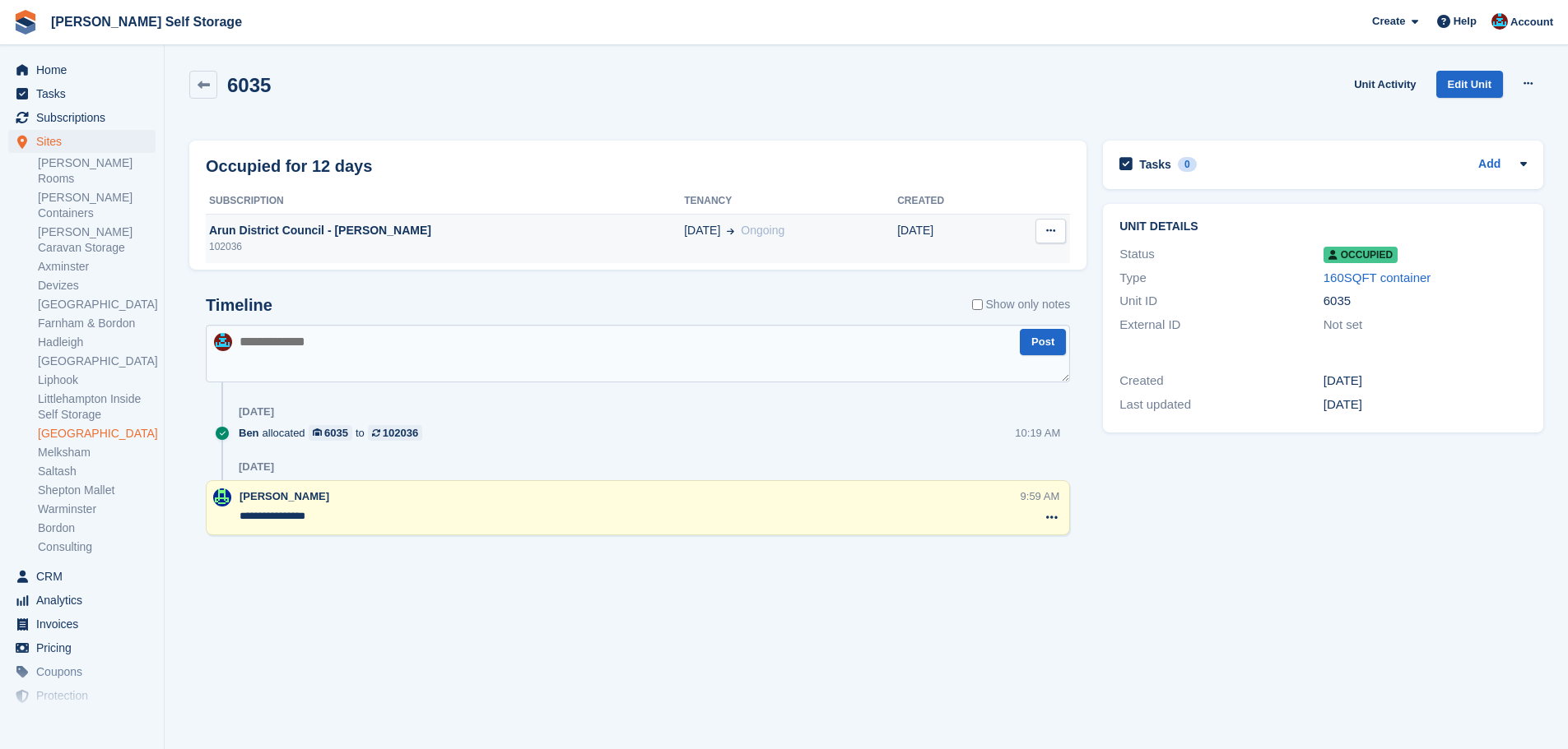
click at [376, 256] on td "Arun District Council - [PERSON_NAME] 102036" at bounding box center [445, 238] width 478 height 49
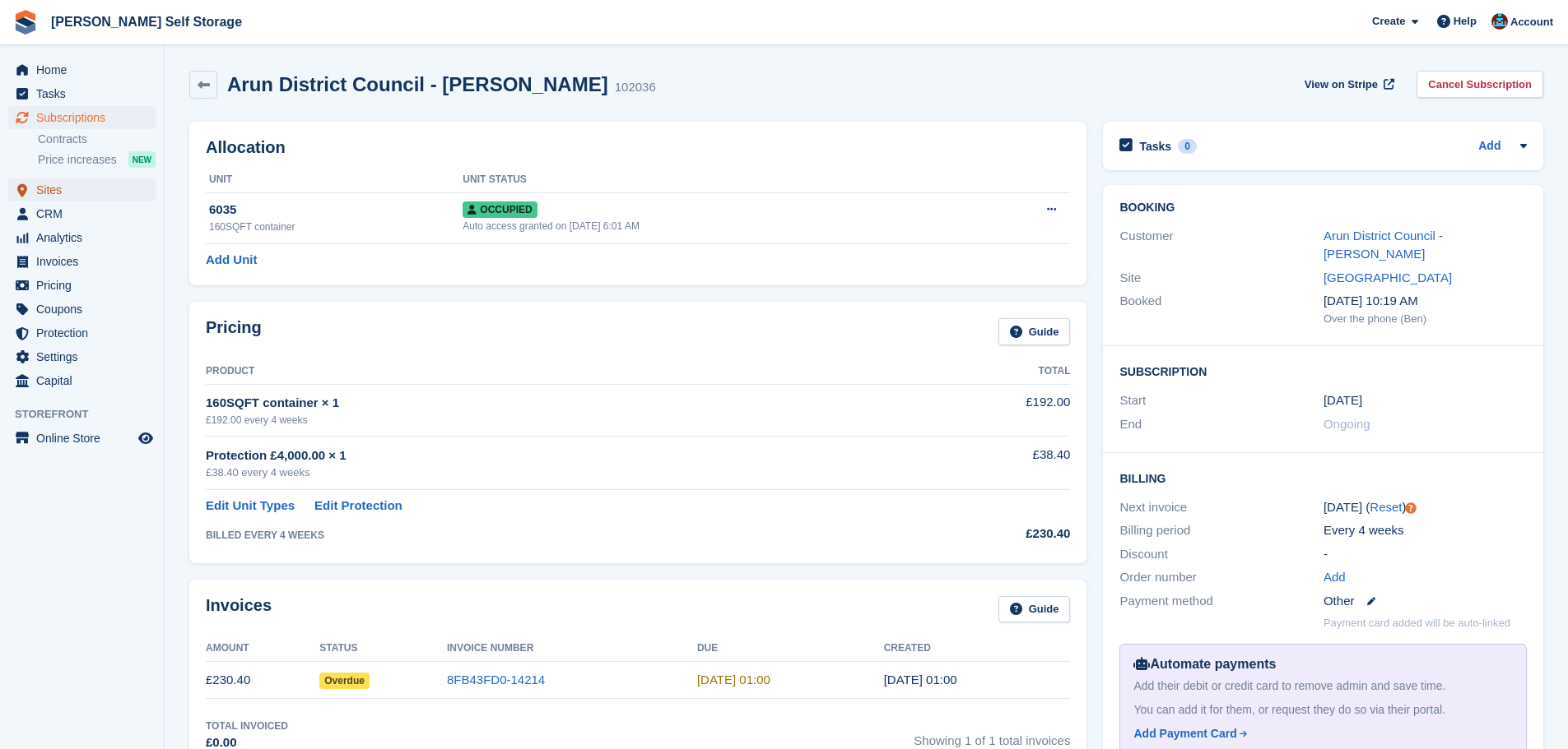
click at [75, 185] on span "Sites" at bounding box center [85, 190] width 99 height 23
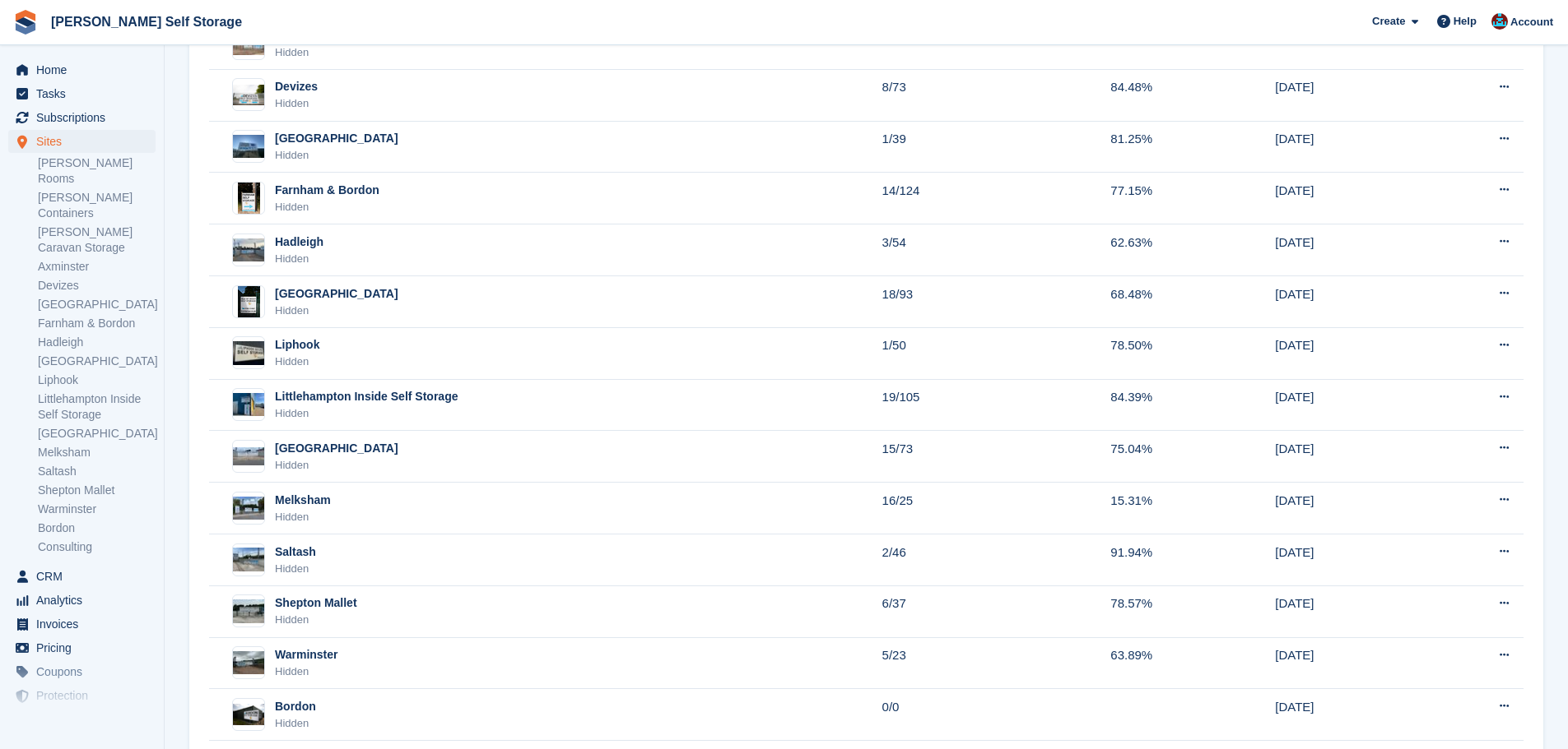
scroll to position [410, 0]
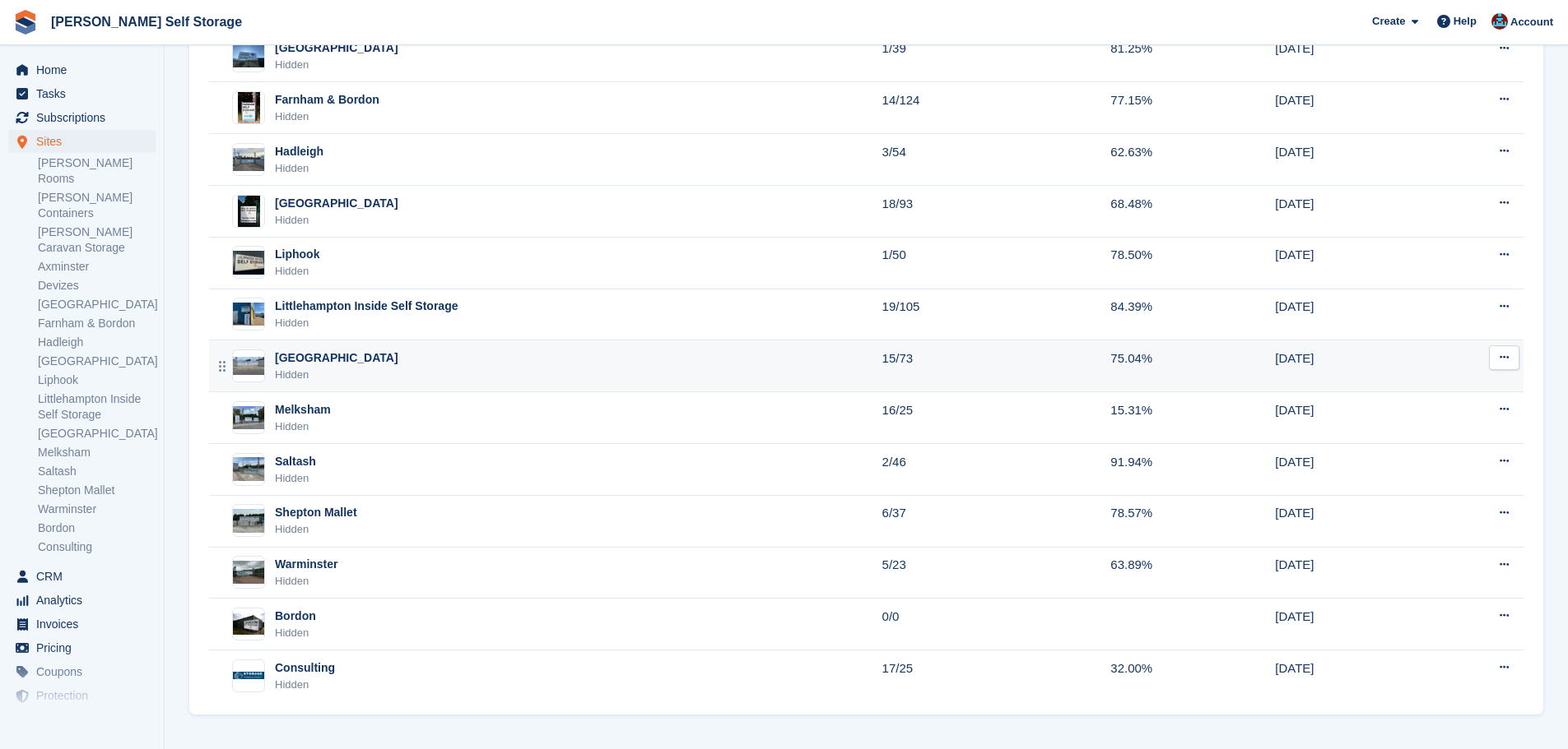
click at [338, 357] on div "[GEOGRAPHIC_DATA]" at bounding box center [337, 357] width 124 height 17
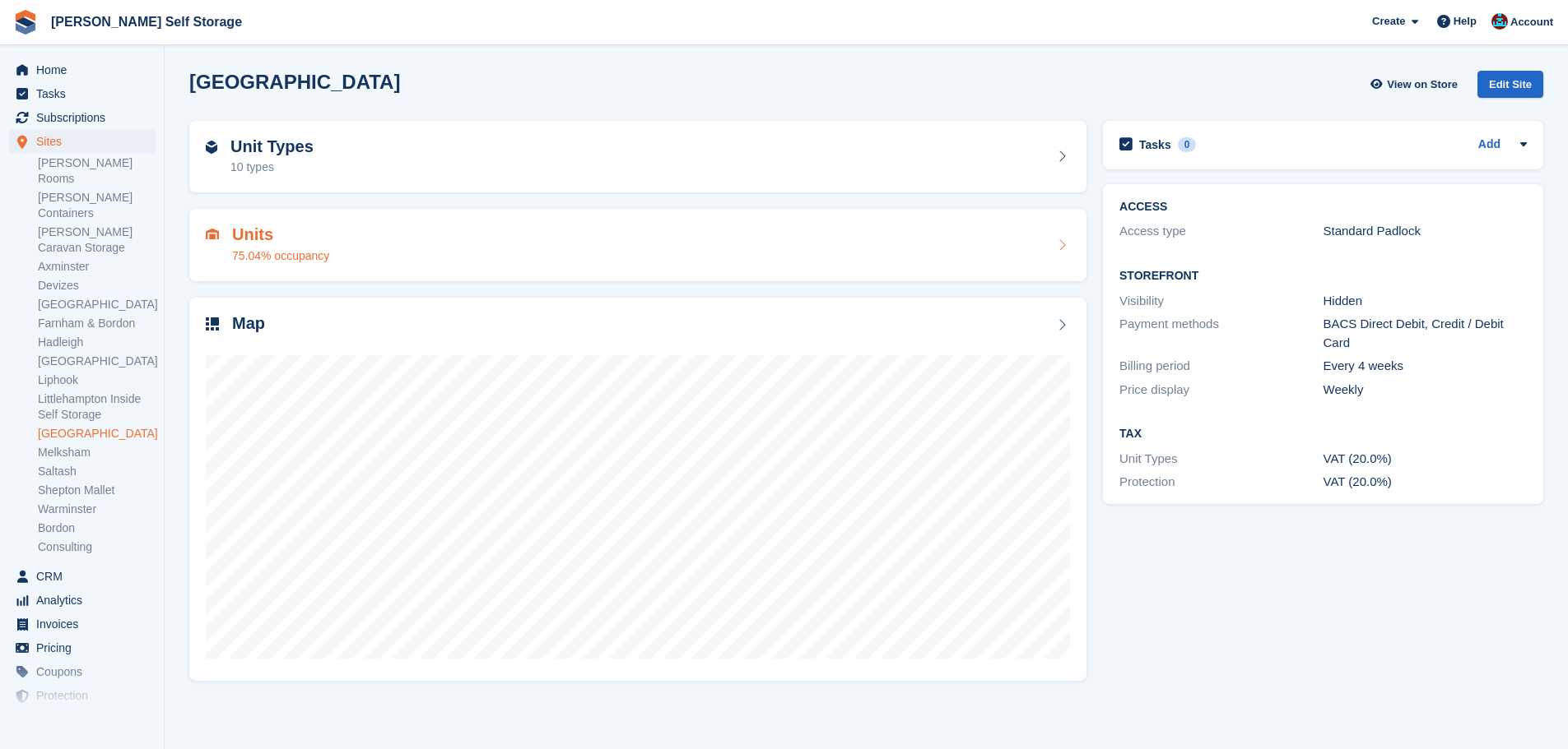
click at [238, 221] on div "Units 75.04% occupancy" at bounding box center [637, 245] width 897 height 73
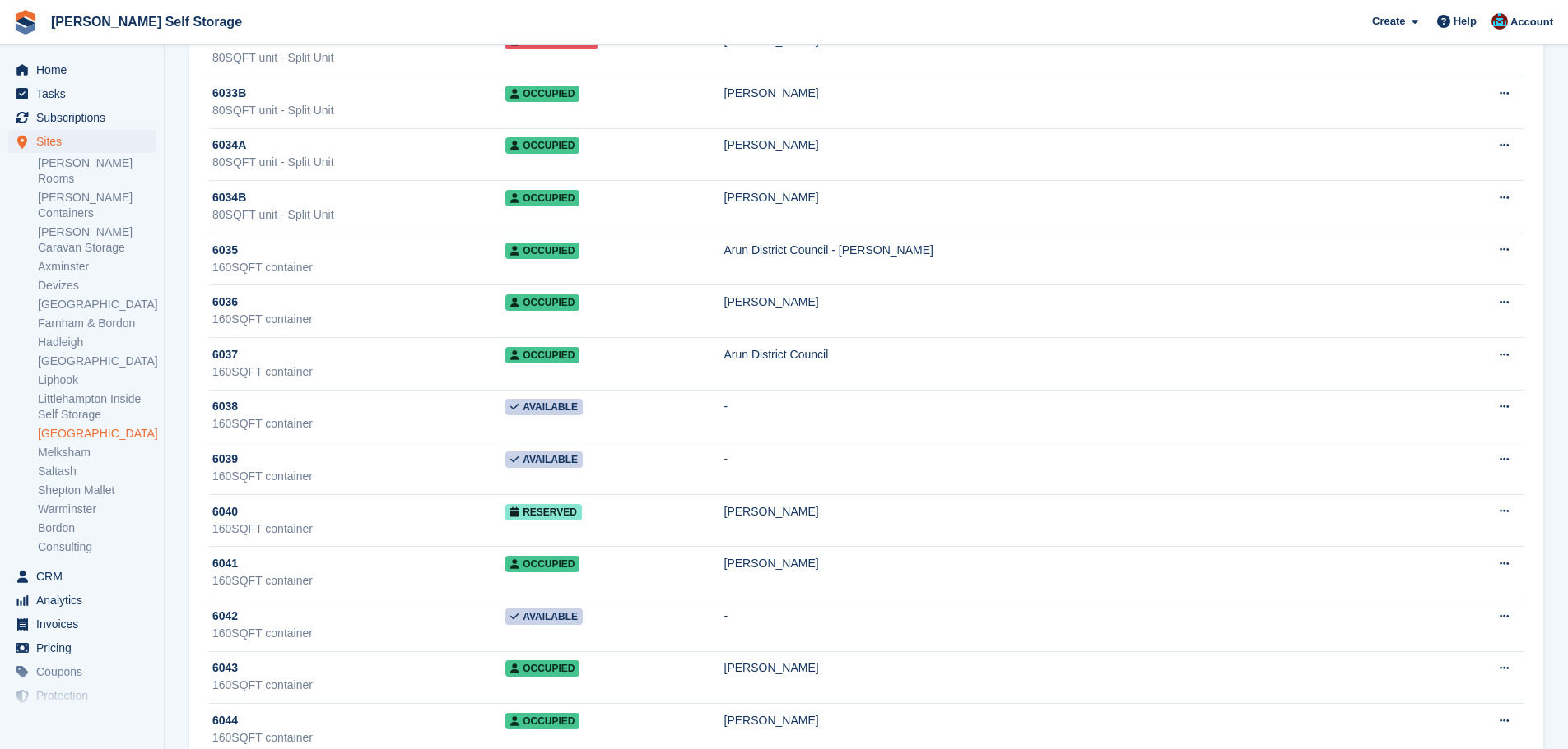
scroll to position [2303, 0]
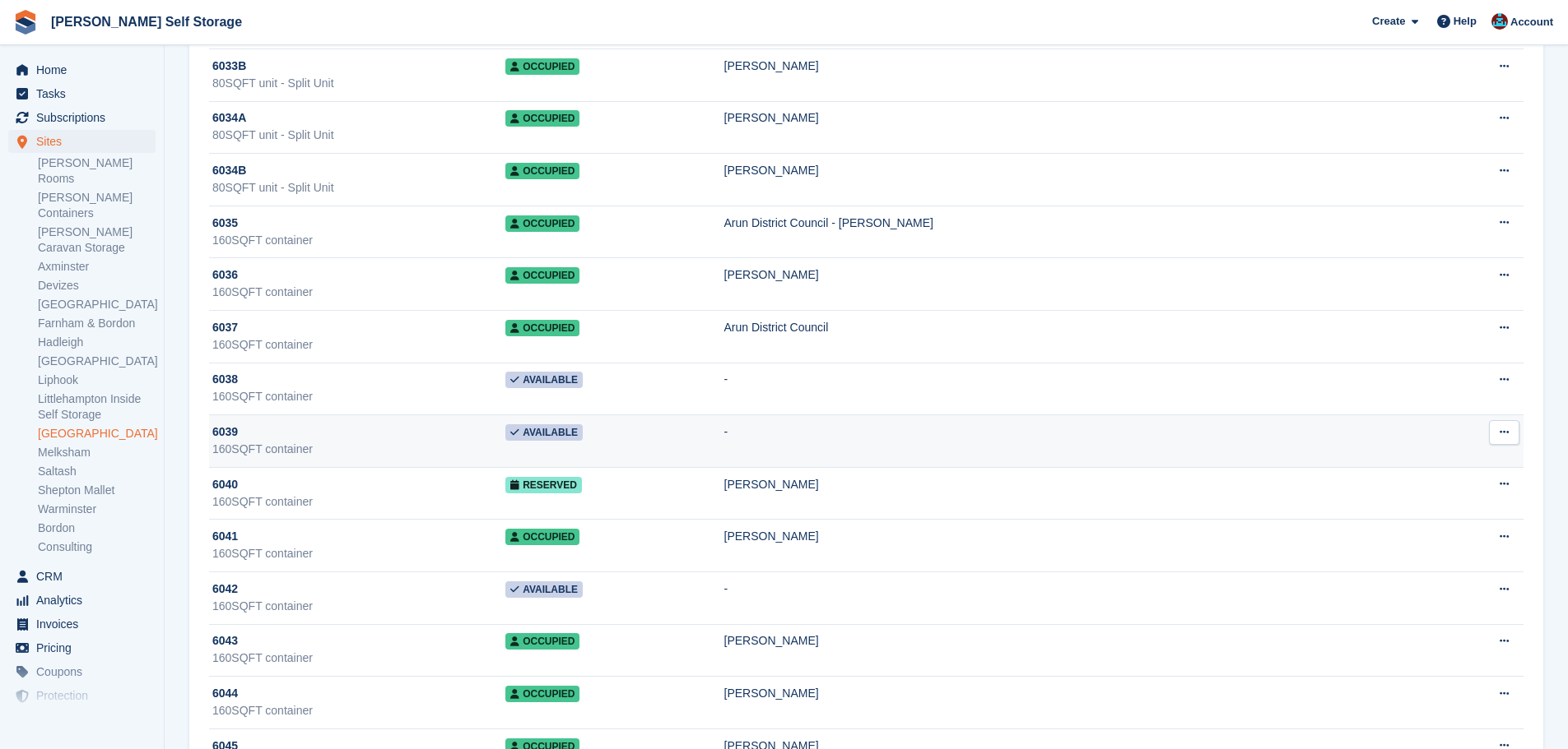
click at [435, 428] on div "6039" at bounding box center [359, 432] width 293 height 17
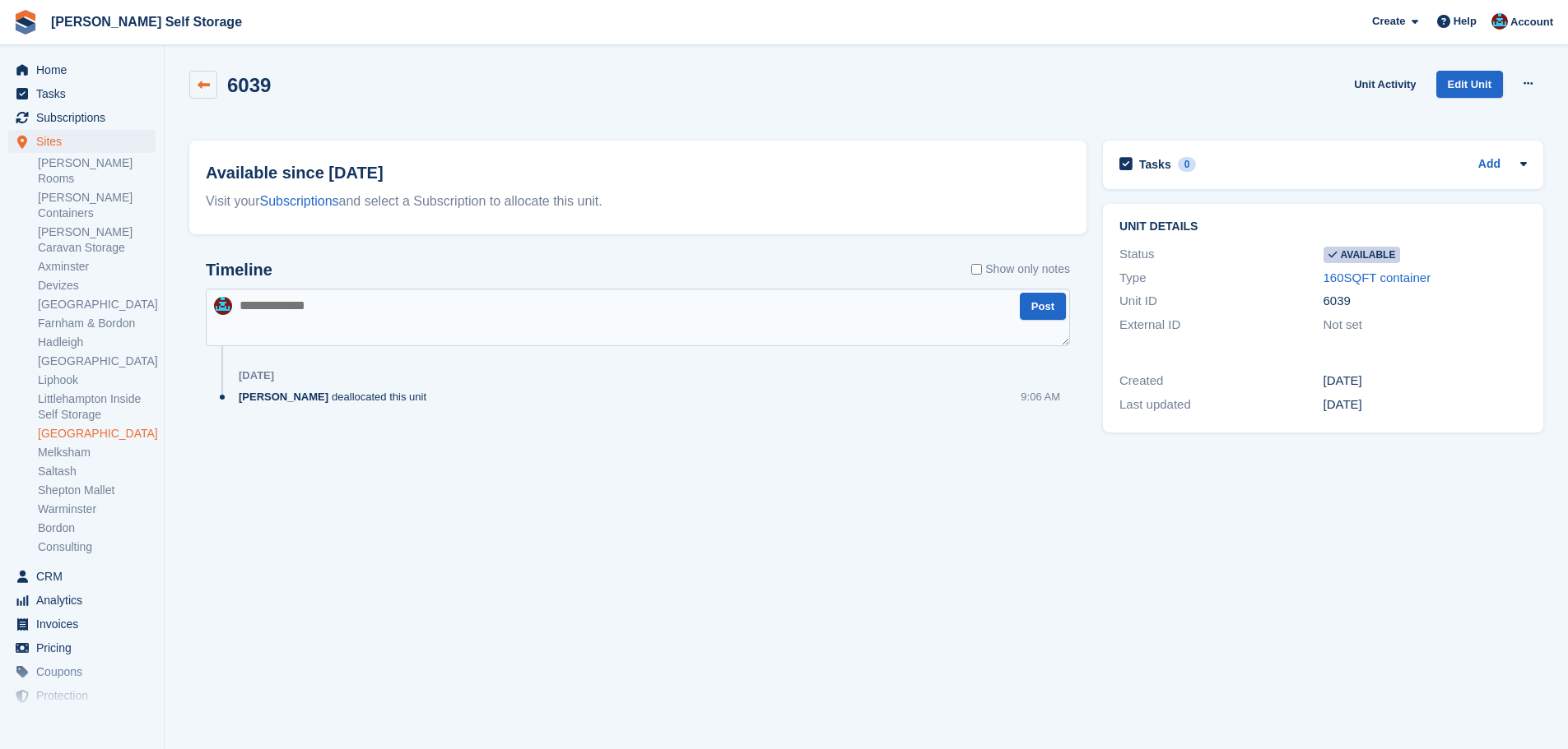
click at [211, 81] on link at bounding box center [203, 84] width 28 height 28
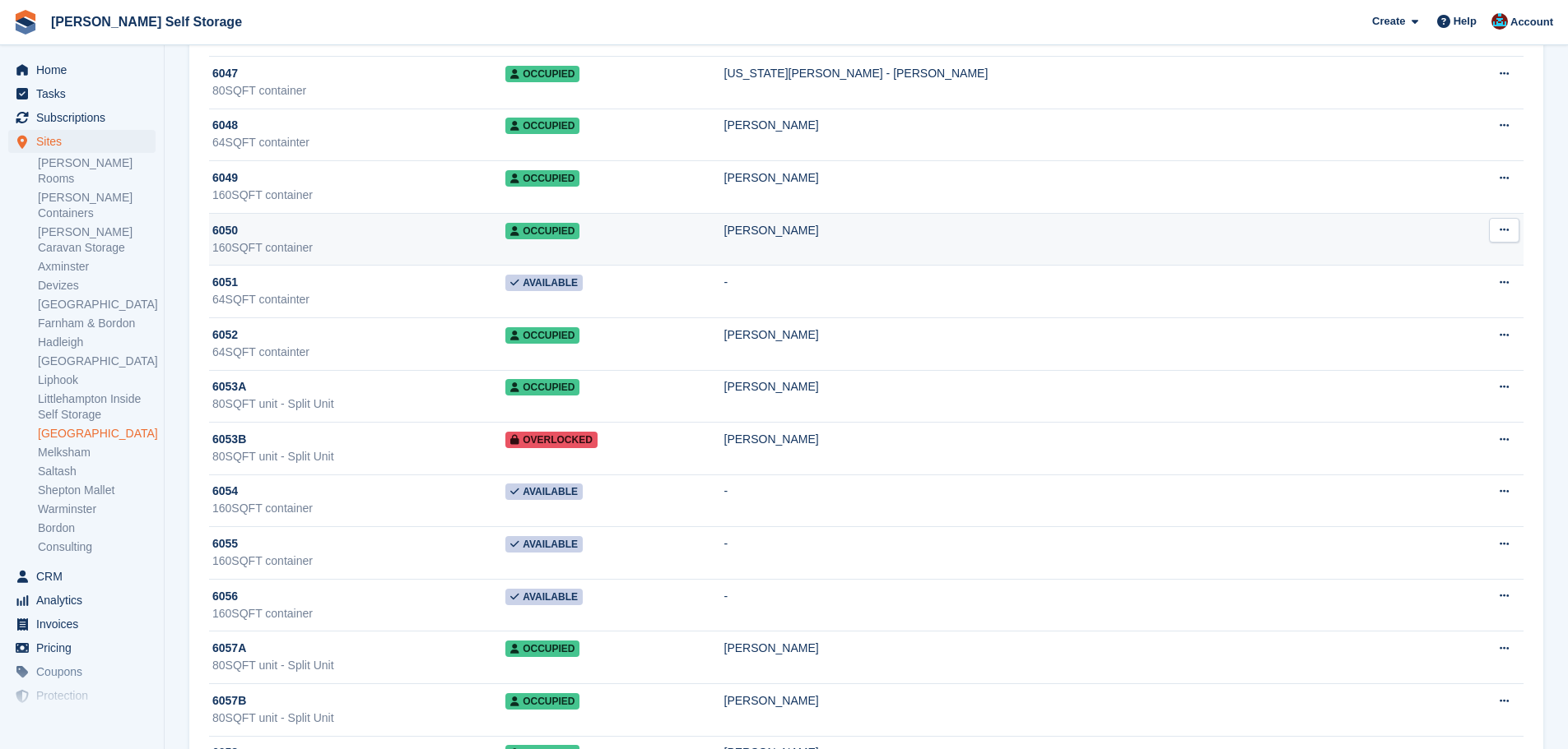
scroll to position [3043, 0]
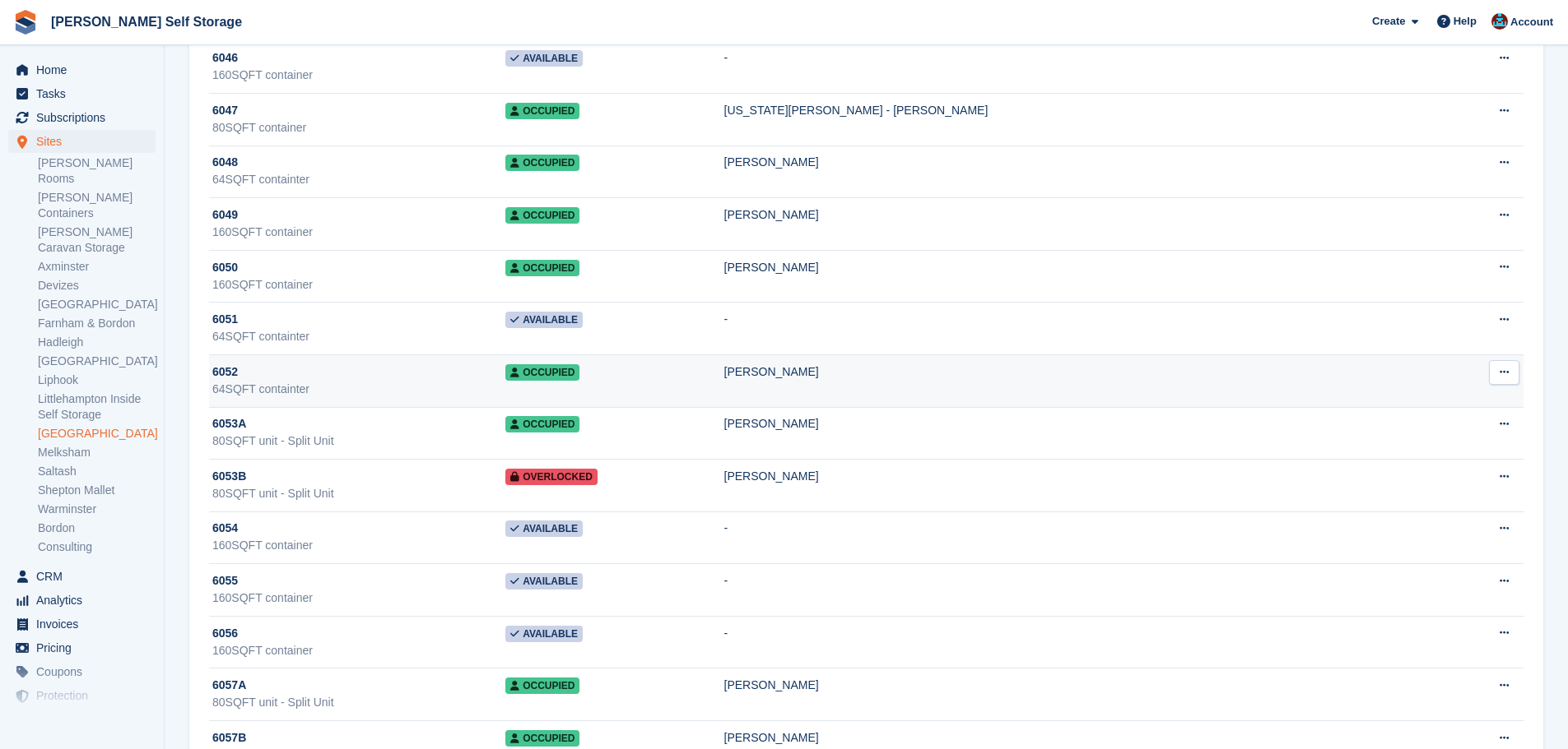
click at [419, 371] on div "6052" at bounding box center [359, 372] width 293 height 17
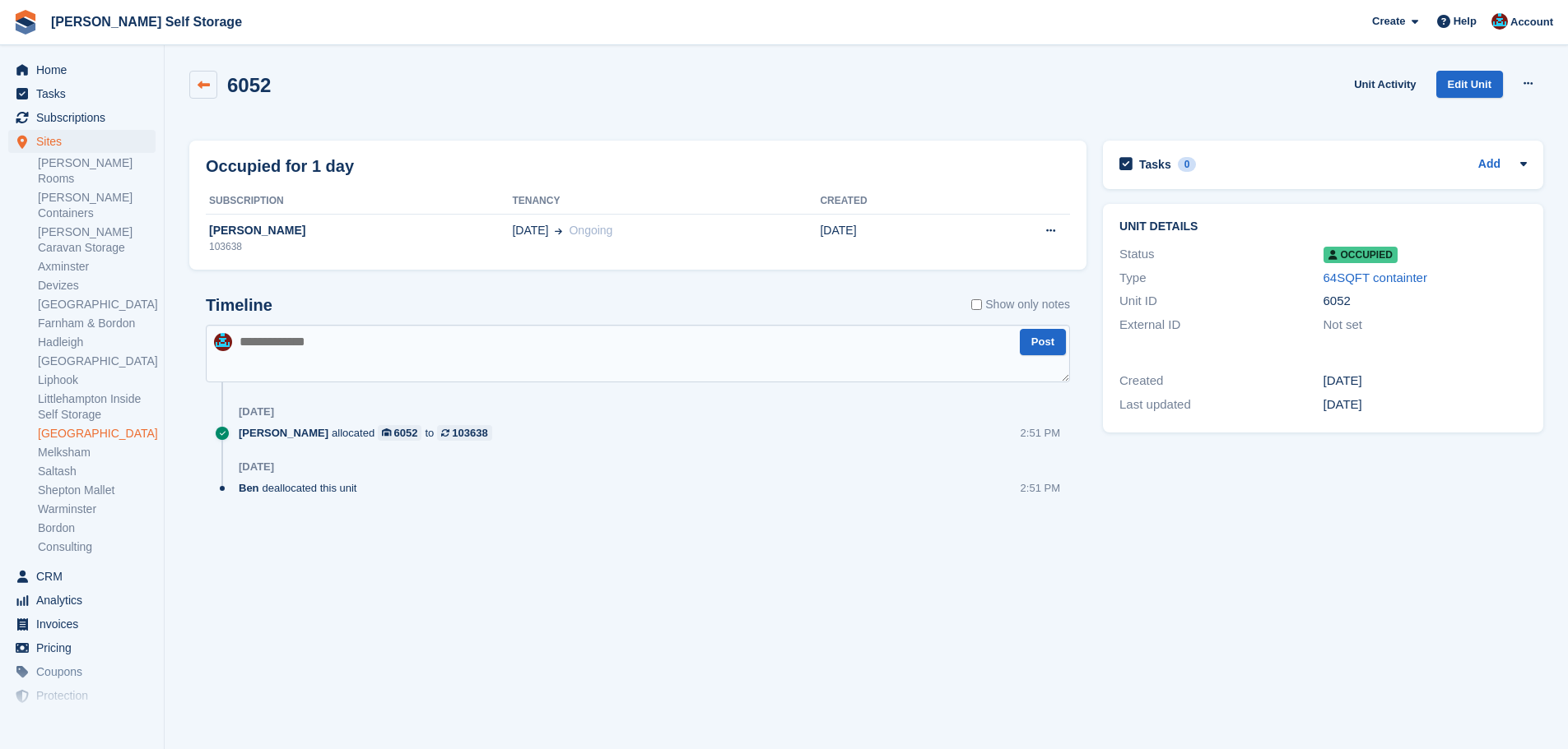
click at [202, 91] on link at bounding box center [203, 84] width 28 height 28
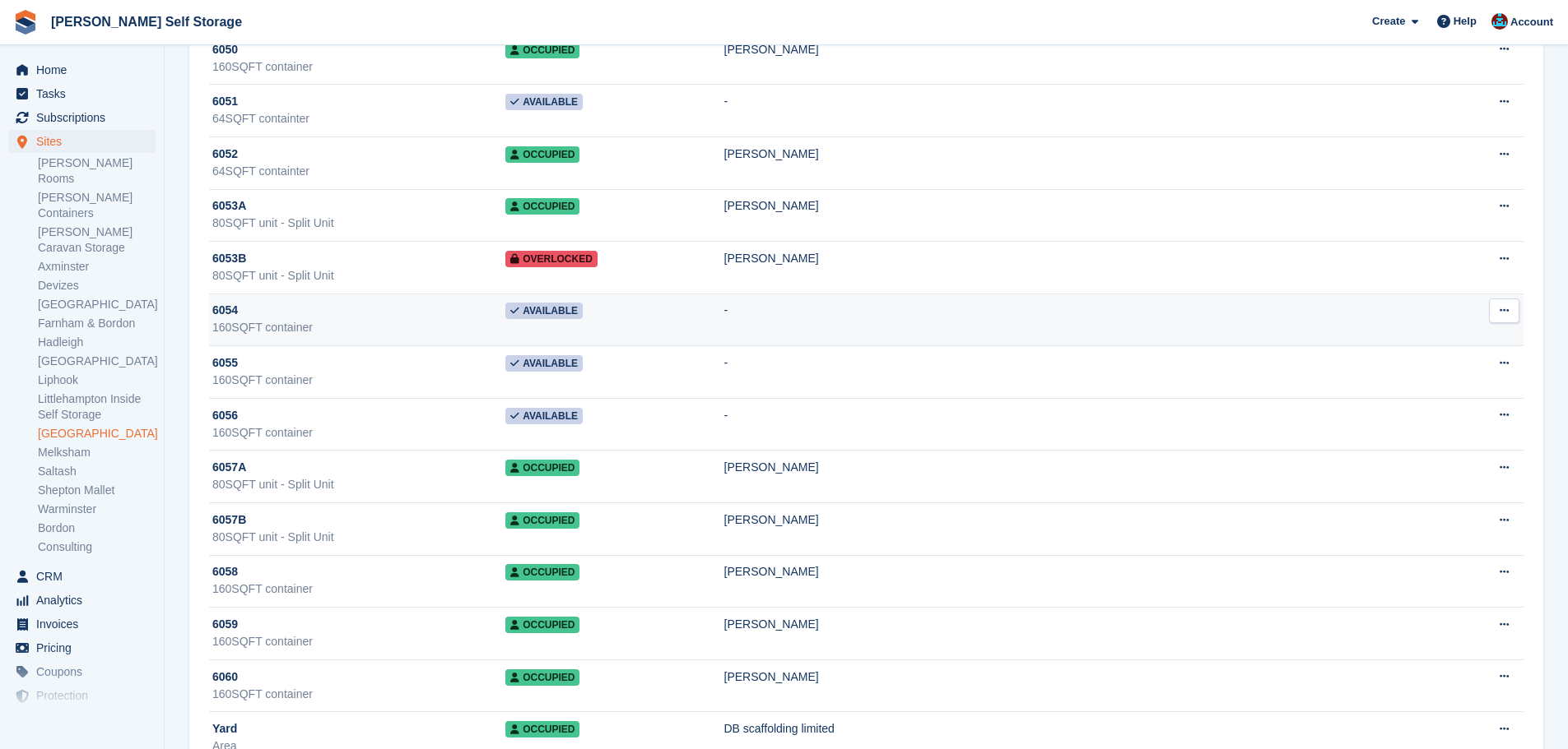
scroll to position [3314, 0]
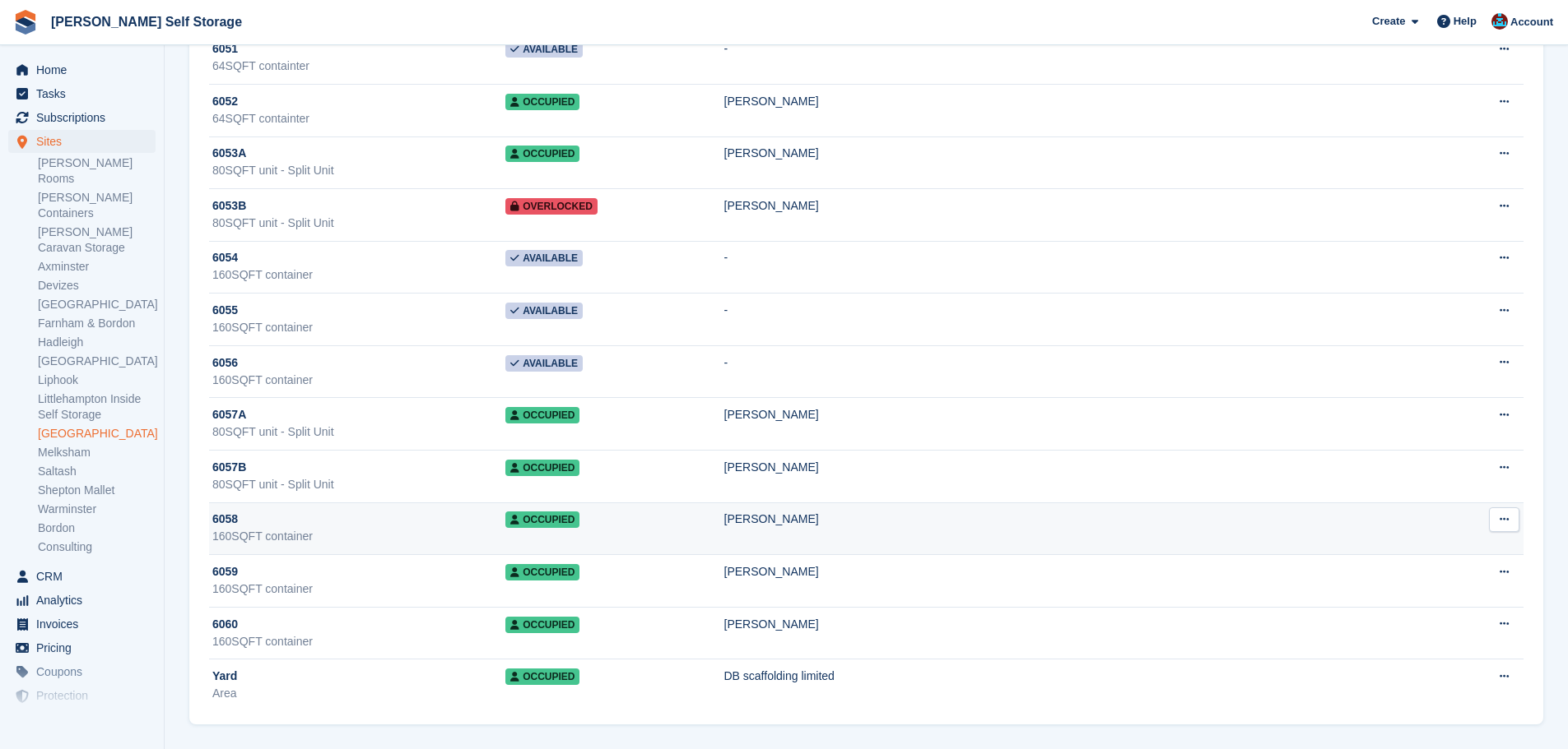
click at [386, 523] on div "6058" at bounding box center [359, 519] width 293 height 17
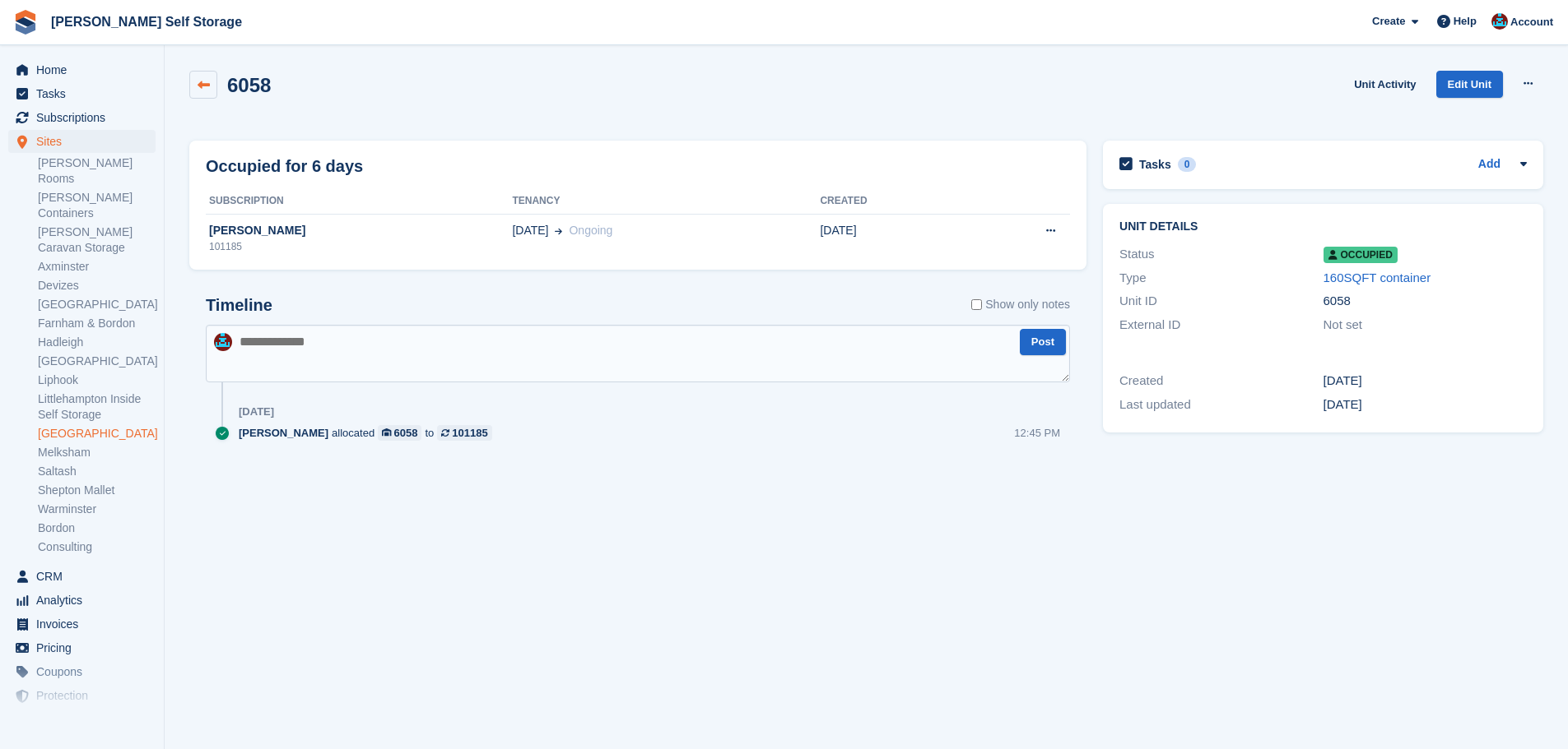
click at [199, 88] on icon at bounding box center [204, 85] width 13 height 13
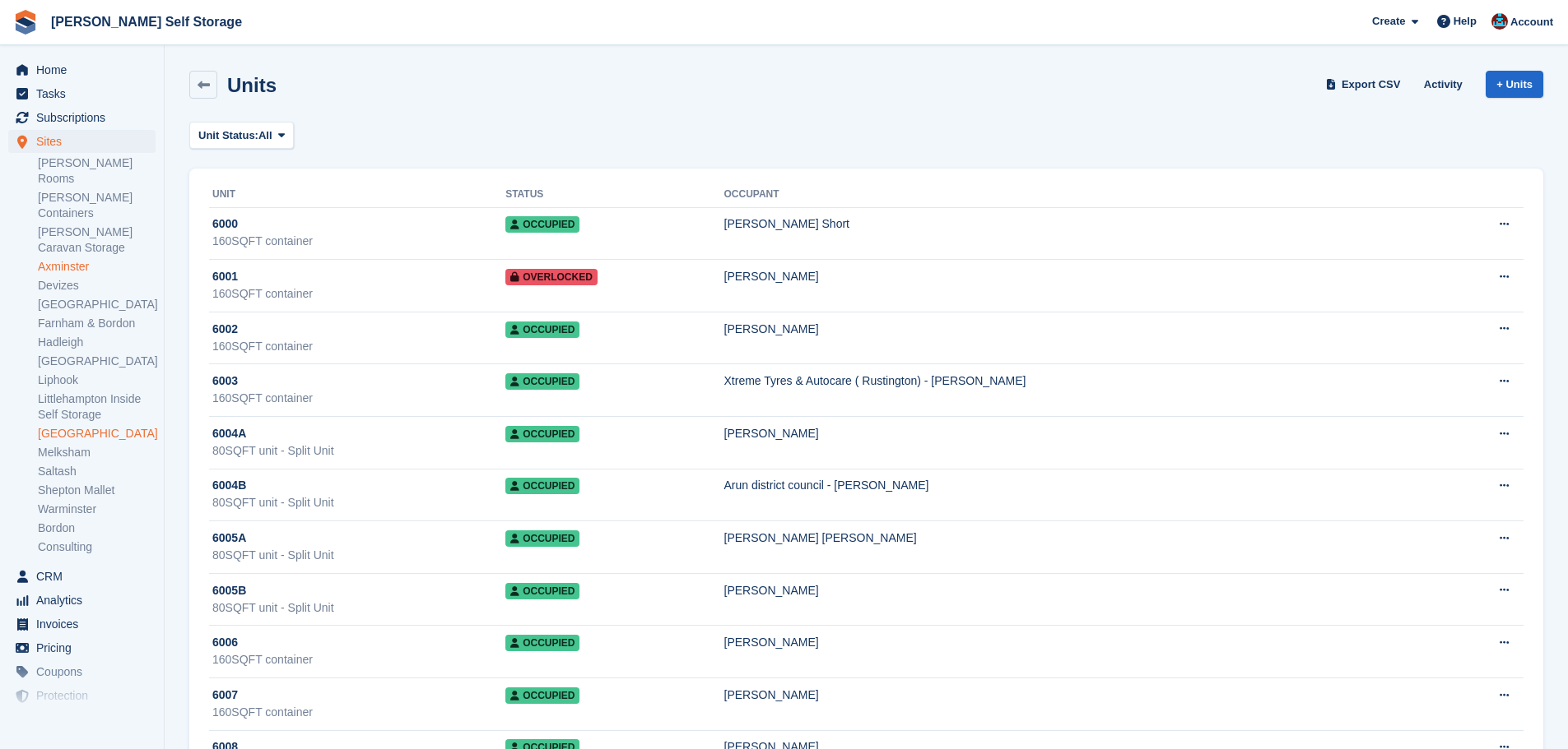
click at [65, 259] on link "Axminster" at bounding box center [96, 266] width 117 height 15
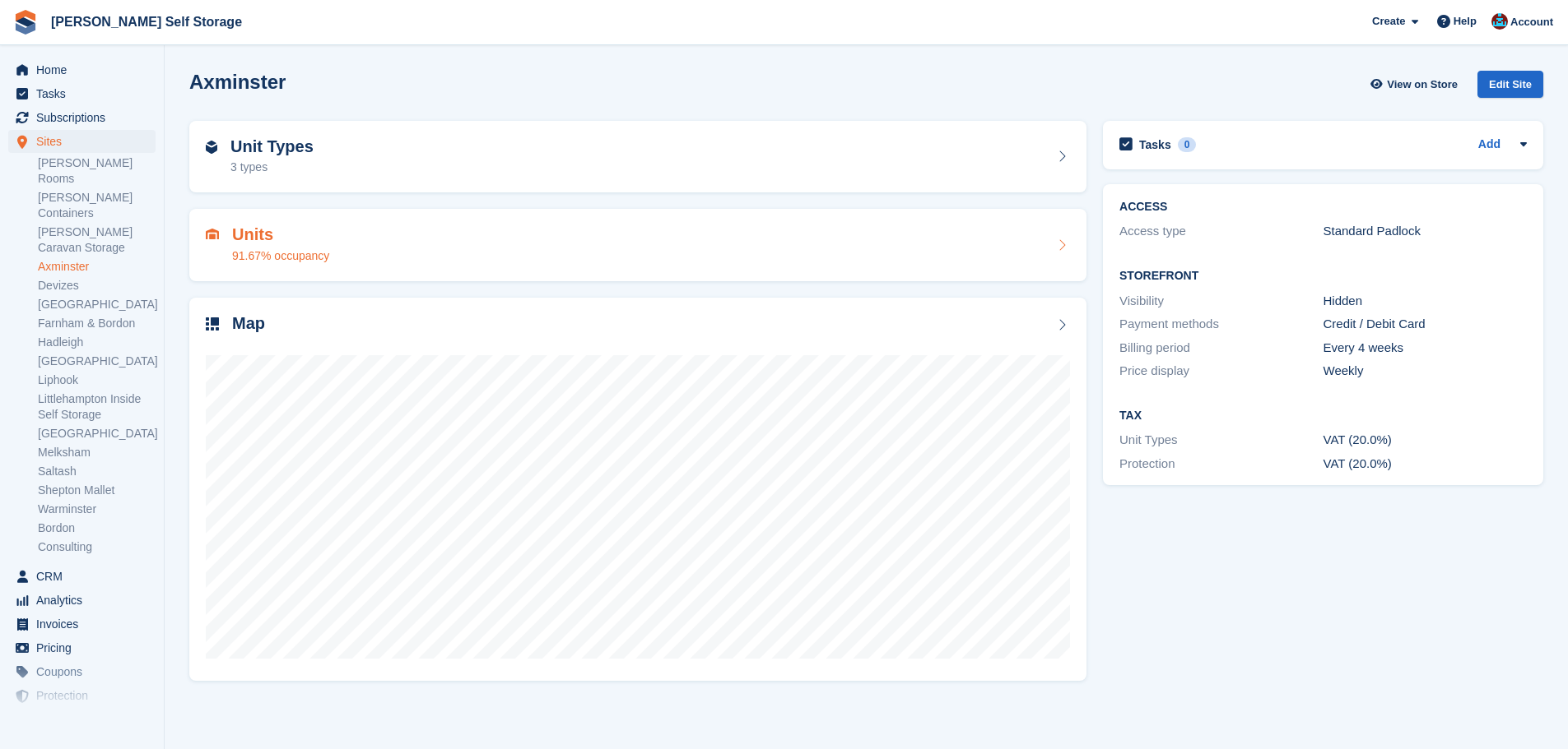
click at [273, 273] on div "Units 91.67% occupancy" at bounding box center [637, 245] width 897 height 73
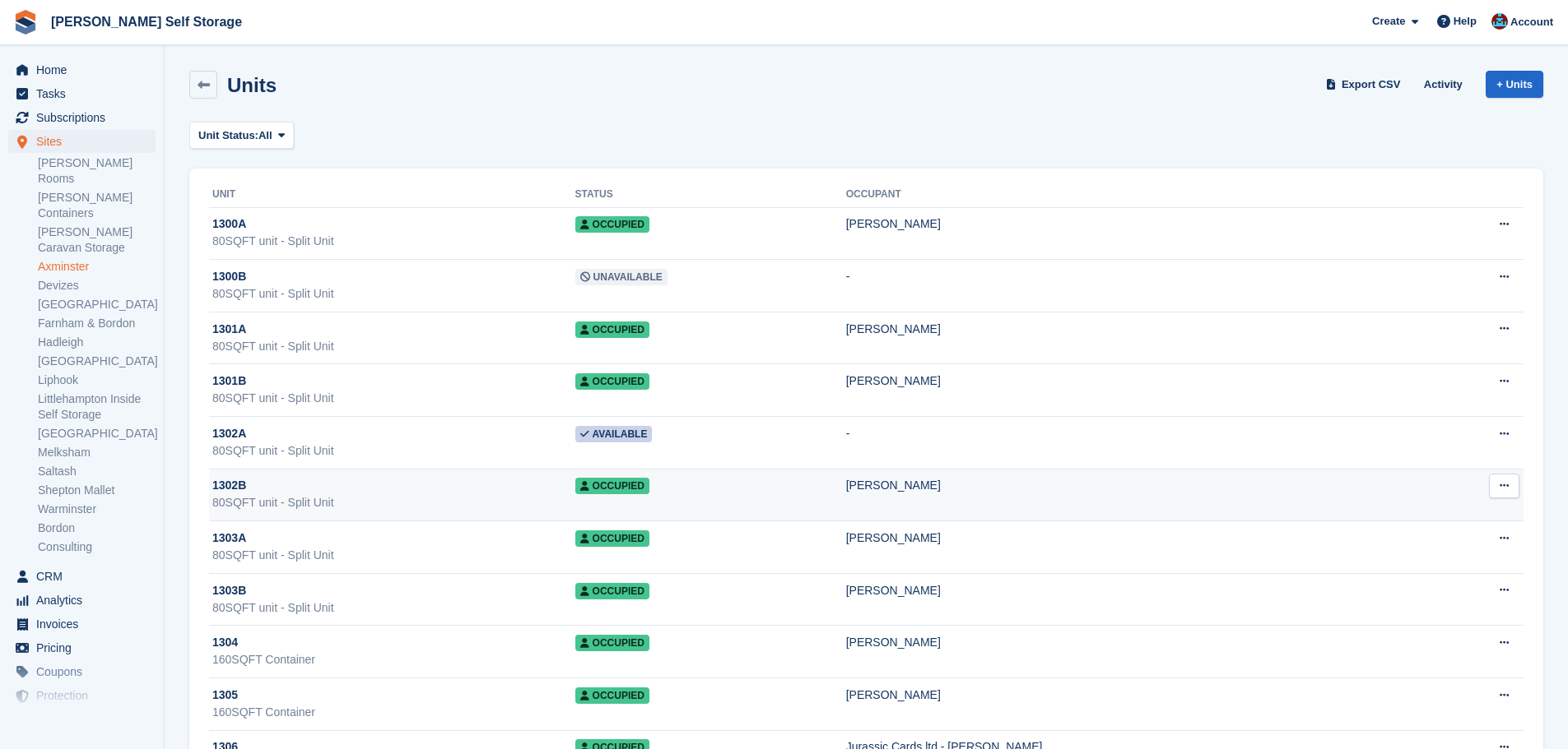
click at [427, 491] on div "1302B" at bounding box center [394, 486] width 363 height 17
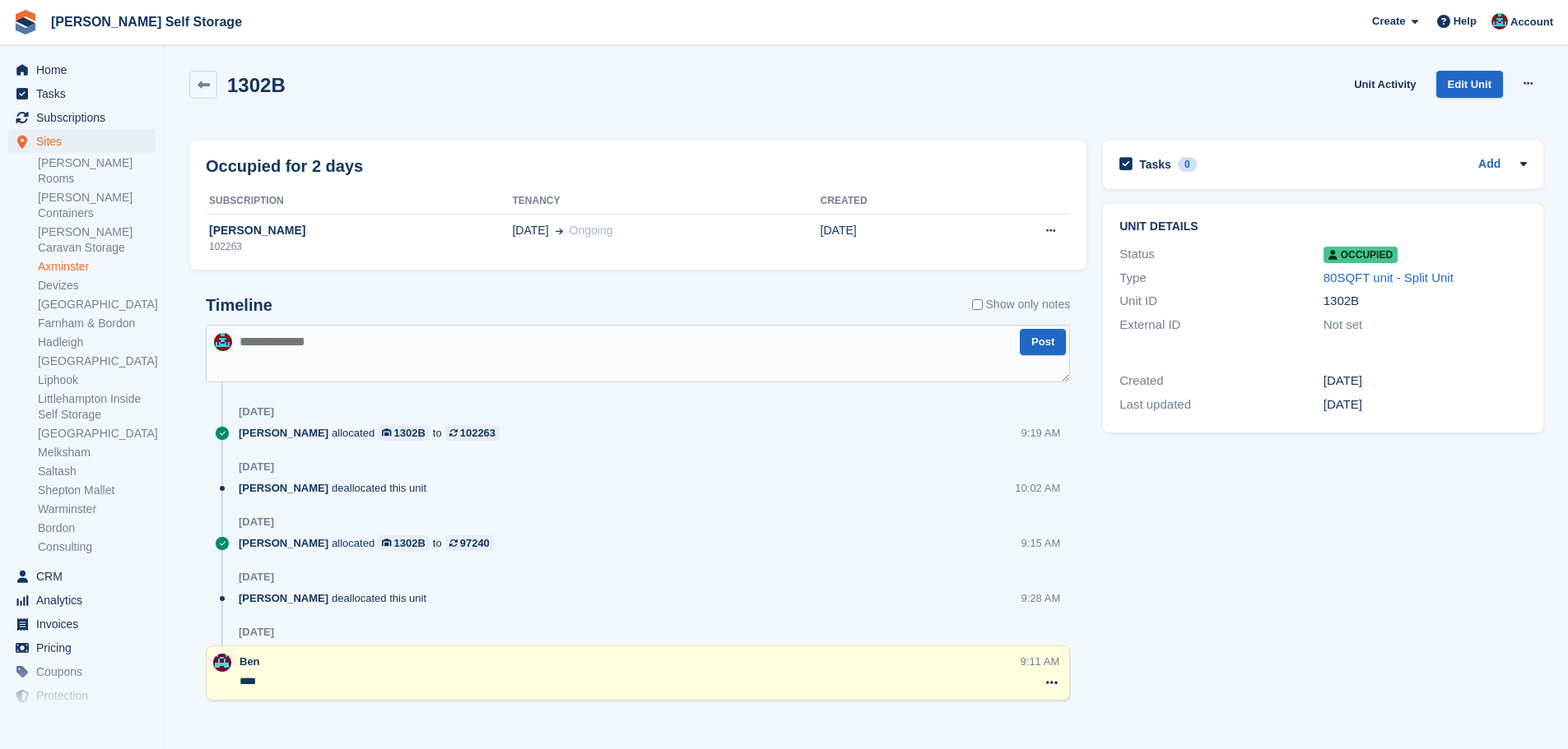
click at [200, 70] on div "1302B Unit Activity Edit Unit Overlock Repossess Deallocate" at bounding box center [866, 98] width 1371 height 70
click at [204, 83] on icon at bounding box center [204, 85] width 13 height 13
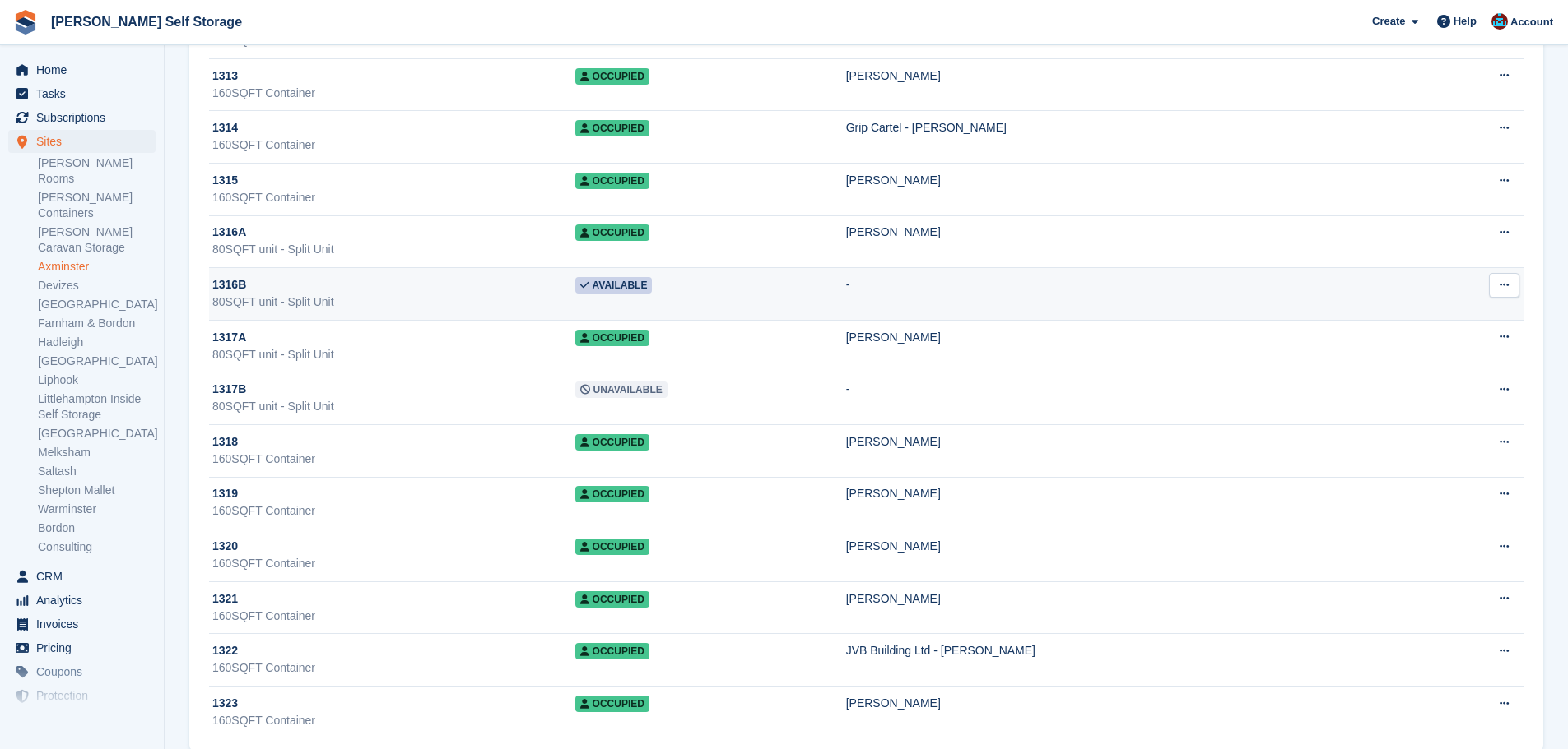
scroll to position [1065, 0]
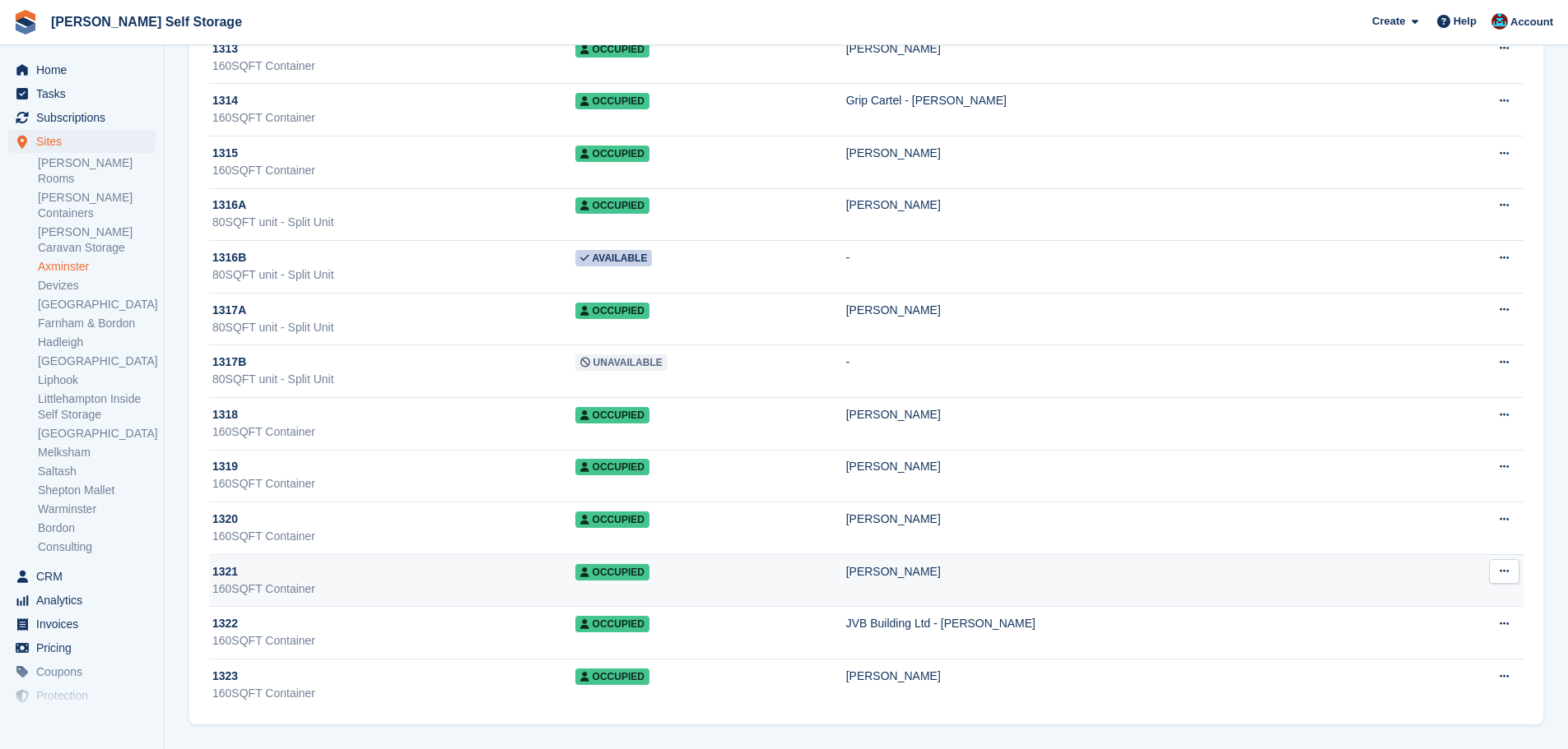
click at [741, 564] on td "Occupied" at bounding box center [711, 581] width 271 height 53
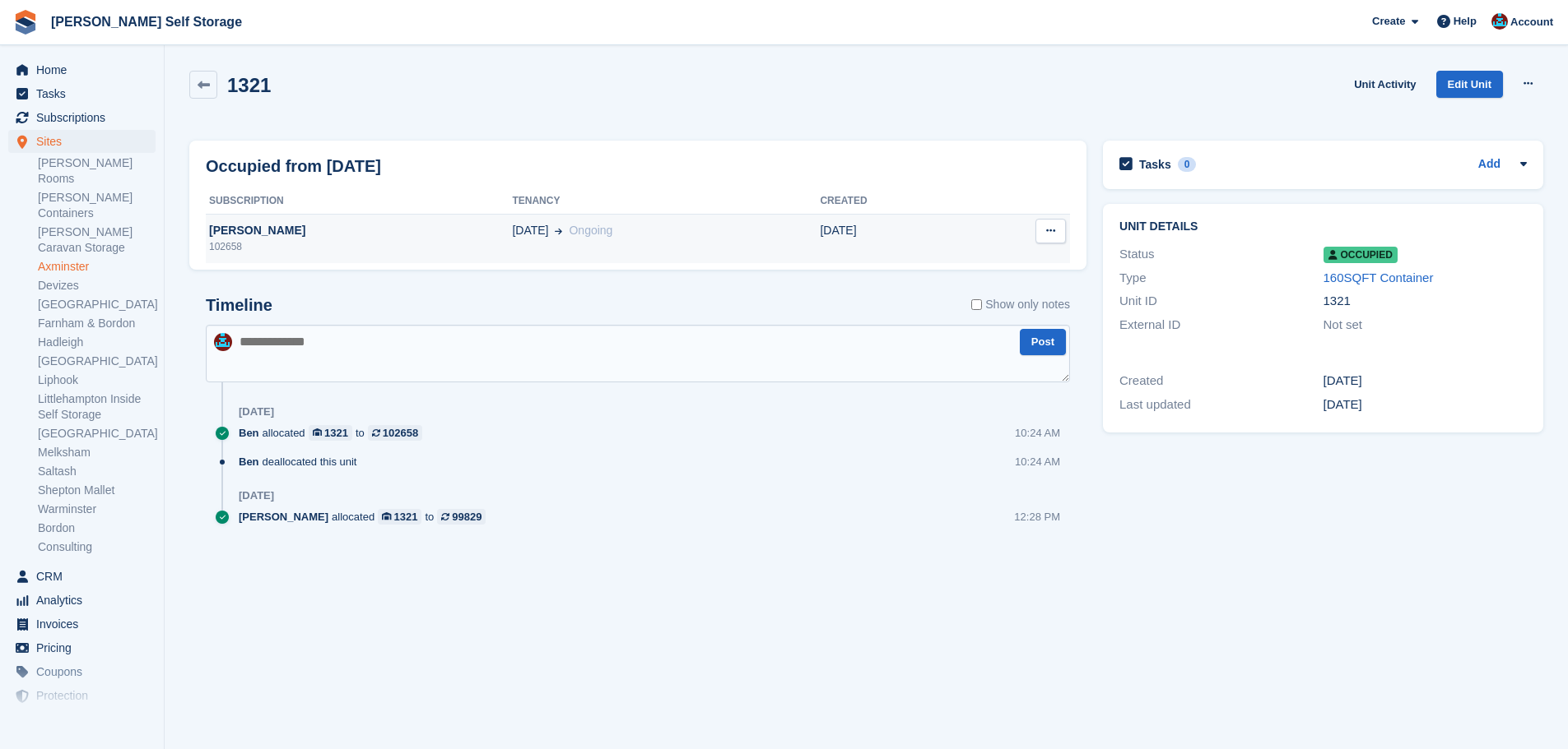
click at [602, 263] on div "Occupied from today Subscription Tenancy Created Paul Crossley 102658 01 Sep On…" at bounding box center [637, 205] width 897 height 130
click at [593, 254] on td "01 Sep Ongoing" at bounding box center [665, 238] width 308 height 49
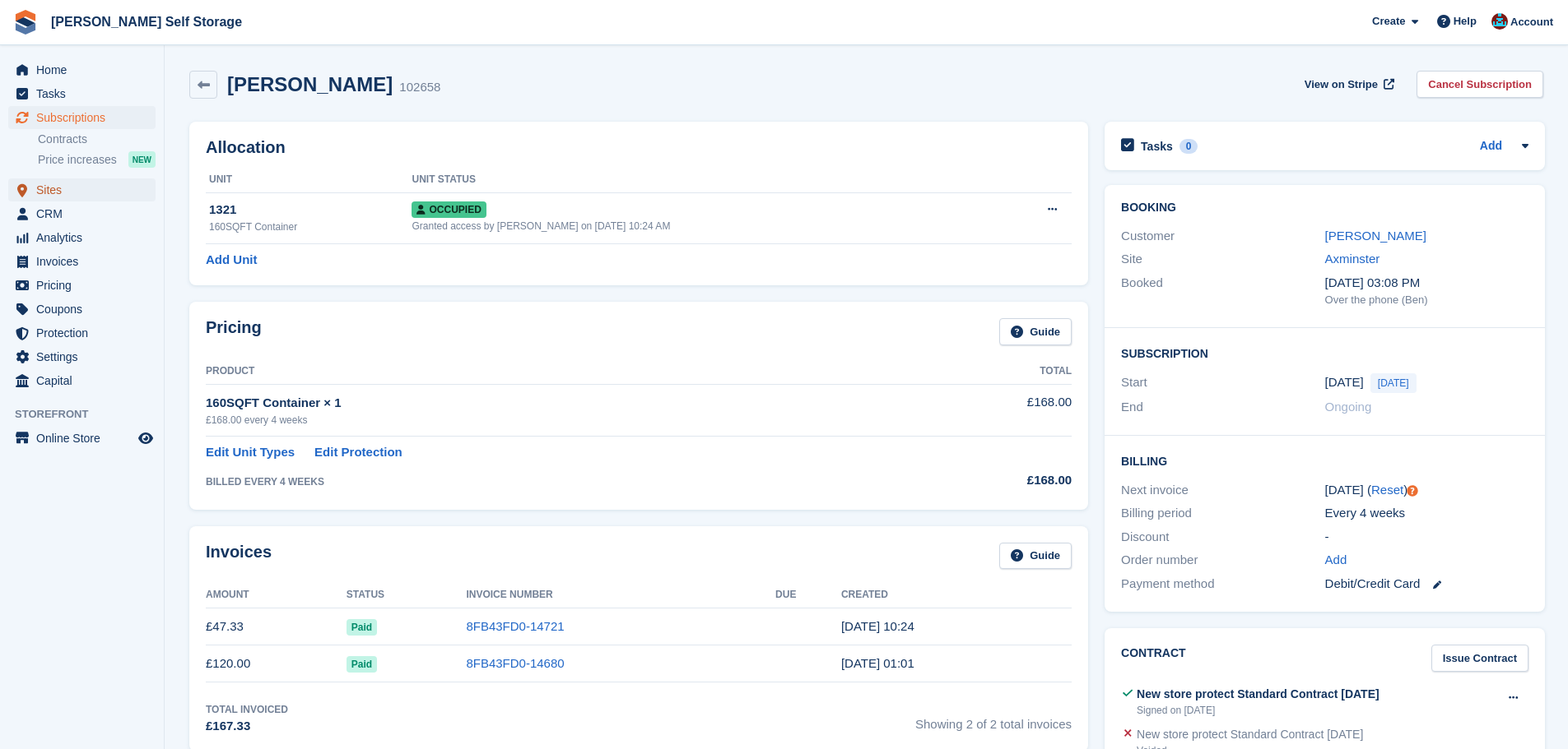
click at [75, 185] on span "Sites" at bounding box center [85, 190] width 99 height 23
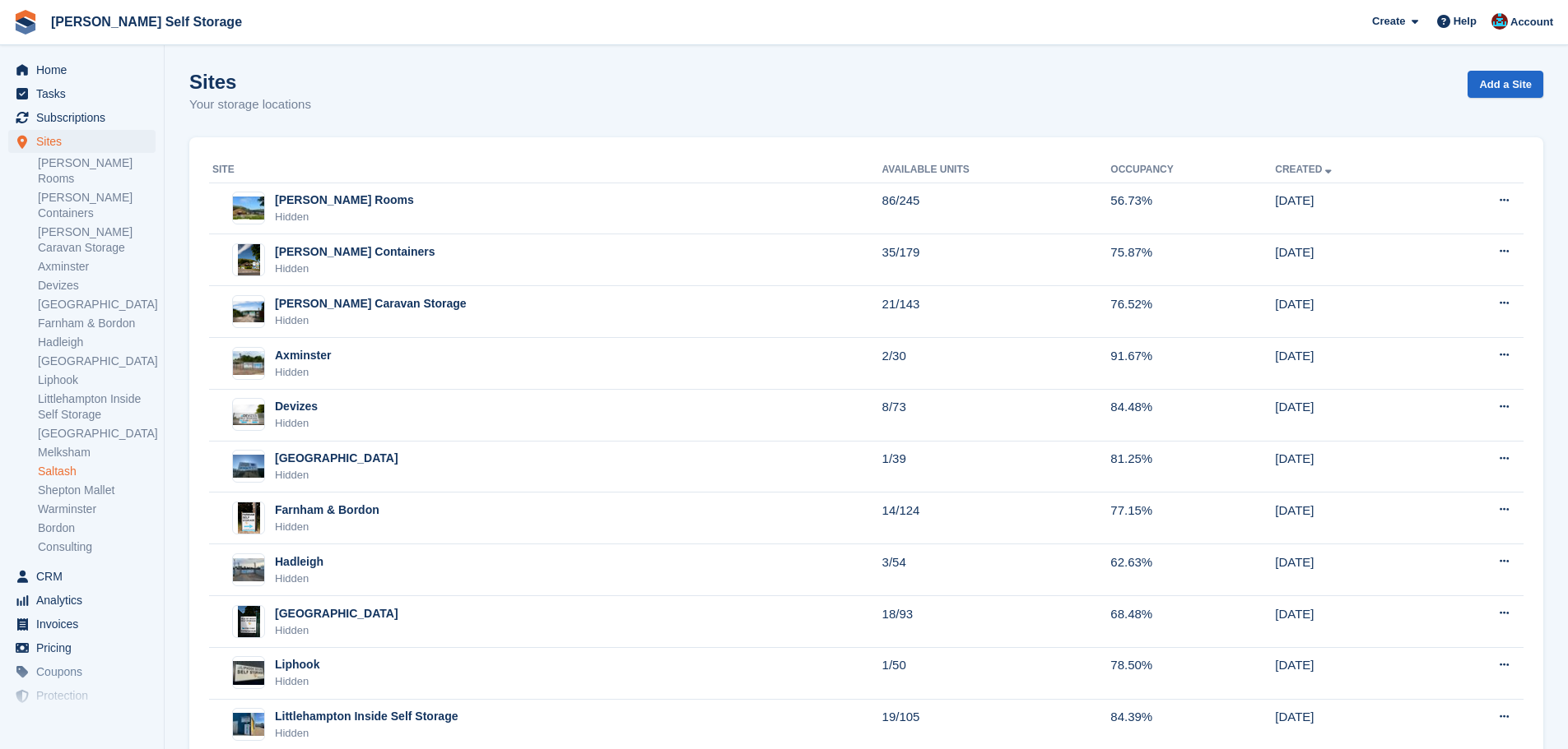
click at [68, 464] on link "Saltash" at bounding box center [96, 471] width 117 height 15
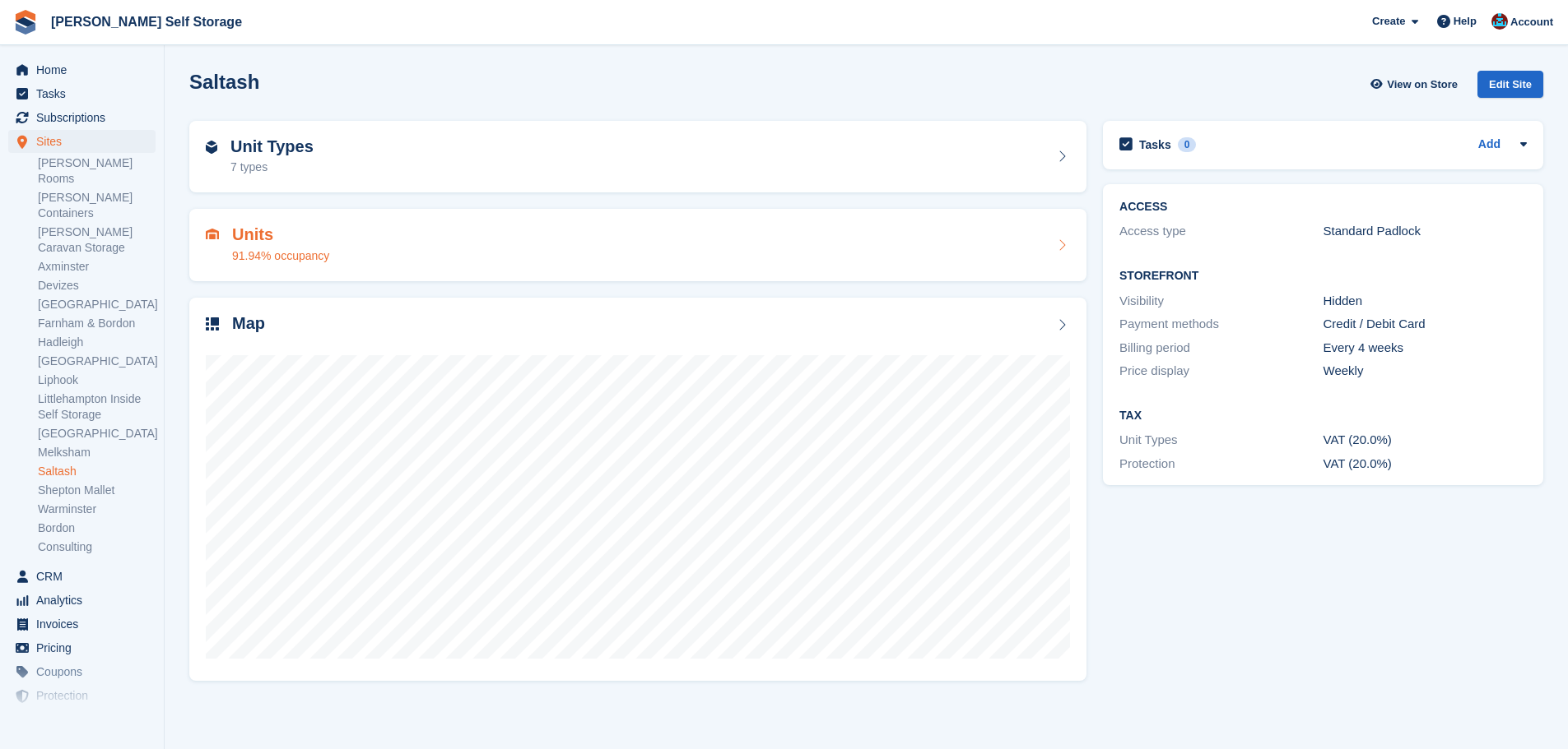
click at [292, 247] on div "91.94% occupancy" at bounding box center [281, 255] width 97 height 17
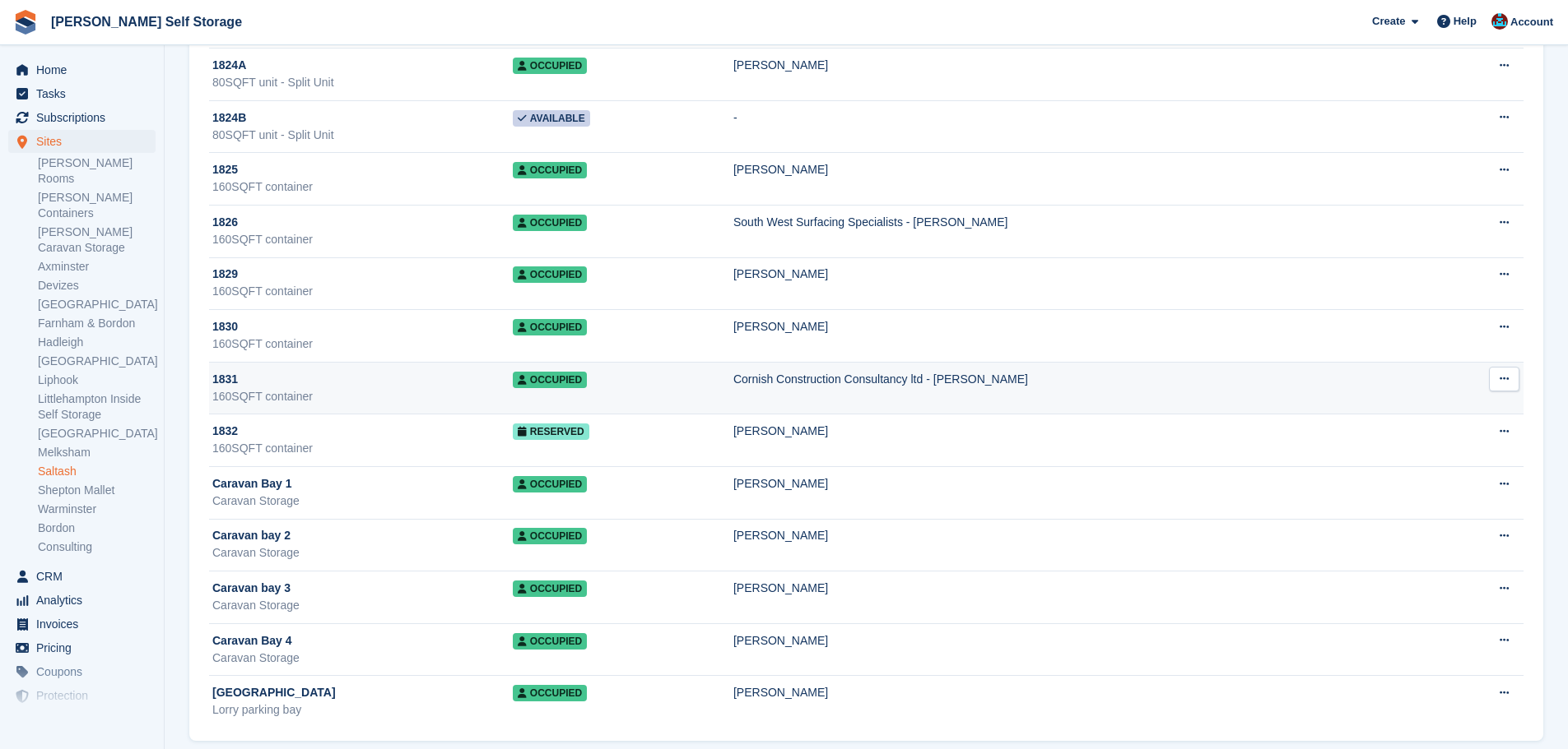
scroll to position [1892, 0]
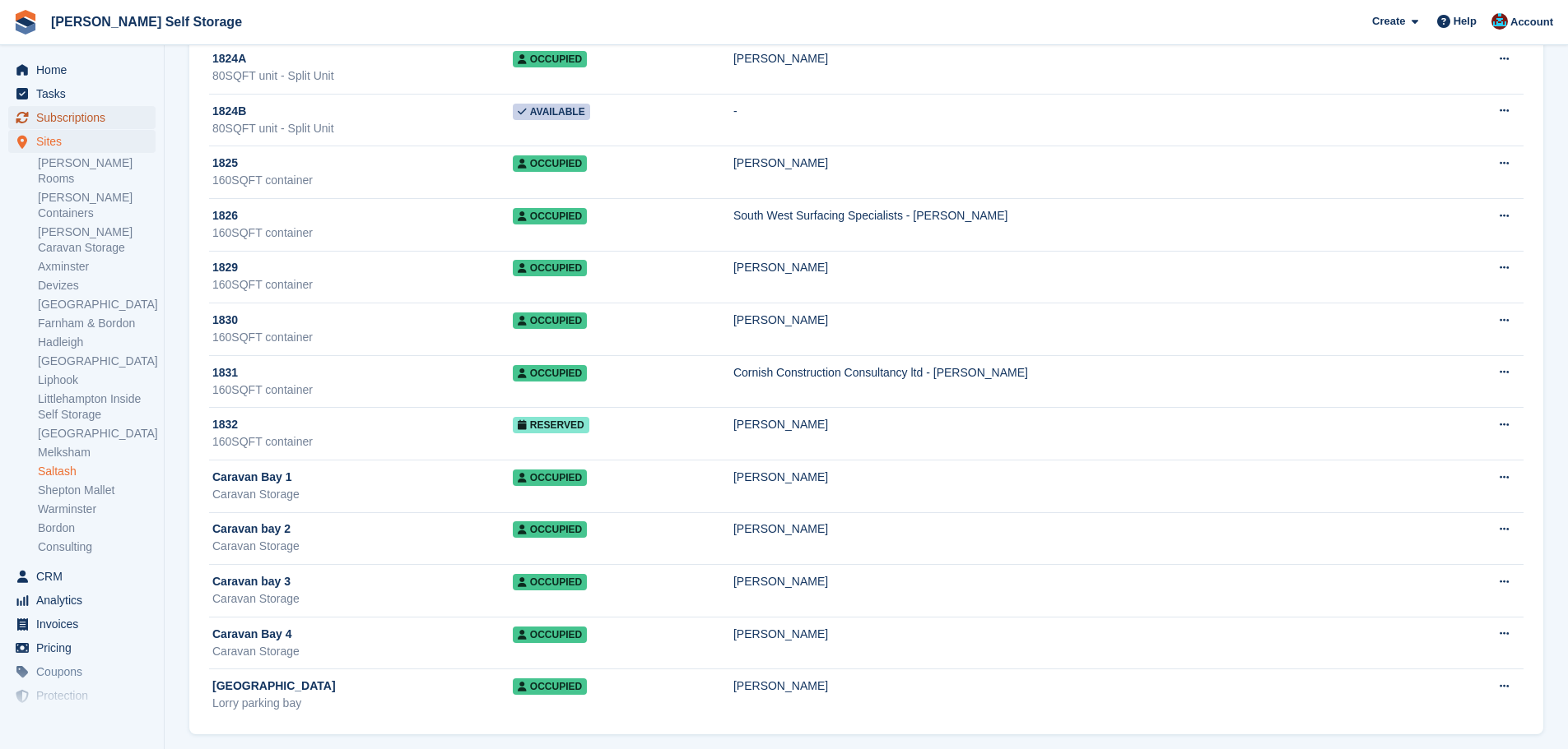
click at [97, 114] on span "Subscriptions" at bounding box center [85, 117] width 99 height 23
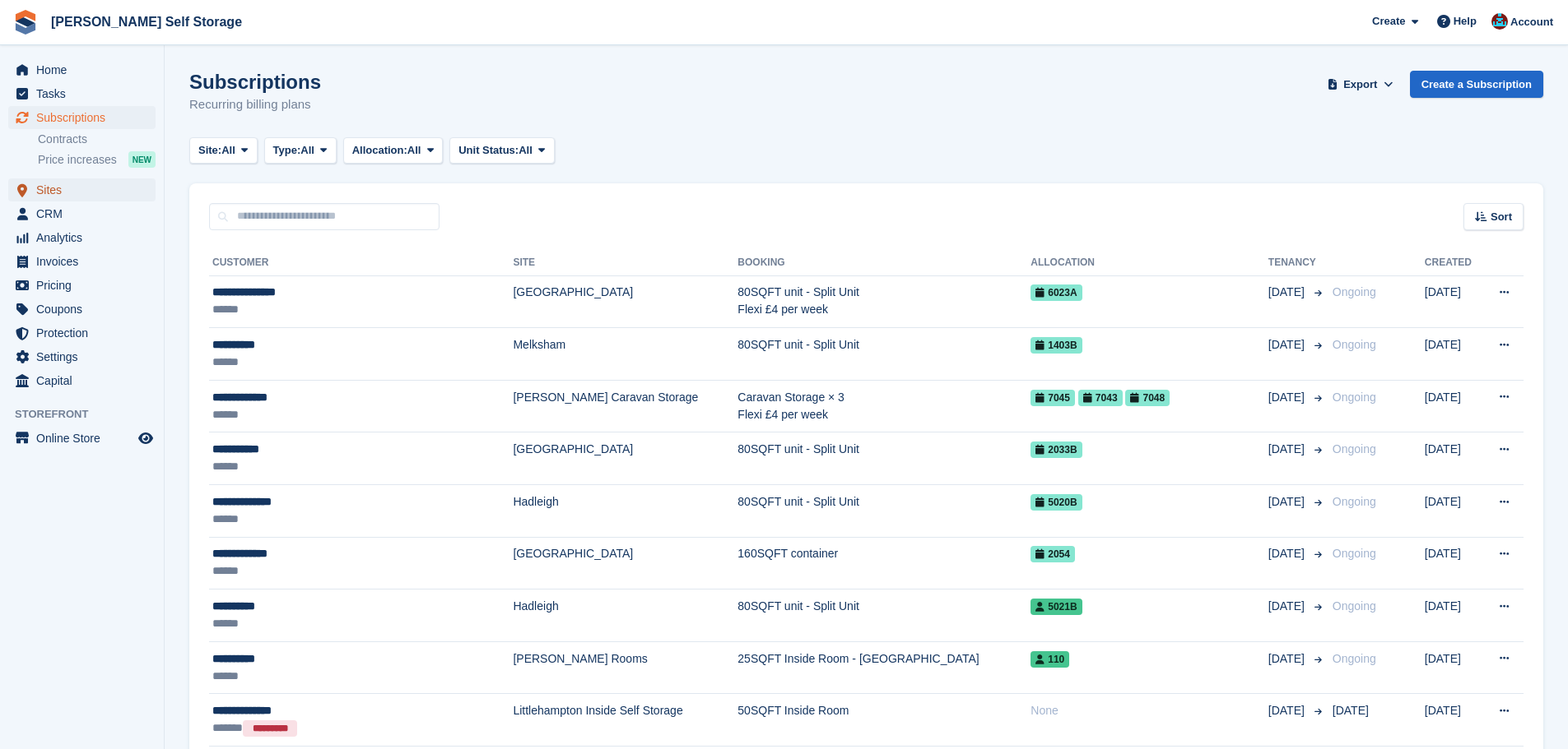
click at [68, 186] on span "Sites" at bounding box center [85, 190] width 99 height 23
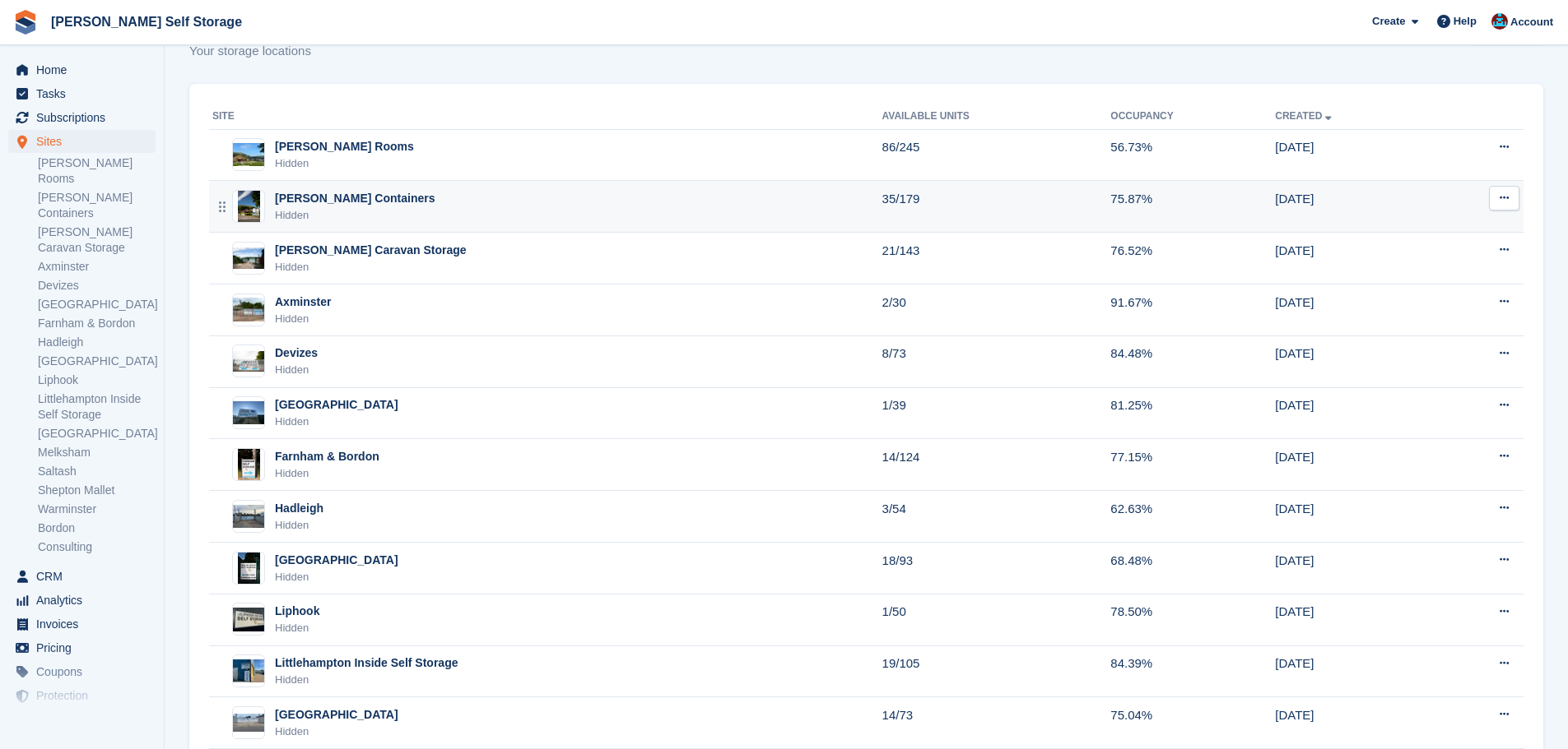
scroll to position [82, 0]
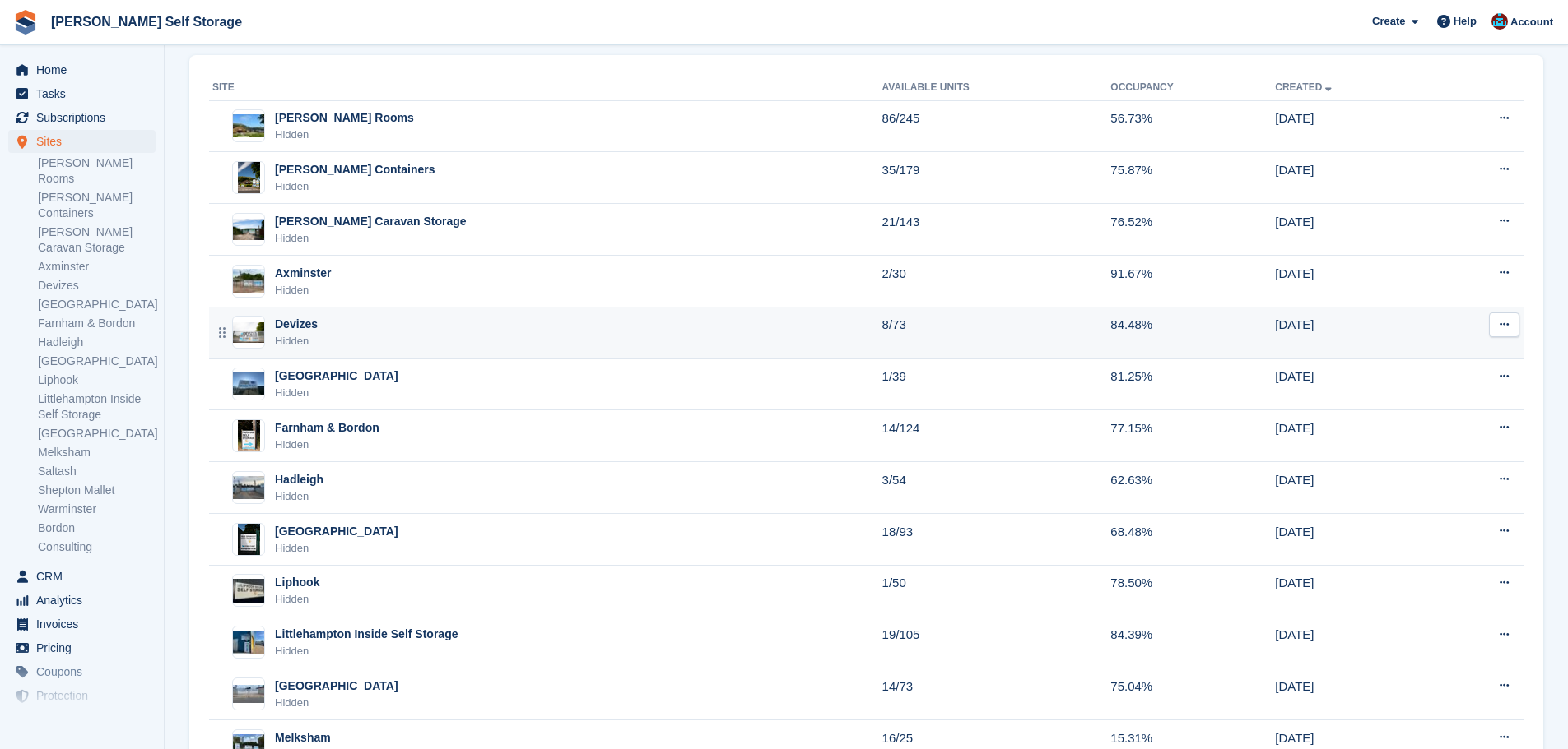
click at [304, 344] on div "Hidden" at bounding box center [297, 341] width 43 height 16
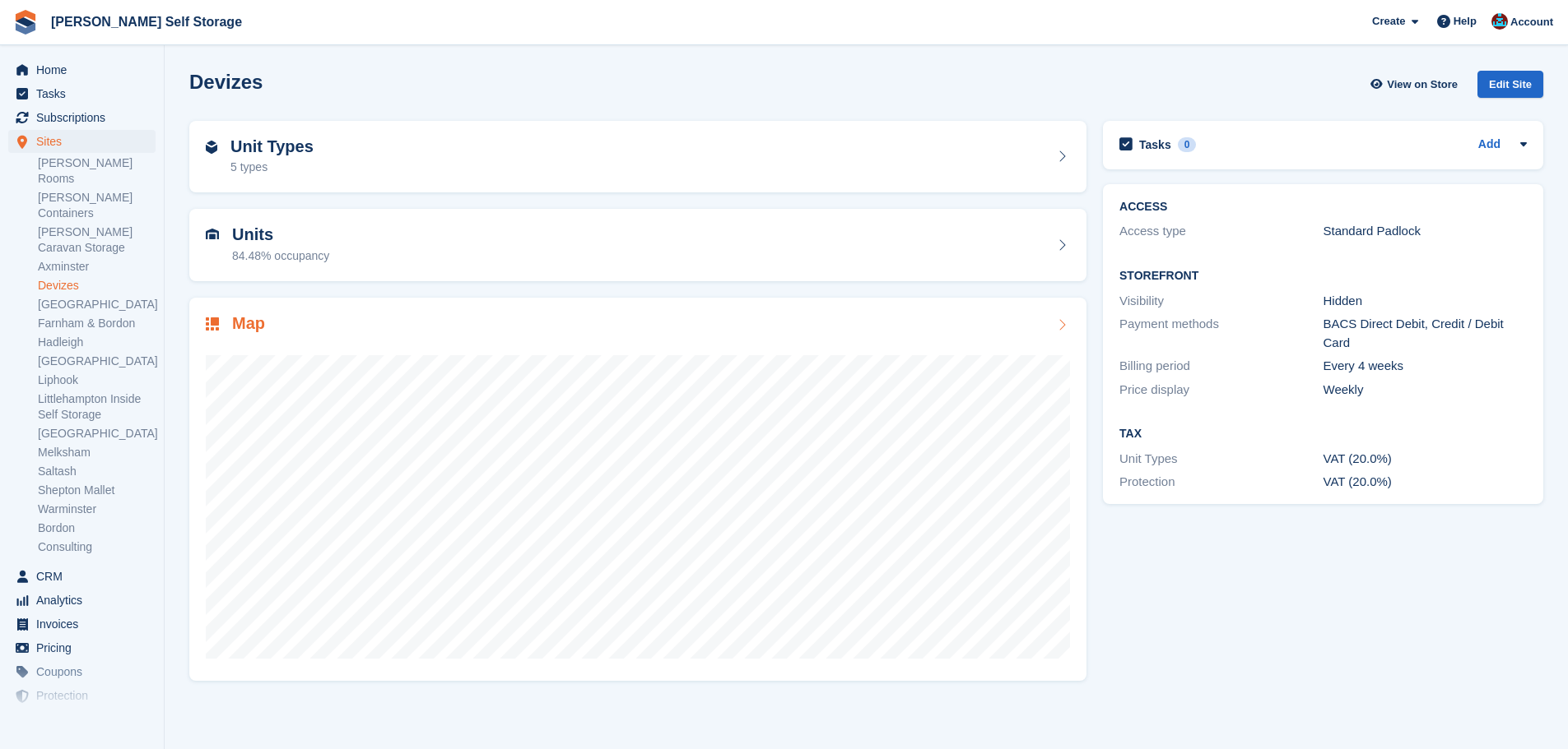
click at [239, 326] on h2 "Map" at bounding box center [248, 323] width 33 height 19
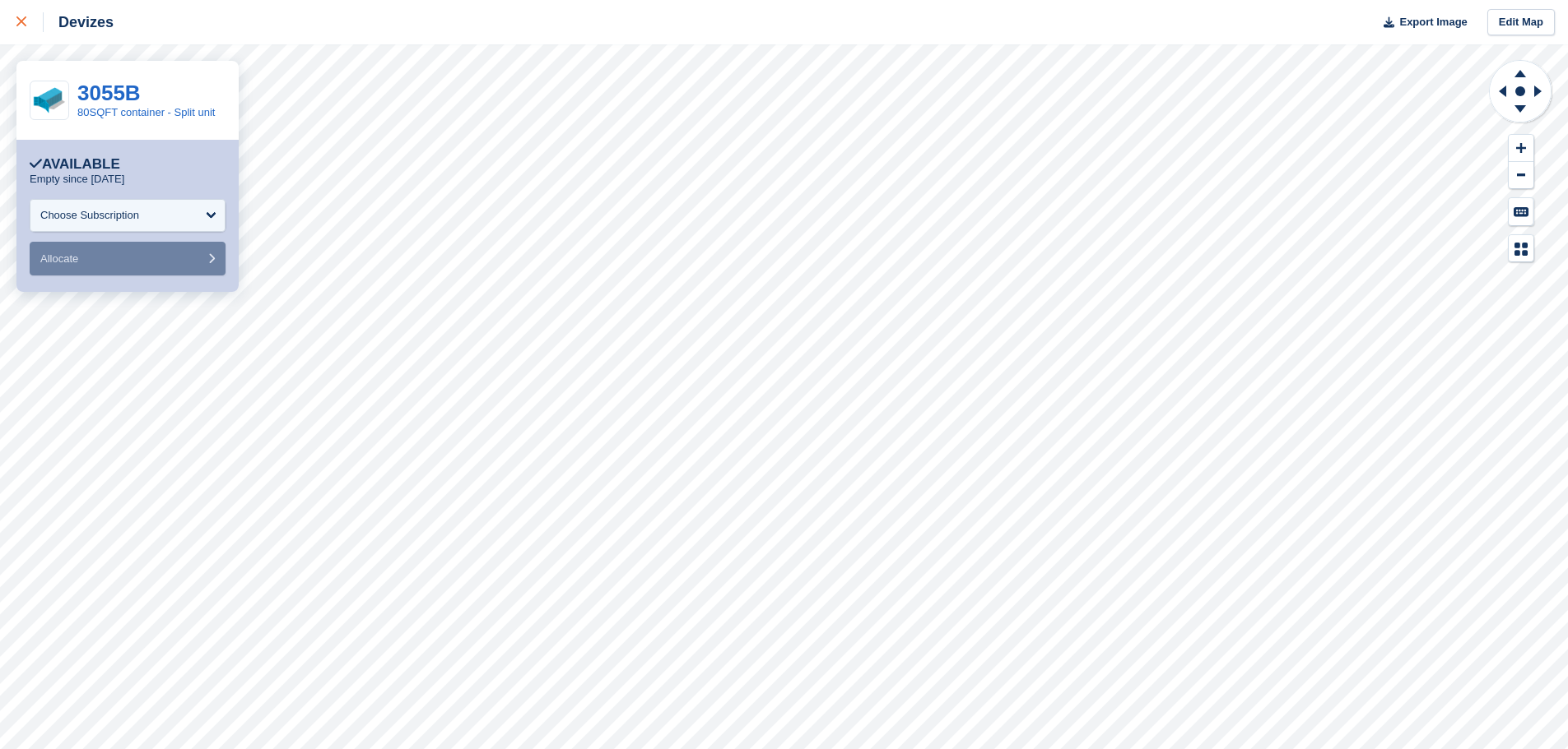
click at [37, 29] on div at bounding box center [30, 22] width 27 height 20
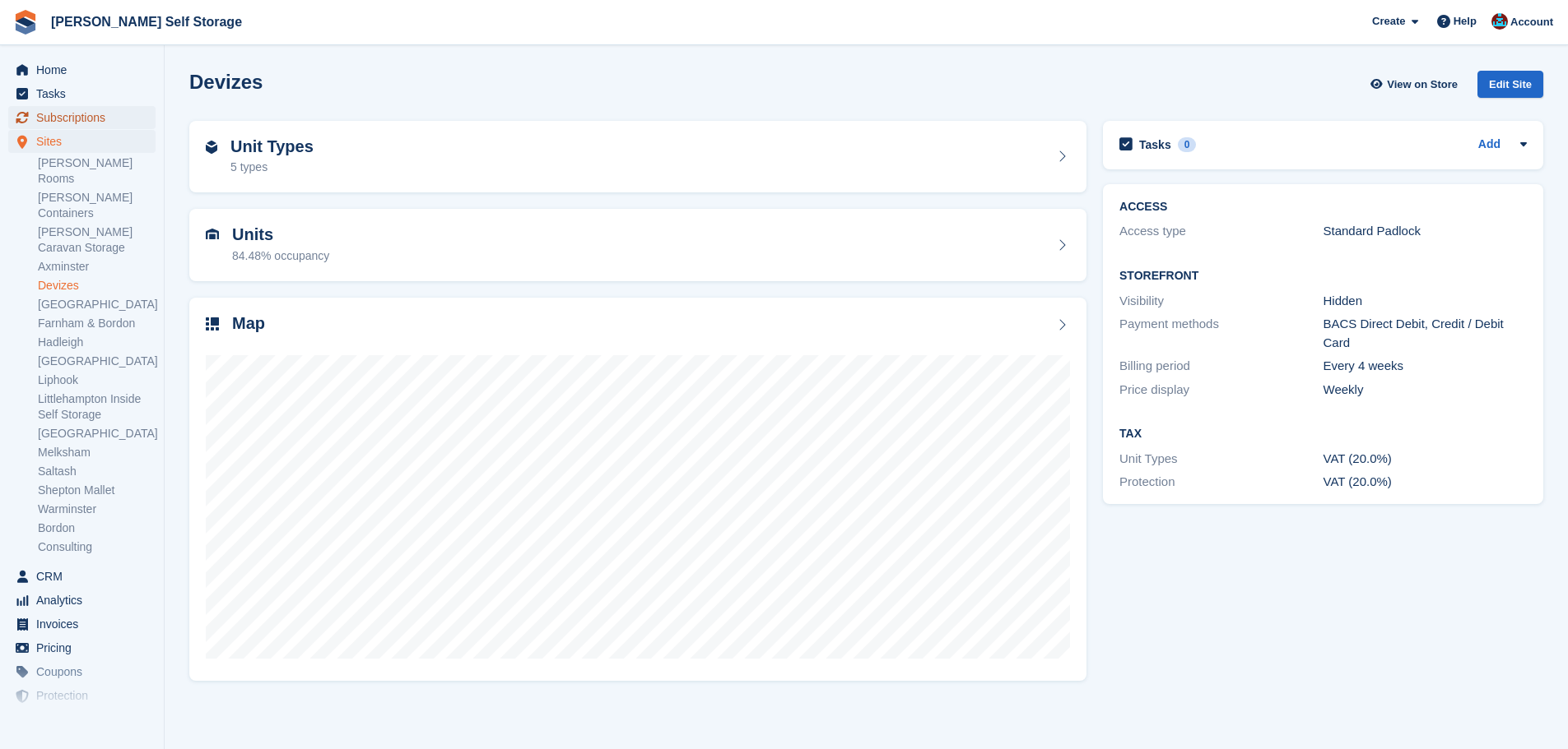
click at [102, 124] on span "Subscriptions" at bounding box center [85, 117] width 99 height 23
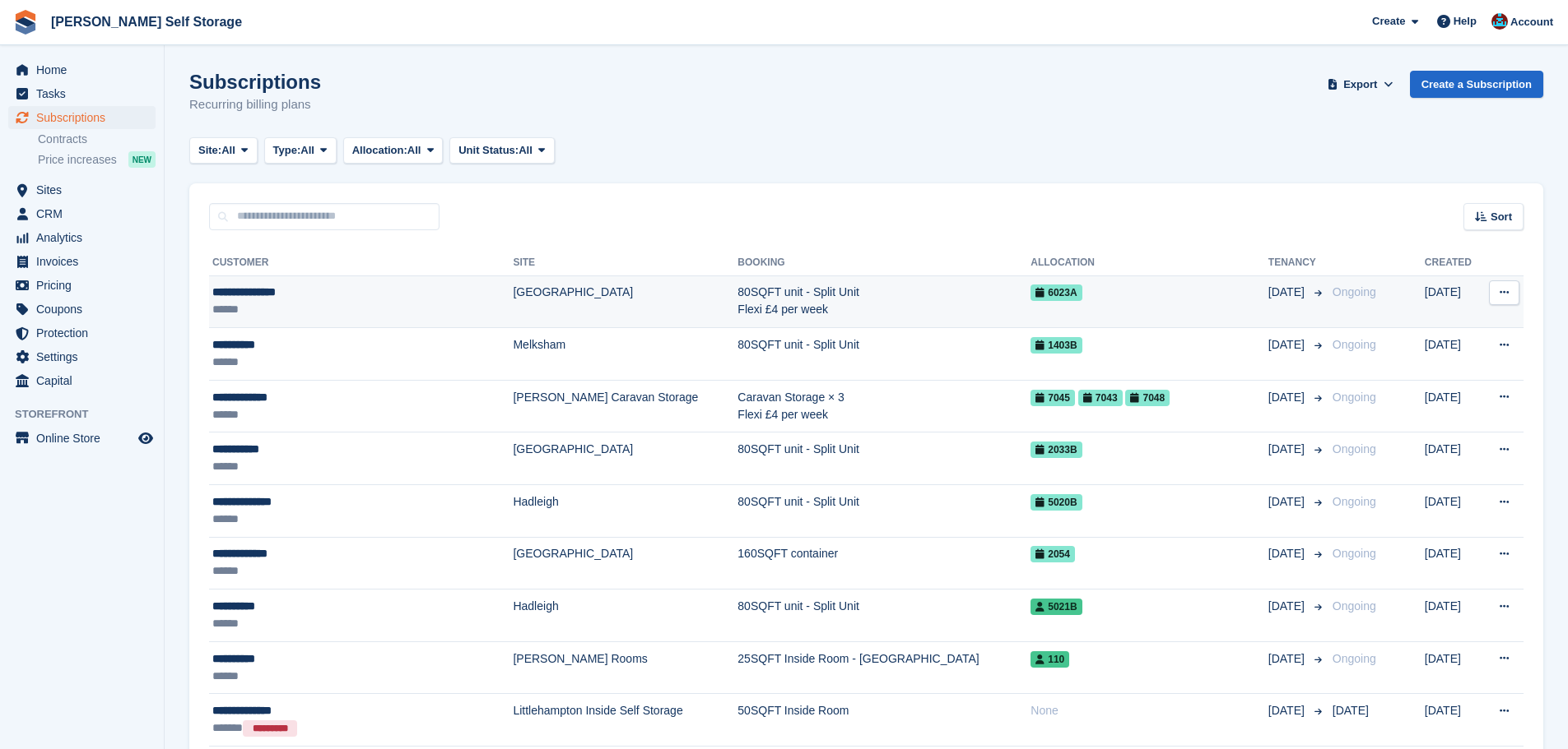
click at [827, 314] on td "80SQFT unit - Split Unit Flexi £4 per week" at bounding box center [884, 302] width 293 height 53
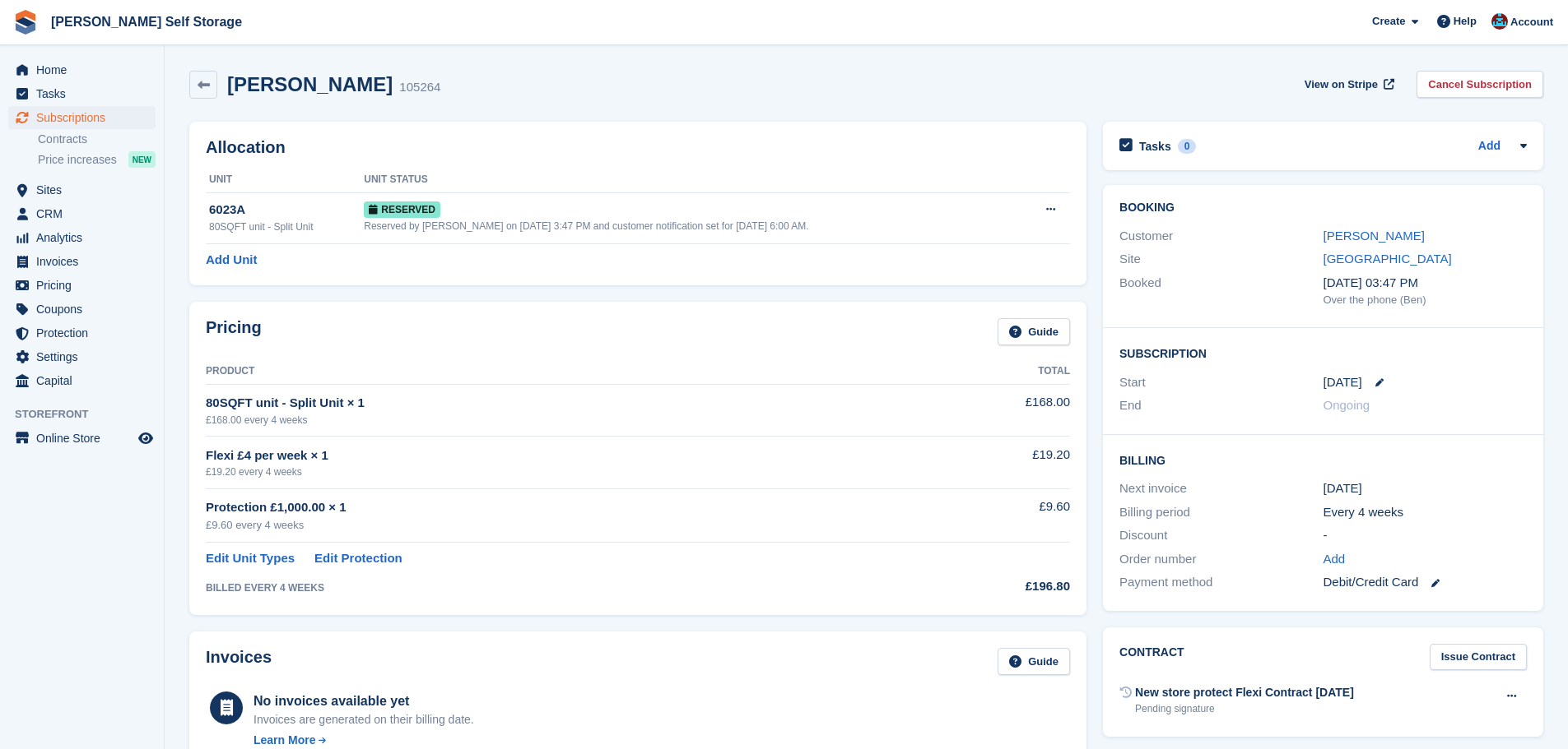
click at [1372, 387] on div "[DATE]" at bounding box center [1425, 383] width 204 height 19
click at [1375, 381] on icon at bounding box center [1379, 382] width 8 height 8
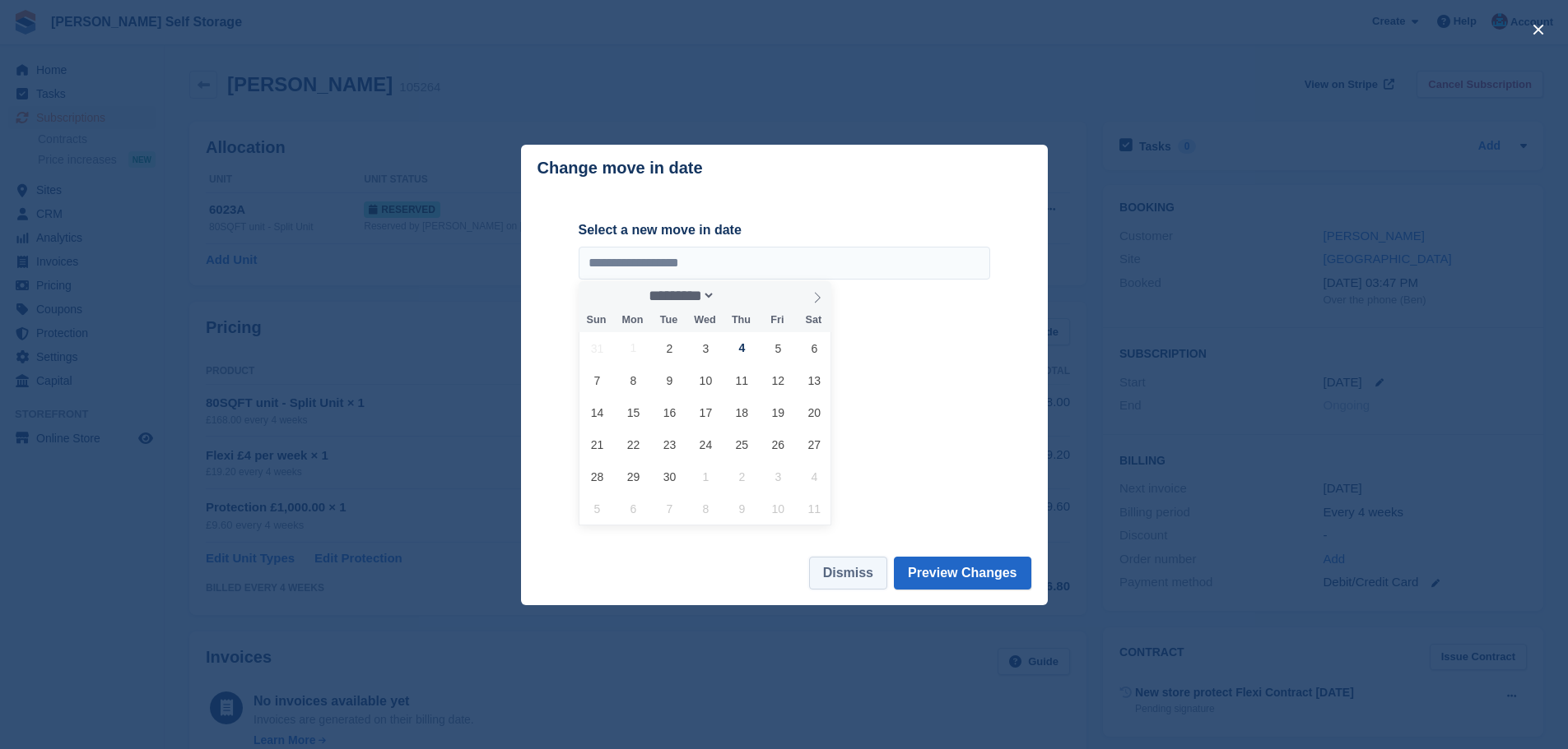
click at [851, 573] on button "Dismiss" at bounding box center [848, 573] width 78 height 33
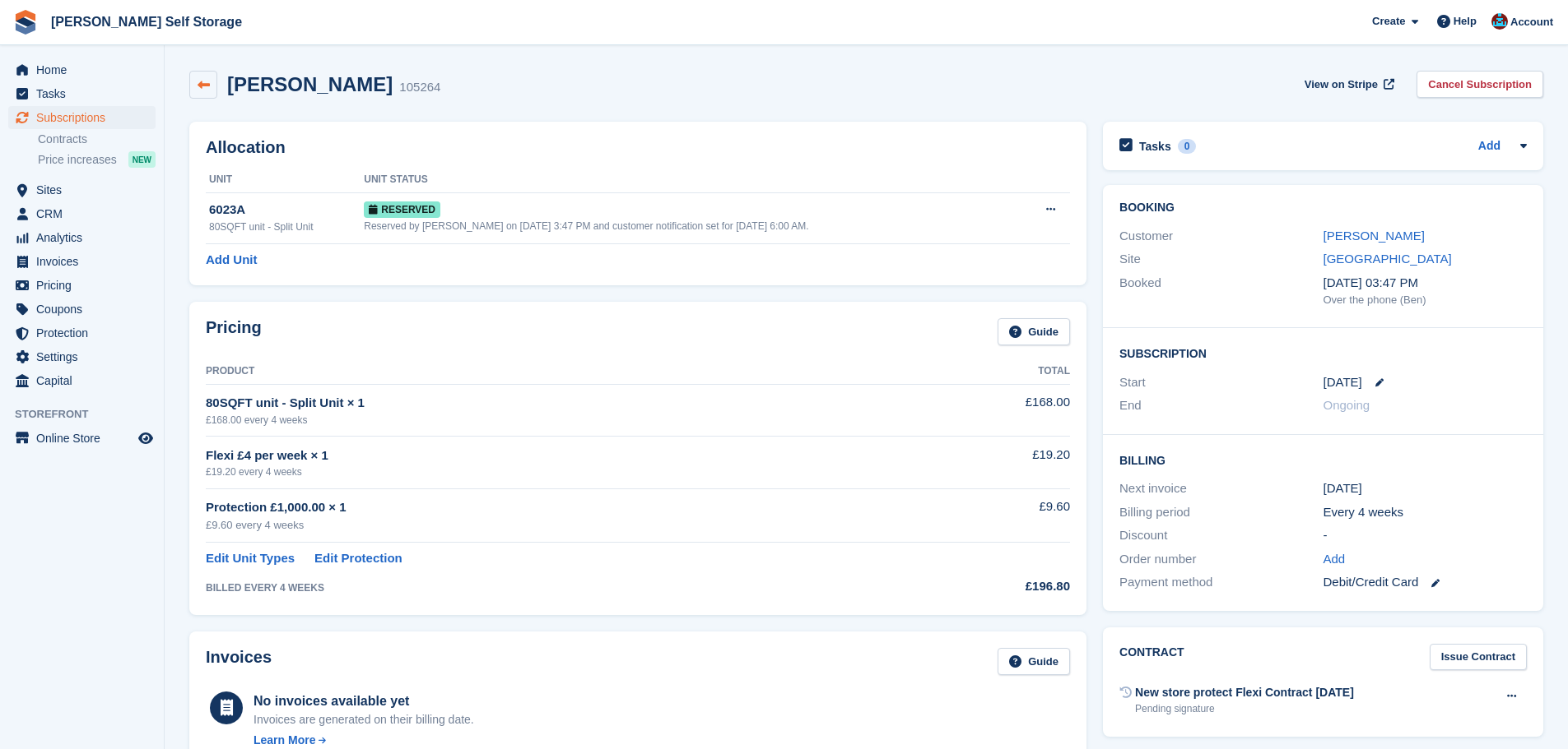
click at [213, 85] on link at bounding box center [203, 84] width 28 height 28
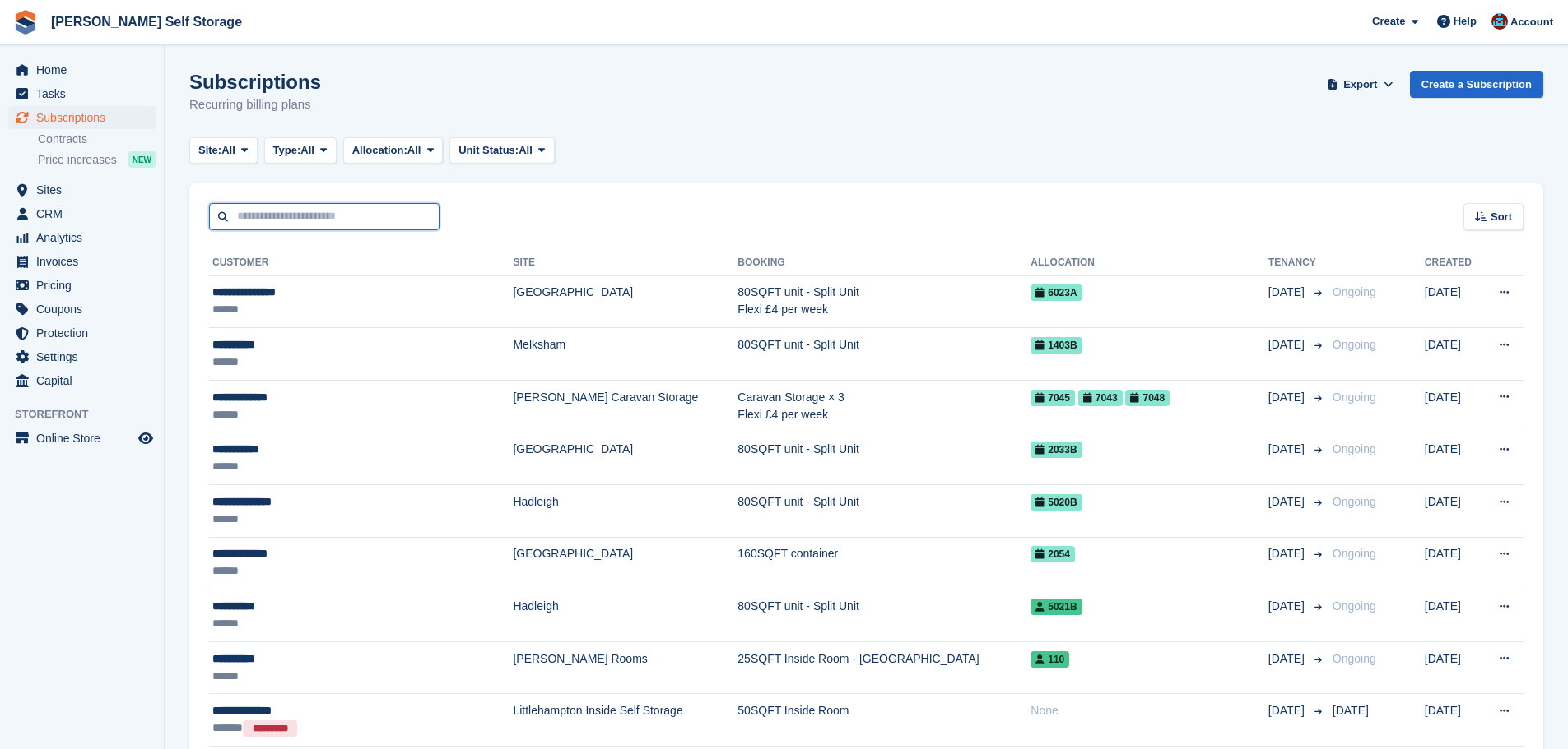
click at [313, 215] on input "text" at bounding box center [324, 217] width 230 height 27
type input "******"
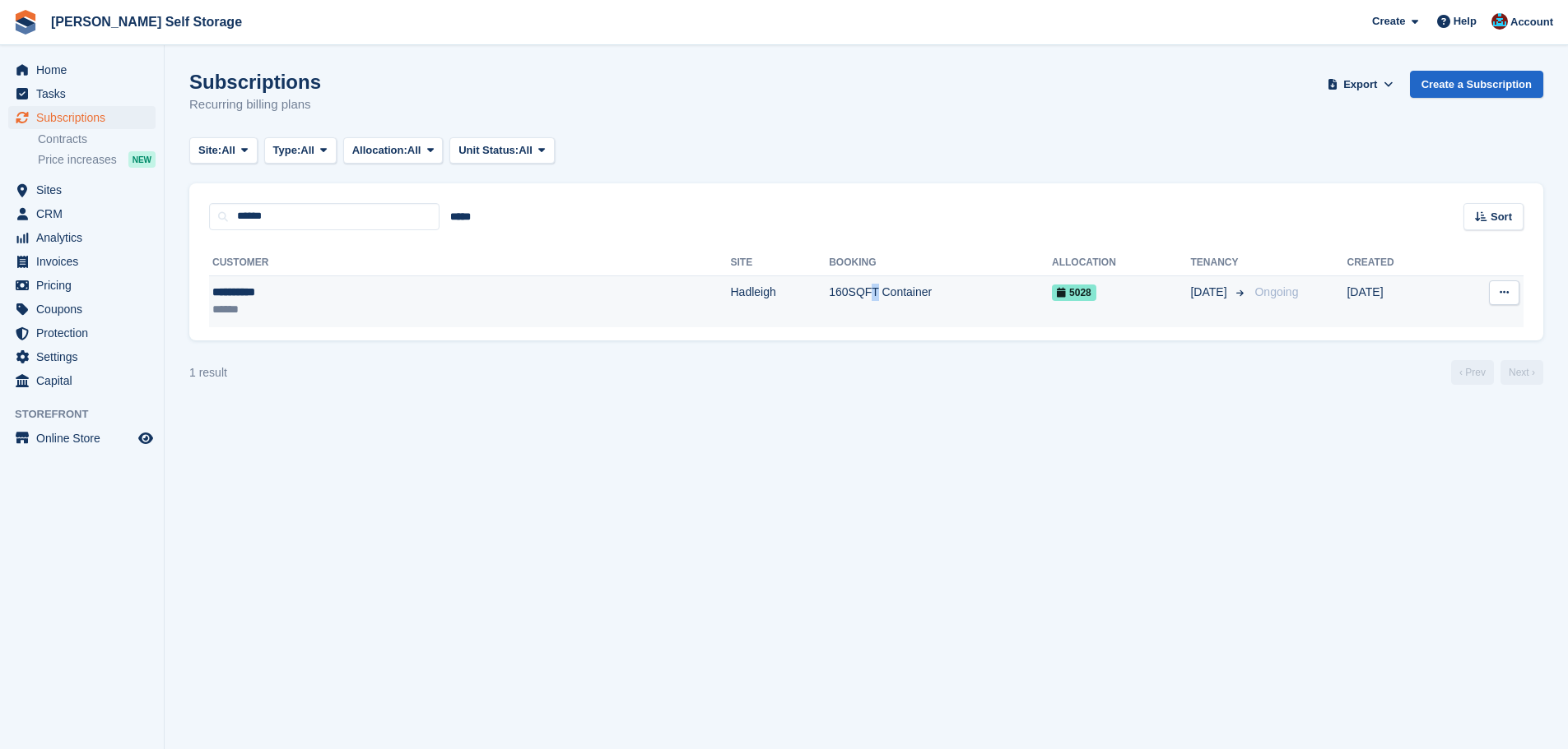
click at [829, 297] on td "160SQFT Container" at bounding box center [940, 302] width 223 height 52
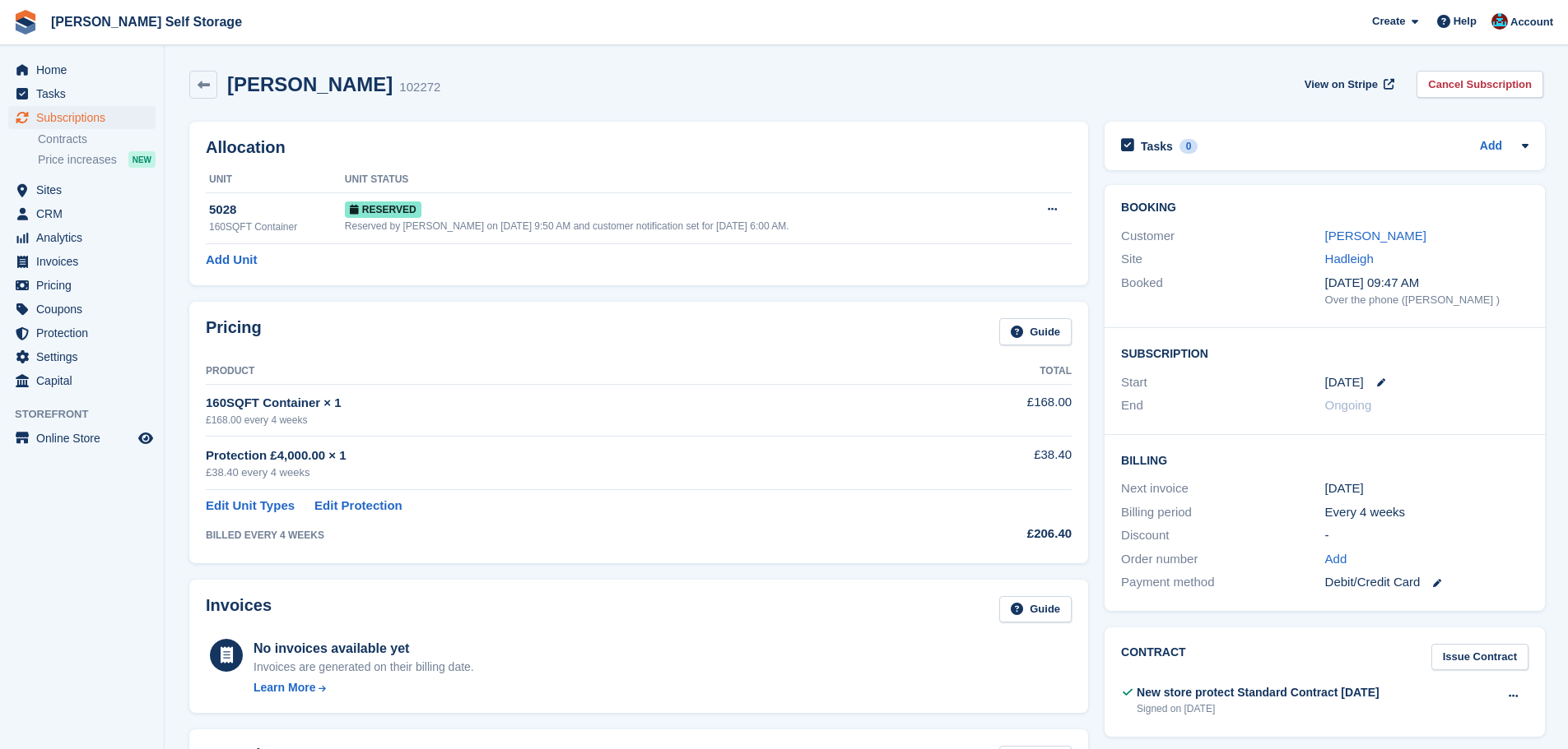
click at [1372, 382] on link at bounding box center [1374, 382] width 22 height 8
select select "*"
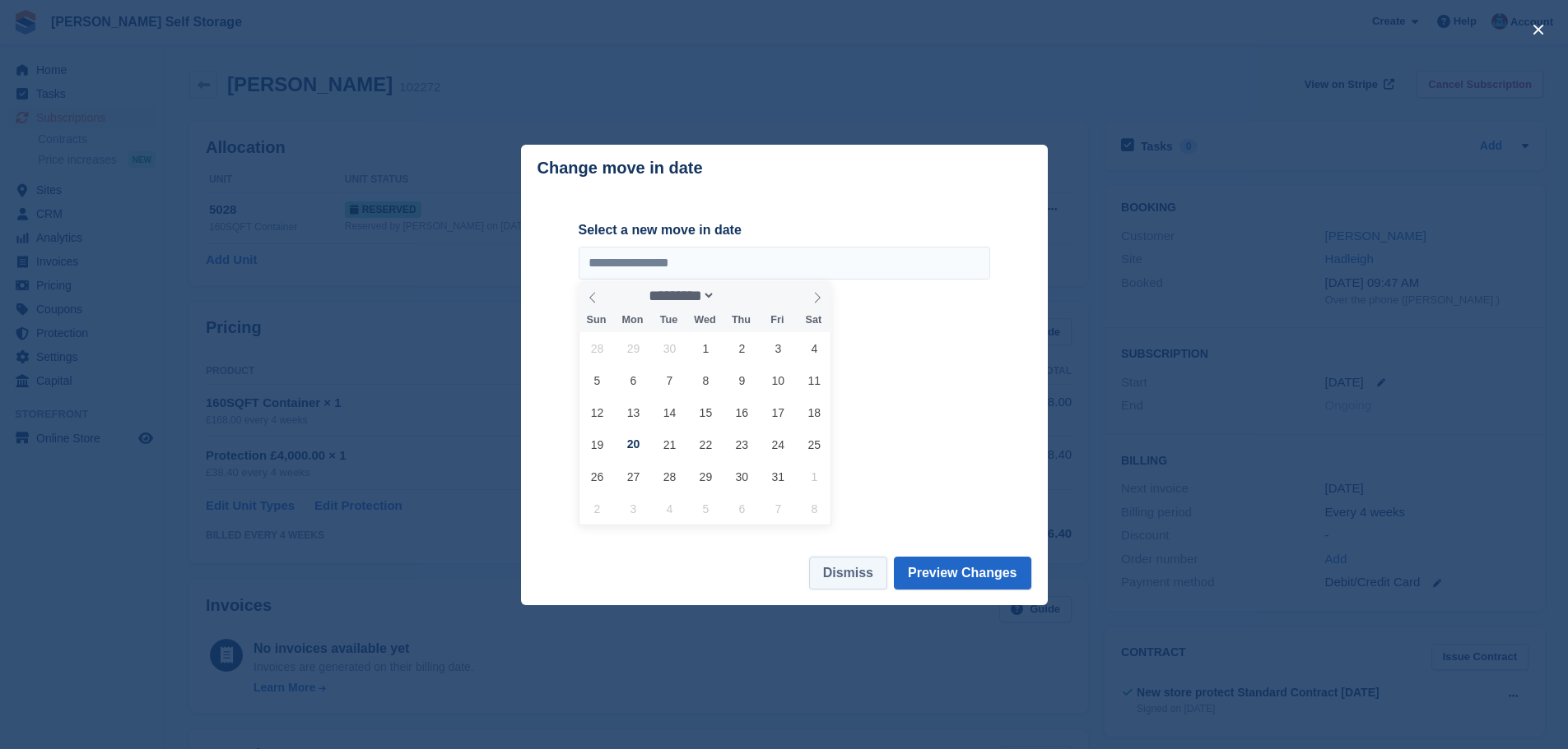
click at [859, 581] on button "Dismiss" at bounding box center [848, 573] width 78 height 33
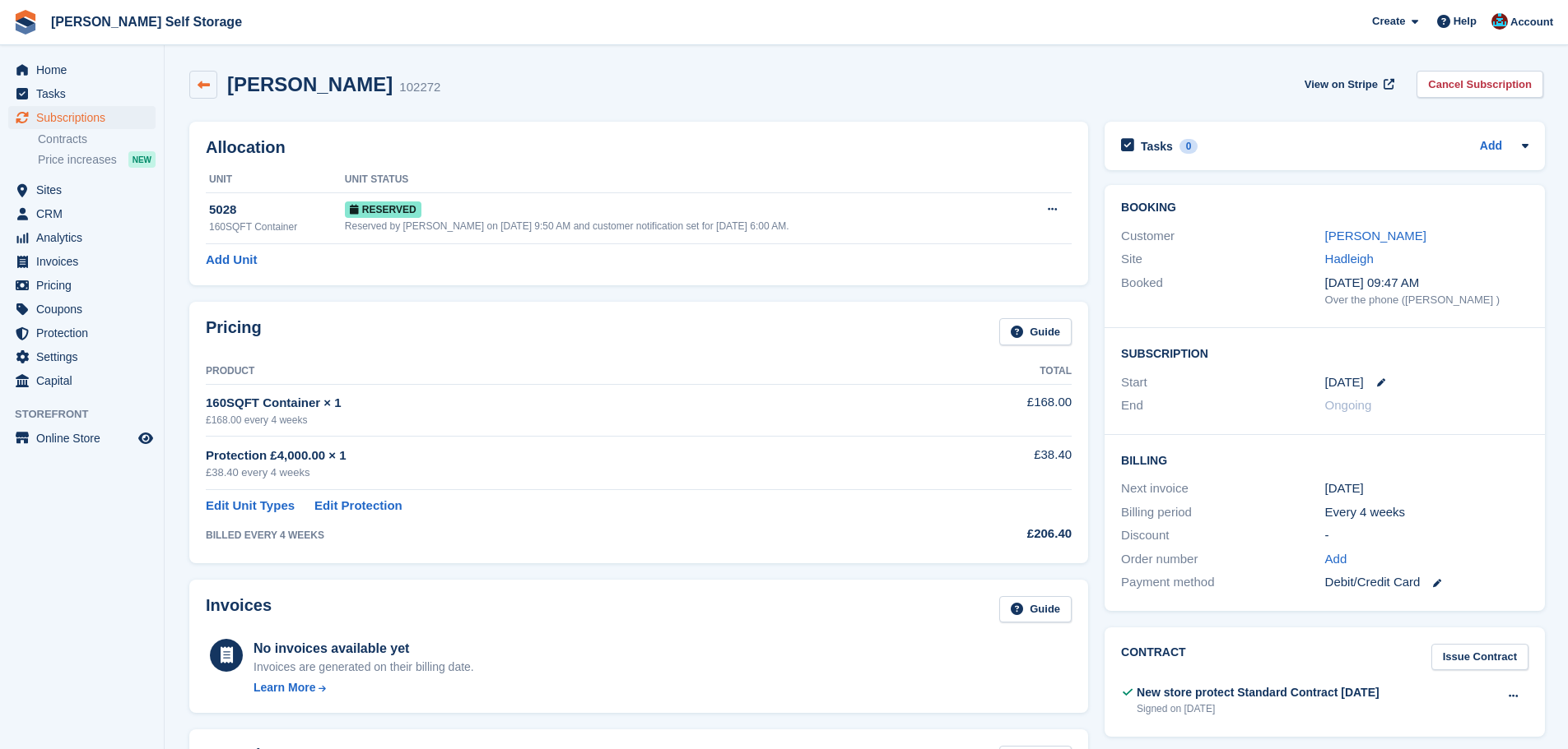
click at [214, 83] on link at bounding box center [203, 84] width 28 height 28
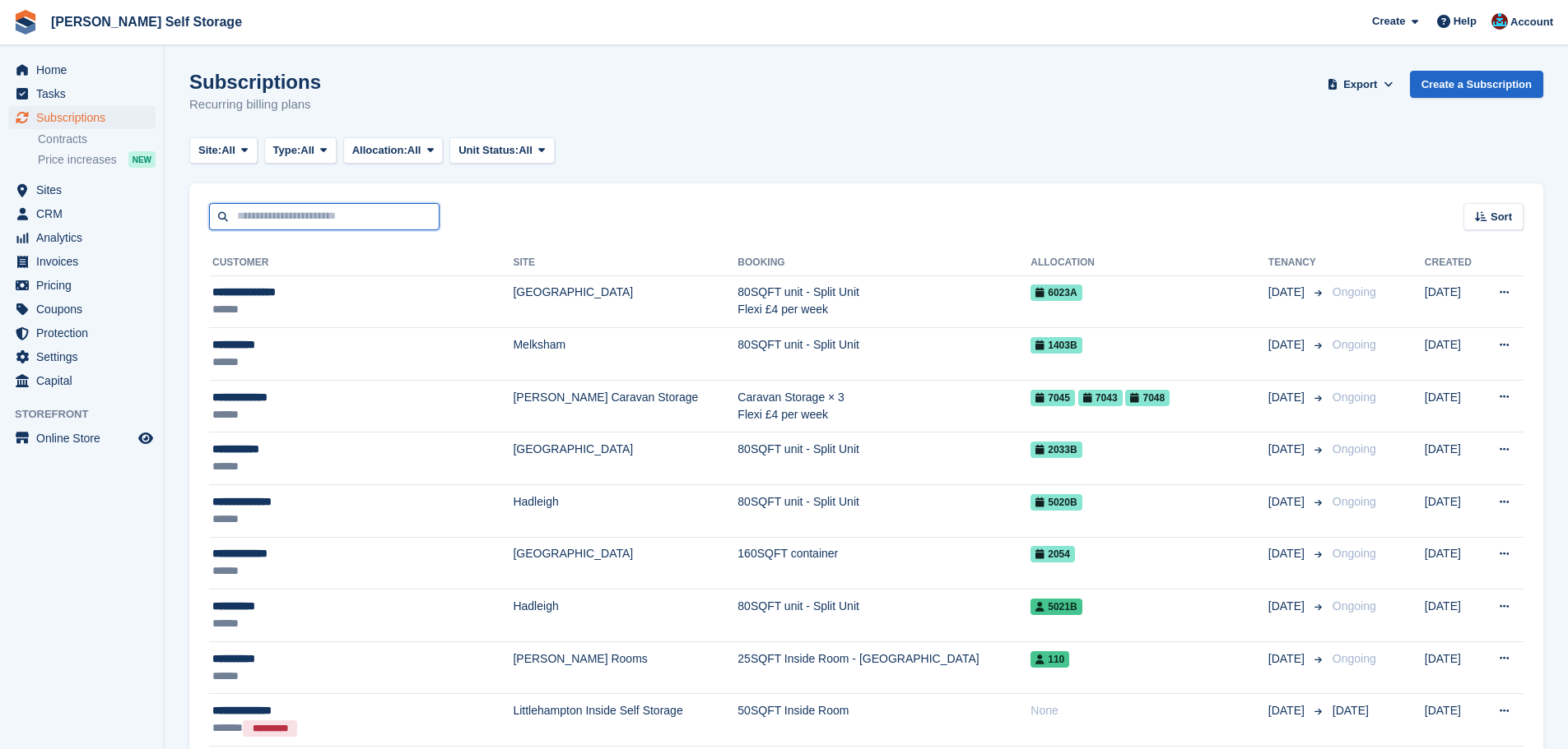
click at [336, 212] on input "text" at bounding box center [324, 217] width 230 height 27
type input "**********"
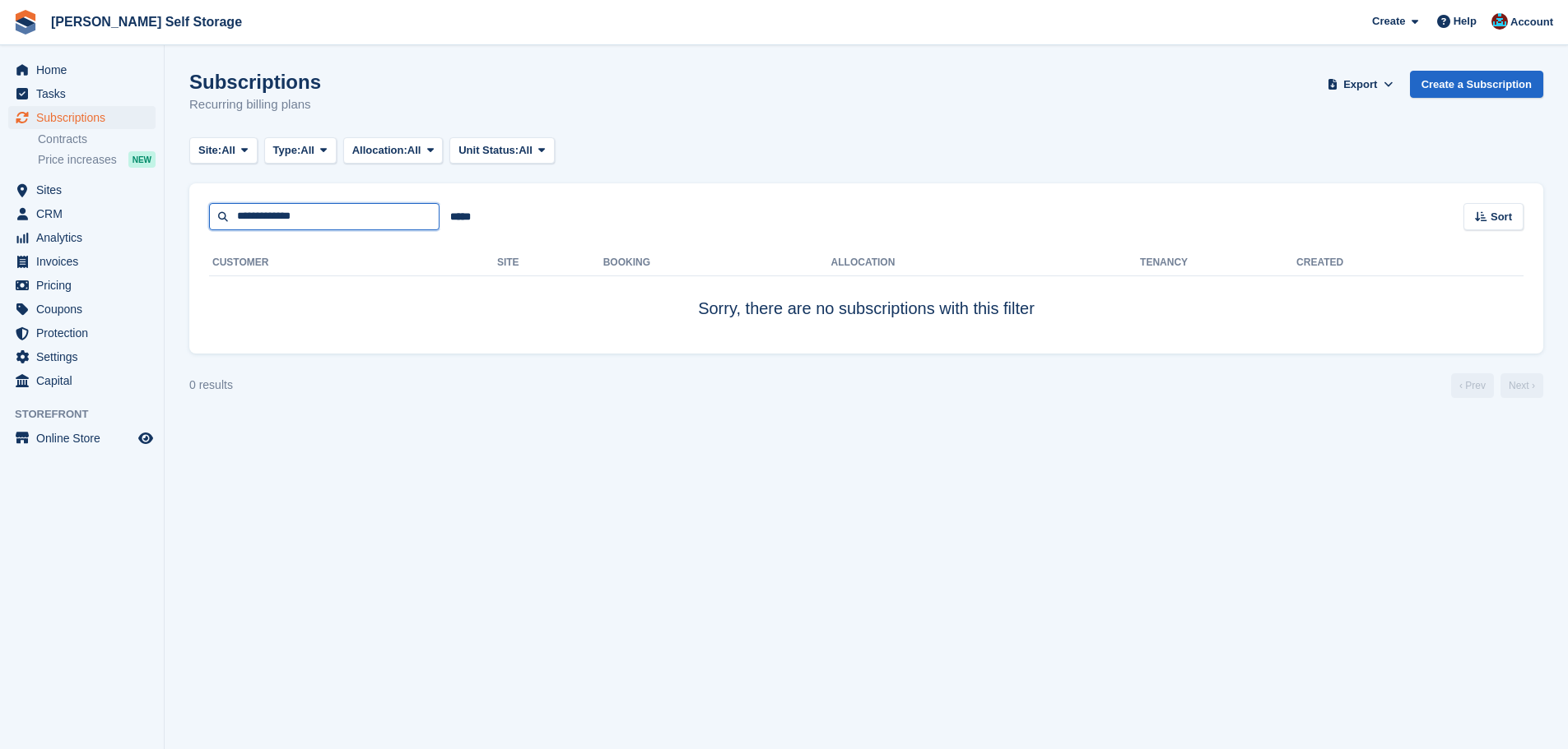
click at [419, 228] on input "**********" at bounding box center [324, 217] width 230 height 27
type input "**********"
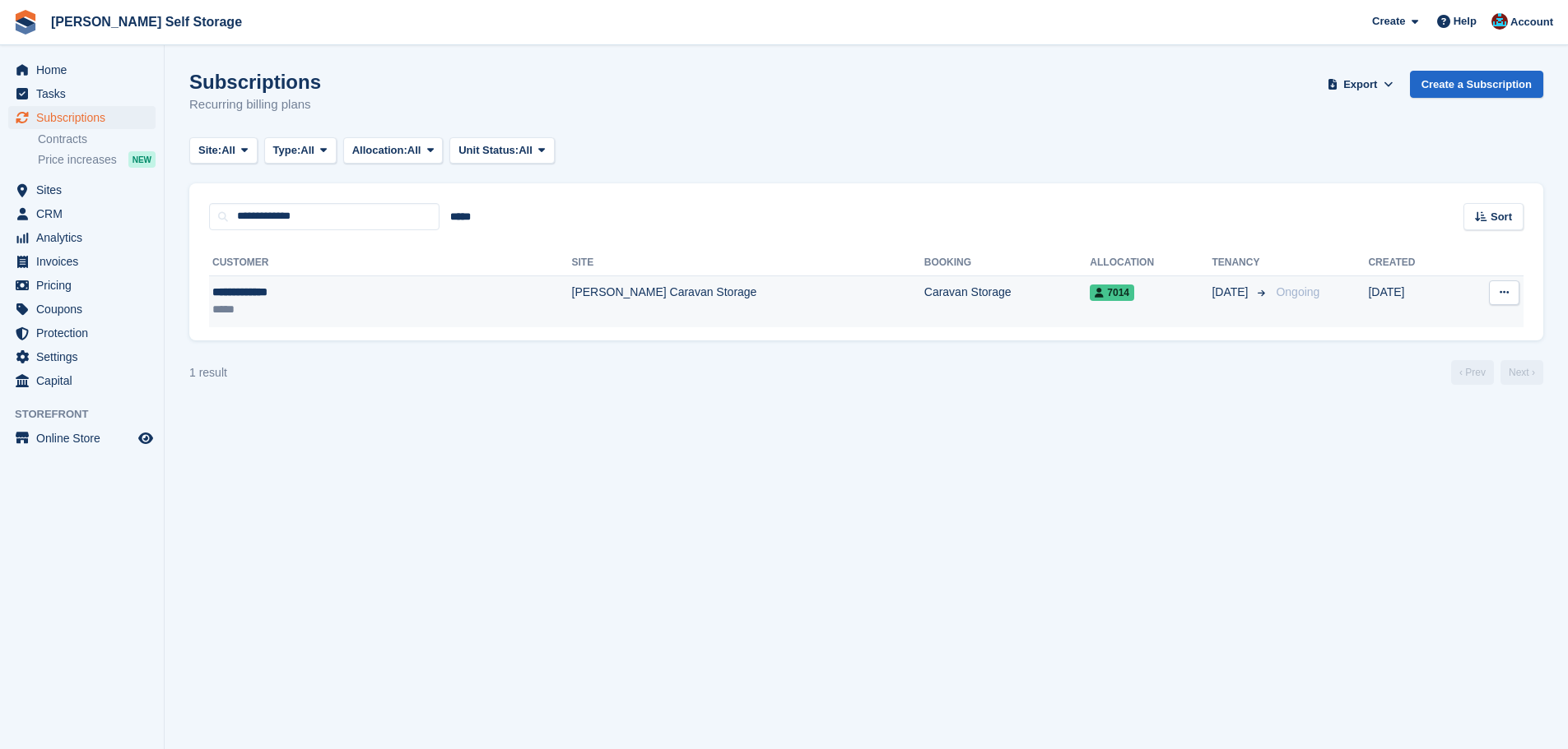
click at [572, 295] on td "[PERSON_NAME] Caravan Storage" at bounding box center [748, 302] width 352 height 52
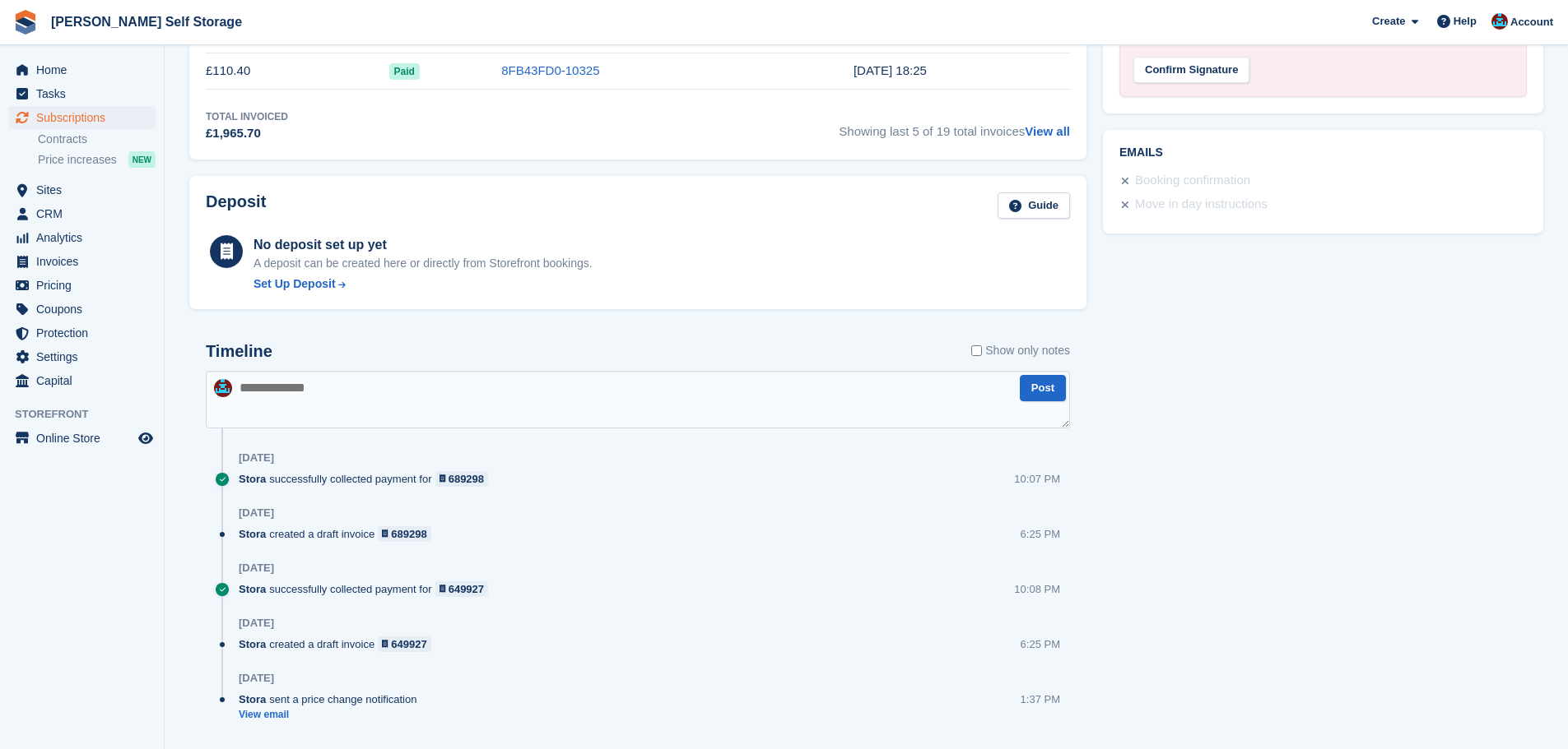
scroll to position [747, 0]
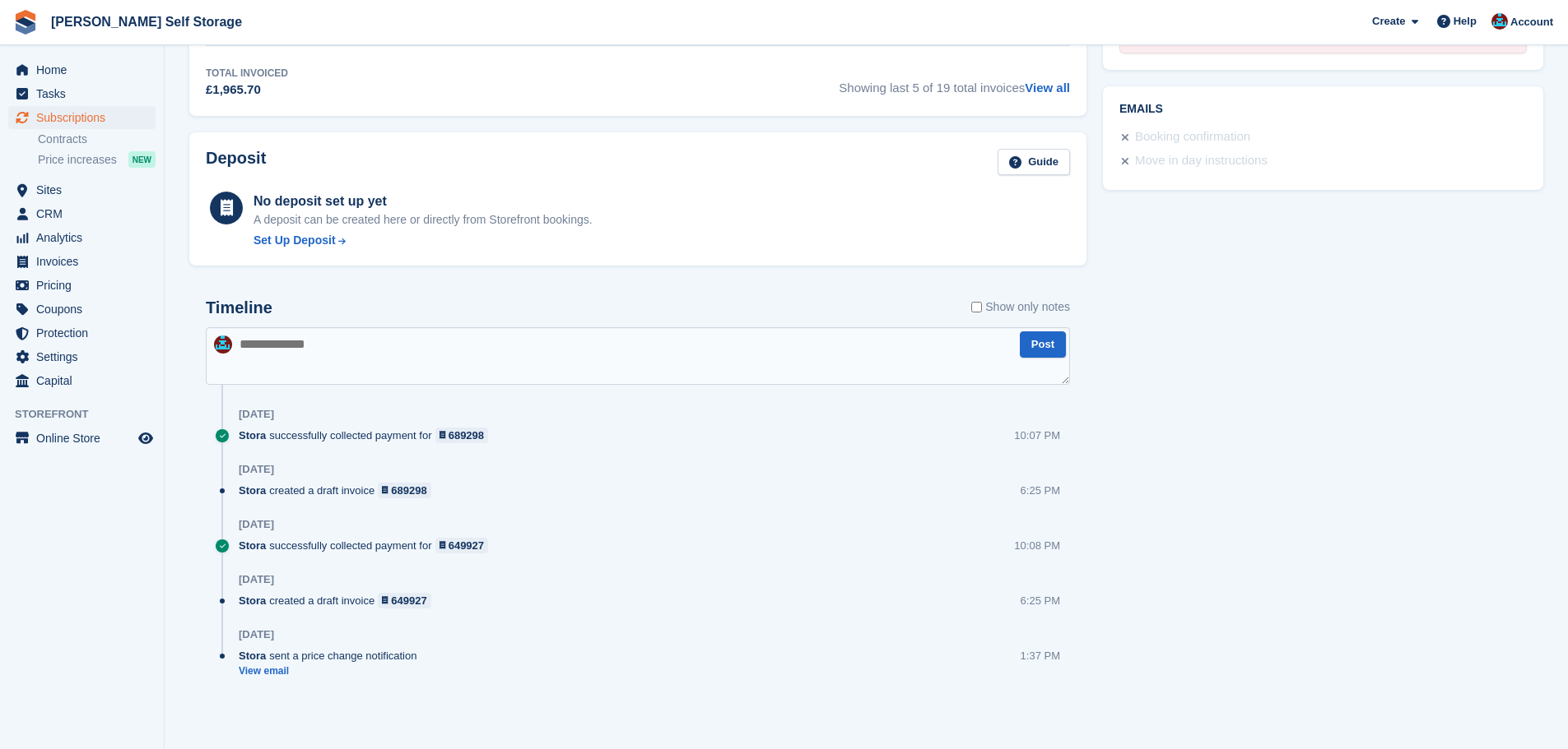
click at [428, 341] on textarea at bounding box center [638, 356] width 864 height 57
type textarea "*"
type textarea "**********"
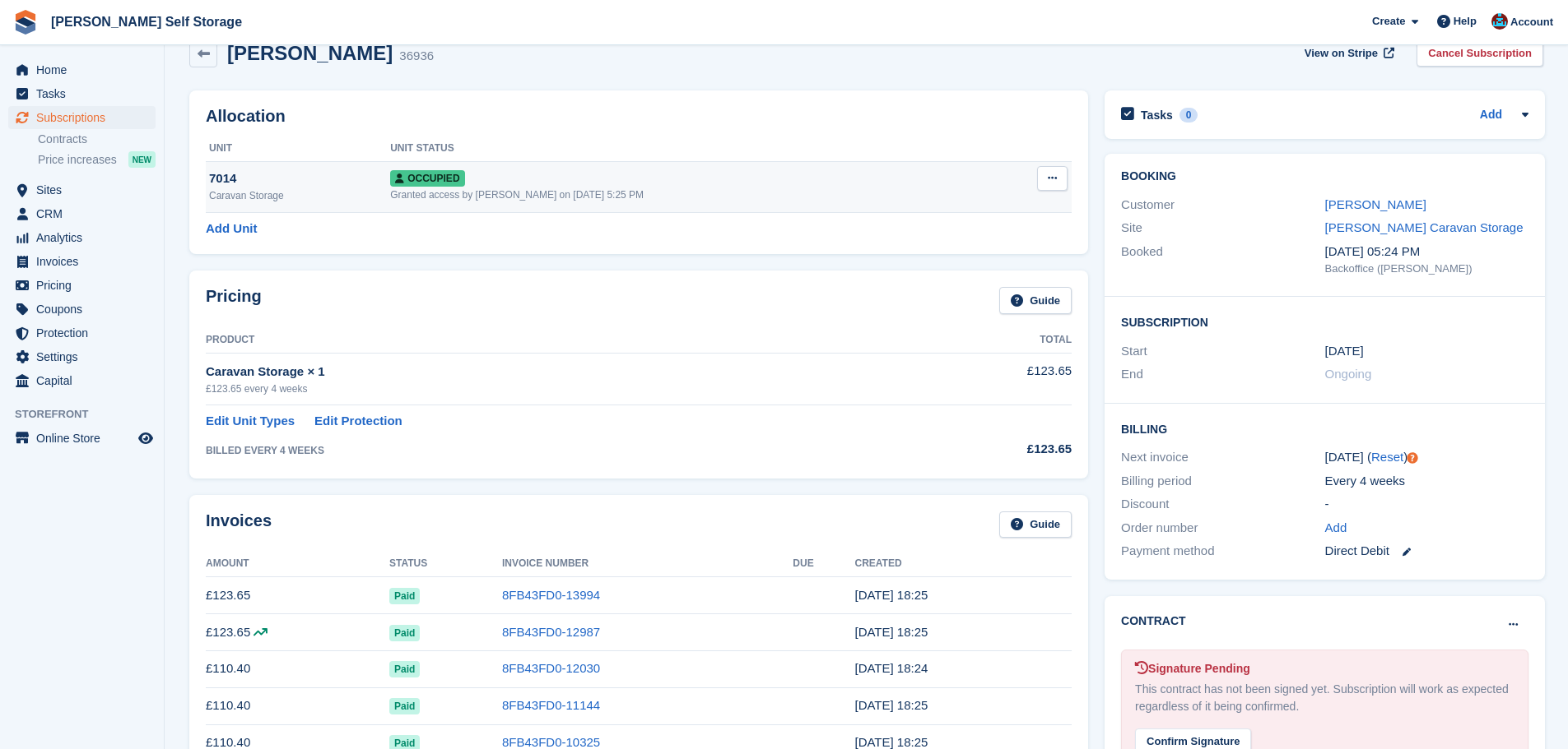
scroll to position [0, 0]
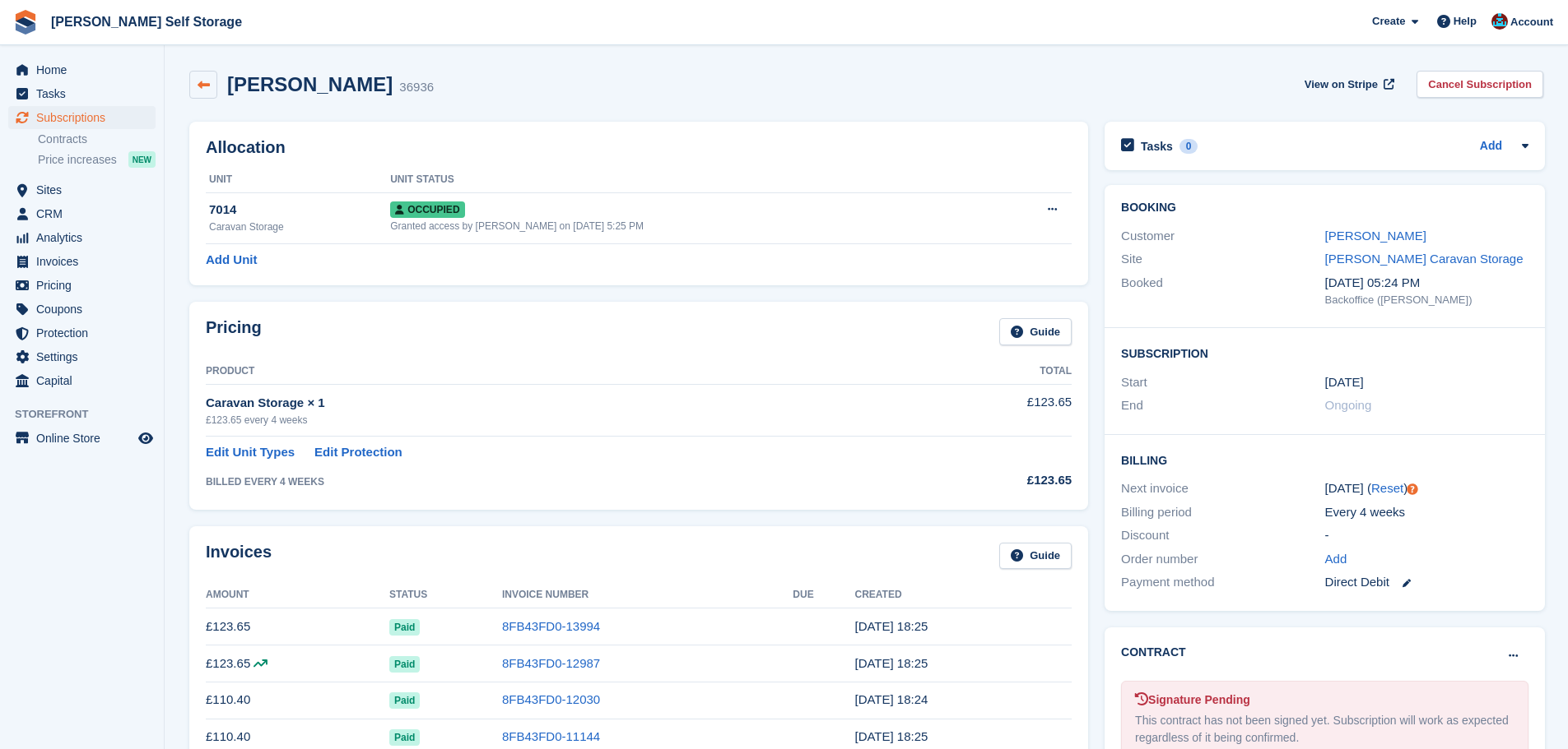
click at [204, 82] on icon at bounding box center [204, 85] width 13 height 13
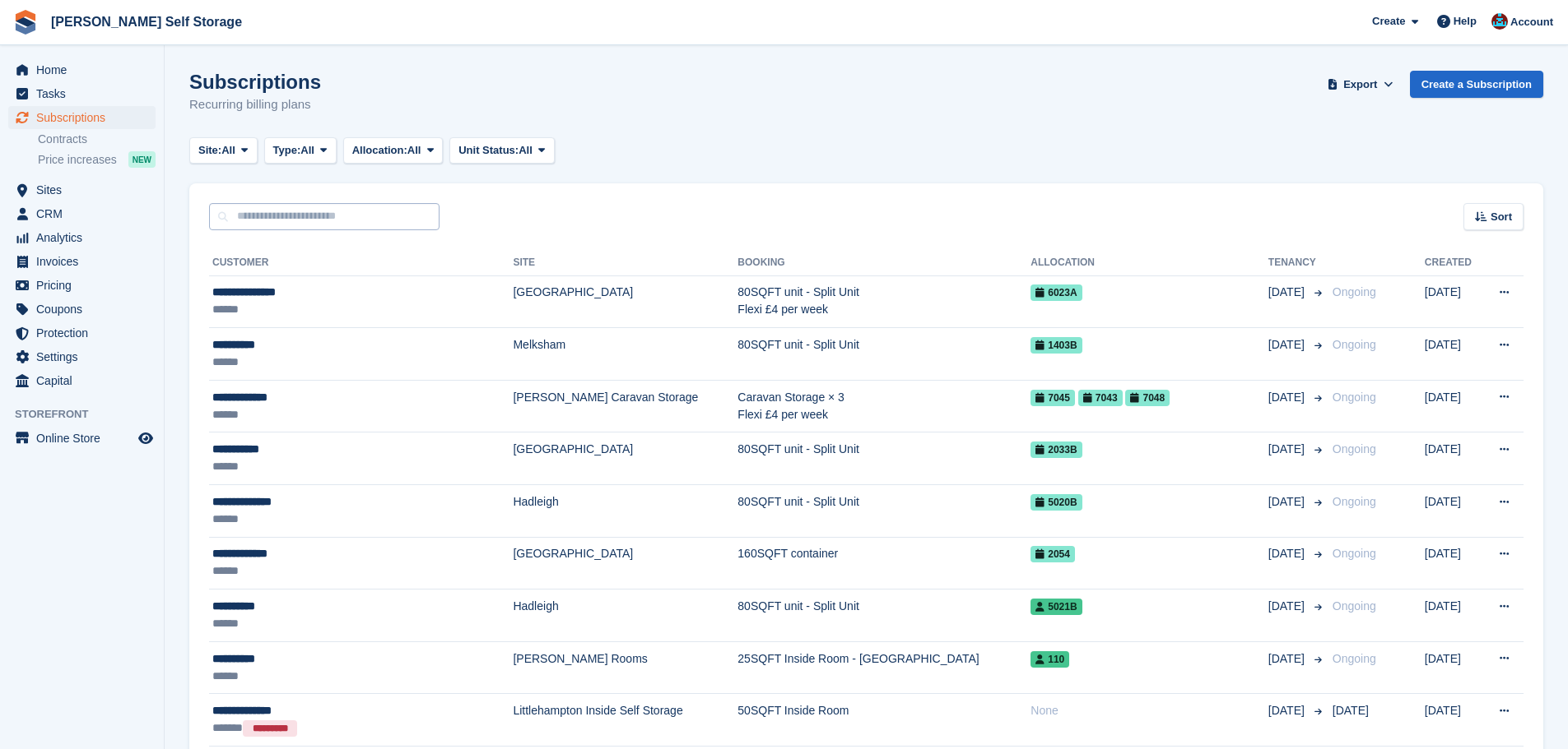
drag, startPoint x: 258, startPoint y: 196, endPoint x: 273, endPoint y: 208, distance: 19.2
click at [266, 204] on div "Sort Sort by Customer name Date created Move in date Move out date Created (old…" at bounding box center [866, 207] width 1354 height 47
click at [281, 215] on input "text" at bounding box center [324, 217] width 230 height 27
type input "**********"
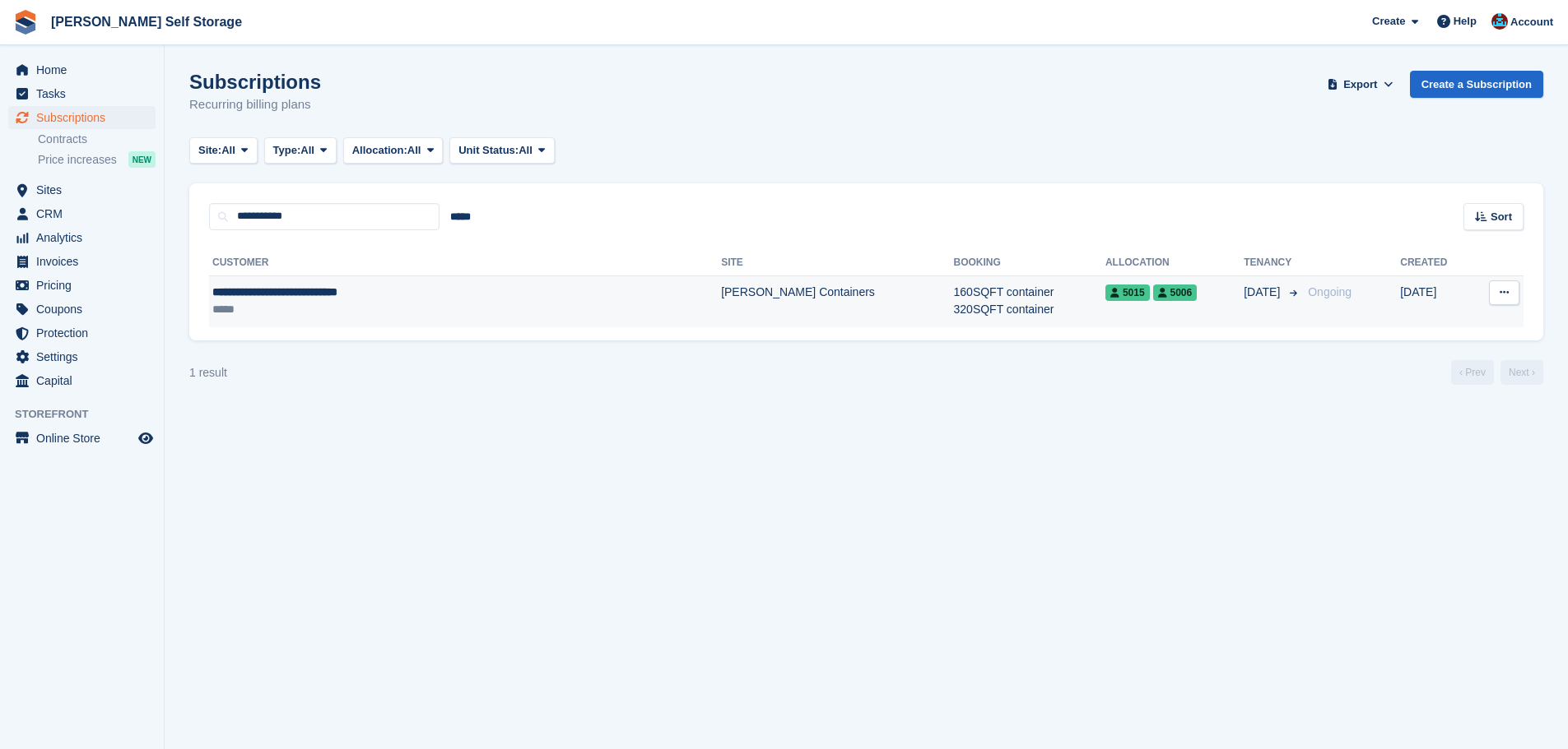
click at [337, 288] on span "**********" at bounding box center [275, 292] width 126 height 12
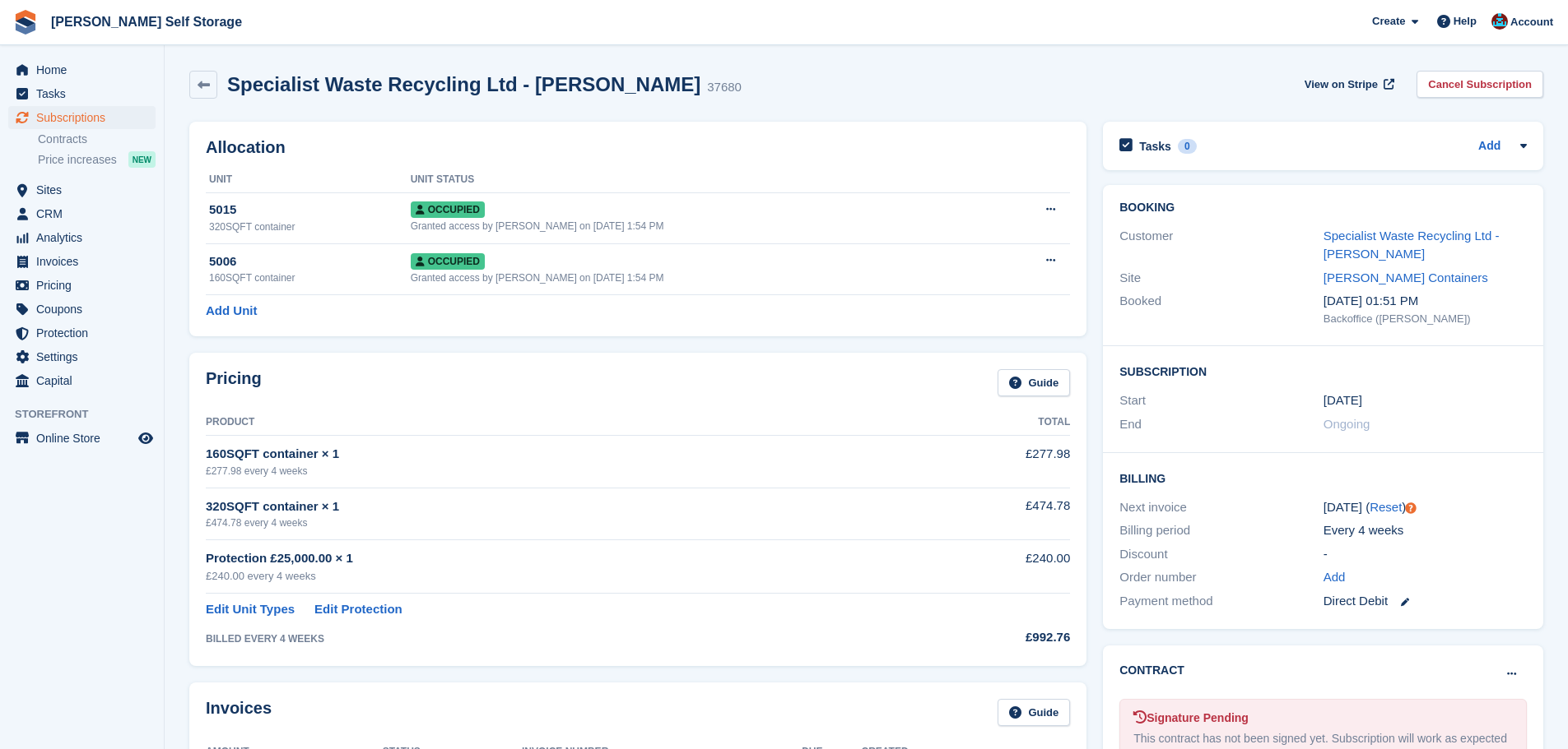
click at [1337, 245] on div "Specialist Waste Recycling Ltd - Ben Spencer" at bounding box center [1425, 245] width 204 height 37
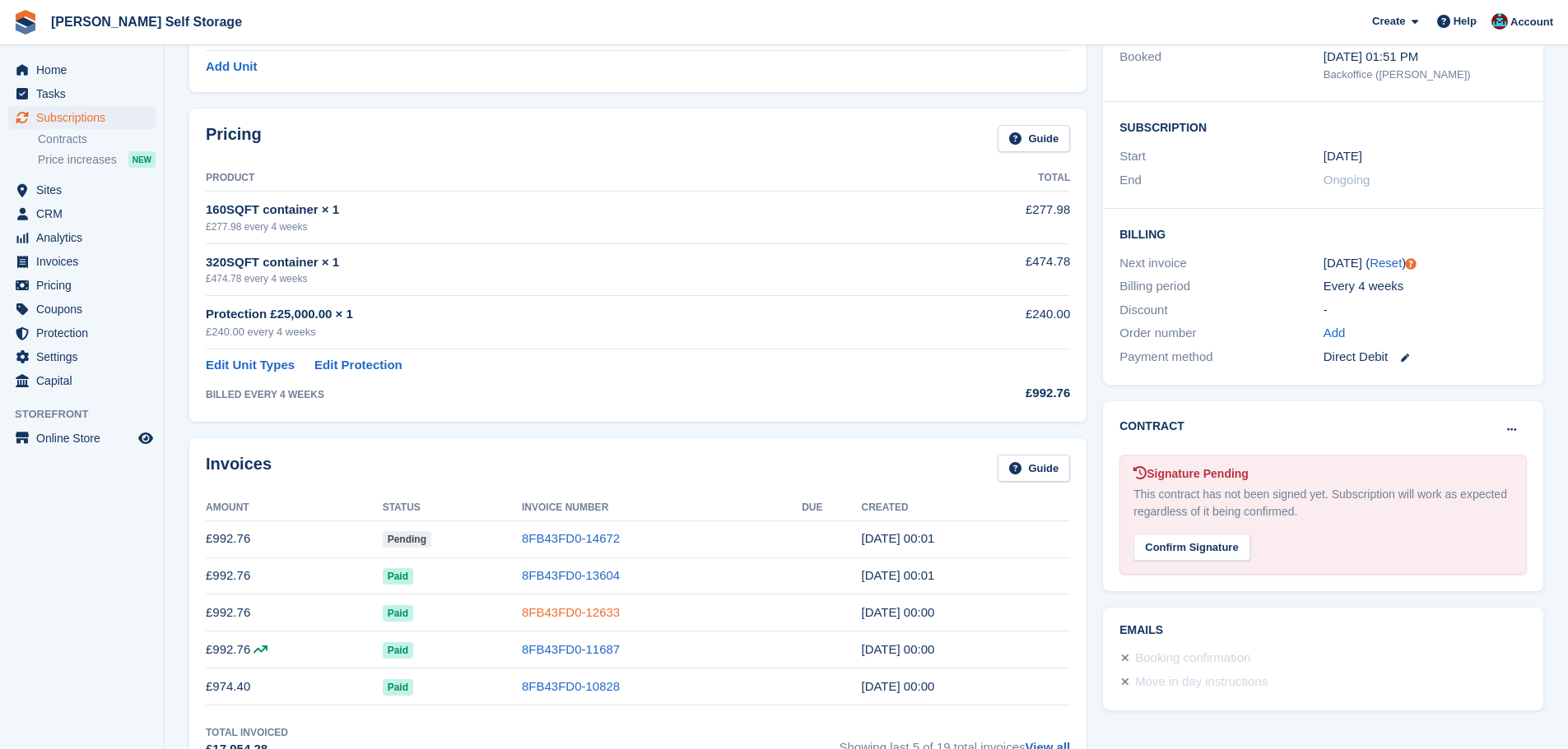
scroll to position [217, 0]
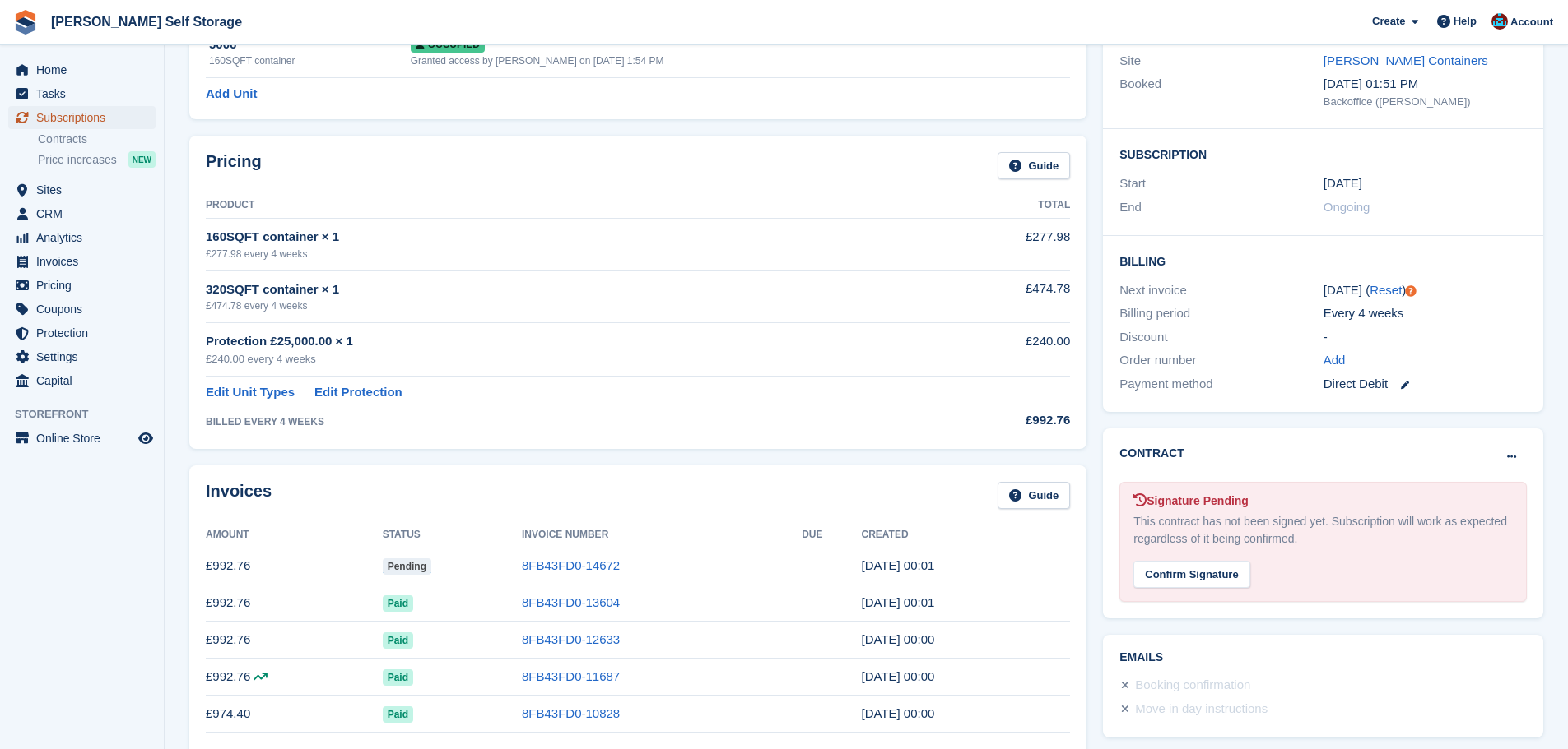
click at [109, 116] on span "Subscriptions" at bounding box center [85, 117] width 99 height 23
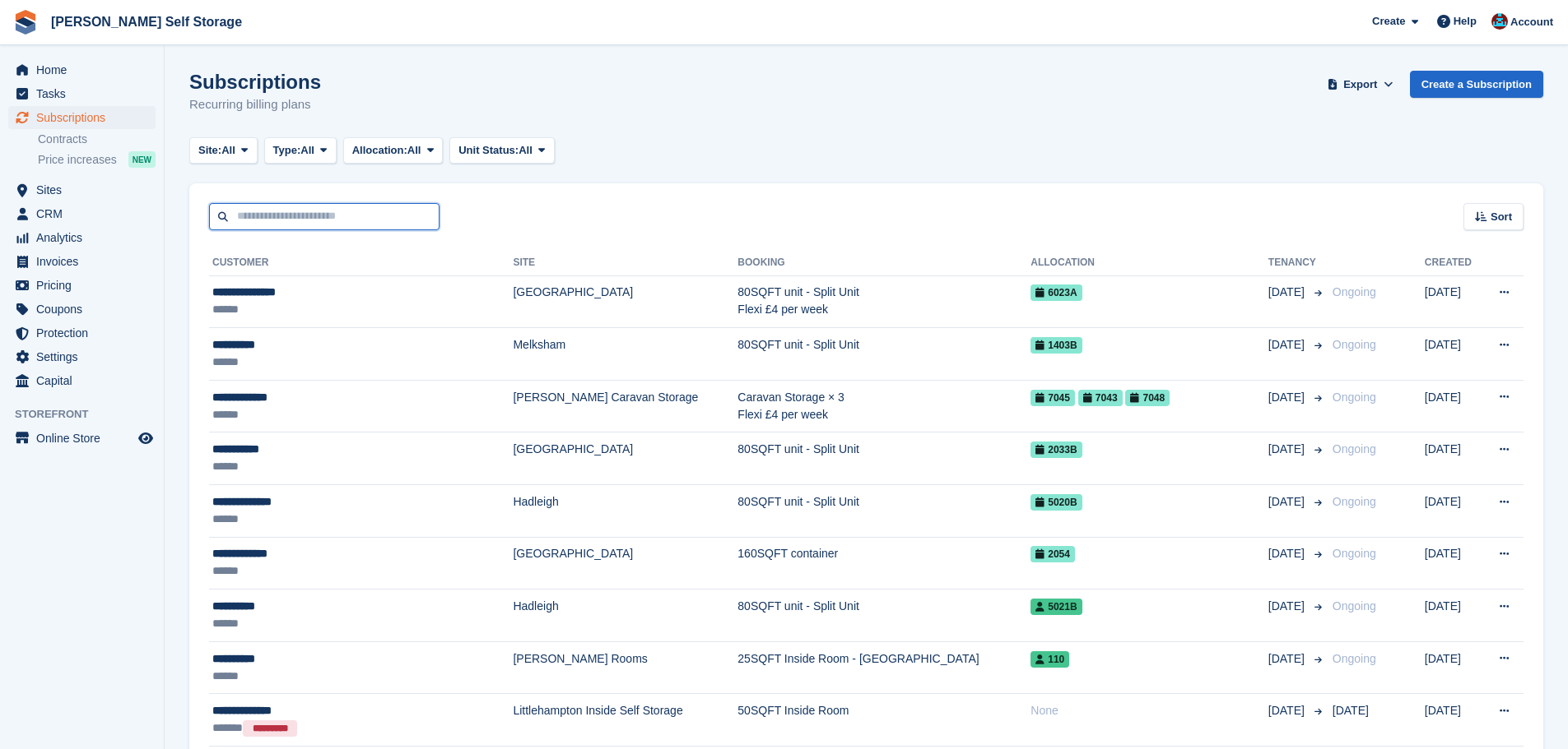
click at [312, 216] on input "text" at bounding box center [324, 217] width 230 height 27
type input "*******"
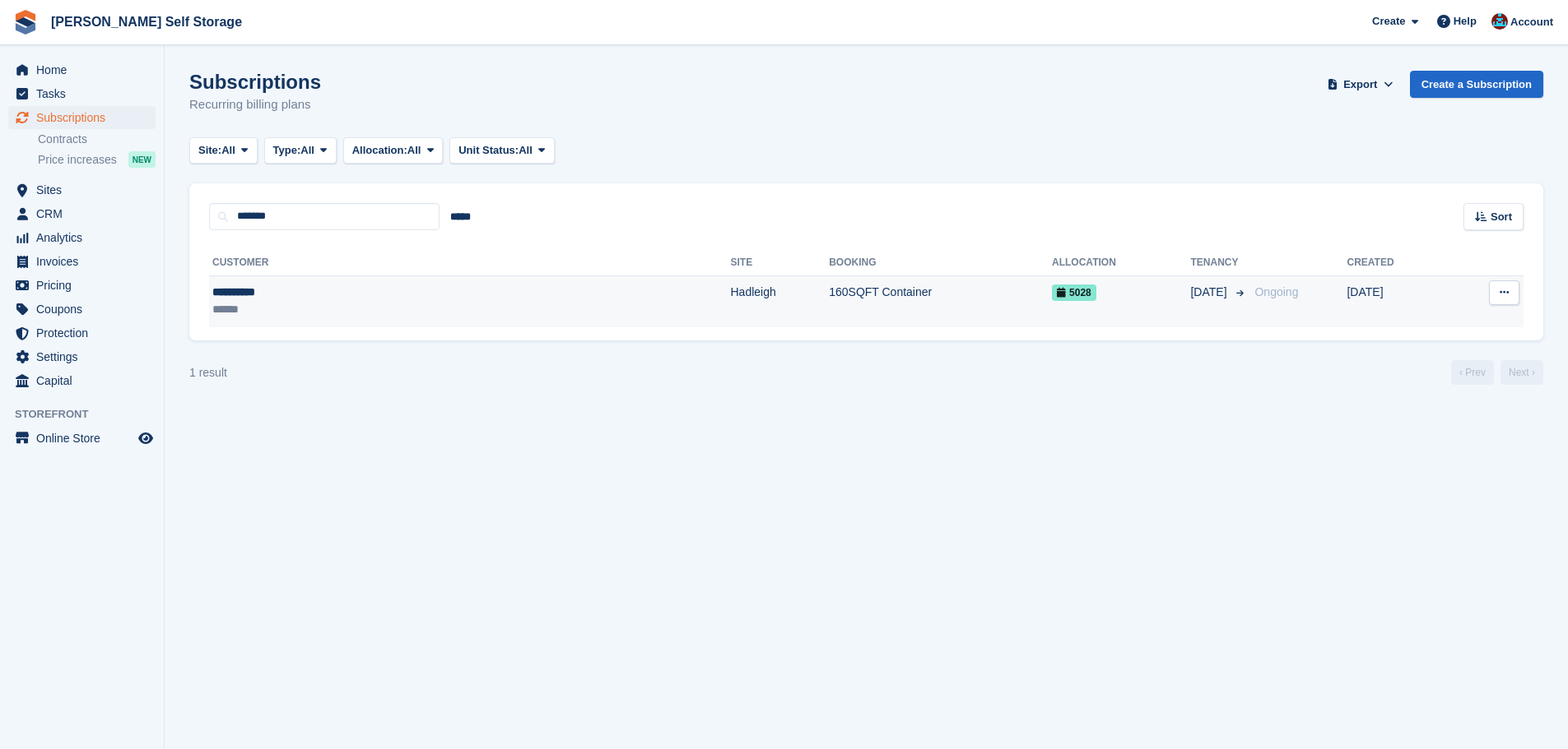
click at [730, 322] on td "Hadleigh" at bounding box center [779, 302] width 99 height 52
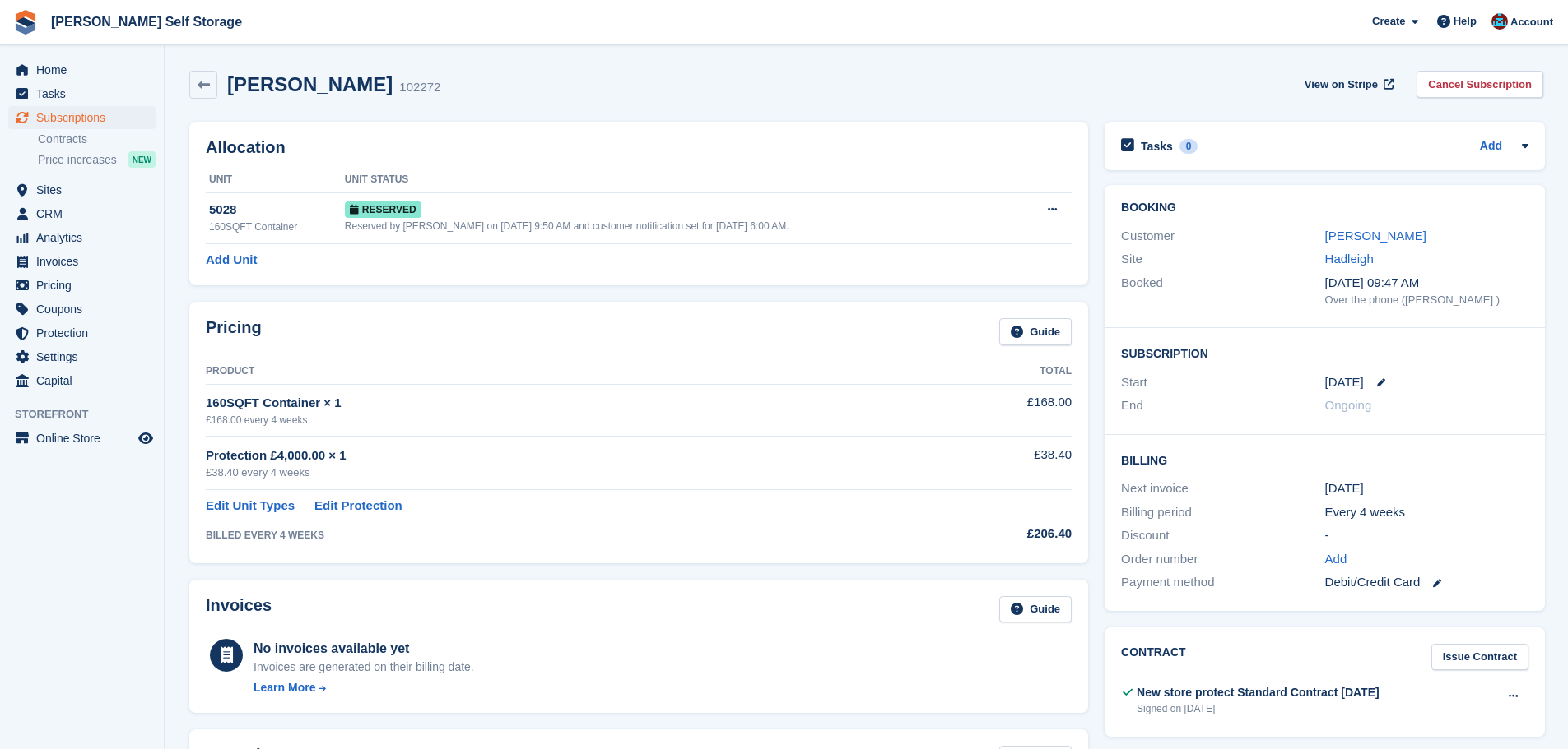
click at [1373, 382] on link at bounding box center [1374, 382] width 22 height 8
select select "*"
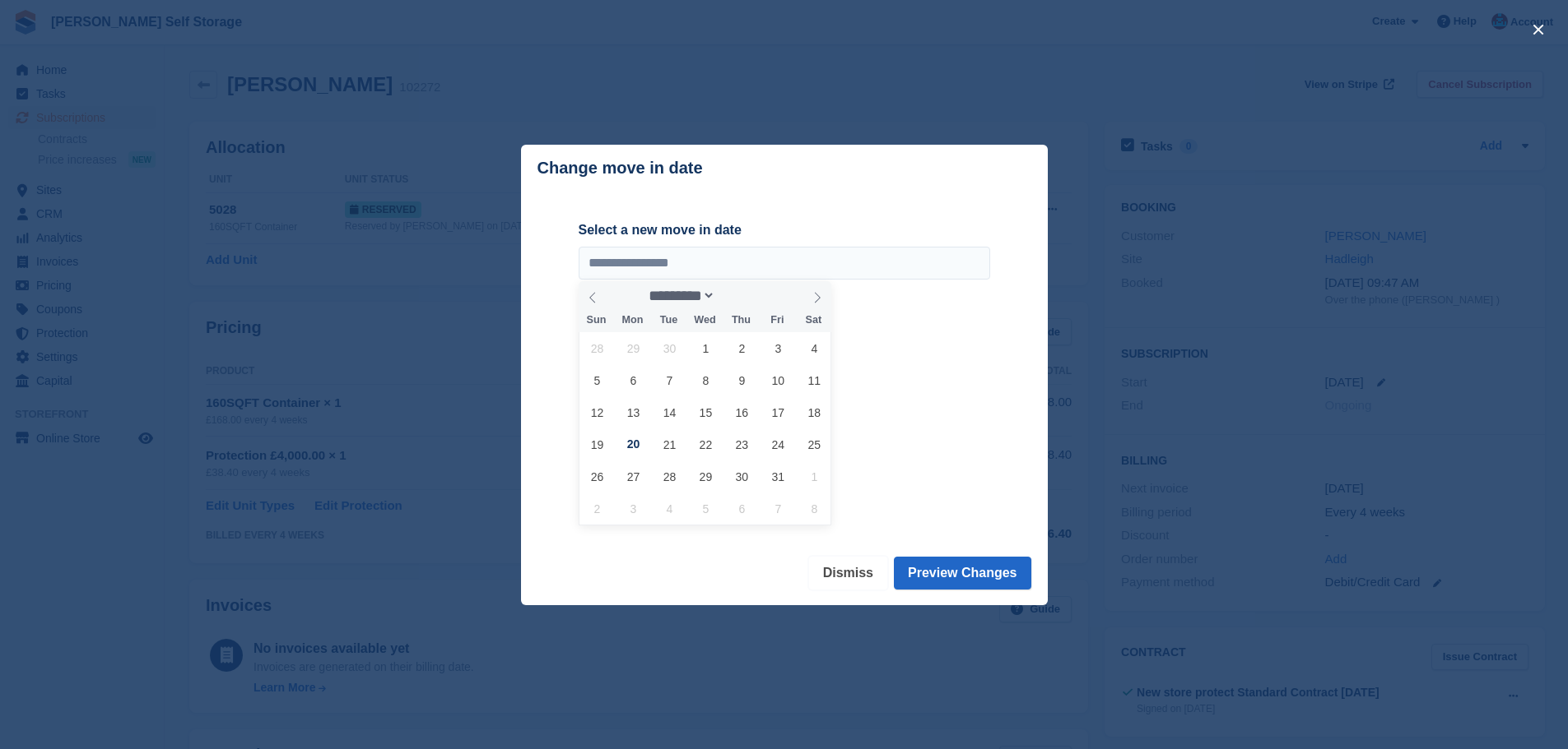
drag, startPoint x: 862, startPoint y: 564, endPoint x: 686, endPoint y: 486, distance: 192.5
click at [862, 564] on button "Dismiss" at bounding box center [848, 573] width 78 height 33
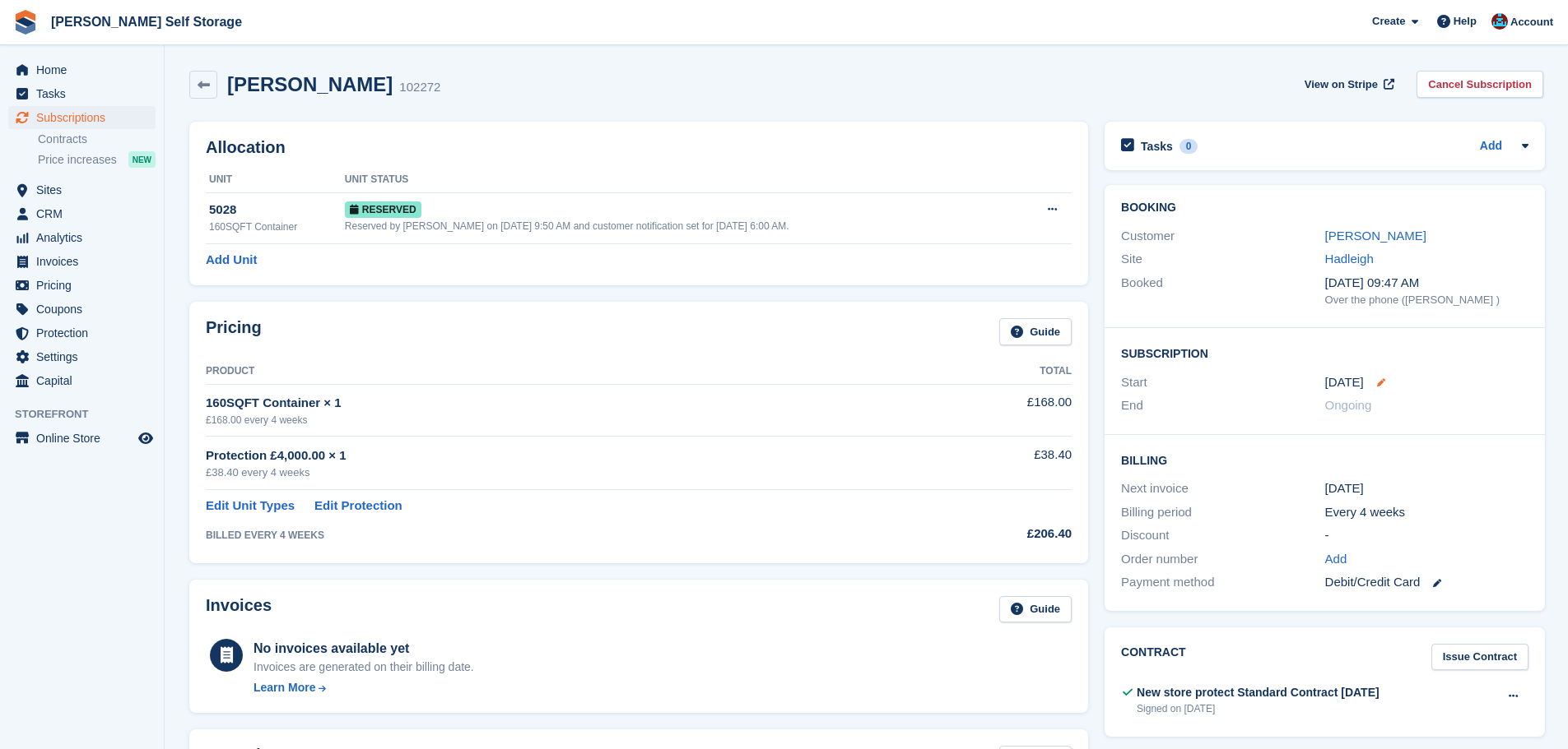
click at [1377, 384] on icon at bounding box center [1381, 382] width 8 height 8
select select "*"
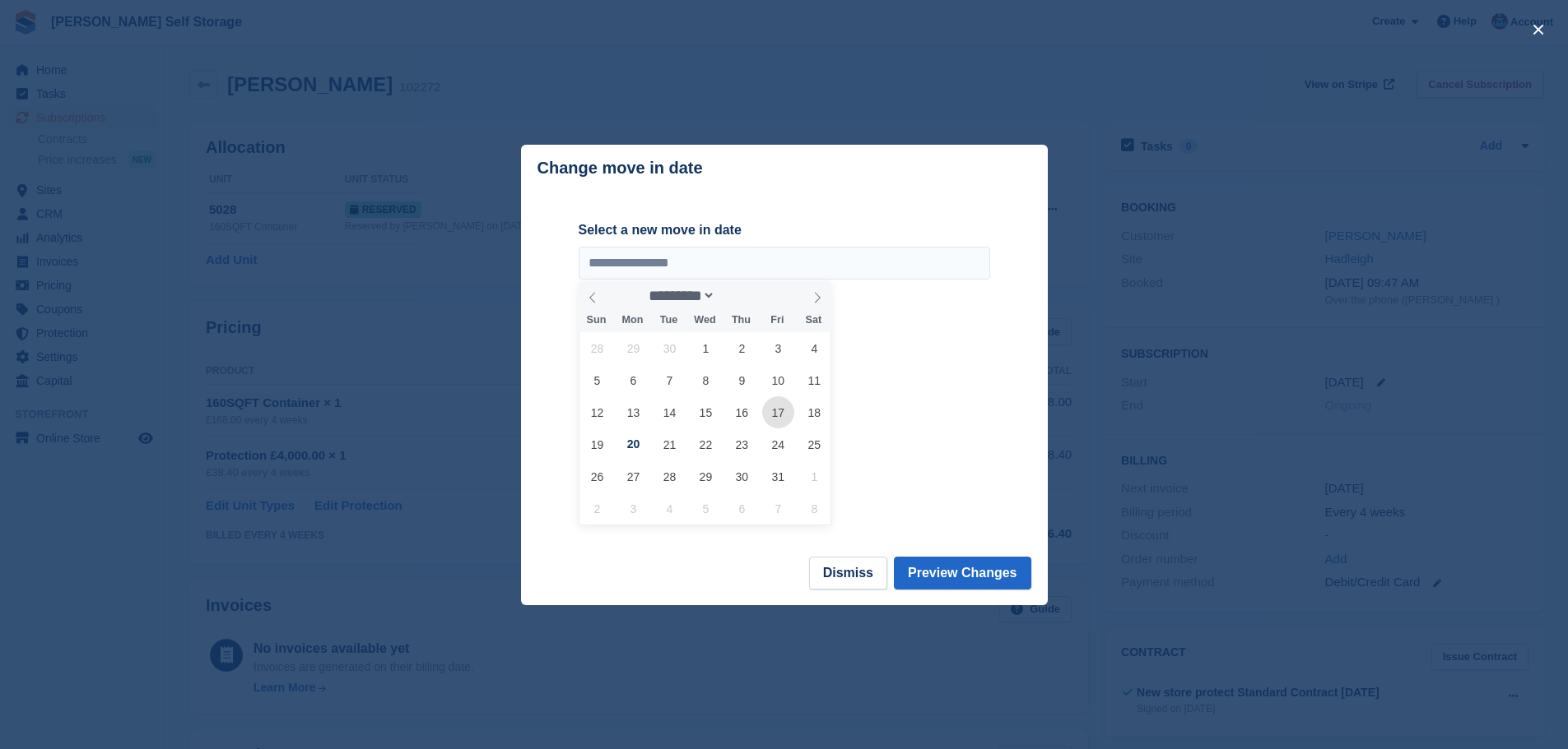
click at [776, 413] on span "17" at bounding box center [778, 413] width 32 height 32
type input "**********"
click at [960, 564] on button "Preview Changes" at bounding box center [962, 573] width 137 height 33
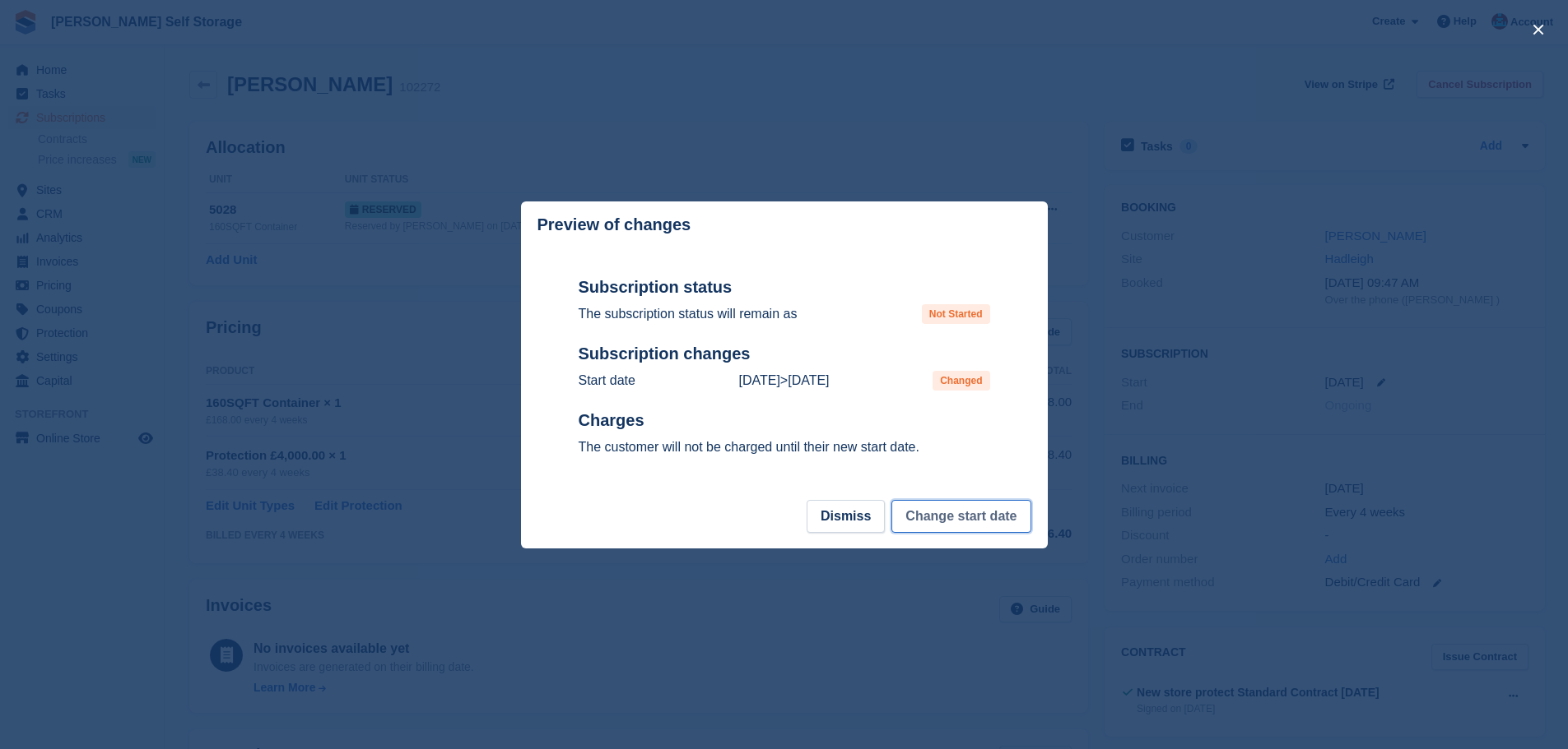
click at [960, 515] on button "Change start date" at bounding box center [960, 516] width 139 height 33
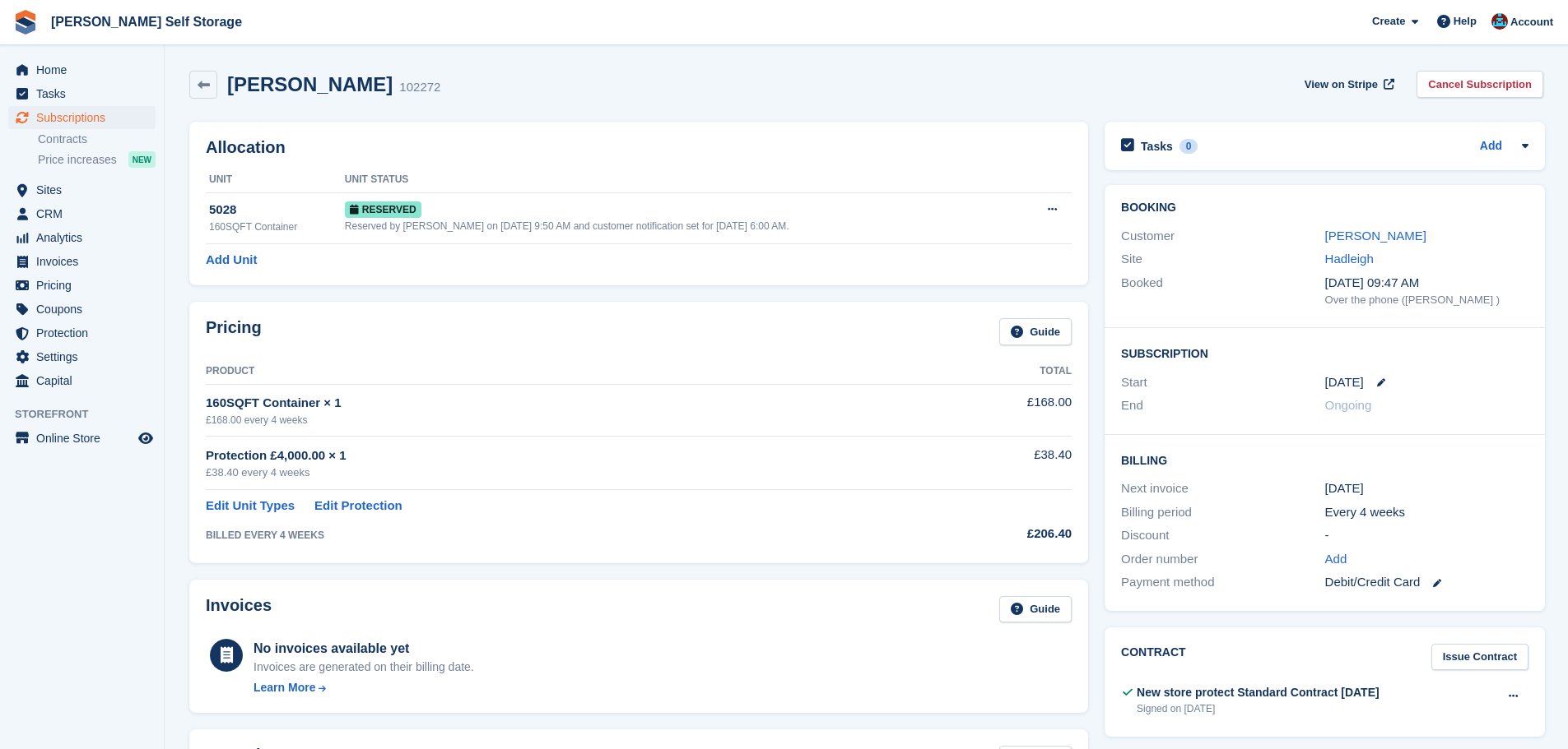
drag, startPoint x: 537, startPoint y: 151, endPoint x: 546, endPoint y: 142, distance: 12.7
click at [548, 147] on h2 "Allocation" at bounding box center [639, 147] width 866 height 19
click at [84, 190] on span "Sites" at bounding box center [85, 190] width 99 height 23
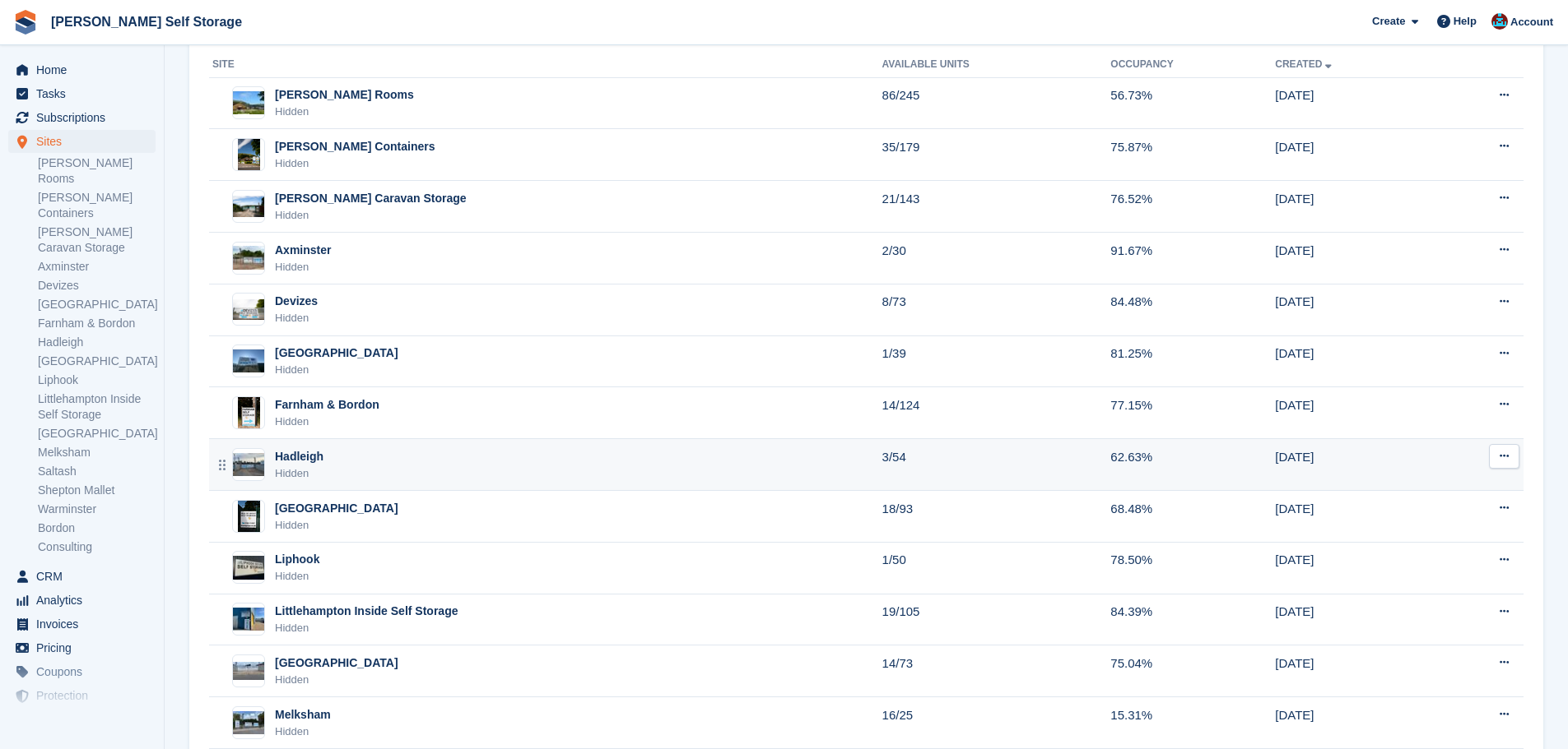
scroll to position [246, 0]
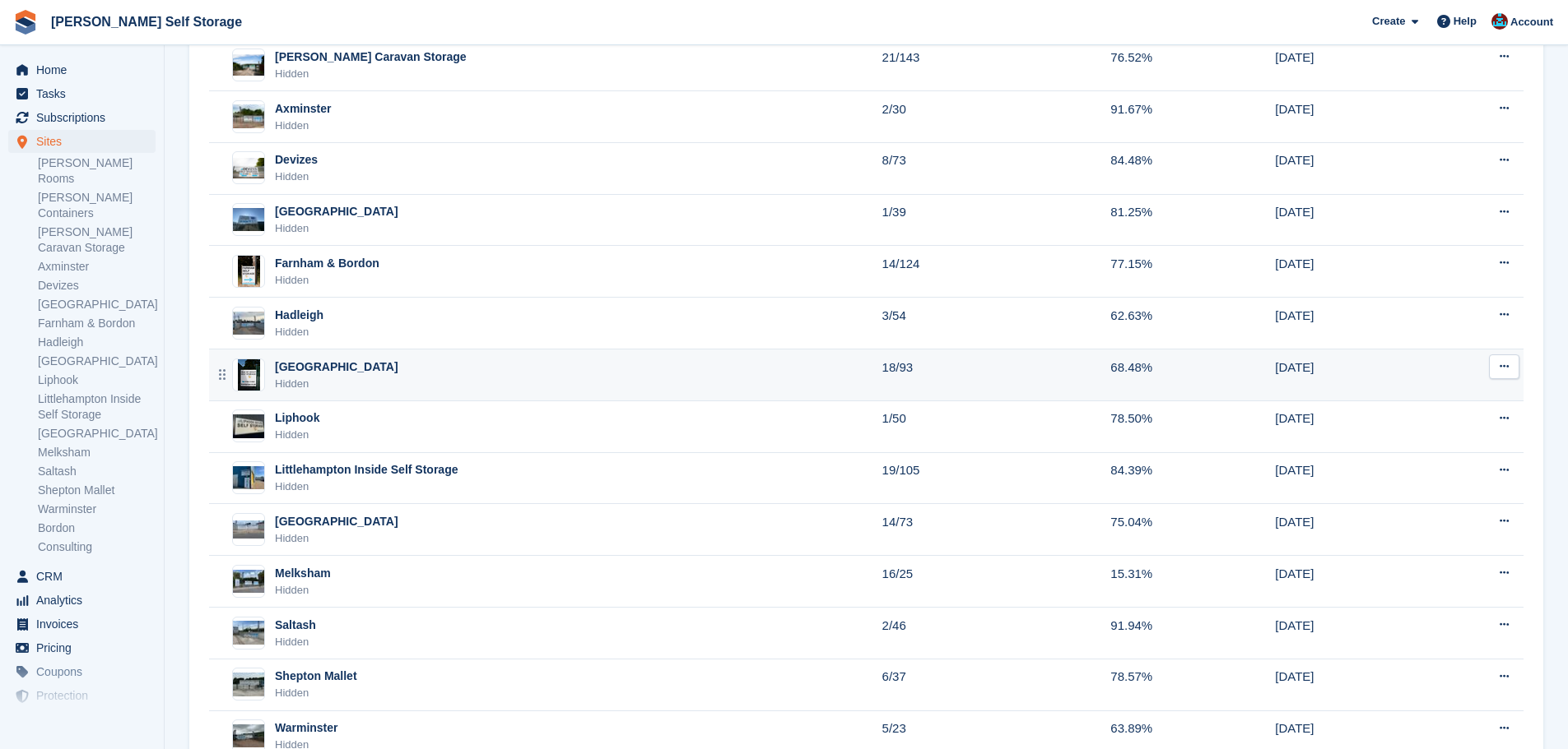
click at [348, 390] on div "Isle Of Wight Hidden" at bounding box center [547, 375] width 670 height 34
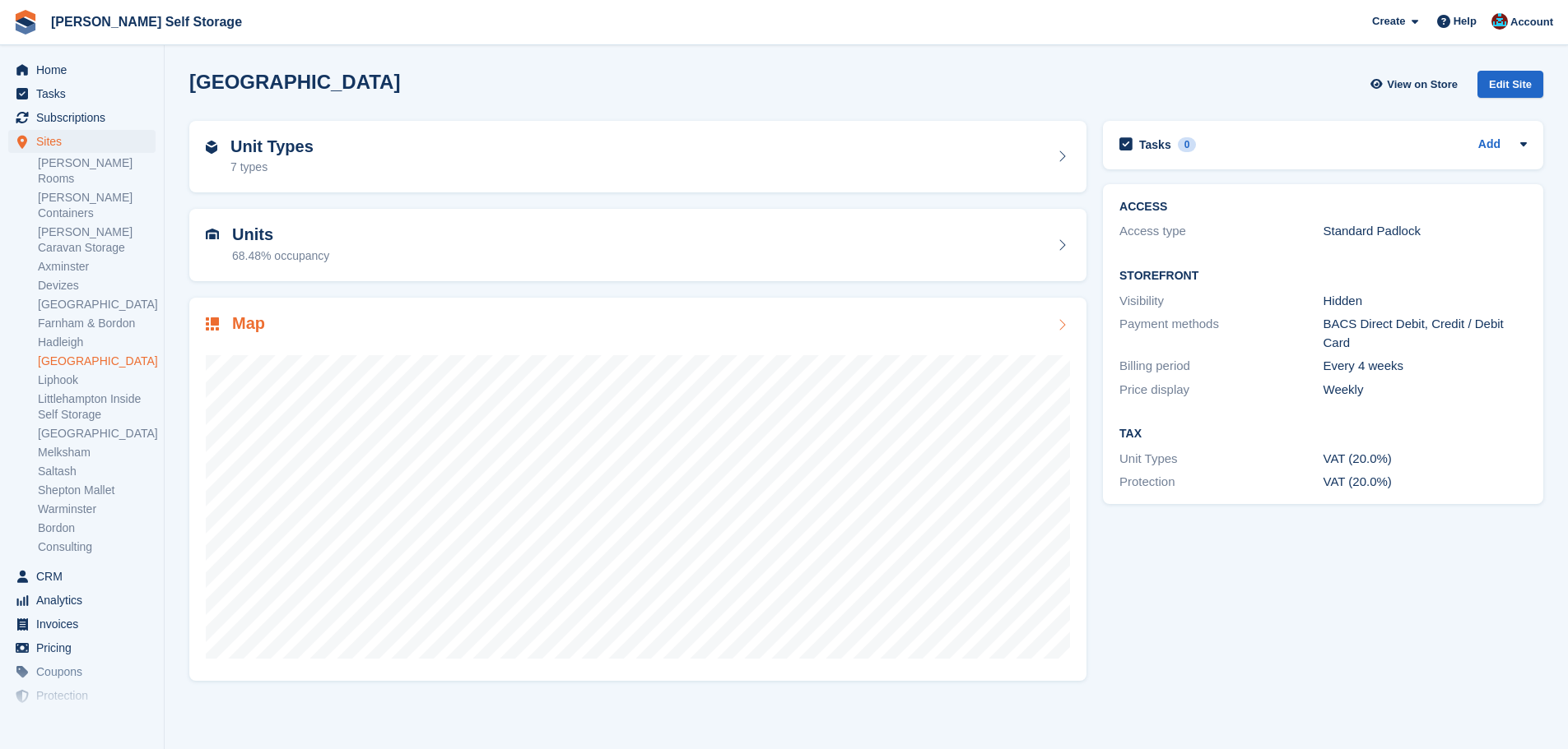
click at [253, 329] on h2 "Map" at bounding box center [248, 323] width 33 height 19
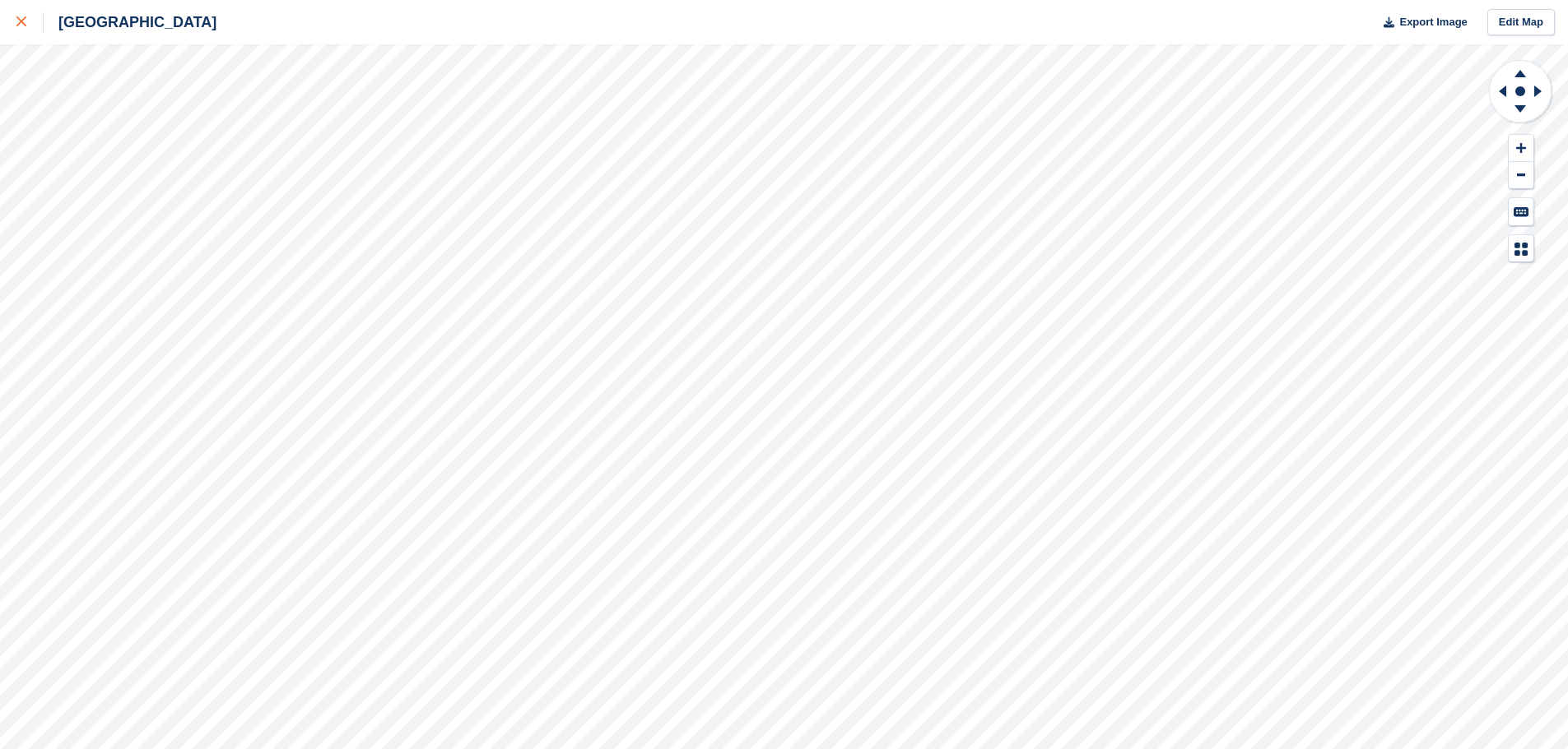
click at [20, 28] on div at bounding box center [30, 22] width 27 height 20
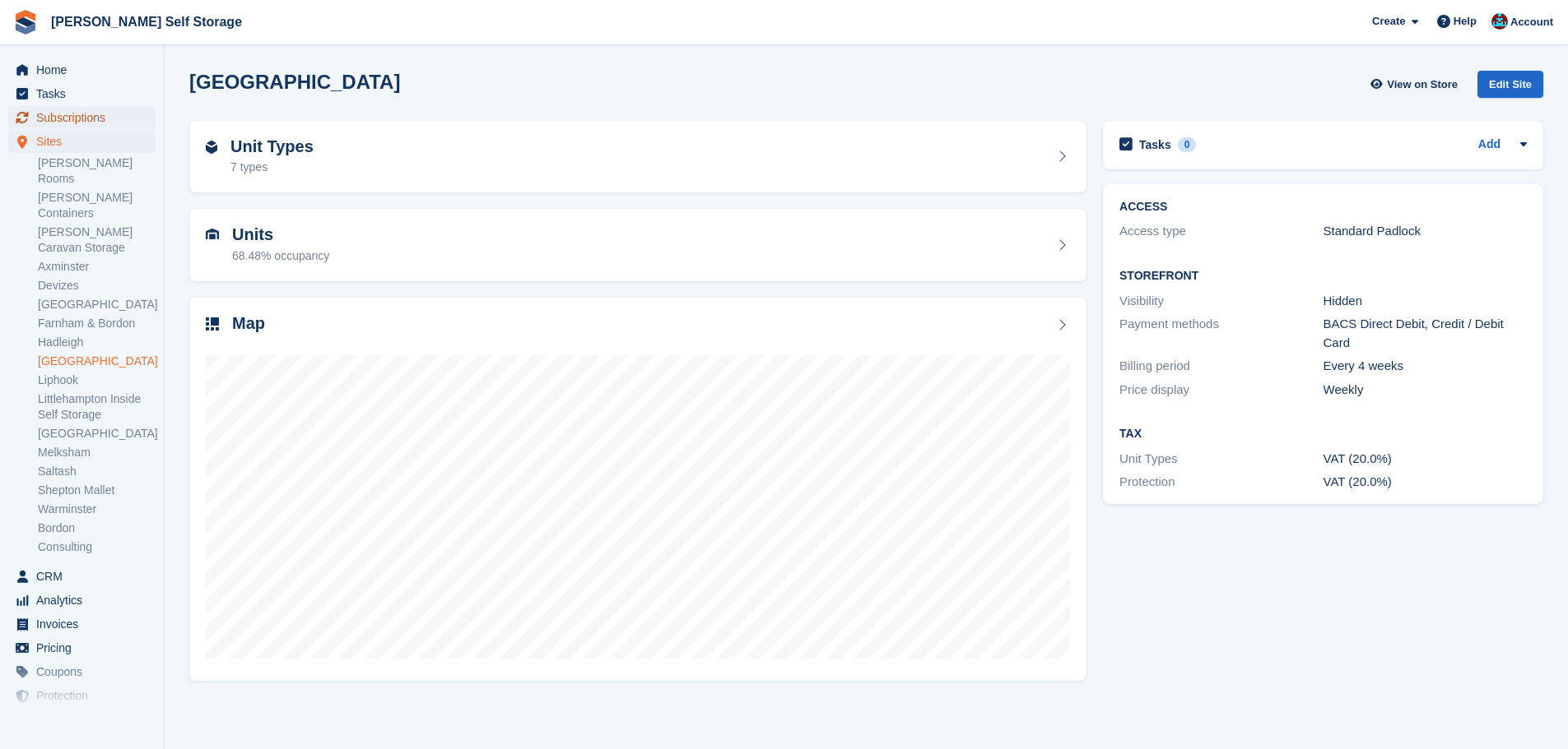
click at [85, 114] on span "Subscriptions" at bounding box center [85, 117] width 99 height 23
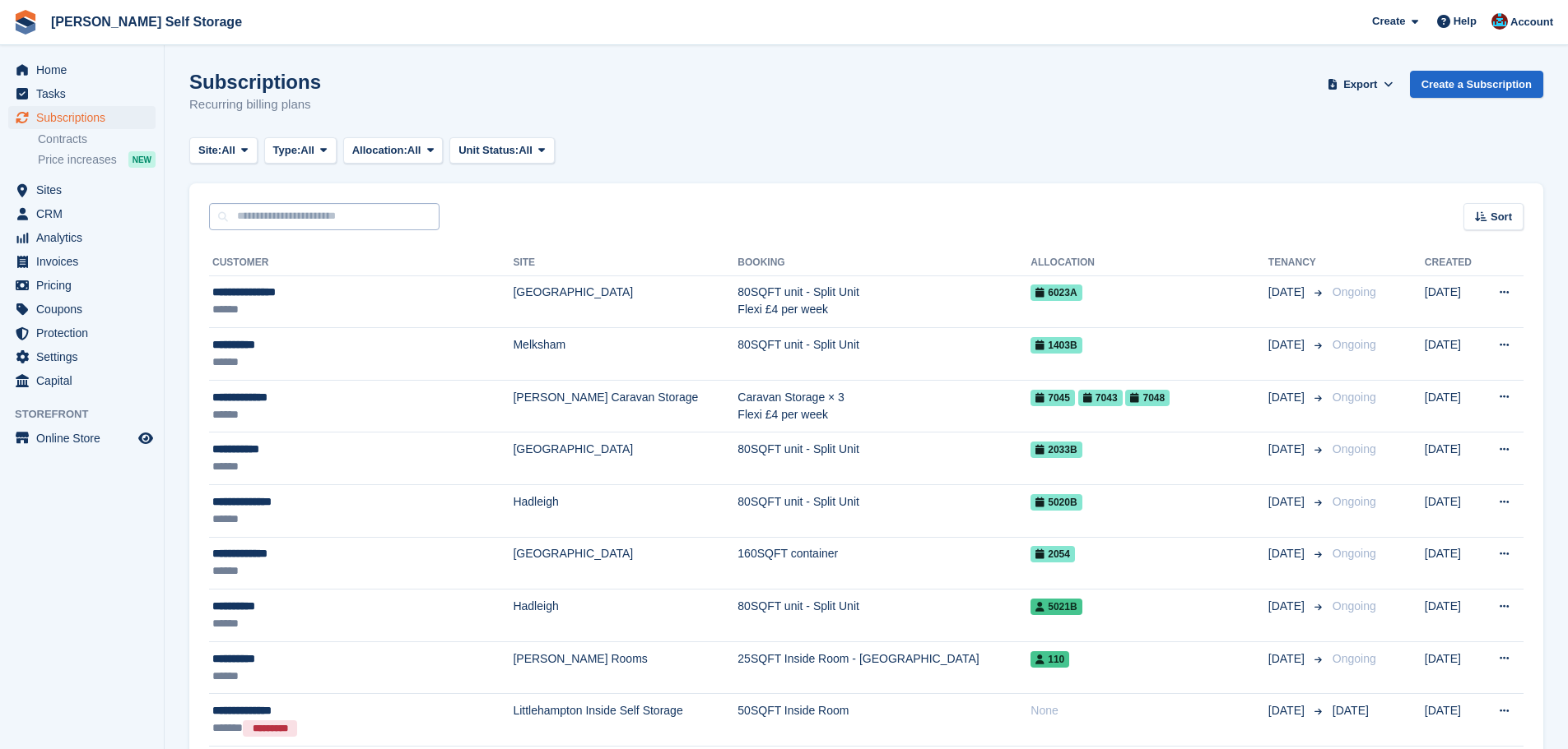
click at [334, 219] on input "text" at bounding box center [324, 217] width 230 height 27
type input "********"
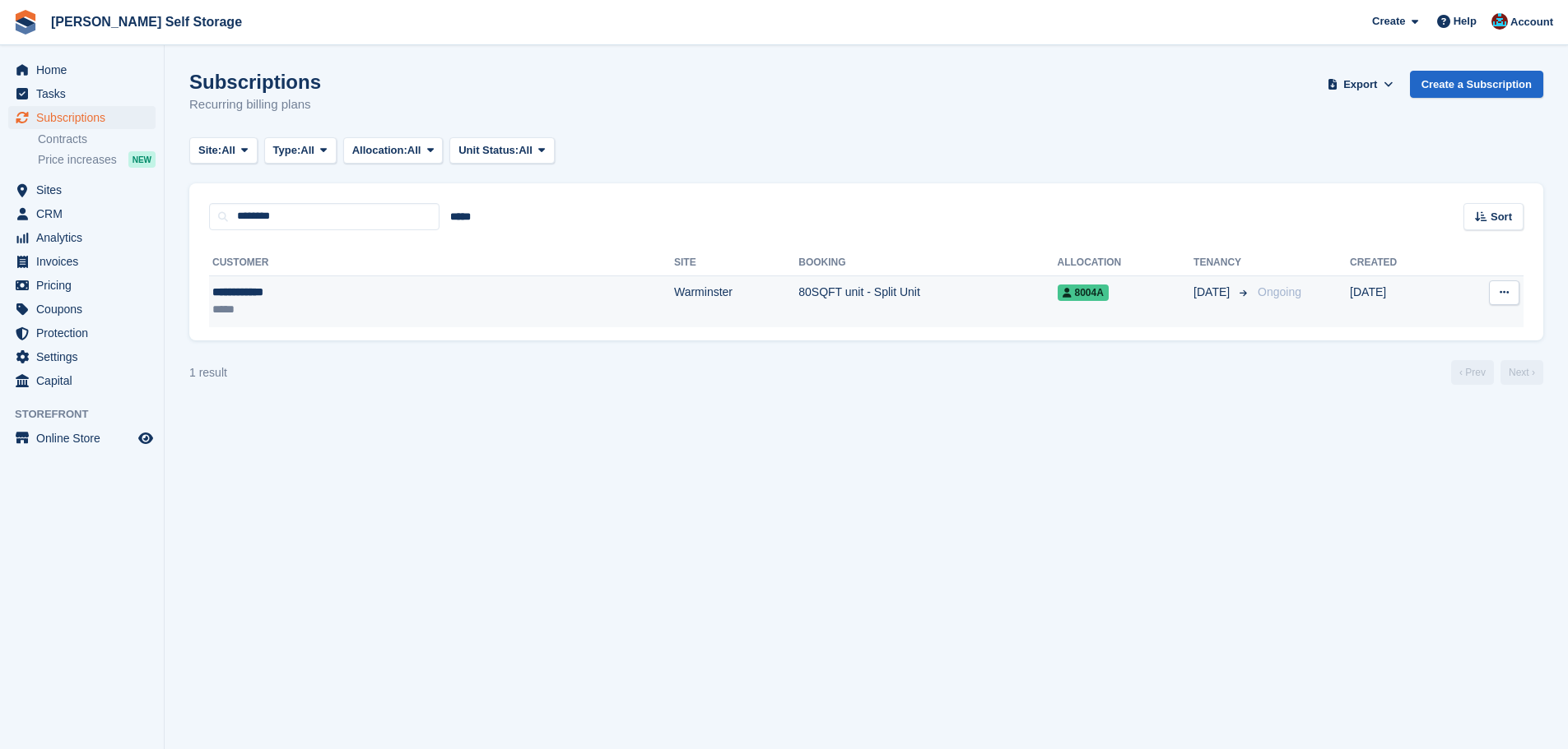
click at [674, 290] on td "Warminster" at bounding box center [736, 302] width 125 height 52
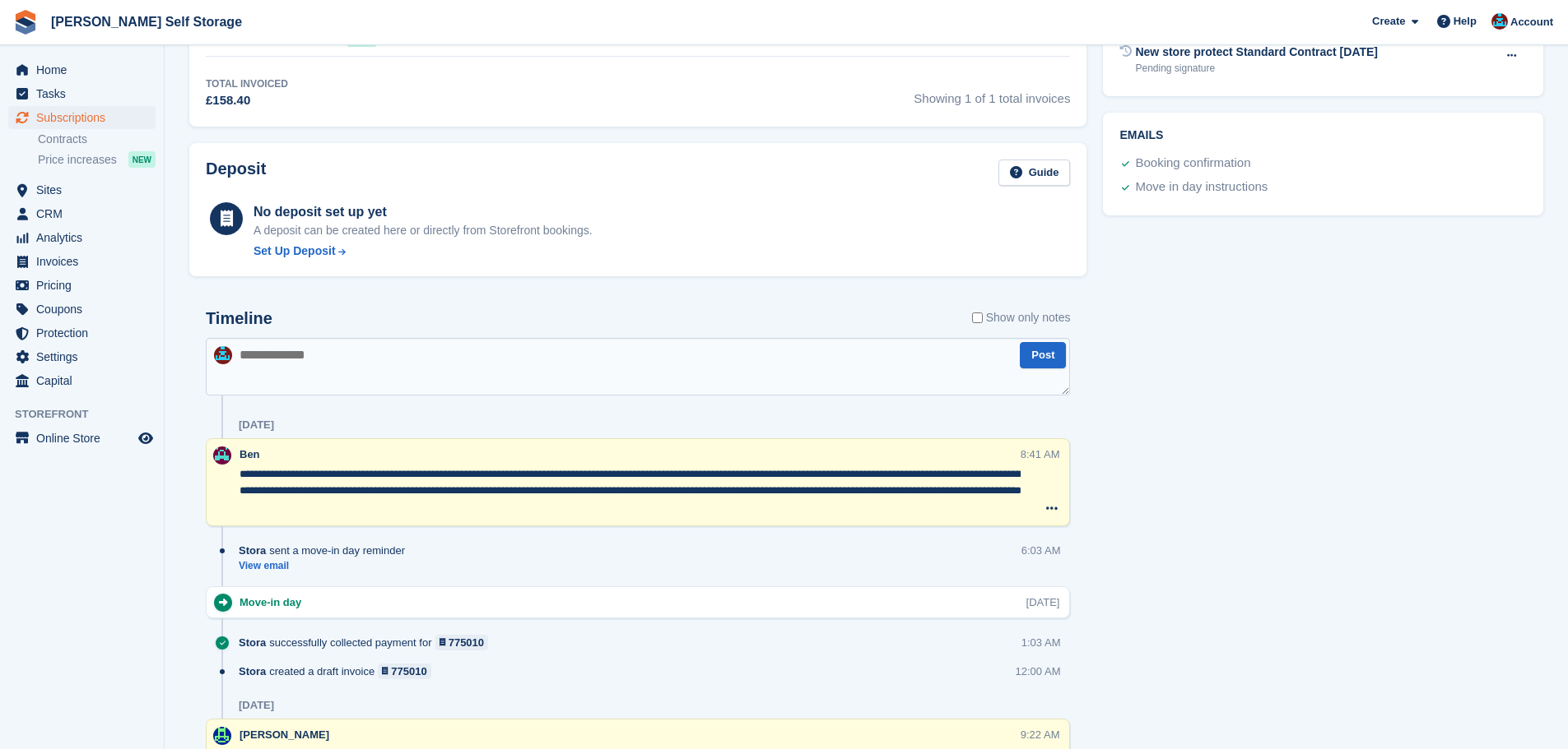
scroll to position [822, 0]
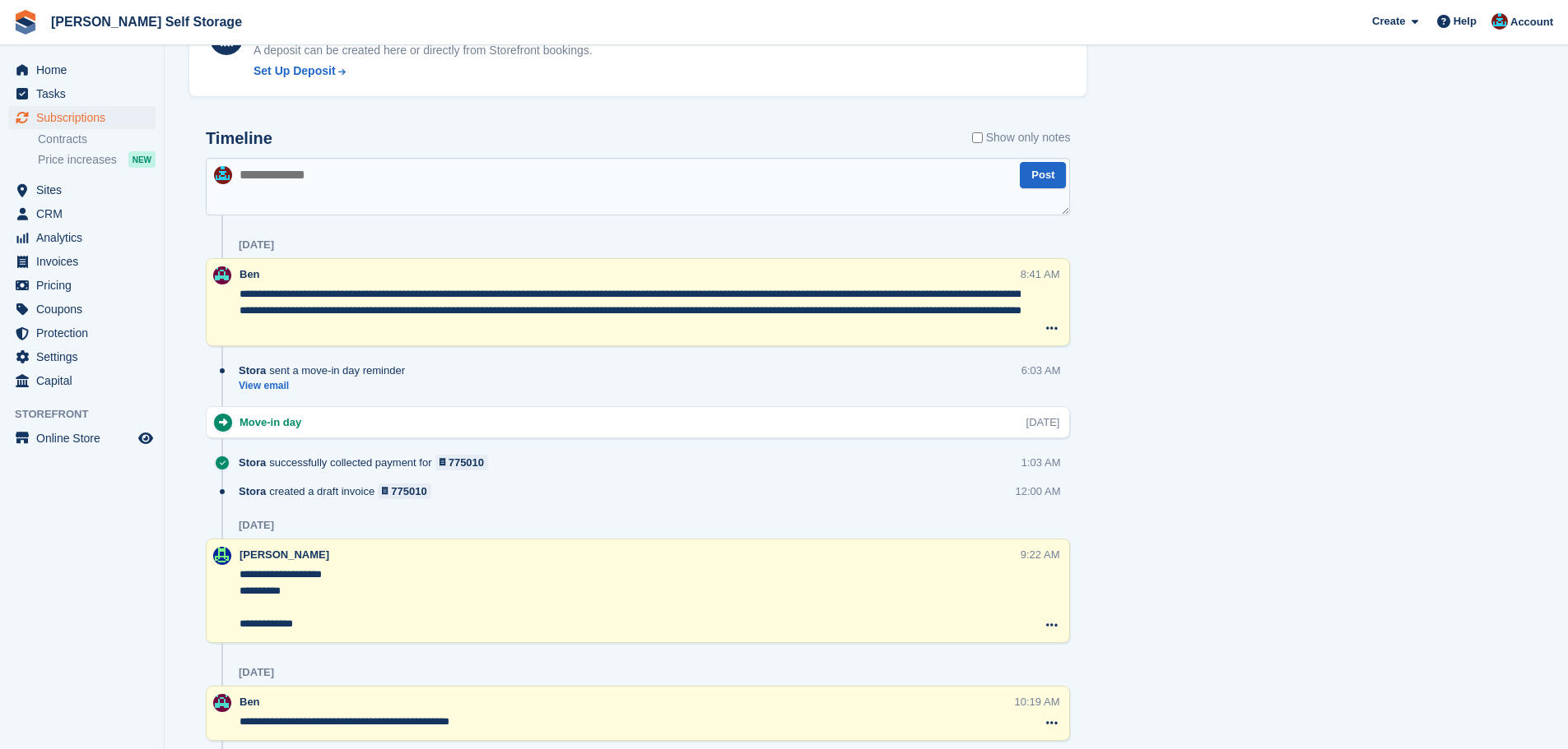
click at [345, 177] on textarea at bounding box center [638, 186] width 864 height 57
type textarea "**********"
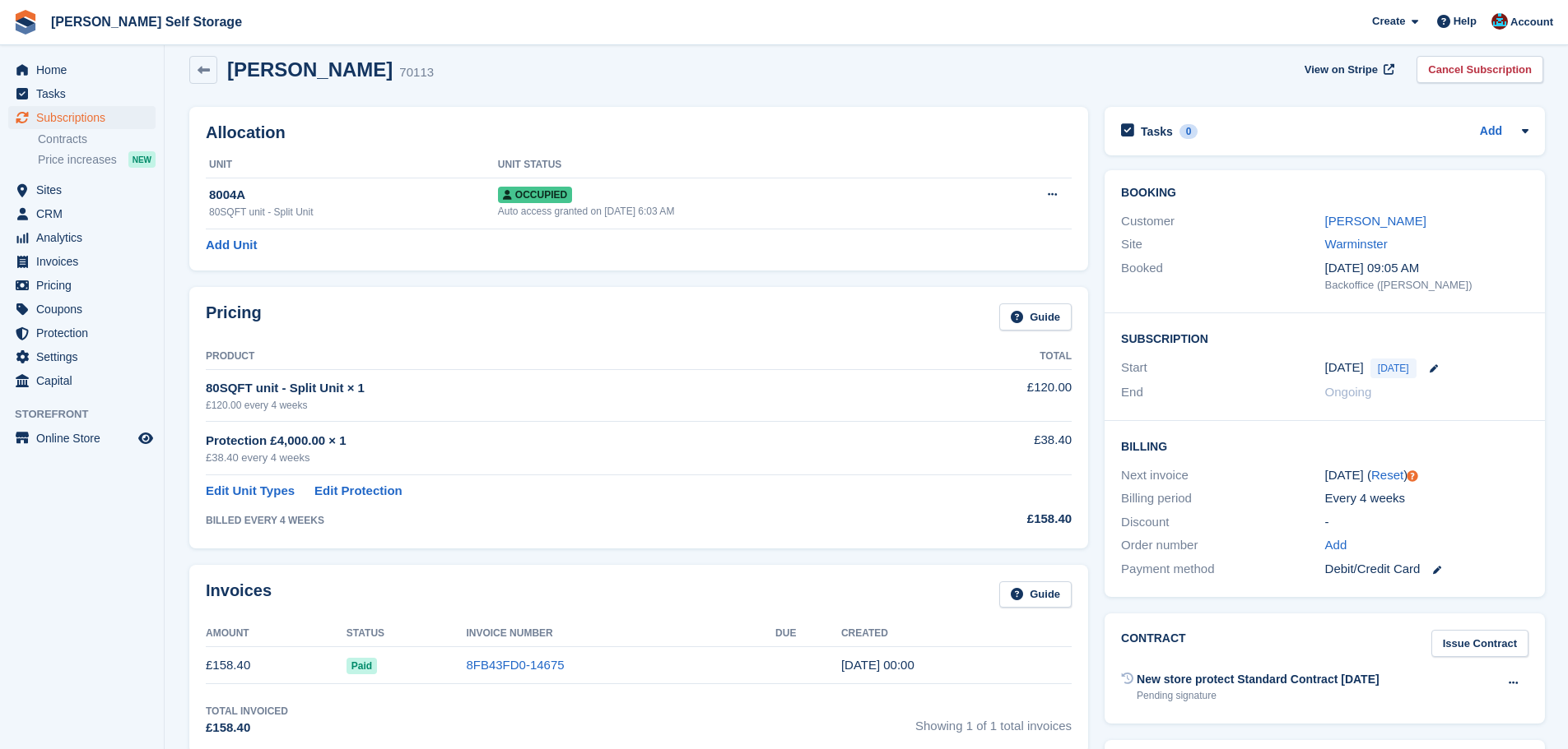
scroll to position [0, 0]
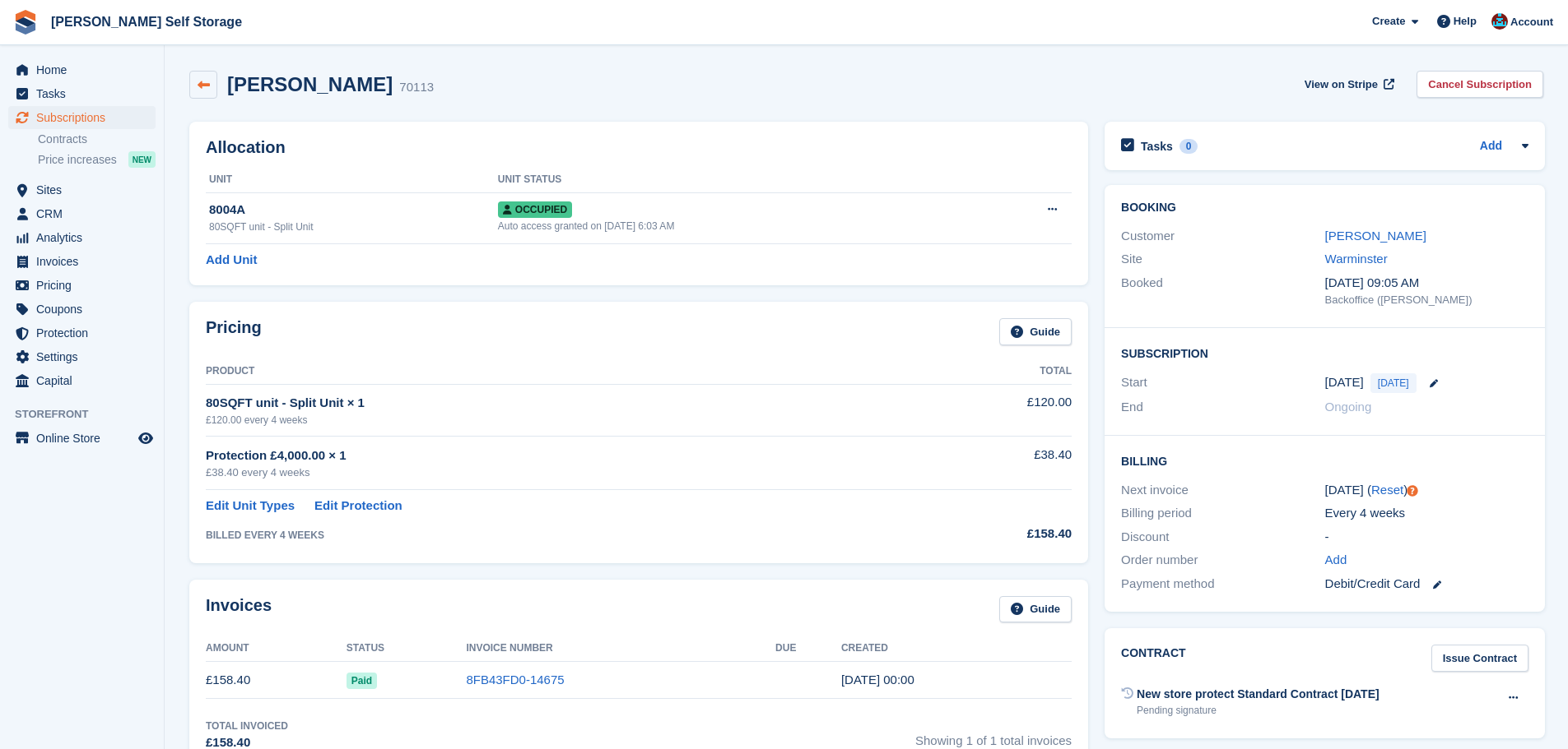
click at [202, 76] on link at bounding box center [203, 84] width 28 height 28
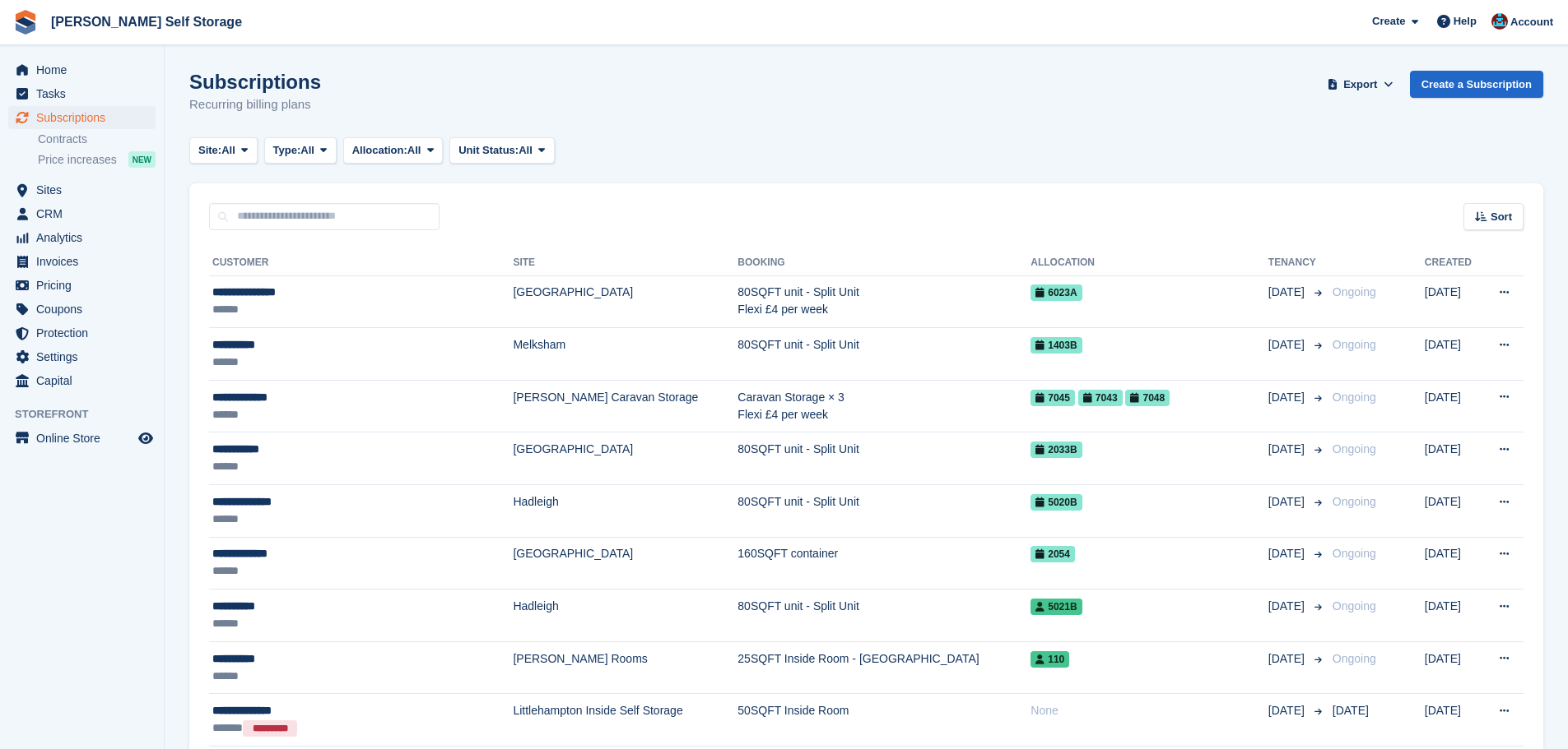
drag, startPoint x: 848, startPoint y: 218, endPoint x: 834, endPoint y: 217, distance: 14.0
click at [848, 218] on div "Sort Sort by Customer name Date created Move in date Move out date Created (old…" at bounding box center [866, 207] width 1354 height 47
click at [348, 309] on div "******" at bounding box center [335, 309] width 247 height 17
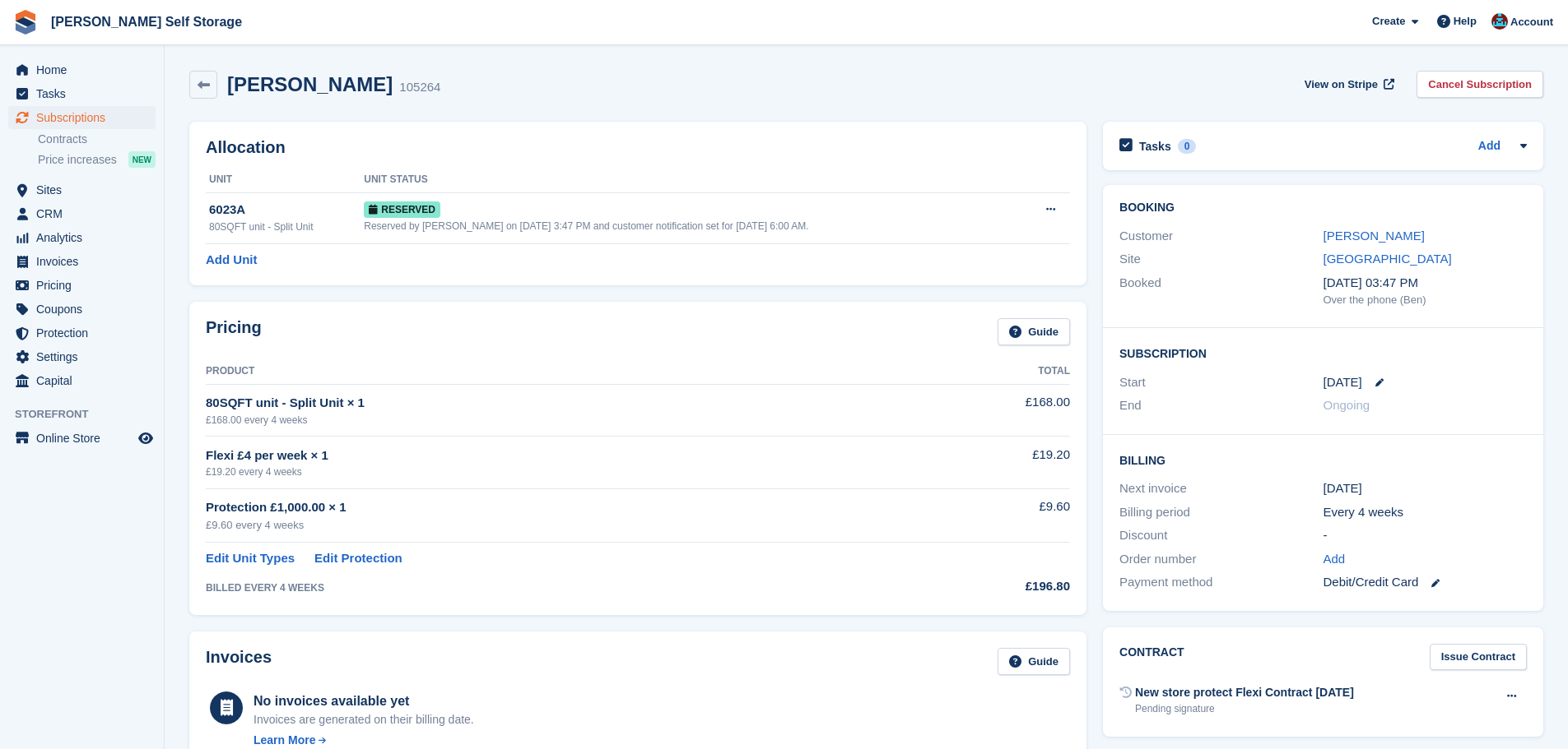
drag, startPoint x: 227, startPoint y: 84, endPoint x: 357, endPoint y: 99, distance: 130.9
click at [357, 99] on div "[PERSON_NAME] 105264 View on Stripe Cancel Subscription" at bounding box center [866, 88] width 1371 height 51
copy h2 "[PERSON_NAME]"
click at [443, 105] on div "[PERSON_NAME] 105264 View on Stripe Cancel Subscription" at bounding box center [866, 88] width 1371 height 51
drag, startPoint x: 389, startPoint y: 86, endPoint x: 327, endPoint y: 4, distance: 102.8
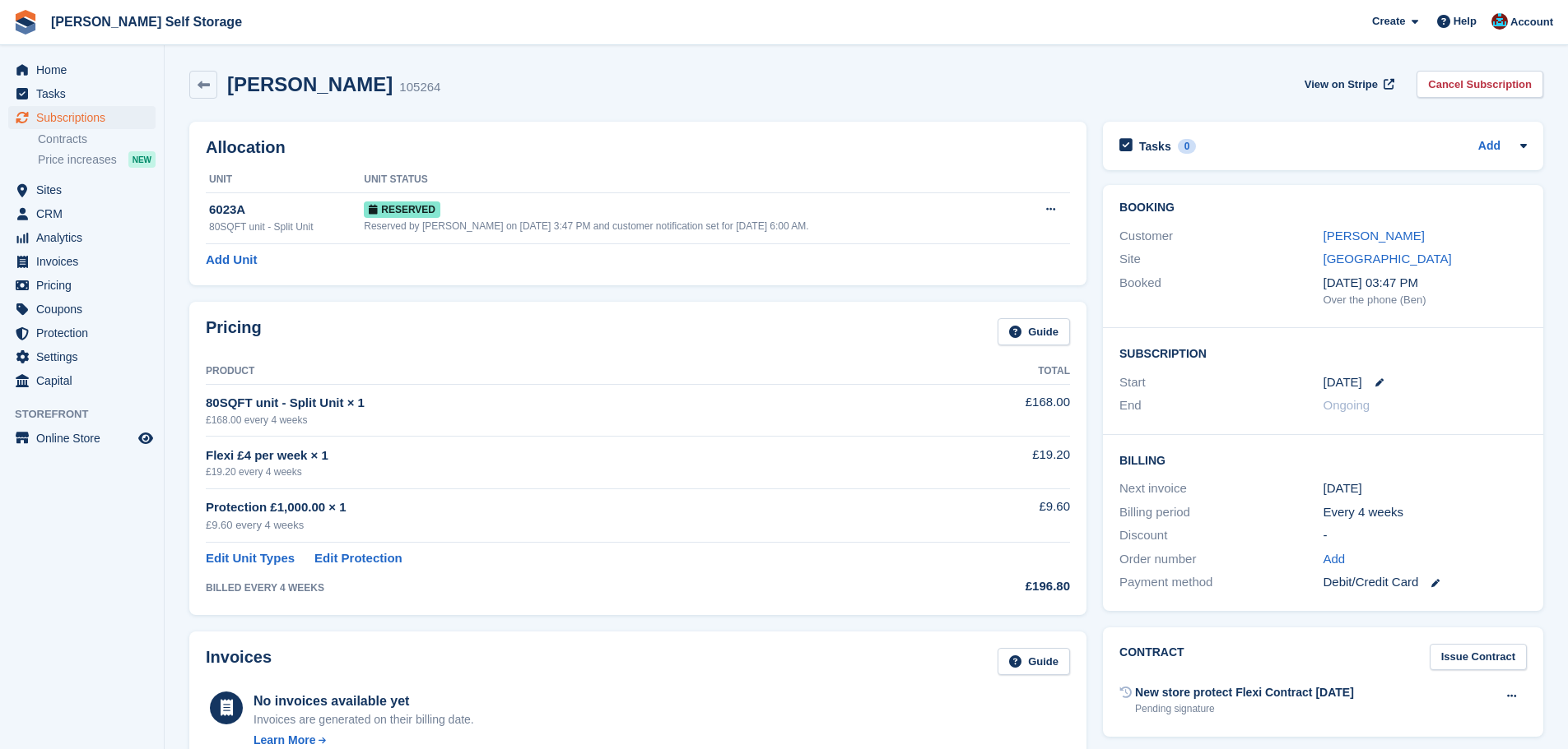
click at [399, 86] on div "105264" at bounding box center [420, 87] width 41 height 19
click at [104, 106] on span "Subscriptions" at bounding box center [85, 117] width 99 height 23
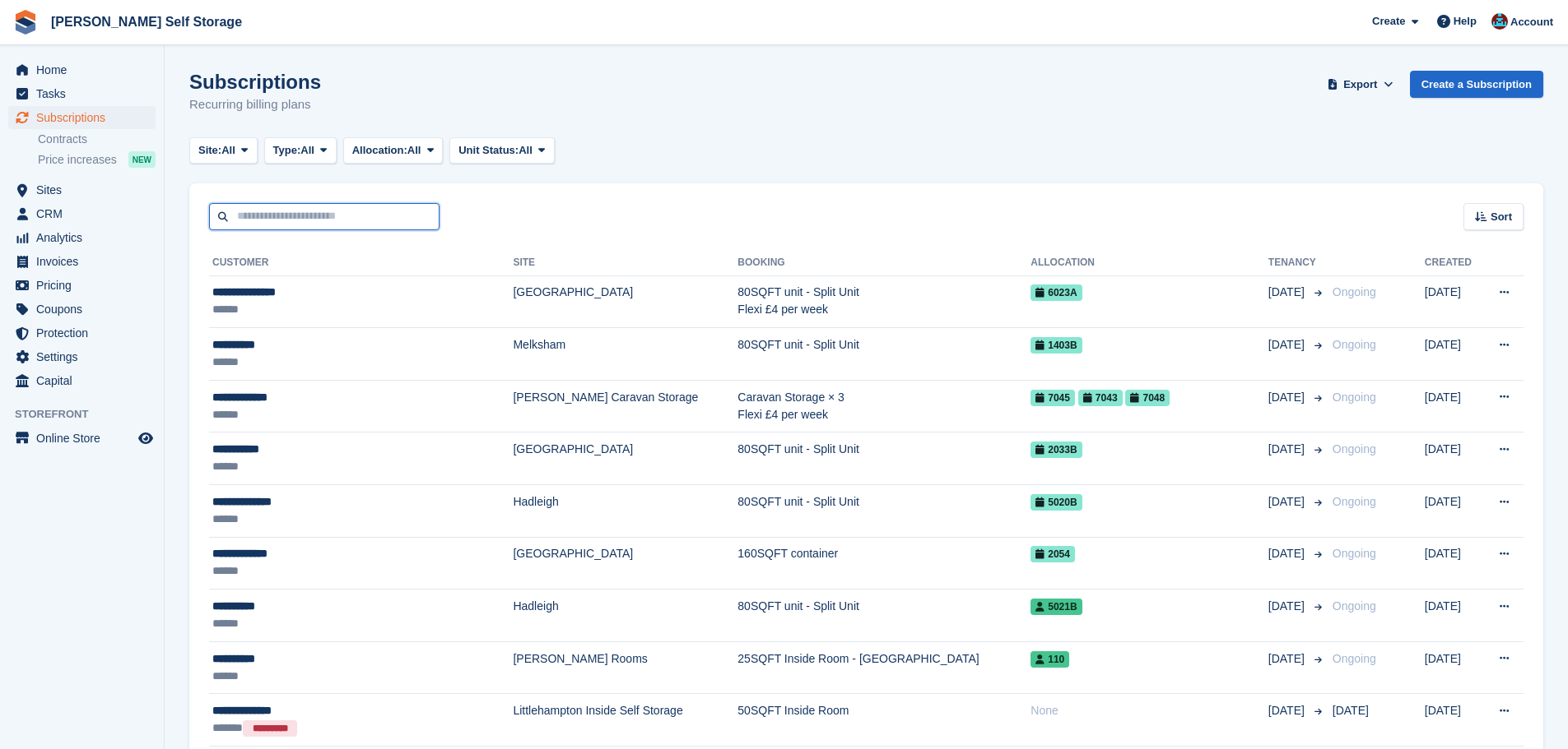
click at [275, 220] on input "text" at bounding box center [324, 217] width 230 height 27
type input "*********"
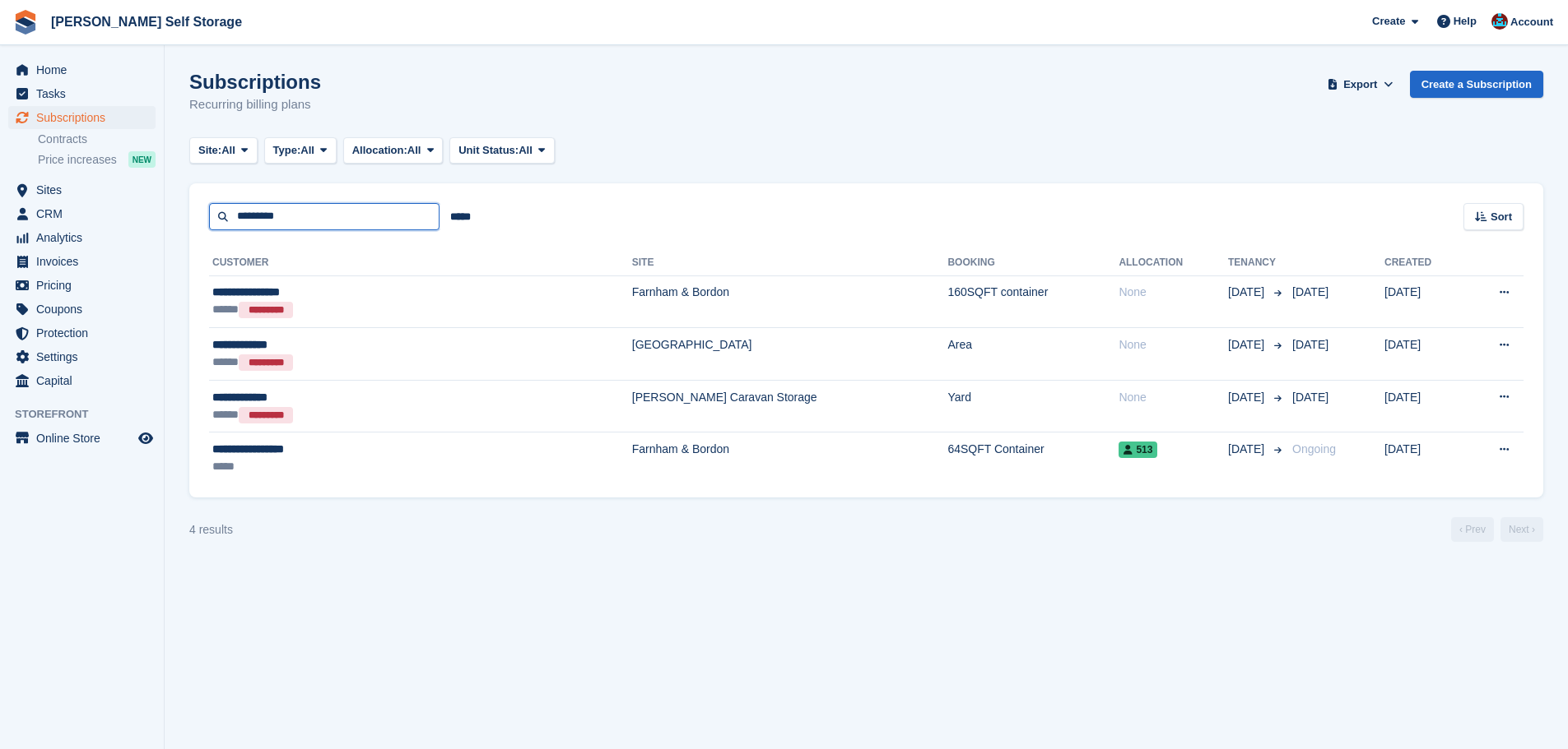
click at [314, 216] on input "*********" at bounding box center [324, 217] width 230 height 27
type input "*******"
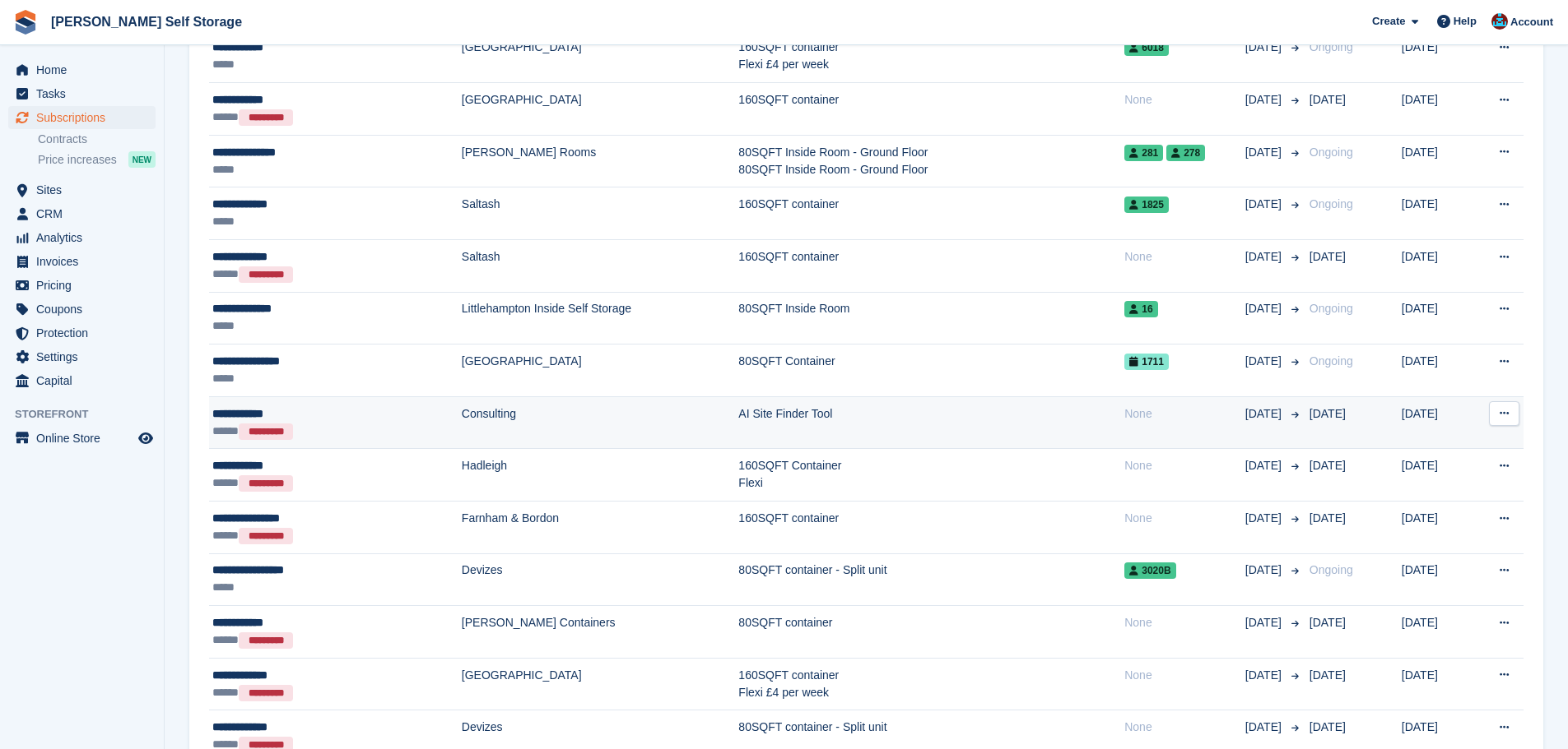
scroll to position [246, 0]
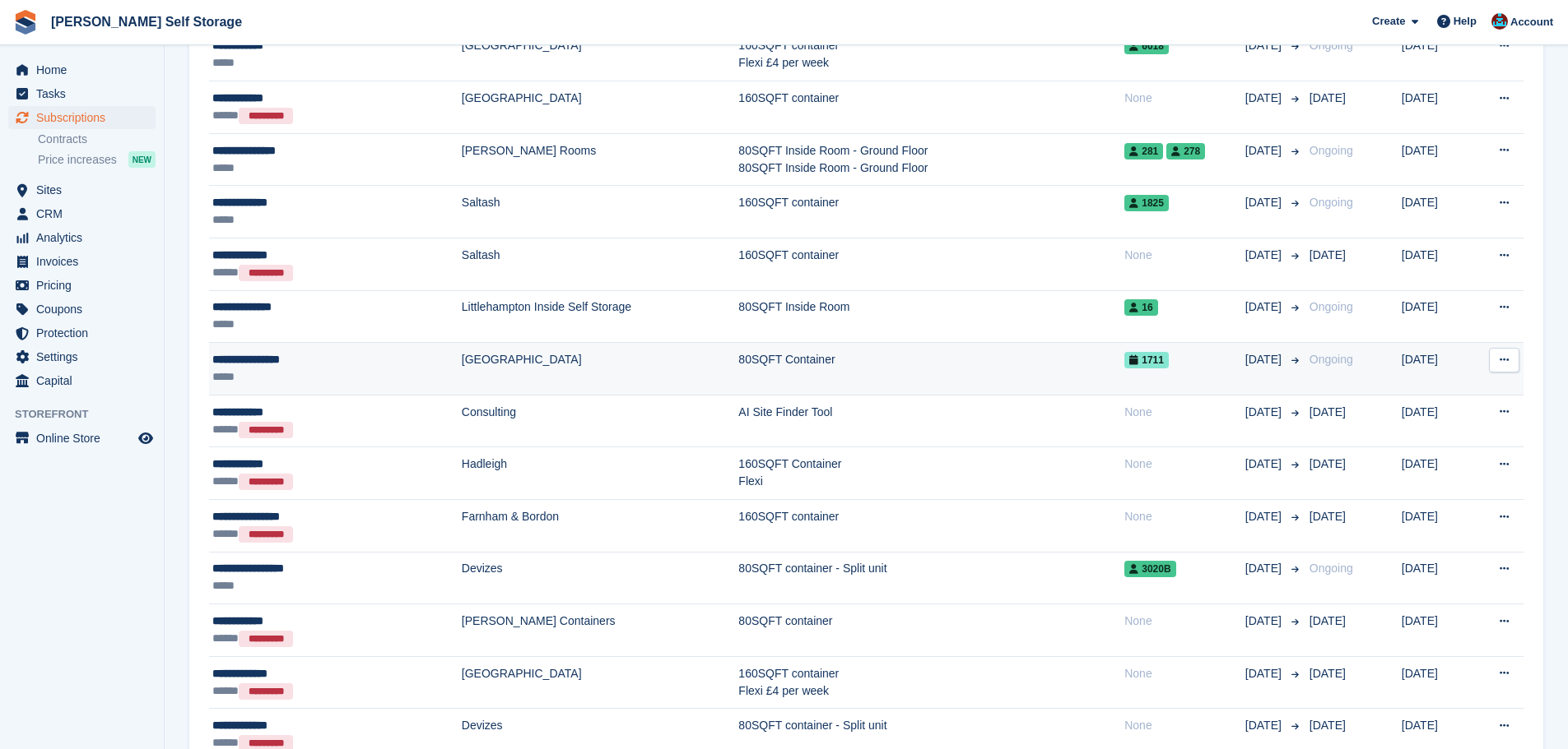
click at [462, 363] on td "[GEOGRAPHIC_DATA]" at bounding box center [600, 369] width 277 height 53
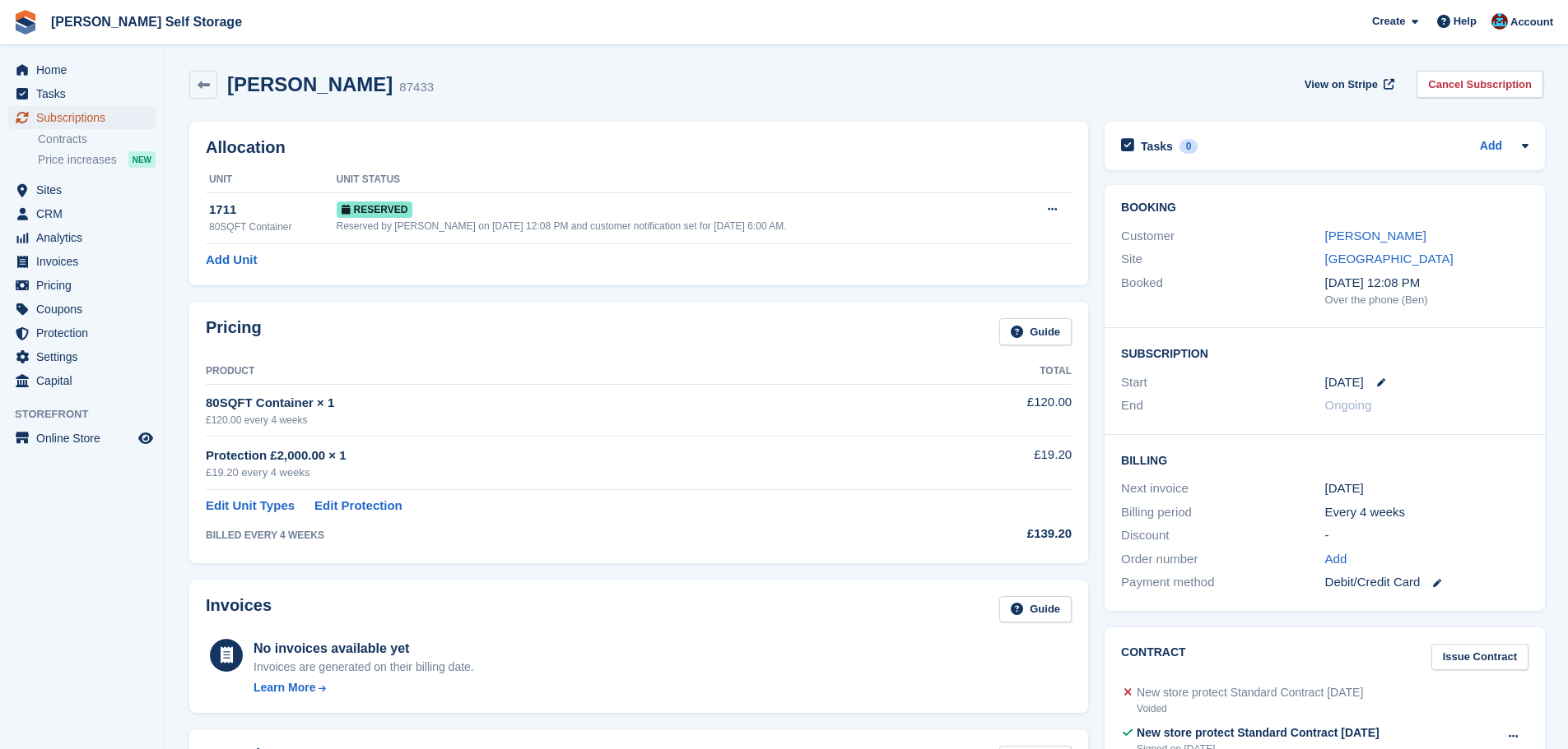
click at [78, 117] on span "Subscriptions" at bounding box center [85, 117] width 99 height 23
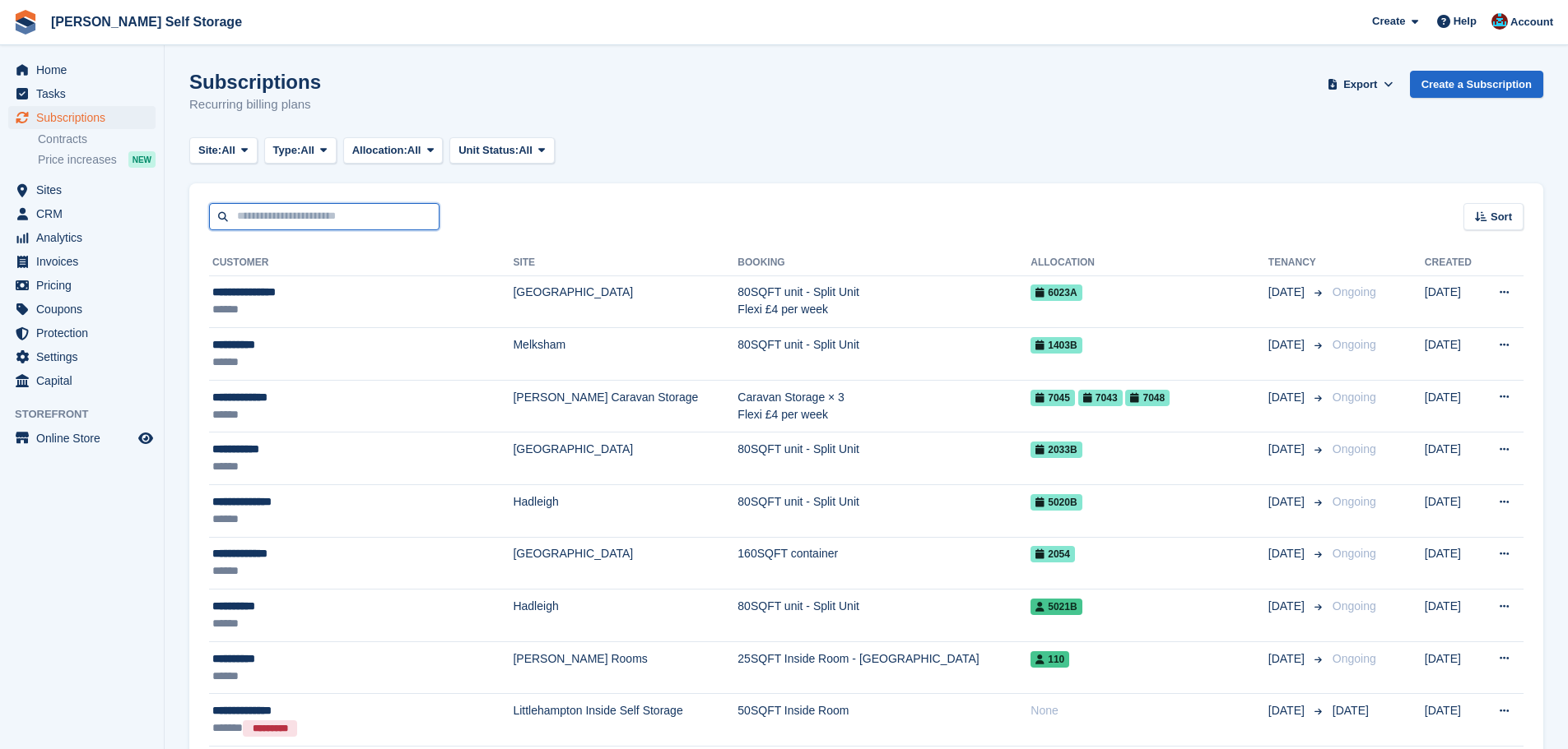
click at [287, 222] on input "text" at bounding box center [324, 217] width 230 height 27
type input "****"
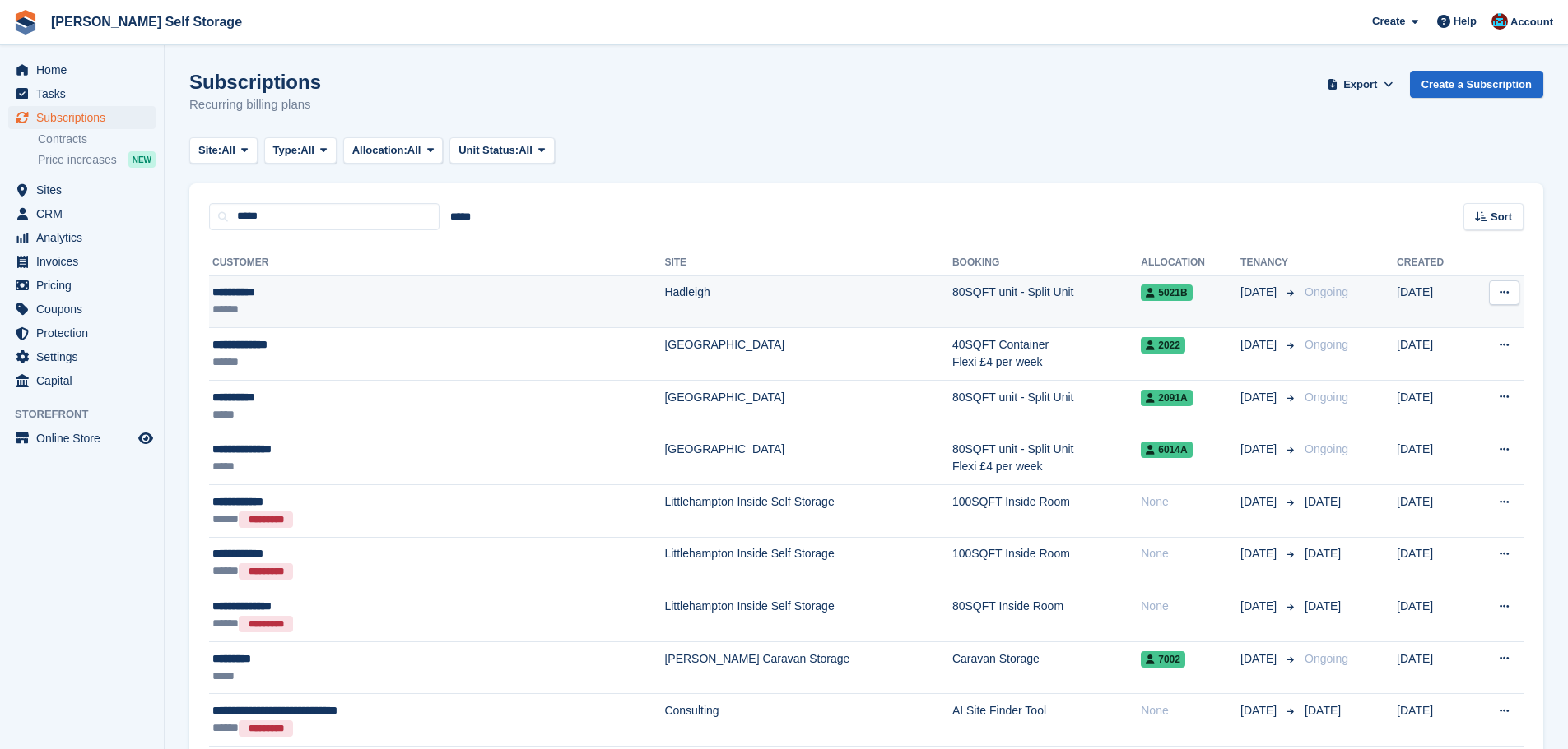
click at [429, 295] on div "**********" at bounding box center [357, 292] width 290 height 17
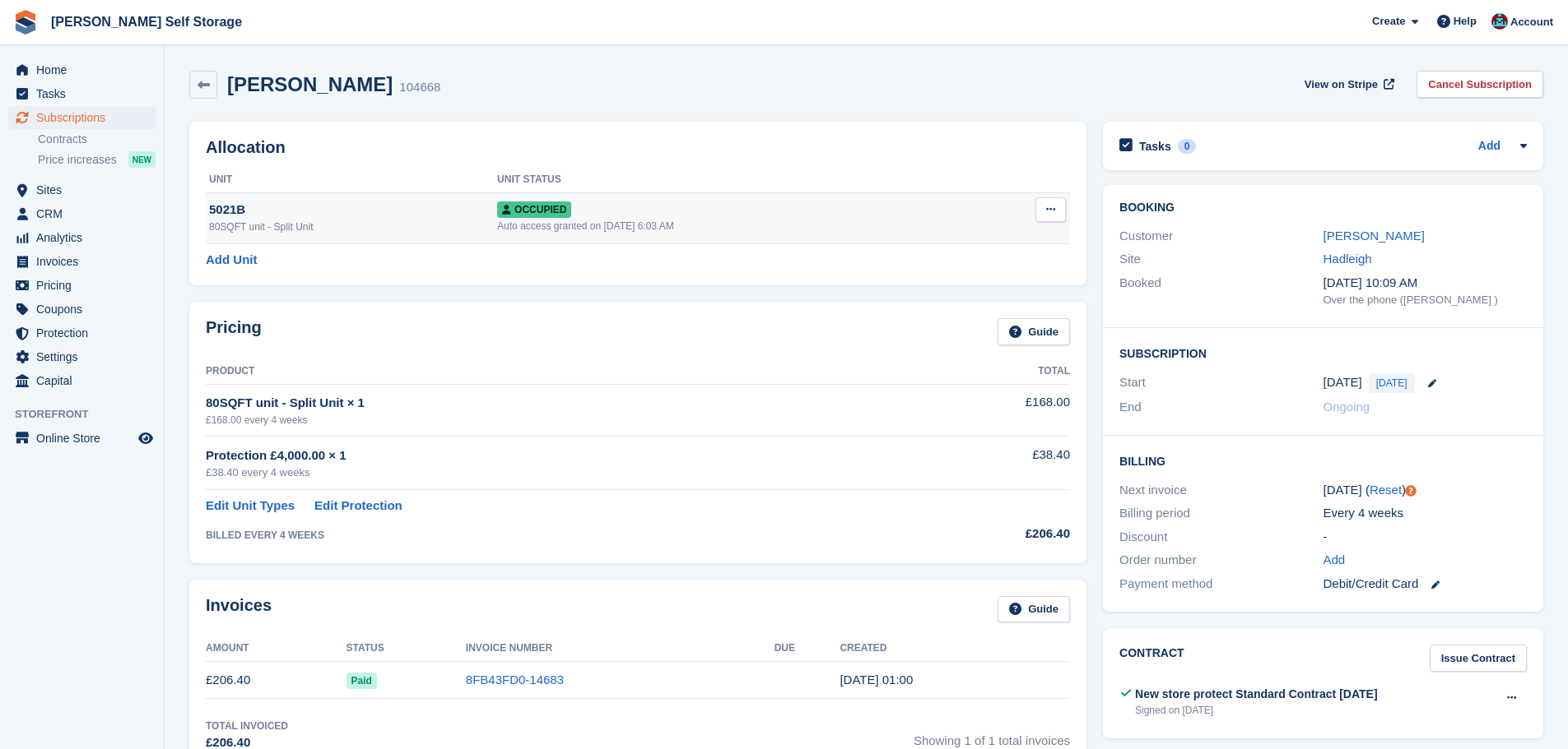
click at [371, 216] on div "5021B" at bounding box center [352, 210] width 288 height 19
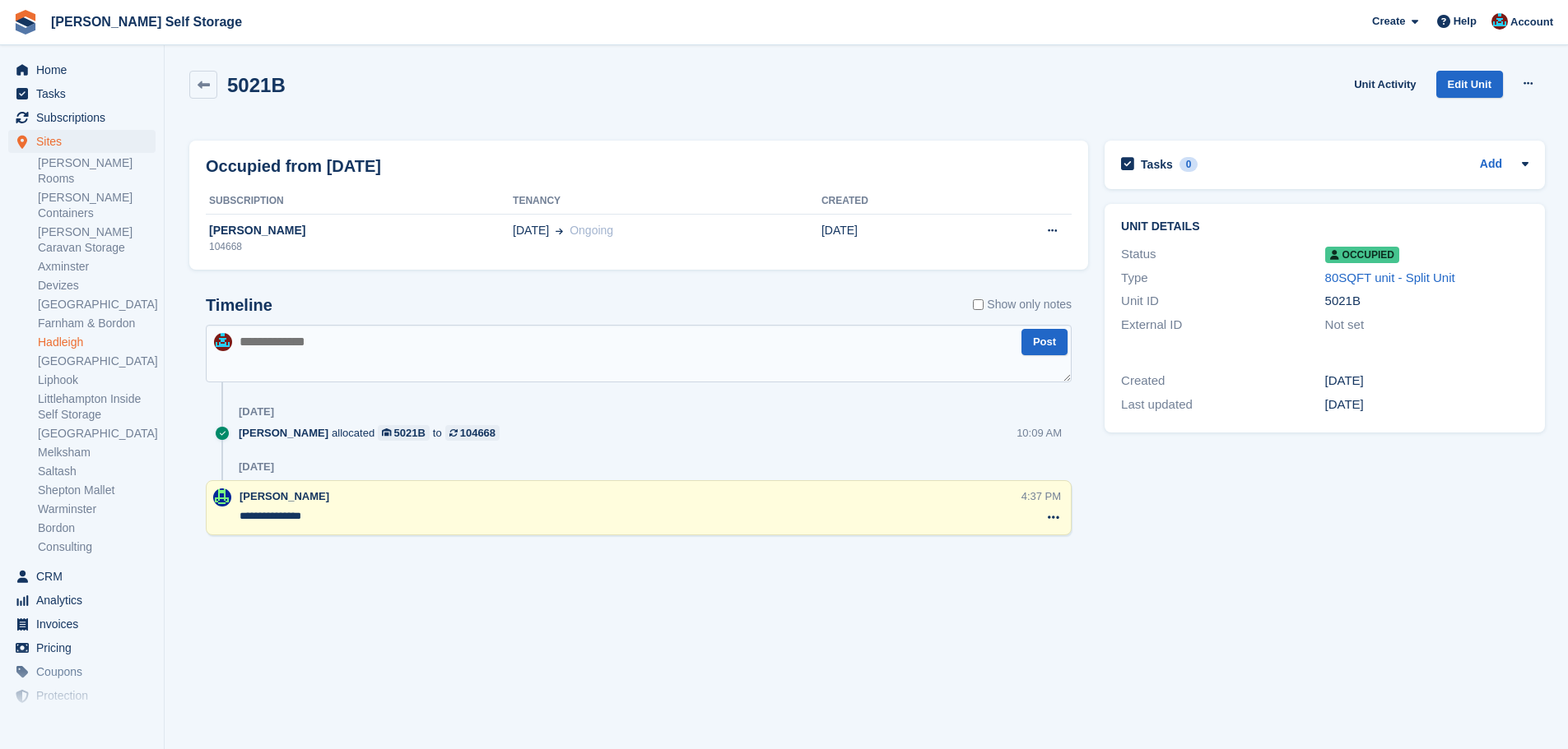
click at [472, 306] on div "Timeline Show only notes" at bounding box center [639, 311] width 866 height 29
click at [513, 238] on span "01 Sep" at bounding box center [531, 230] width 36 height 17
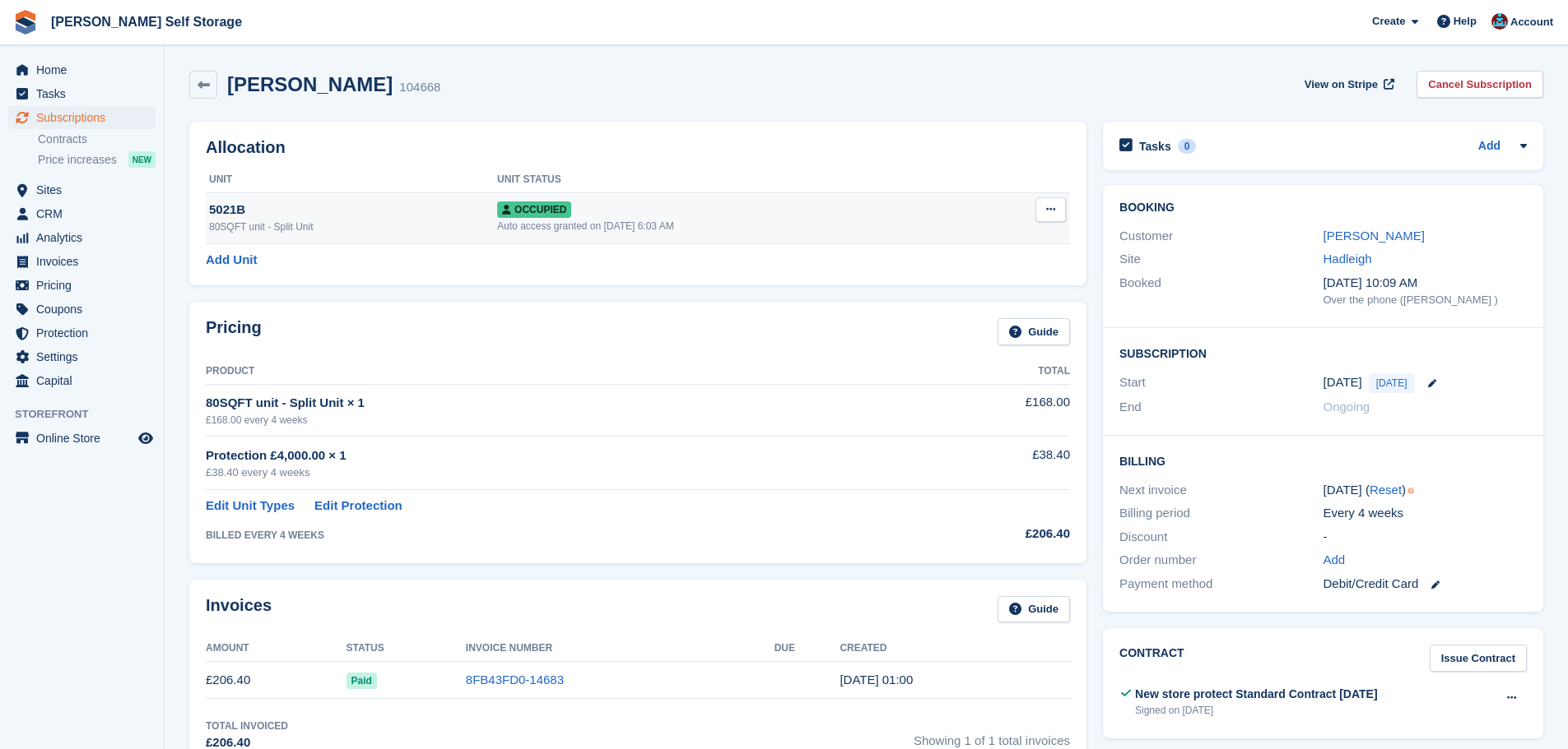
click at [437, 216] on div "5021B" at bounding box center [352, 210] width 288 height 19
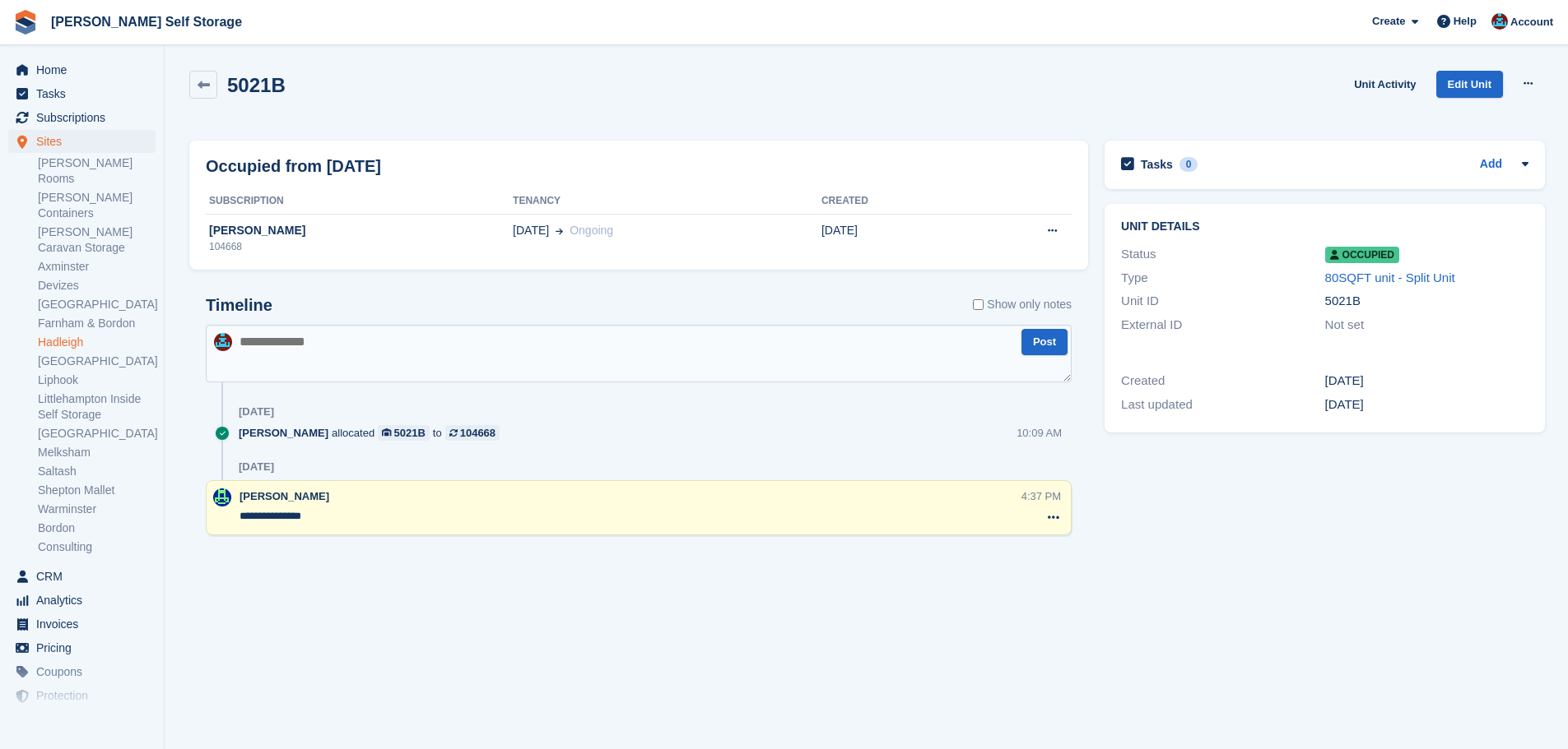
drag, startPoint x: 329, startPoint y: 521, endPoint x: 303, endPoint y: 523, distance: 26.1
click at [303, 523] on textarea "**********" at bounding box center [630, 516] width 782 height 16
click at [365, 565] on div "**********" at bounding box center [638, 426] width 899 height 292
drag, startPoint x: 302, startPoint y: 517, endPoint x: 328, endPoint y: 518, distance: 26.0
click at [328, 518] on textarea "**********" at bounding box center [630, 516] width 782 height 16
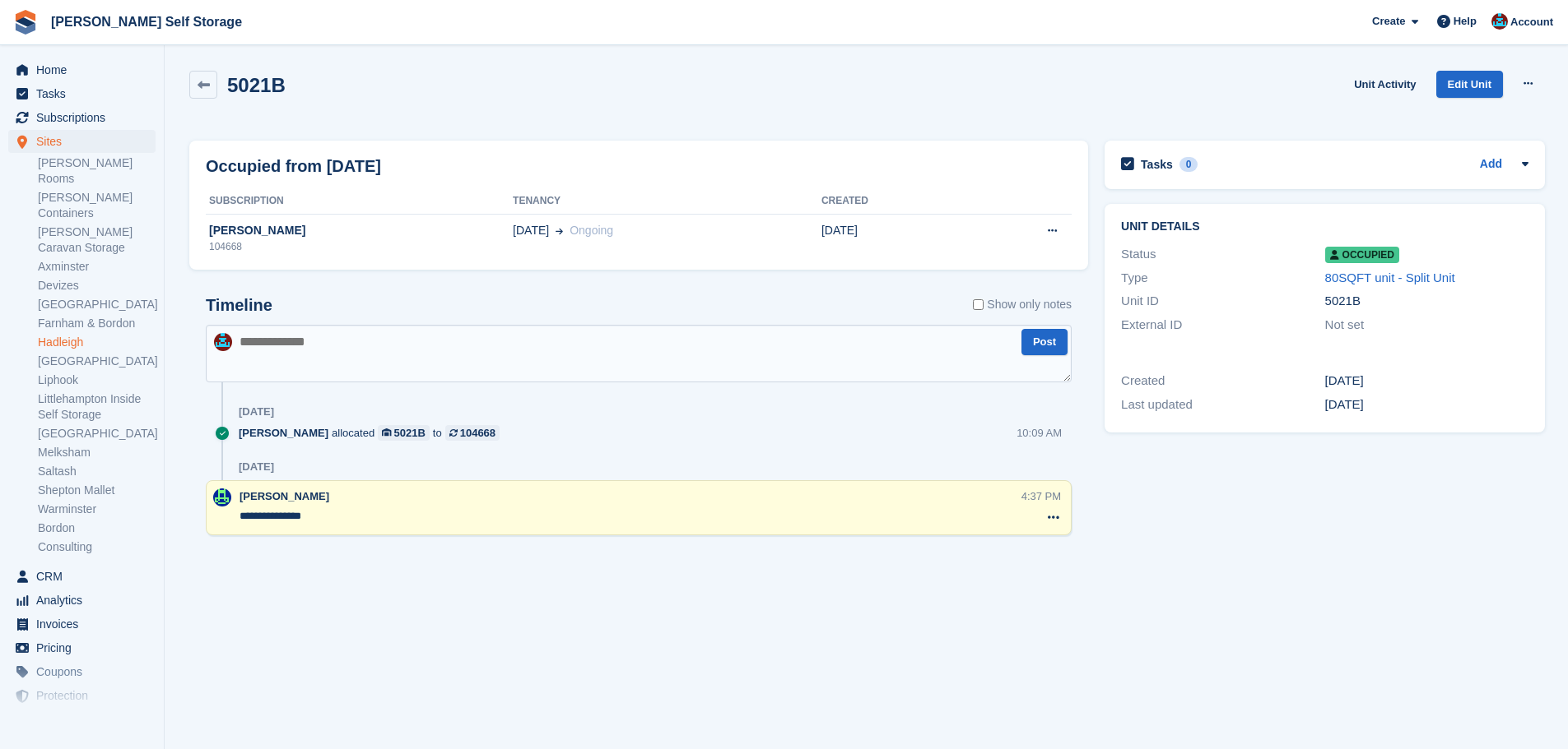
click at [378, 582] on section "5021B Unit Activity Edit Unit Overlock Repossess Deallocate Occupied from today…" at bounding box center [866, 374] width 1403 height 749
drag, startPoint x: 305, startPoint y: 517, endPoint x: 329, endPoint y: 521, distance: 24.3
click at [327, 521] on textarea "**********" at bounding box center [630, 516] width 782 height 16
click at [434, 617] on section "5021B Unit Activity Edit Unit Overlock Repossess Deallocate Occupied from today…" at bounding box center [866, 374] width 1403 height 749
drag, startPoint x: 310, startPoint y: 517, endPoint x: 326, endPoint y: 516, distance: 16.0
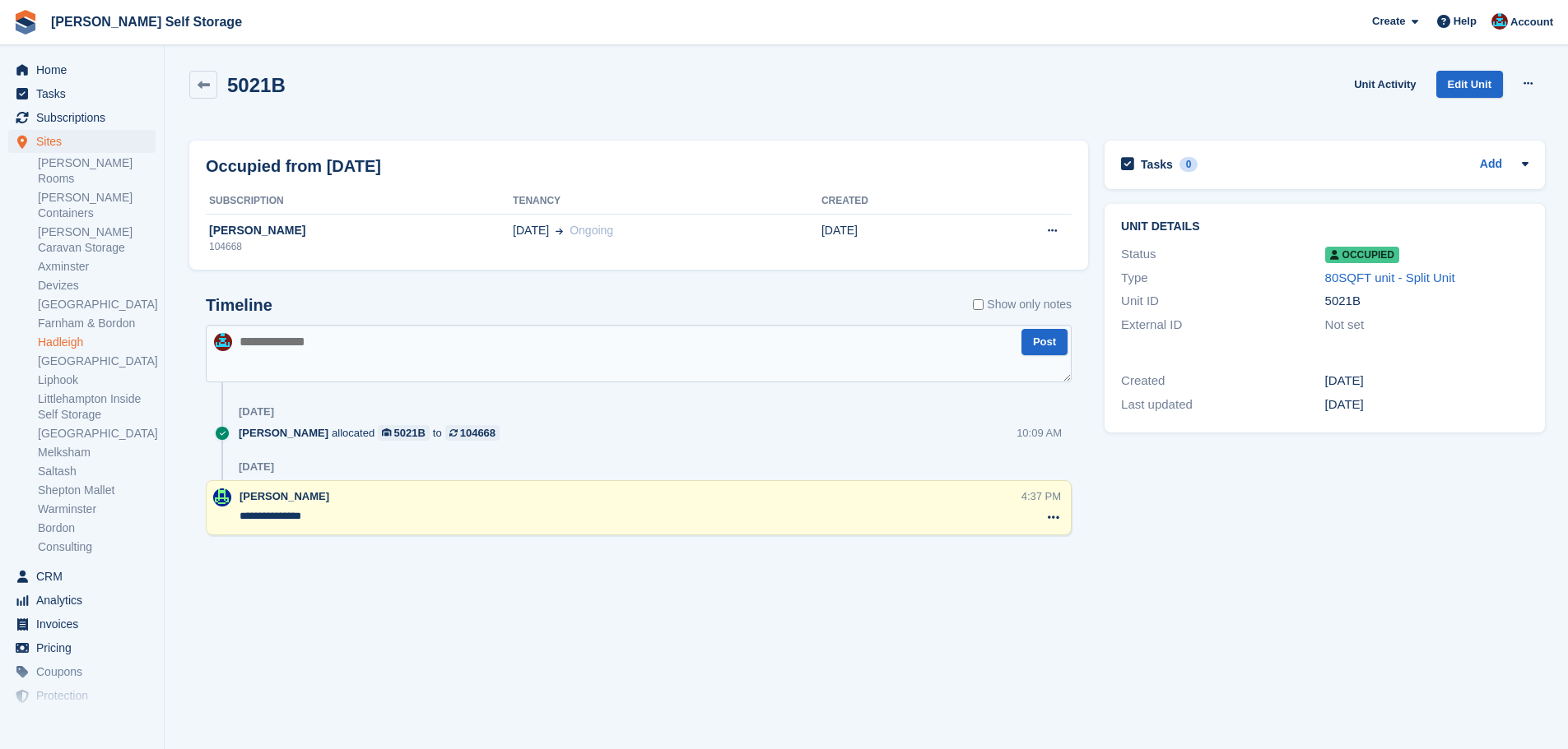
click at [325, 515] on textarea "**********" at bounding box center [630, 516] width 782 height 16
click at [383, 605] on section "5021B Unit Activity Edit Unit Overlock Repossess Deallocate Occupied from today…" at bounding box center [866, 374] width 1403 height 749
click at [200, 82] on icon at bounding box center [204, 85] width 13 height 13
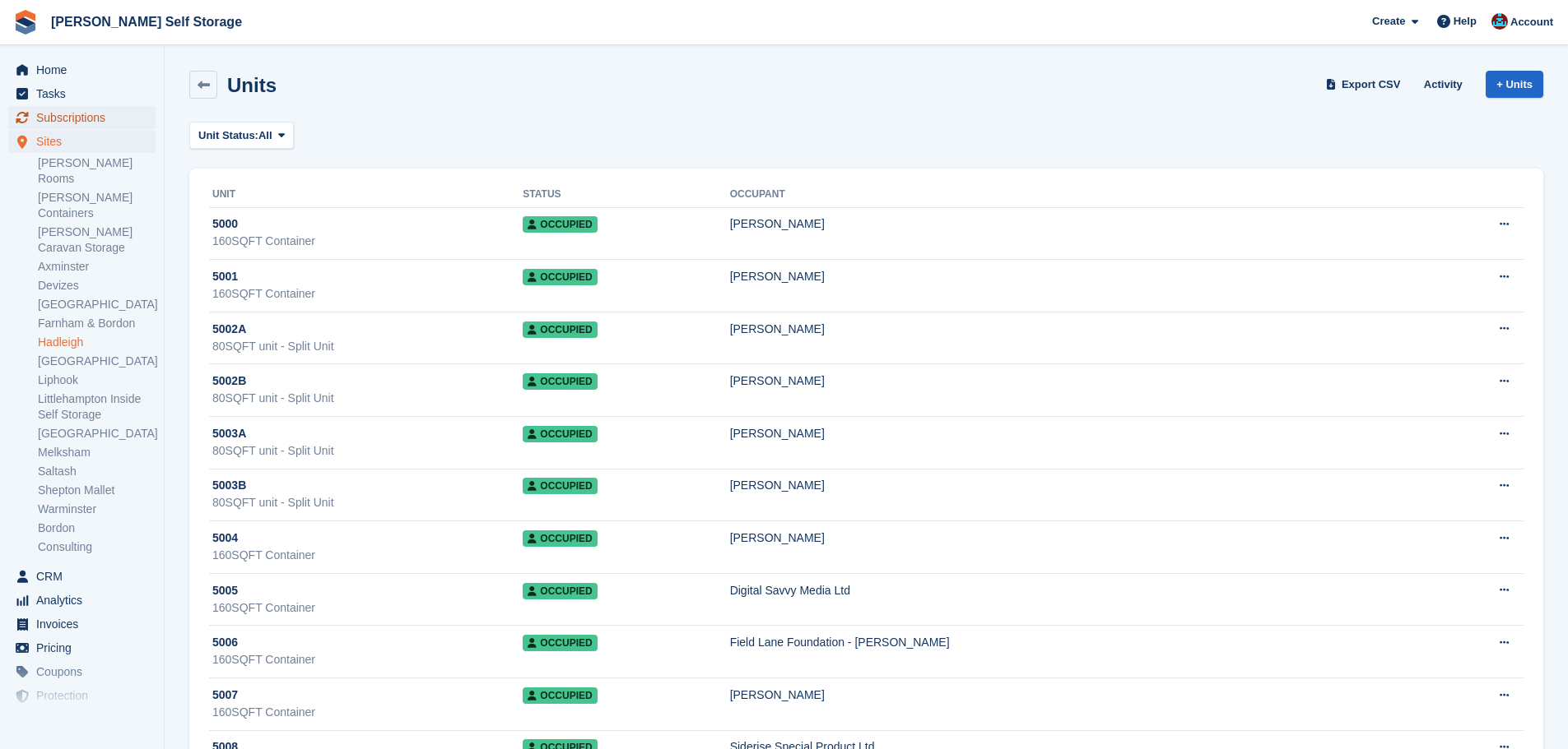
click at [111, 116] on span "Subscriptions" at bounding box center [85, 117] width 99 height 23
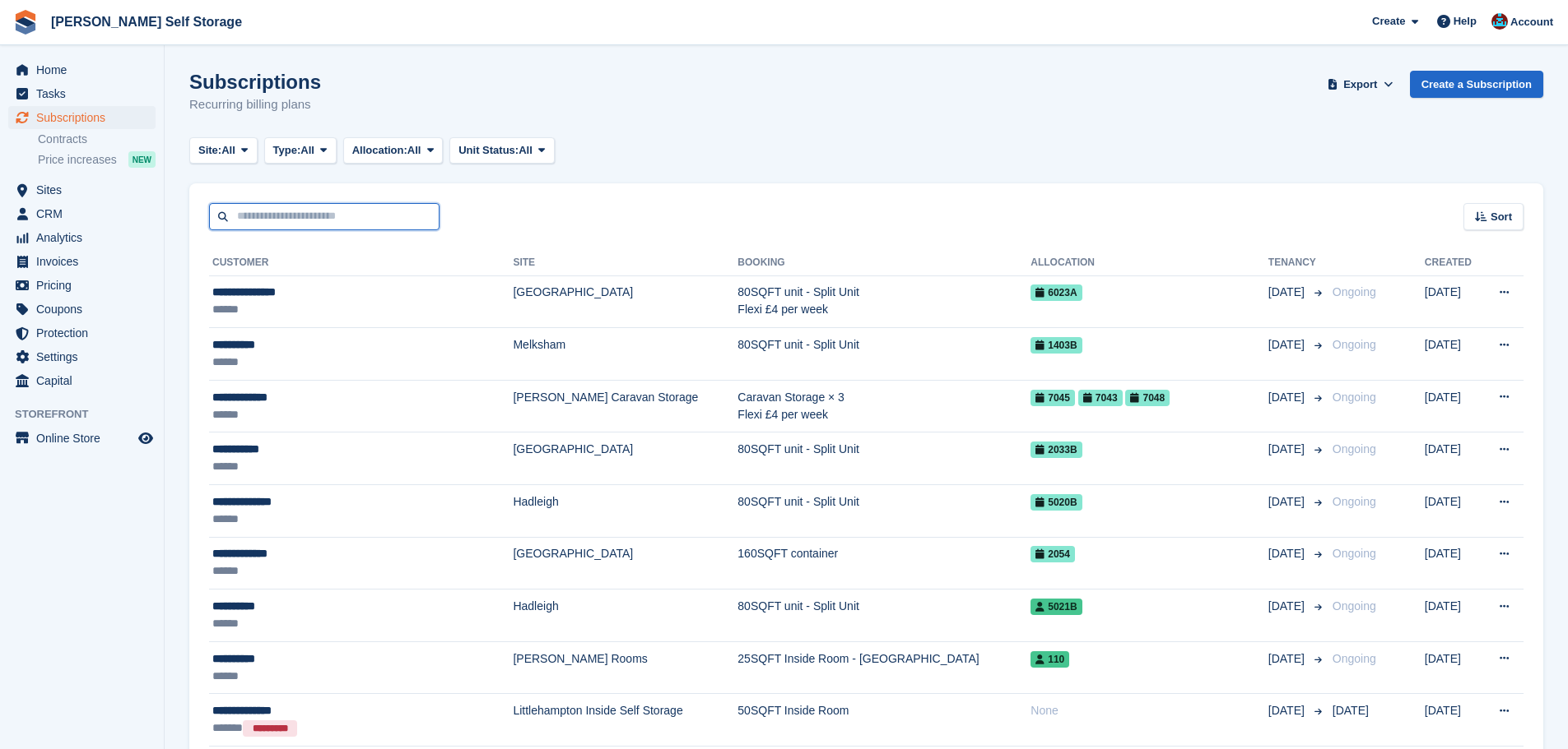
click at [347, 208] on input "text" at bounding box center [324, 217] width 230 height 27
type input "*******"
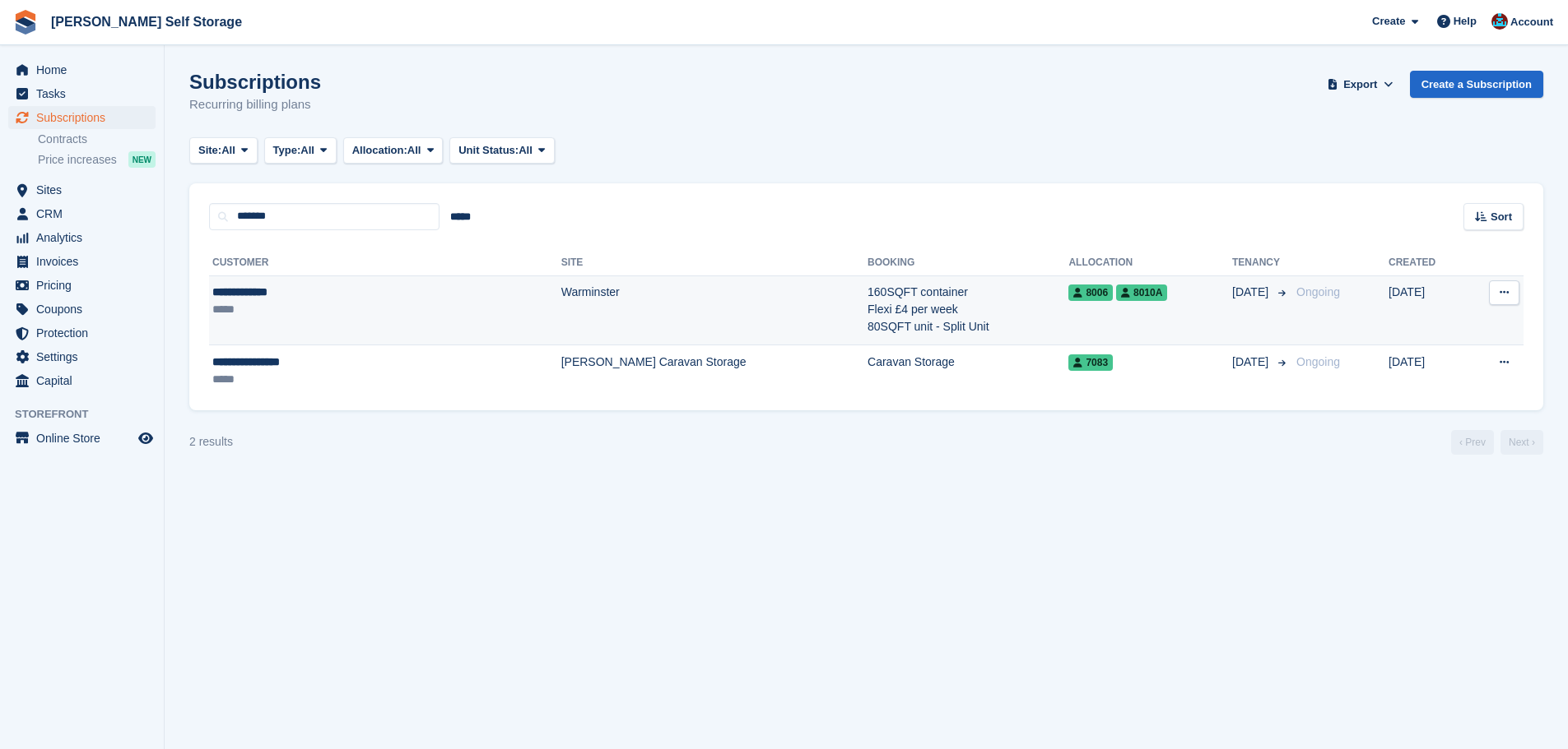
click at [561, 314] on td "Warminster" at bounding box center [715, 311] width 307 height 70
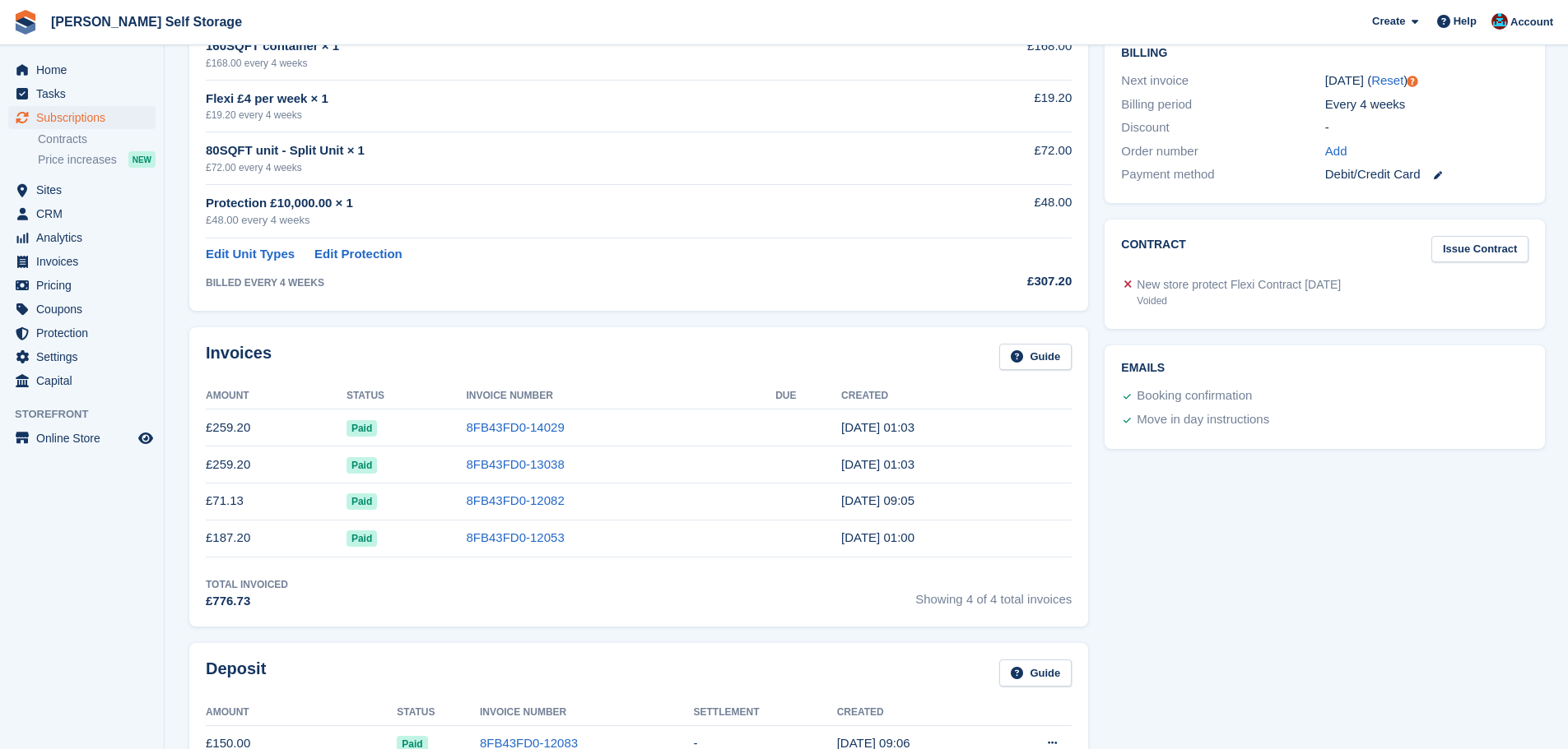
scroll to position [411, 0]
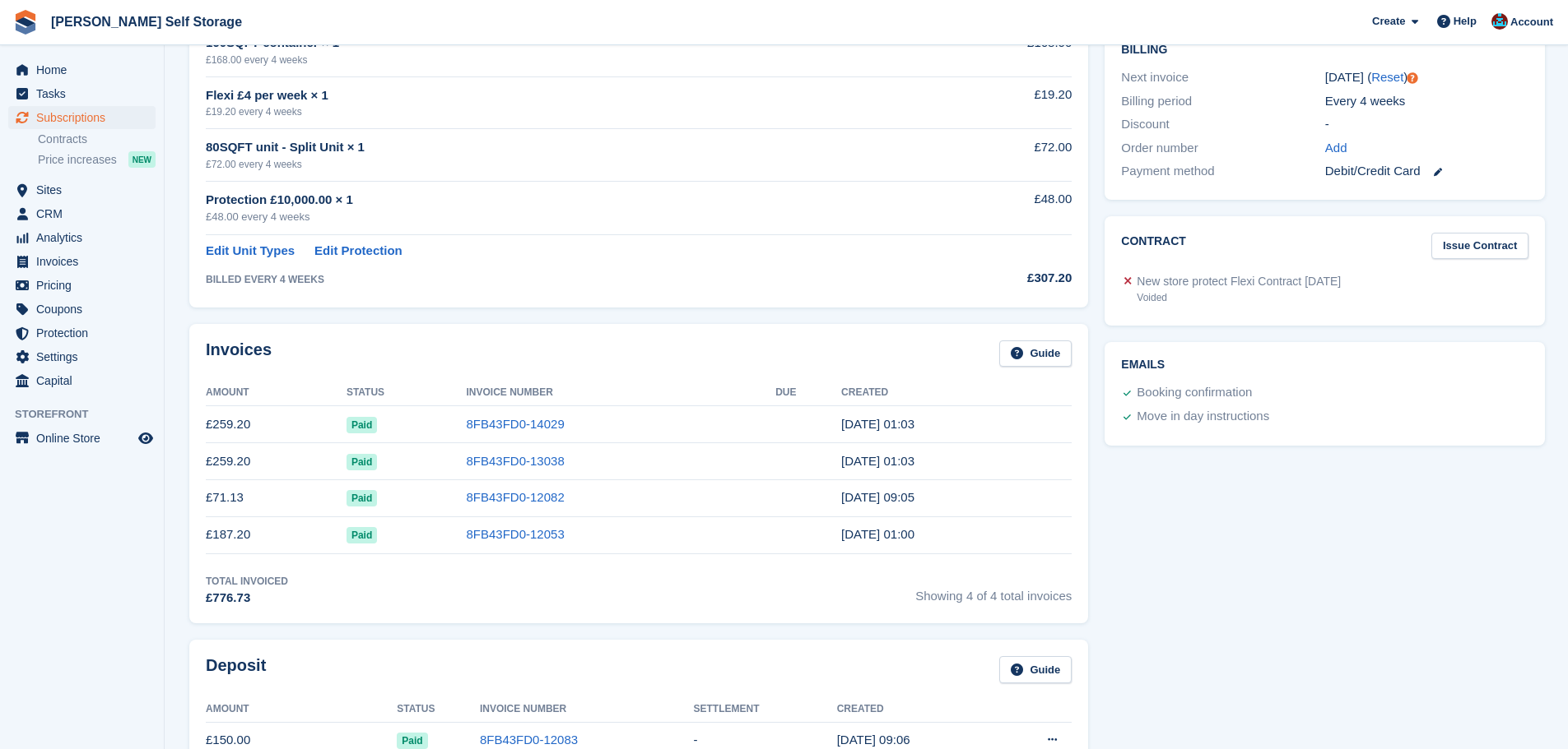
click at [594, 308] on div "Pricing Guide Product Total 160SQFT container × 1 £168.00 every 4 weeks £168.00…" at bounding box center [638, 125] width 915 height 382
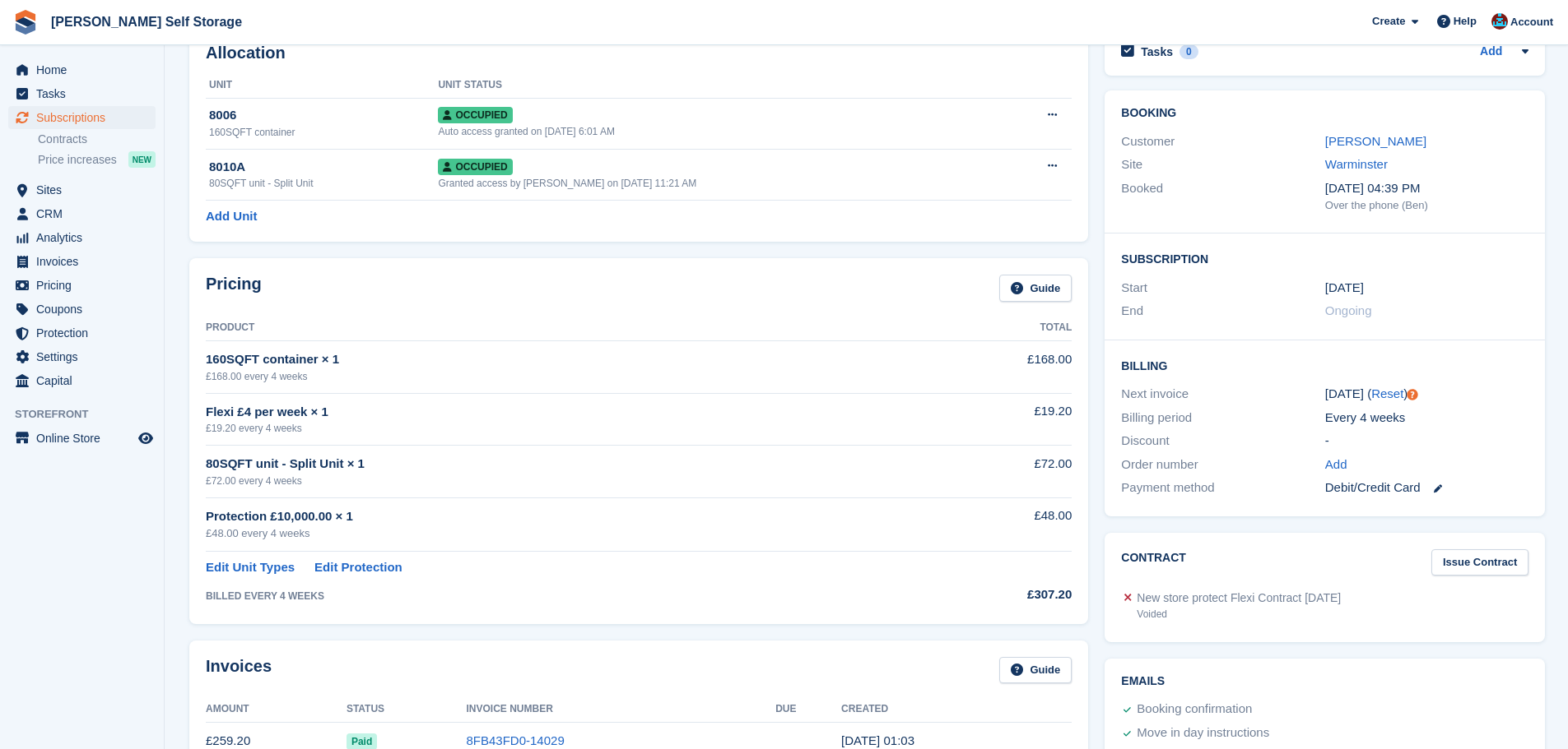
scroll to position [0, 0]
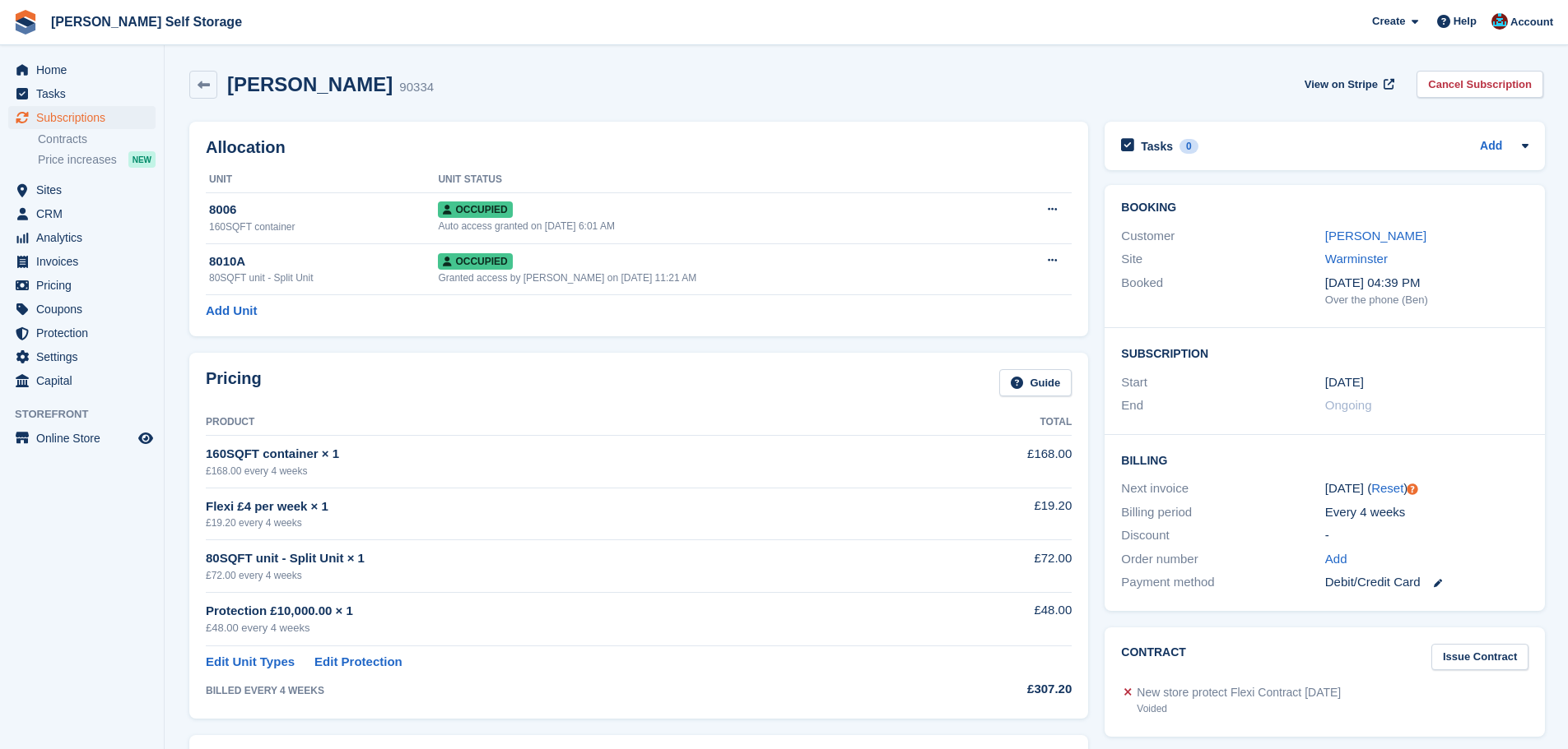
click at [548, 335] on div "Allocation Unit Unit Status 8006 160SQFT container Occupied Auto access granted…" at bounding box center [638, 229] width 899 height 215
click at [1373, 237] on link "[PERSON_NAME]" at bounding box center [1375, 236] width 101 height 14
